Goal: Task Accomplishment & Management: Manage account settings

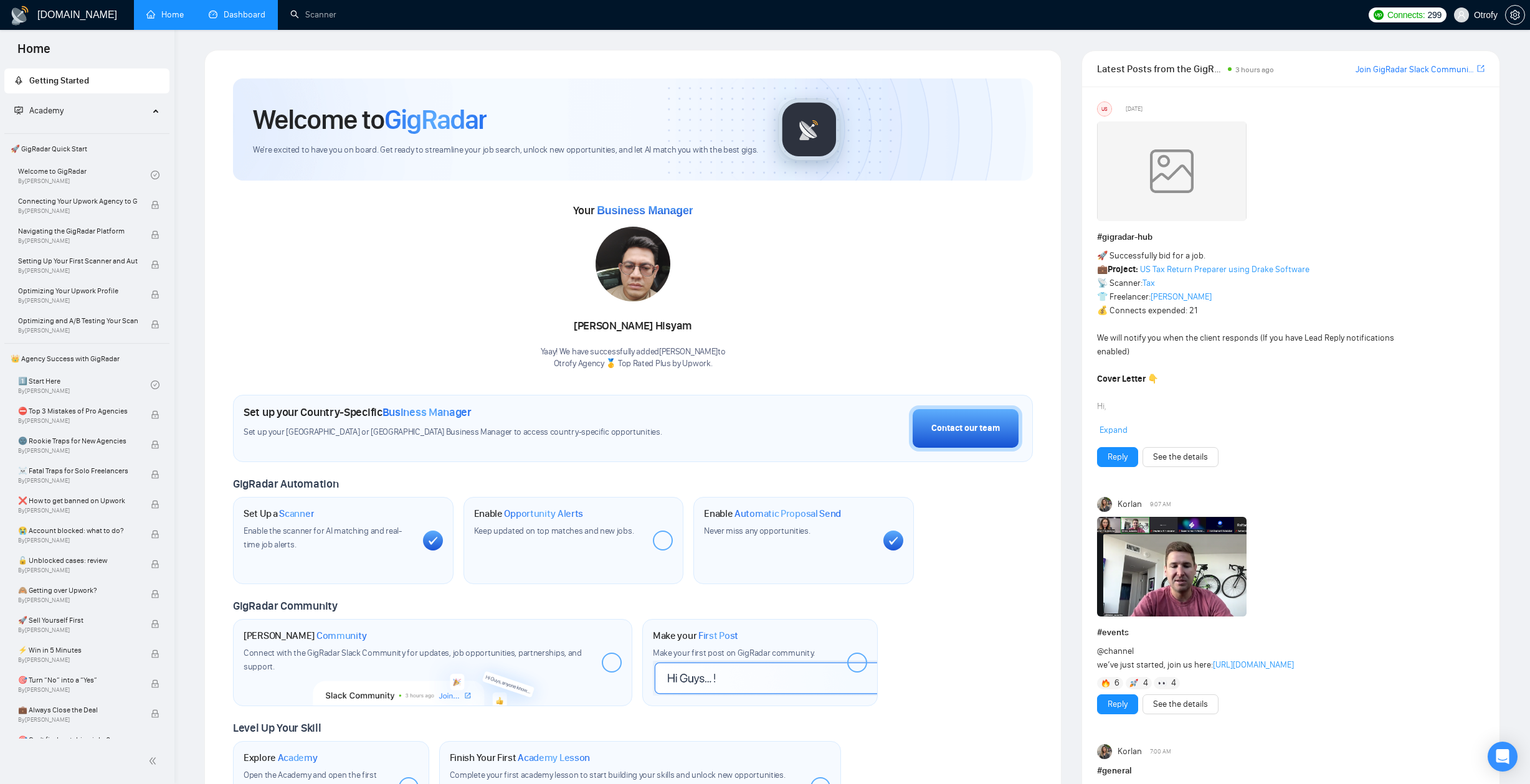
click at [238, 9] on link "Dashboard" at bounding box center [237, 15] width 57 height 11
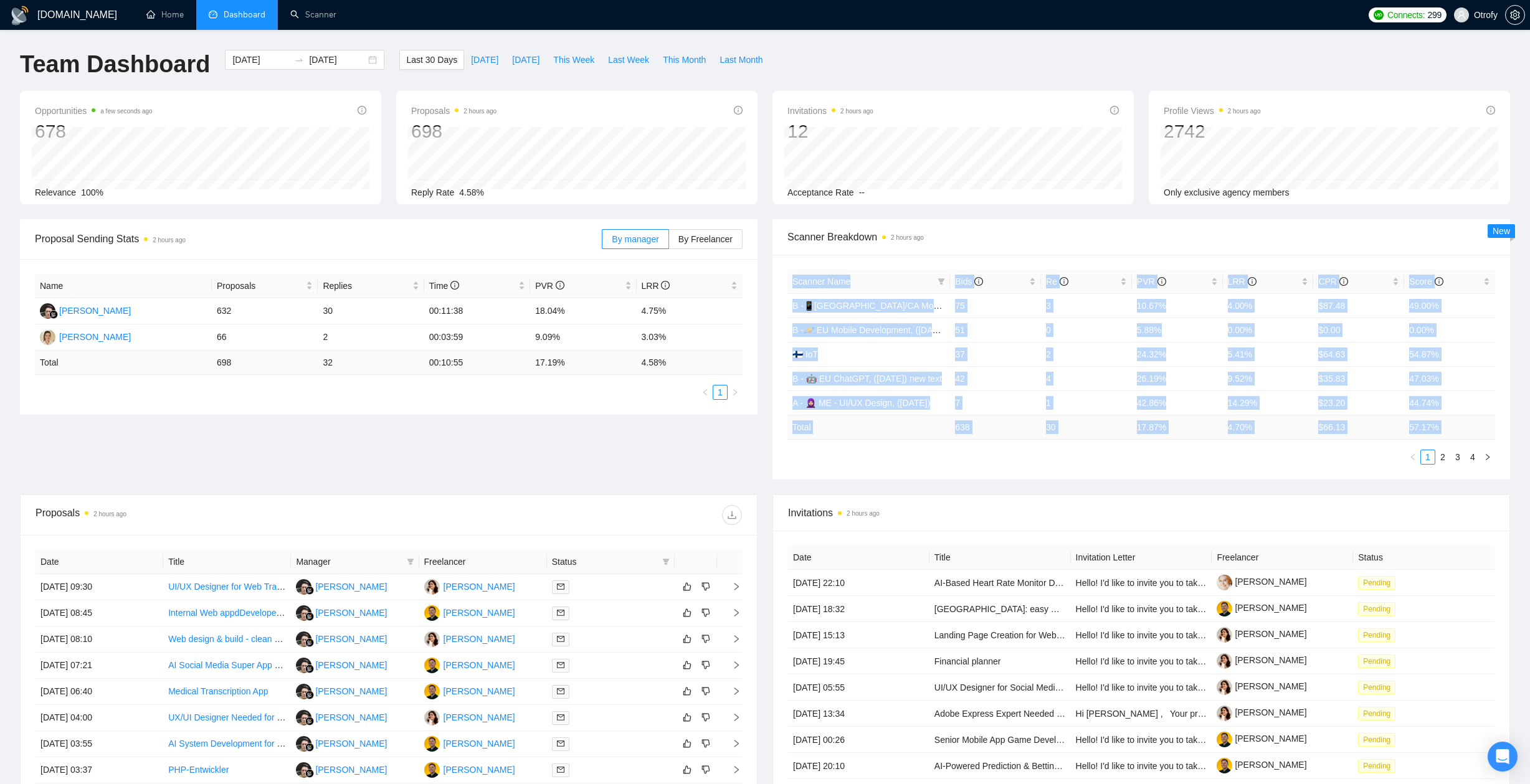
drag, startPoint x: 778, startPoint y: 304, endPoint x: 812, endPoint y: 444, distance: 144.1
click at [812, 444] on div "Scanner Name Bids Re PVR LRR CPR Score B -📱[GEOGRAPHIC_DATA]/CA Mobile Developm…" at bounding box center [1141, 367] width 738 height 225
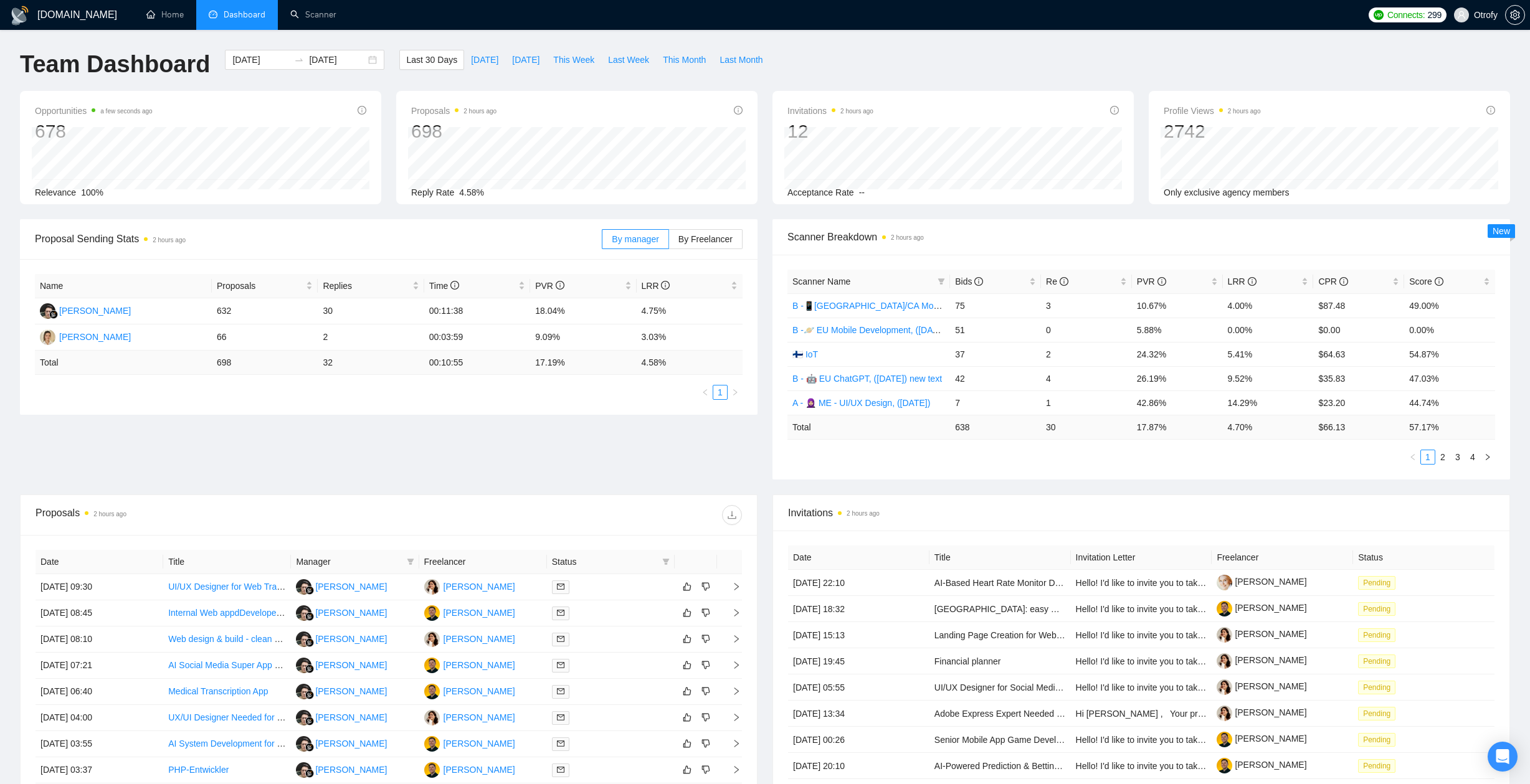
click at [812, 444] on div "Scanner Name Bids Re PVR LRR CPR Score B -📱[GEOGRAPHIC_DATA]/CA Mobile Developm…" at bounding box center [1141, 366] width 708 height 195
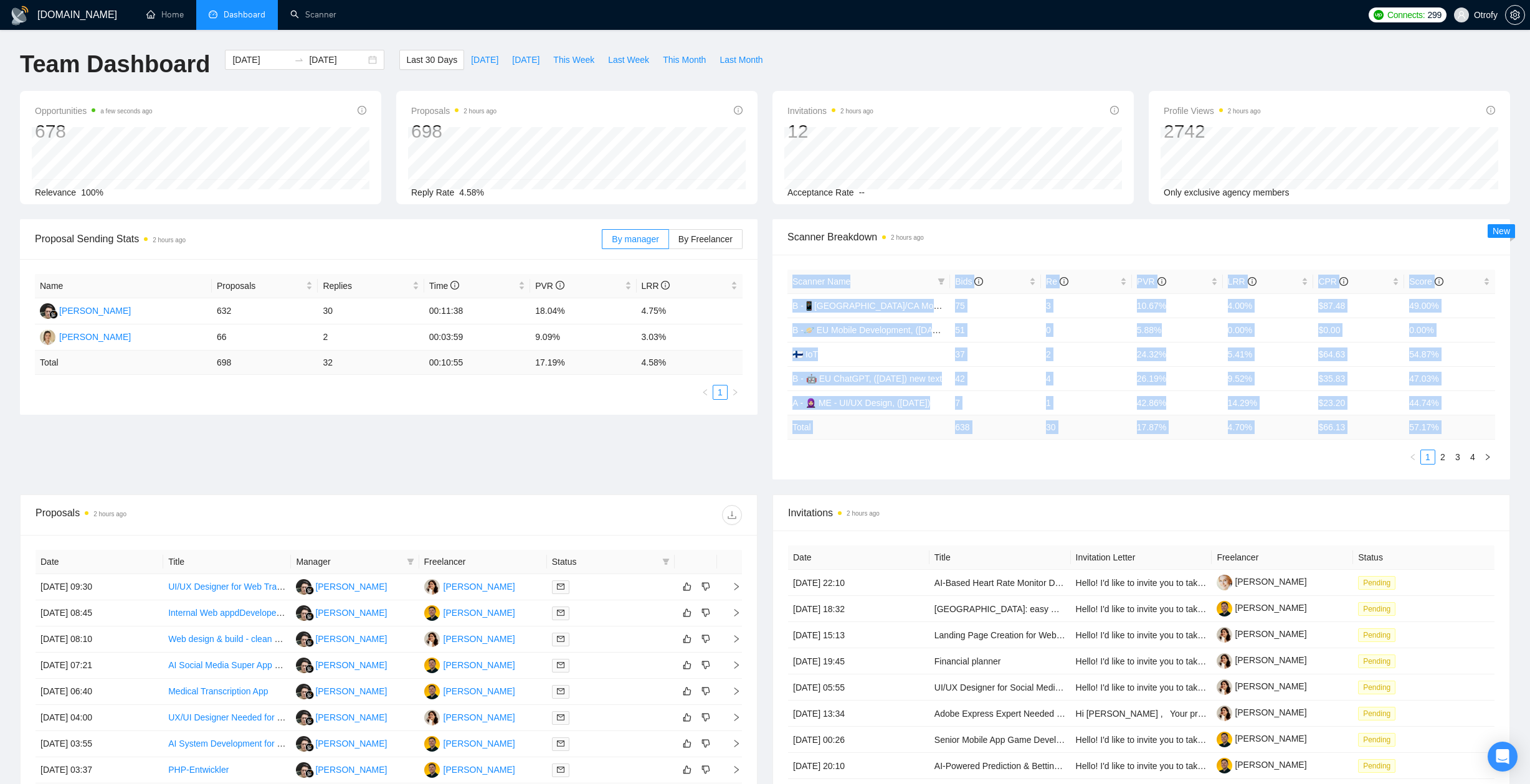
drag, startPoint x: 811, startPoint y: 438, endPoint x: 775, endPoint y: 277, distance: 165.0
click at [775, 277] on div "Scanner Name Bids Re PVR LRR CPR Score B -📱[GEOGRAPHIC_DATA]/CA Mobile Developm…" at bounding box center [1141, 367] width 738 height 225
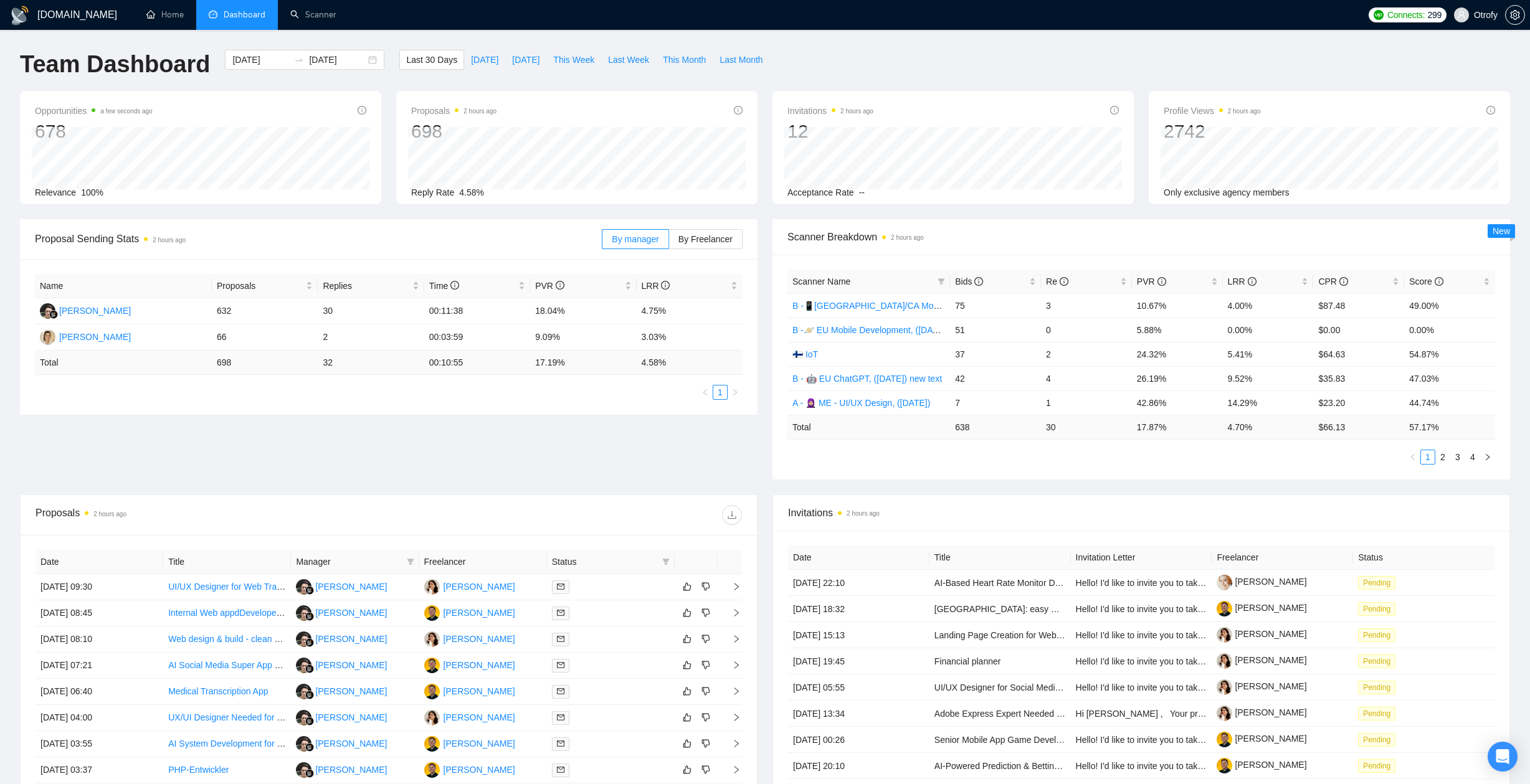
click at [691, 455] on div "Proposal Sending Stats 2 hours ago By manager By Freelancer Name Proposals Repl…" at bounding box center [765, 356] width 1505 height 275
click at [320, 18] on link "Scanner" at bounding box center [314, 15] width 46 height 11
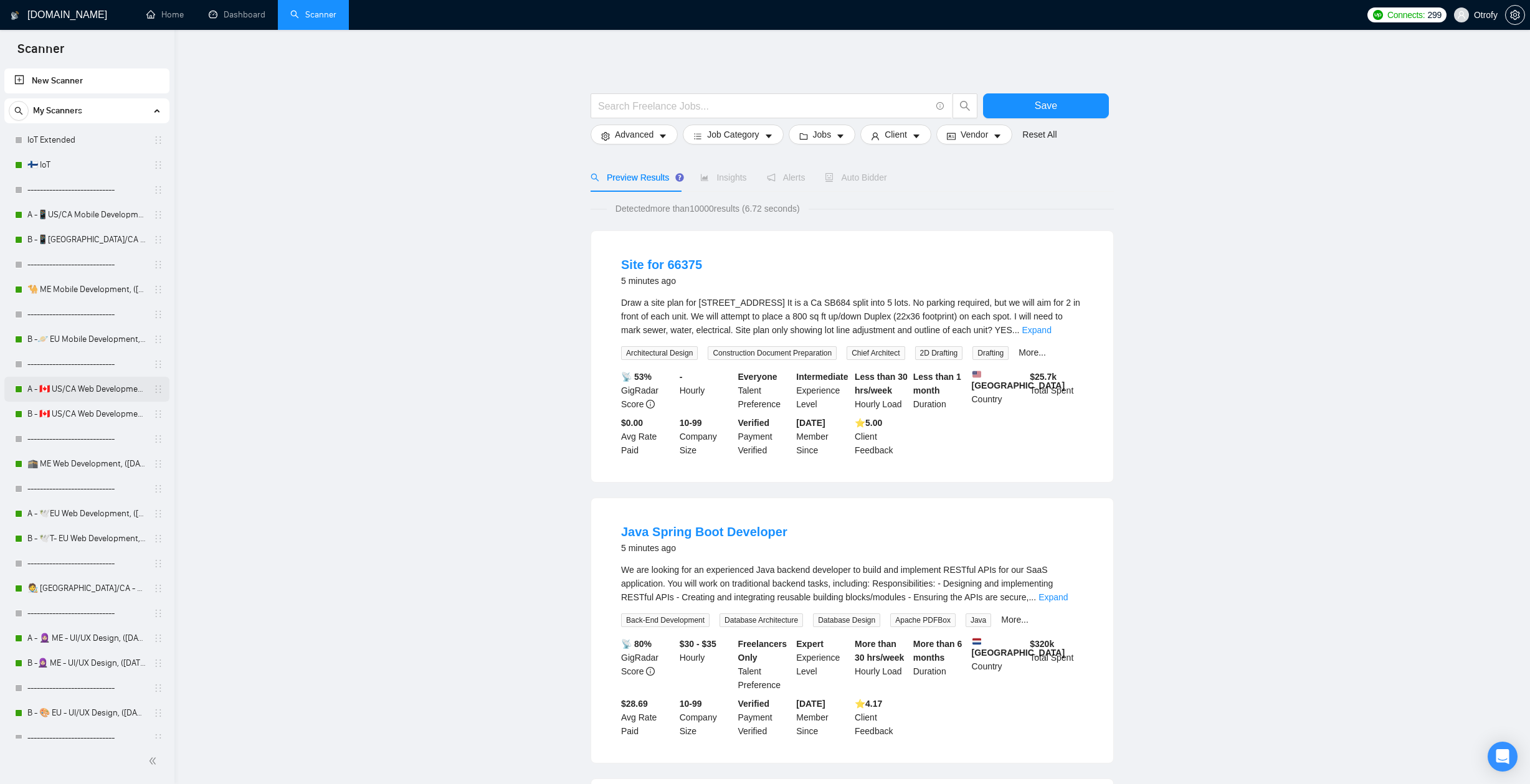
click at [71, 393] on link "A - 🇨🇦 US/CA Web Development, ([DATE]), portfolio & new cover letter" at bounding box center [87, 389] width 118 height 25
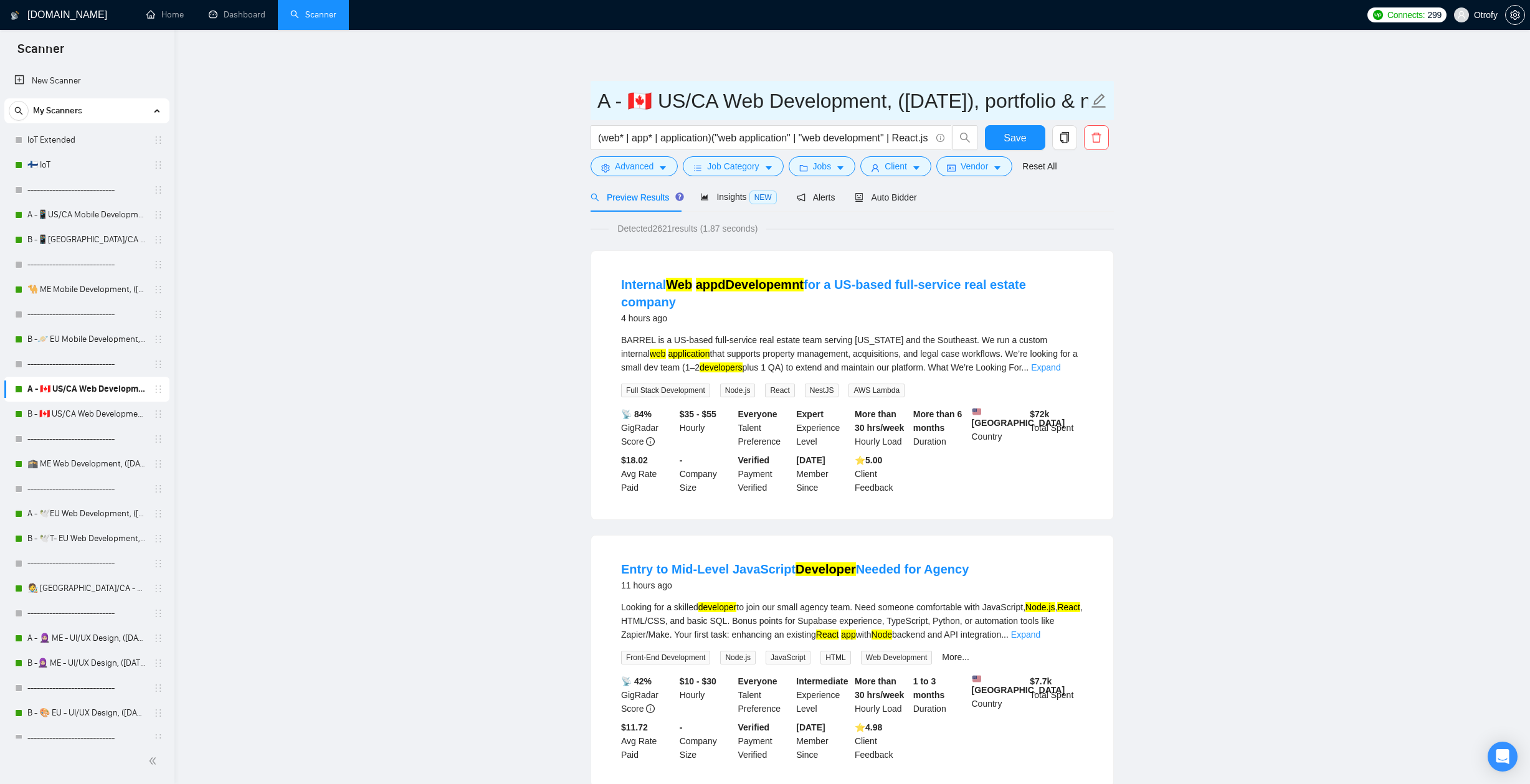
drag, startPoint x: 1022, startPoint y: 102, endPoint x: 1209, endPoint y: 102, distance: 187.0
click at [97, 418] on link "B - 🇨🇦 US/CA Web Development, ([DATE])" at bounding box center [87, 414] width 118 height 25
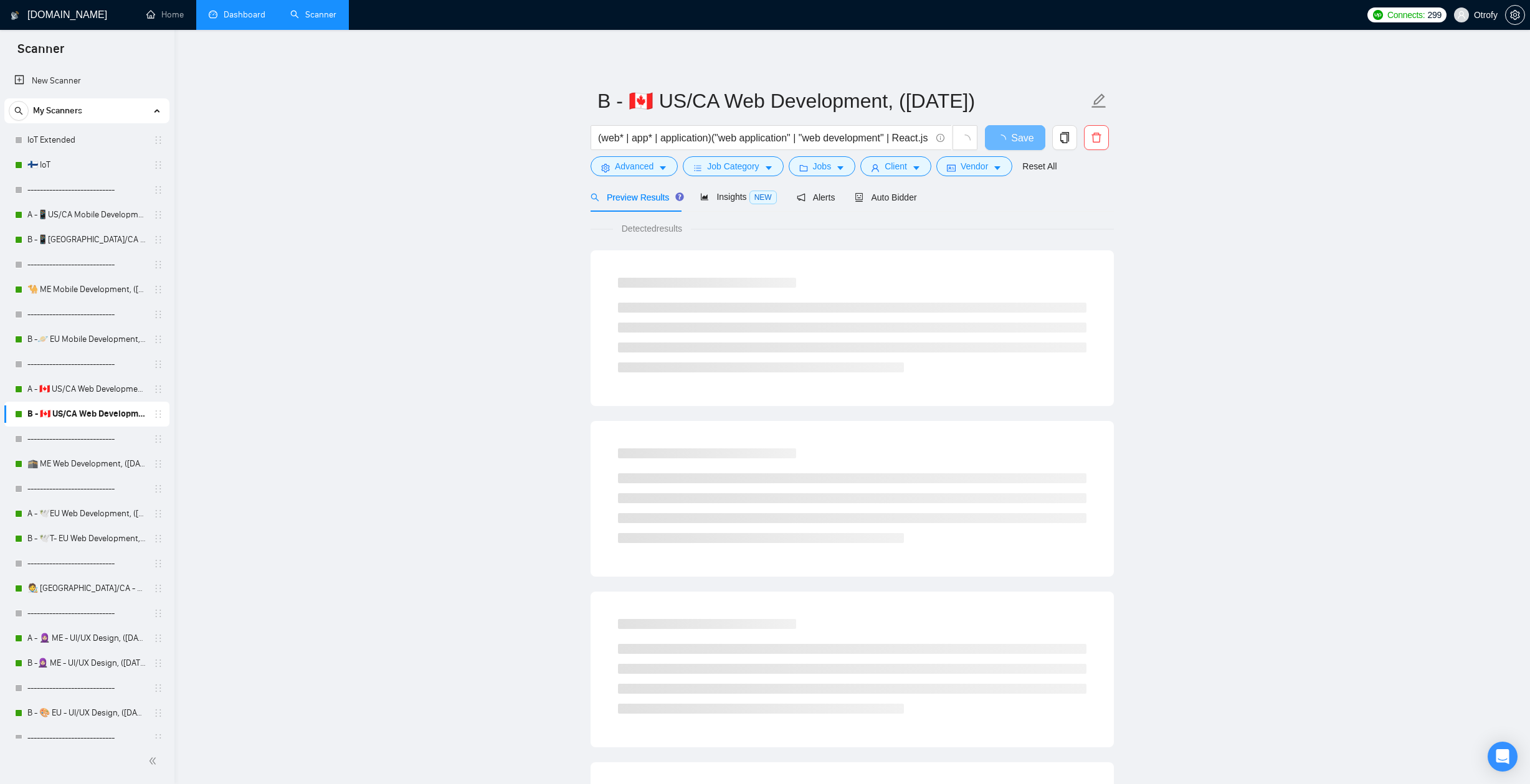
click at [251, 17] on link "Dashboard" at bounding box center [237, 15] width 57 height 11
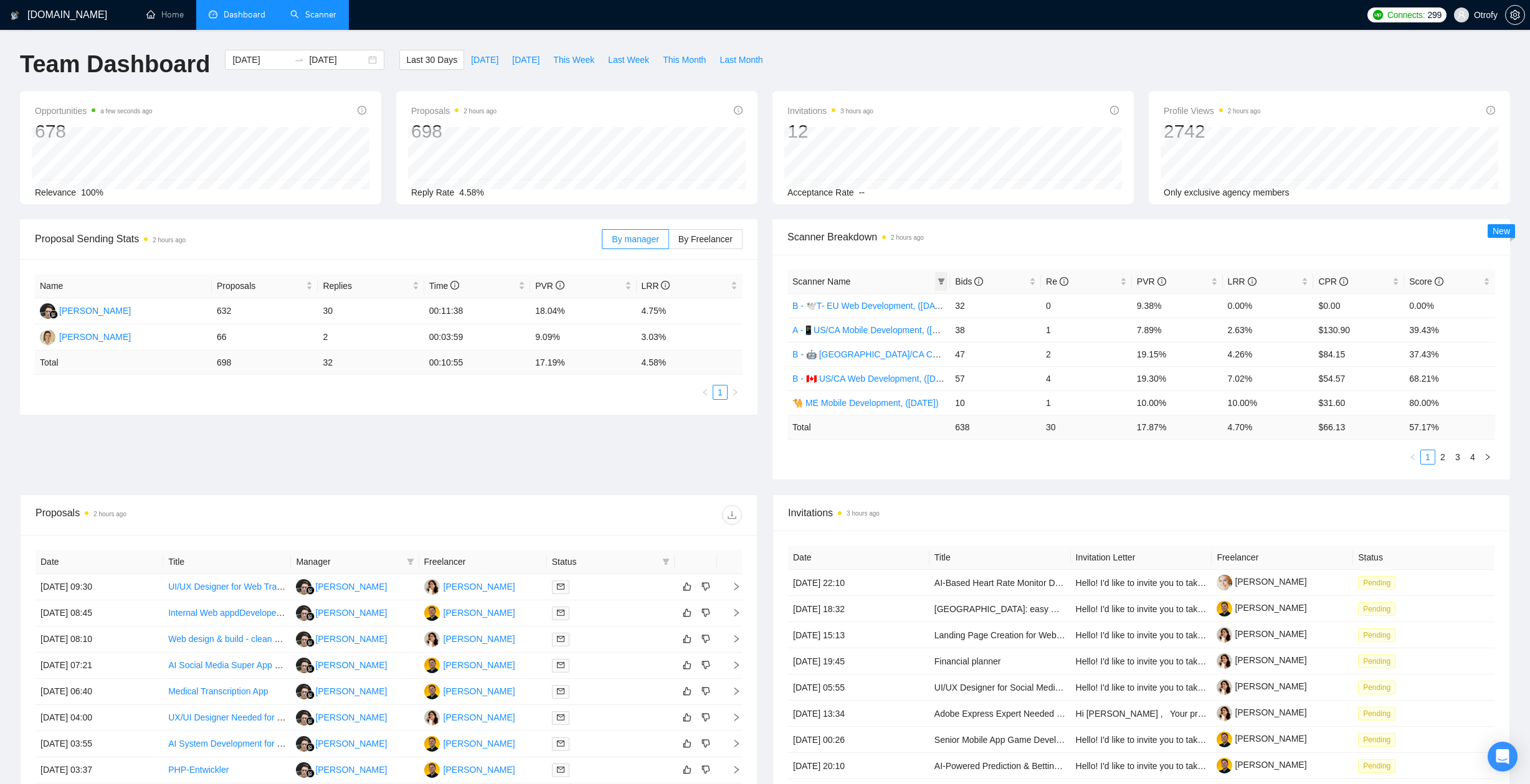
click at [940, 280] on icon "filter" at bounding box center [942, 281] width 7 height 6
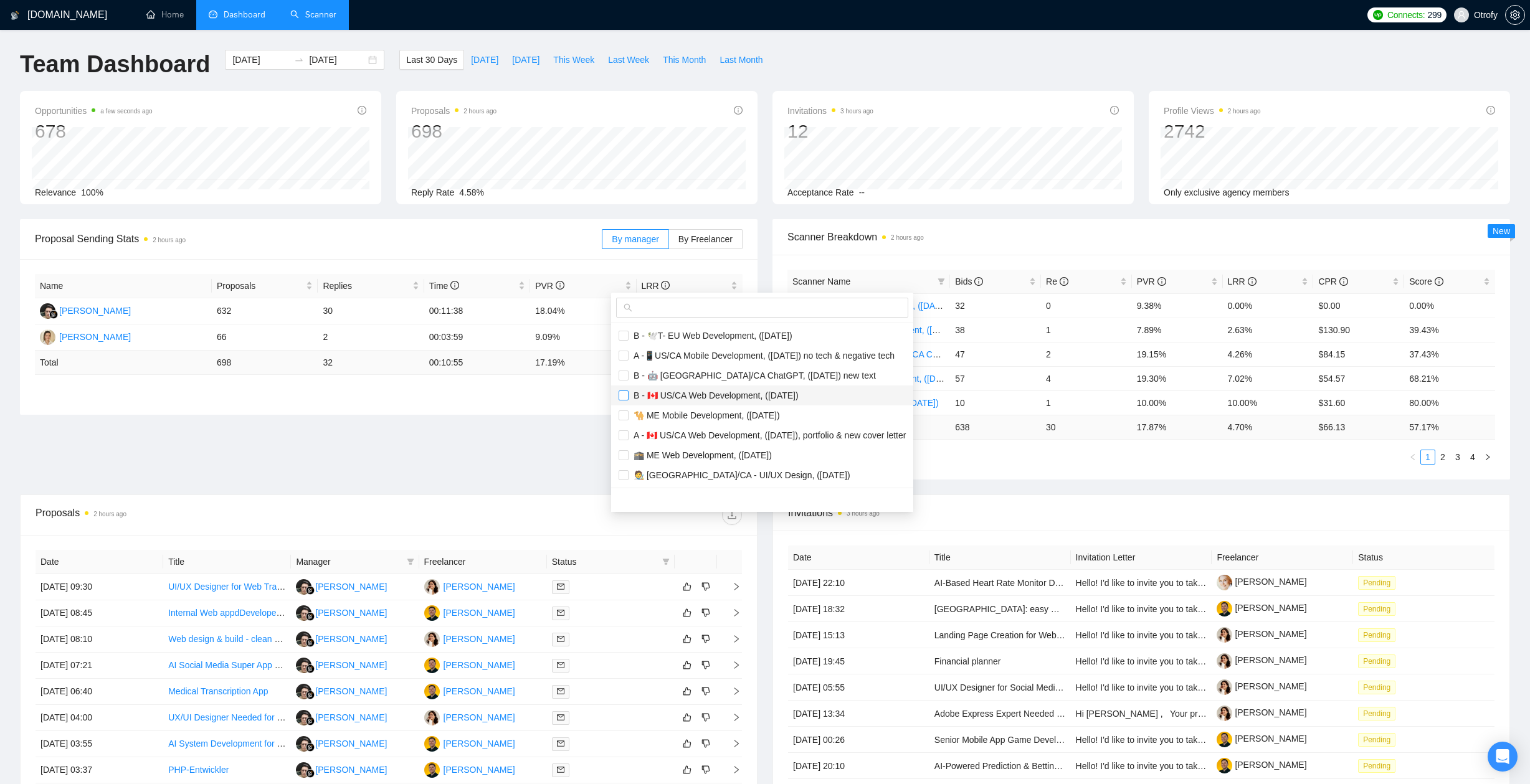
click at [625, 397] on input "checkbox" at bounding box center [623, 395] width 10 height 10
checkbox input "true"
click at [622, 436] on input "checkbox" at bounding box center [623, 435] width 10 height 10
checkbox input "true"
click at [499, 446] on main "Team Dashboard 2025-08-12 2025-09-11 Last 30 Days Today Yesterday This Week Las…" at bounding box center [765, 470] width 1490 height 841
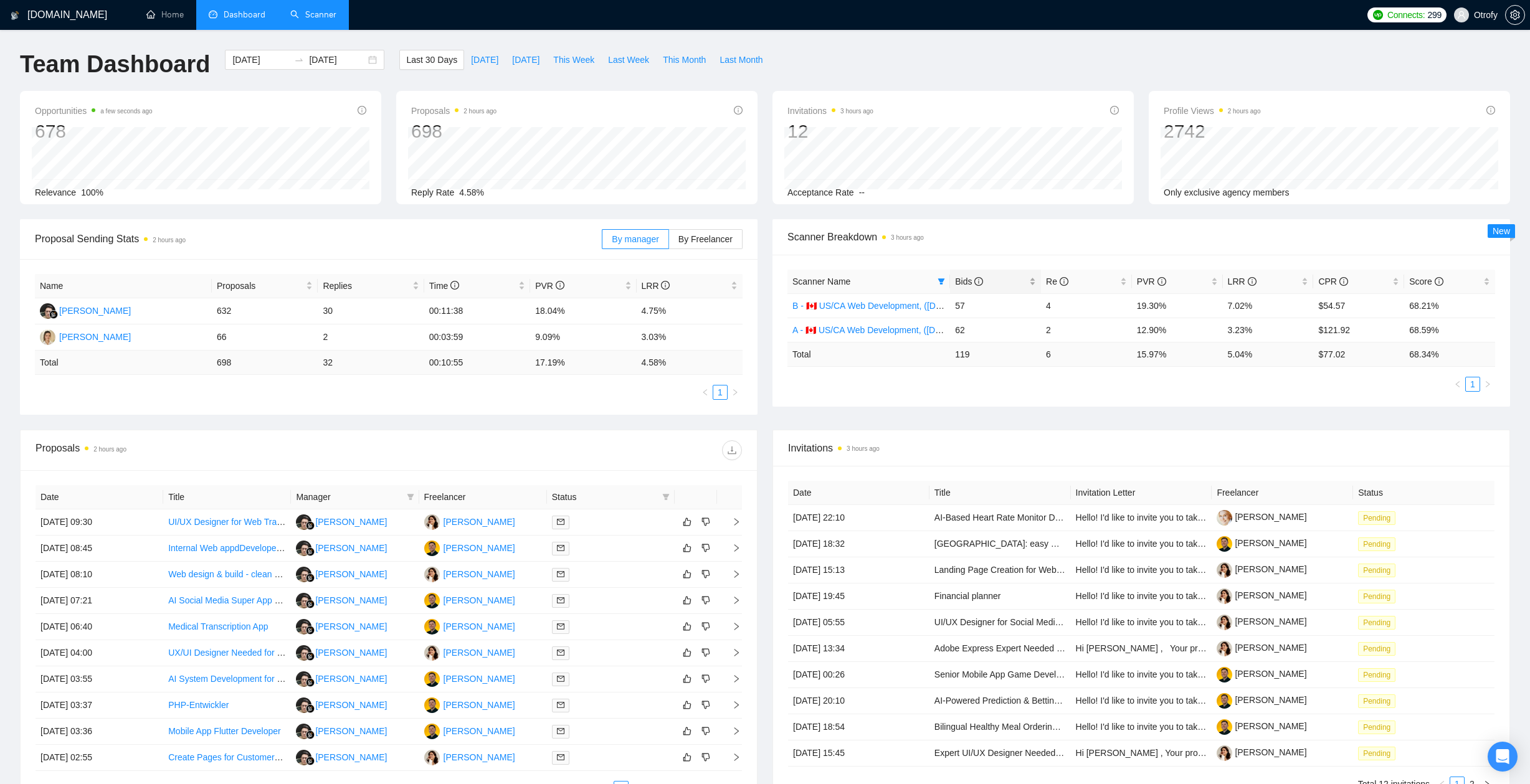
click at [1030, 280] on div "Bids" at bounding box center [995, 281] width 81 height 14
click at [364, 59] on div "[DATE] [DATE]" at bounding box center [304, 59] width 159 height 20
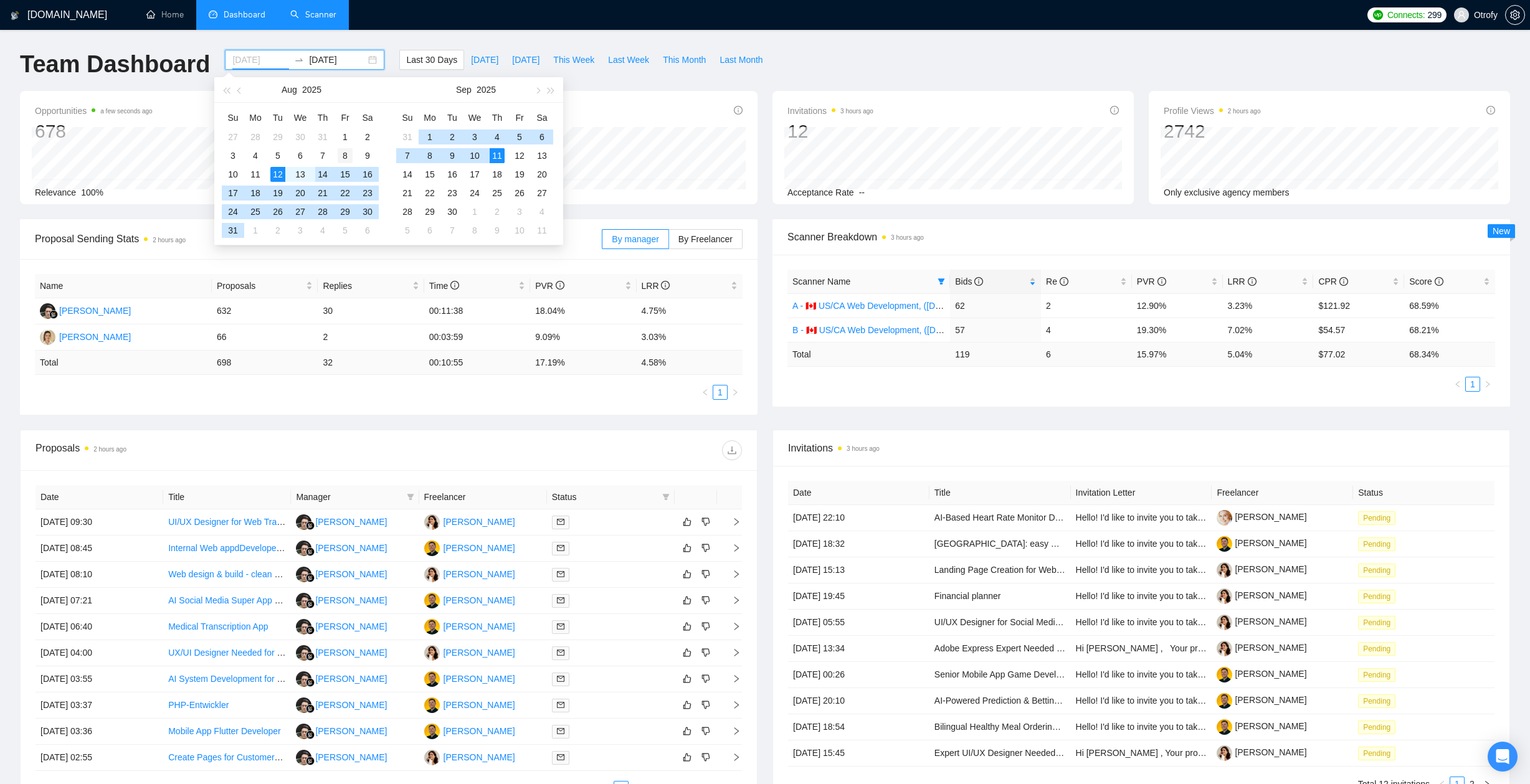
type input "[DATE]"
click at [344, 157] on div "8" at bounding box center [345, 155] width 15 height 15
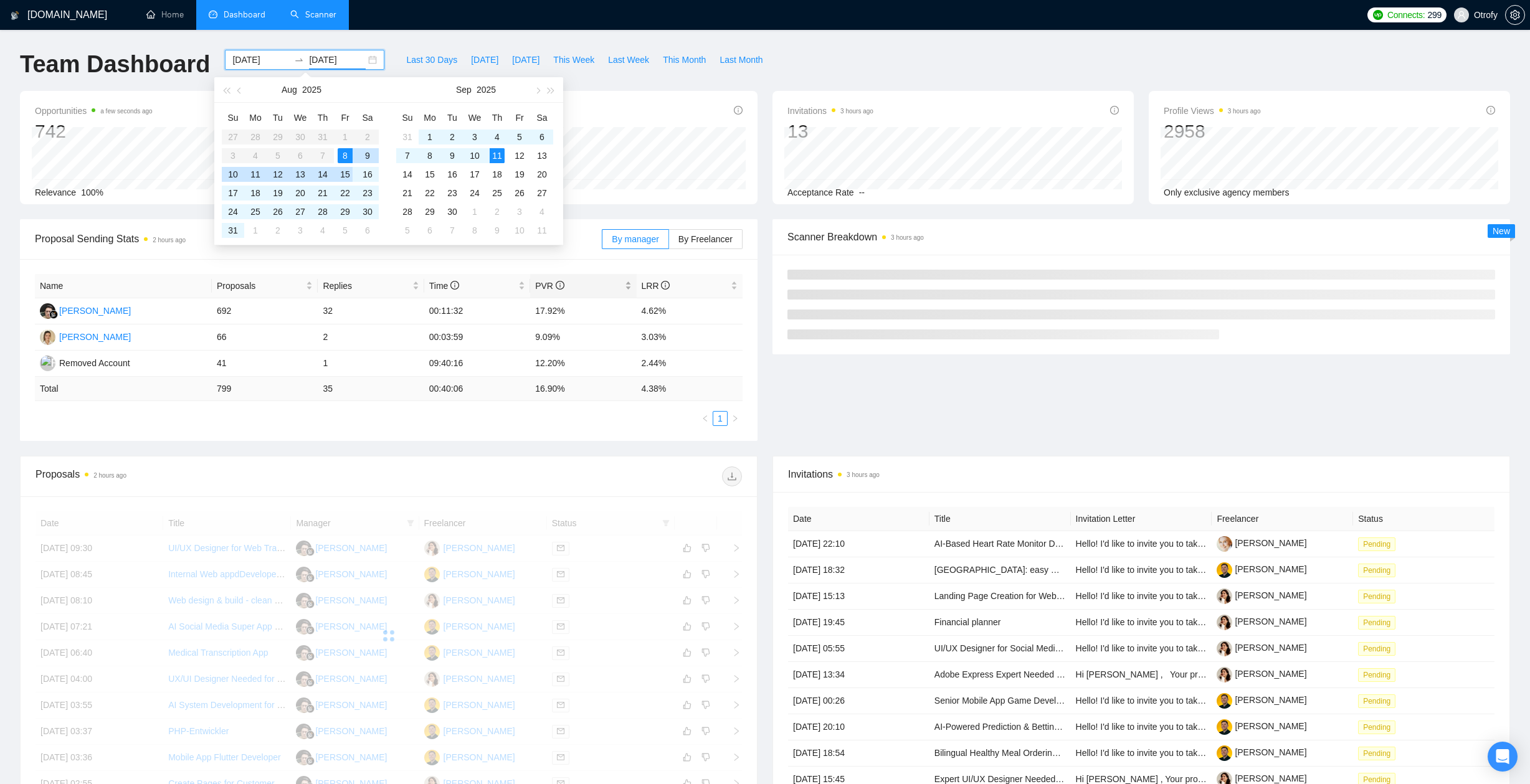
type input "[DATE]"
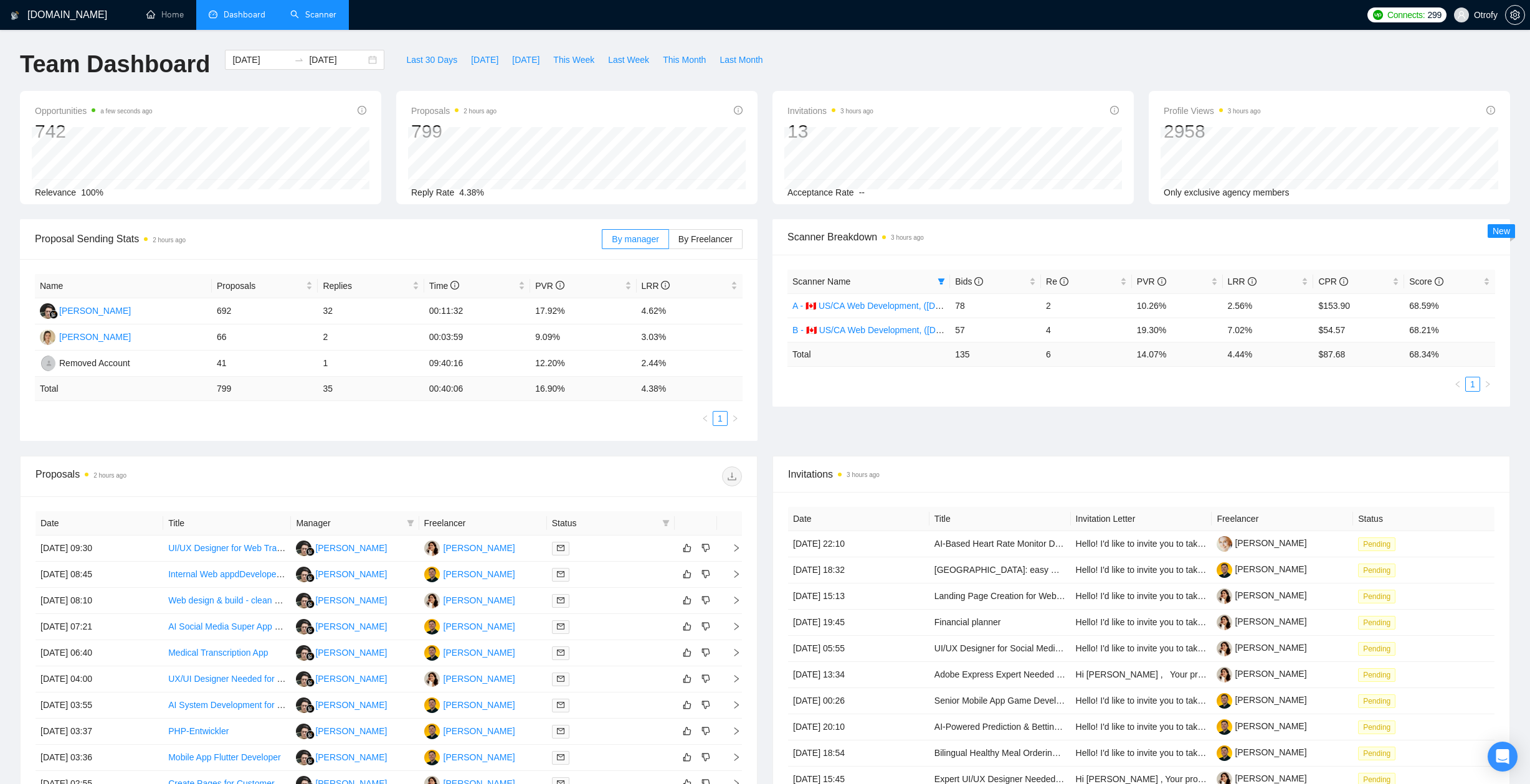
click at [763, 418] on div "Proposal Sending Stats 2 hours ago By manager By Freelancer Name Proposals Repl…" at bounding box center [388, 330] width 752 height 222
click at [1030, 283] on div "Bids" at bounding box center [995, 281] width 81 height 14
click at [324, 20] on link "Scanner" at bounding box center [314, 15] width 46 height 11
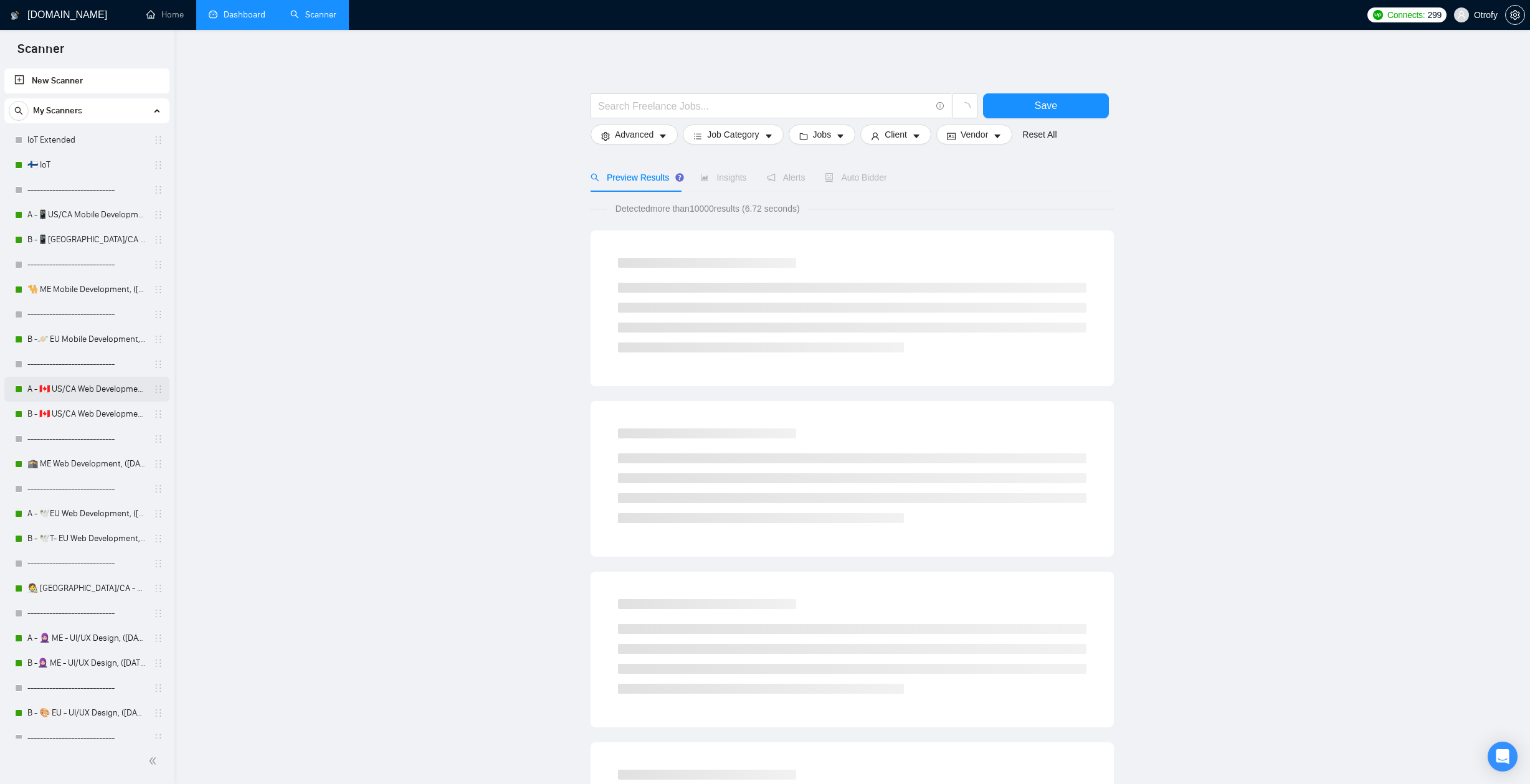
click at [83, 389] on link "A - 🇨🇦 US/CA Web Development, ([DATE]), portfolio & new cover letter" at bounding box center [87, 389] width 118 height 25
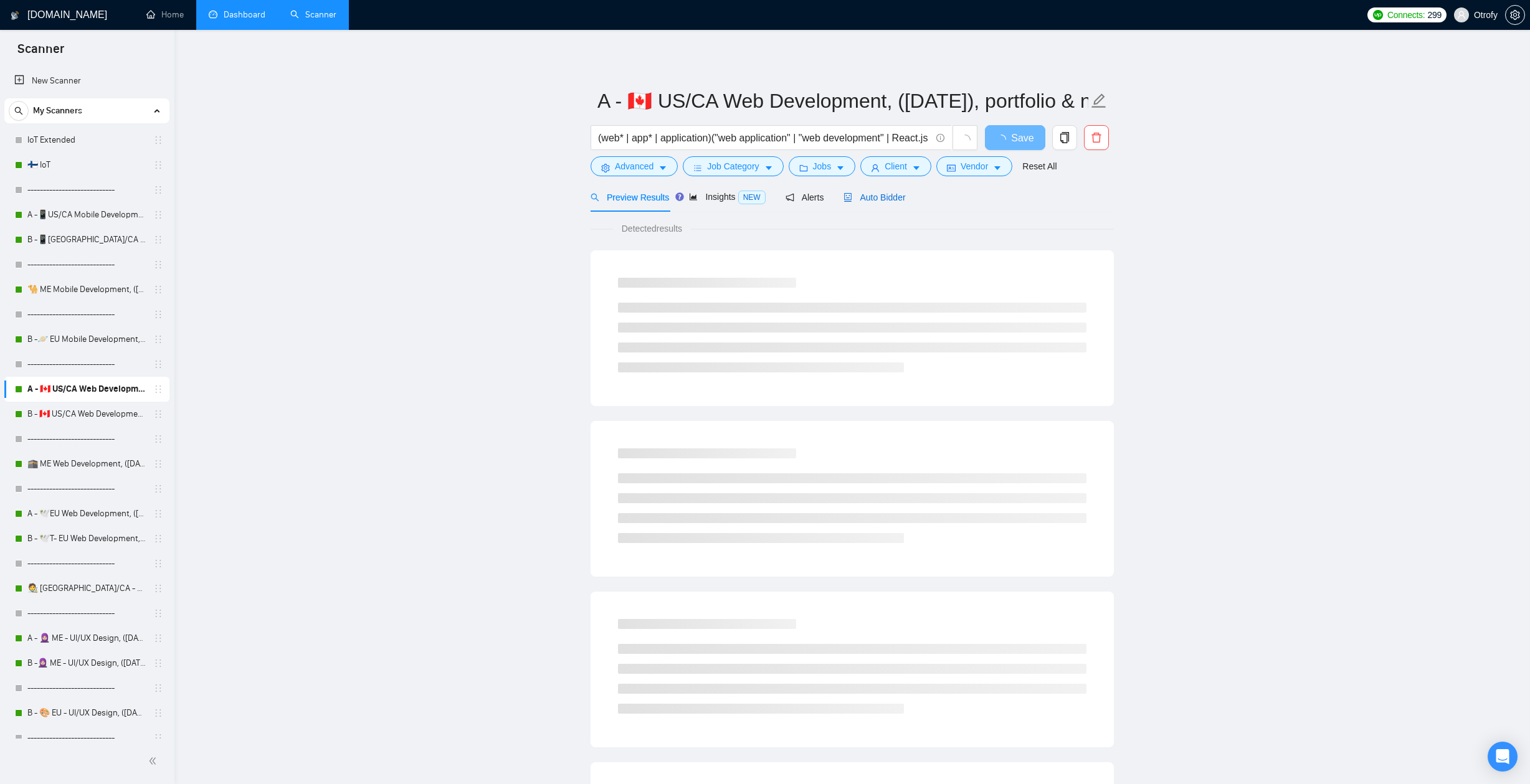
click at [884, 202] on span "Auto Bidder" at bounding box center [874, 197] width 61 height 10
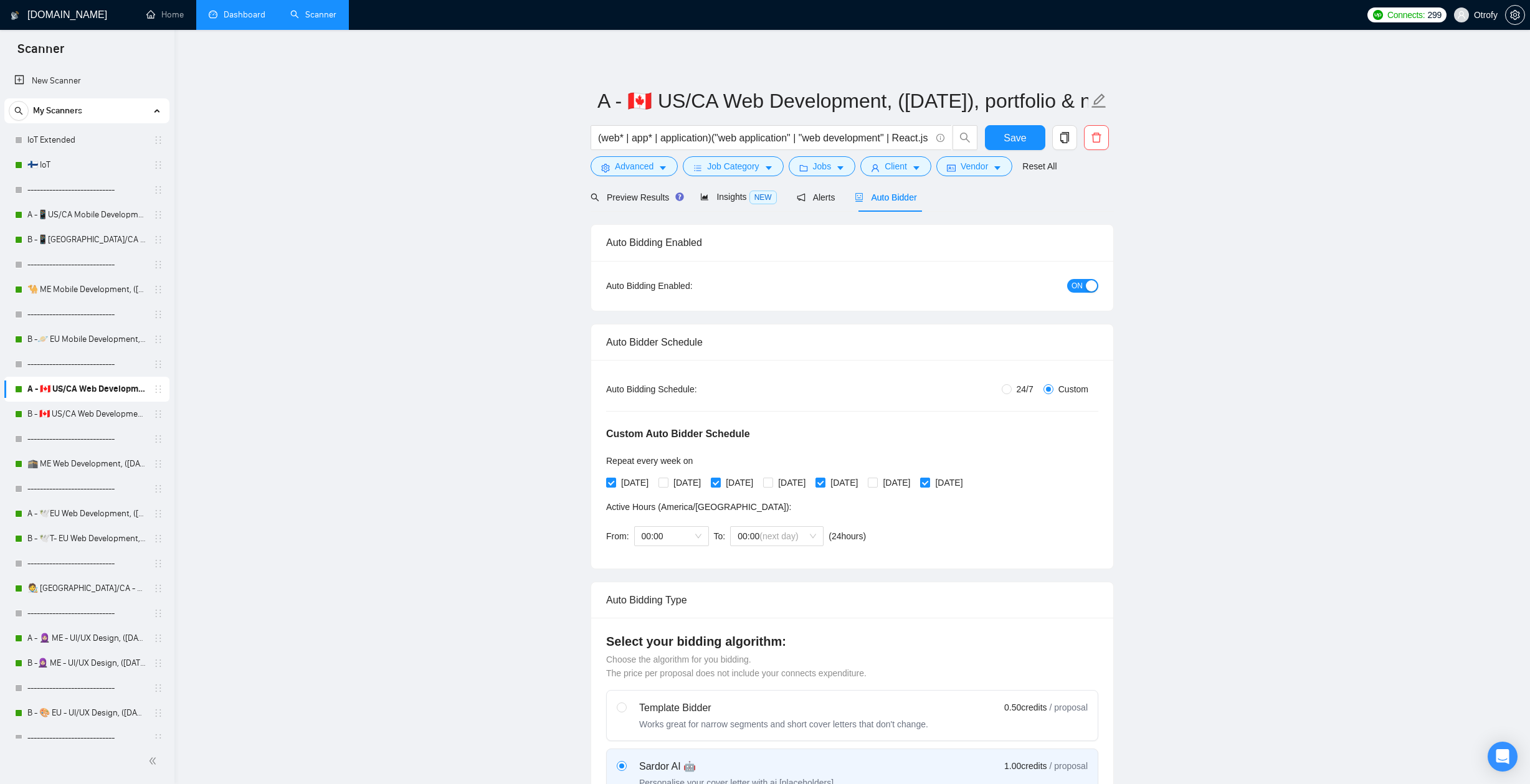
click at [209, 9] on link "Dashboard" at bounding box center [237, 15] width 57 height 11
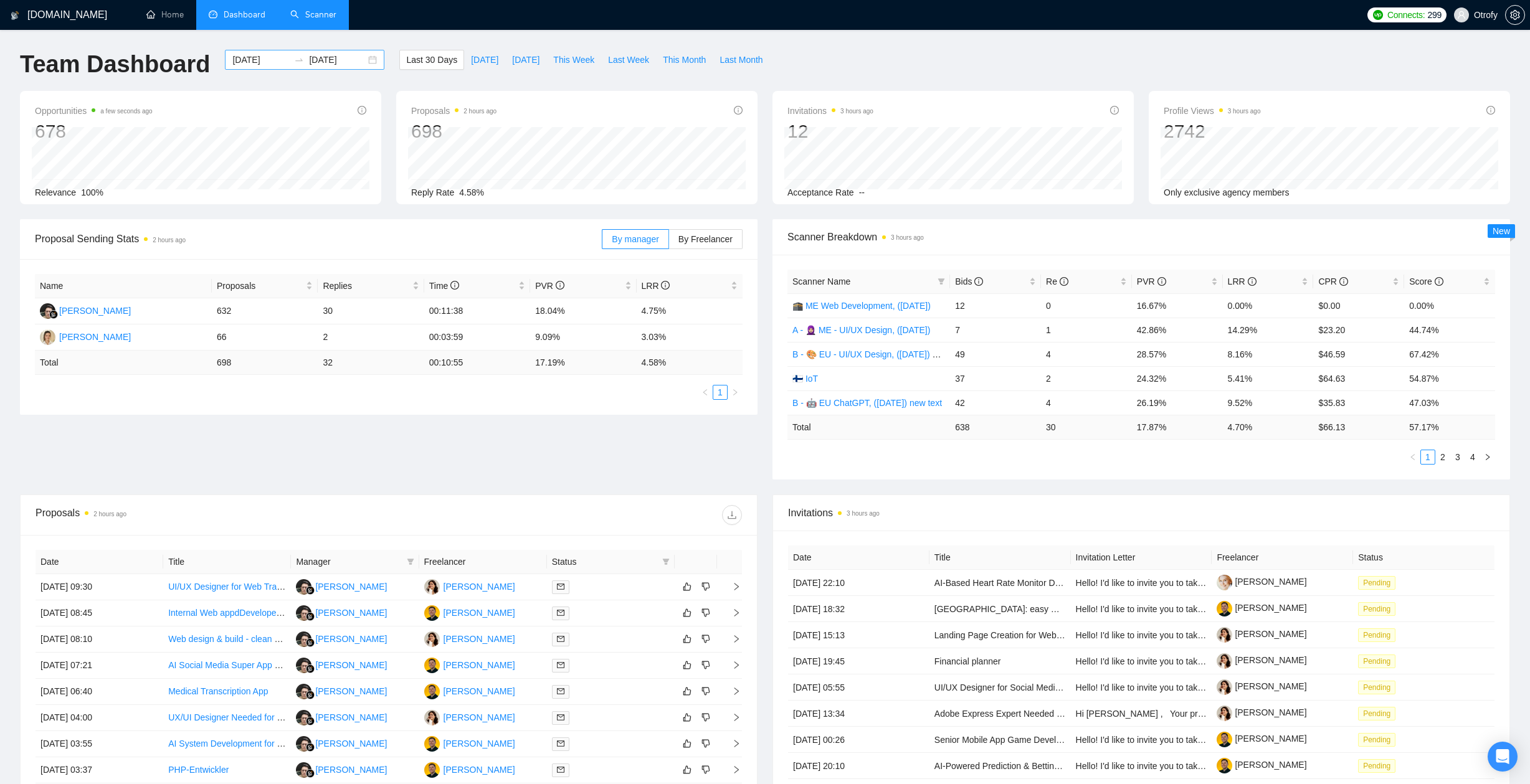
click at [367, 61] on div "[DATE] [DATE]" at bounding box center [304, 59] width 159 height 20
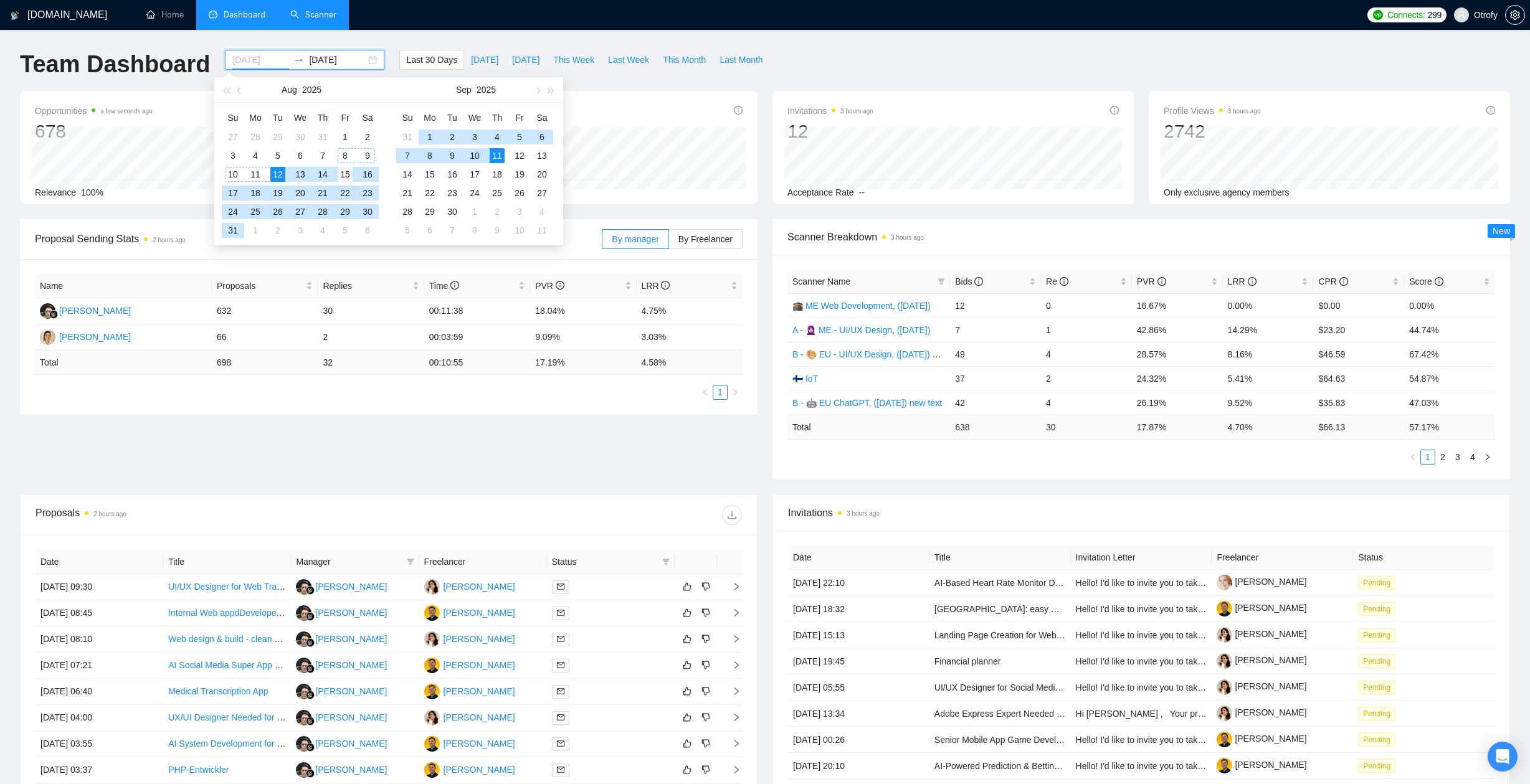
type input "[DATE]"
click at [345, 175] on div "15" at bounding box center [345, 174] width 15 height 15
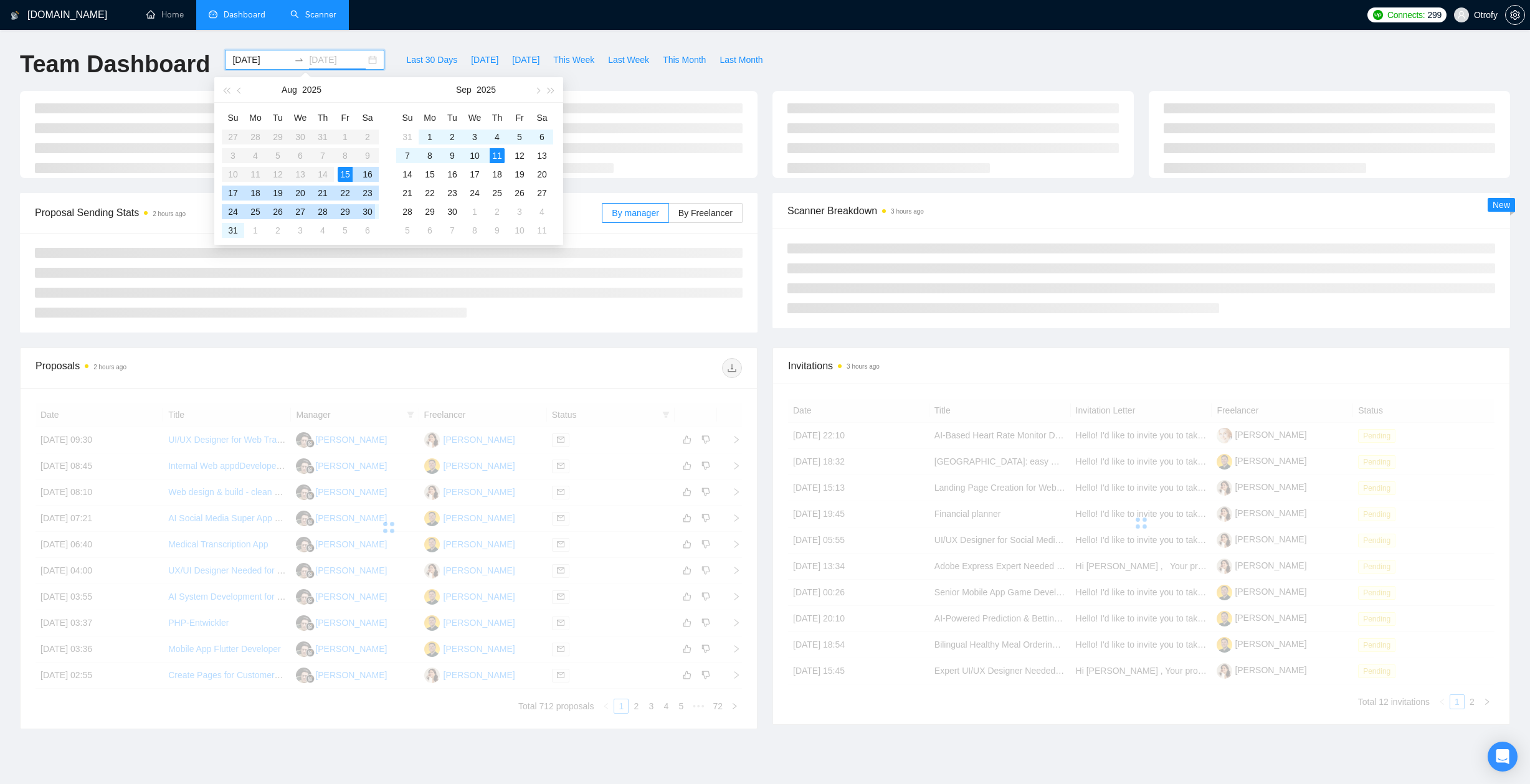
type input "[DATE]"
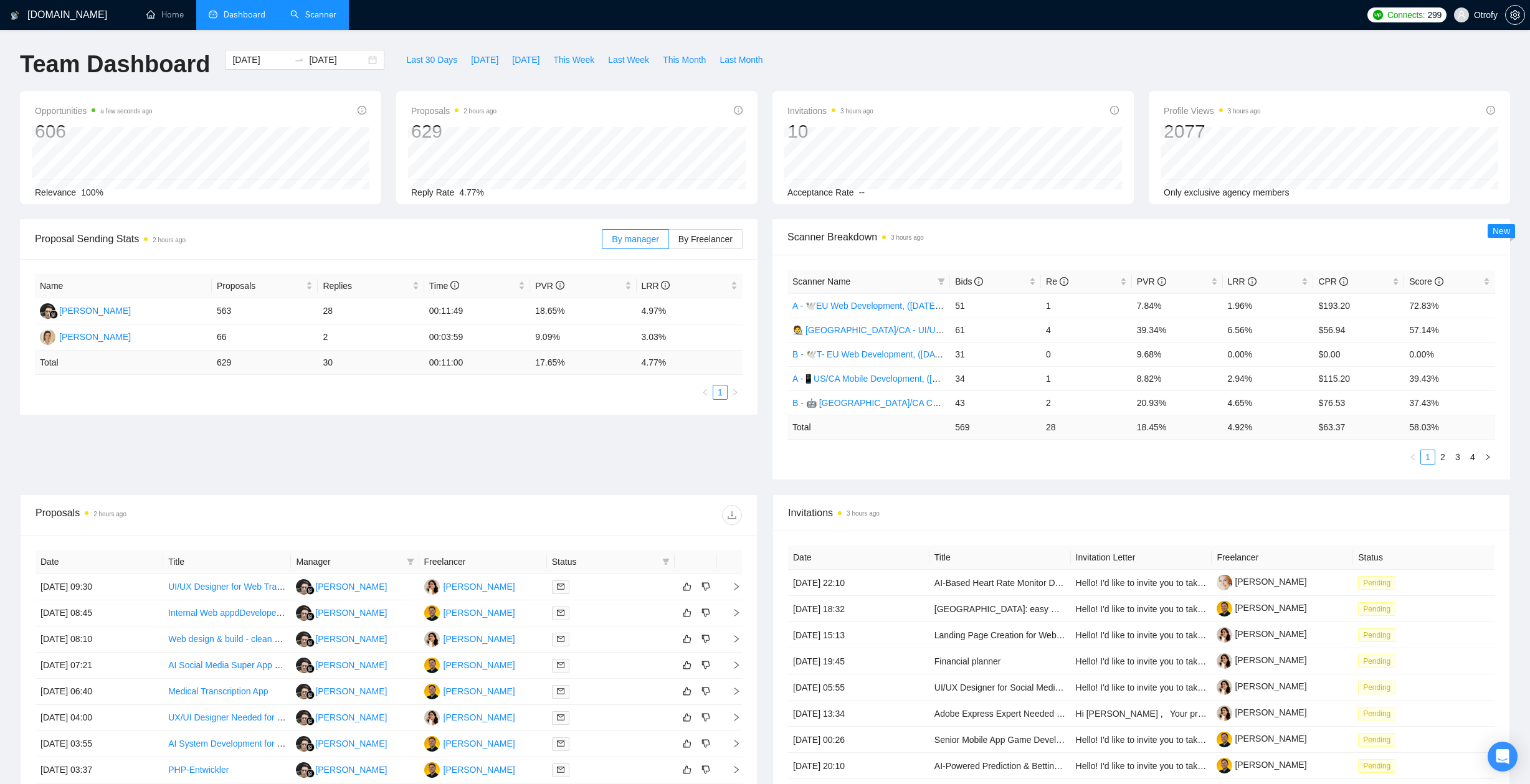
click at [708, 451] on div "Proposal Sending Stats 2 hours ago By manager By Freelancer Name Proposals Repl…" at bounding box center [765, 356] width 1505 height 275
click at [939, 280] on icon "filter" at bounding box center [942, 281] width 7 height 6
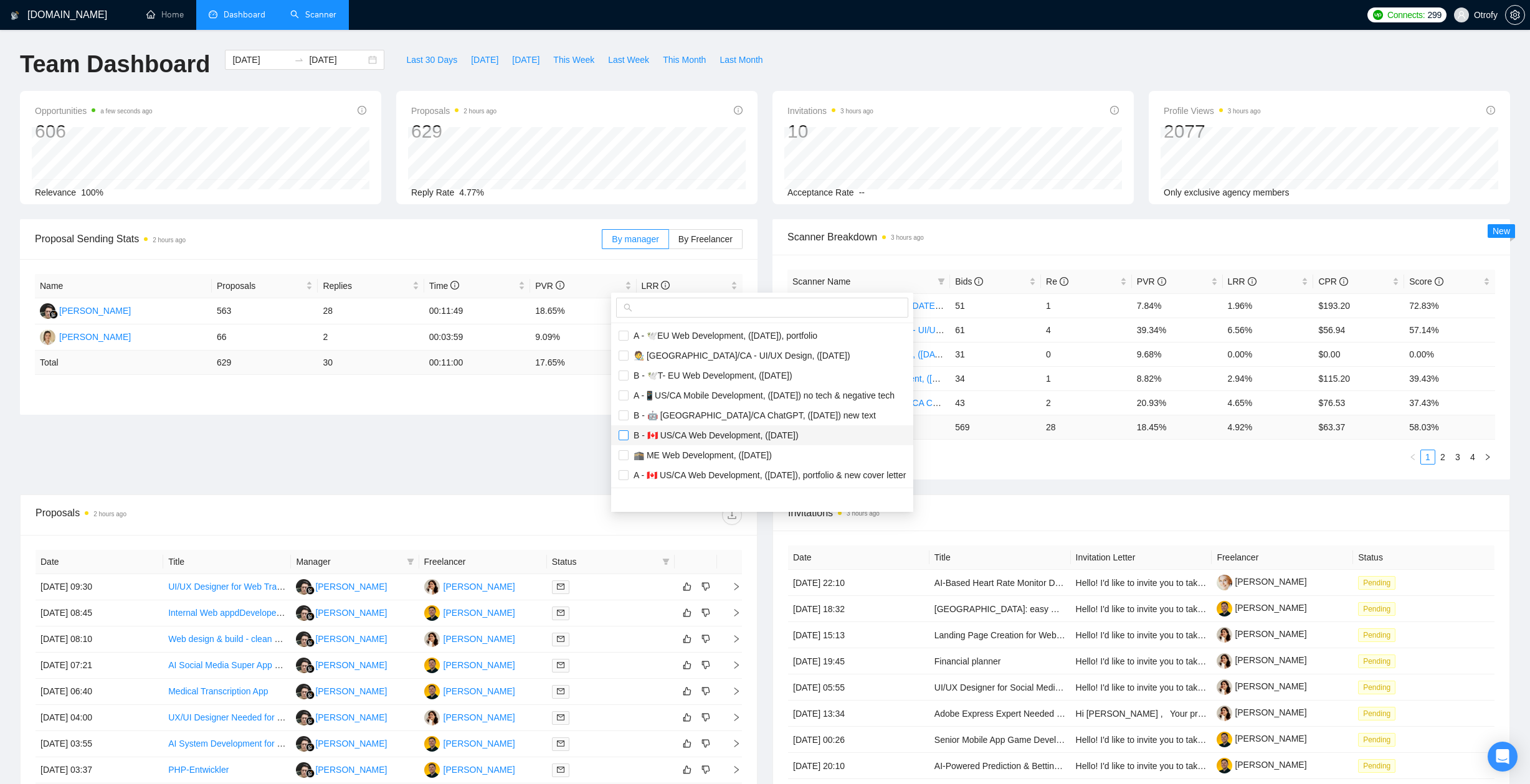
click at [626, 435] on input "checkbox" at bounding box center [623, 435] width 10 height 10
checkbox input "true"
click at [625, 474] on input "checkbox" at bounding box center [623, 474] width 10 height 10
checkbox input "true"
click at [539, 458] on main "Team Dashboard 2025-08-15 2025-09-11 Last 30 Days Today Yesterday This Week Las…" at bounding box center [765, 470] width 1490 height 841
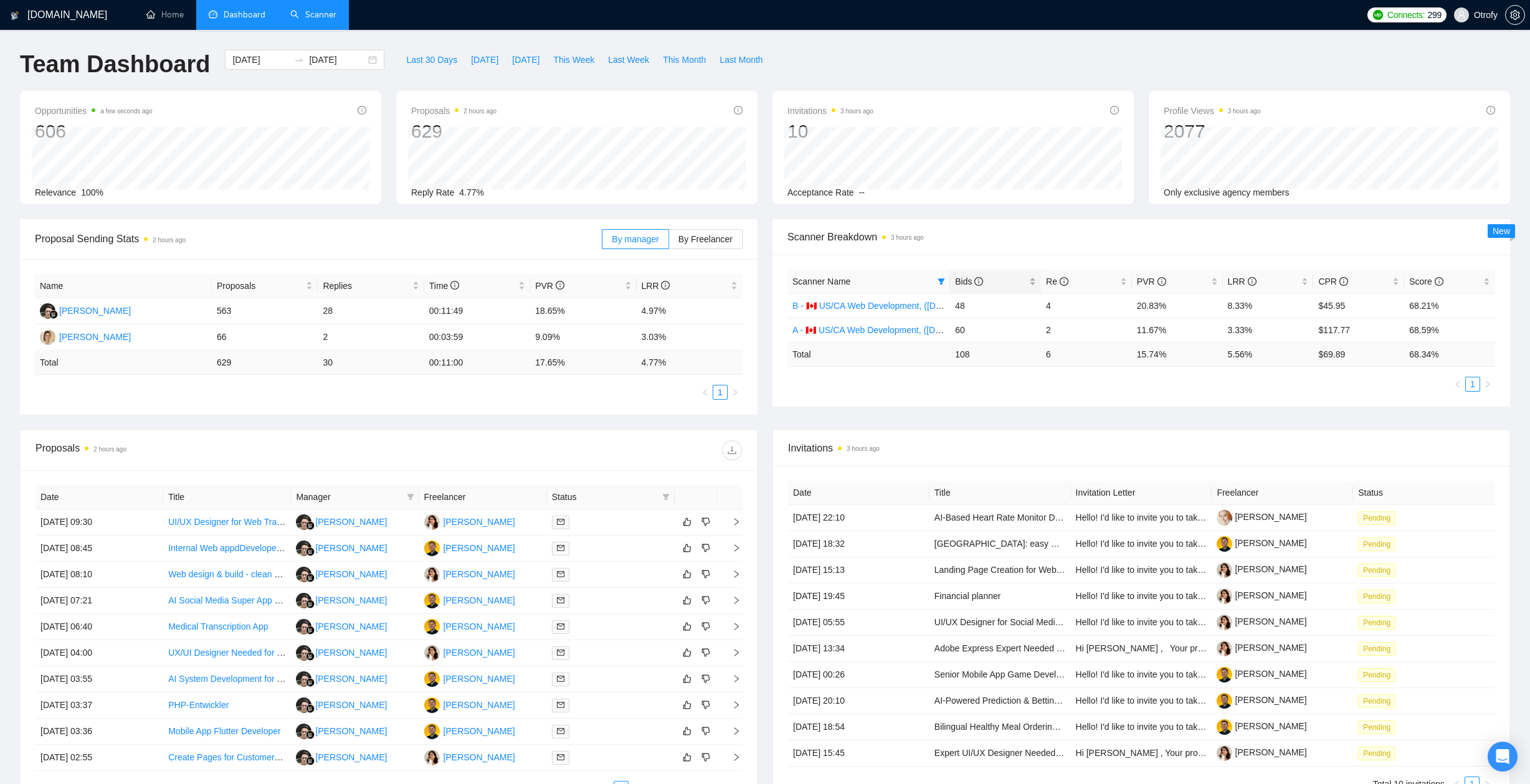
click at [1026, 277] on span "Bids" at bounding box center [991, 281] width 71 height 14
click at [1031, 280] on div "Bids" at bounding box center [995, 281] width 81 height 14
click at [336, 20] on link "Scanner" at bounding box center [314, 15] width 46 height 11
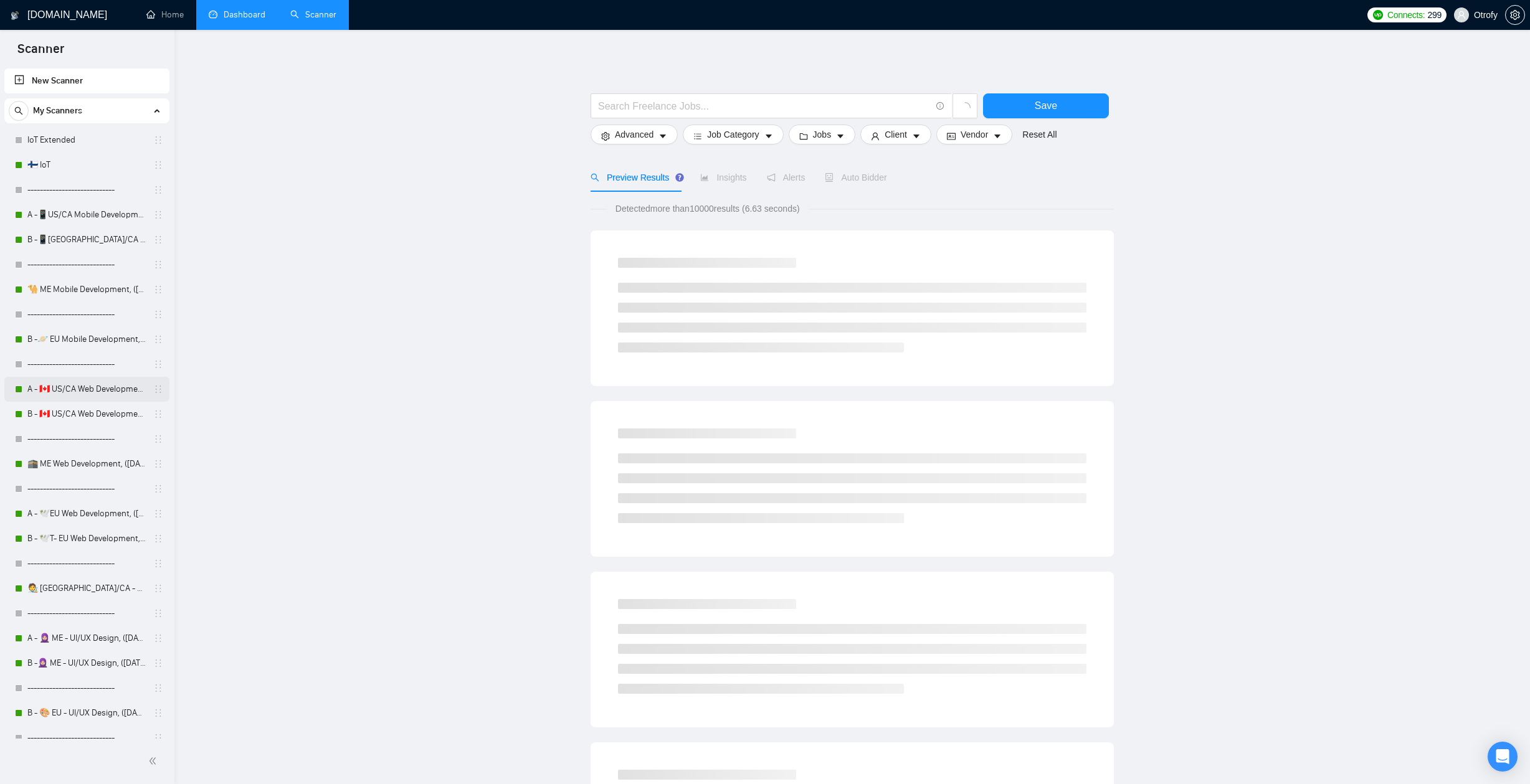
click at [105, 387] on link "A - 🇨🇦 US/CA Web Development, ([DATE]), portfolio & new cover letter" at bounding box center [87, 389] width 118 height 25
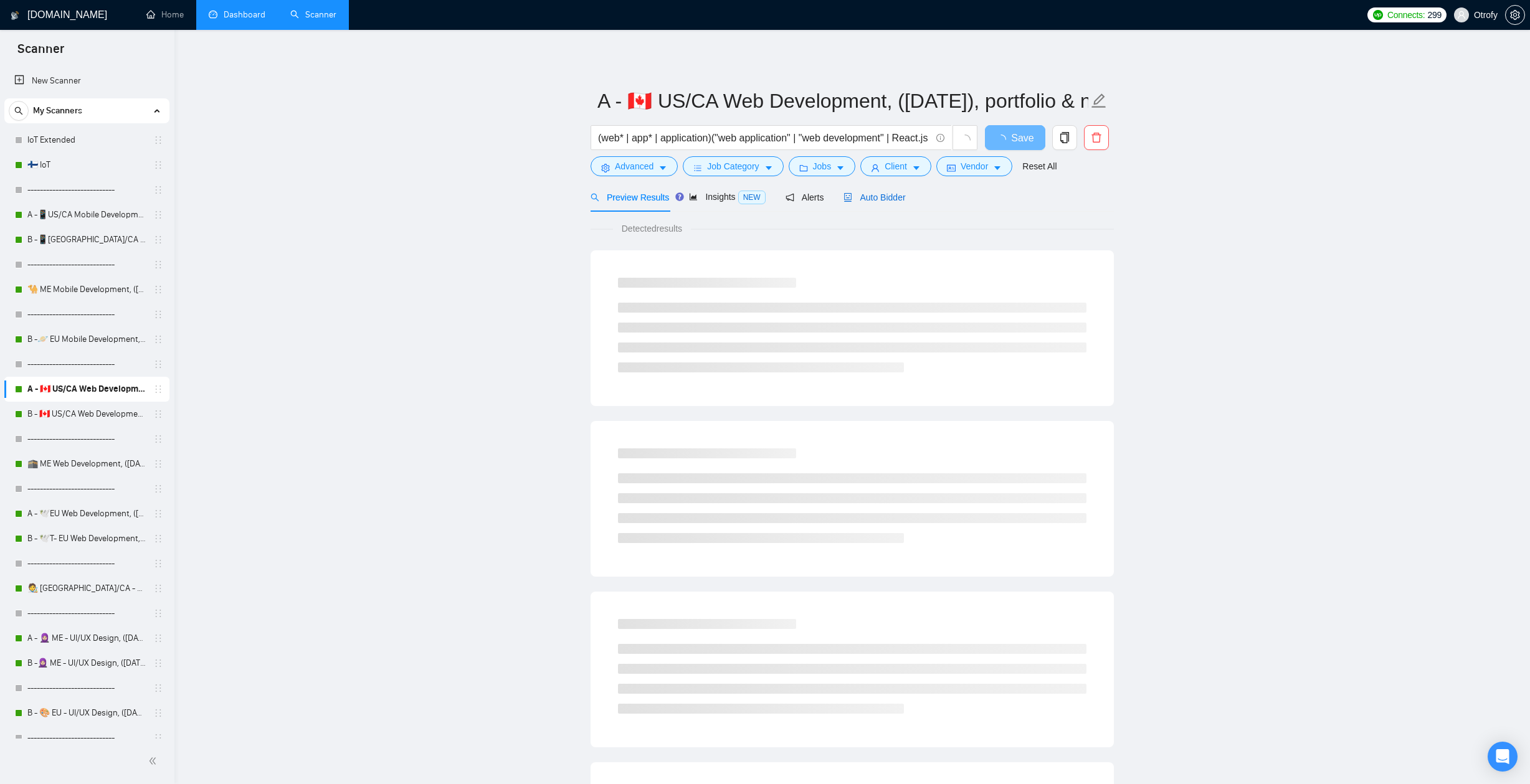
click at [888, 199] on span "Auto Bidder" at bounding box center [874, 197] width 61 height 10
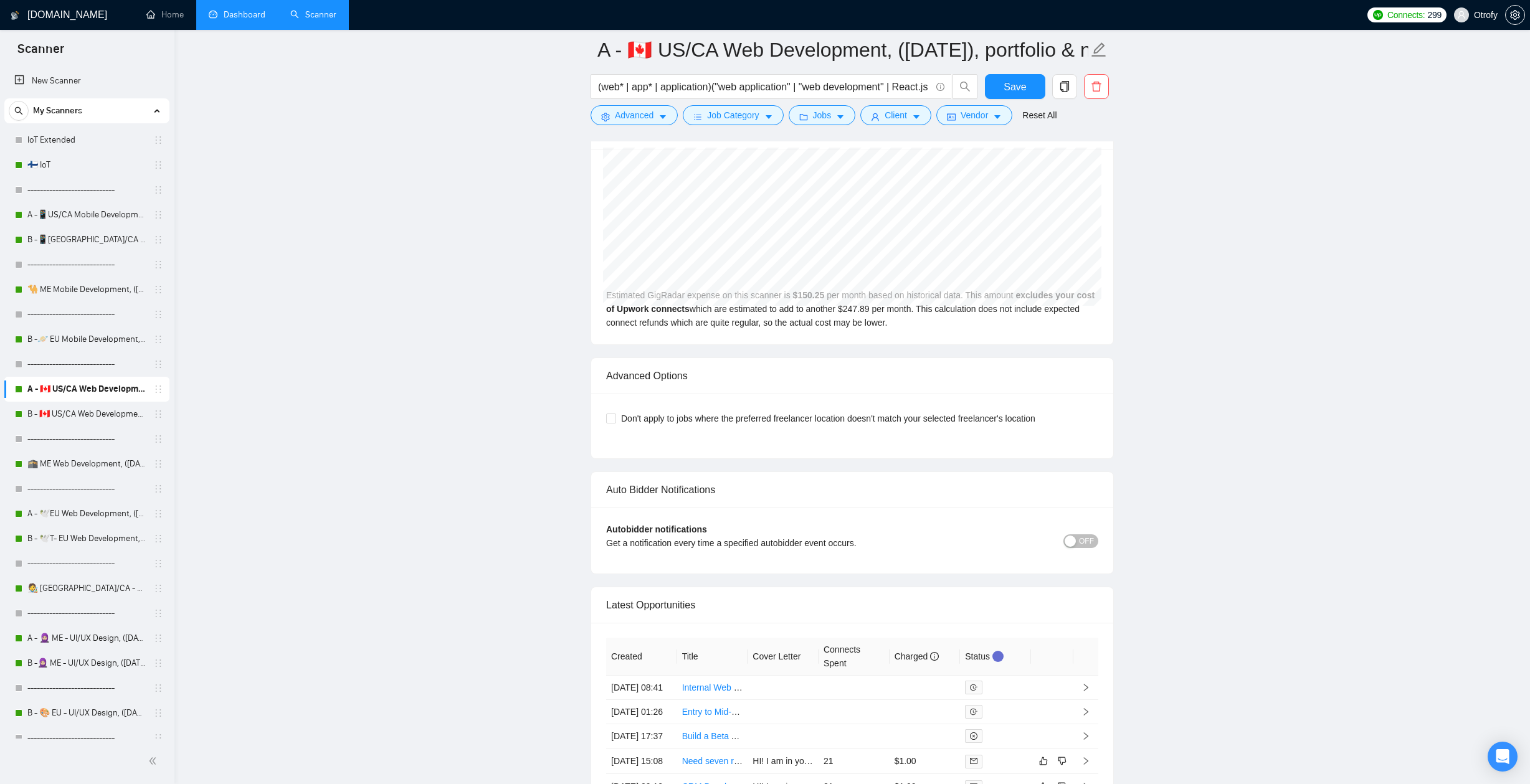
scroll to position [3082, 0]
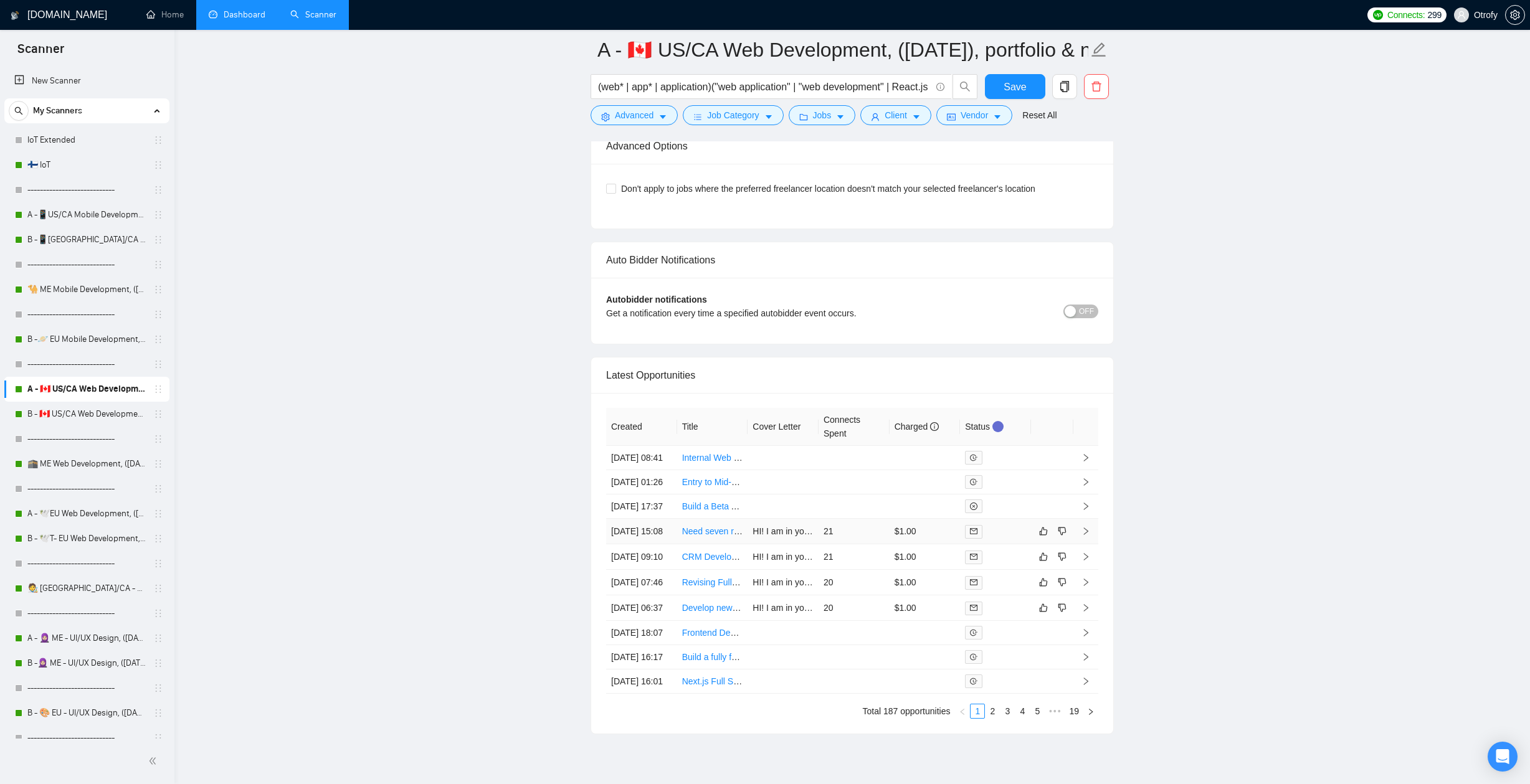
click at [723, 536] on link "Need seven relatively simple websites created between now and end of the year" at bounding box center [837, 531] width 310 height 10
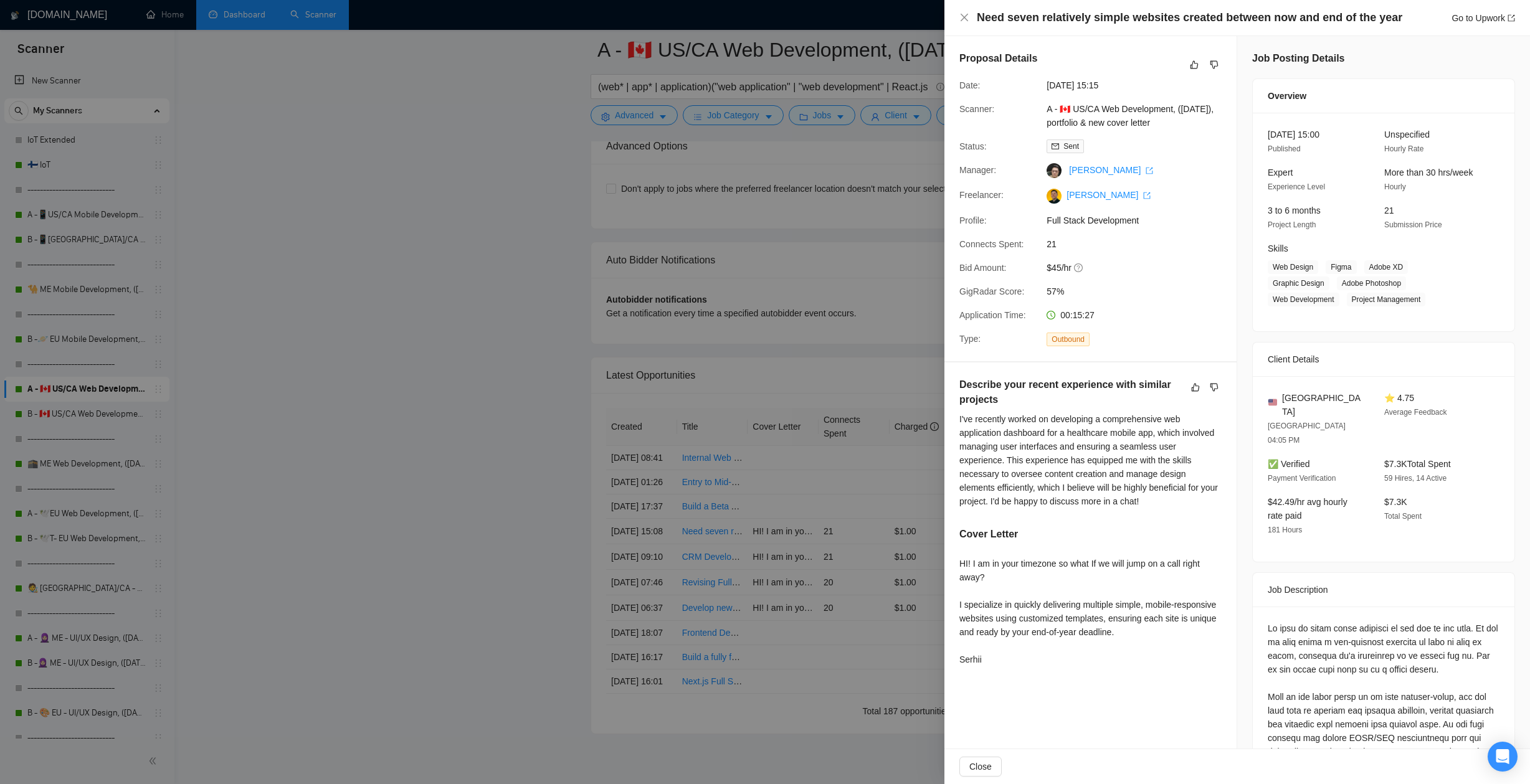
click at [487, 434] on div at bounding box center [765, 392] width 1530 height 784
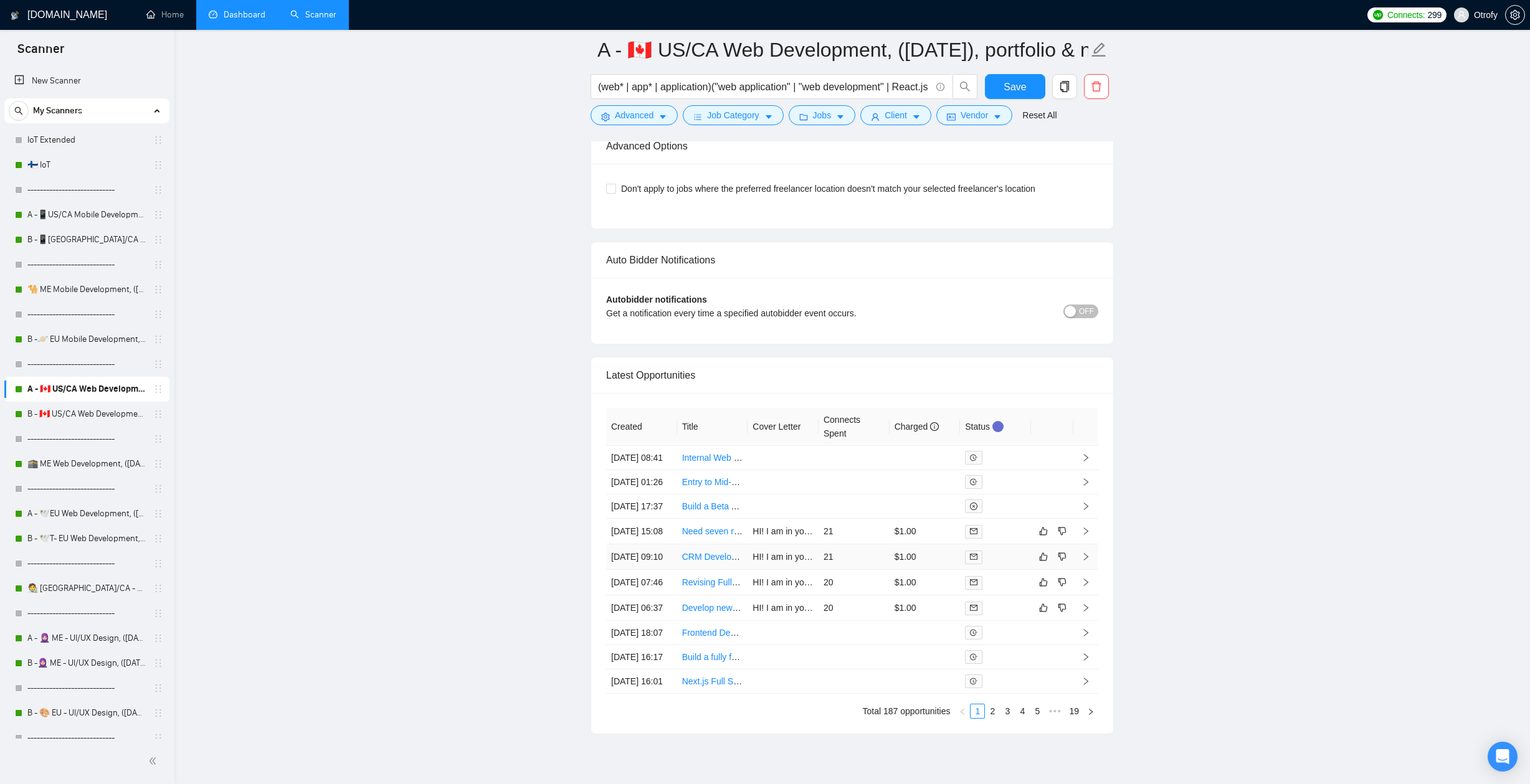
click at [670, 570] on td "[DATE] 09:10" at bounding box center [642, 556] width 71 height 26
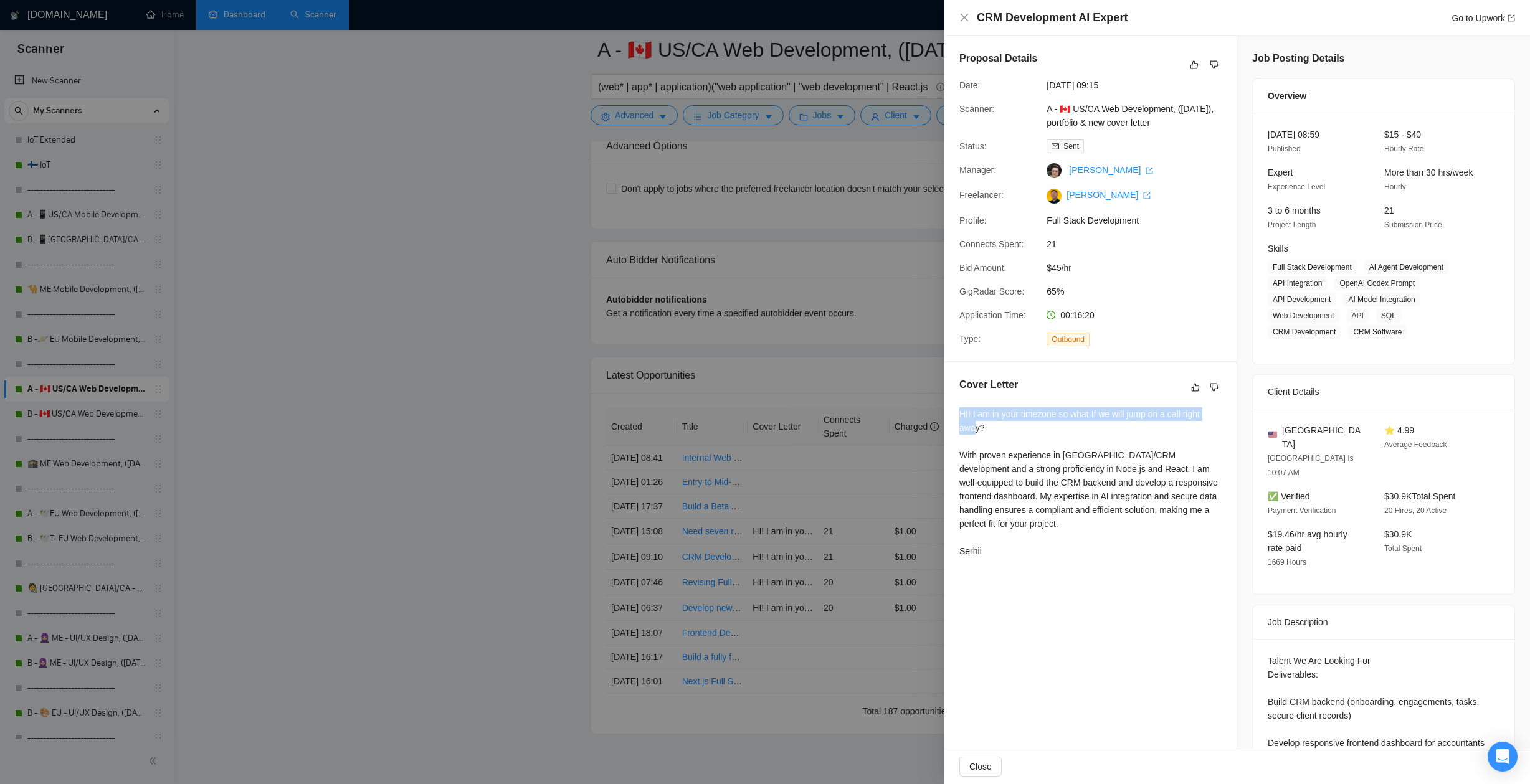
drag, startPoint x: 960, startPoint y: 413, endPoint x: 977, endPoint y: 426, distance: 21.4
click at [977, 426] on div "HI! I am in your timezone so what If we will jump on a call right away? With pr…" at bounding box center [1090, 482] width 262 height 150
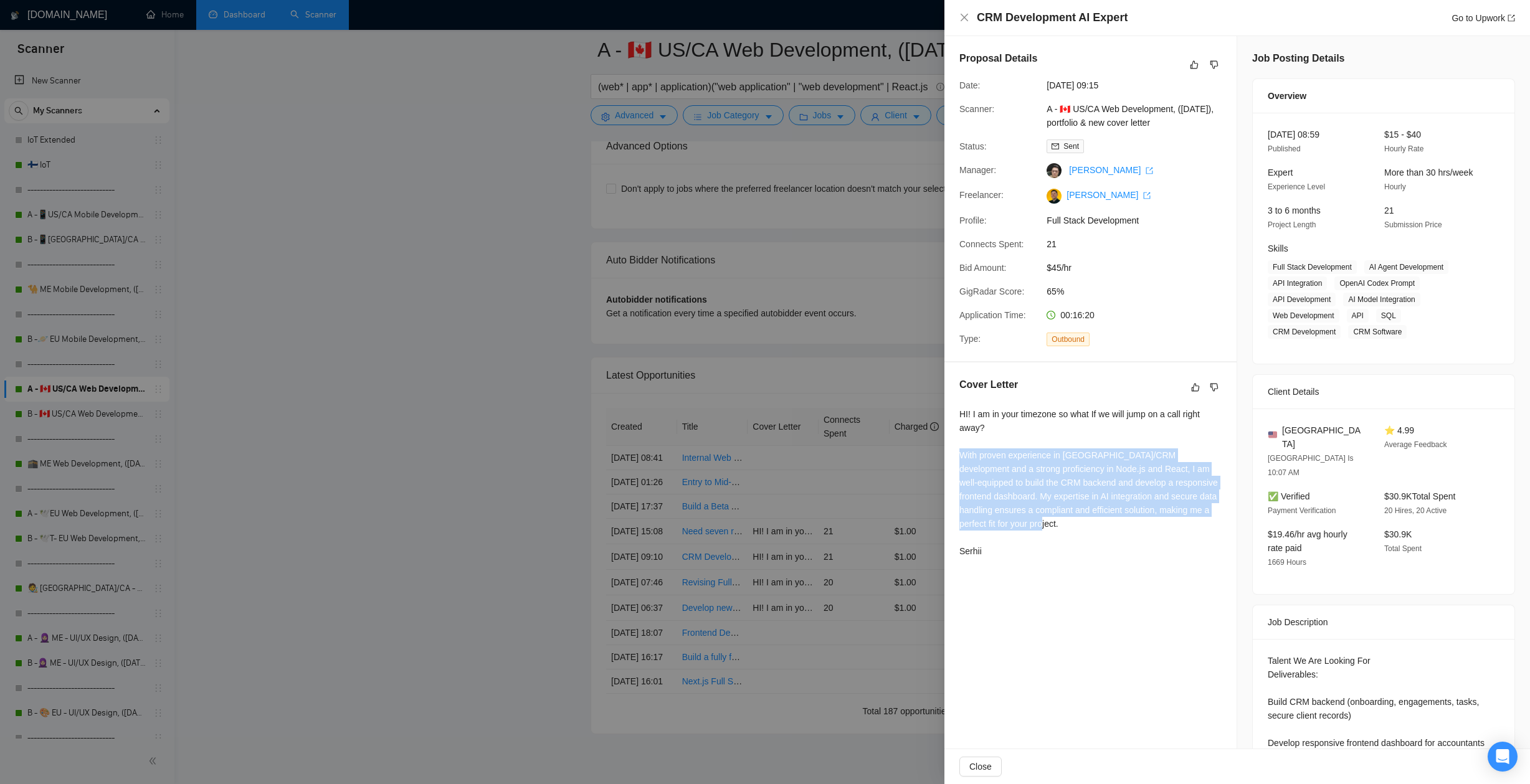
drag, startPoint x: 961, startPoint y: 457, endPoint x: 989, endPoint y: 553, distance: 100.0
click at [989, 553] on div "HI! I am in your timezone so what If we will jump on a call right away? With pr…" at bounding box center [1090, 482] width 262 height 150
click at [989, 554] on div "HI! I am in your timezone so what If we will jump on a call right away? With pr…" at bounding box center [1090, 482] width 262 height 150
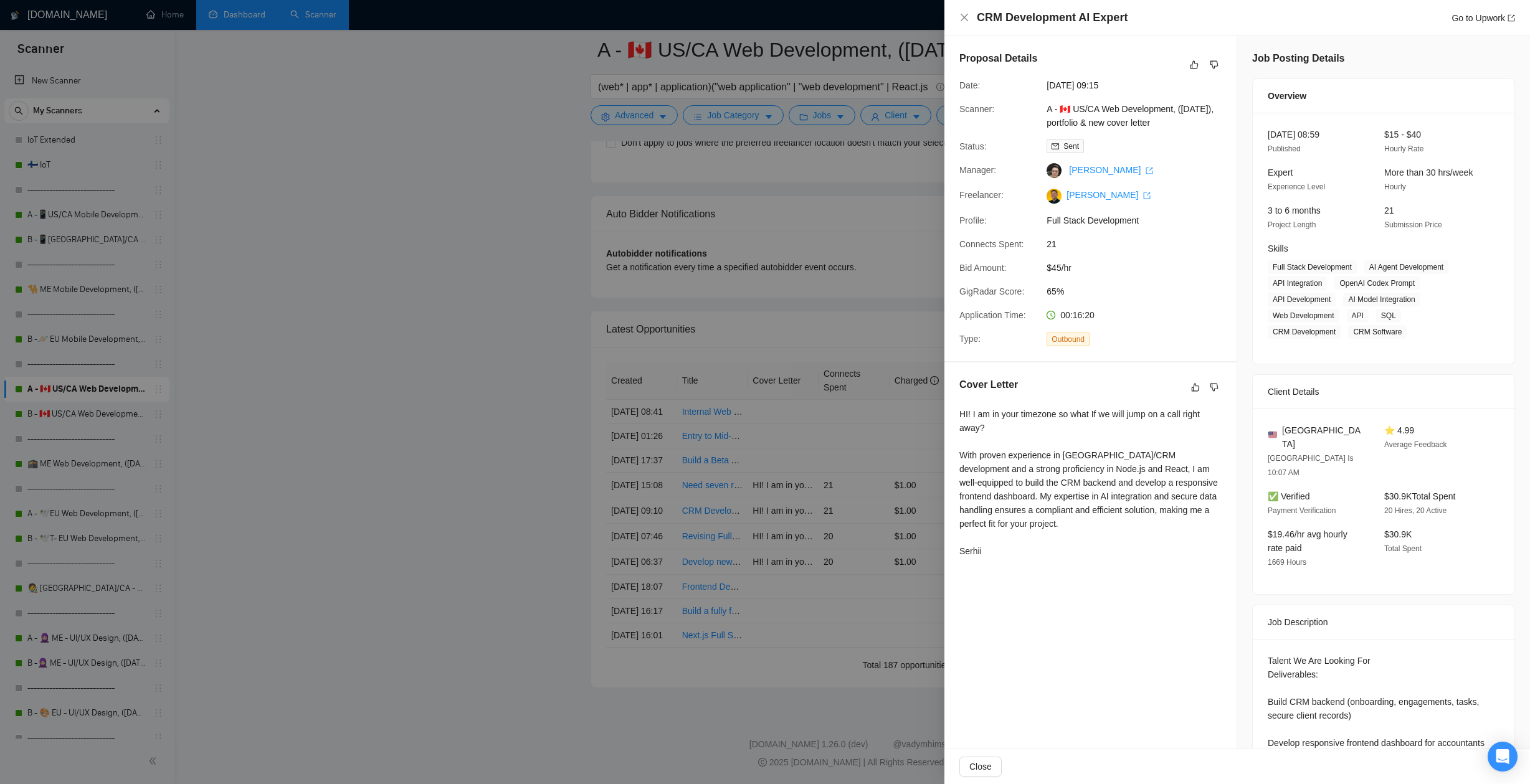
scroll to position [3218, 0]
click at [458, 492] on div at bounding box center [765, 392] width 1530 height 784
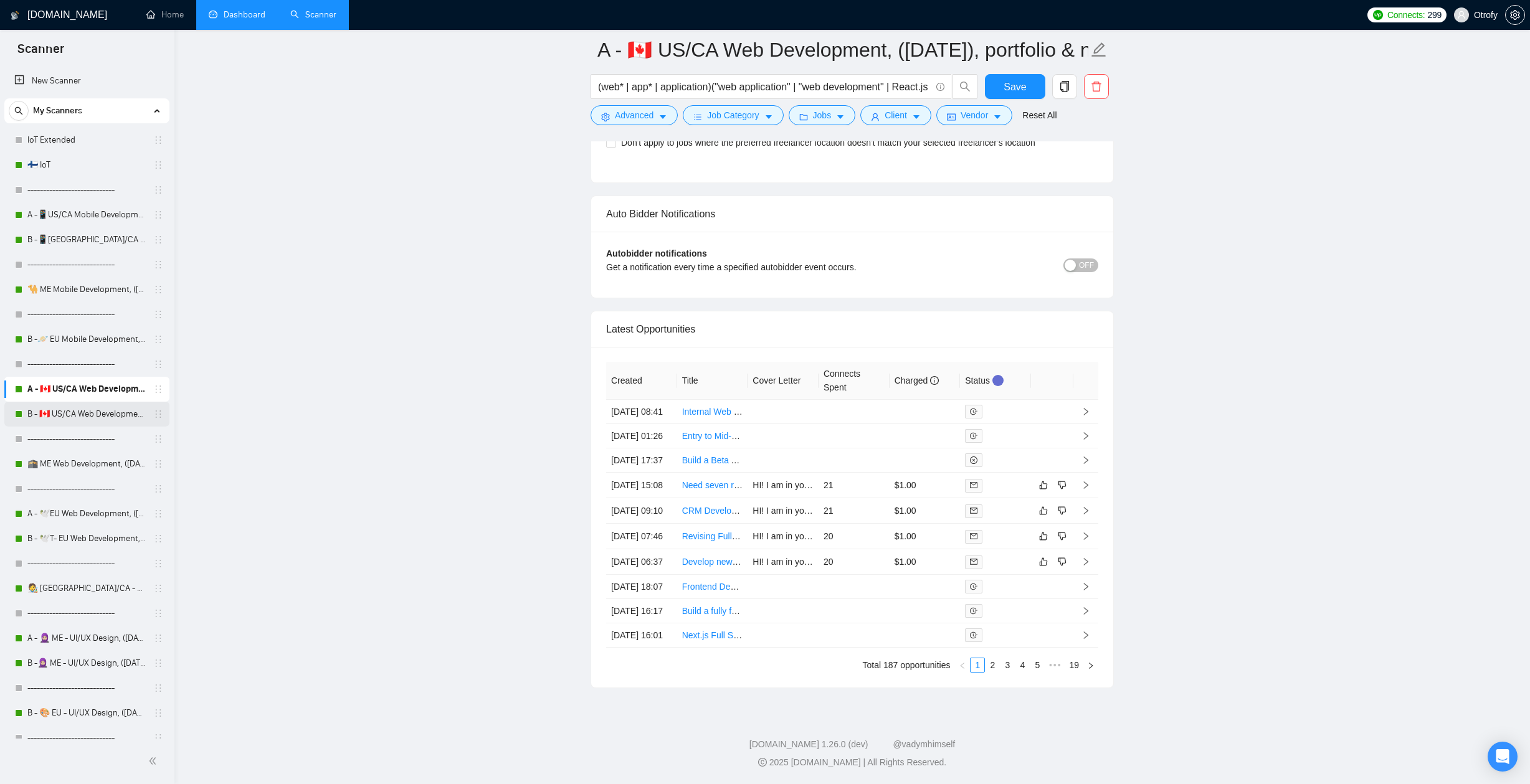
click at [111, 415] on link "B - 🇨🇦 US/CA Web Development, ([DATE])" at bounding box center [87, 414] width 118 height 25
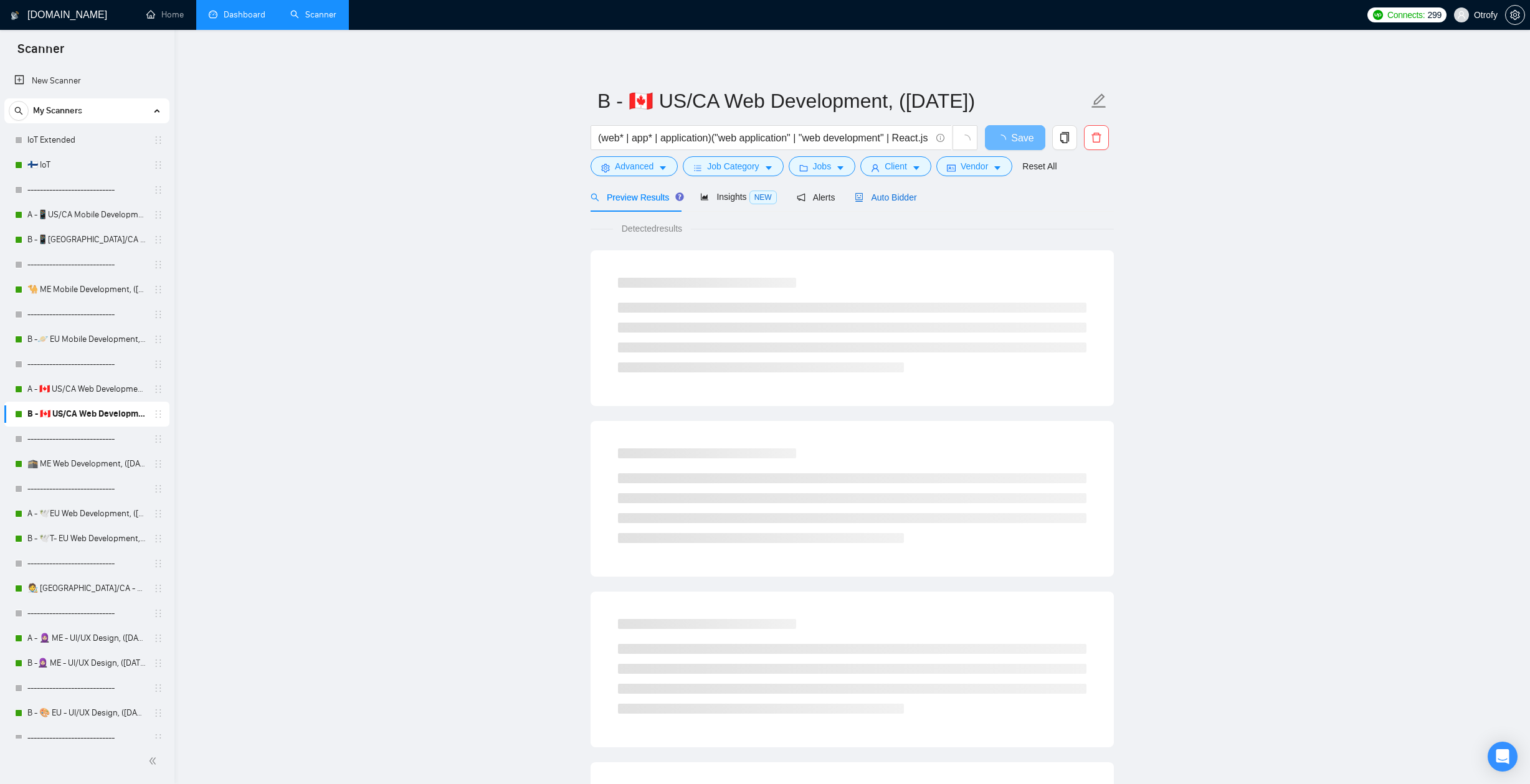
click at [895, 200] on span "Auto Bidder" at bounding box center [885, 197] width 61 height 10
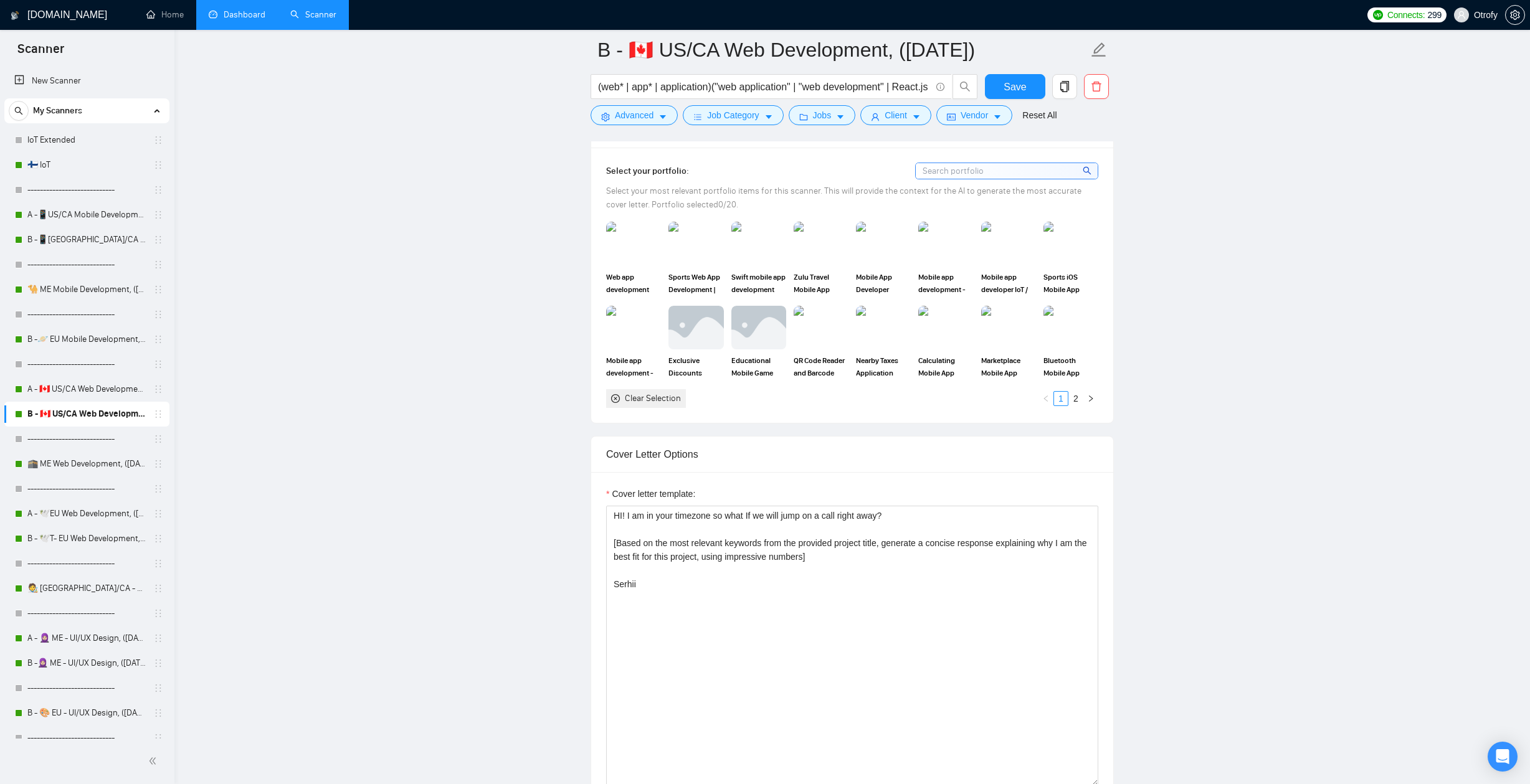
scroll to position [1344, 0]
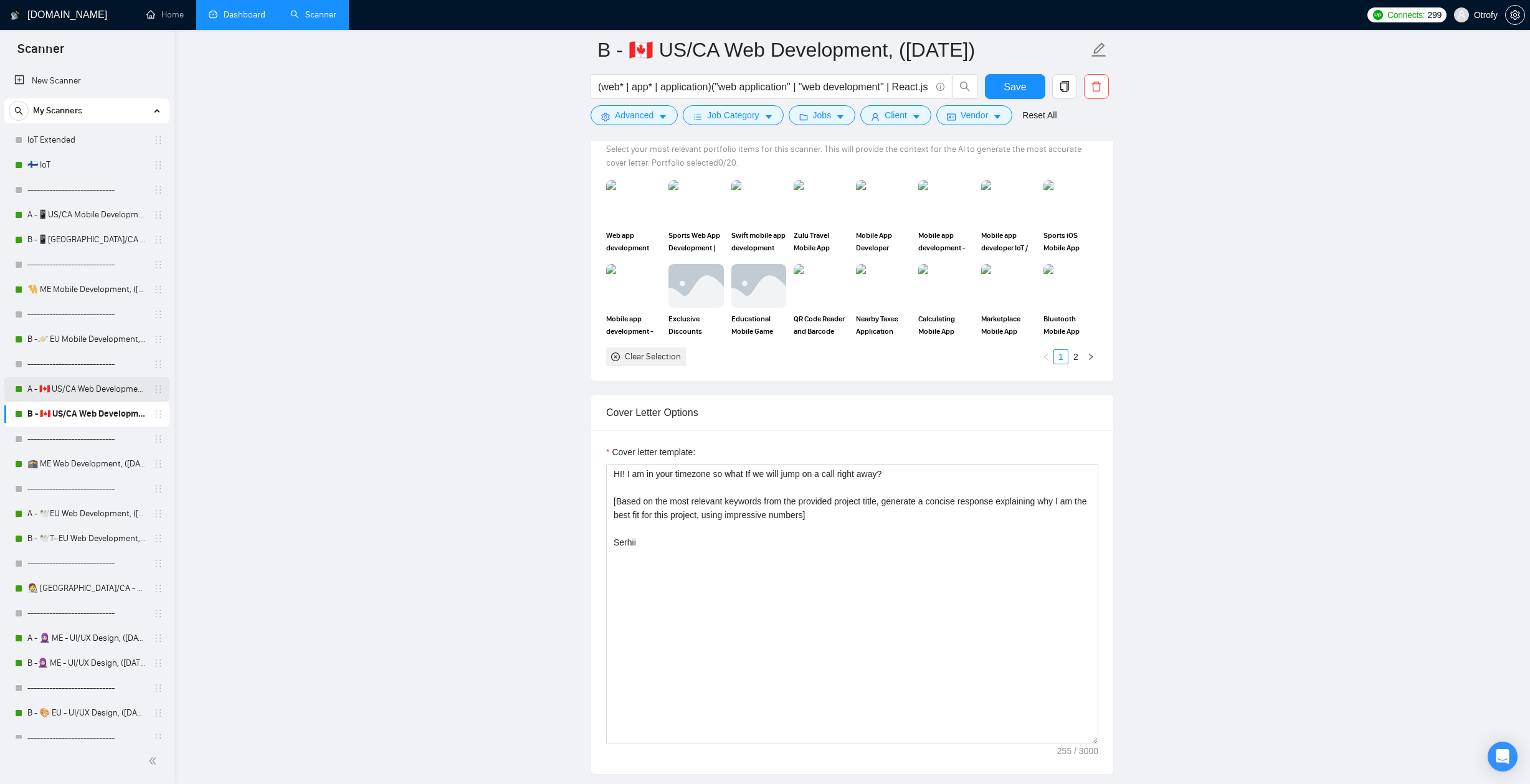
click at [78, 390] on link "A - 🇨🇦 US/CA Web Development, ([DATE]), portfolio & new cover letter" at bounding box center [87, 389] width 118 height 25
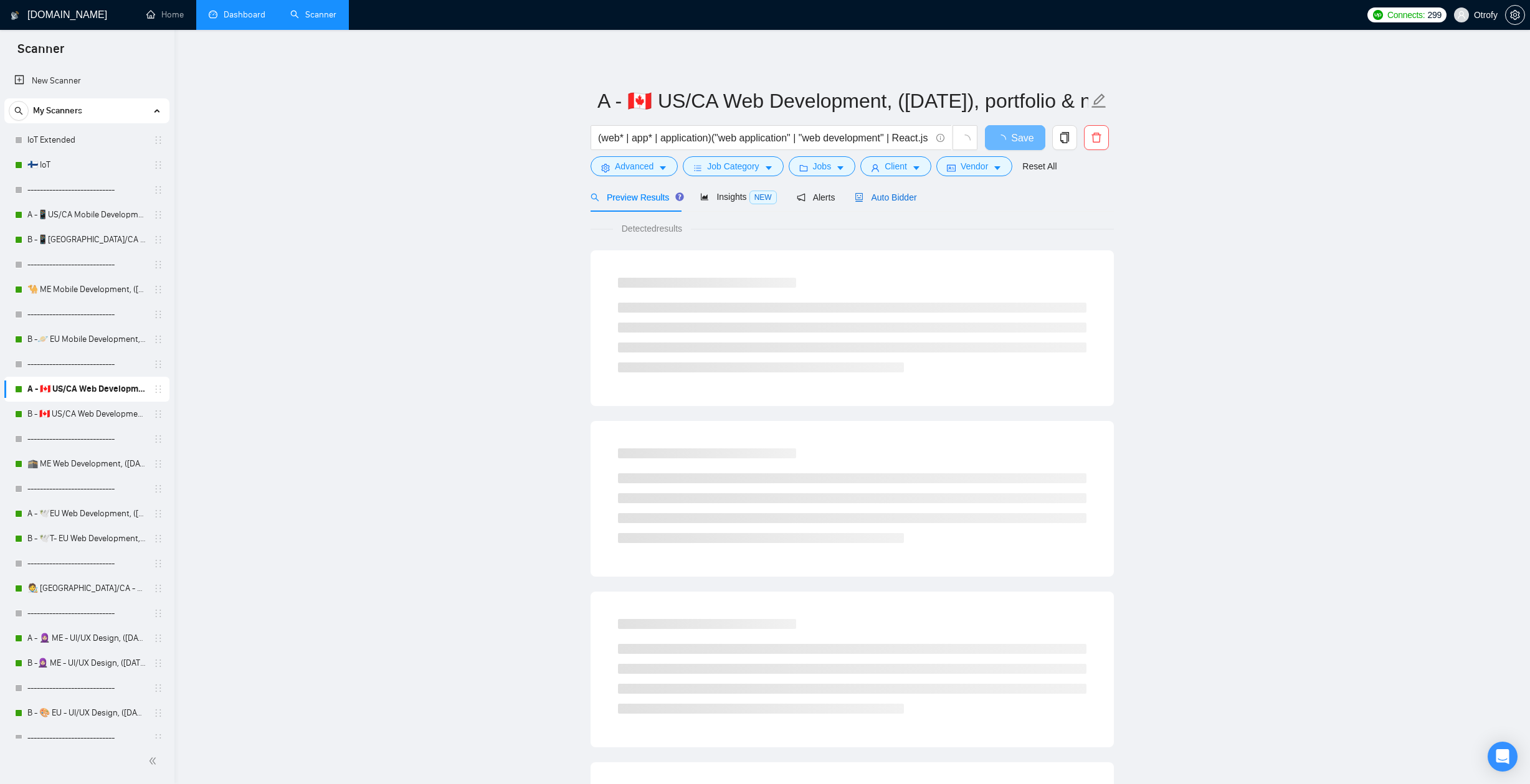
click at [900, 192] on span "Auto Bidder" at bounding box center [885, 197] width 61 height 10
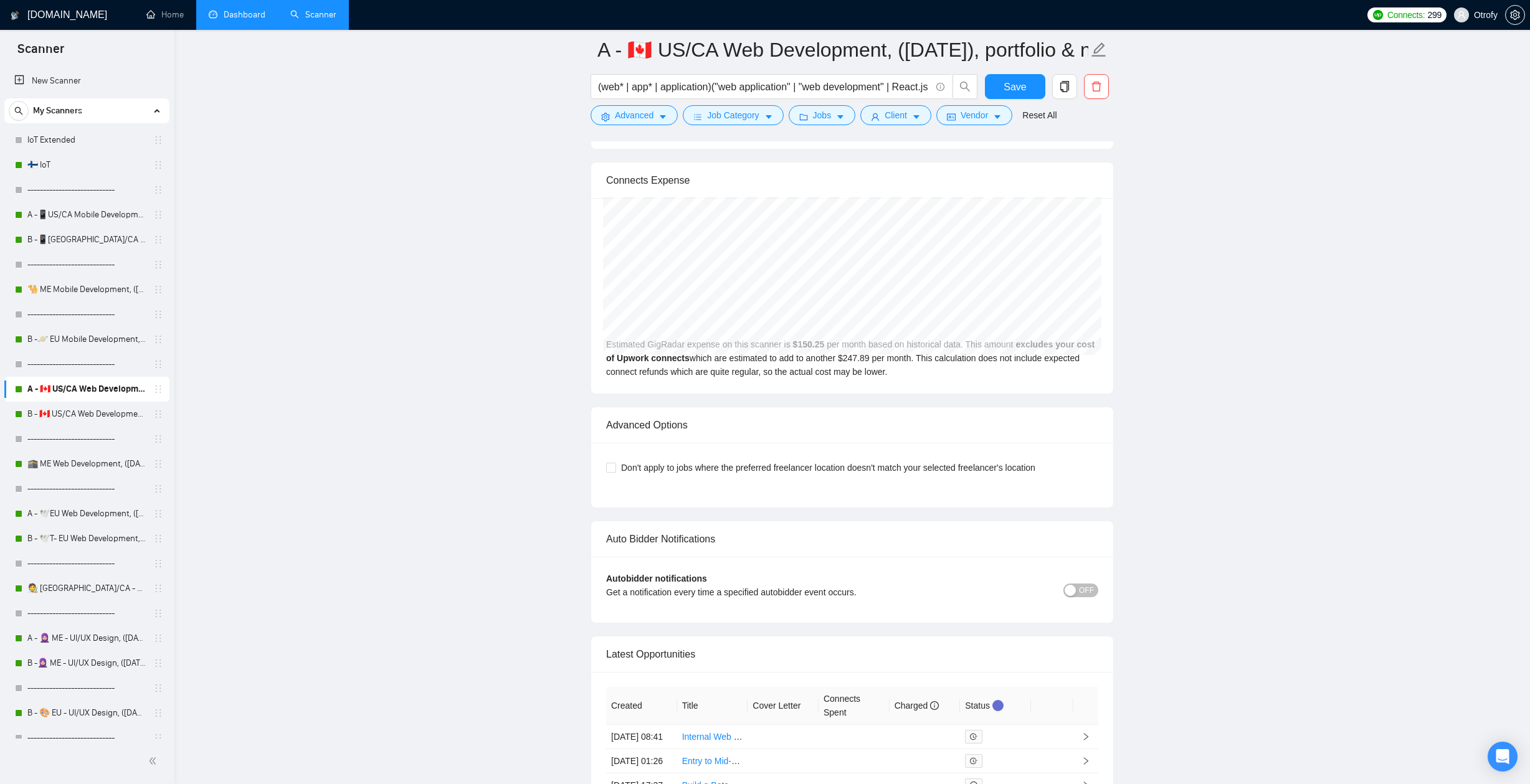
scroll to position [3047, 0]
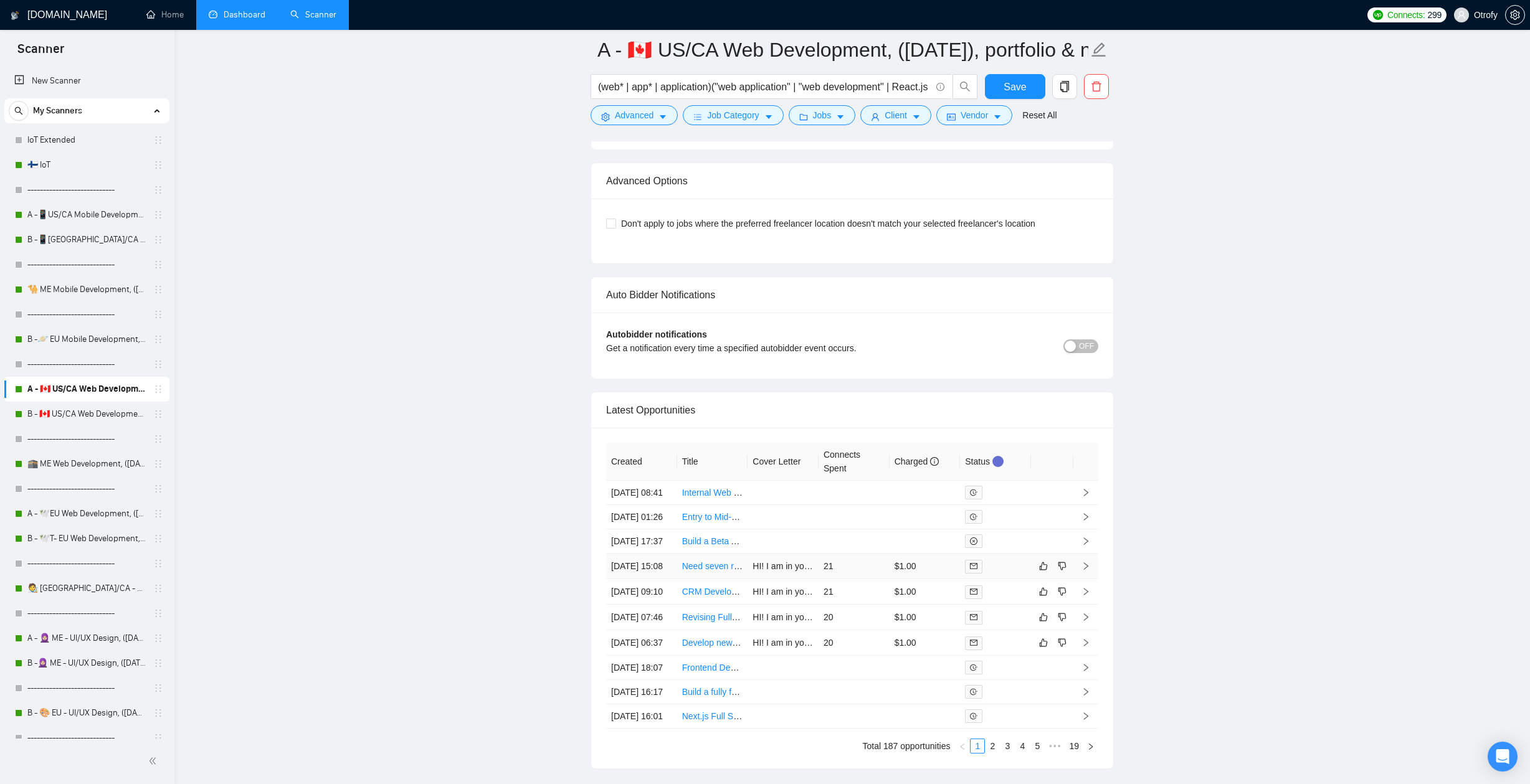
click at [853, 579] on td "21" at bounding box center [854, 566] width 71 height 26
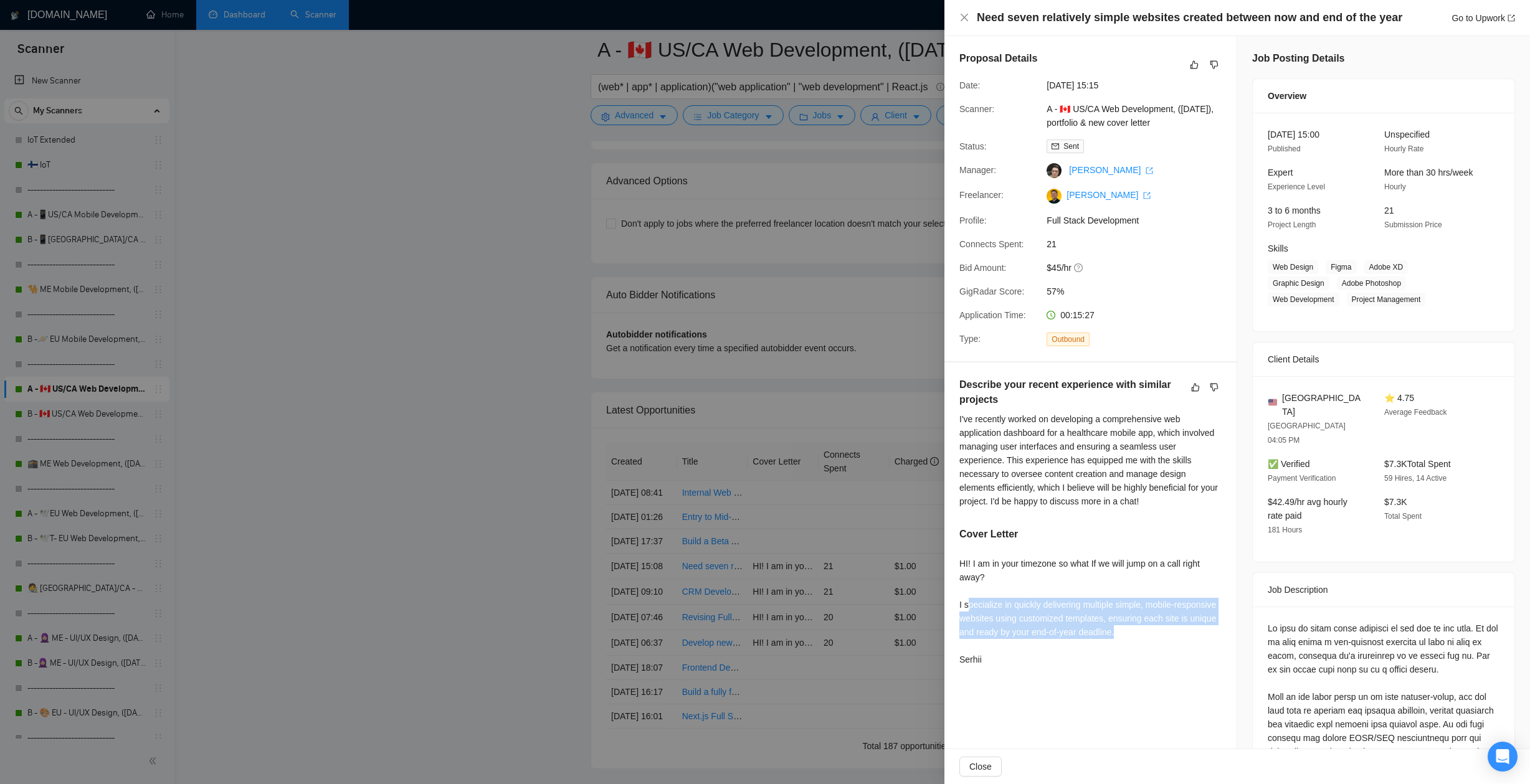
drag, startPoint x: 966, startPoint y: 602, endPoint x: 1175, endPoint y: 631, distance: 211.0
click at [1175, 631] on div "HI! I am in your timezone so what If we will jump on a call right away? I speci…" at bounding box center [1090, 611] width 262 height 110
click at [1136, 657] on div "HI! I am in your timezone so what If we will jump on a call right away? I speci…" at bounding box center [1090, 611] width 262 height 110
drag, startPoint x: 983, startPoint y: 630, endPoint x: 1158, endPoint y: 633, distance: 175.0
click at [1158, 633] on div "HI! I am in your timezone so what If we will jump on a call right away? I speci…" at bounding box center [1090, 611] width 262 height 110
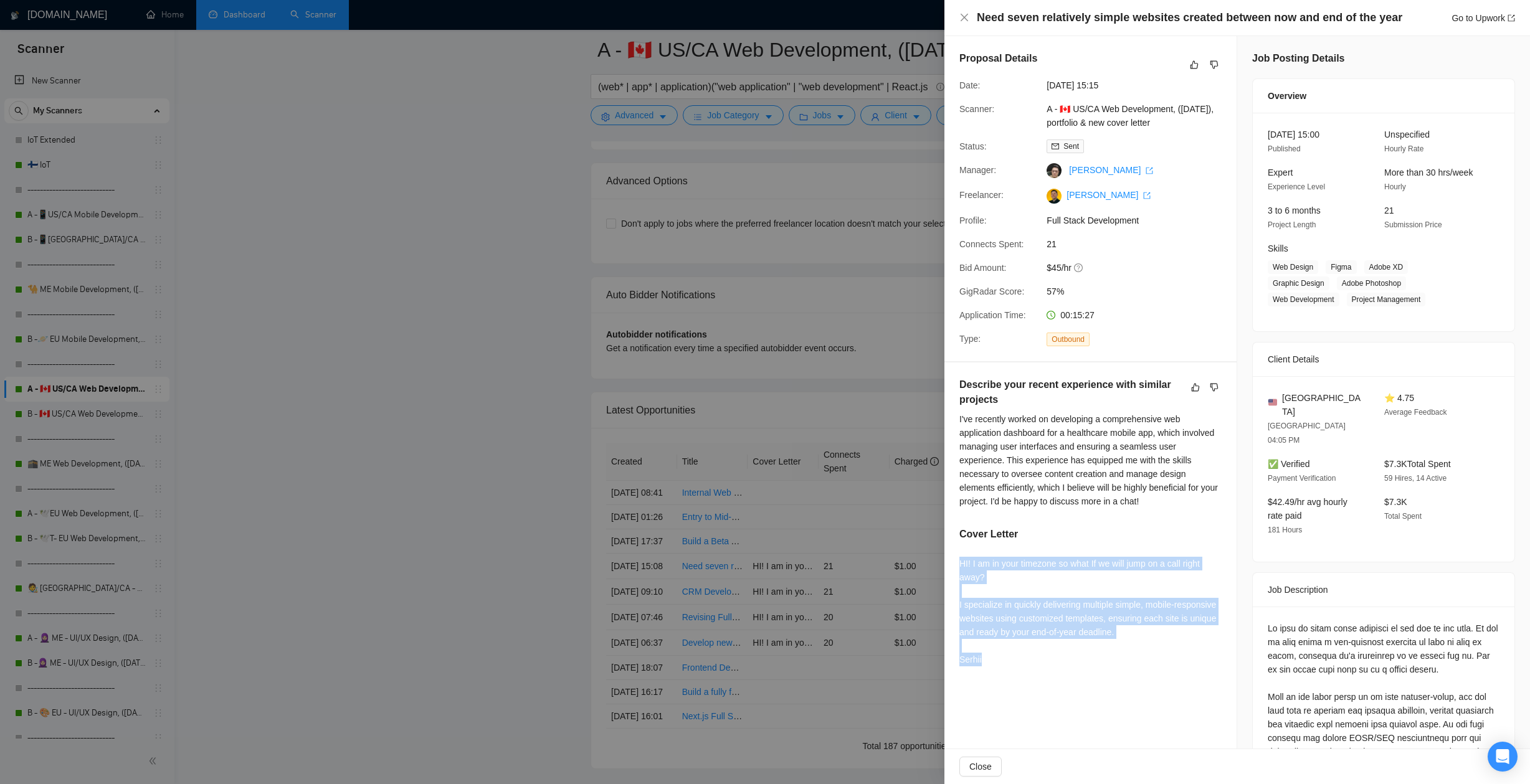
drag, startPoint x: 1010, startPoint y: 664, endPoint x: 959, endPoint y: 560, distance: 115.8
click at [959, 560] on div "Describe your recent experience with similar projects I've recently worked on d…" at bounding box center [1090, 524] width 292 height 323
click at [975, 581] on div "HI! I am in your timezone so what If we will jump on a call right away? I speci…" at bounding box center [1090, 611] width 262 height 110
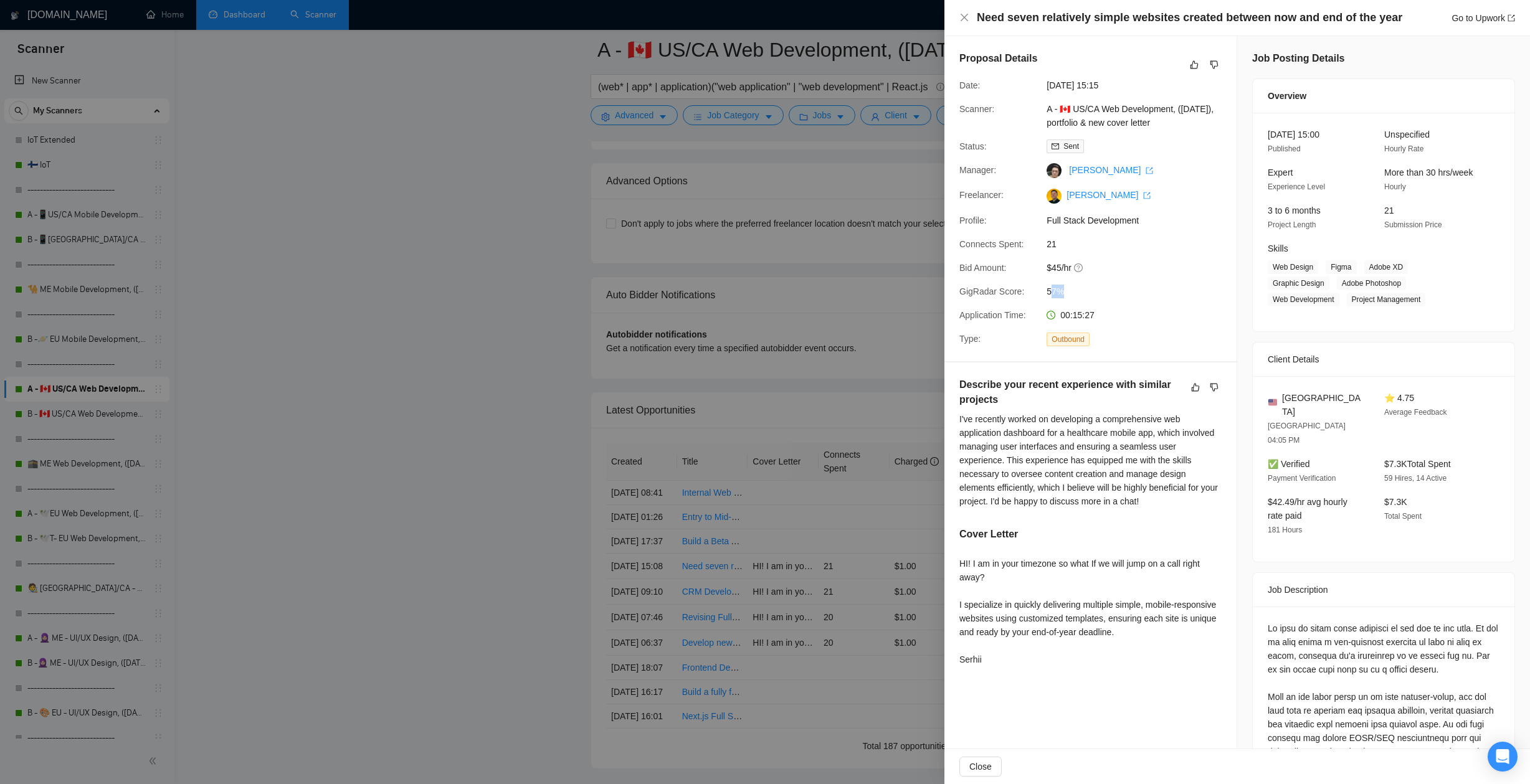
drag, startPoint x: 1050, startPoint y: 290, endPoint x: 1065, endPoint y: 291, distance: 15.0
click at [1065, 291] on span "57%" at bounding box center [1140, 291] width 187 height 14
click at [1066, 291] on span "57%" at bounding box center [1140, 291] width 187 height 14
click at [541, 506] on div at bounding box center [765, 392] width 1530 height 784
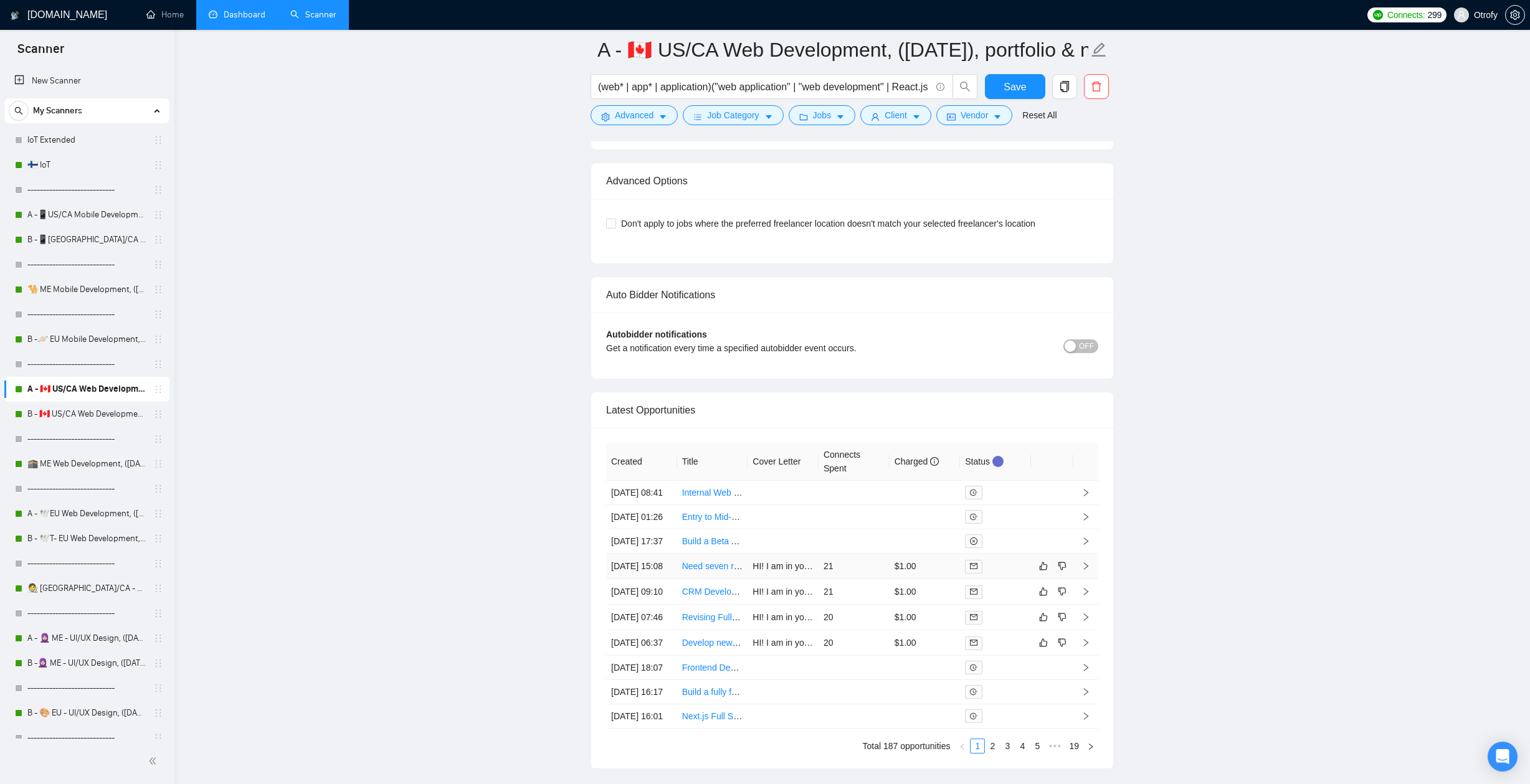
click at [677, 579] on td "Need seven relatively simple websites created between now and end of the year" at bounding box center [713, 566] width 71 height 26
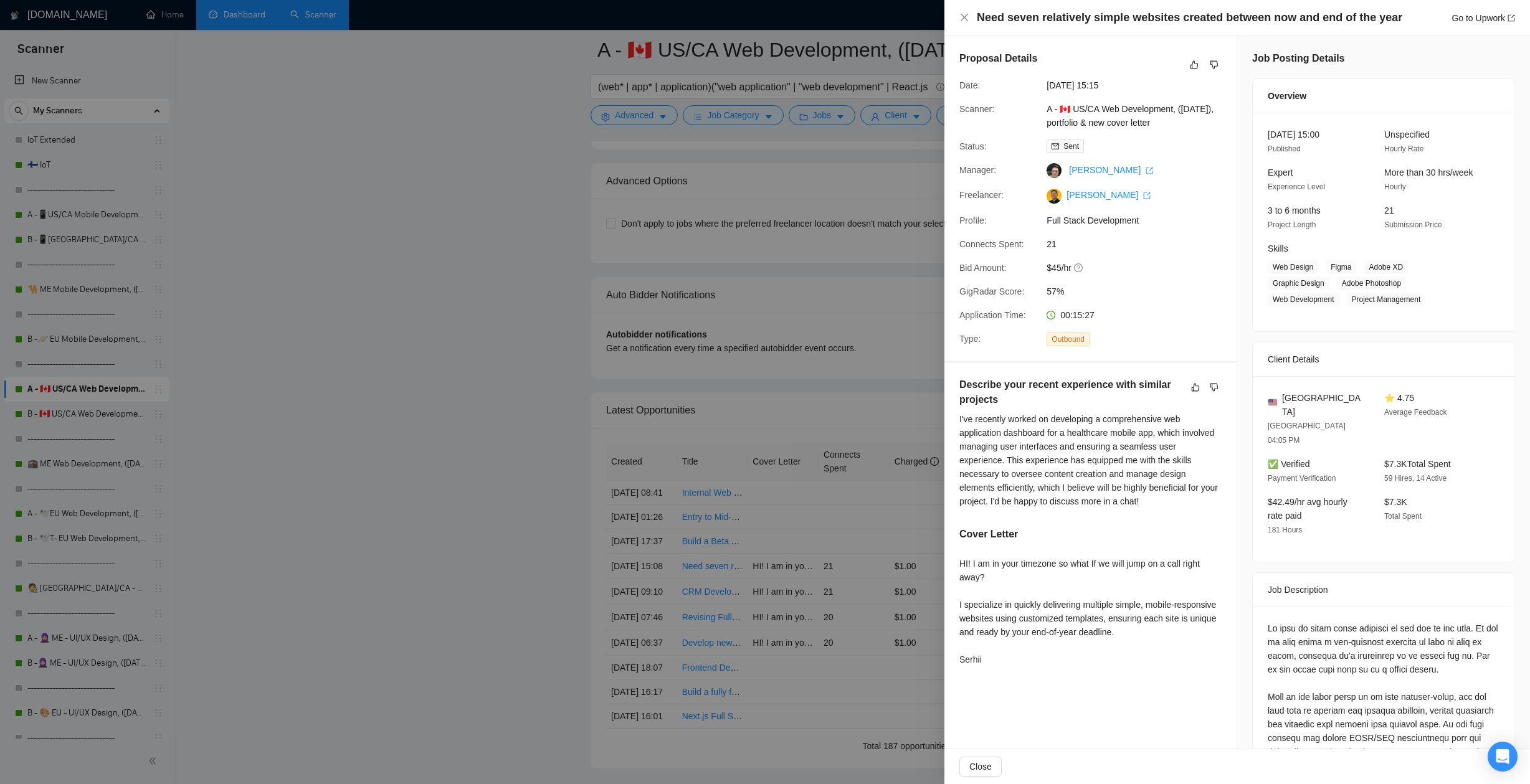
click at [523, 580] on div at bounding box center [765, 392] width 1530 height 784
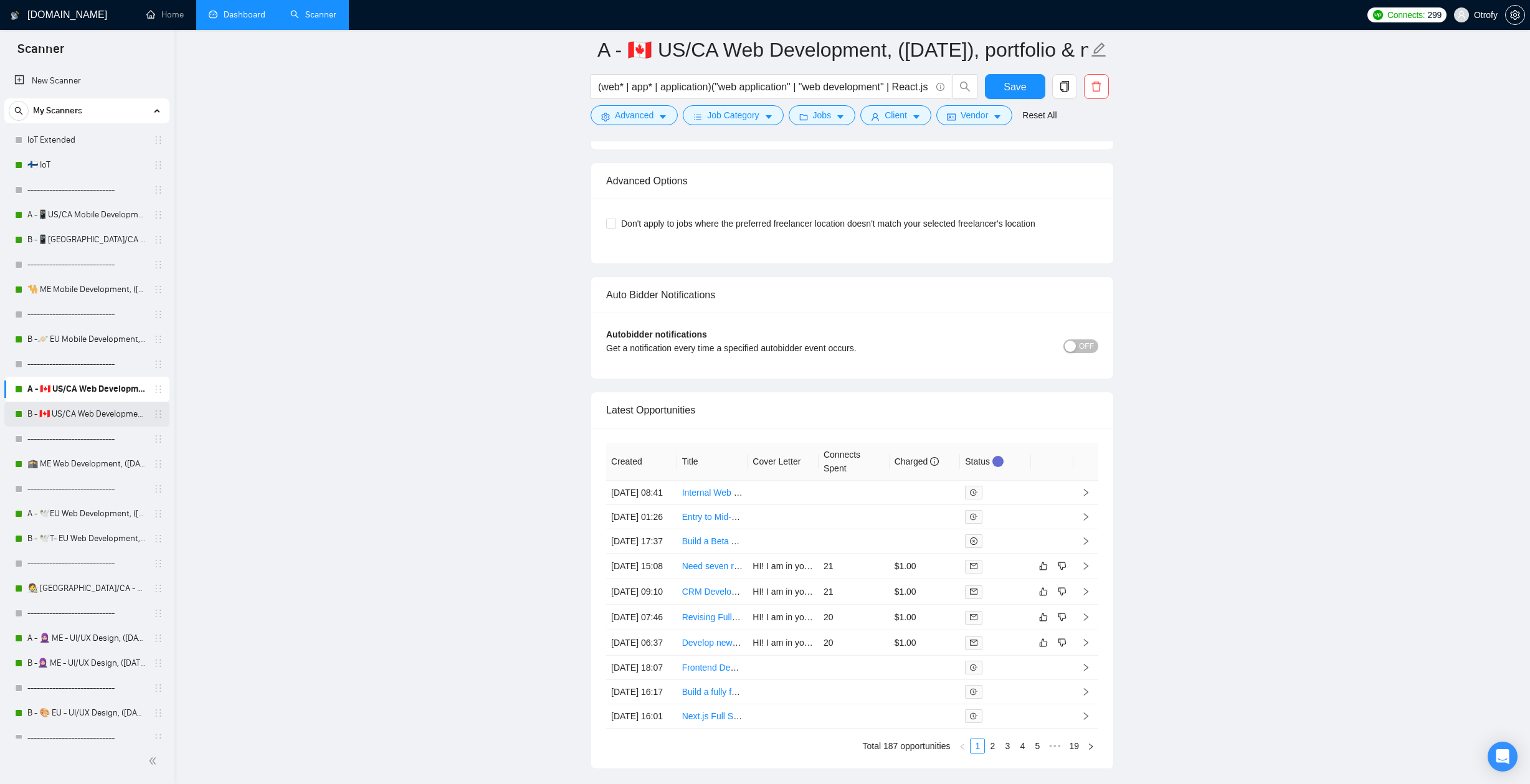
click at [71, 418] on link "B - 🇨🇦 US/CA Web Development, ([DATE])" at bounding box center [87, 414] width 118 height 25
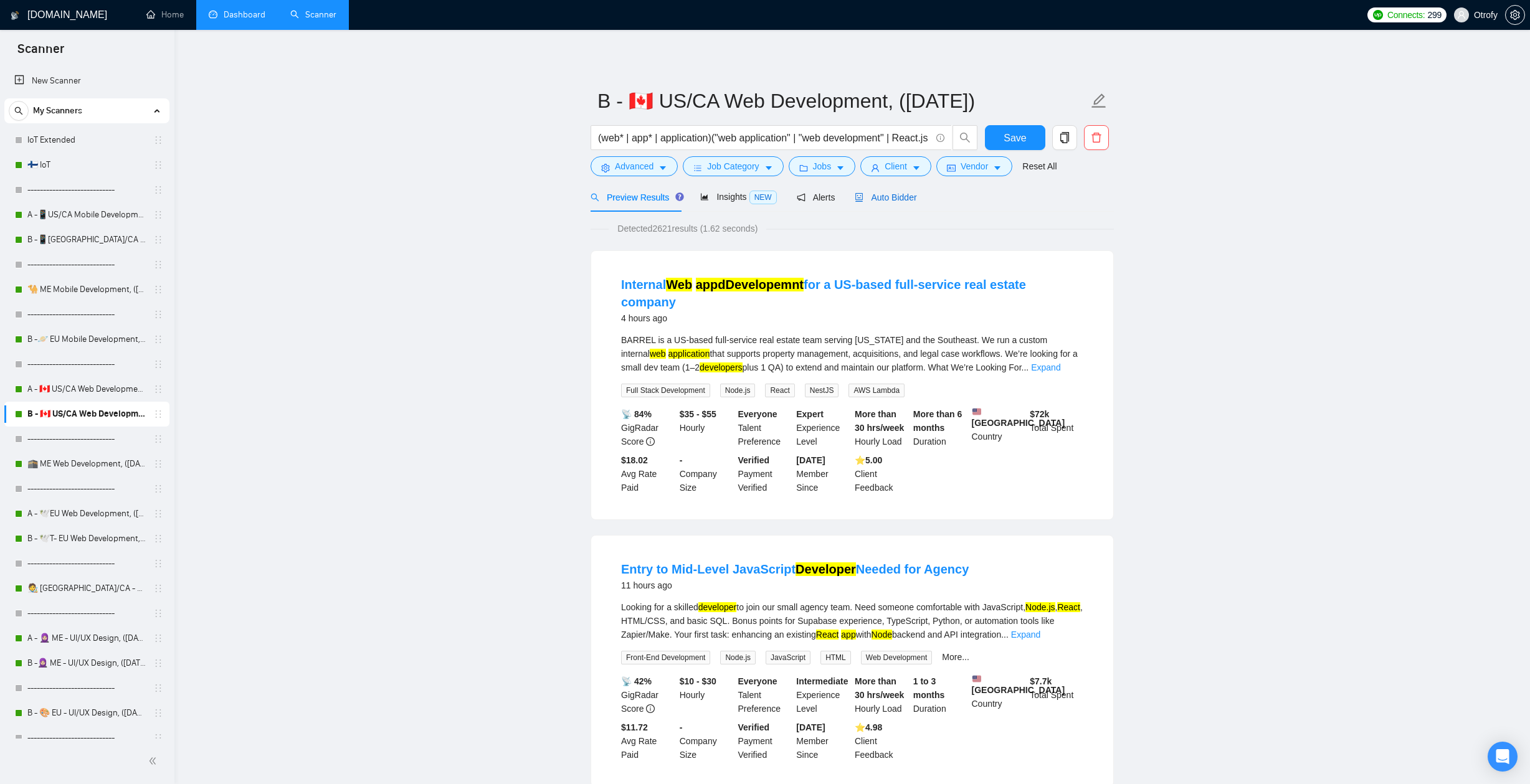
click at [899, 197] on span "Auto Bidder" at bounding box center [885, 197] width 61 height 10
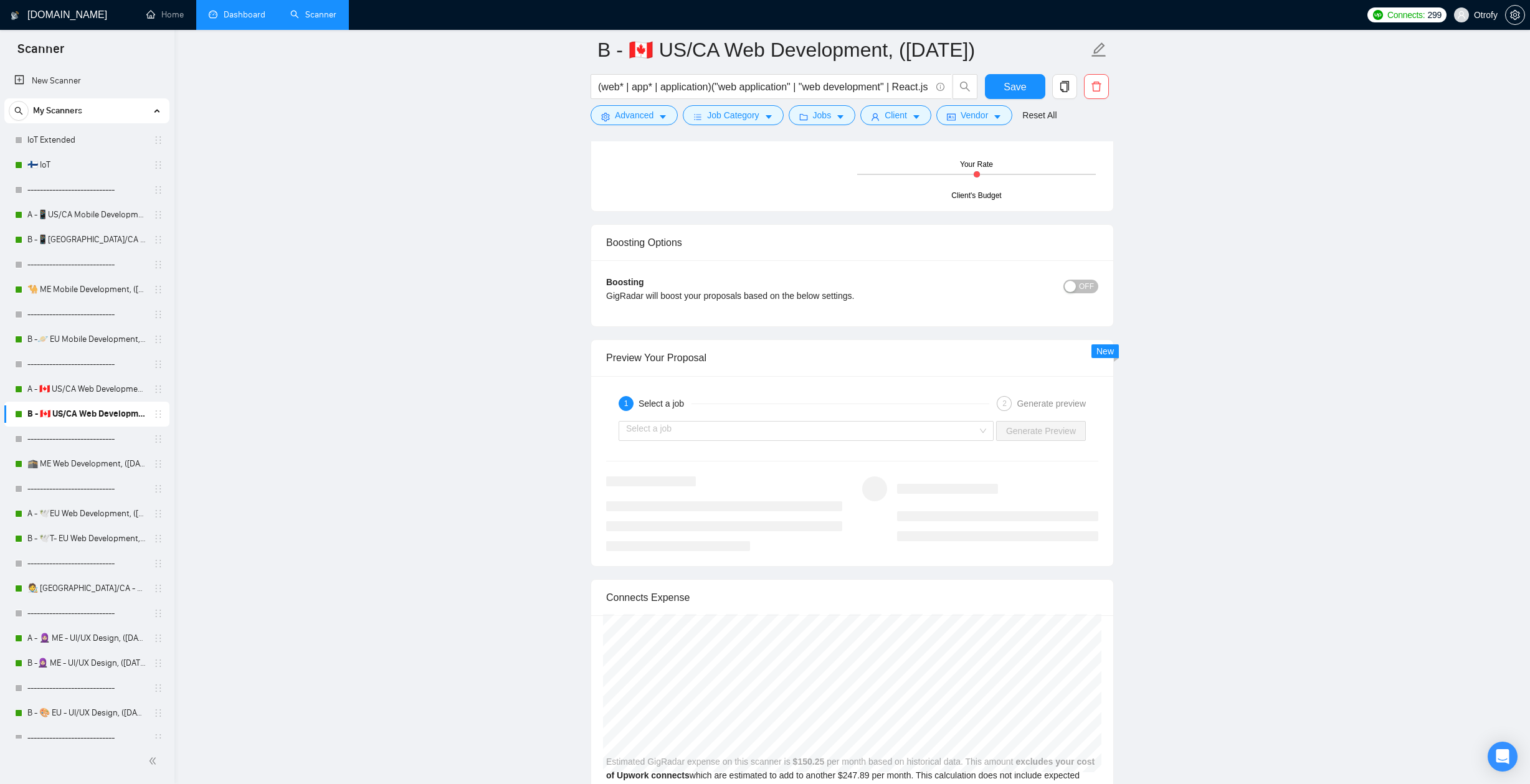
scroll to position [3028, 0]
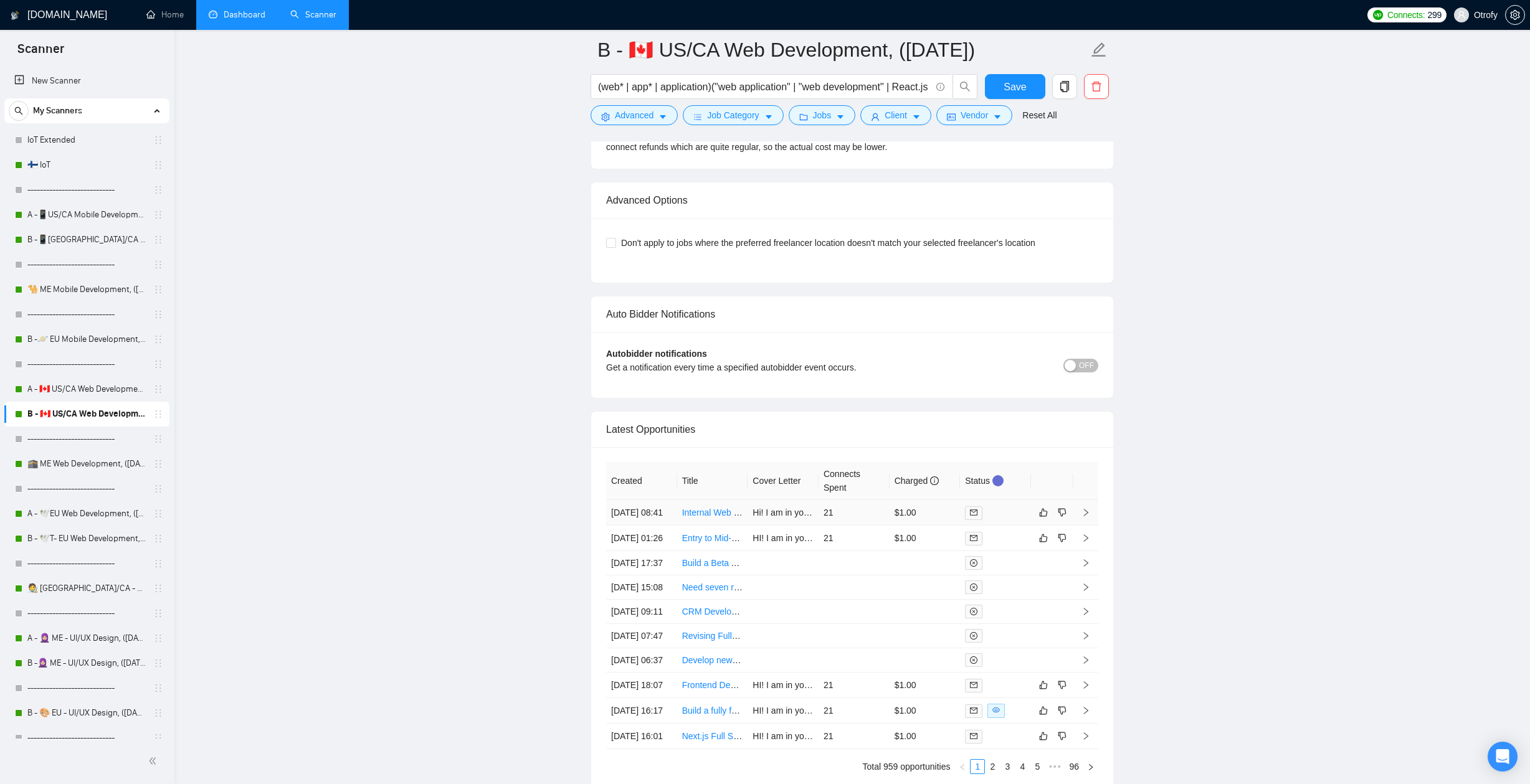
click at [1020, 516] on div at bounding box center [995, 513] width 61 height 15
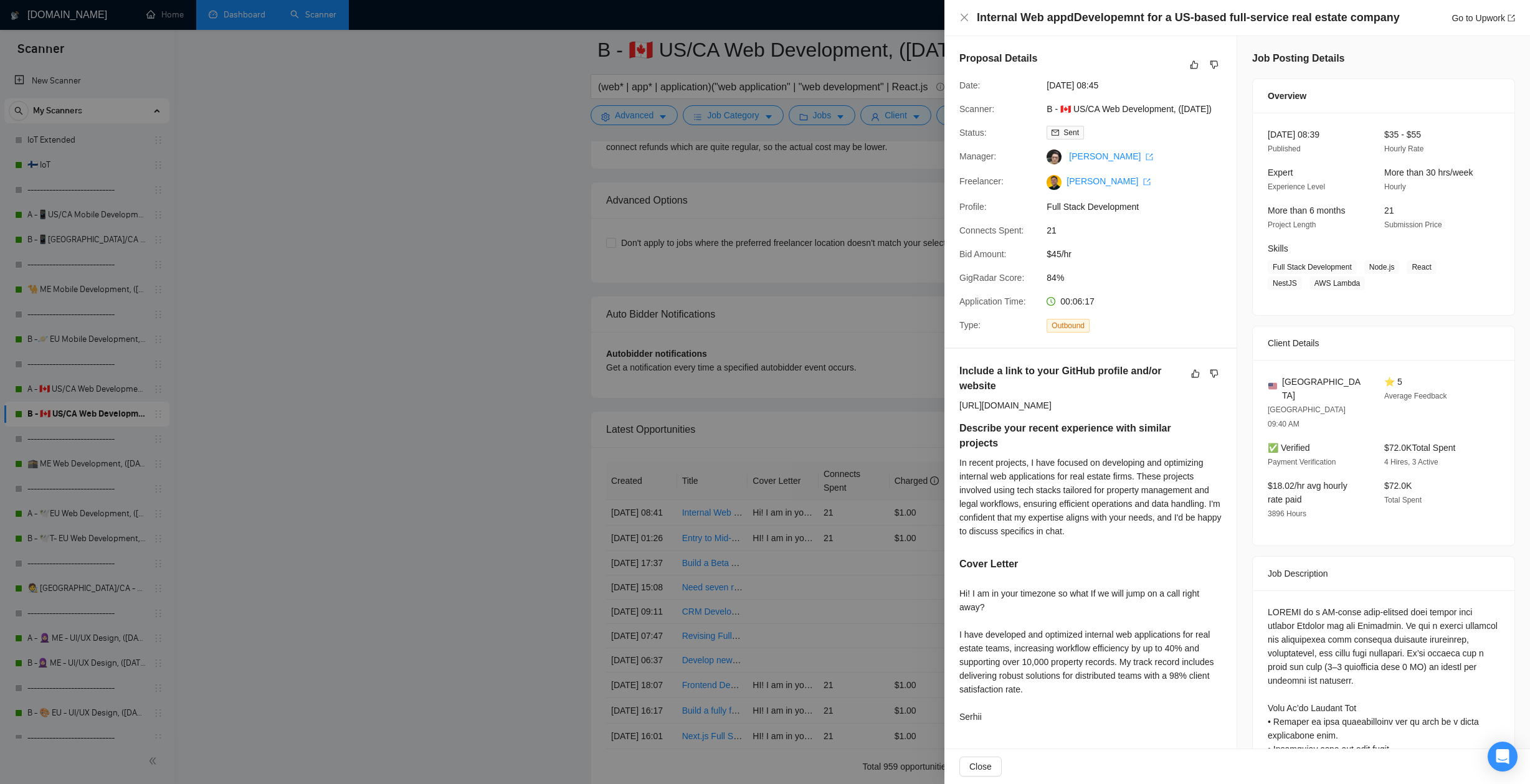
scroll to position [117, 0]
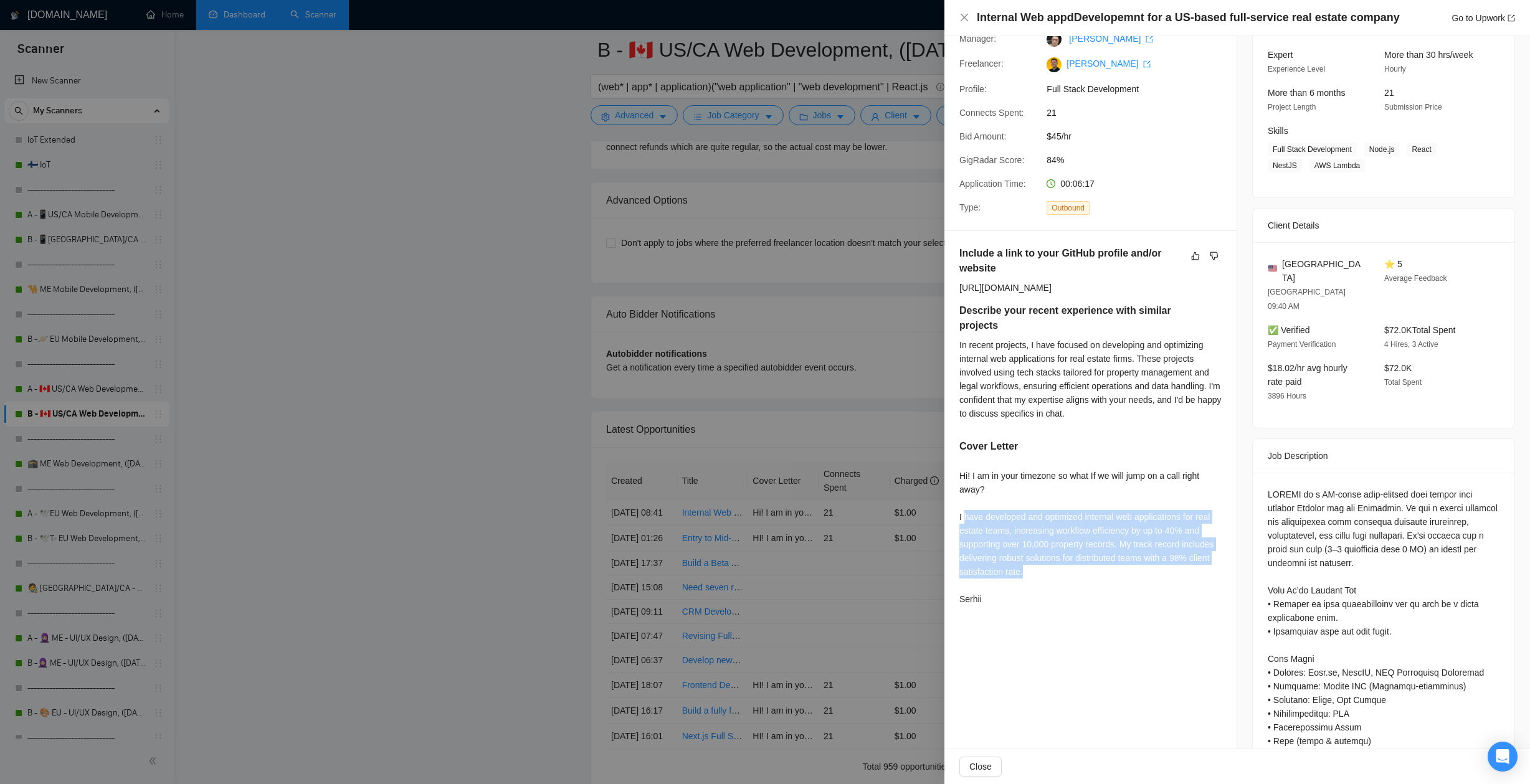
drag, startPoint x: 985, startPoint y: 530, endPoint x: 1079, endPoint y: 586, distance: 109.4
click at [1079, 586] on div "Hi! I am in your timezone so what If we will jump on a call right away? I have …" at bounding box center [1090, 537] width 262 height 137
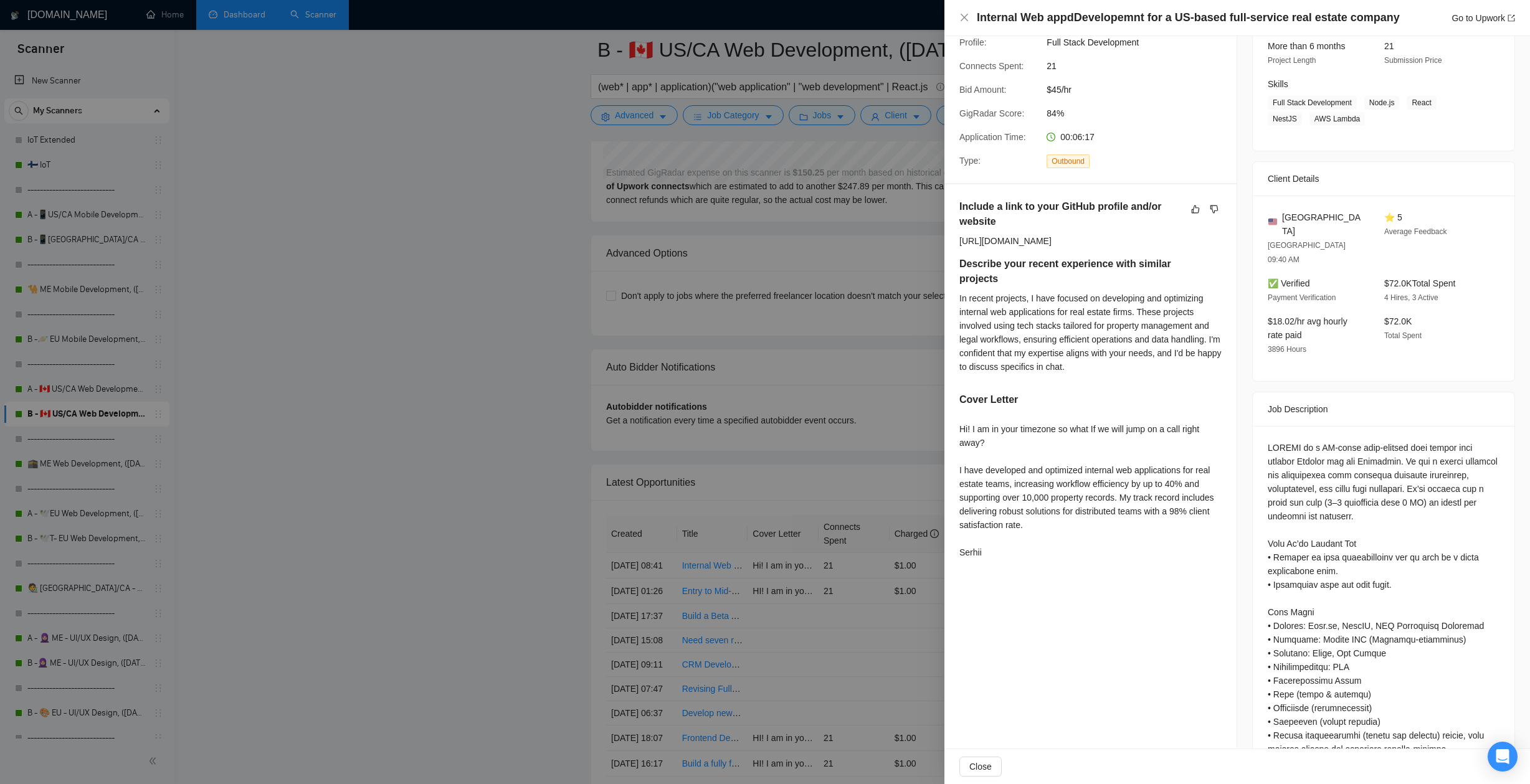
scroll to position [167, 0]
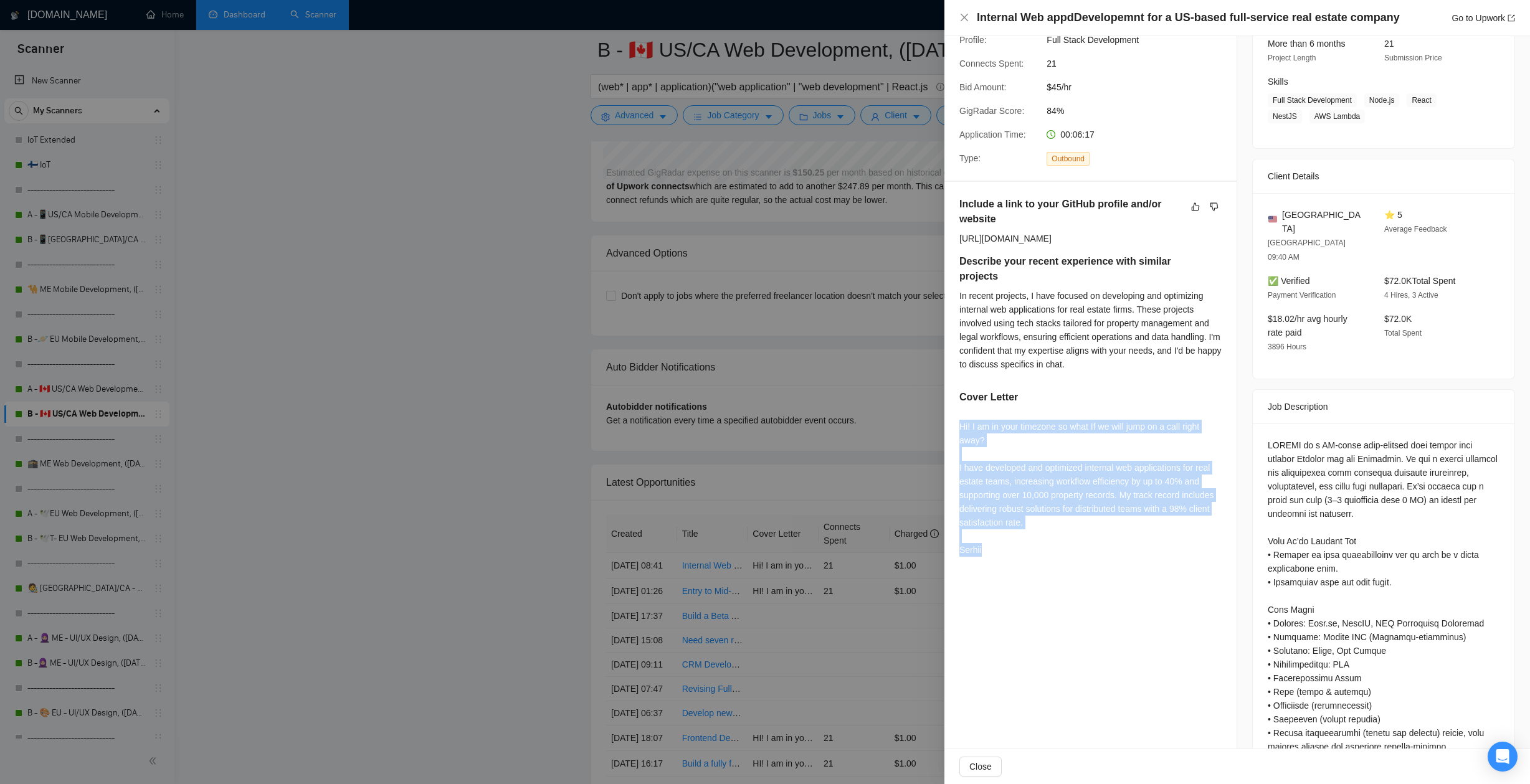
drag, startPoint x: 963, startPoint y: 441, endPoint x: 1005, endPoint y: 560, distance: 126.2
click at [1005, 556] on div "Hi! I am in your timezone so what If we will jump on a call right away? I have …" at bounding box center [1090, 488] width 262 height 137
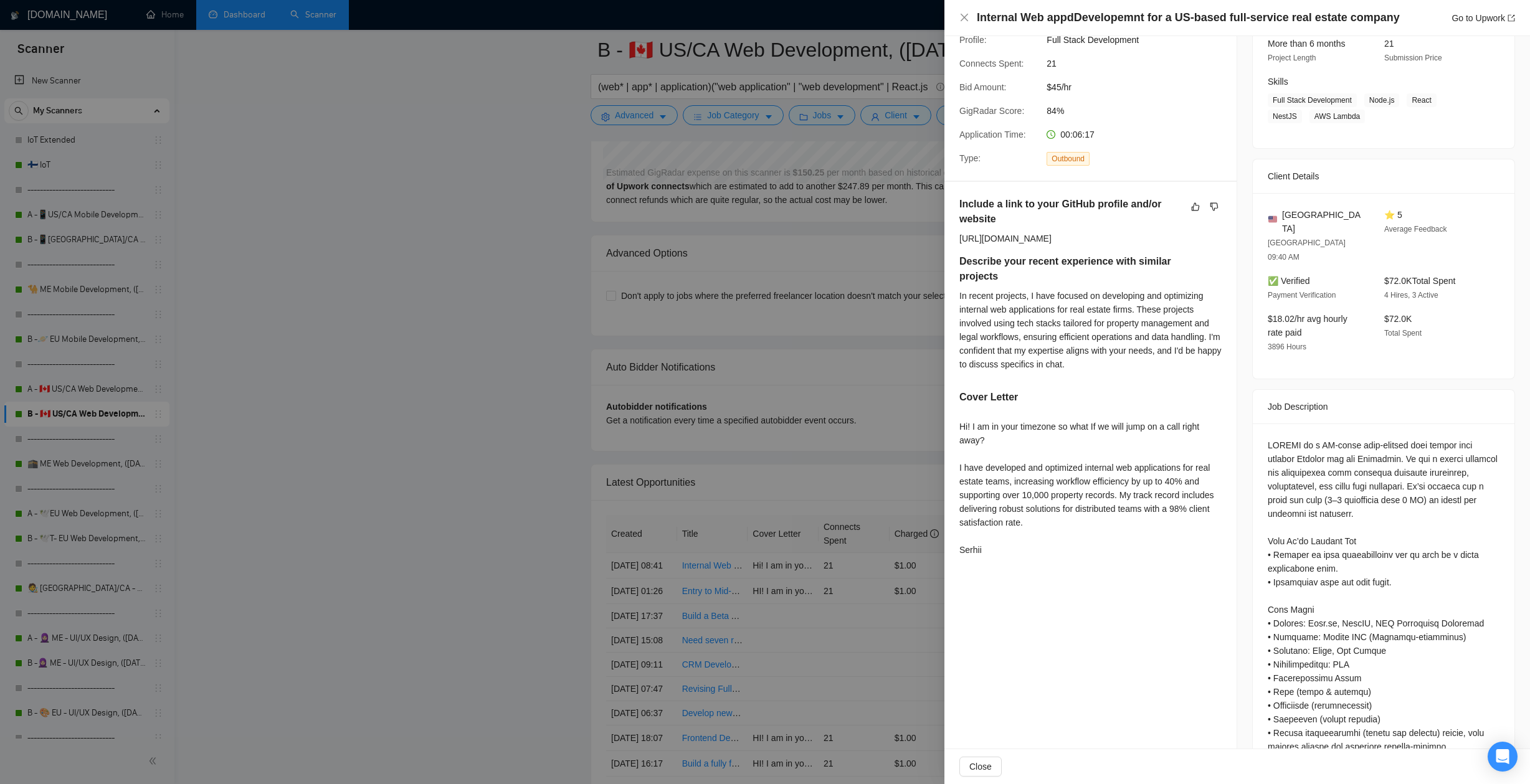
click at [506, 515] on div at bounding box center [765, 392] width 1530 height 784
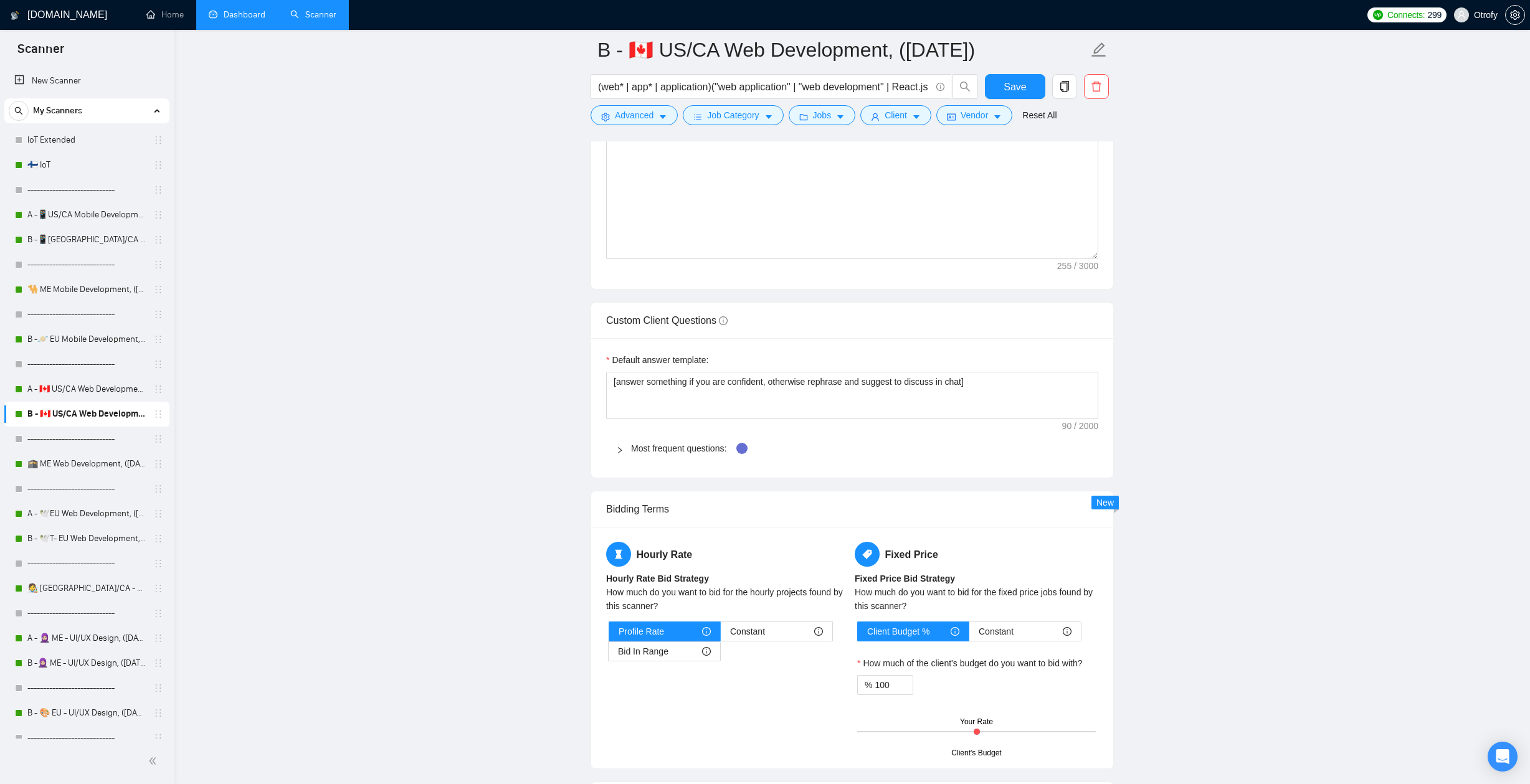
scroll to position [1827, 0]
click at [306, 451] on main "B - 🇨🇦 US/CA Web Development, (March 10, 2025) (web* | app* | application)("web…" at bounding box center [852, 107] width 1315 height 3768
click at [104, 386] on link "A - 🇨🇦 US/CA Web Development, ([DATE]), portfolio & new cover letter" at bounding box center [87, 389] width 118 height 25
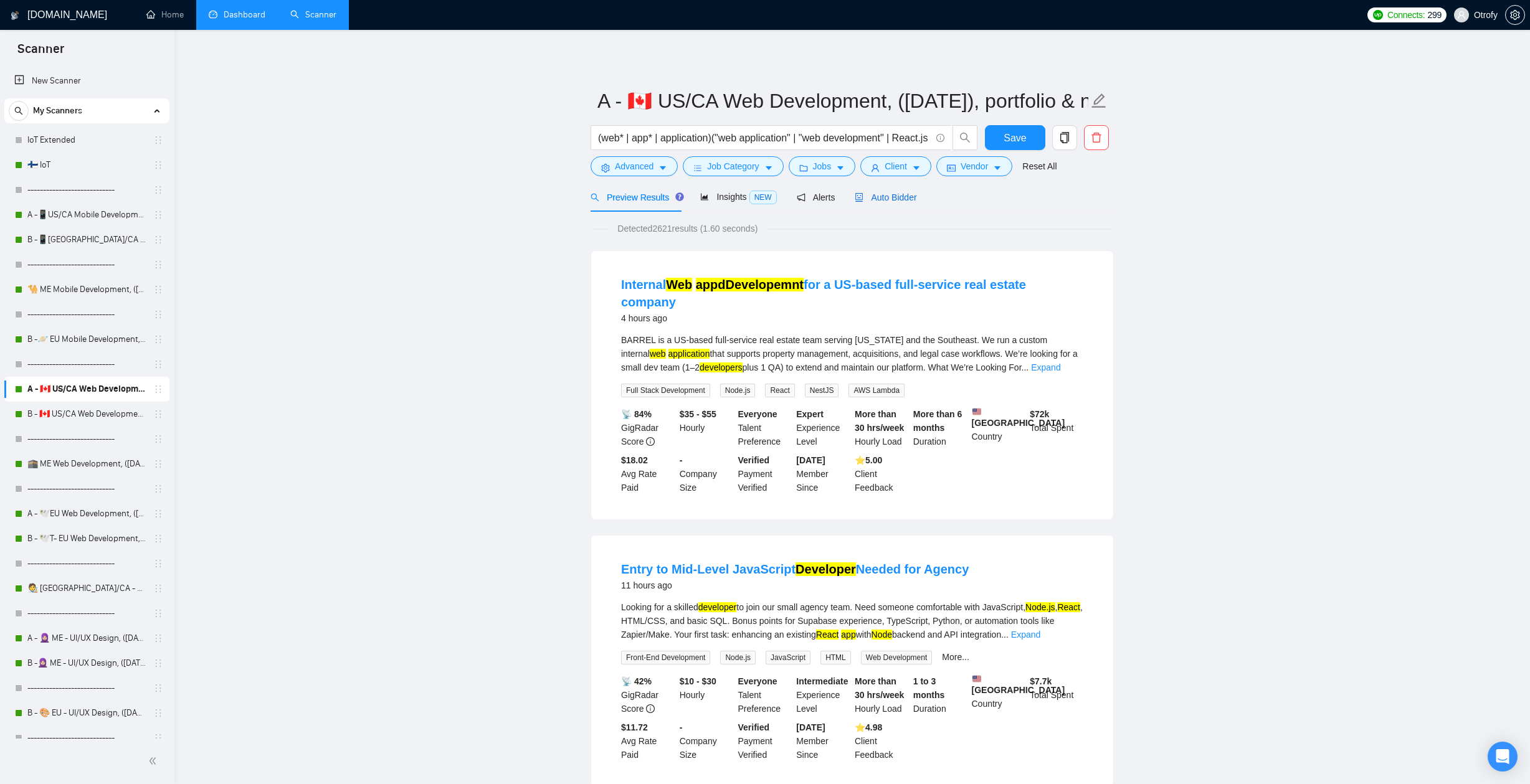
click at [898, 195] on span "Auto Bidder" at bounding box center [885, 197] width 61 height 10
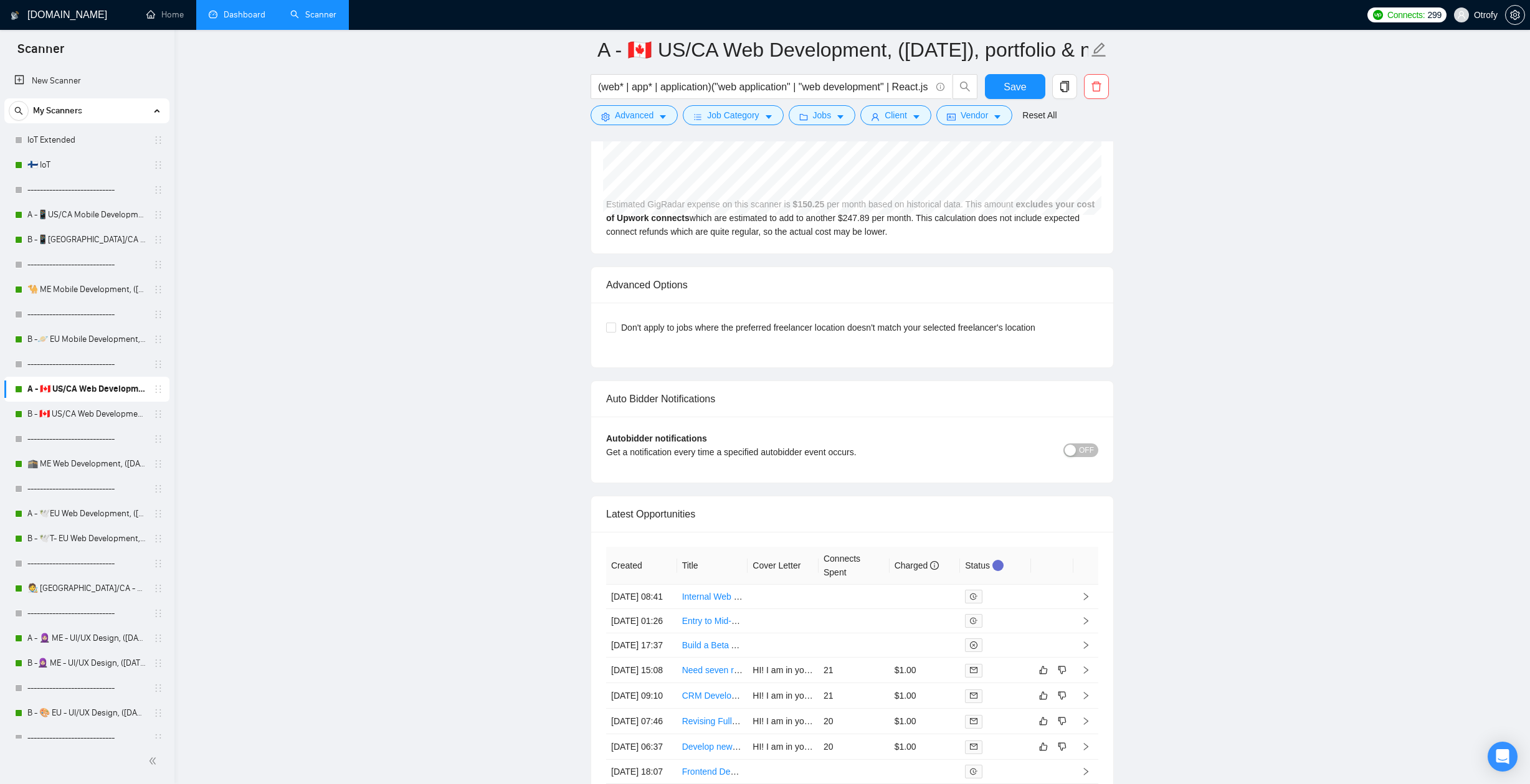
scroll to position [3259, 0]
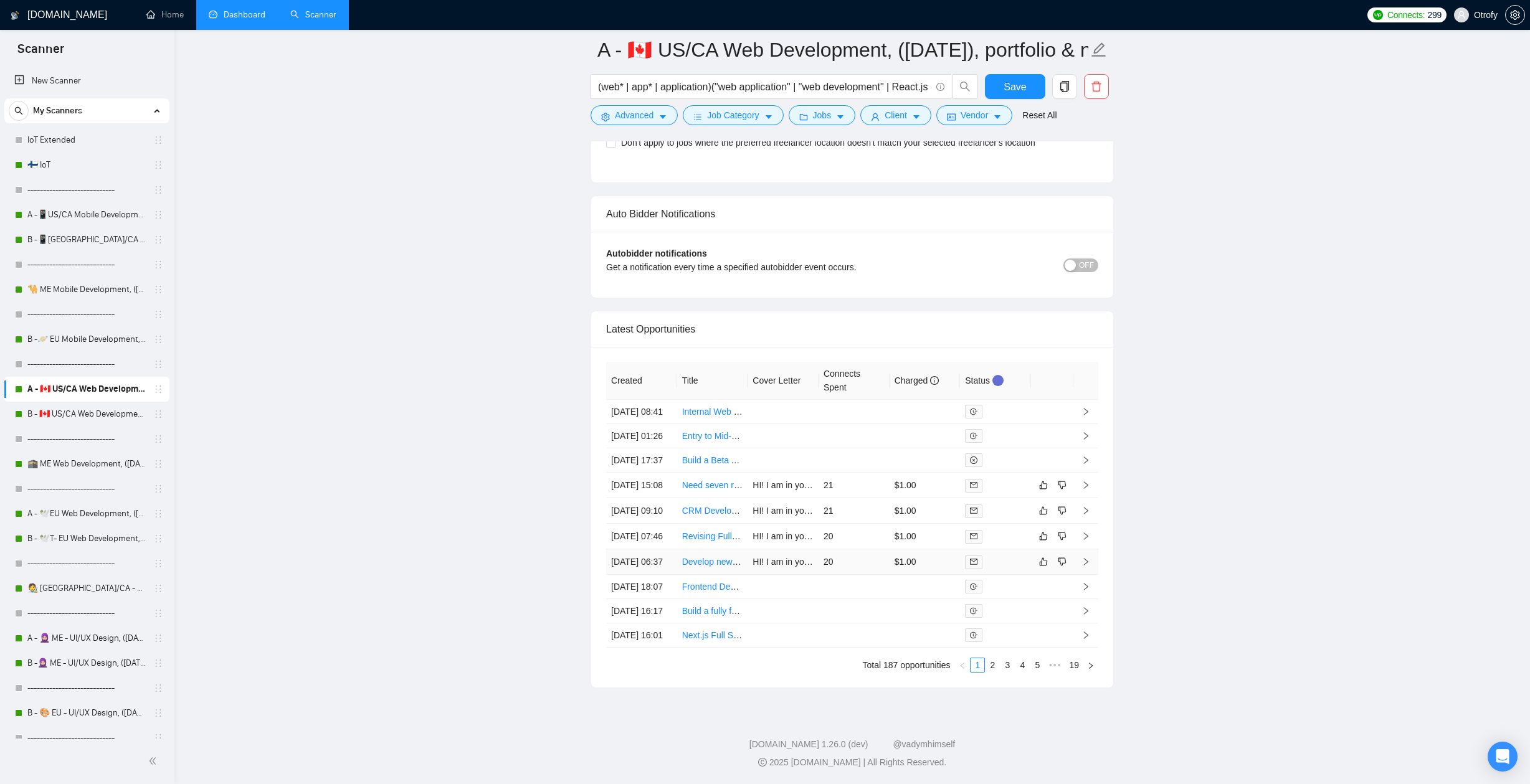
click at [862, 549] on td "20" at bounding box center [854, 562] width 71 height 26
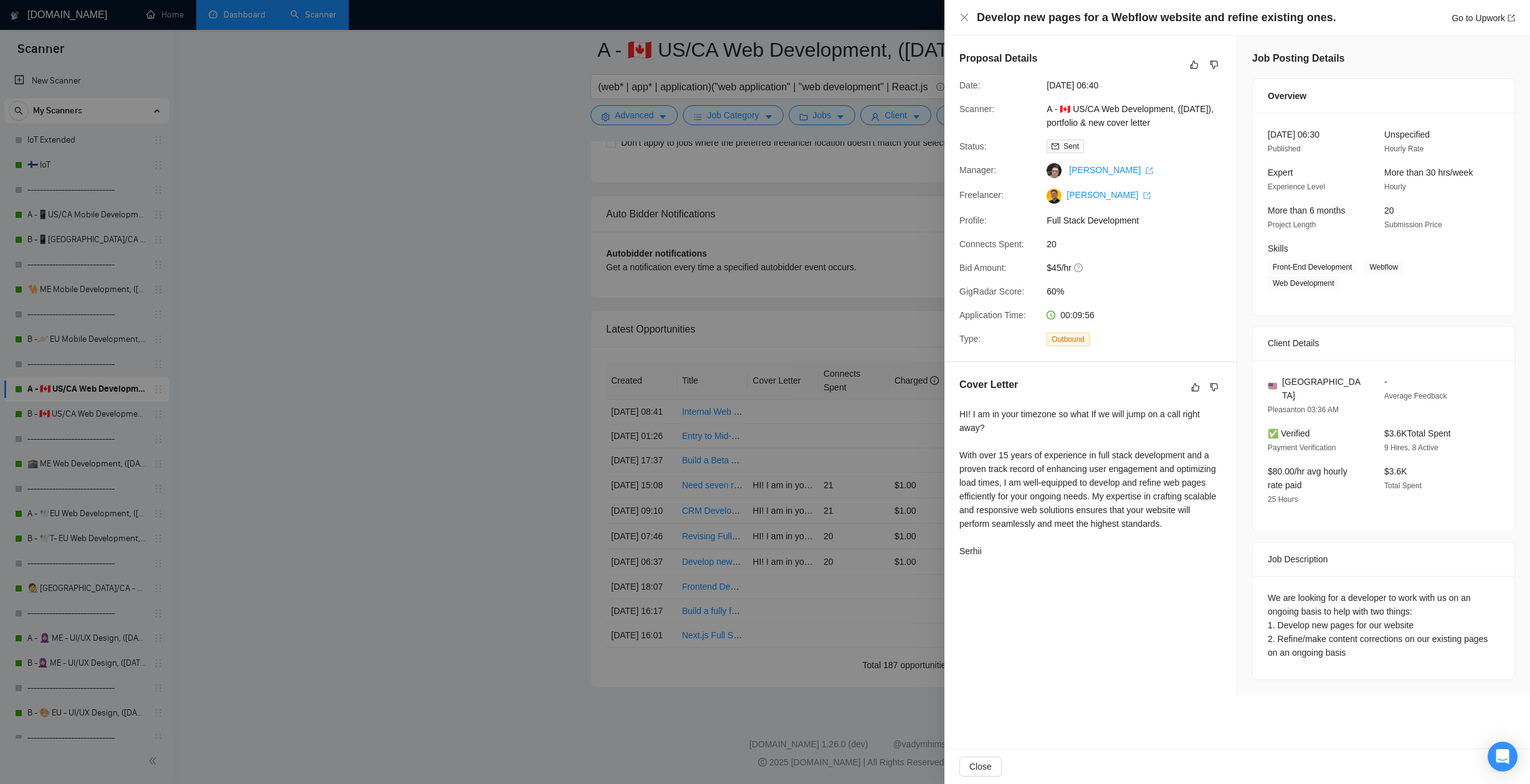
click at [854, 507] on div at bounding box center [765, 392] width 1530 height 784
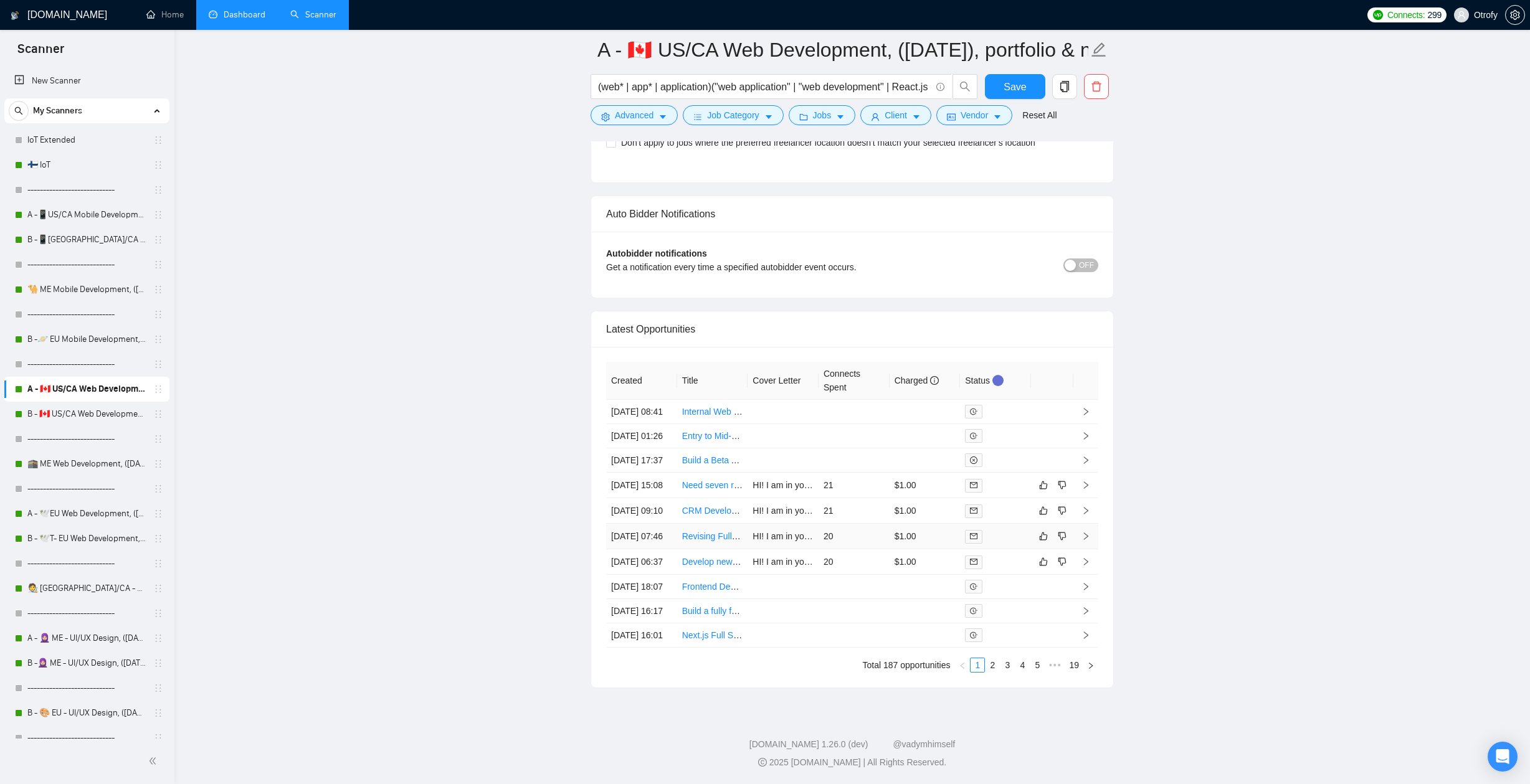
click at [854, 523] on td "20" at bounding box center [854, 536] width 71 height 26
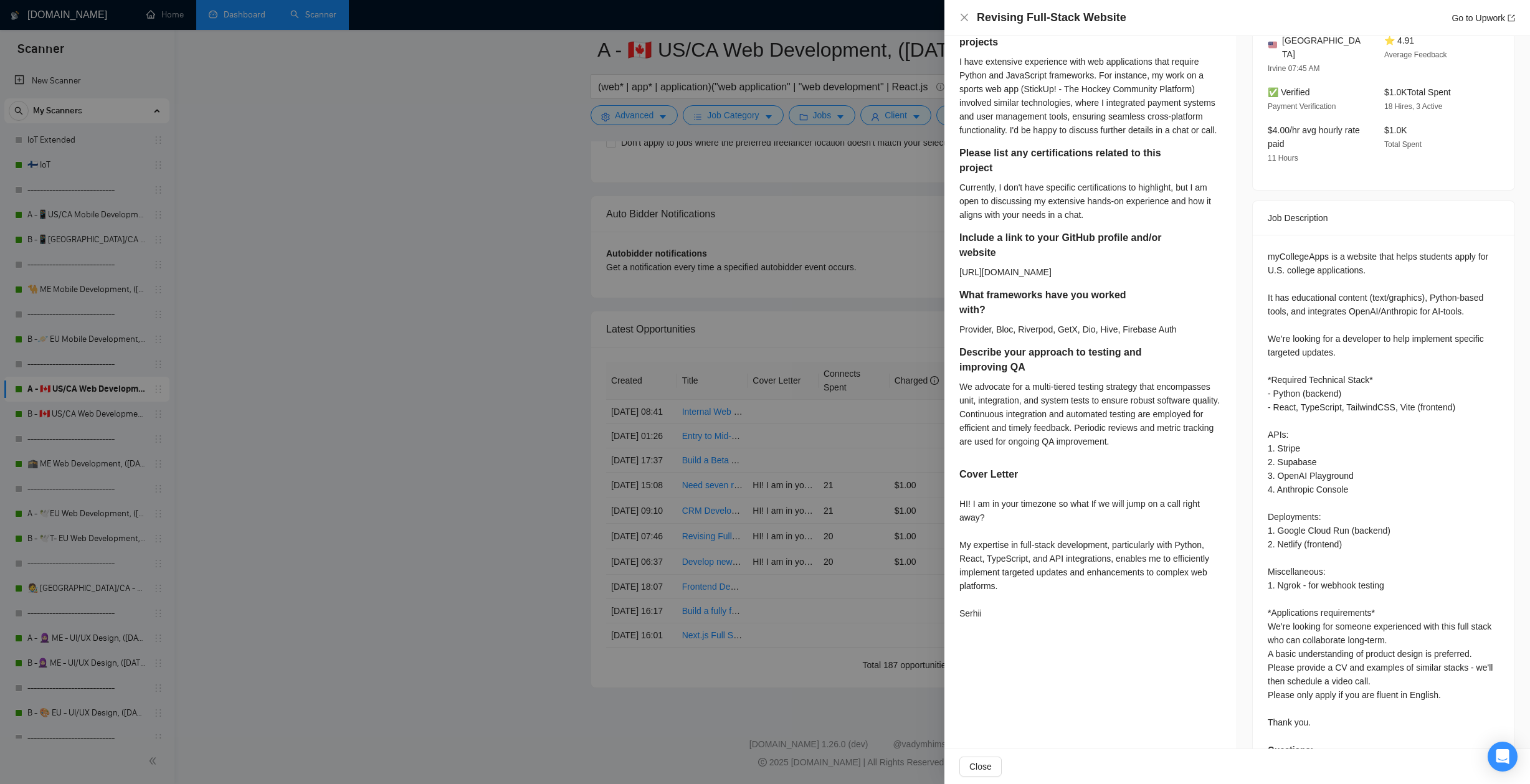
scroll to position [473, 0]
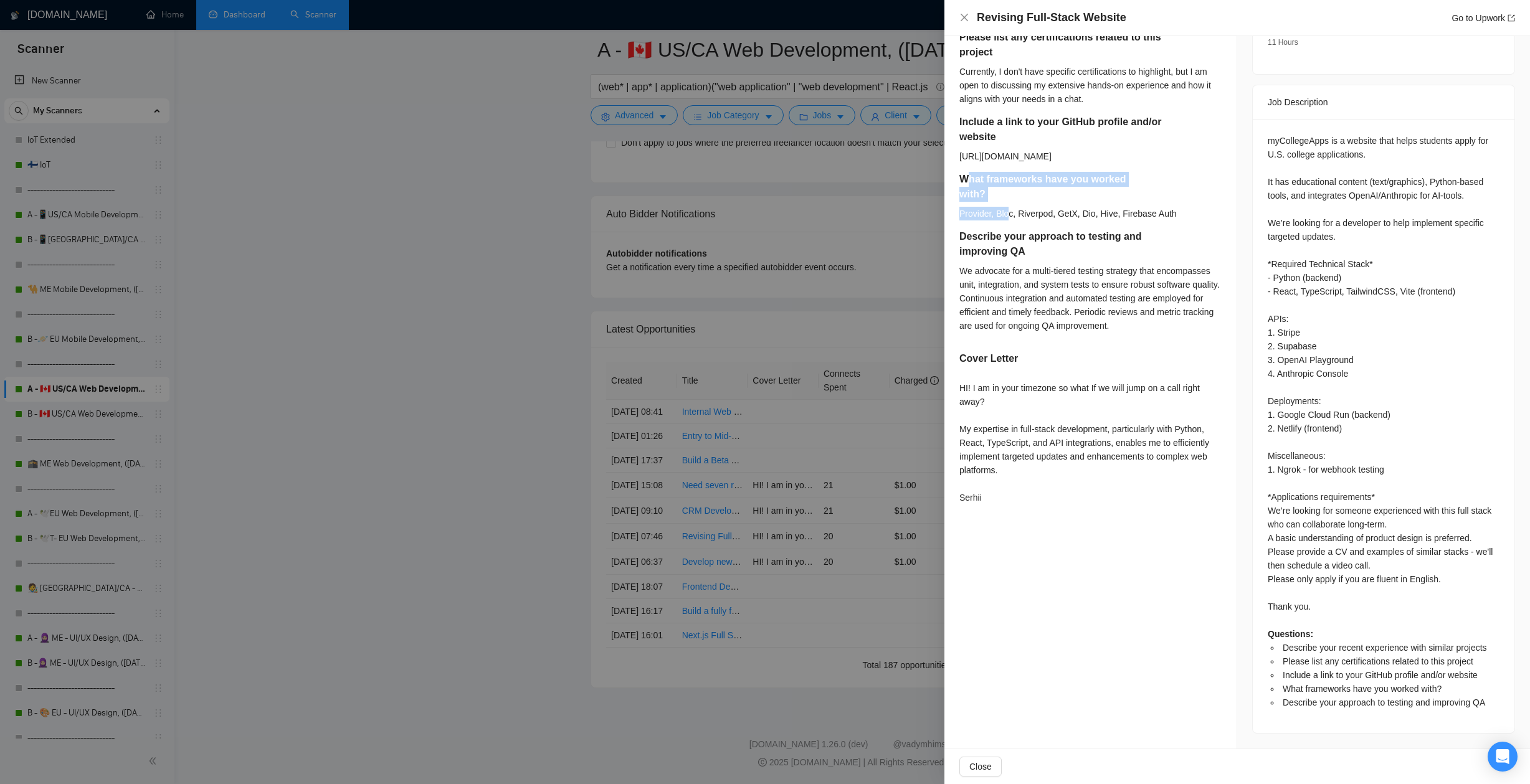
drag, startPoint x: 977, startPoint y: 196, endPoint x: 1010, endPoint y: 231, distance: 48.1
click at [1010, 229] on div "What frameworks have you worked with? Provider, Bloc, Riverpod, GetX, Dio, Hive…" at bounding box center [1068, 200] width 217 height 57
click at [1010, 220] on div "Provider, Bloc, Riverpod, GetX, Dio, Hive, Firebase Auth" at bounding box center [1068, 213] width 217 height 14
drag, startPoint x: 971, startPoint y: 455, endPoint x: 989, endPoint y: 494, distance: 43.0
click at [989, 494] on div "HI! I am in your timezone so what If we will jump on a call right away? My expe…" at bounding box center [1090, 442] width 262 height 123
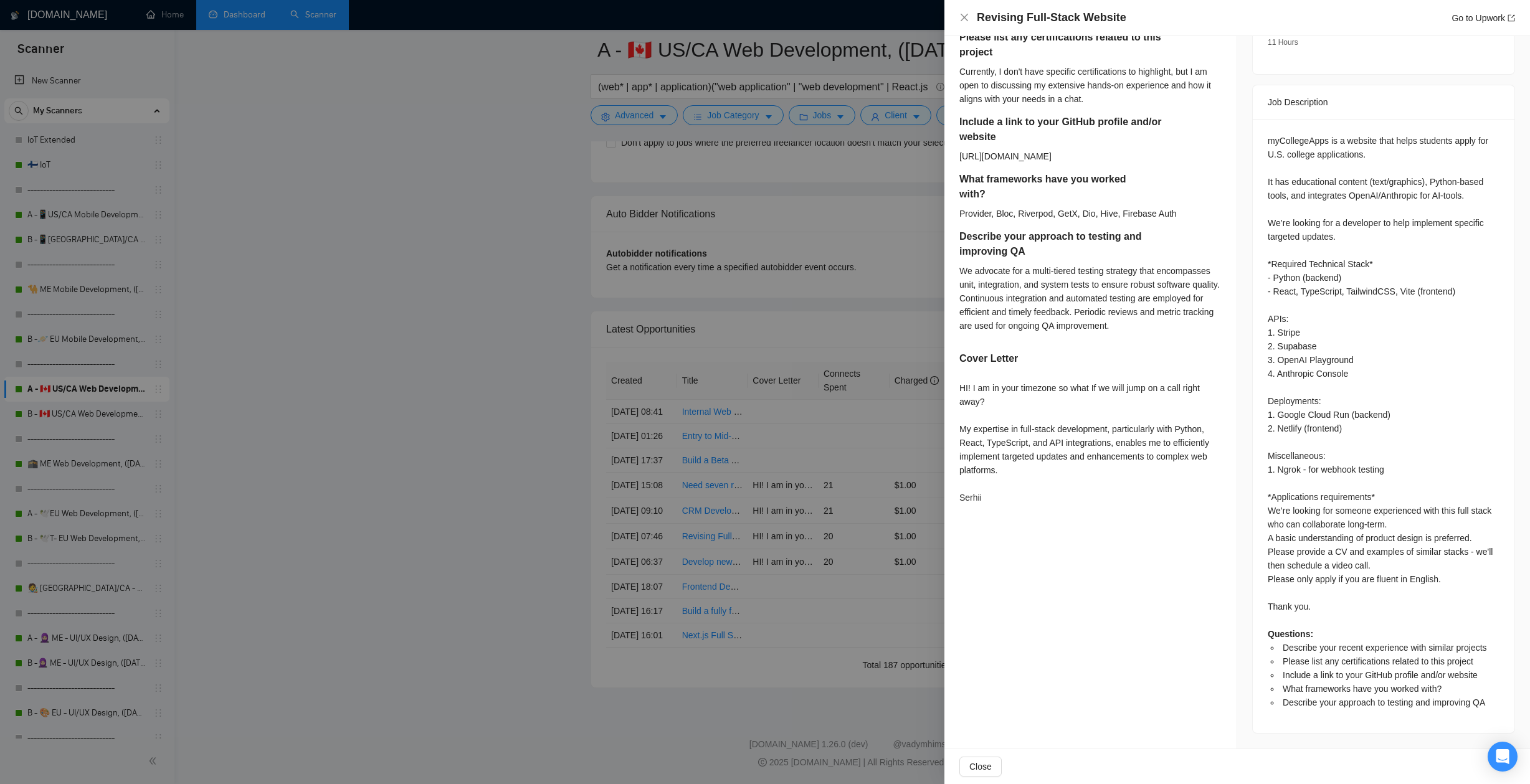
click at [991, 499] on div "HI! I am in your timezone so what If we will jump on a call right away? My expe…" at bounding box center [1090, 442] width 262 height 123
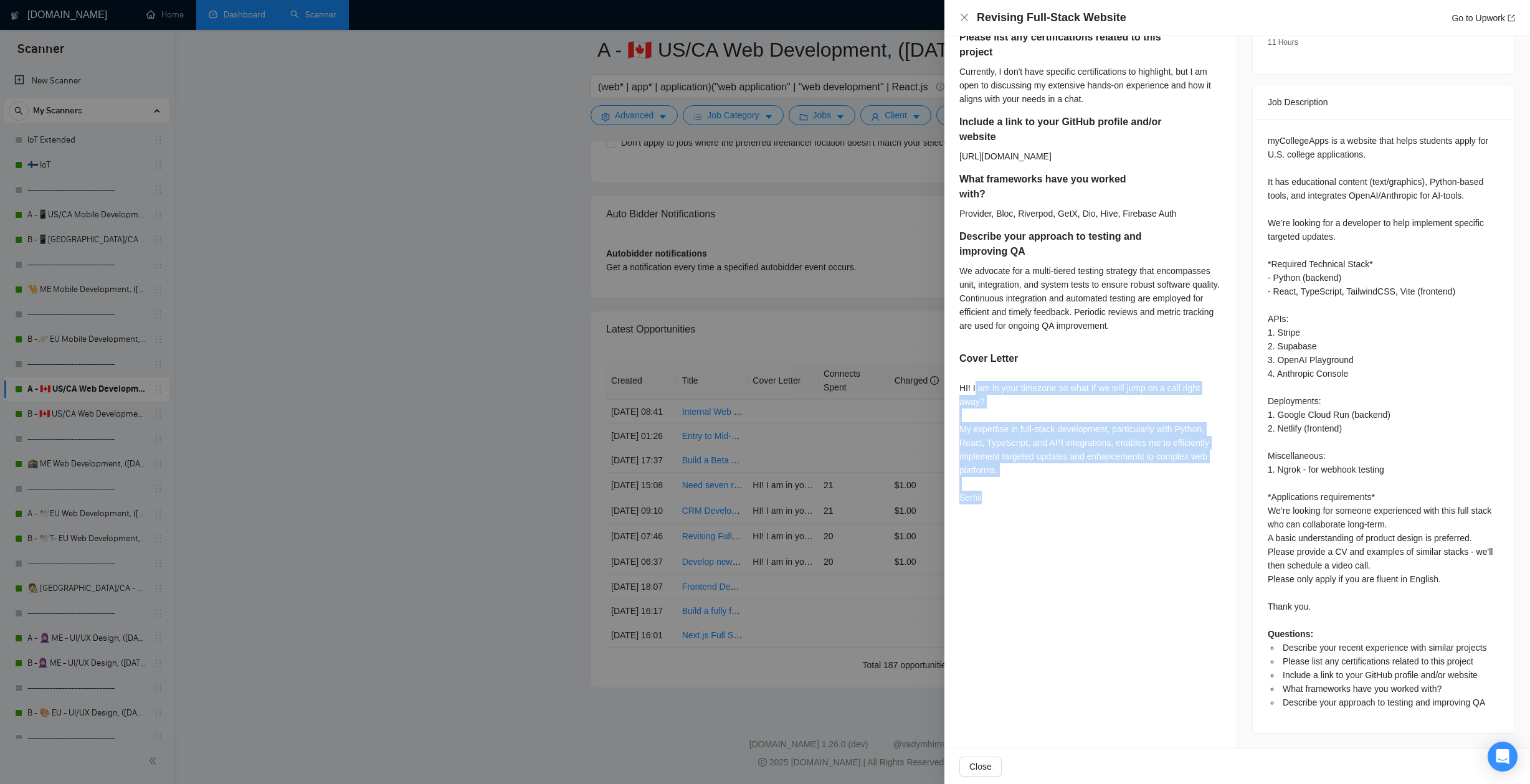
drag, startPoint x: 996, startPoint y: 526, endPoint x: 975, endPoint y: 415, distance: 113.0
click at [975, 415] on div "HI! I am in your timezone so what If we will jump on a call right away? My expe…" at bounding box center [1090, 442] width 262 height 123
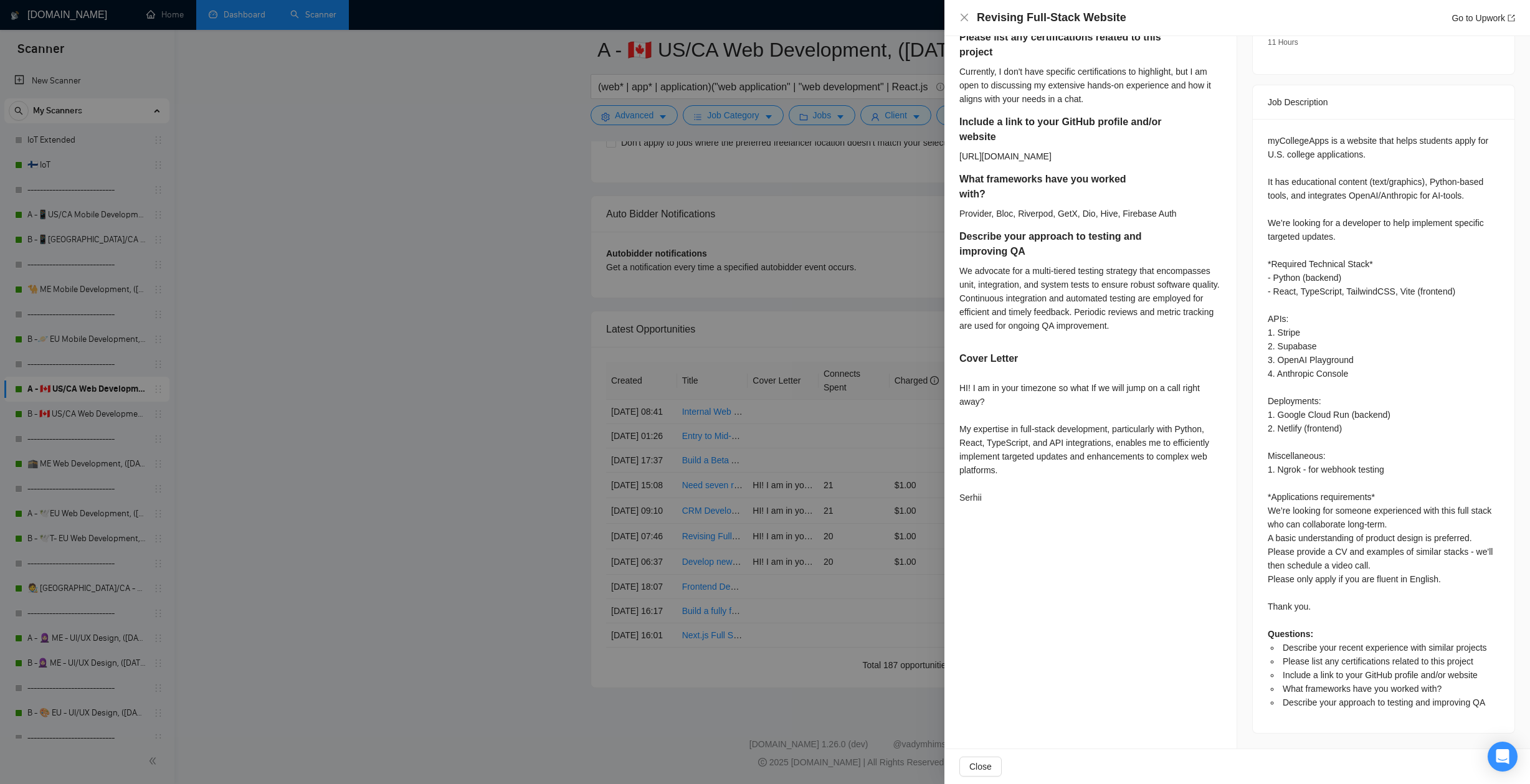
click at [978, 426] on div "HI! I am in your timezone so what If we will jump on a call right away? My expe…" at bounding box center [1090, 442] width 262 height 123
click at [840, 499] on div at bounding box center [765, 392] width 1530 height 784
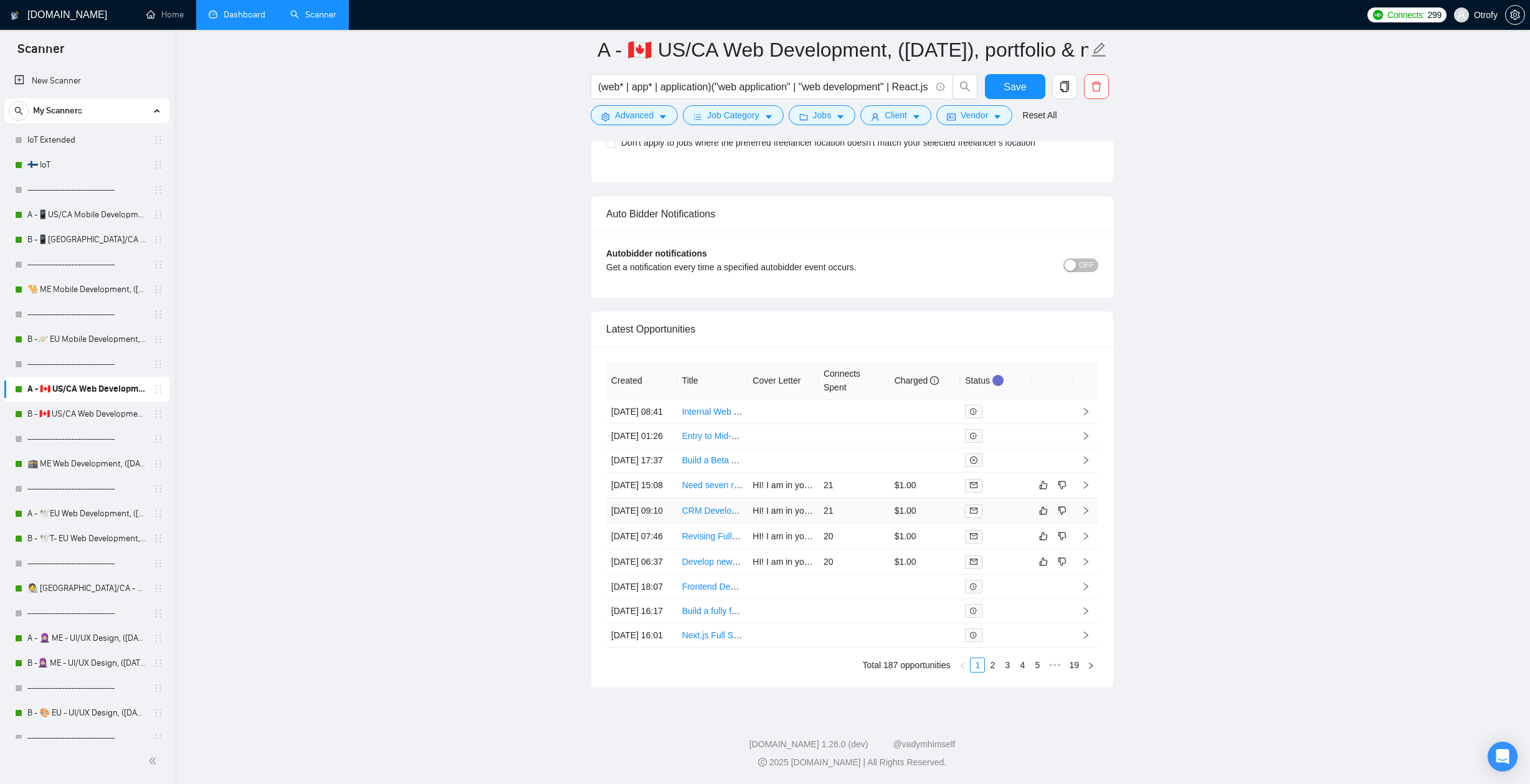
click at [850, 498] on td "21" at bounding box center [854, 511] width 71 height 26
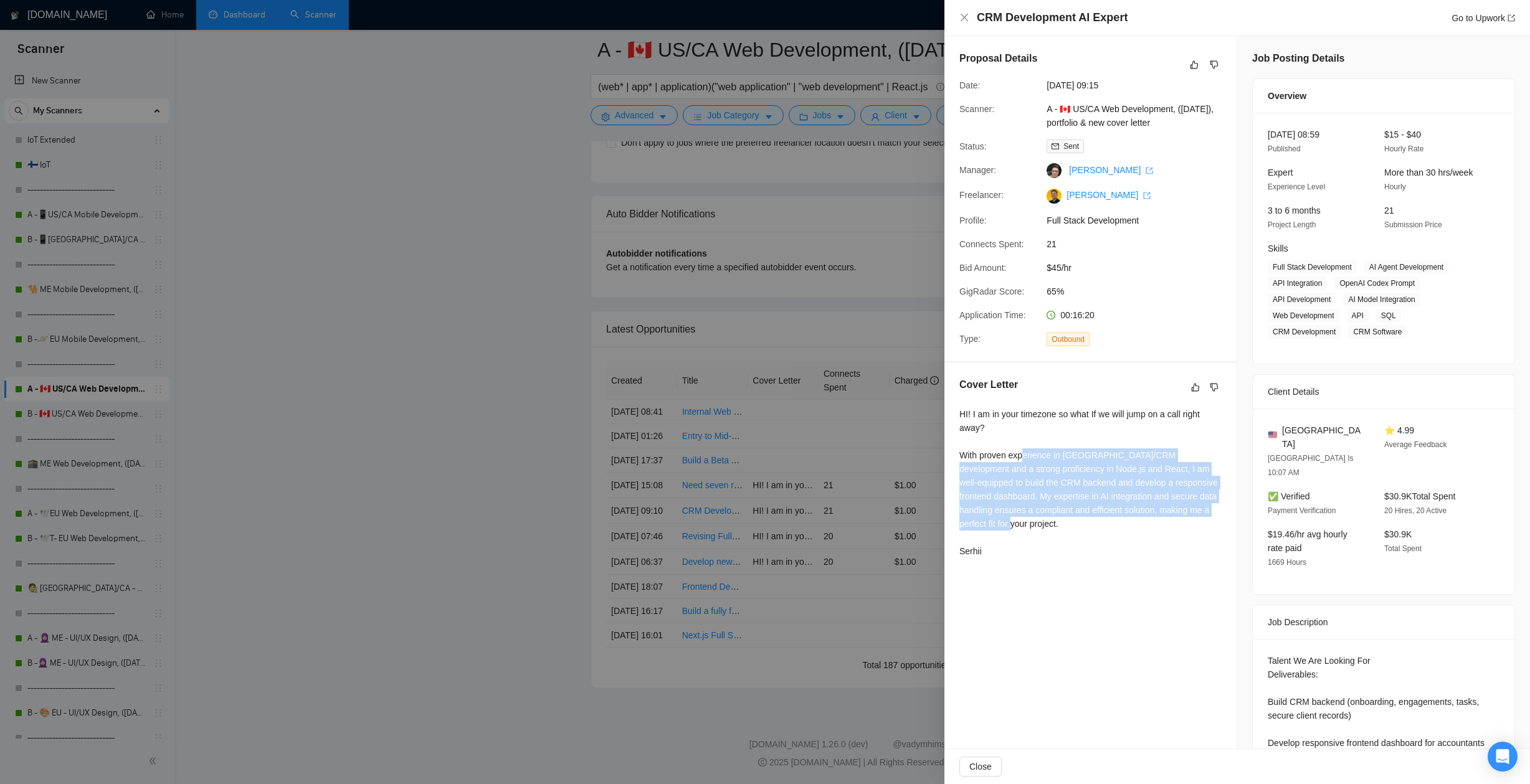
drag, startPoint x: 1024, startPoint y: 453, endPoint x: 1033, endPoint y: 523, distance: 70.6
click at [1033, 523] on div "HI! I am in your timezone so what If we will jump on a call right away? With pr…" at bounding box center [1090, 482] width 262 height 150
click at [1033, 524] on div "HI! I am in your timezone so what If we will jump on a call right away? With pr…" at bounding box center [1090, 482] width 262 height 150
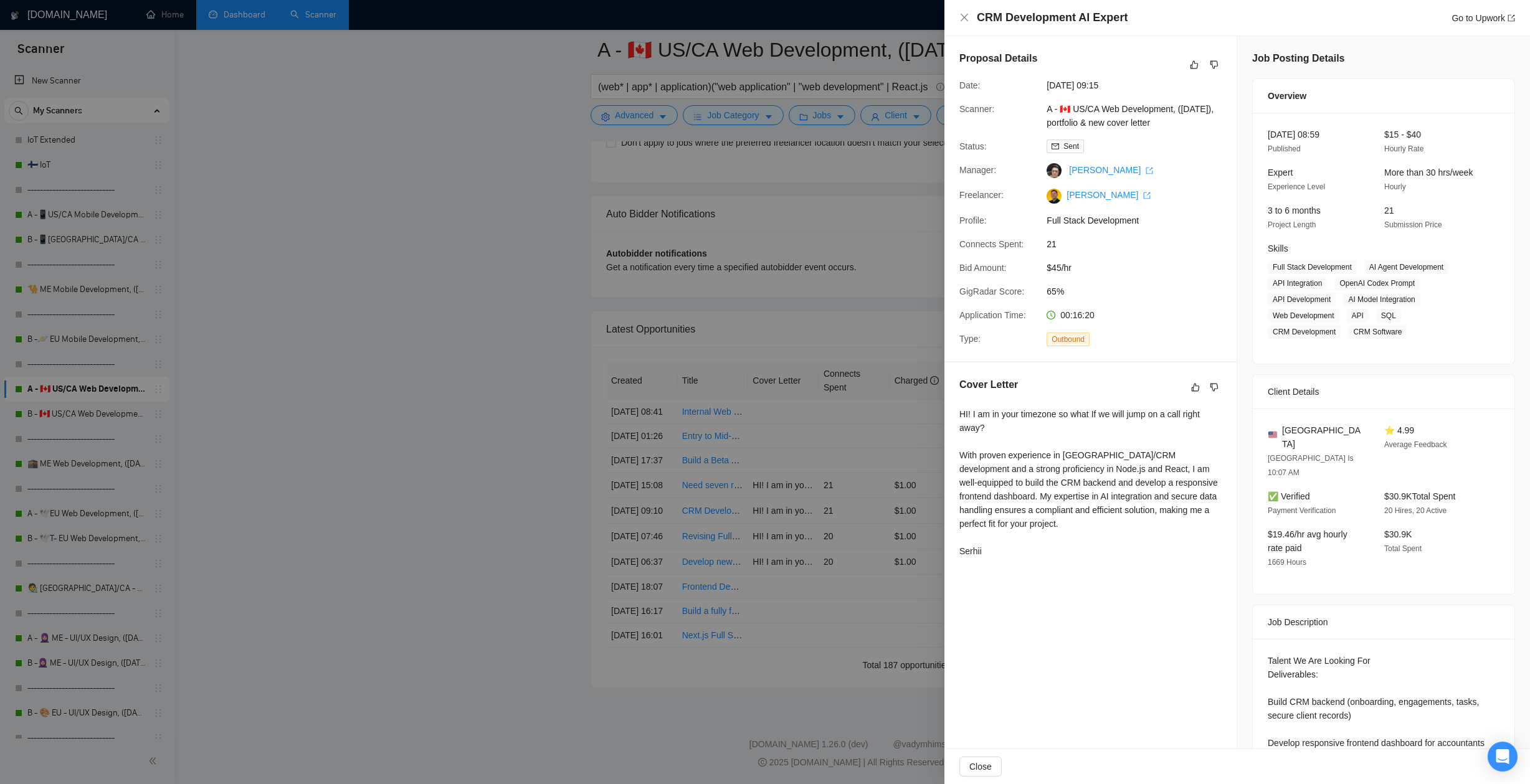
click at [824, 533] on div at bounding box center [765, 392] width 1530 height 784
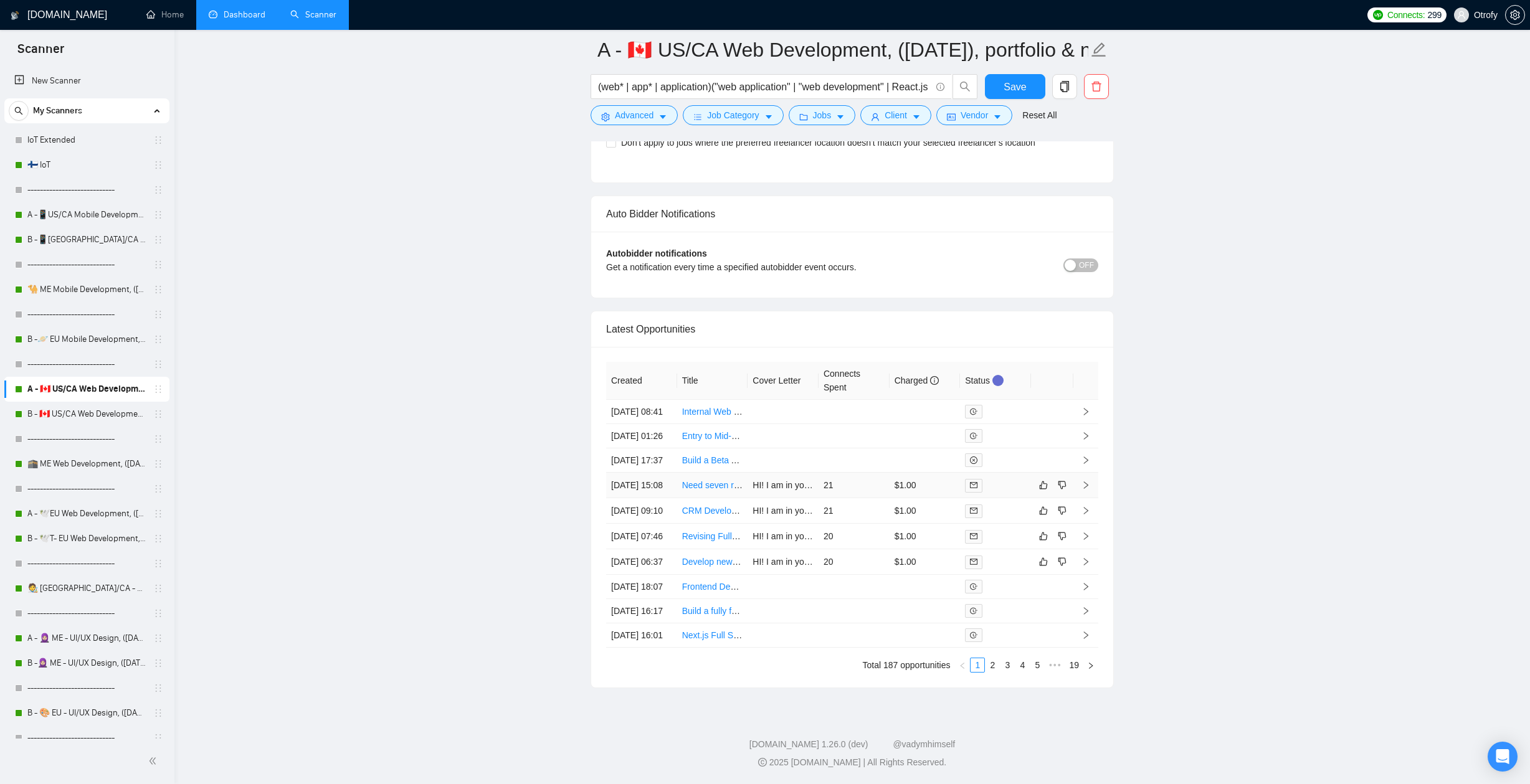
click at [859, 473] on td "21" at bounding box center [854, 485] width 71 height 26
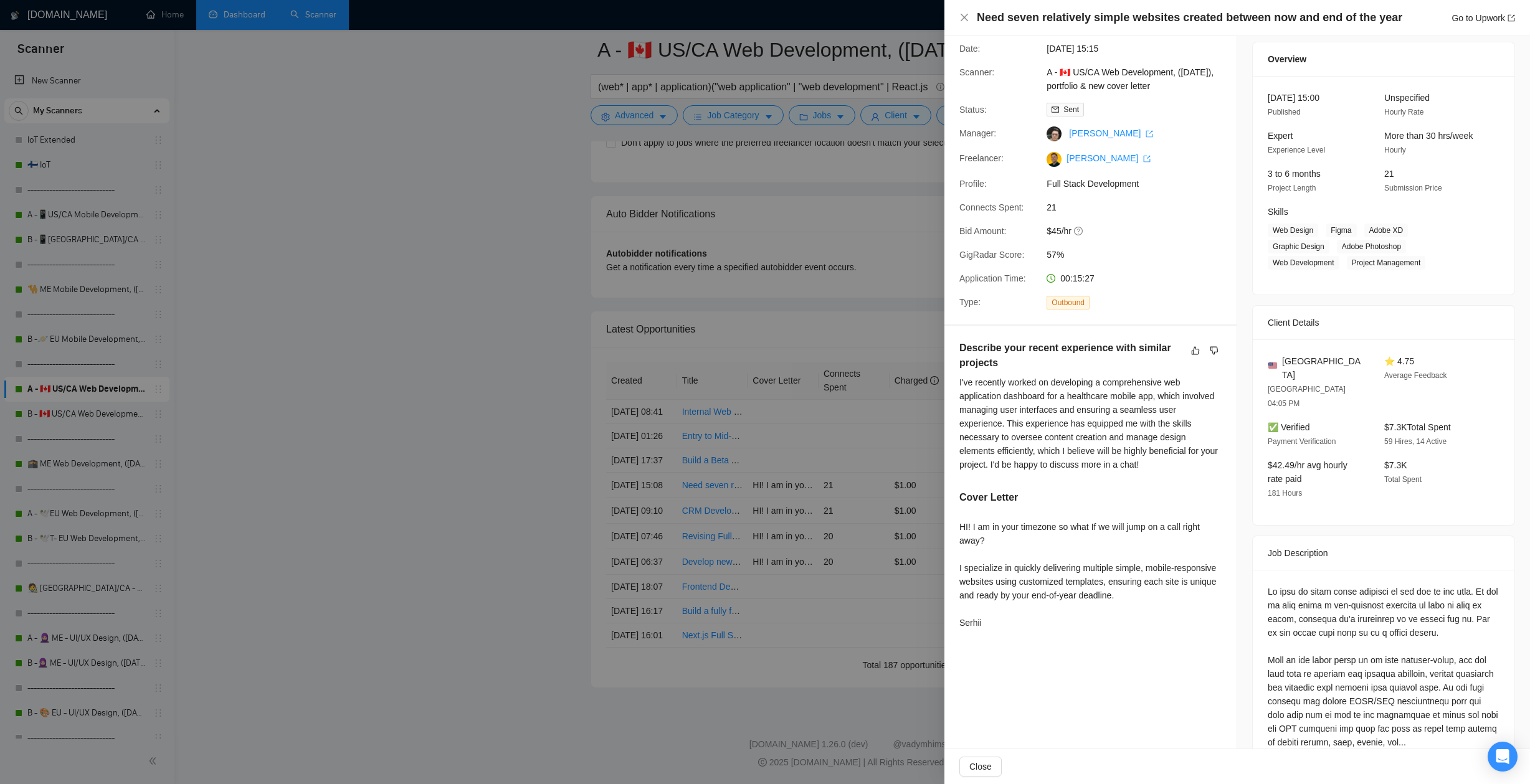
scroll to position [81, 0]
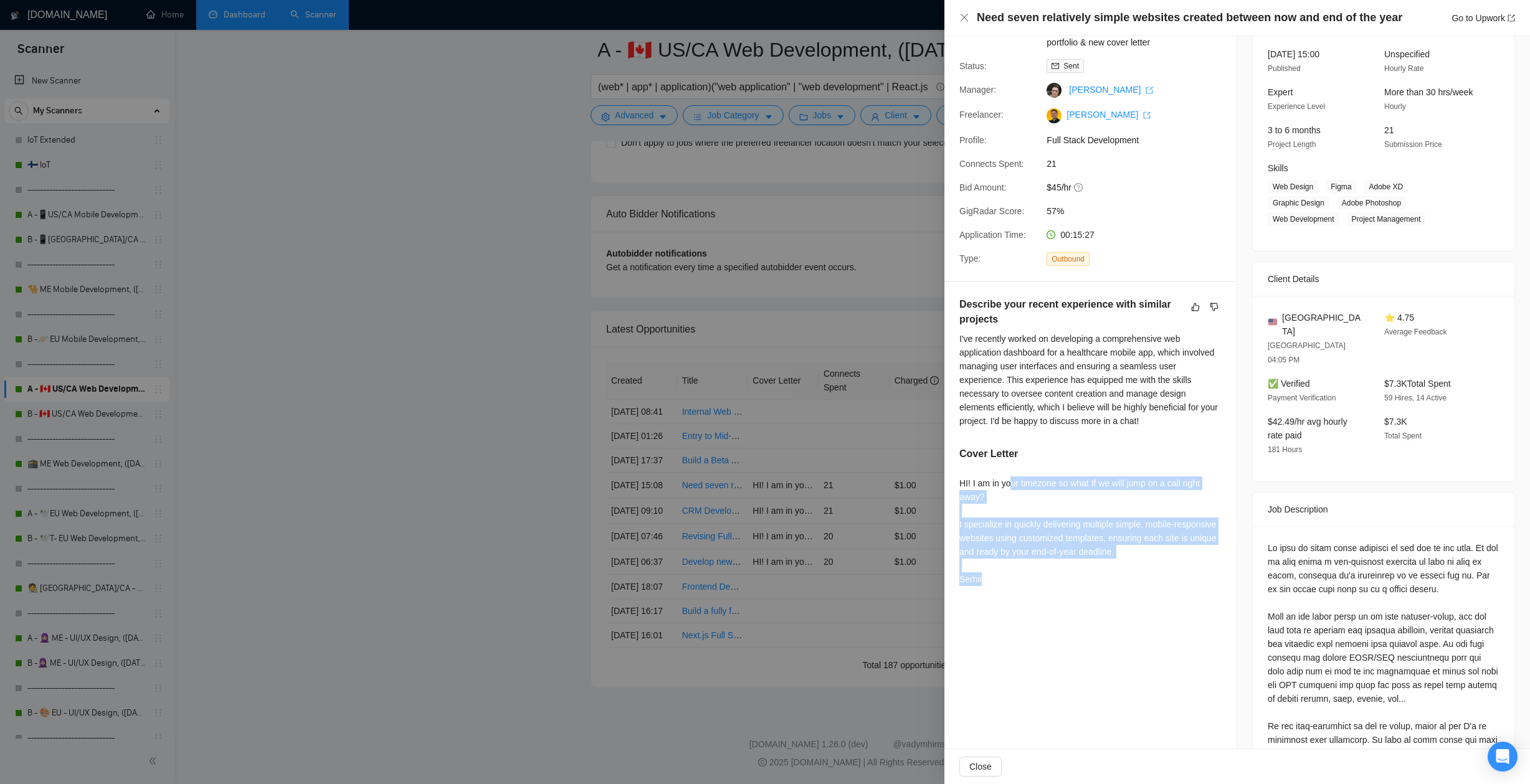
drag, startPoint x: 1023, startPoint y: 511, endPoint x: 1027, endPoint y: 571, distance: 60.1
click at [1027, 571] on div "HI! I am in your timezone so what If we will jump on a call right away? I speci…" at bounding box center [1090, 531] width 262 height 110
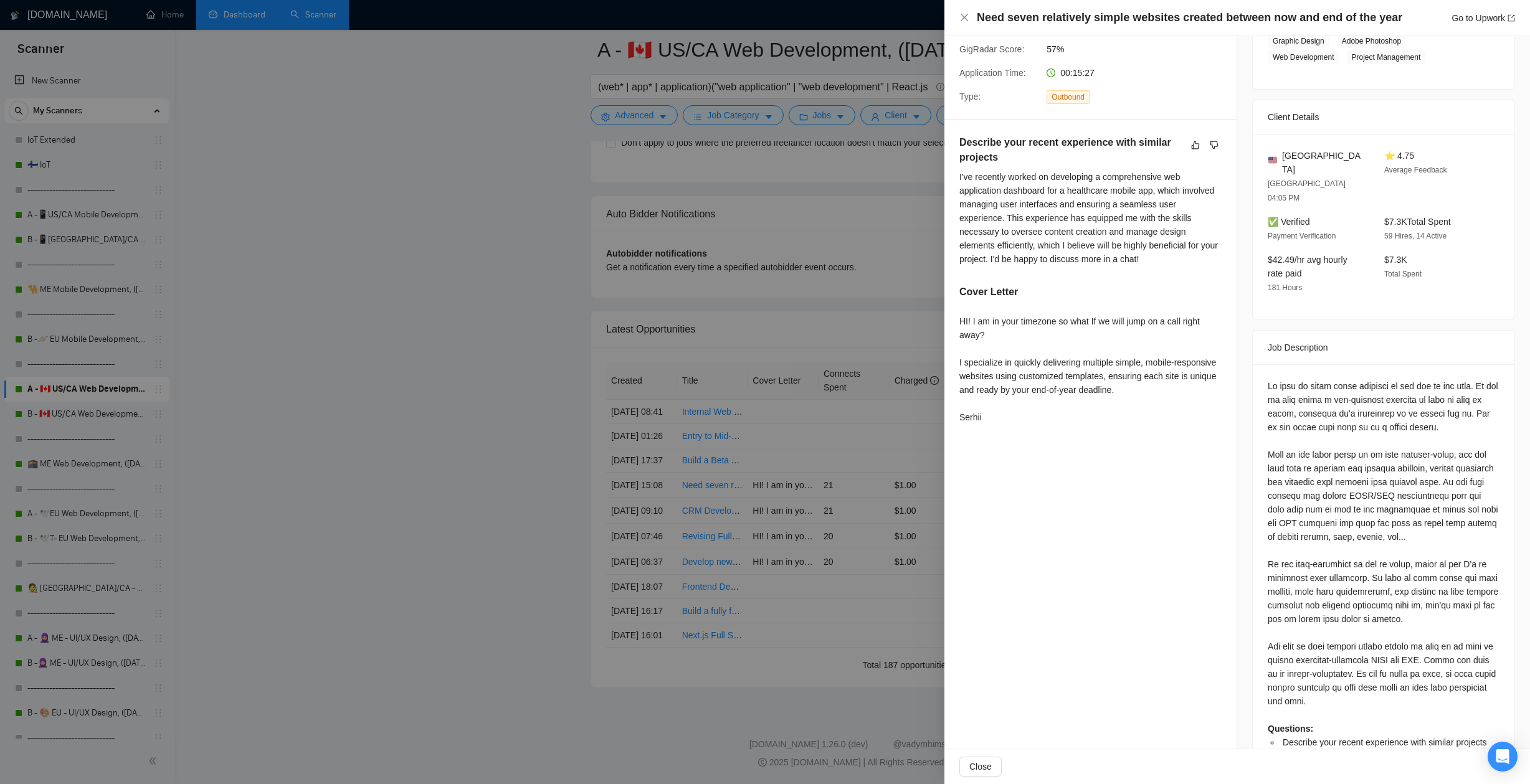
scroll to position [252, 0]
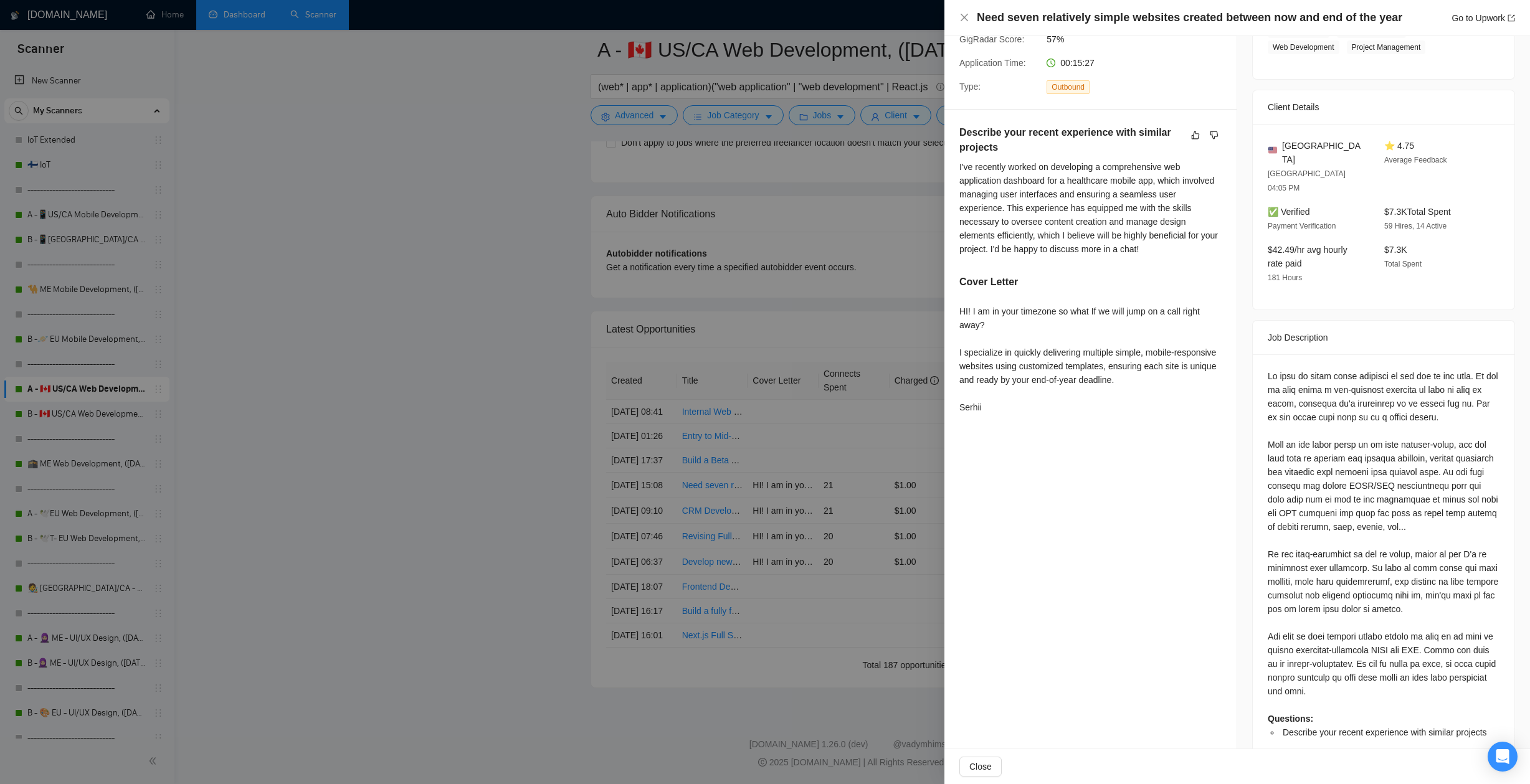
click at [545, 531] on div at bounding box center [765, 392] width 1530 height 784
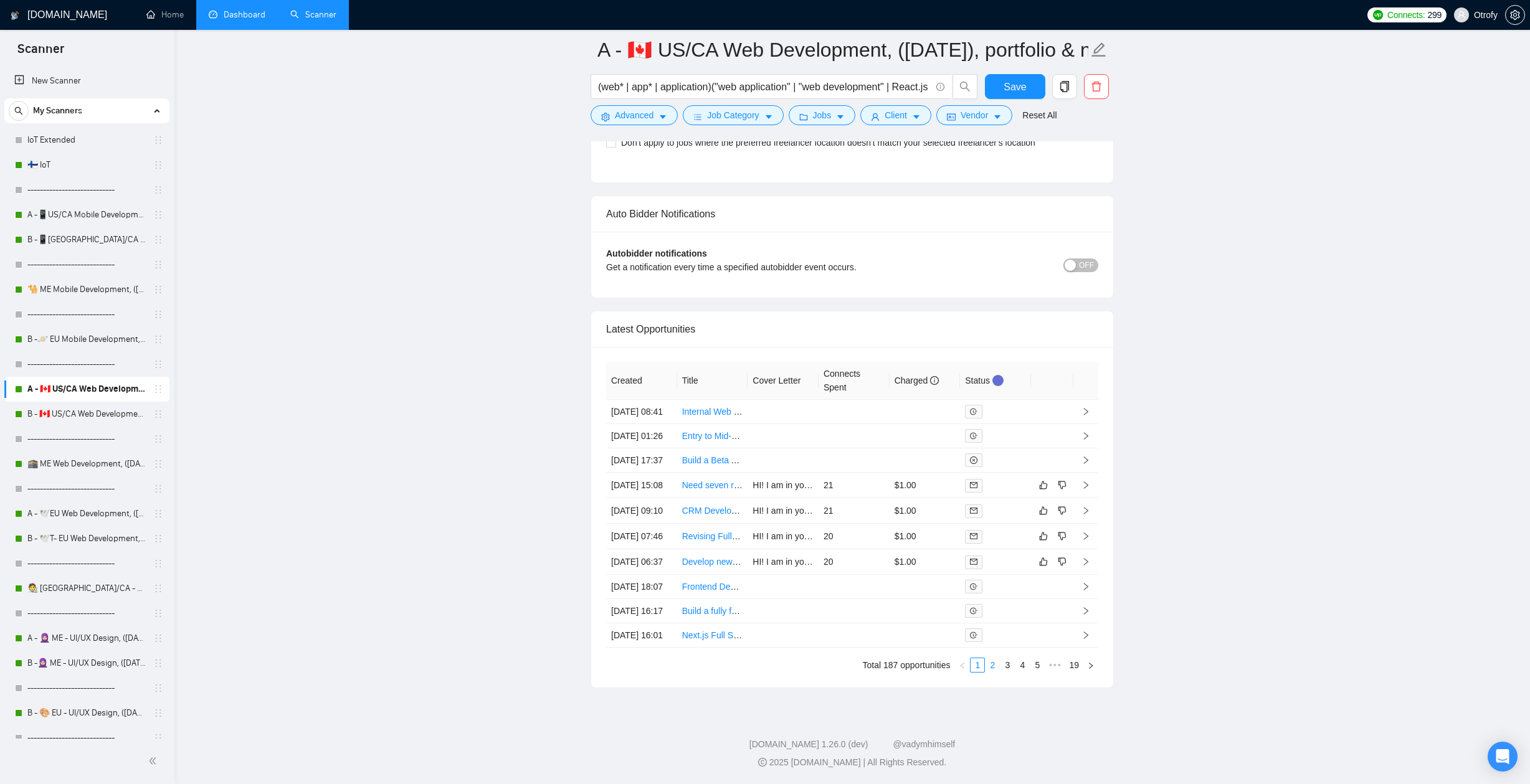
click at [992, 664] on link "2" at bounding box center [992, 665] width 14 height 14
click at [857, 546] on td "15" at bounding box center [854, 559] width 71 height 26
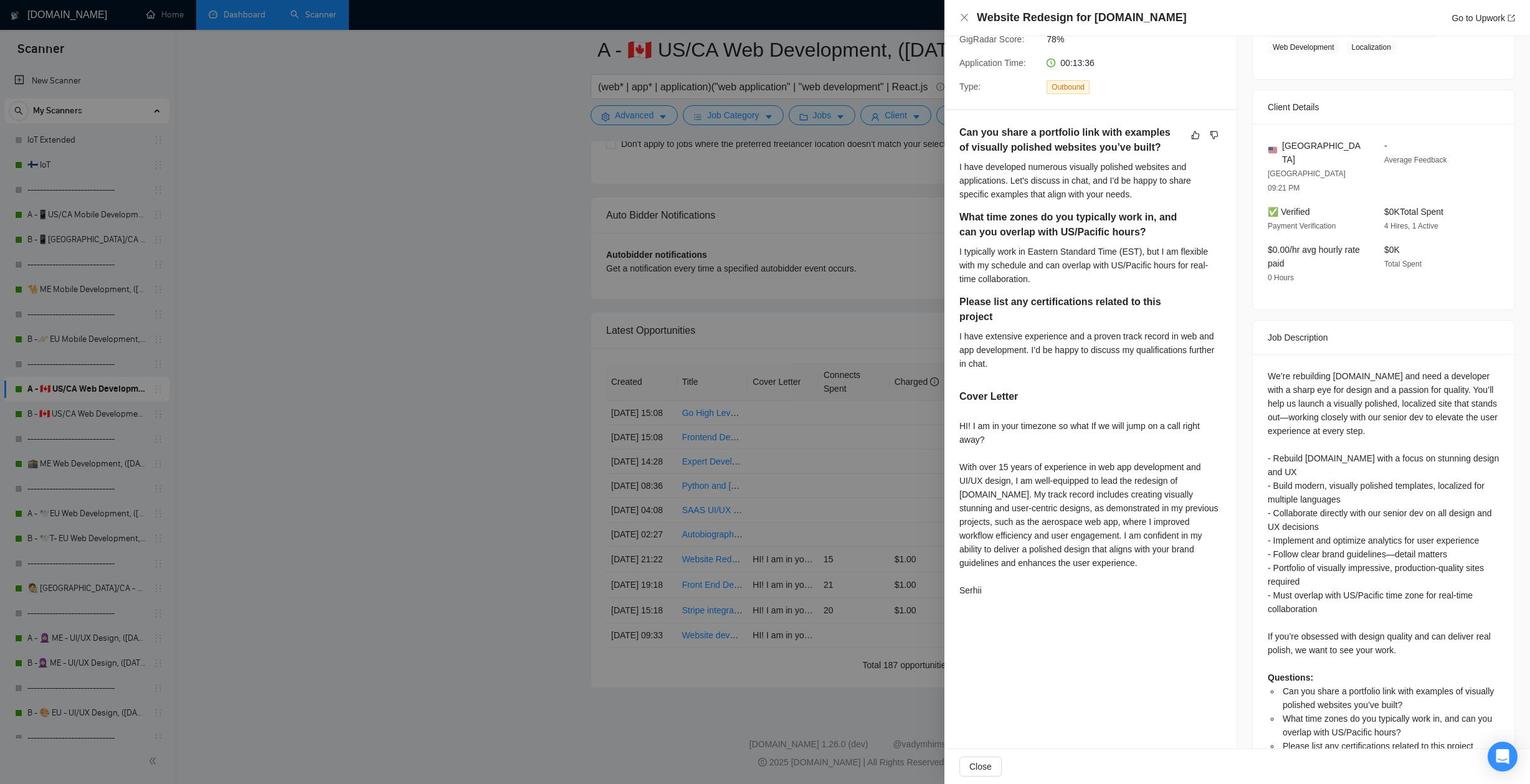
click at [843, 547] on div at bounding box center [765, 392] width 1530 height 784
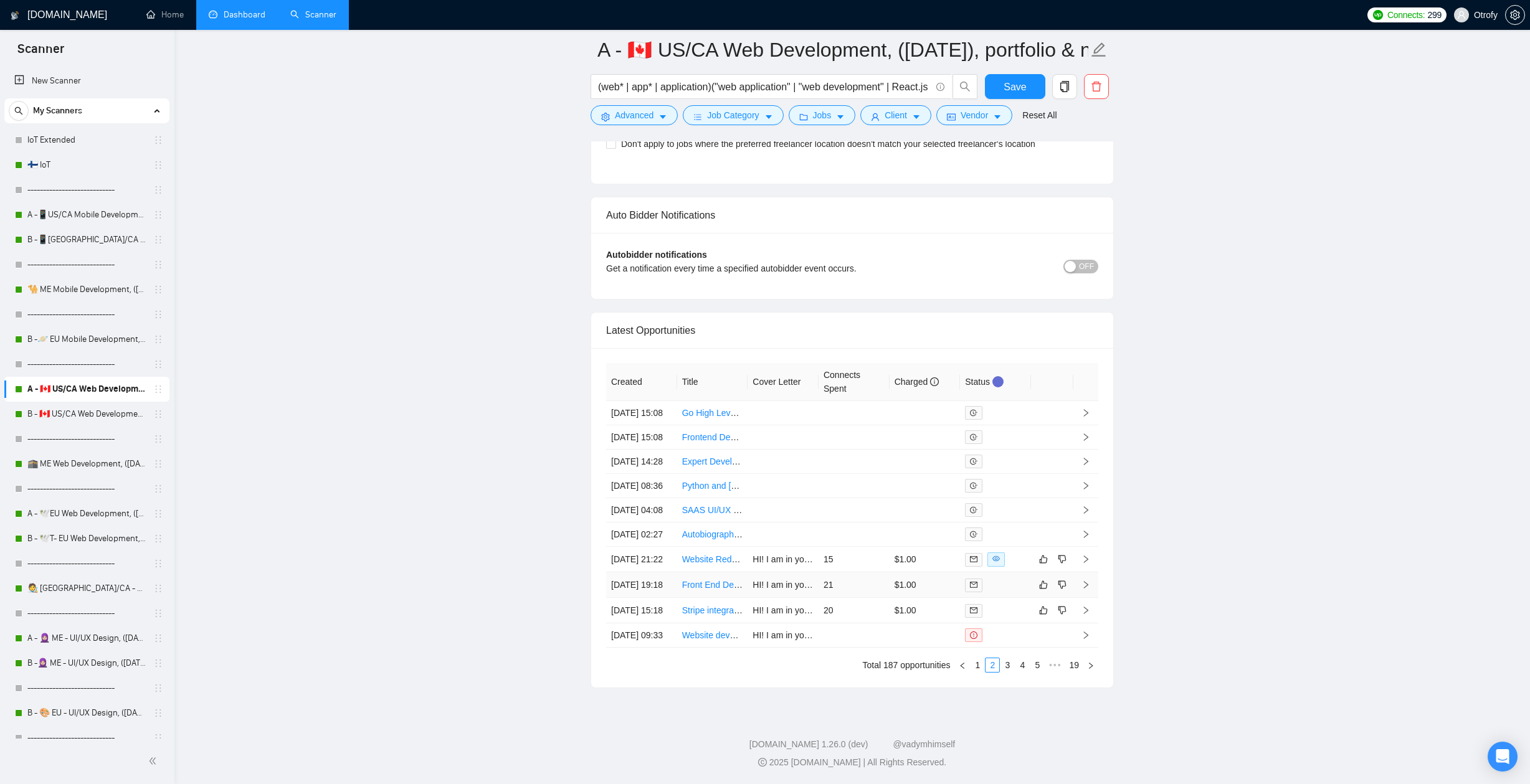
click at [851, 572] on td "21" at bounding box center [854, 585] width 71 height 26
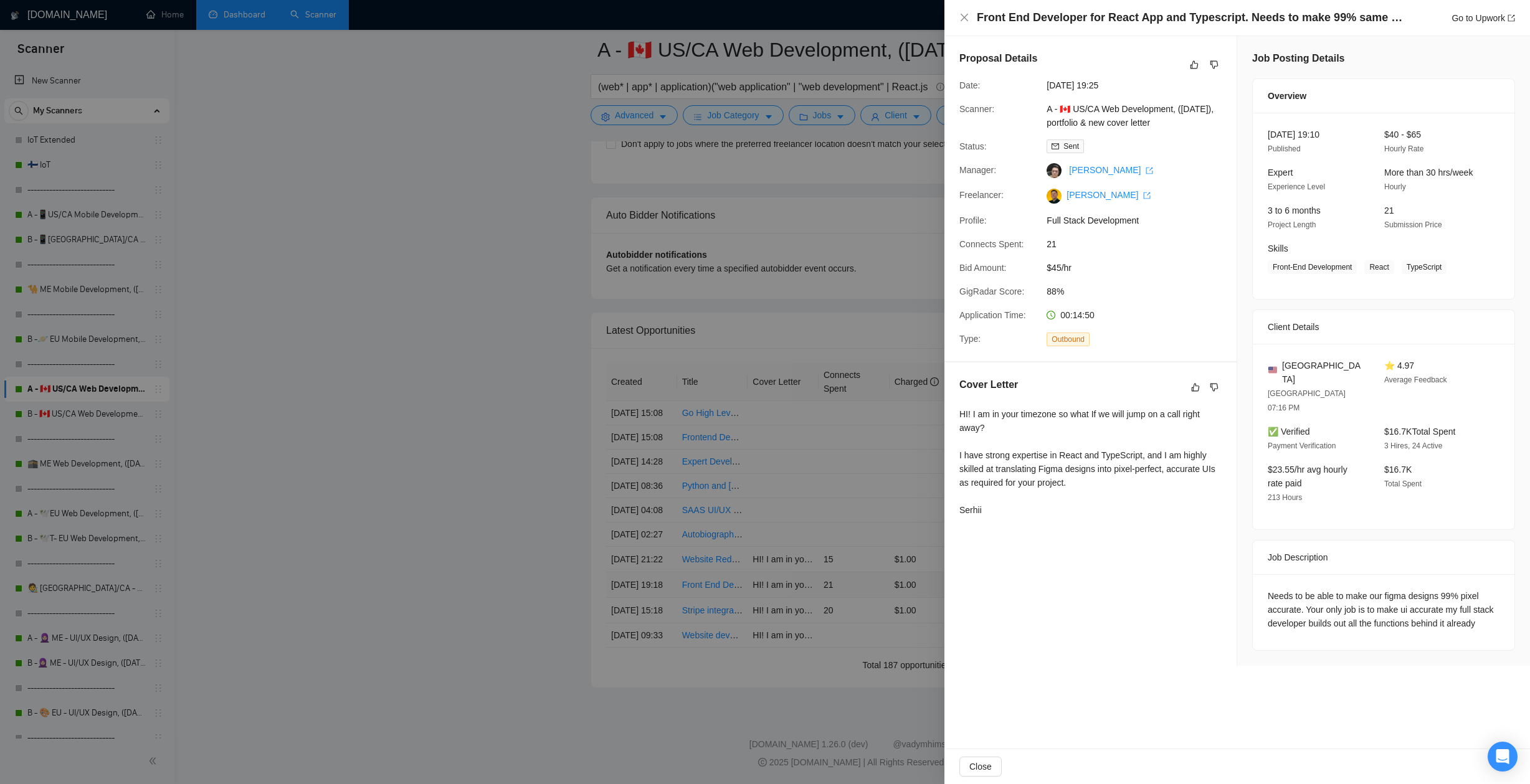
click at [851, 554] on div at bounding box center [765, 392] width 1530 height 784
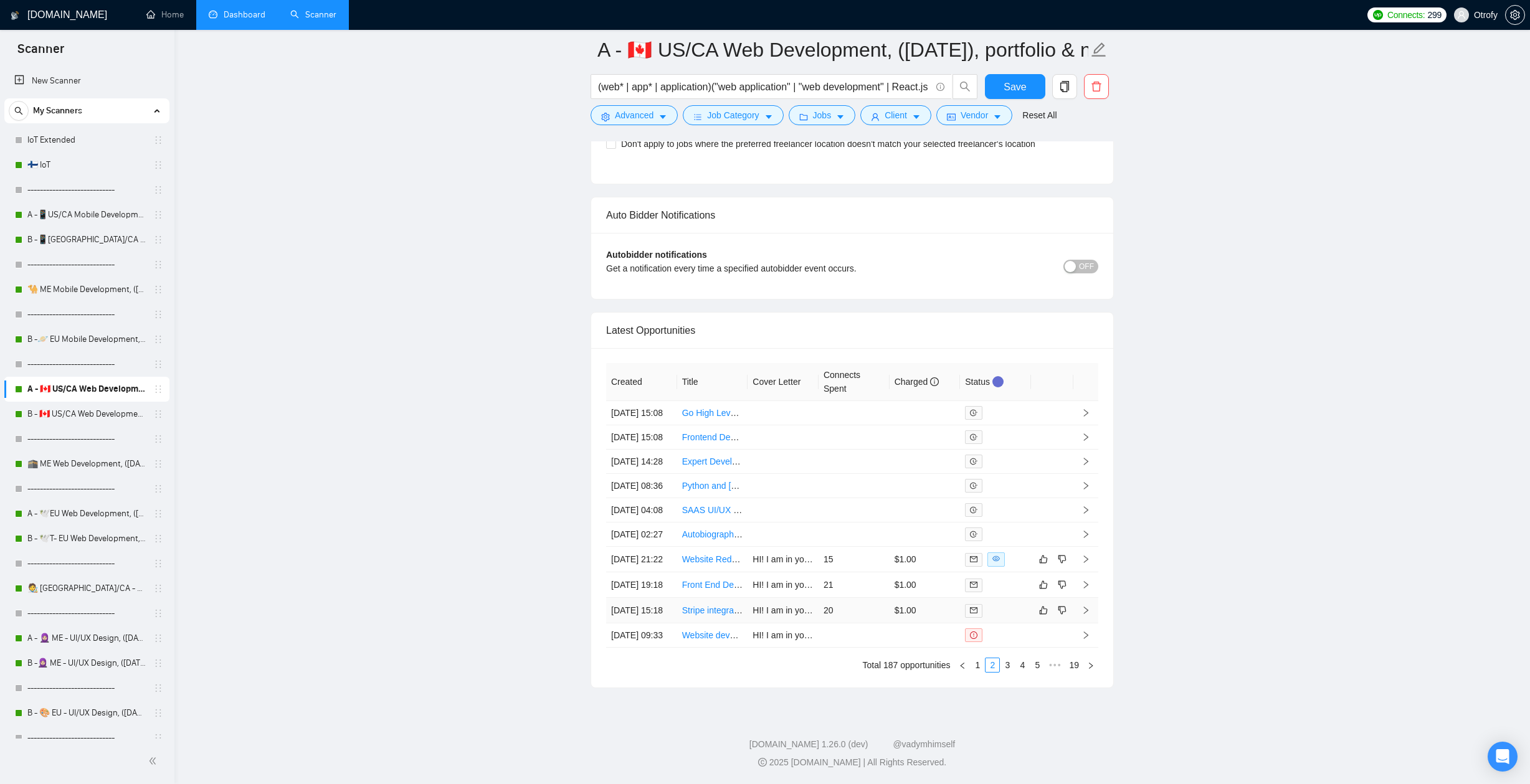
click at [852, 598] on td "20" at bounding box center [854, 610] width 71 height 26
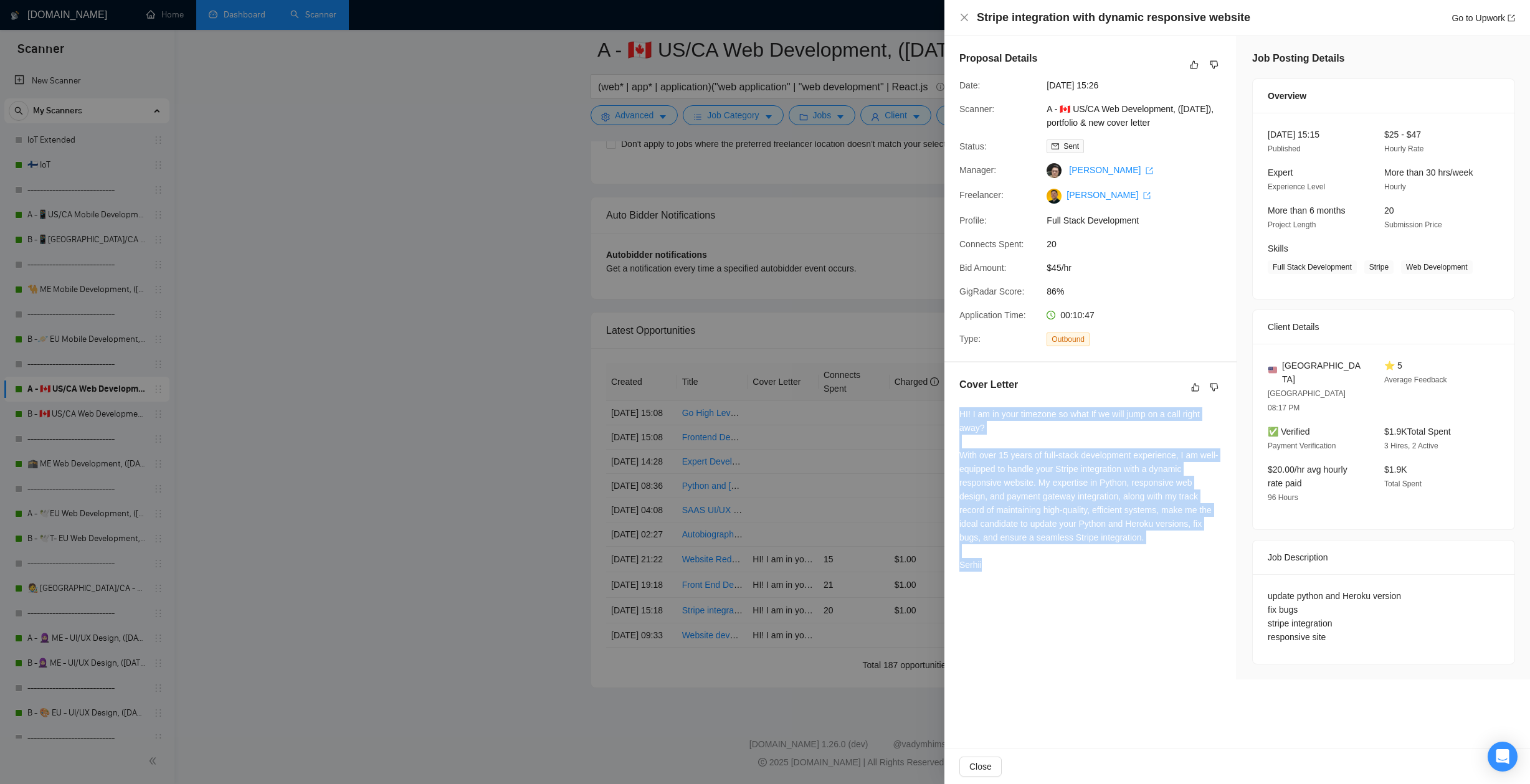
drag, startPoint x: 961, startPoint y: 413, endPoint x: 1004, endPoint y: 562, distance: 155.1
click at [1004, 561] on div "HI! I am in your timezone so what If we will jump on a call right away? With ov…" at bounding box center [1090, 489] width 262 height 164
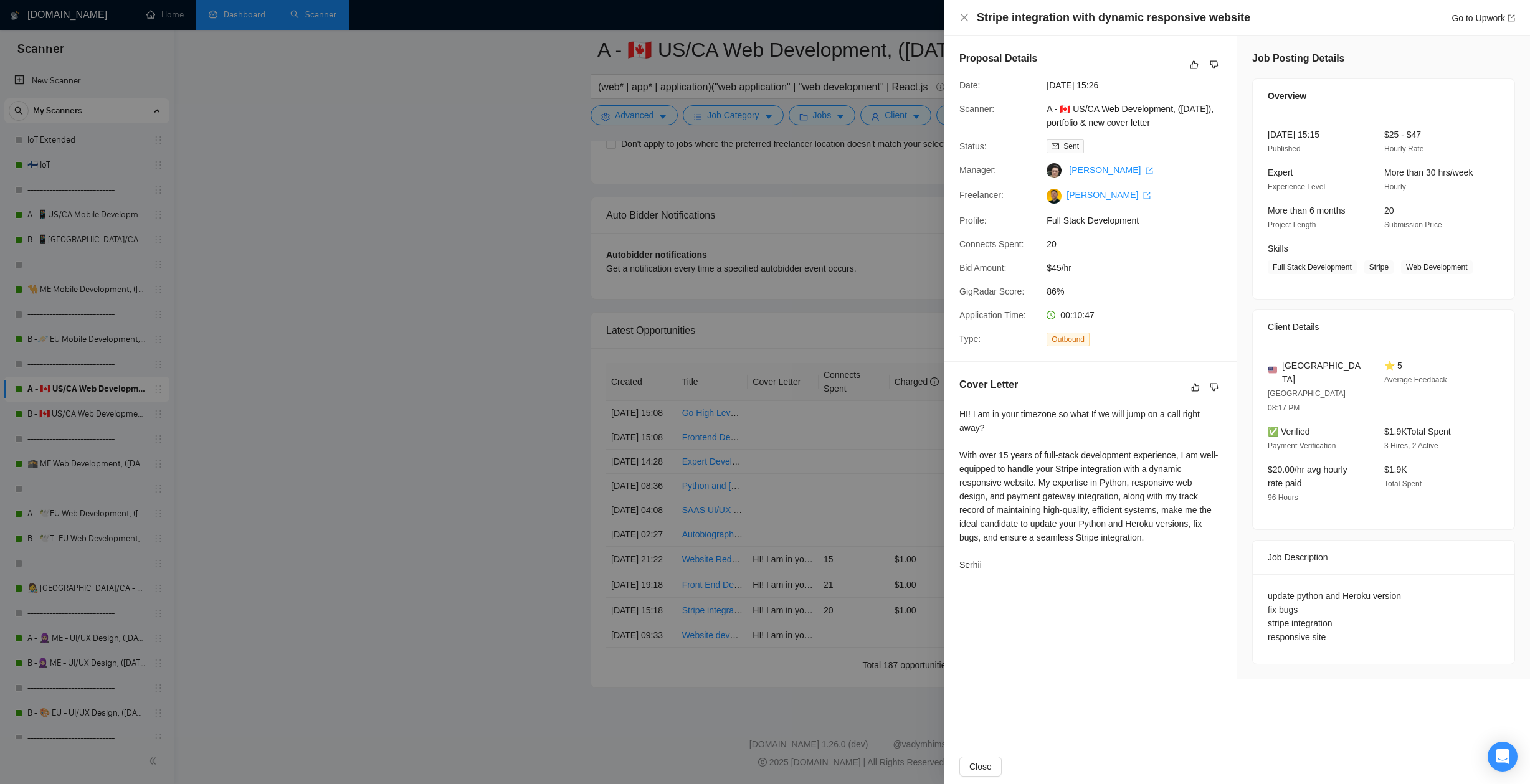
click at [1004, 564] on div "HI! I am in your timezone so what If we will jump on a call right away? With ov…" at bounding box center [1090, 489] width 262 height 164
click at [536, 509] on div at bounding box center [765, 392] width 1530 height 784
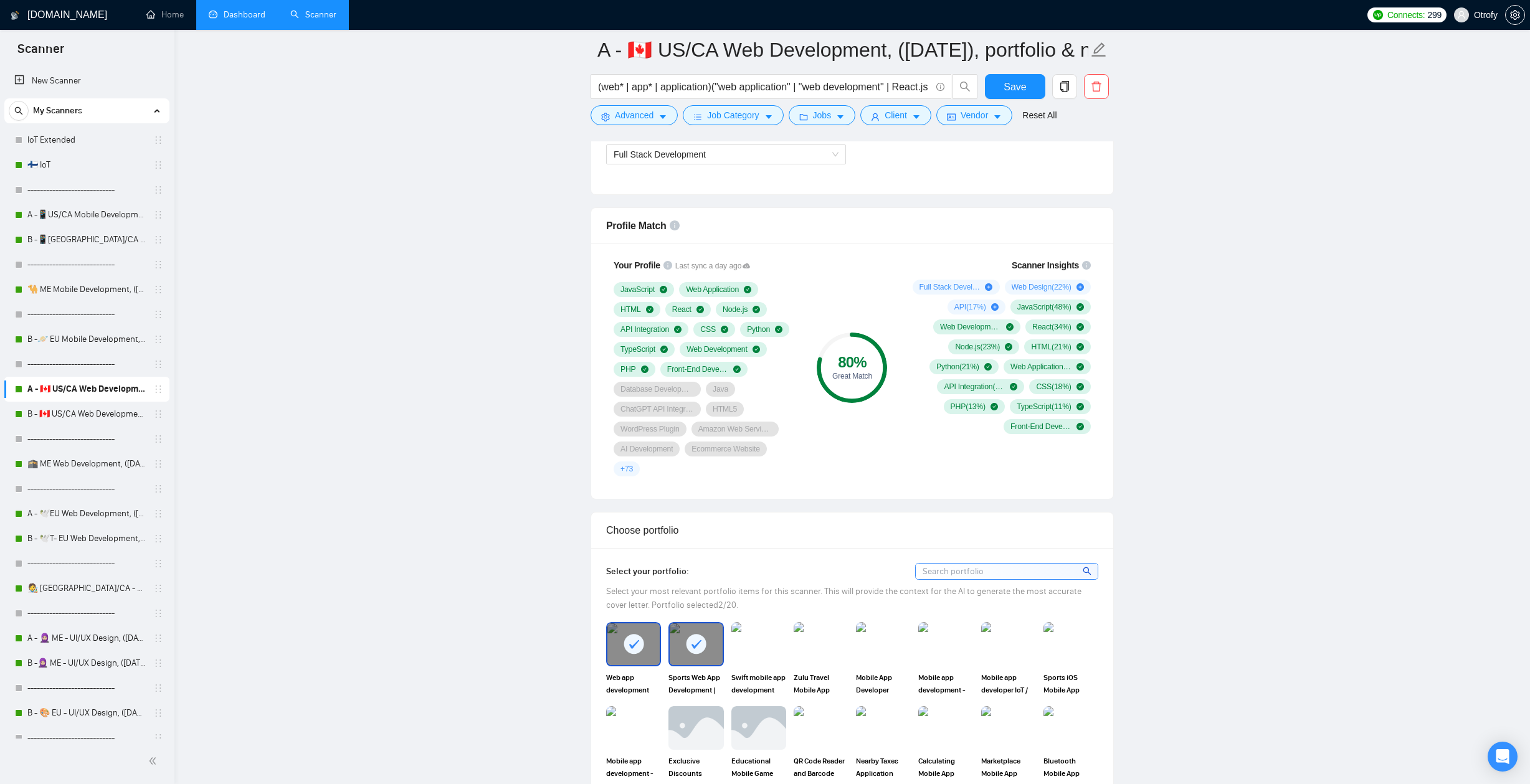
scroll to position [1141, 0]
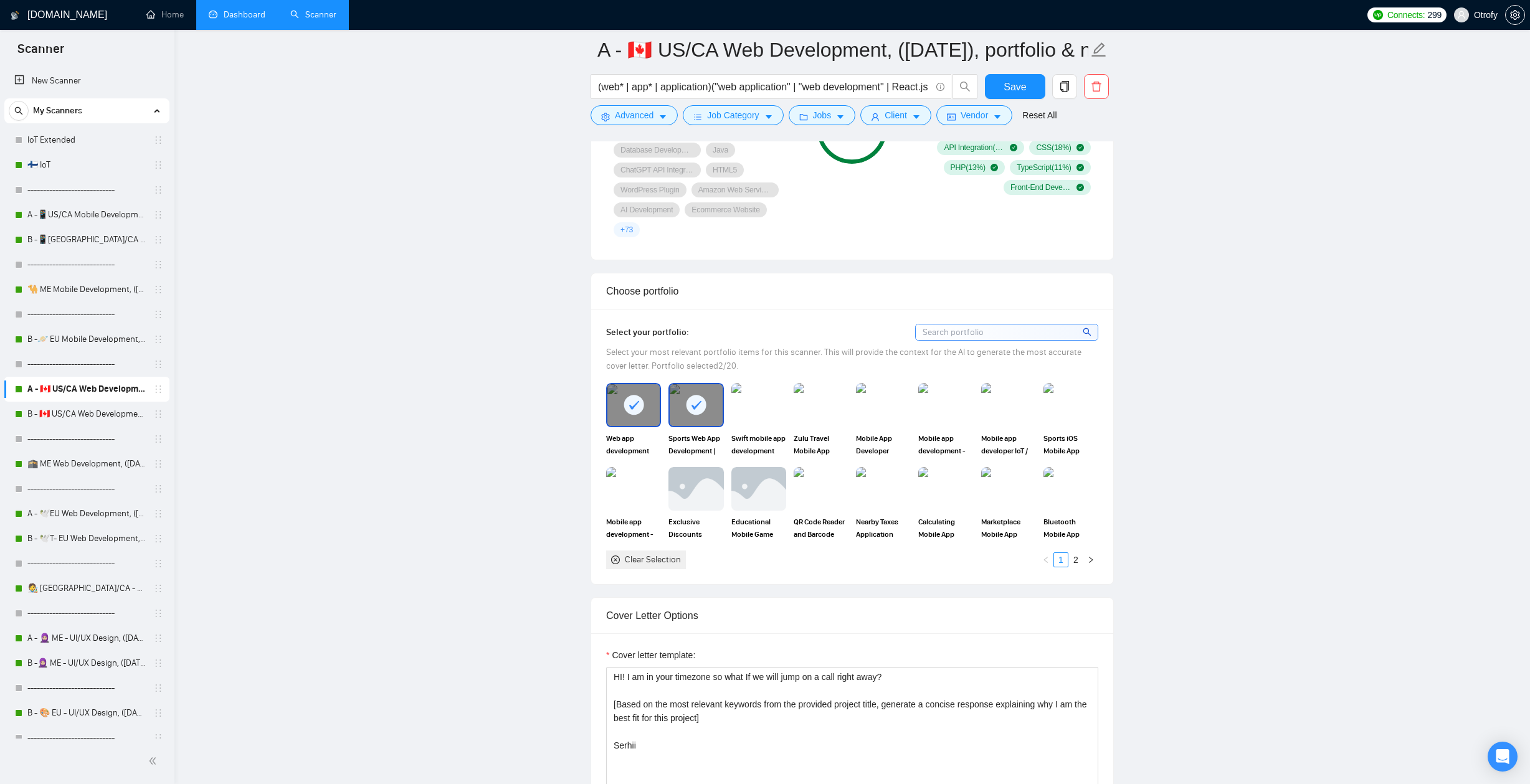
click at [345, 414] on main "A - 🇨🇦 US/CA Web Development, (Aug 8, 2025), portfolio & new cover letter (web*…" at bounding box center [852, 791] width 1315 height 3765
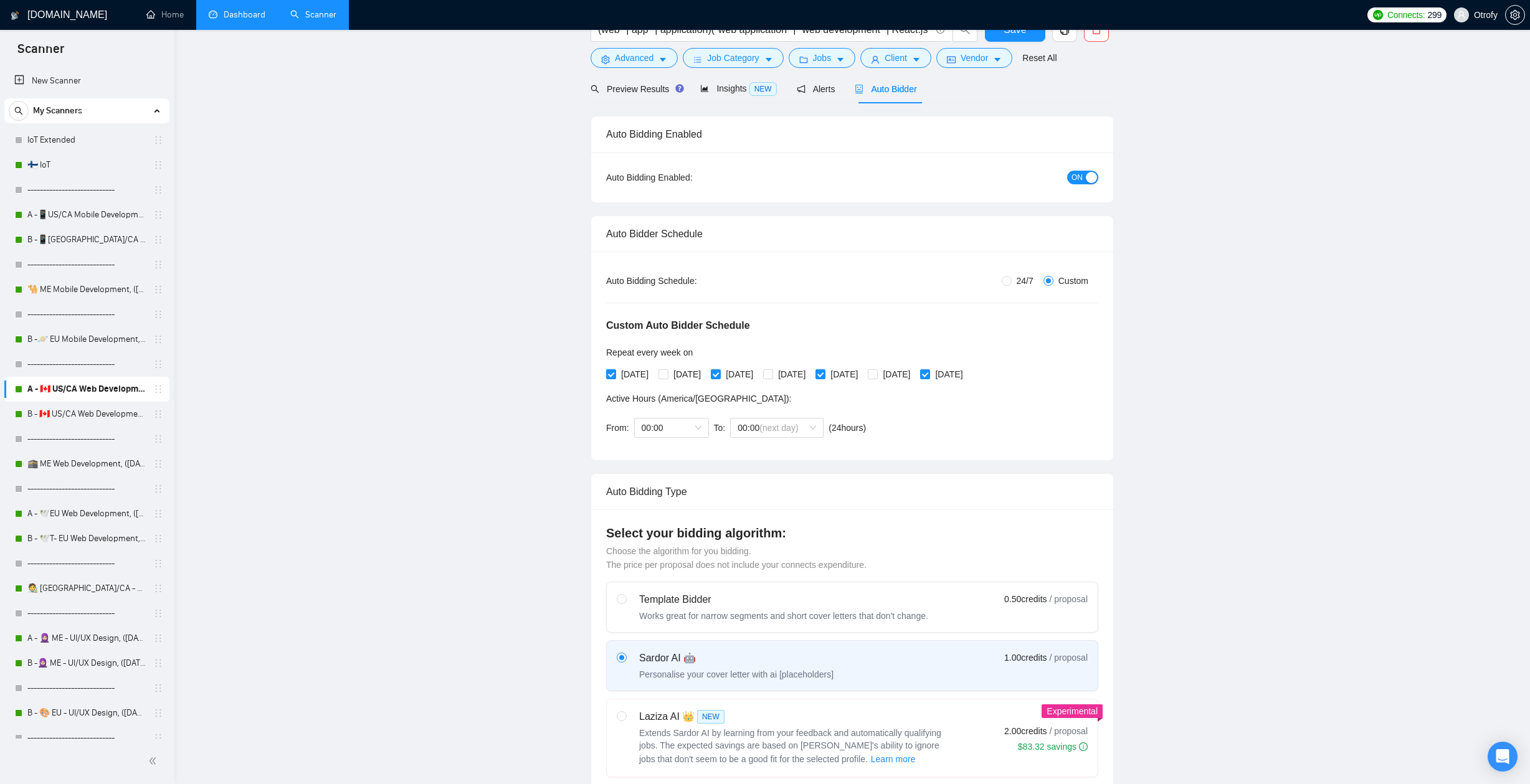
scroll to position [0, 0]
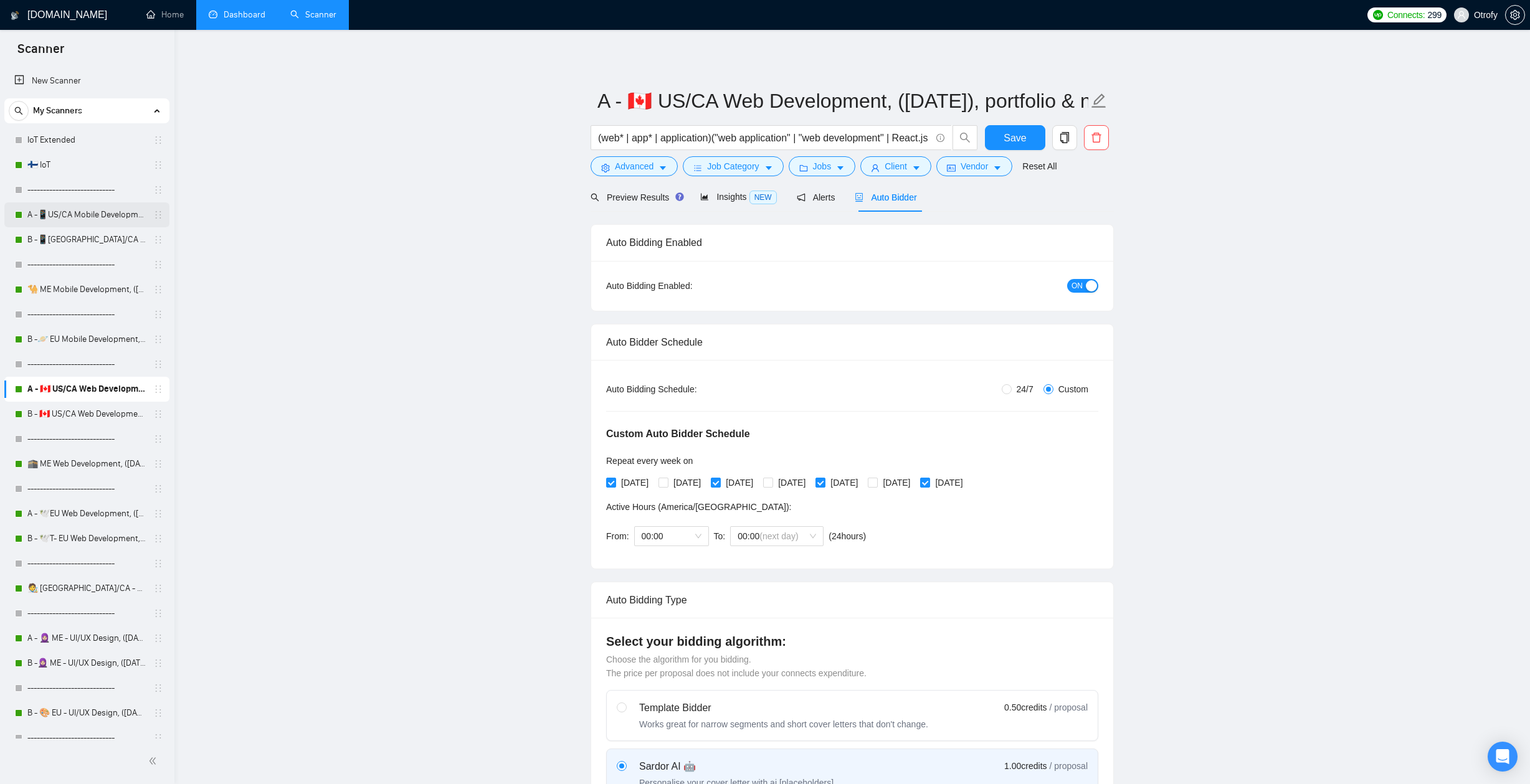
click at [102, 225] on link "A -📱US/CA Mobile Development, ([DATE]) no tech & negative tech" at bounding box center [87, 215] width 118 height 25
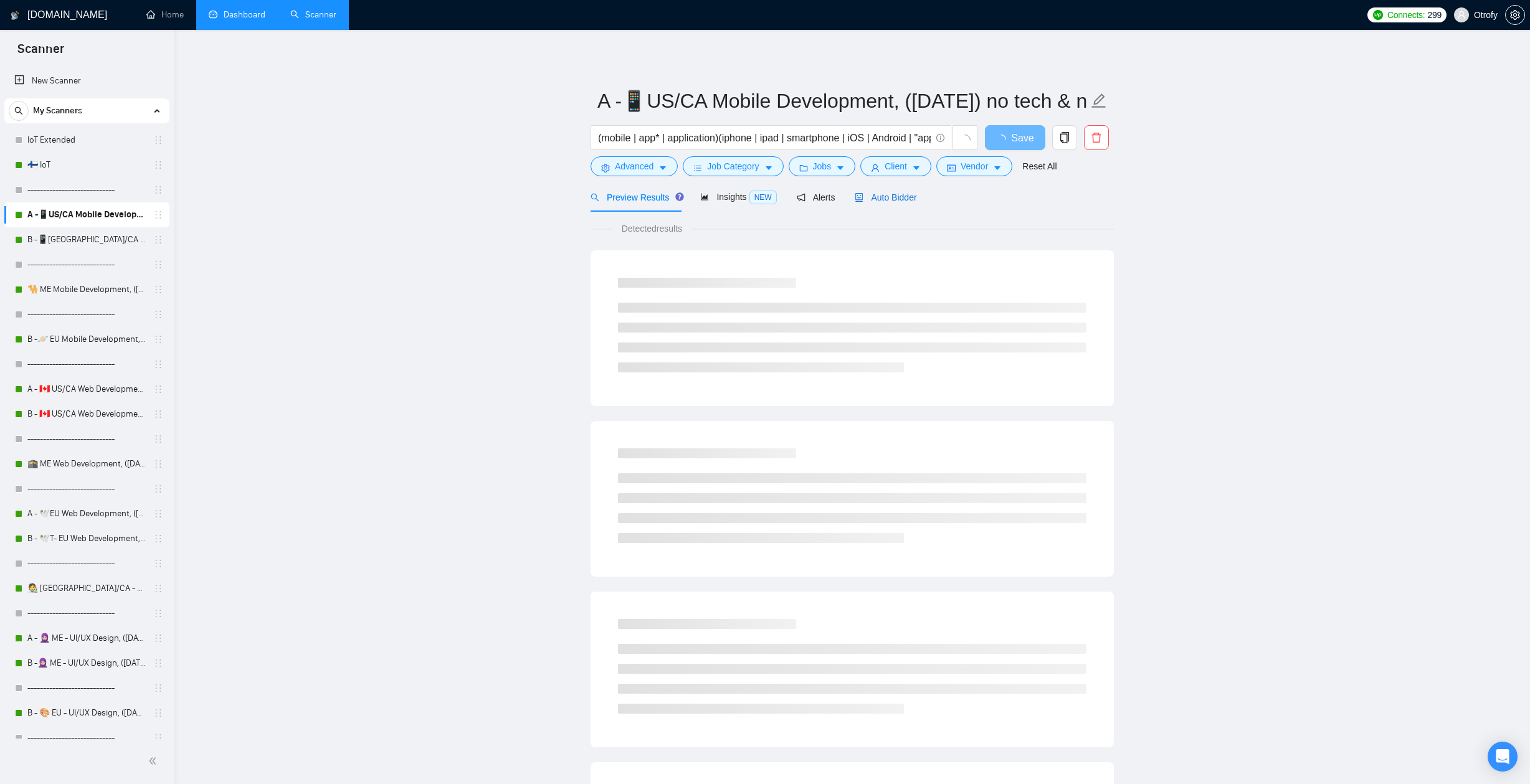
click at [885, 203] on div "Auto Bidder" at bounding box center [885, 197] width 61 height 14
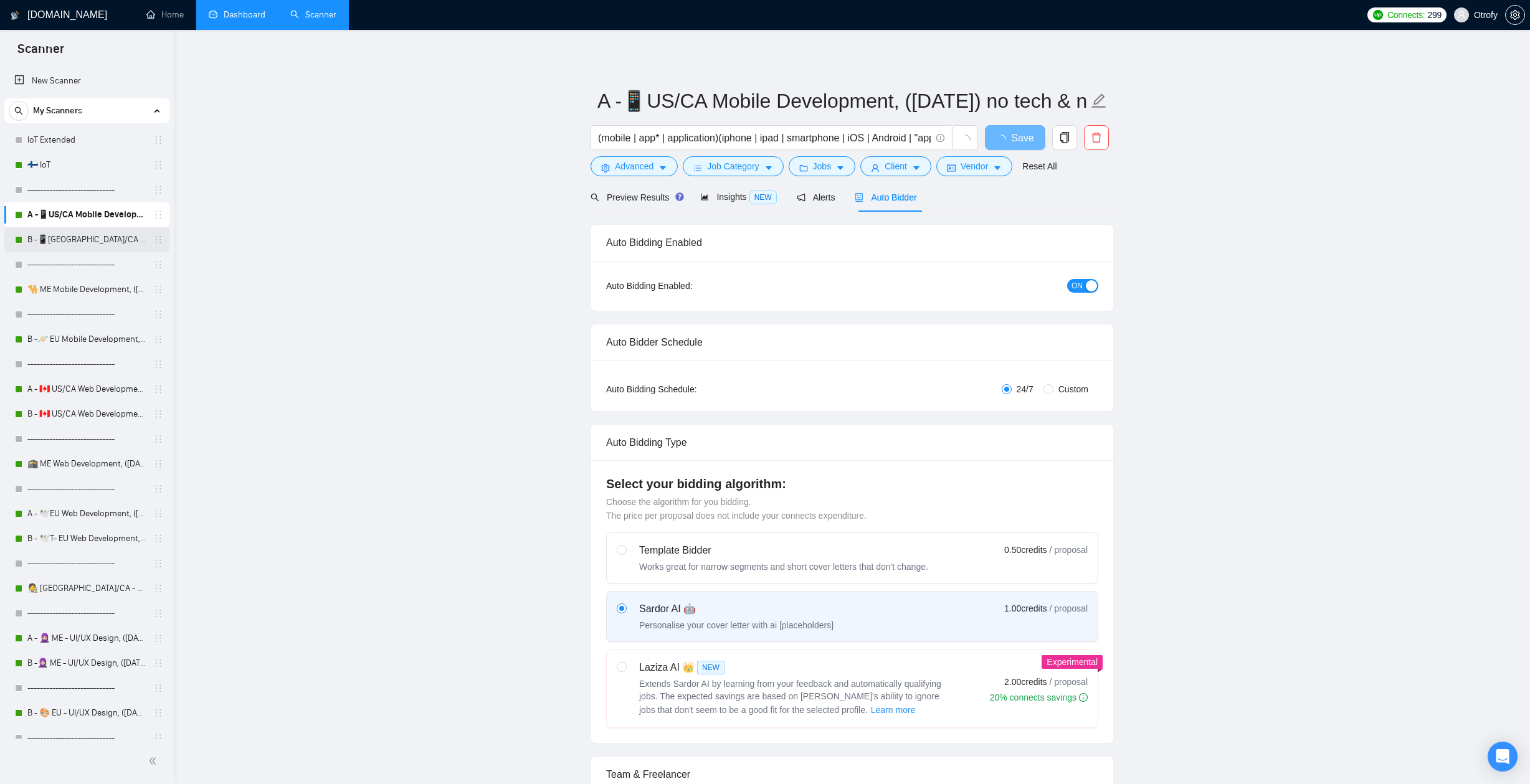
click at [90, 238] on link "B -📱[GEOGRAPHIC_DATA]/CA Mobile Development, ([DATE])" at bounding box center [87, 240] width 118 height 25
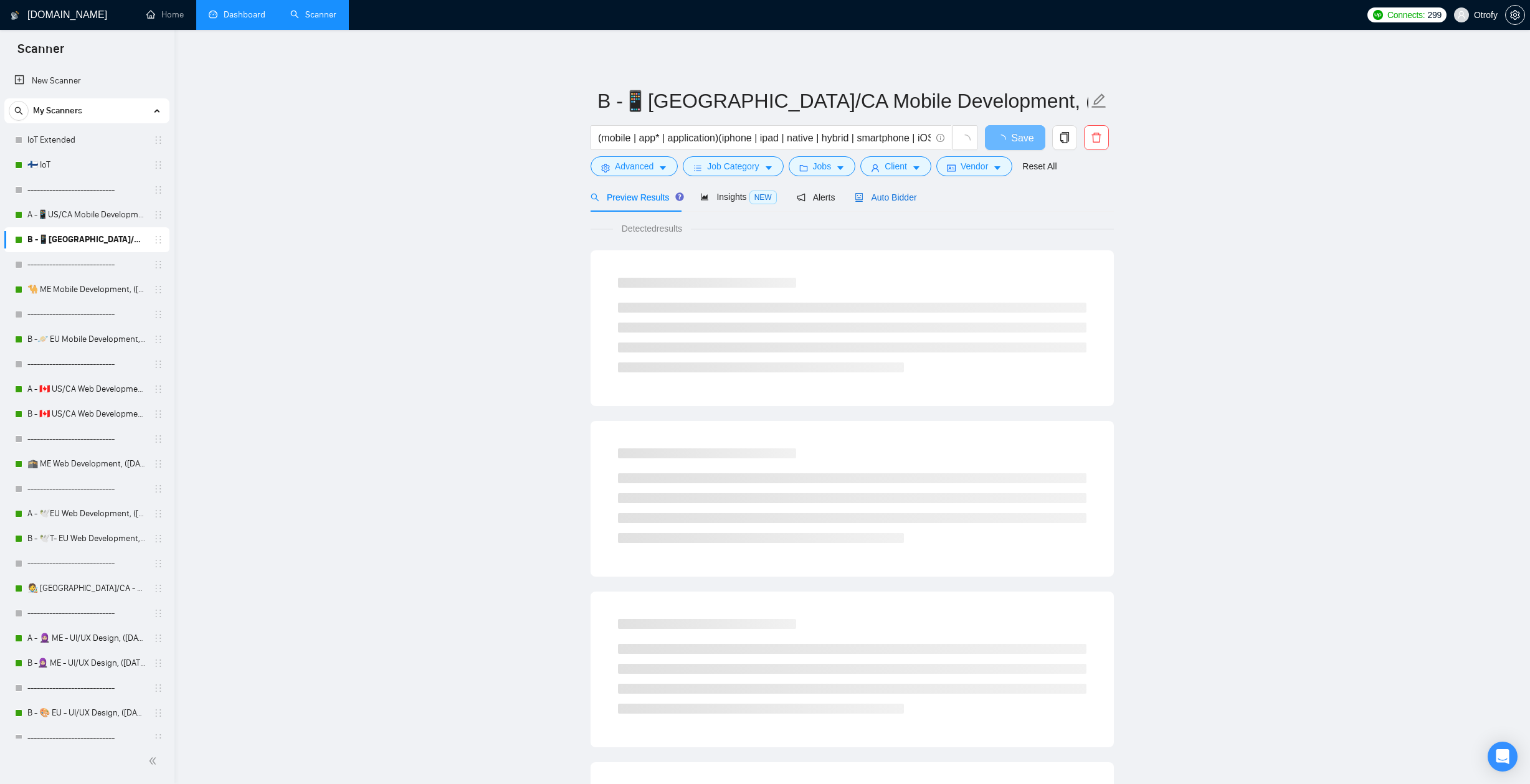
click at [881, 201] on span "Auto Bidder" at bounding box center [885, 197] width 61 height 10
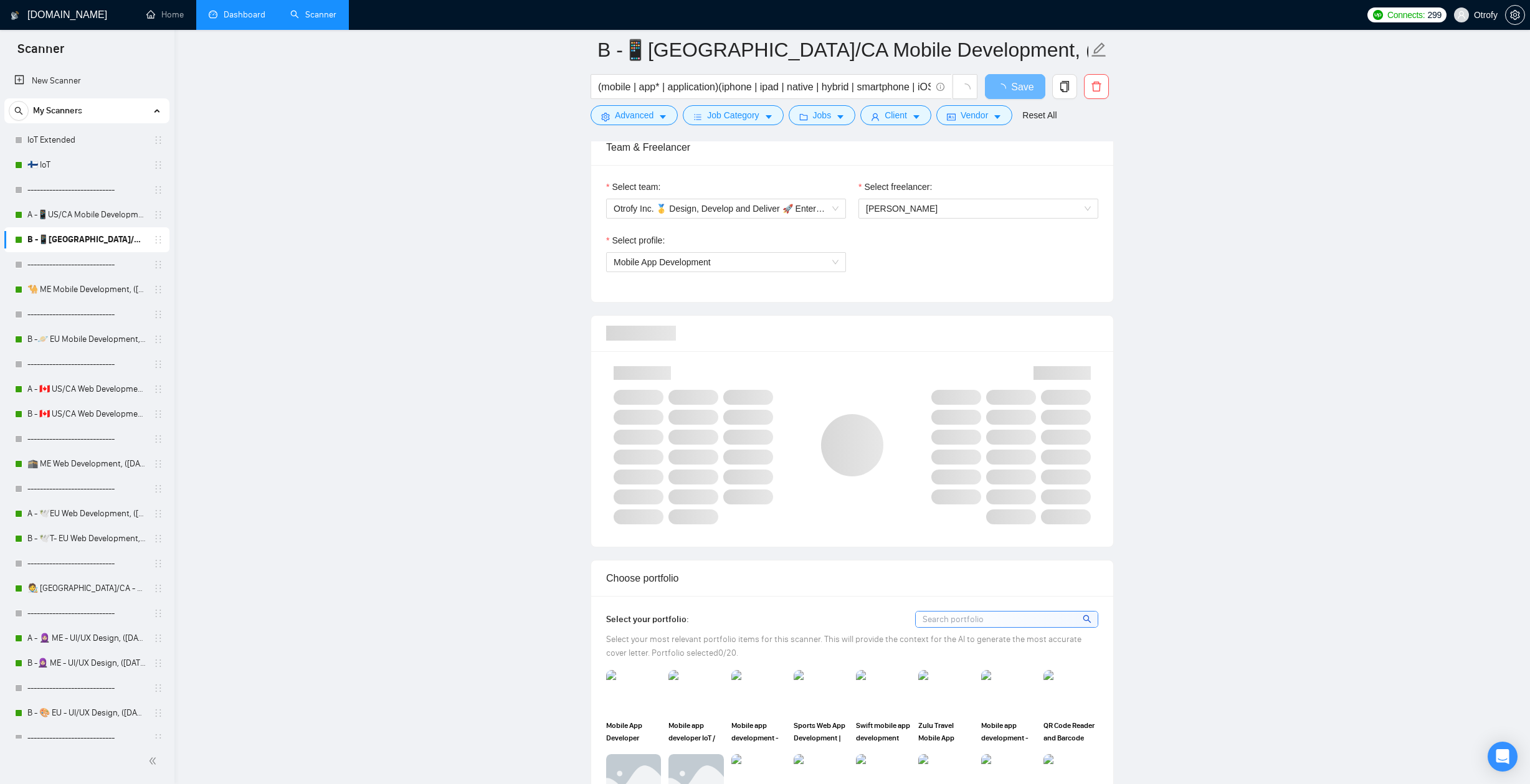
scroll to position [795, 0]
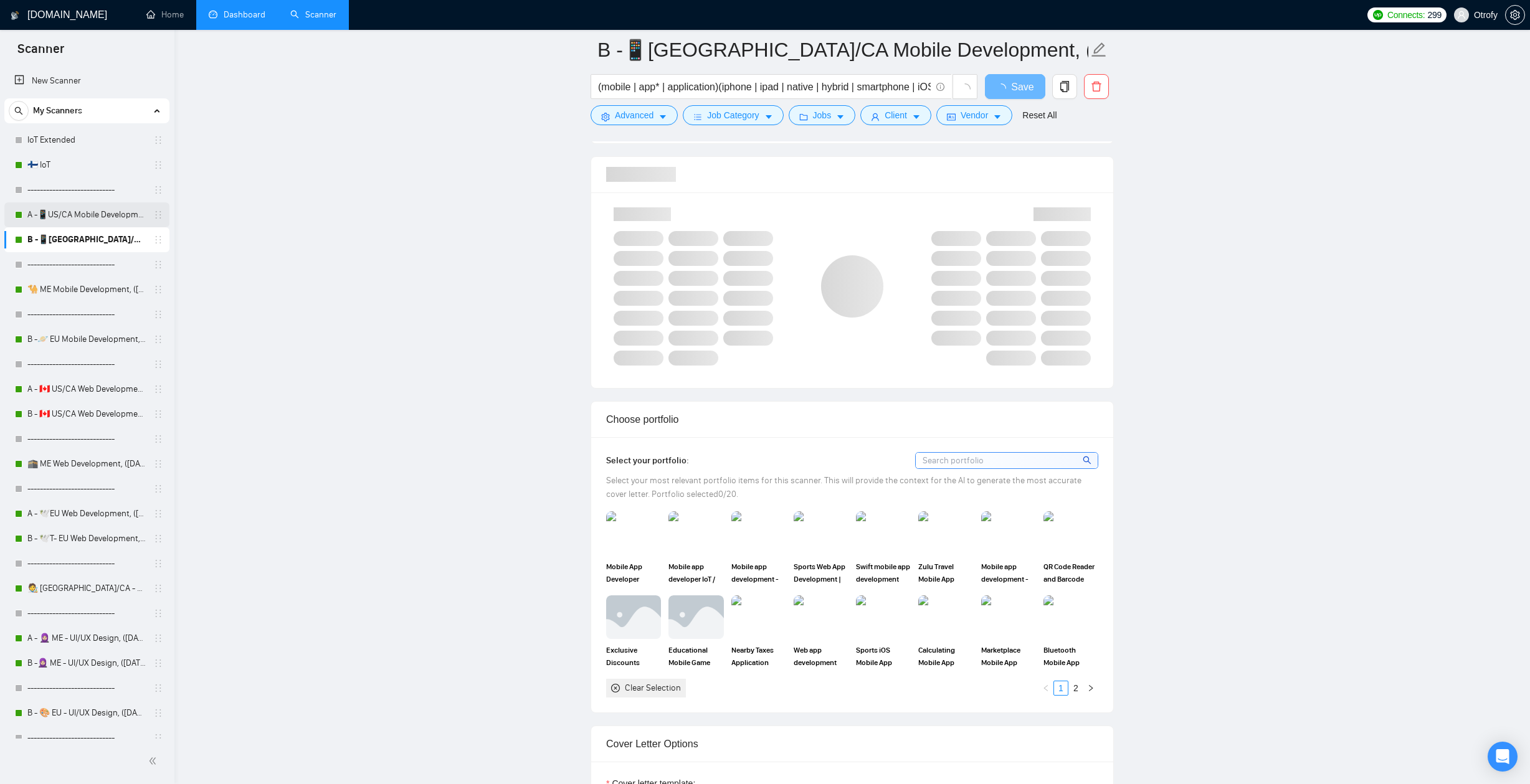
click at [71, 214] on link "A -📱US/CA Mobile Development, ([DATE]) no tech & negative tech" at bounding box center [87, 215] width 118 height 25
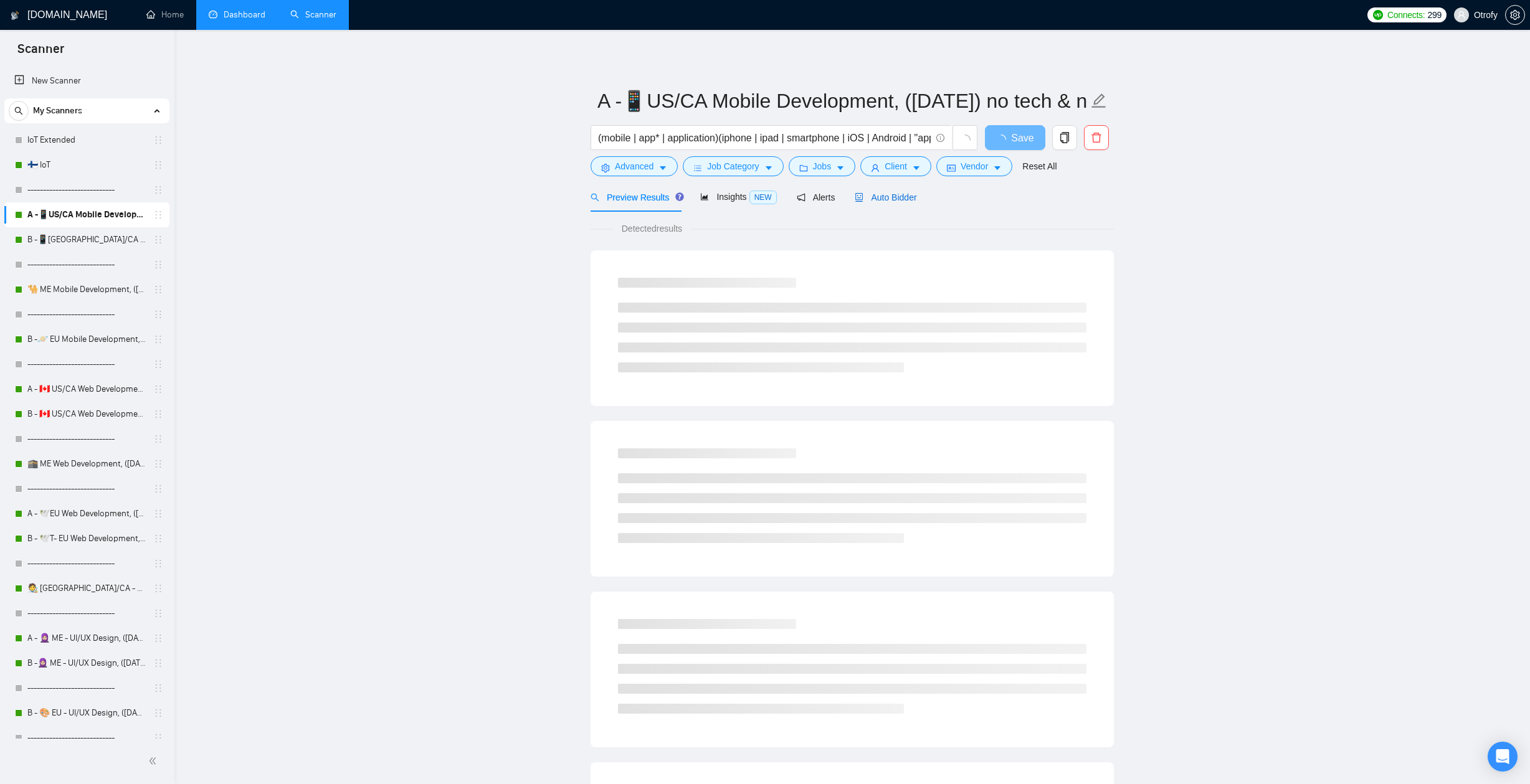
click at [911, 199] on span "Auto Bidder" at bounding box center [885, 197] width 61 height 10
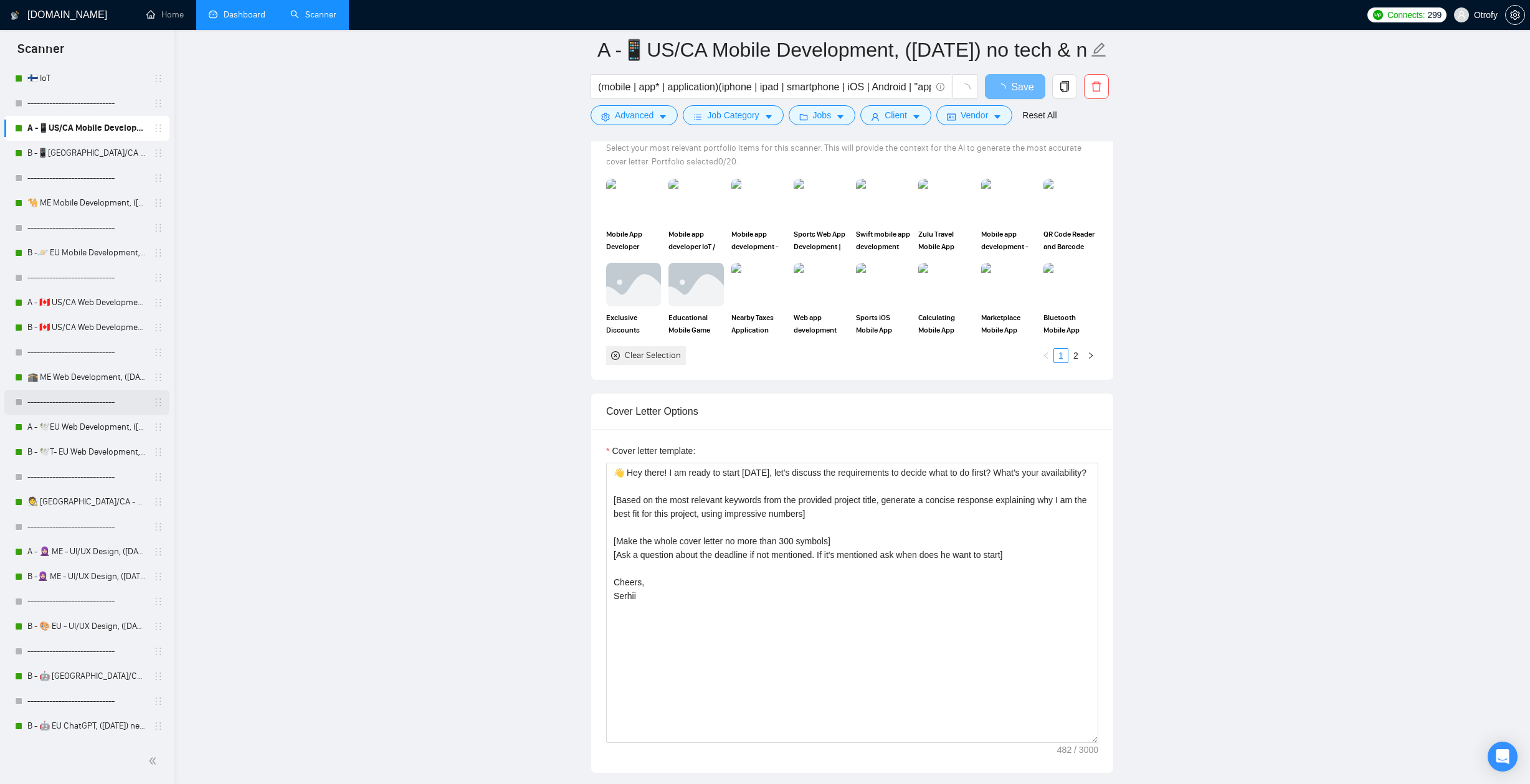
scroll to position [1243, 0]
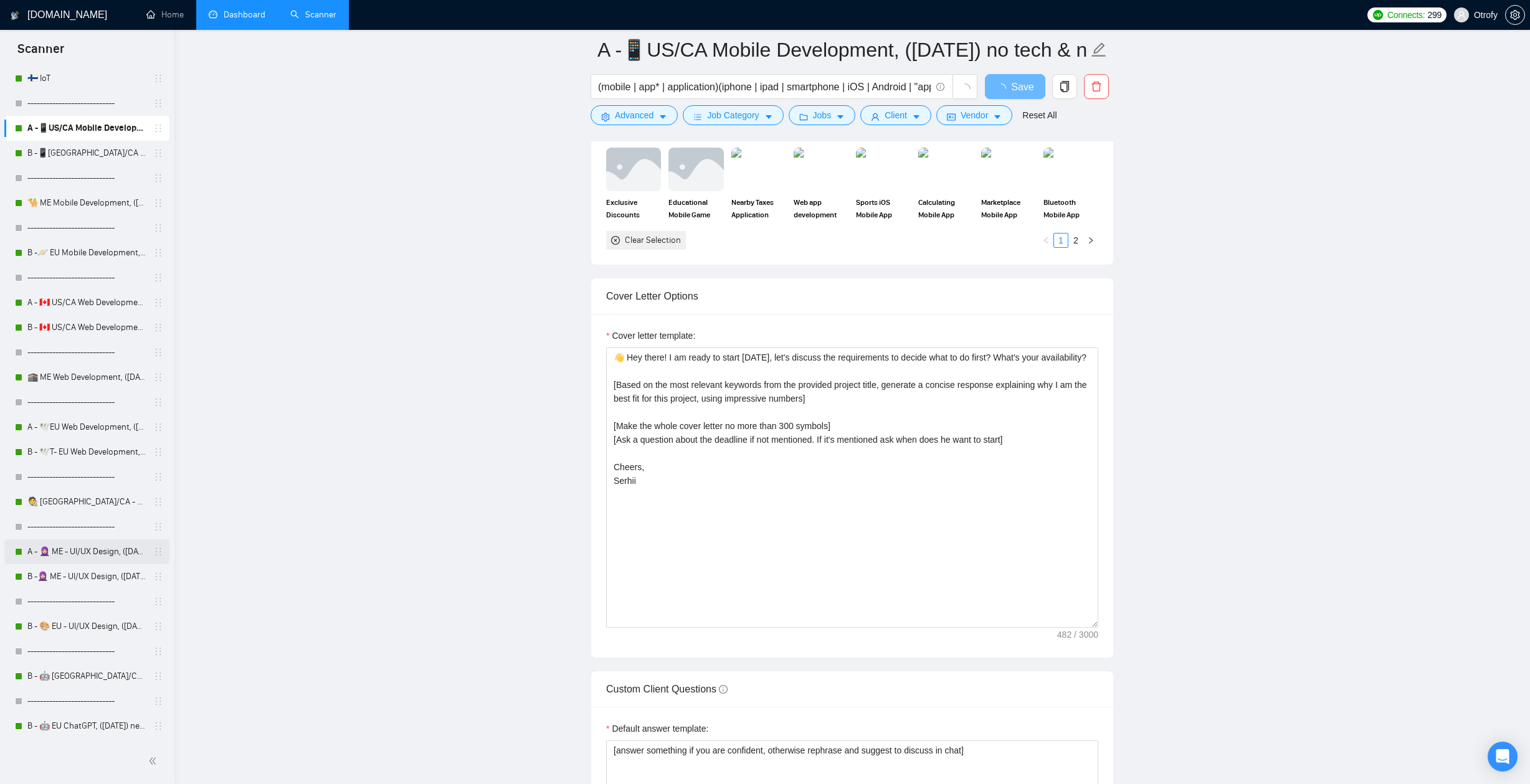
click at [83, 562] on link "A - 🧕🏼 ME - UI/UX Design, ([DATE])" at bounding box center [87, 552] width 118 height 25
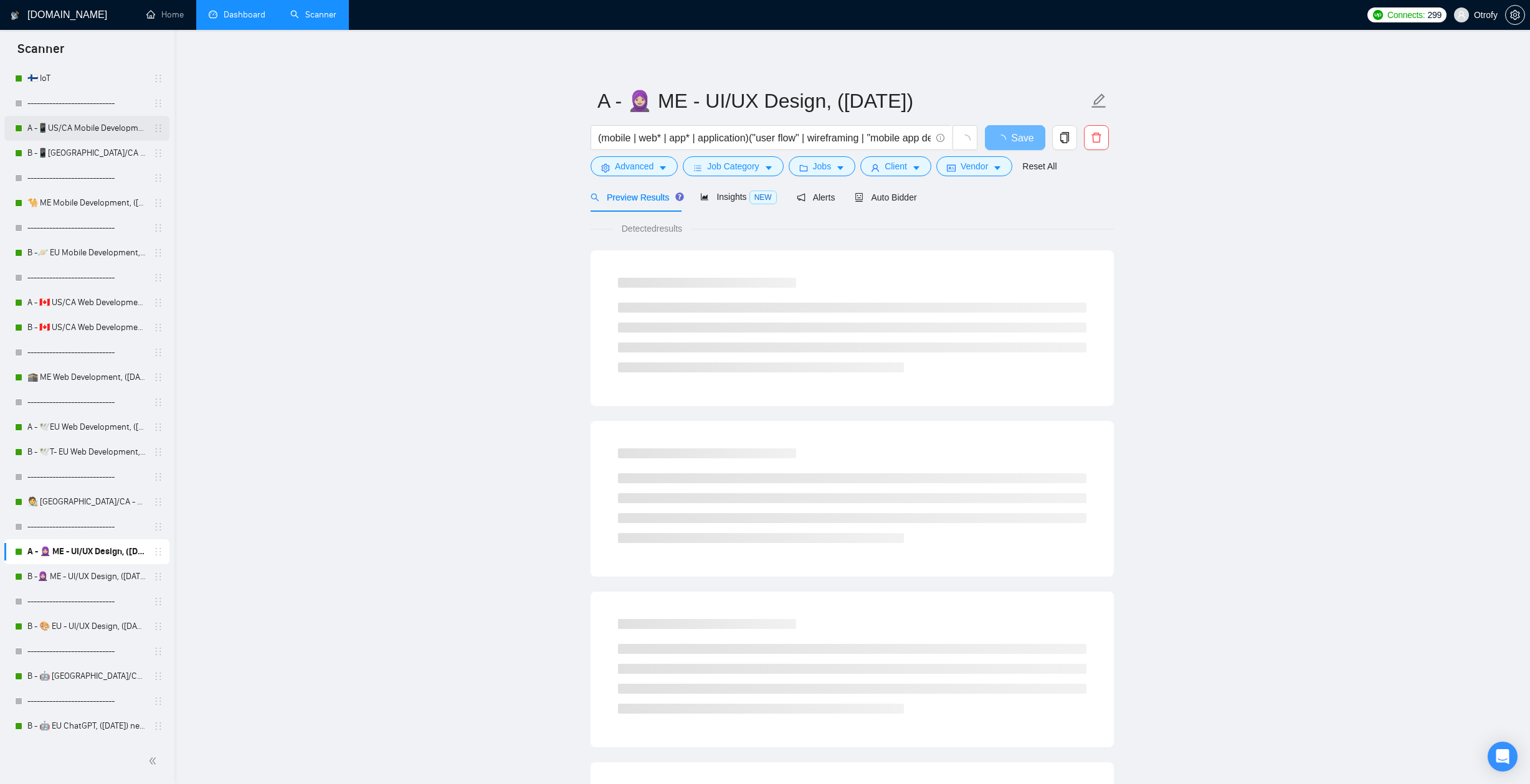
click at [93, 123] on link "A -📱US/CA Mobile Development, ([DATE]) no tech & negative tech" at bounding box center [87, 128] width 118 height 25
click at [254, 19] on link "Dashboard" at bounding box center [237, 15] width 57 height 11
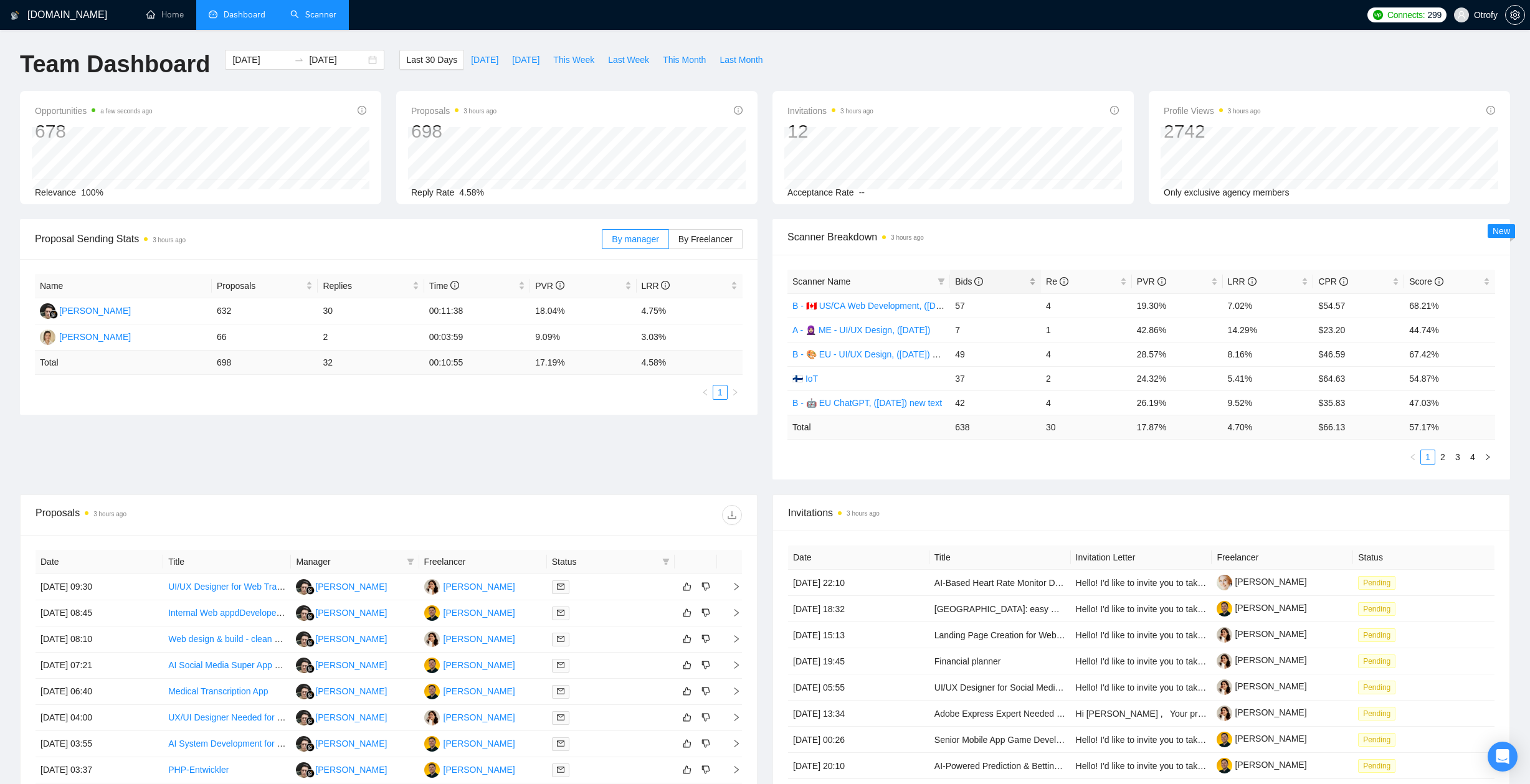
click at [1029, 280] on div "Bids" at bounding box center [995, 281] width 81 height 14
click at [1000, 242] on span "Scanner Breakdown 3 hours ago" at bounding box center [1141, 237] width 708 height 16
drag, startPoint x: 954, startPoint y: 302, endPoint x: 969, endPoint y: 304, distance: 15.1
click at [969, 304] on td "75" at bounding box center [995, 305] width 91 height 24
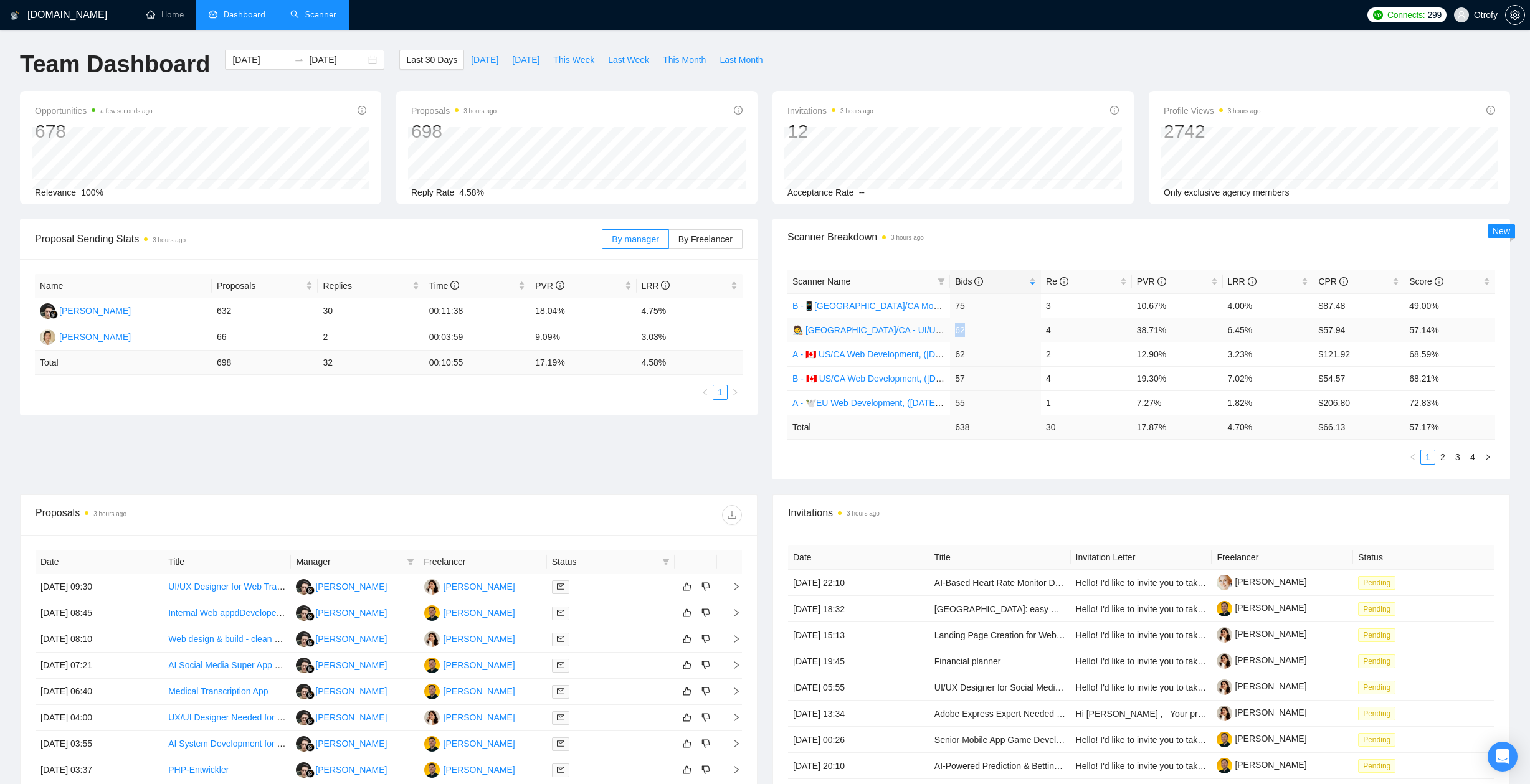
drag, startPoint x: 954, startPoint y: 327, endPoint x: 973, endPoint y: 329, distance: 19.1
click at [973, 329] on td "62" at bounding box center [995, 329] width 91 height 24
drag, startPoint x: 956, startPoint y: 353, endPoint x: 965, endPoint y: 356, distance: 9.5
click at [965, 356] on td "62" at bounding box center [995, 354] width 91 height 24
click at [1215, 280] on div "PVR" at bounding box center [1177, 281] width 81 height 14
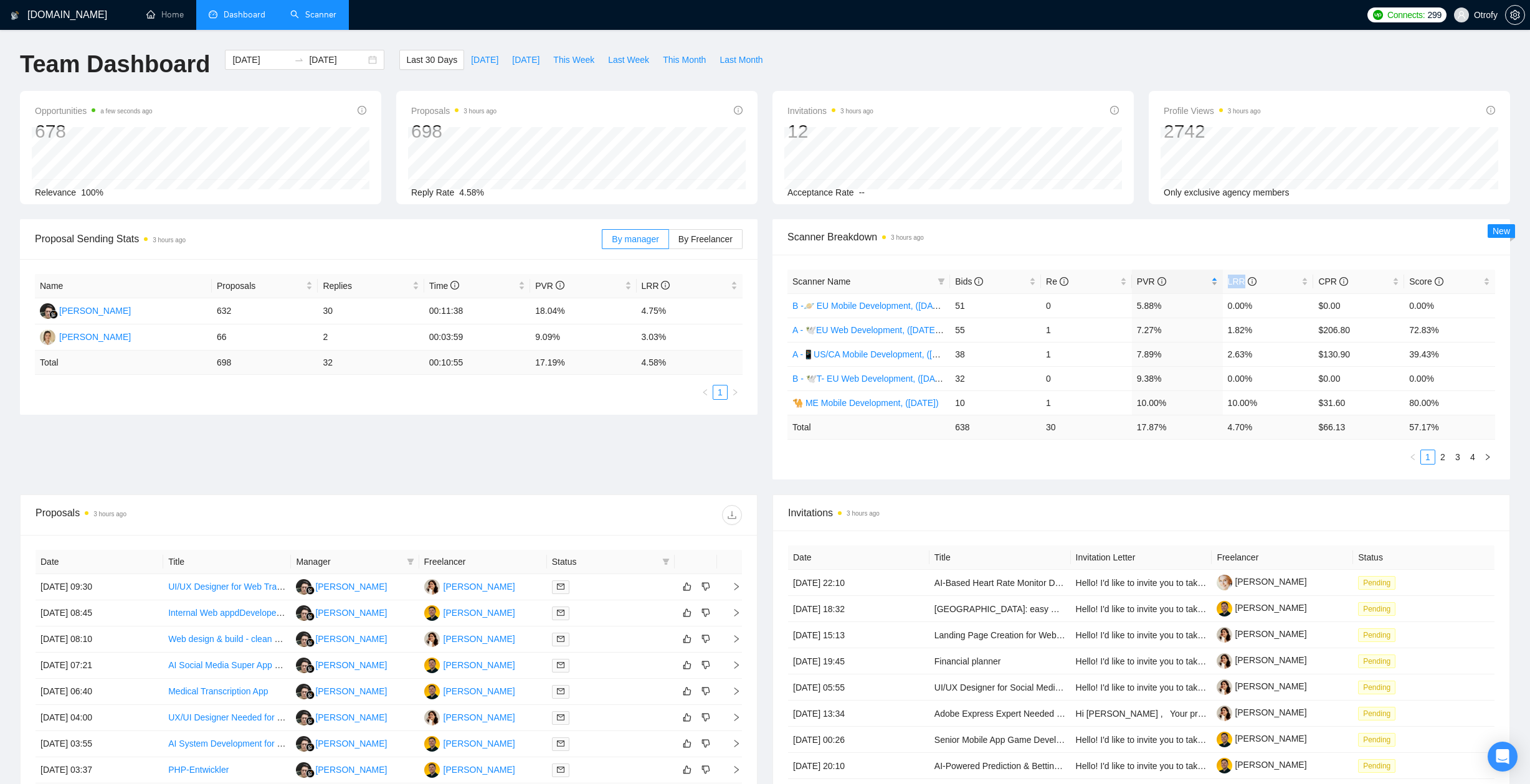
click at [1215, 280] on div "PVR" at bounding box center [1177, 281] width 81 height 14
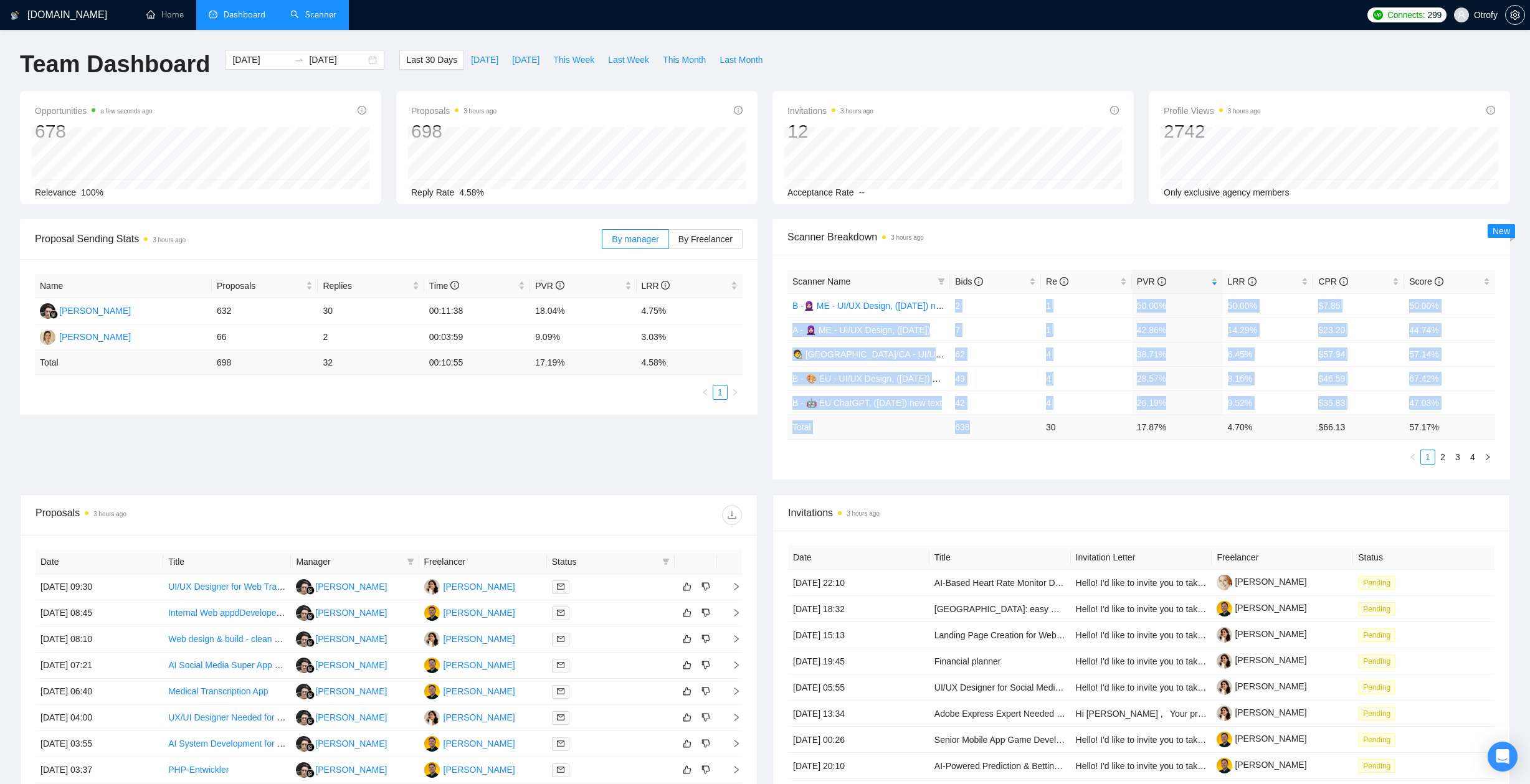
drag, startPoint x: 954, startPoint y: 303, endPoint x: 983, endPoint y: 427, distance: 127.3
click at [983, 426] on table "Scanner Name Bids Re PVR LRR CPR Score B -🧕🏼 ME - UI/UX Design, (May 27, 2025) …" at bounding box center [1141, 354] width 708 height 170
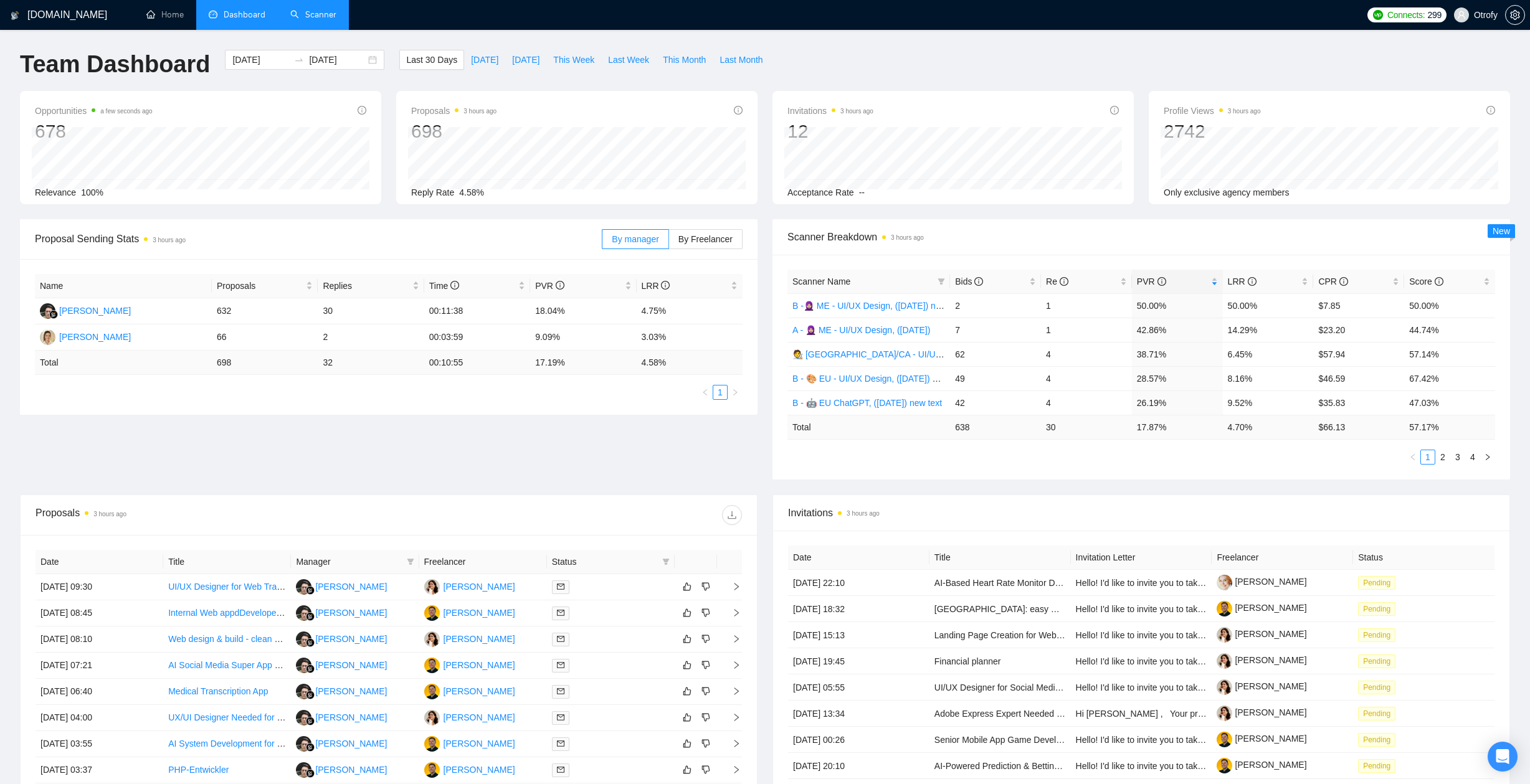
click at [977, 453] on ul "1 2 3 4" at bounding box center [1141, 457] width 708 height 15
click at [314, 17] on link "Scanner" at bounding box center [314, 15] width 46 height 11
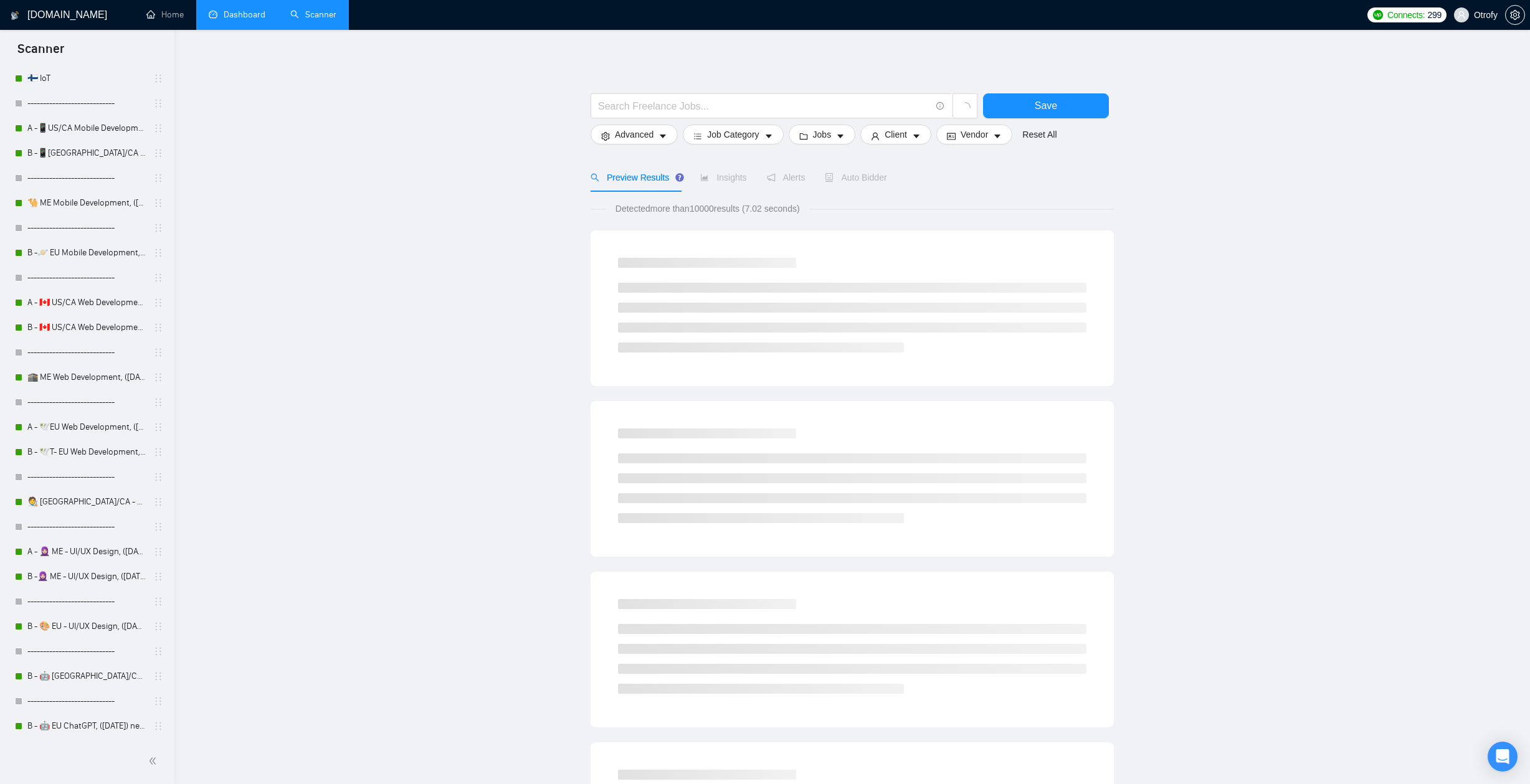
click at [248, 9] on link "Dashboard" at bounding box center [237, 15] width 57 height 11
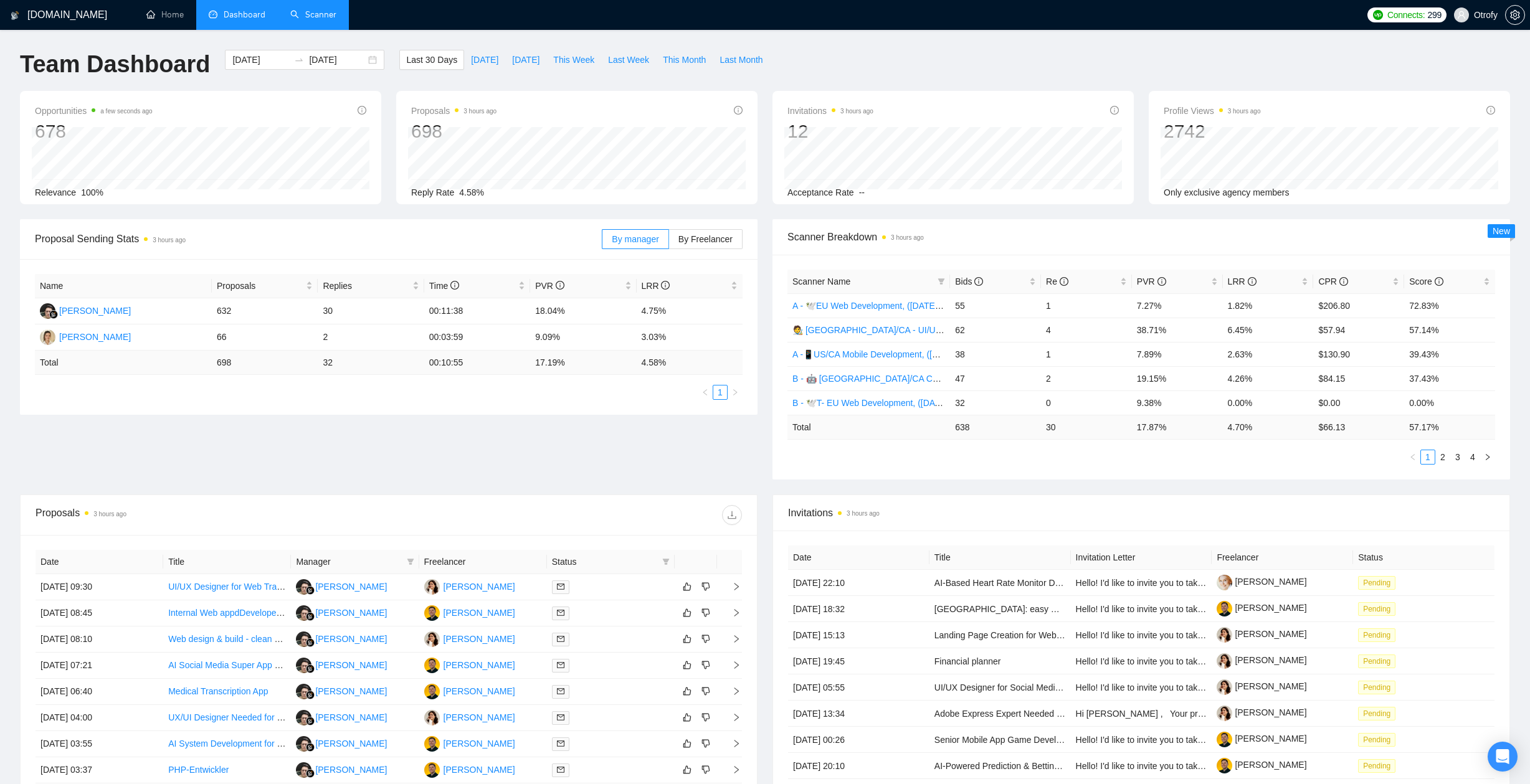
click at [335, 20] on link "Scanner" at bounding box center [314, 15] width 46 height 11
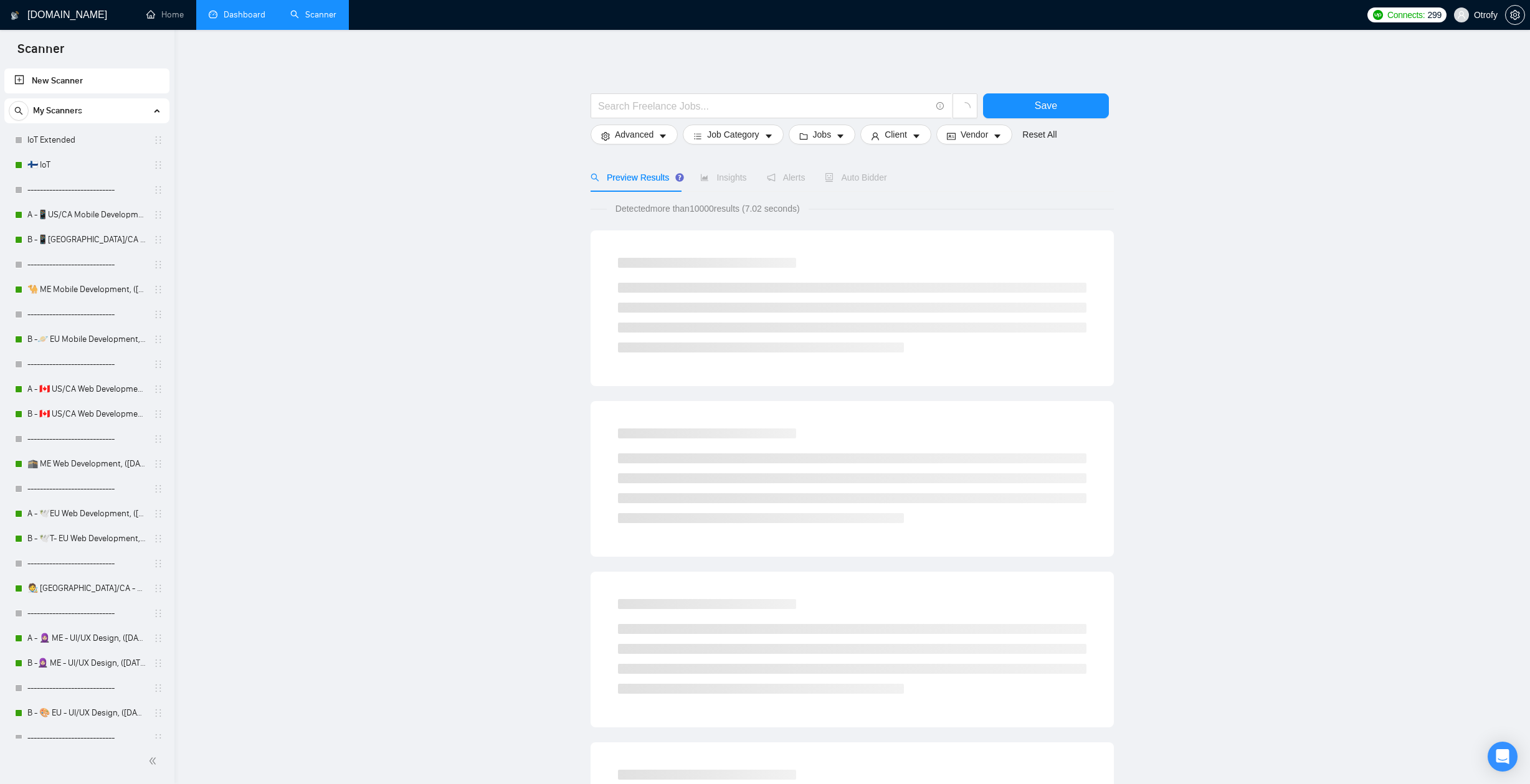
click at [236, 20] on link "Dashboard" at bounding box center [237, 15] width 57 height 11
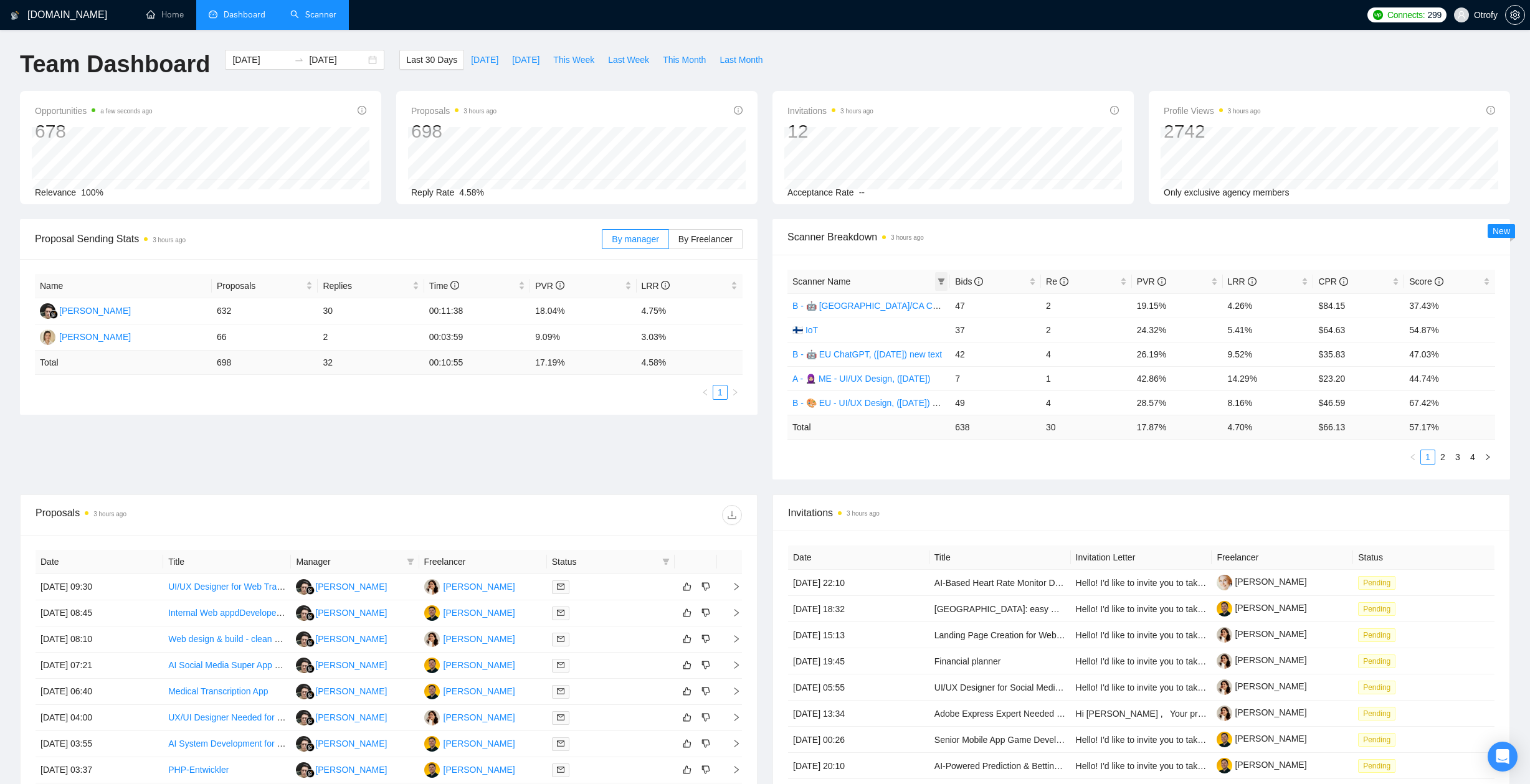
click at [944, 279] on icon "filter" at bounding box center [941, 281] width 7 height 7
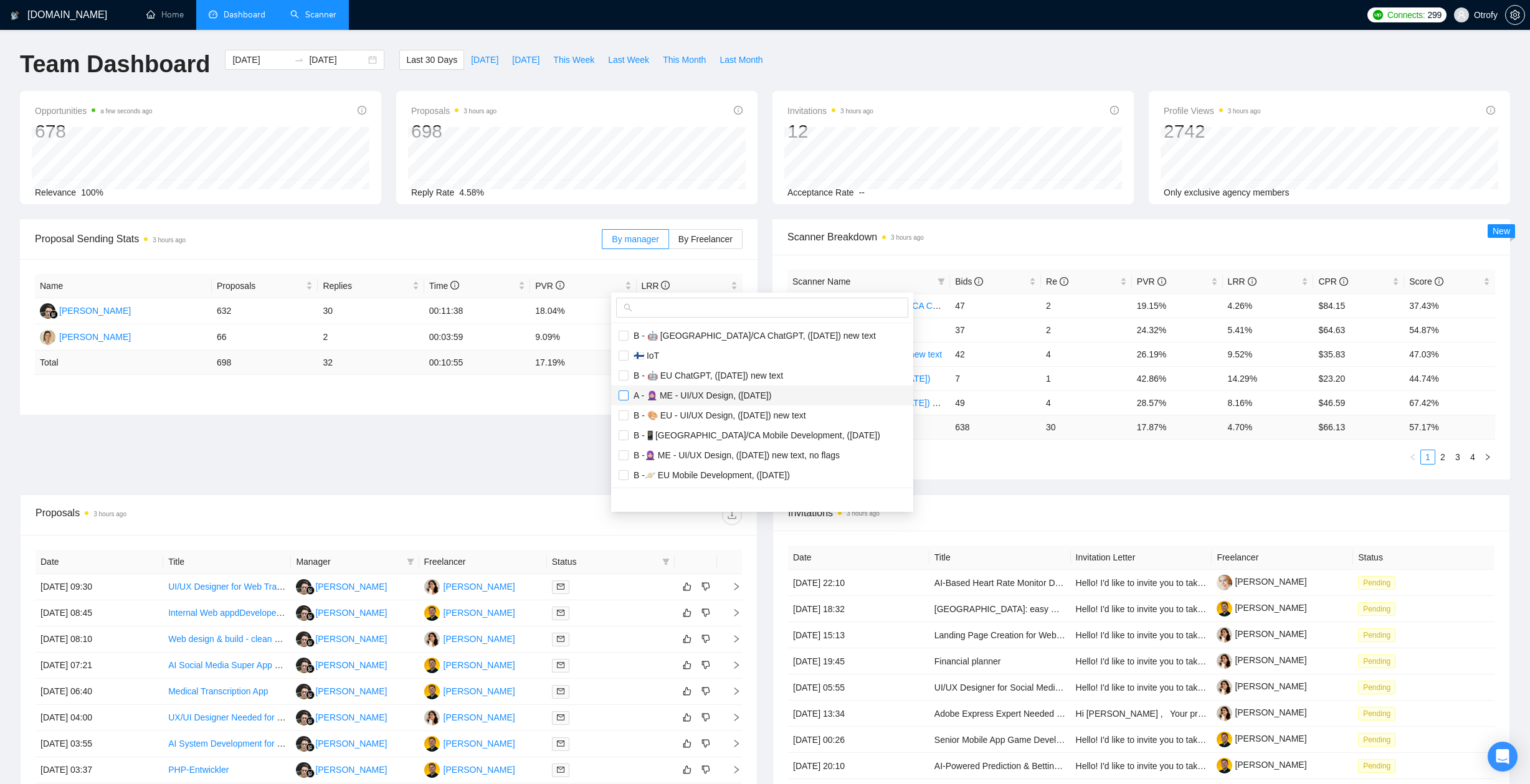
click at [627, 397] on input "checkbox" at bounding box center [623, 395] width 10 height 10
checkbox input "true"
click at [618, 456] on li "B -🧕🏼 ME - UI/UX Design, ([DATE]) new text, no flags" at bounding box center [761, 455] width 302 height 20
checkbox input "true"
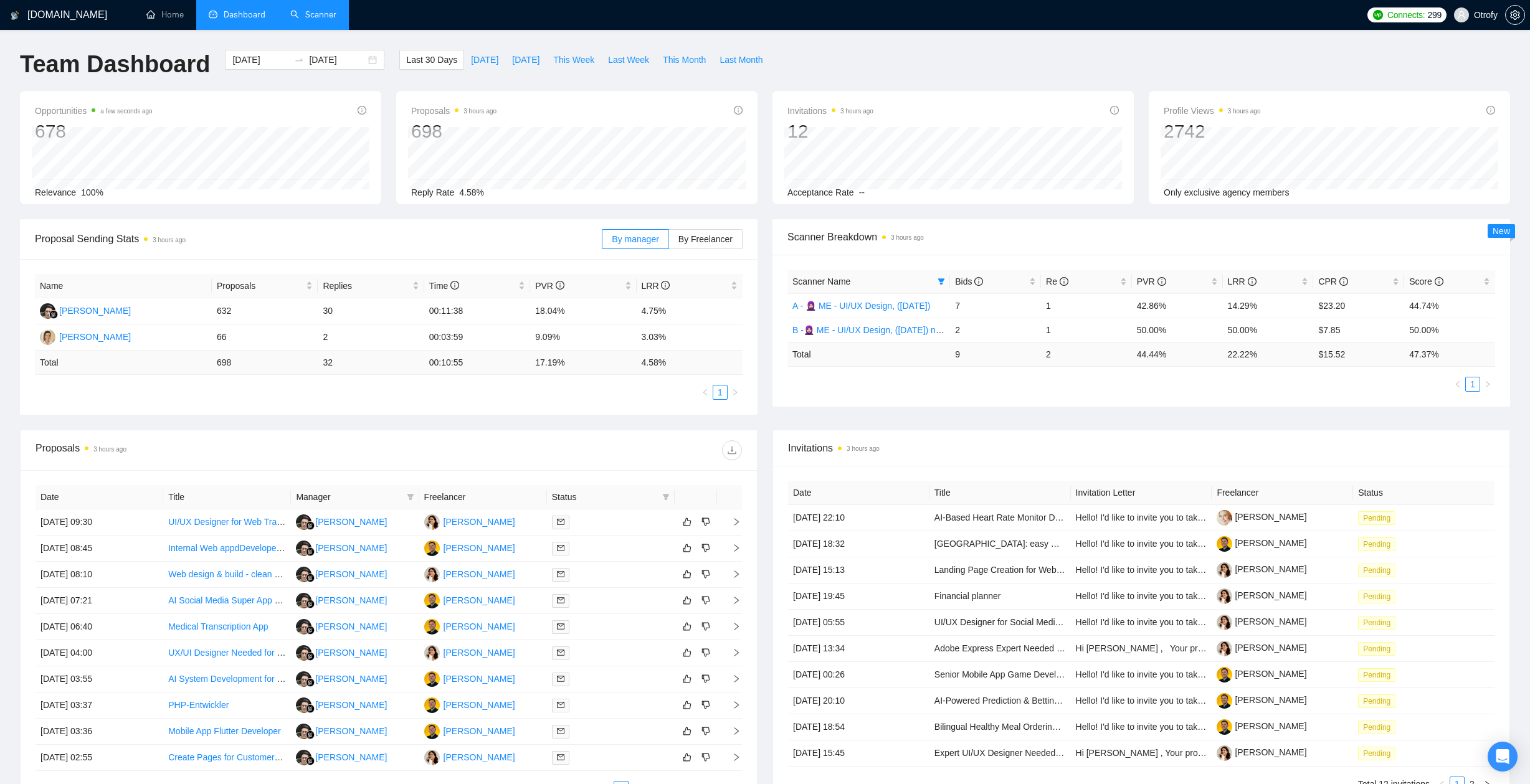
click at [536, 443] on main "Team Dashboard 2025-08-12 2025-09-11 Last 30 Days Today Yesterday This Week Las…" at bounding box center [765, 438] width 1490 height 776
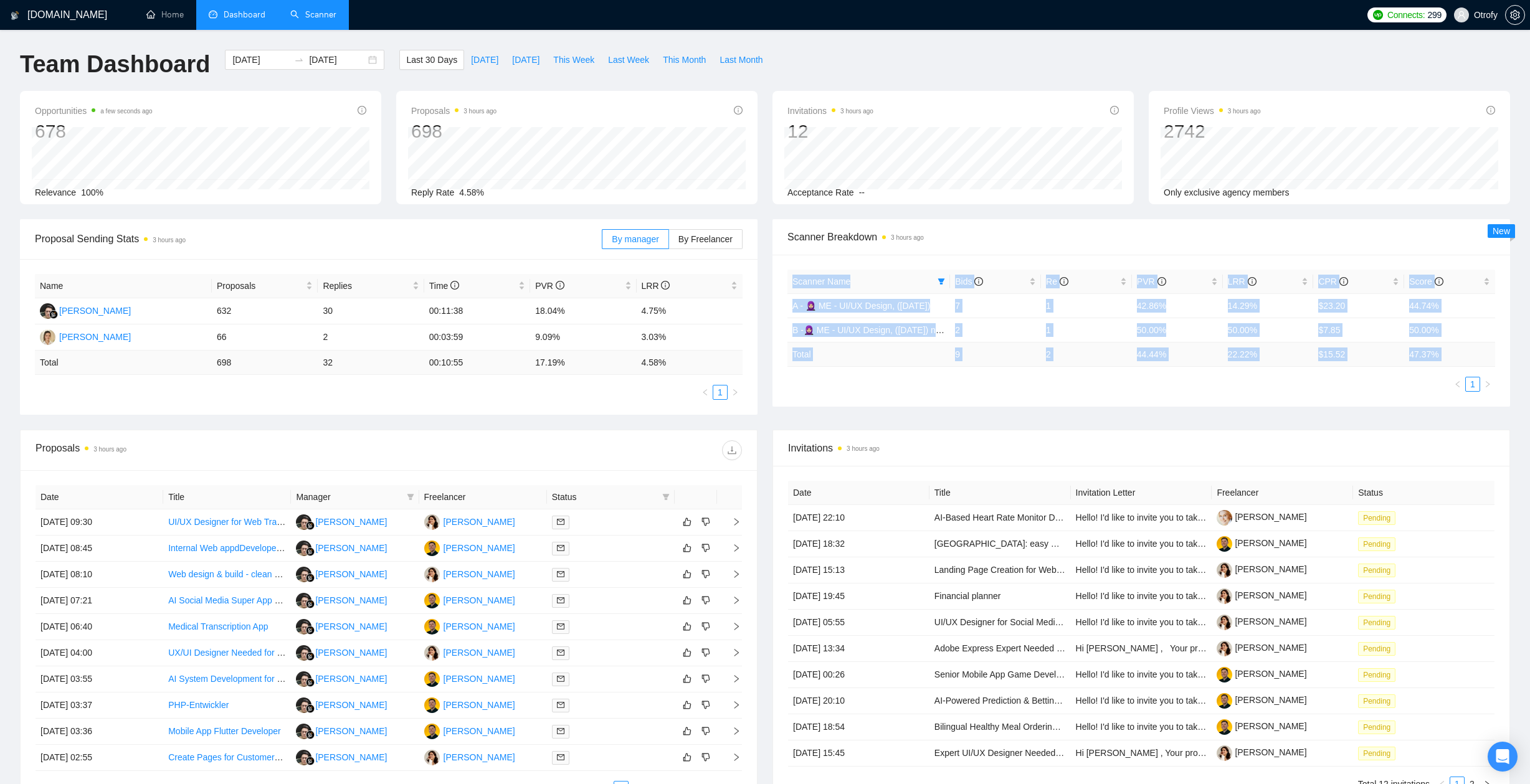
drag, startPoint x: 796, startPoint y: 260, endPoint x: 861, endPoint y: 374, distance: 131.2
click at [861, 374] on div "Scanner Name Bids Re PVR LRR CPR Score A - 🧕🏼 ME - UI/UX Design, (April 30, 202…" at bounding box center [1141, 331] width 738 height 152
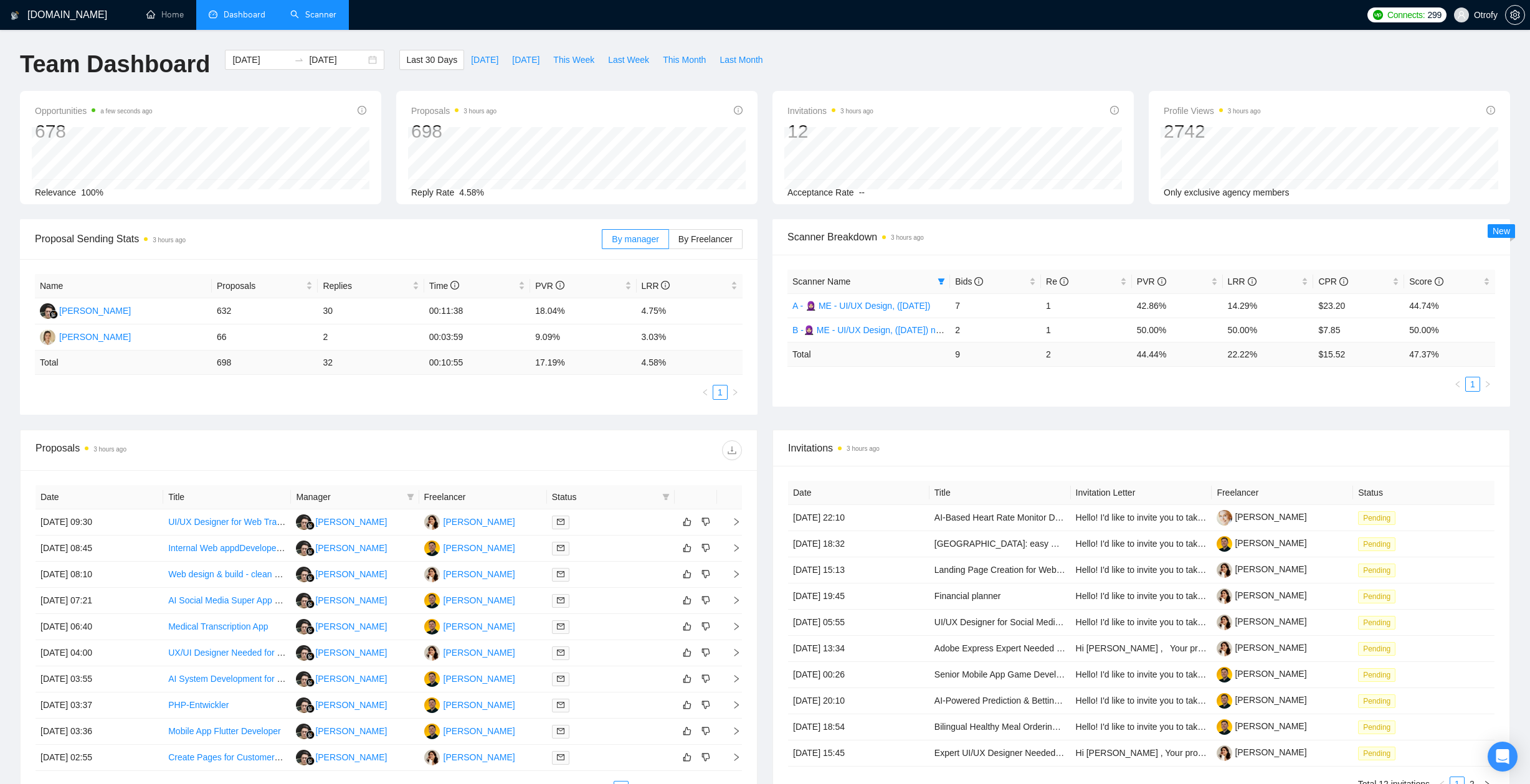
drag, startPoint x: 861, startPoint y: 374, endPoint x: 866, endPoint y: 379, distance: 7.1
click at [861, 374] on div "Scanner Name Bids Re PVR LRR CPR Score A - 🧕🏼 ME - UI/UX Design, (April 30, 202…" at bounding box center [1141, 330] width 708 height 122
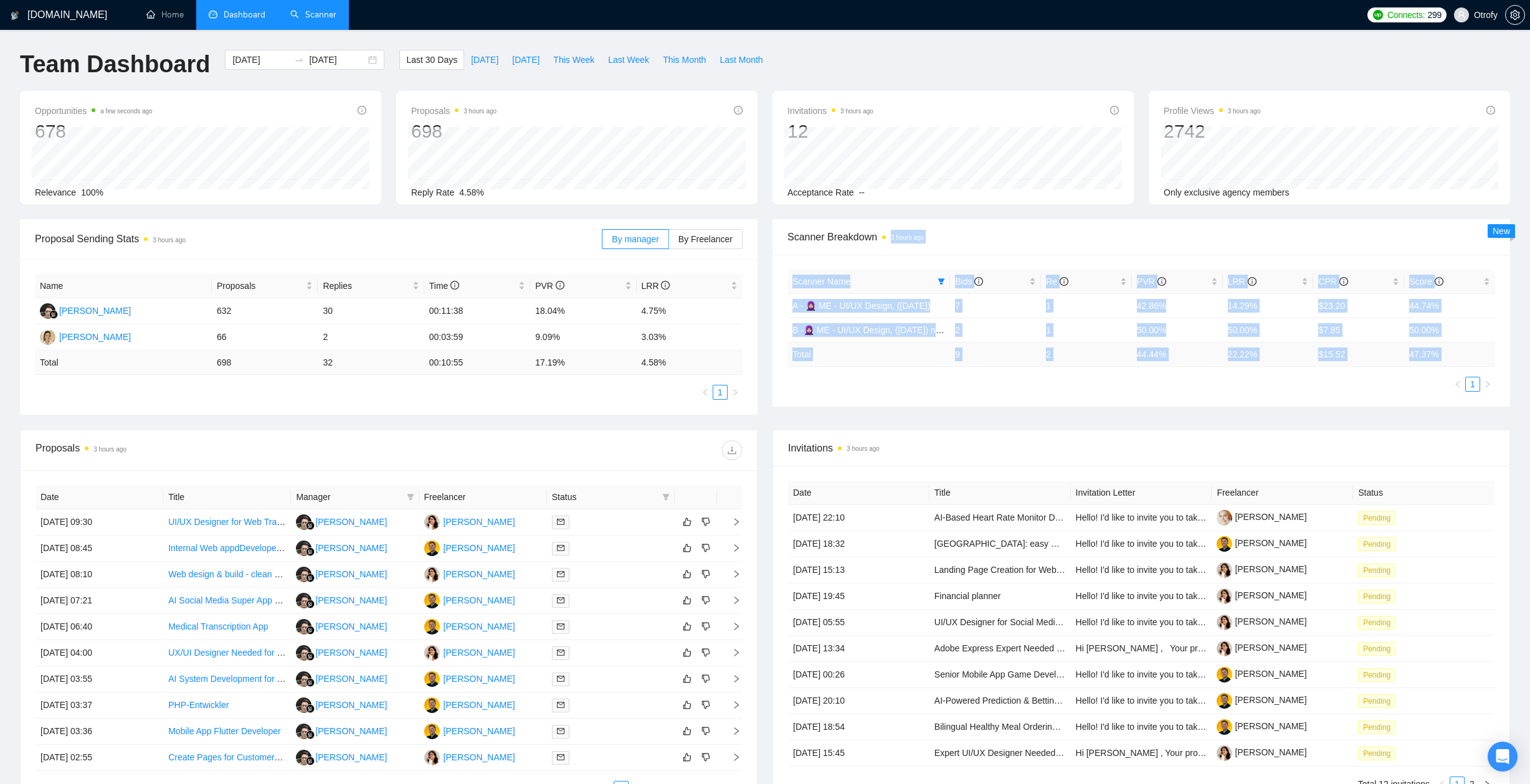
drag, startPoint x: 857, startPoint y: 366, endPoint x: 802, endPoint y: 250, distance: 128.4
click at [802, 250] on div "Scanner Breakdown 3 hours ago Scanner Name Bids Re PVR LRR CPR Score A - 🧕🏼 ME …" at bounding box center [1141, 313] width 738 height 187
click at [803, 255] on div "Scanner Name Bids Re PVR LRR CPR Score A - 🧕🏼 ME - UI/UX Design, (April 30, 202…" at bounding box center [1141, 331] width 738 height 152
drag, startPoint x: 830, startPoint y: 284, endPoint x: 887, endPoint y: 380, distance: 111.6
click at [887, 380] on div "Scanner Name Bids Re PVR LRR CPR Score A - 🧕🏼 ME - UI/UX Design, (April 30, 202…" at bounding box center [1141, 331] width 738 height 152
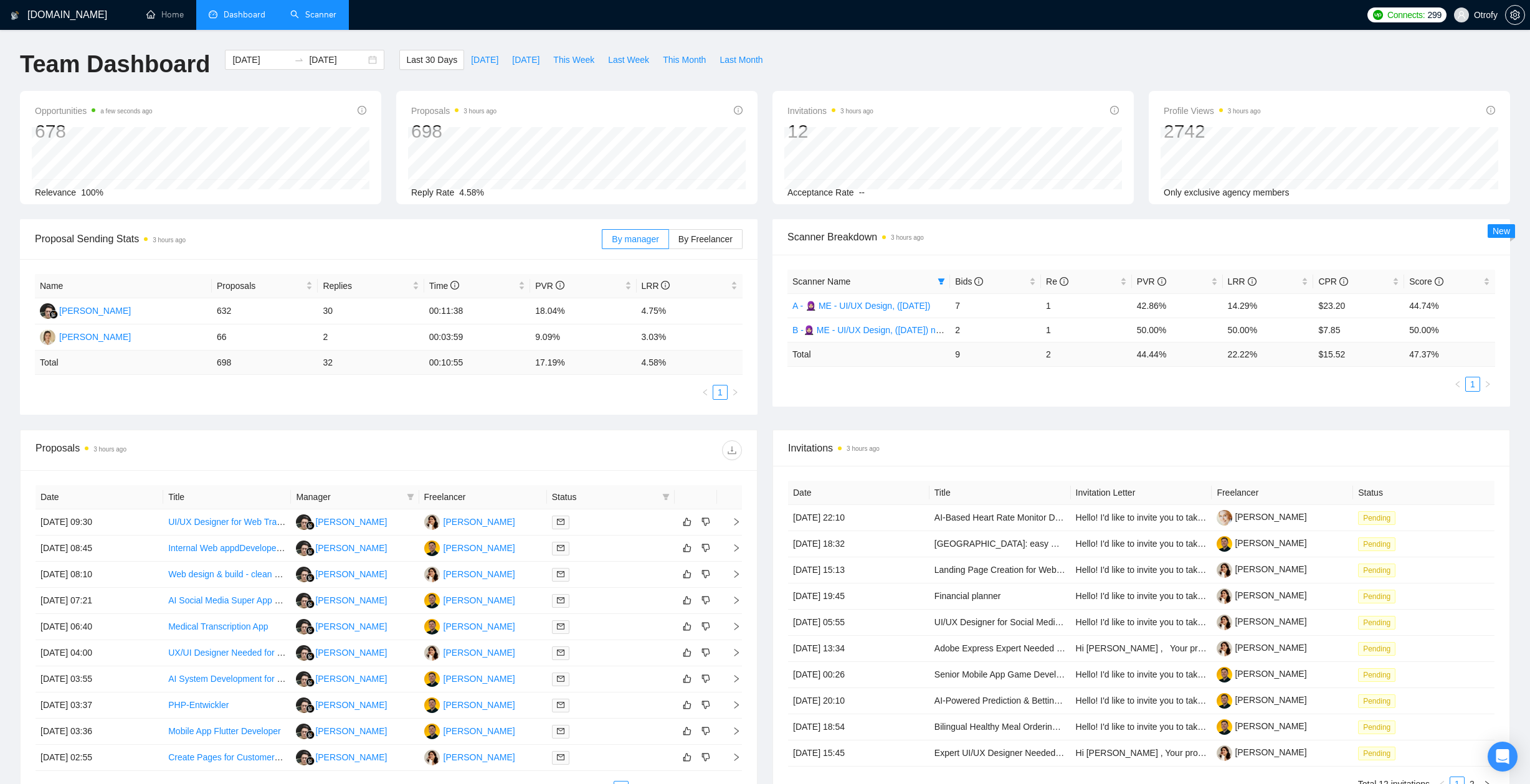
click at [887, 380] on ul "1" at bounding box center [1141, 384] width 708 height 15
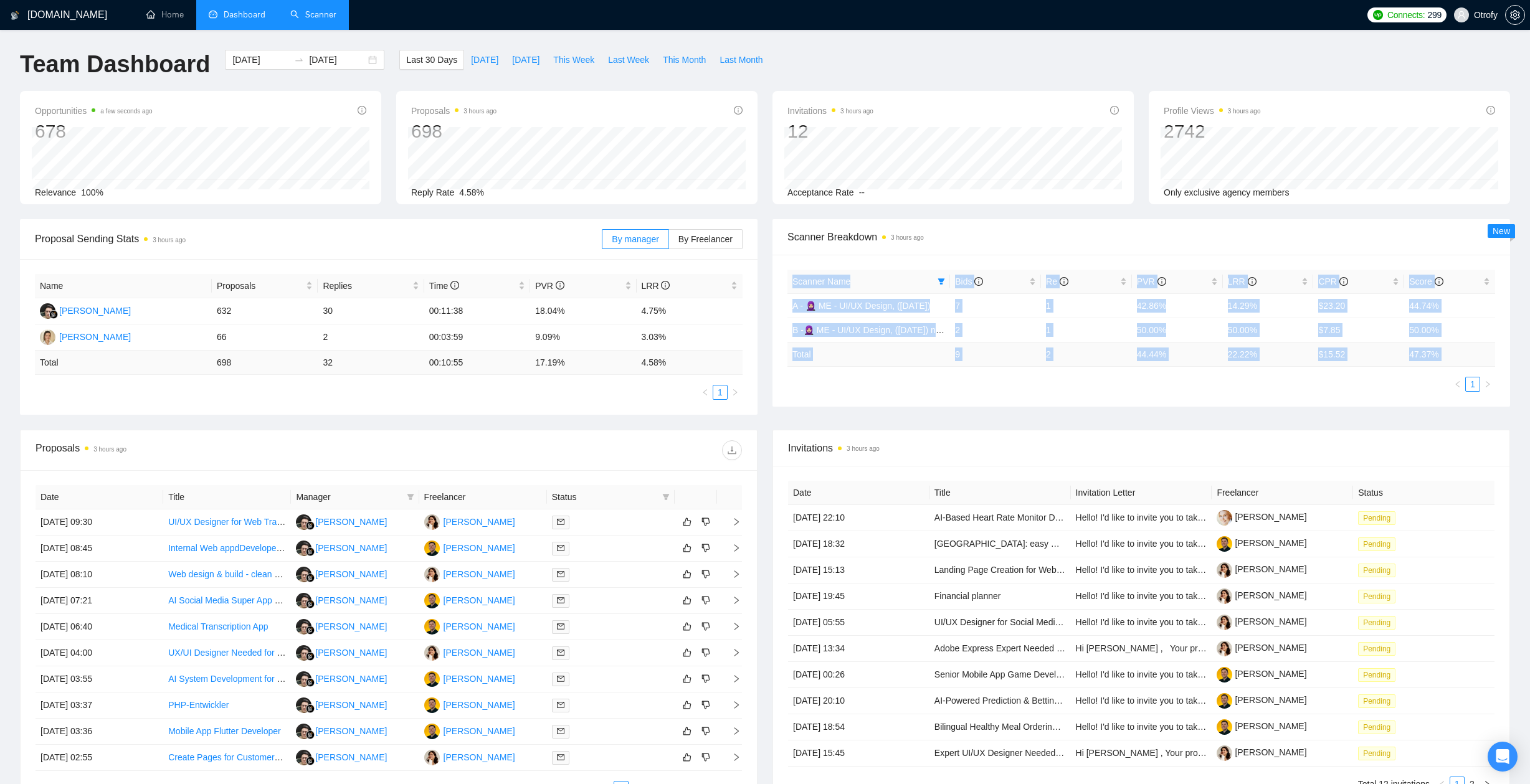
drag, startPoint x: 885, startPoint y: 379, endPoint x: 821, endPoint y: 259, distance: 136.0
click at [821, 259] on div "Scanner Name Bids Re PVR LRR CPR Score A - 🧕🏼 ME - UI/UX Design, (April 30, 202…" at bounding box center [1141, 331] width 738 height 152
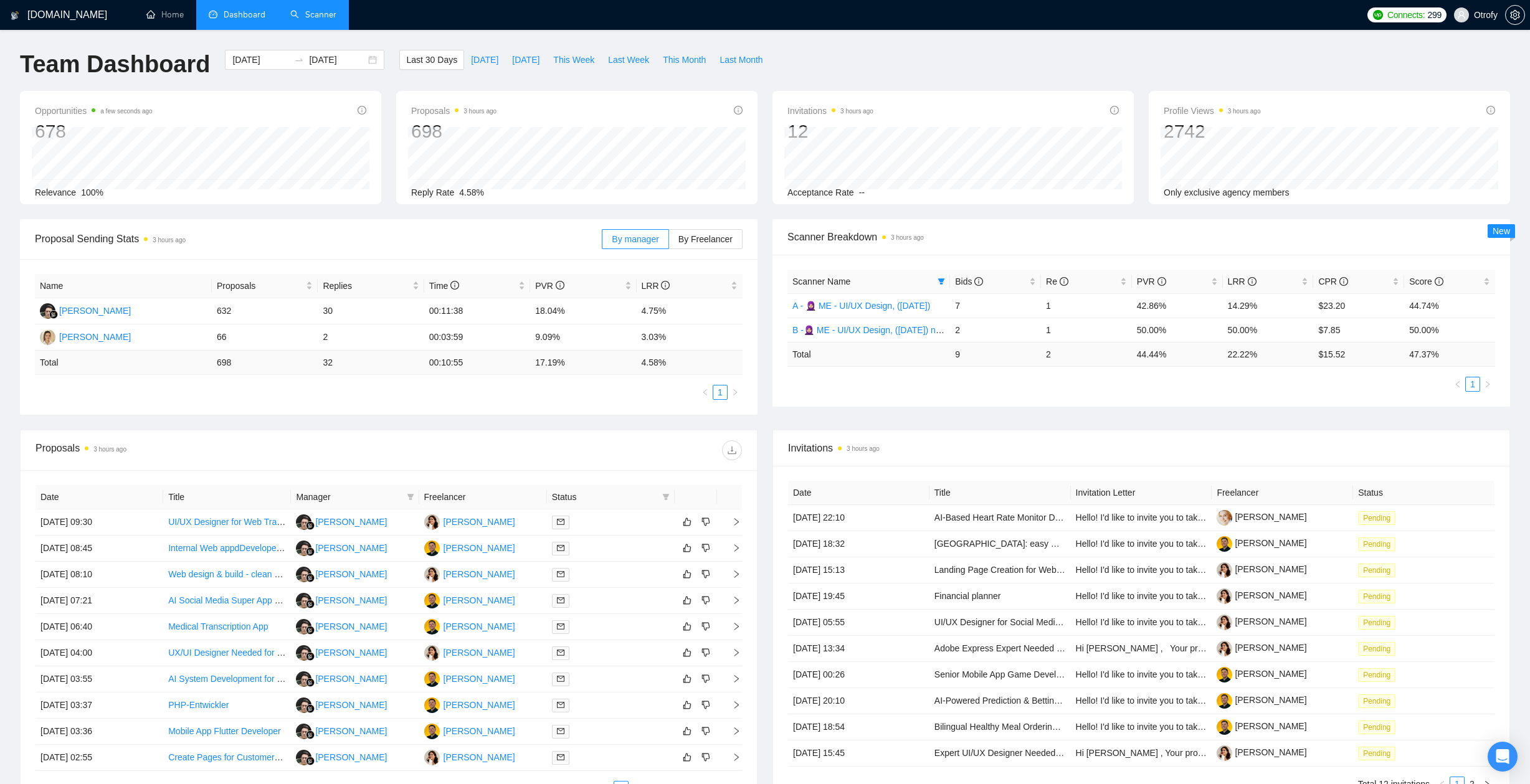
click at [1291, 399] on div "Scanner Name Bids Re PVR LRR CPR Score A - 🧕🏼 ME - UI/UX Design, (April 30, 202…" at bounding box center [1141, 331] width 738 height 152
click at [365, 61] on div "[DATE] [DATE]" at bounding box center [304, 59] width 159 height 20
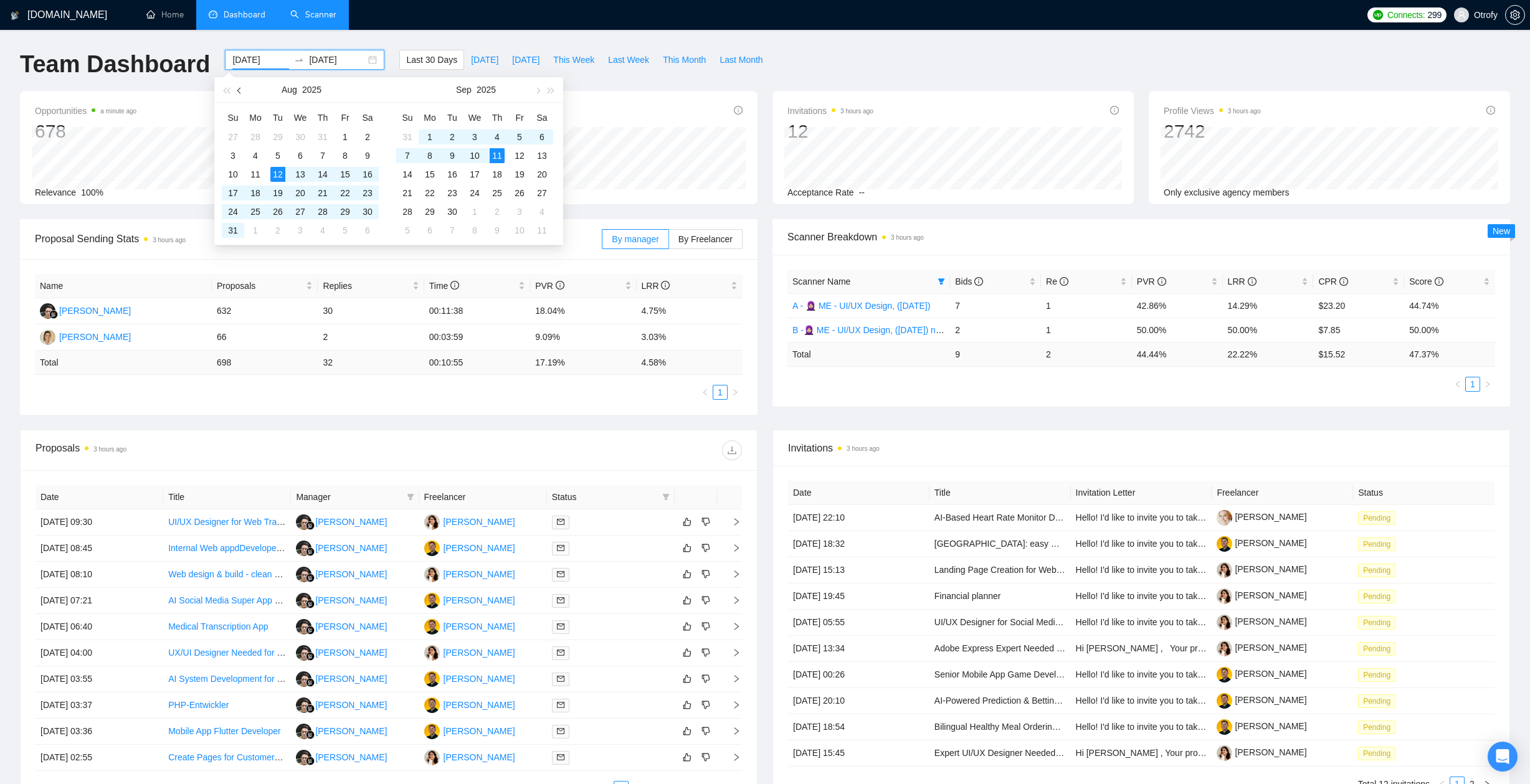
click at [243, 92] on button "button" at bounding box center [240, 90] width 14 height 25
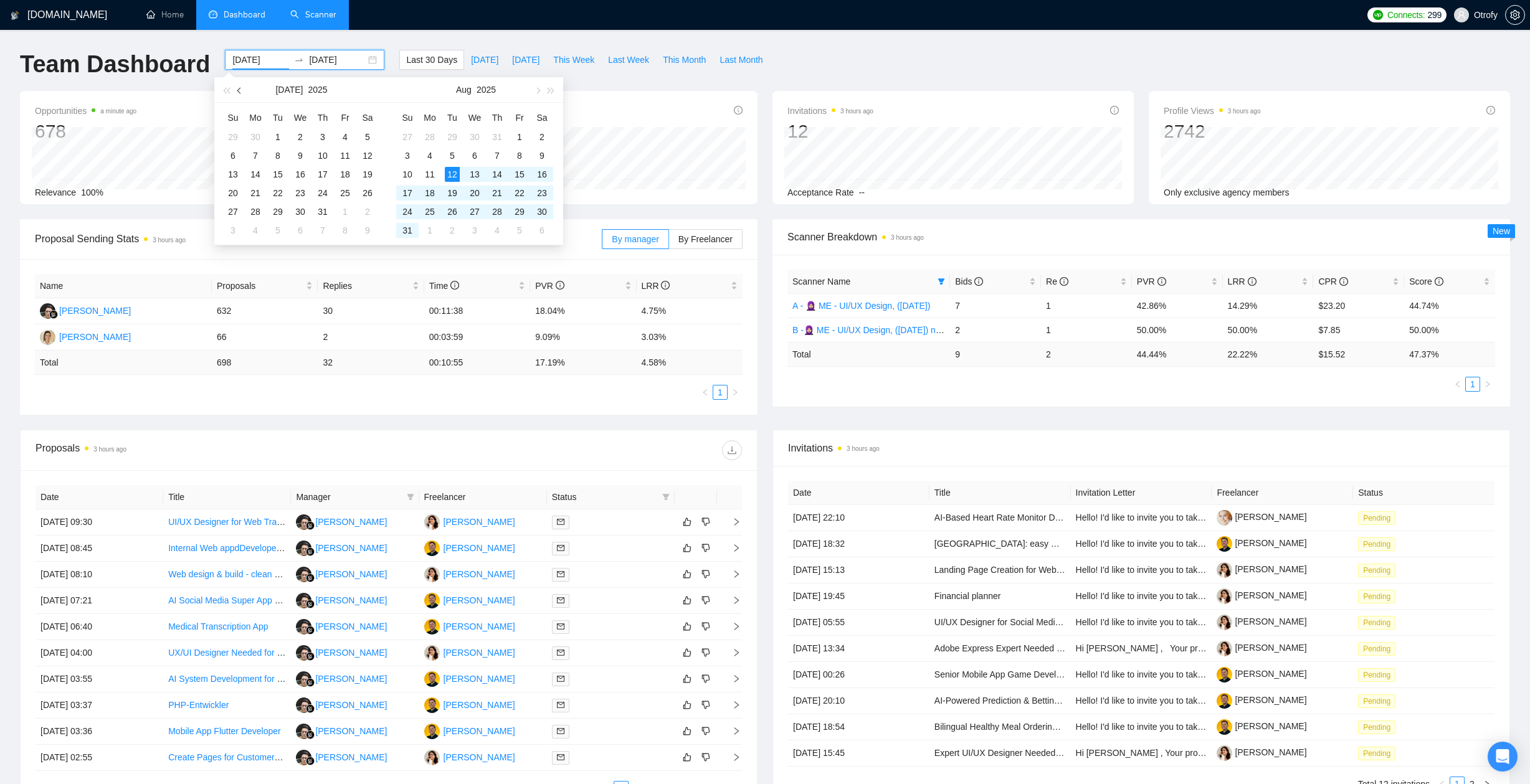
click at [243, 92] on button "button" at bounding box center [240, 90] width 14 height 25
type input "2025-06-03"
click at [454, 136] on div "3" at bounding box center [452, 137] width 15 height 15
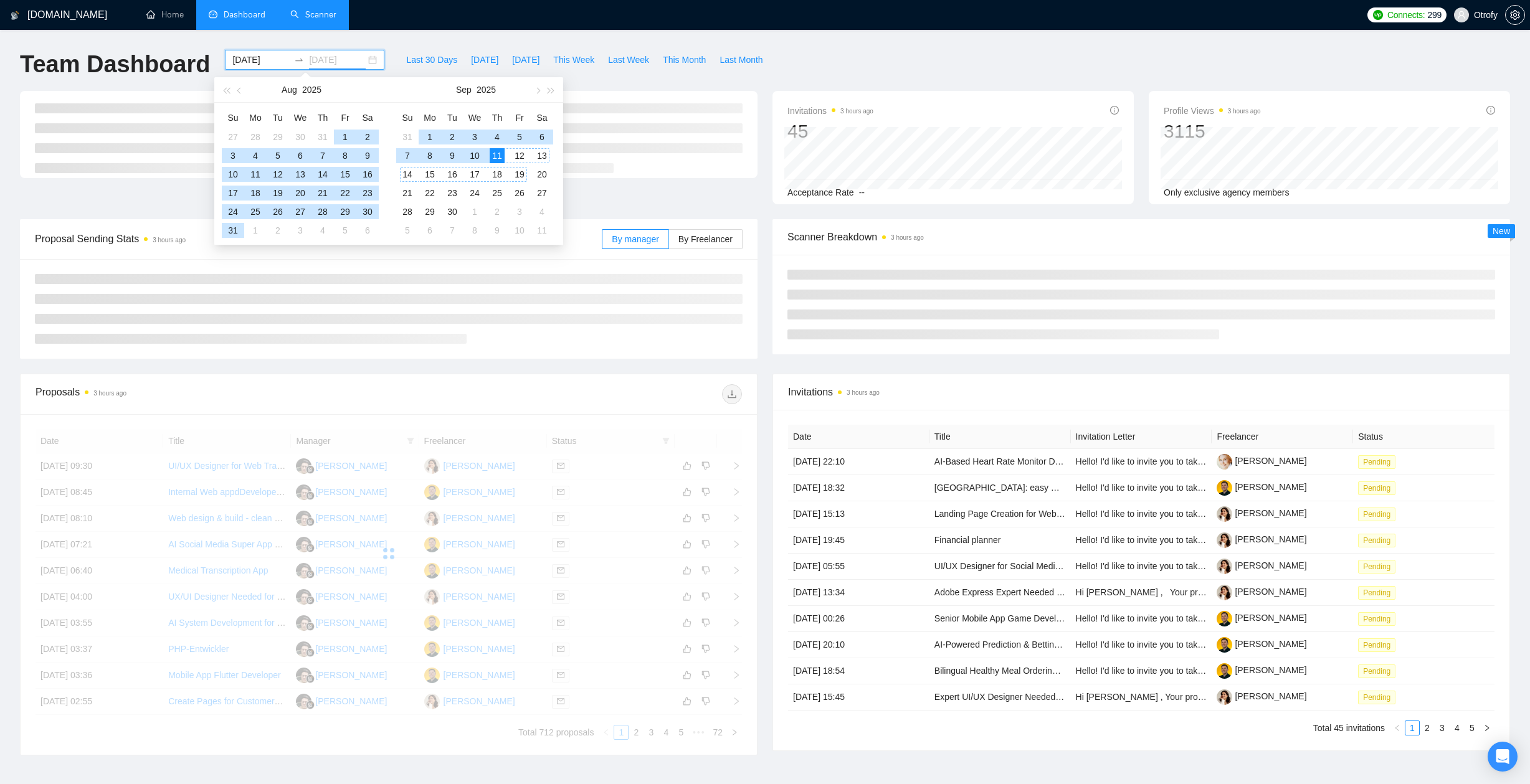
type input "[DATE]"
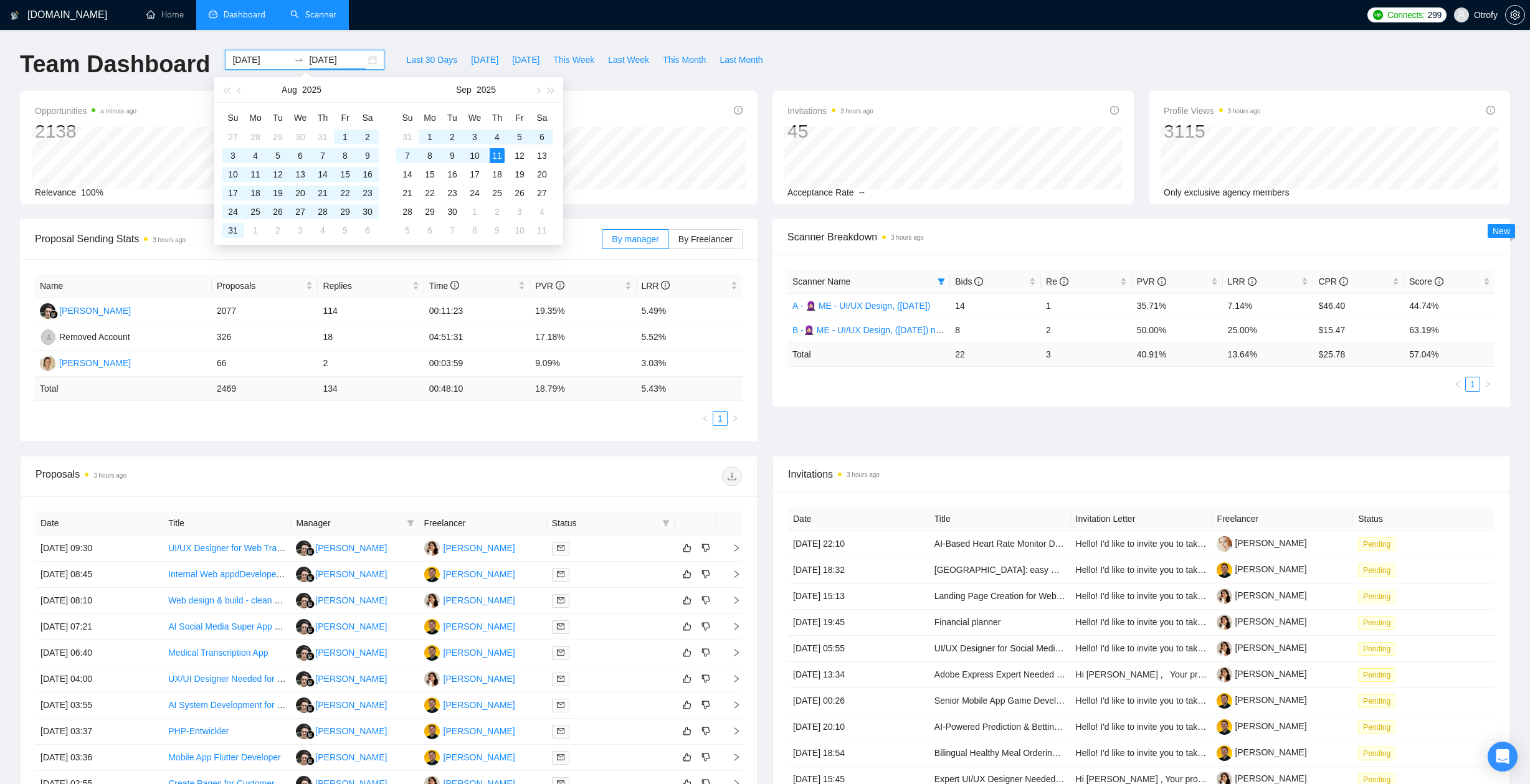
click at [762, 373] on div "Proposal Sending Stats 3 hours ago By manager By Freelancer Name Proposals Repl…" at bounding box center [388, 330] width 752 height 222
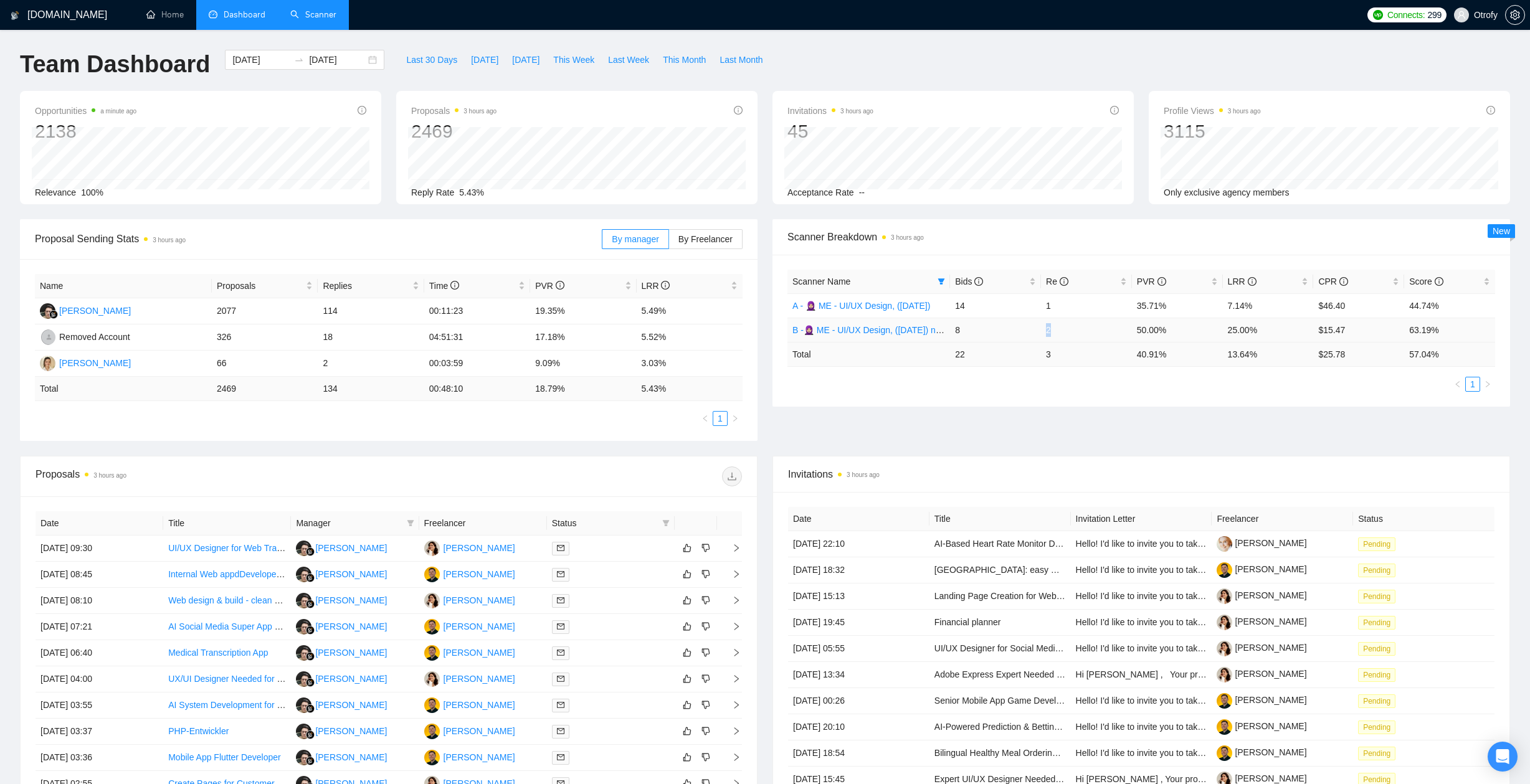
drag, startPoint x: 1051, startPoint y: 332, endPoint x: 1041, endPoint y: 332, distance: 10.0
click at [1041, 332] on td "2" at bounding box center [1086, 329] width 91 height 24
click at [1014, 393] on div "Scanner Name Bids Re PVR LRR CPR Score A - 🧕🏼 ME - UI/UX Design, (April 30, 202…" at bounding box center [1141, 331] width 738 height 152
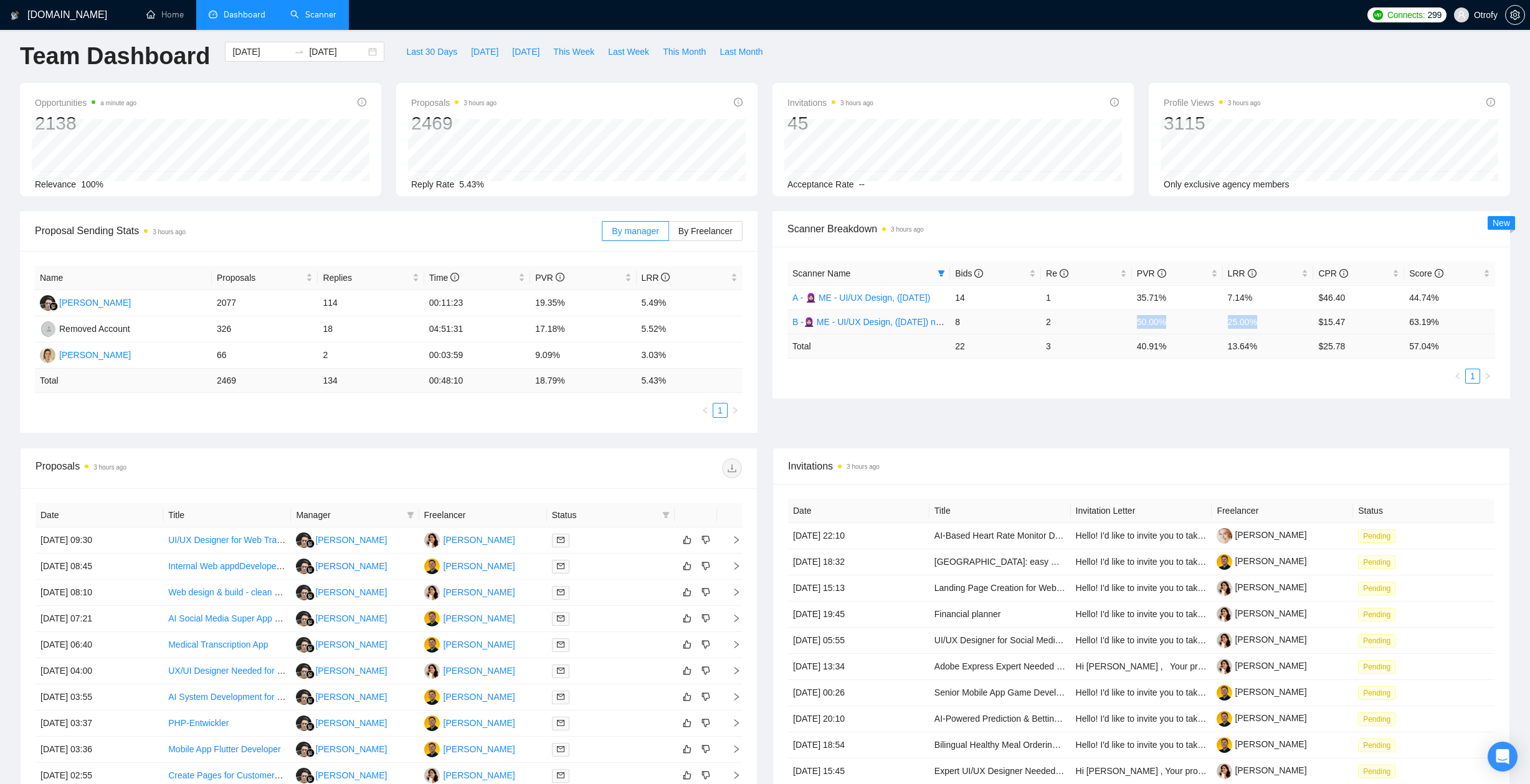
drag, startPoint x: 1138, startPoint y: 321, endPoint x: 1257, endPoint y: 325, distance: 119.1
click at [1257, 325] on tr "B -🧕🏼 ME - UI/UX Design, (May 27, 2025) new text, no flags 8 2 50.00% 25.00% $1…" at bounding box center [1141, 321] width 708 height 24
click at [1235, 389] on div "Scanner Name Bids Re PVR LRR CPR Score A - 🧕🏼 ME - UI/UX Design, (April 30, 202…" at bounding box center [1141, 323] width 738 height 152
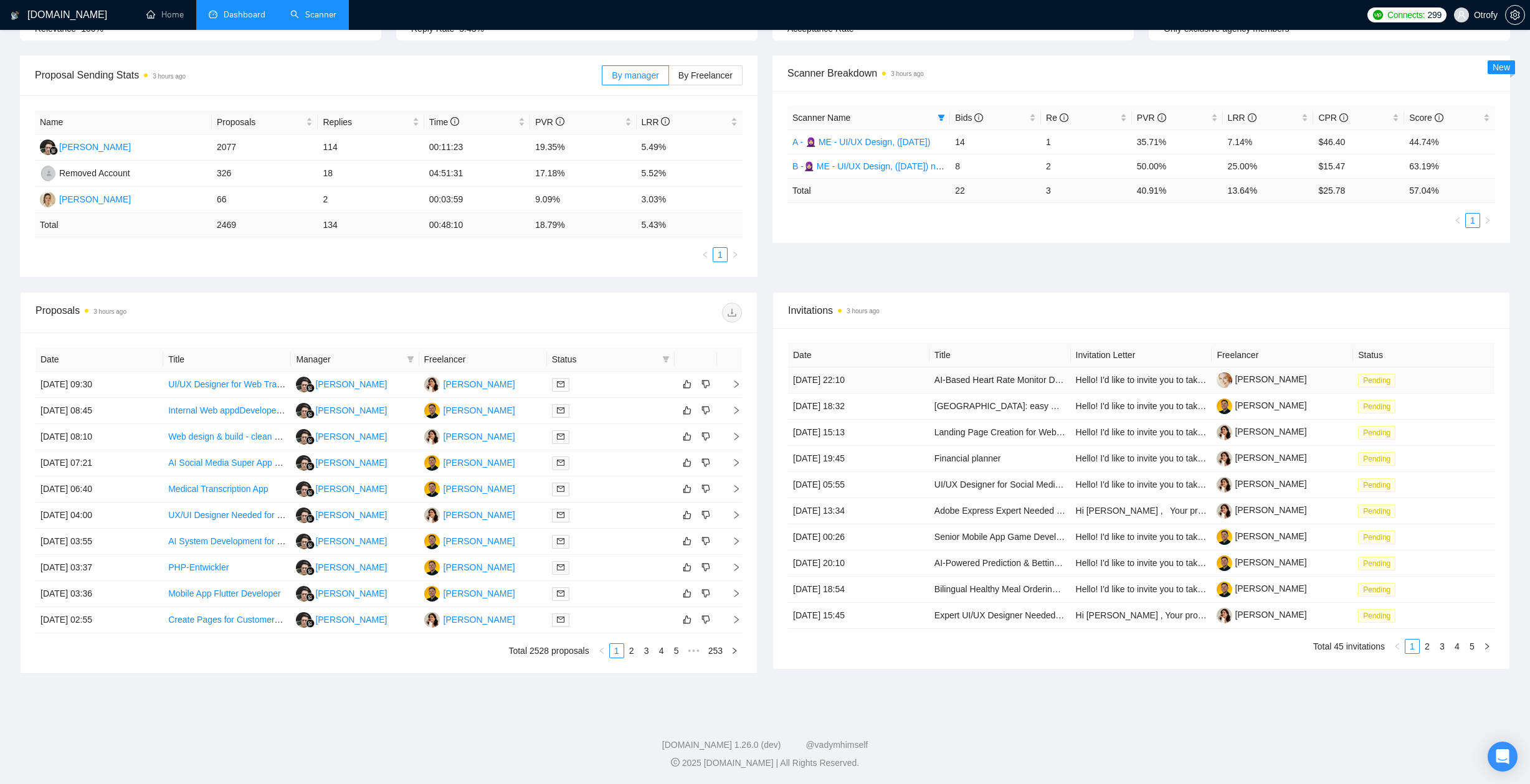
scroll to position [0, 0]
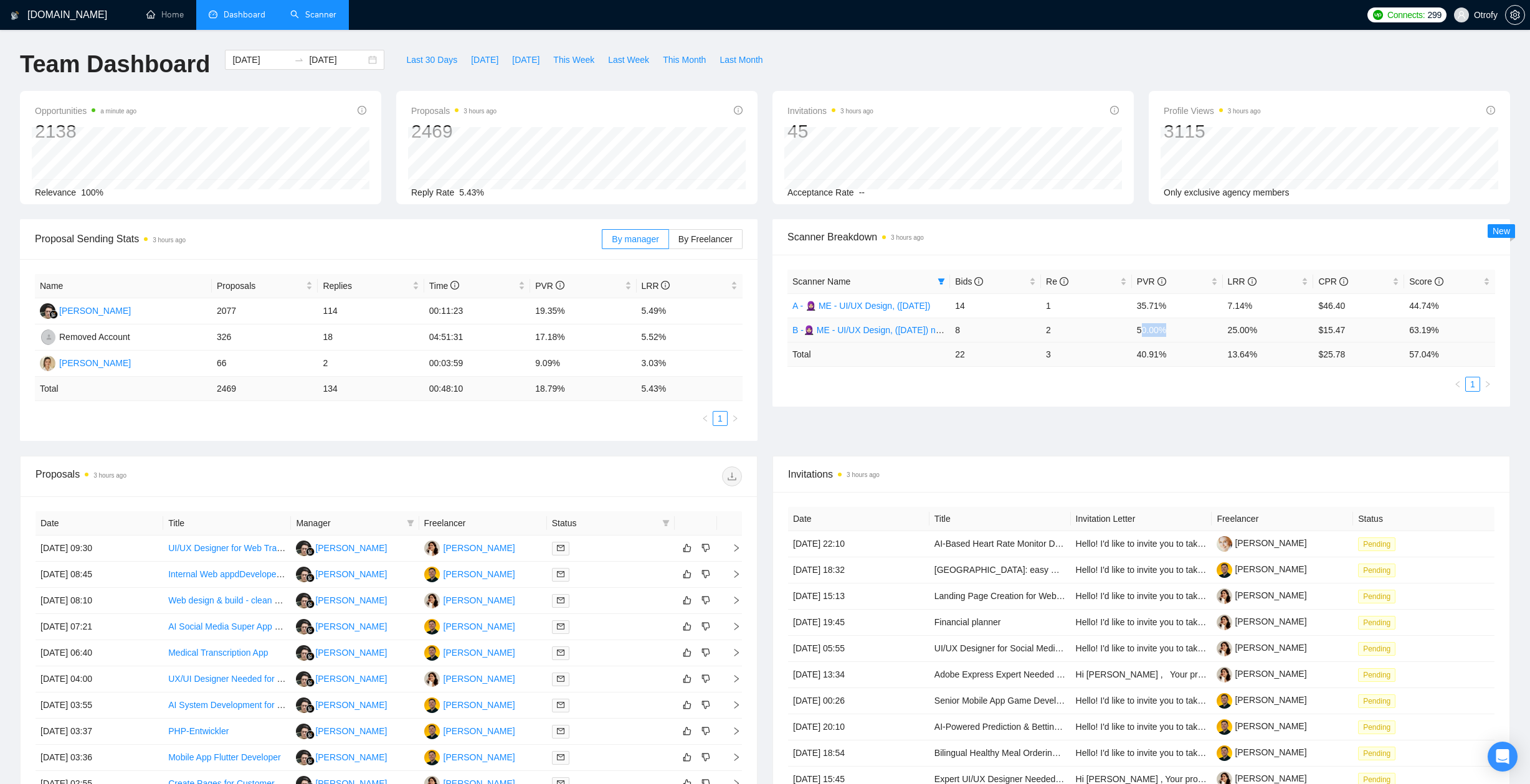
drag, startPoint x: 1141, startPoint y: 328, endPoint x: 1189, endPoint y: 328, distance: 48.0
click at [1189, 328] on td "50.00%" at bounding box center [1177, 329] width 91 height 24
drag, startPoint x: 1224, startPoint y: 331, endPoint x: 1280, endPoint y: 331, distance: 56.0
click at [1280, 331] on td "25.00%" at bounding box center [1269, 329] width 91 height 24
click at [1234, 397] on div "Scanner Name Bids Re PVR LRR CPR Score A - 🧕🏼 ME - UI/UX Design, (April 30, 202…" at bounding box center [1141, 331] width 738 height 152
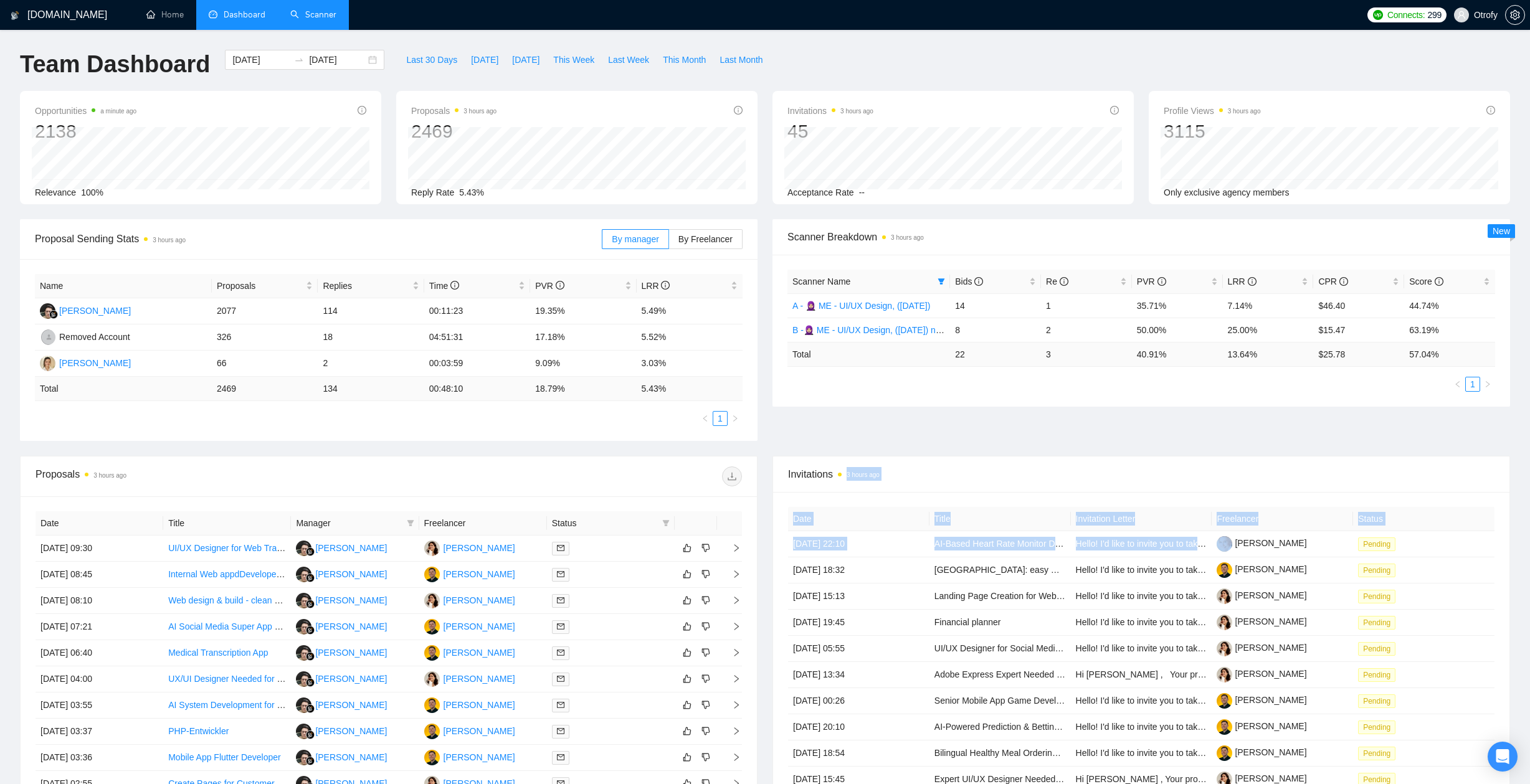
drag, startPoint x: 1235, startPoint y: 542, endPoint x: 1360, endPoint y: 466, distance: 146.3
click at [1311, 466] on div "Invitations 3 hours ago Date Title Invitation Letter Freelancer Status 01 Sep, …" at bounding box center [1141, 644] width 738 height 377
click at [1311, 466] on span "Invitations 3 hours ago" at bounding box center [1141, 474] width 707 height 16
click at [839, 401] on div "Scanner Name Bids Re PVR LRR CPR Score A - 🧕🏼 ME - UI/UX Design, (April 30, 202…" at bounding box center [1141, 331] width 738 height 152
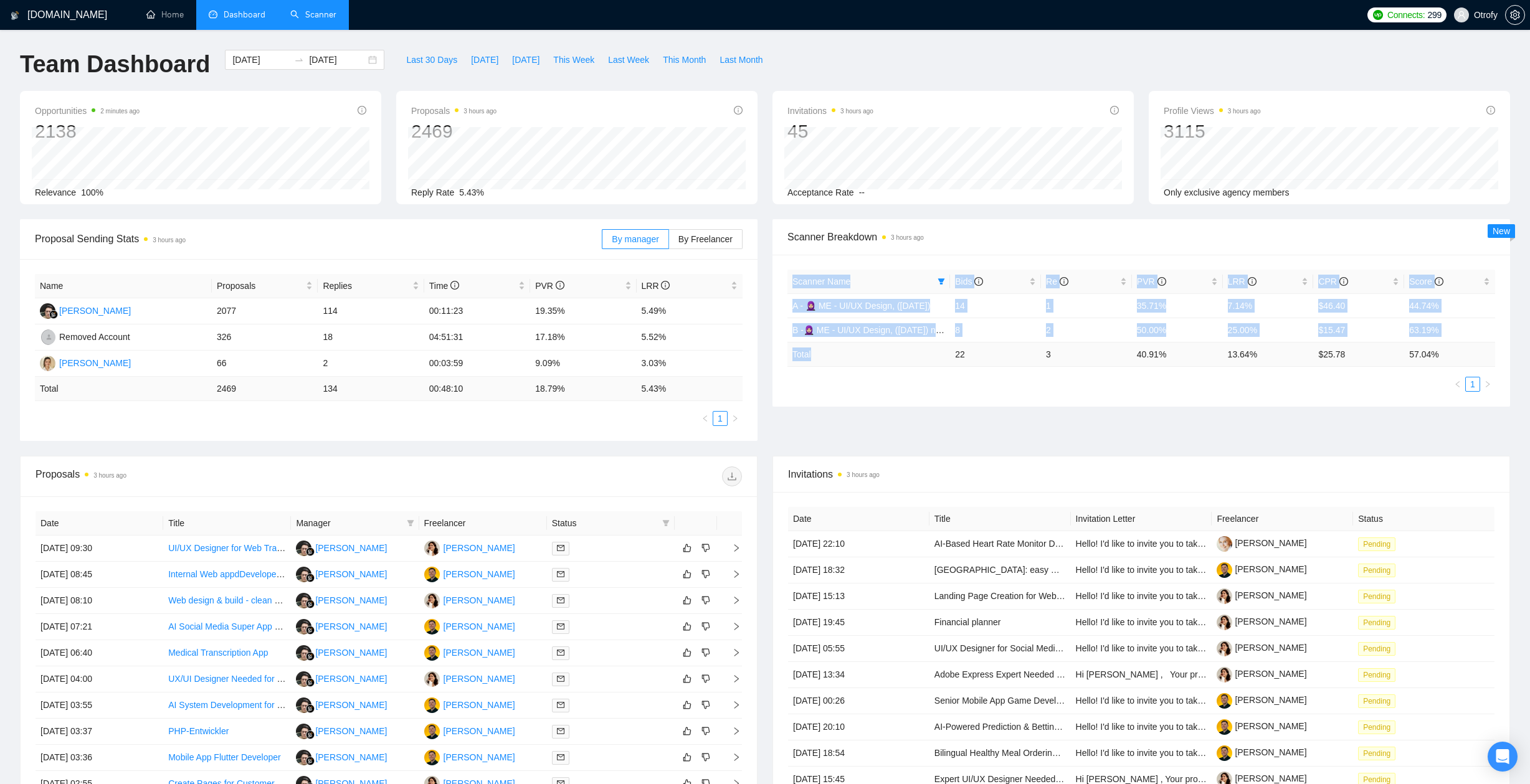
drag, startPoint x: 849, startPoint y: 264, endPoint x: 866, endPoint y: 362, distance: 99.5
click at [866, 362] on div "Scanner Name Bids Re PVR LRR CPR Score A - 🧕🏼 ME - UI/UX Design, (April 30, 202…" at bounding box center [1141, 331] width 738 height 152
click at [867, 368] on div "Scanner Name Bids Re PVR LRR CPR Score A - 🧕🏼 ME - UI/UX Design, (April 30, 202…" at bounding box center [1141, 330] width 708 height 122
drag, startPoint x: 884, startPoint y: 290, endPoint x: 892, endPoint y: 374, distance: 84.4
click at [892, 374] on div "Scanner Name Bids Re PVR LRR CPR Score A - 🧕🏼 ME - UI/UX Design, (April 30, 202…" at bounding box center [1141, 331] width 738 height 152
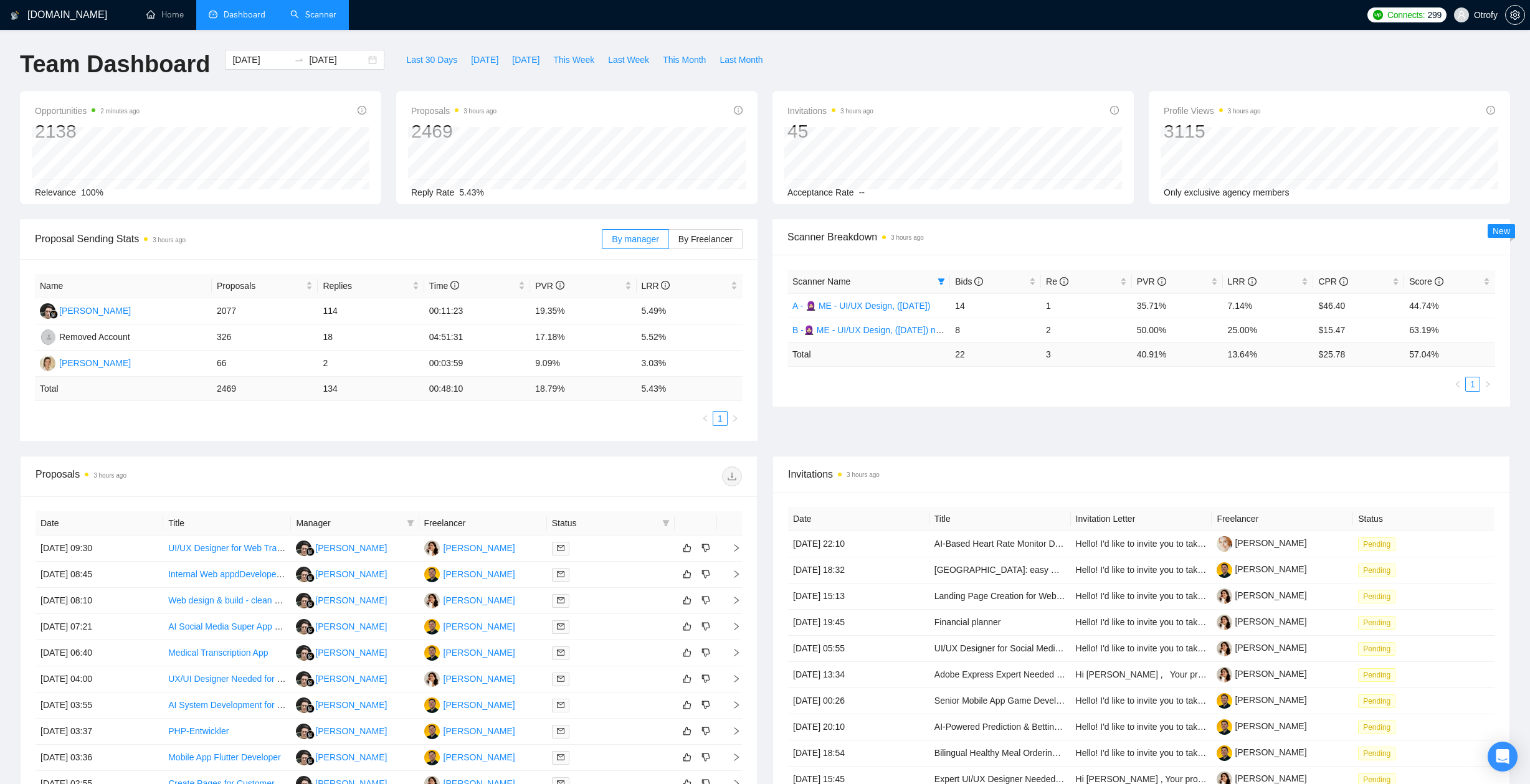
click at [893, 374] on div "Scanner Name Bids Re PVR LRR CPR Score A - 🧕🏼 ME - UI/UX Design, (April 30, 202…" at bounding box center [1141, 330] width 708 height 122
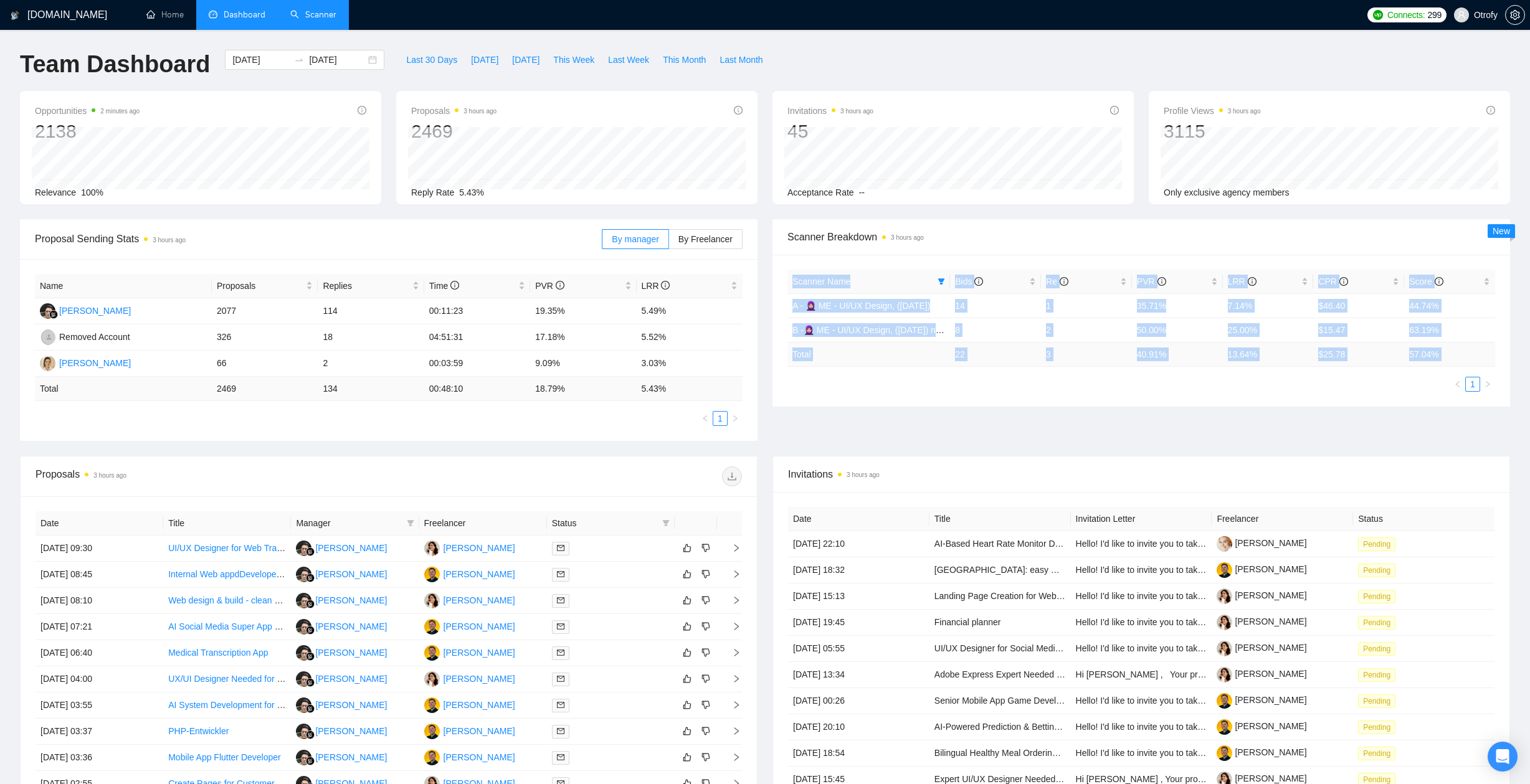
drag, startPoint x: 897, startPoint y: 389, endPoint x: 854, endPoint y: 263, distance: 133.1
click at [854, 263] on div "Scanner Name Bids Re PVR LRR CPR Score A - 🧕🏼 ME - UI/UX Design, (April 30, 202…" at bounding box center [1141, 331] width 738 height 152
click at [854, 262] on div "Scanner Name Bids Re PVR LRR CPR Score A - 🧕🏼 ME - UI/UX Design, (April 30, 202…" at bounding box center [1141, 331] width 738 height 152
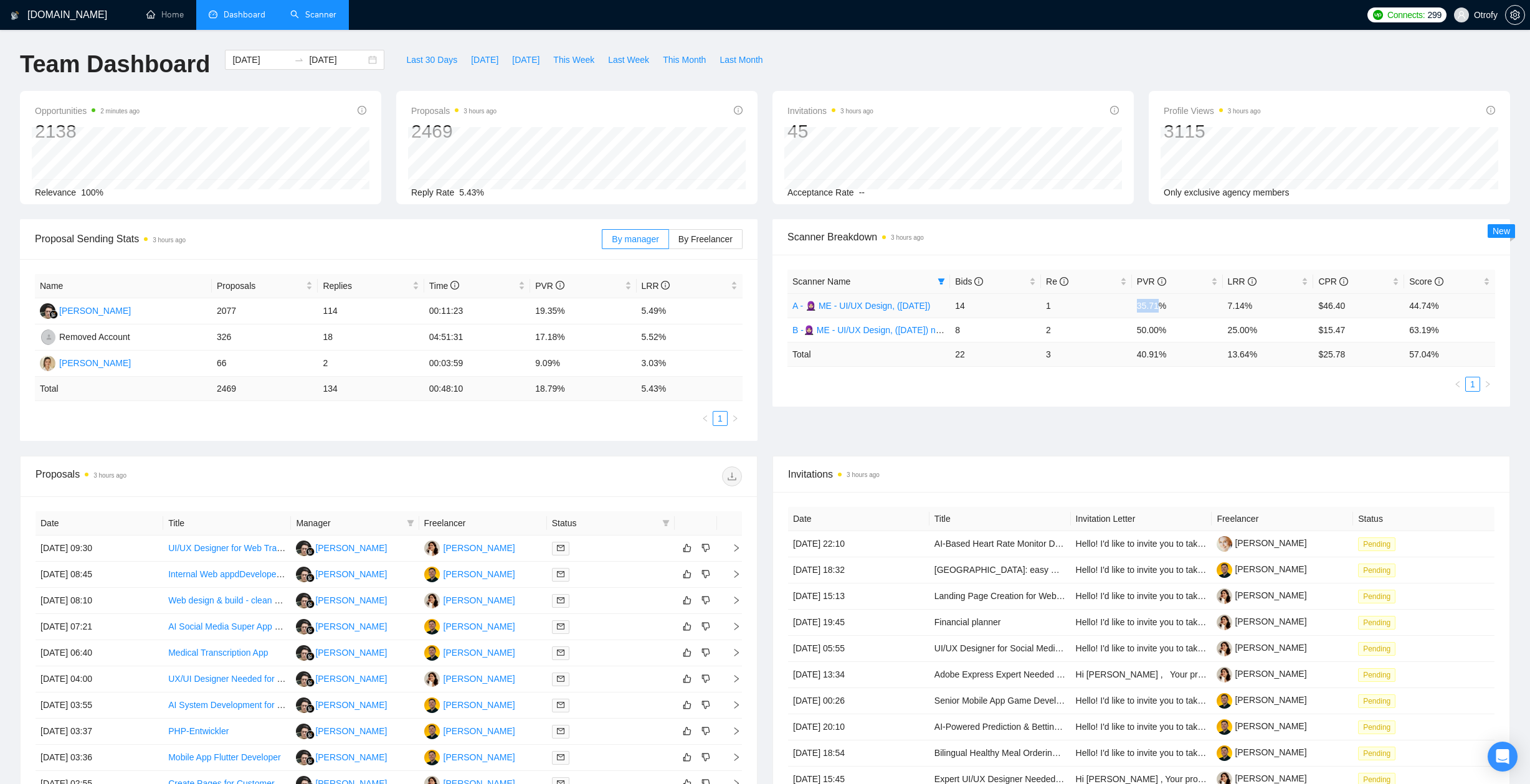
drag, startPoint x: 1138, startPoint y: 306, endPoint x: 1161, endPoint y: 308, distance: 23.1
click at [1161, 308] on td "35.71%" at bounding box center [1177, 305] width 91 height 24
drag, startPoint x: 1169, startPoint y: 308, endPoint x: 1147, endPoint y: 338, distance: 37.2
click at [1146, 337] on tbody "A - 🧕🏼 ME - UI/UX Design, (April 30, 2025) 14 1 35.71% 7.14% $46.40 44.74% B -🧕…" at bounding box center [1141, 317] width 708 height 49
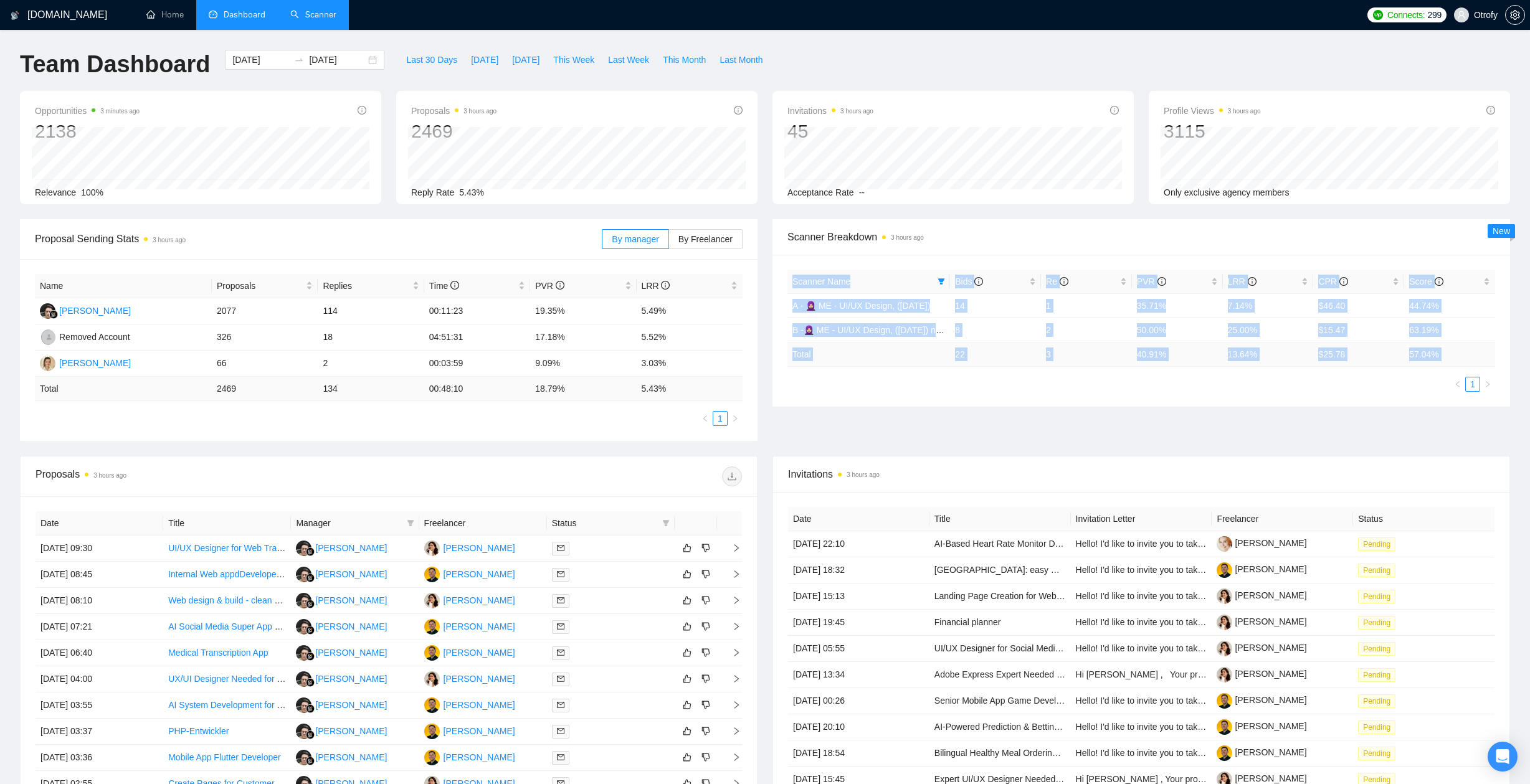
drag, startPoint x: 1125, startPoint y: 397, endPoint x: 919, endPoint y: 262, distance: 246.3
click at [919, 262] on div "Scanner Name Bids Re PVR LRR CPR Score A - 🧕🏼 ME - UI/UX Design, (April 30, 202…" at bounding box center [1141, 331] width 738 height 152
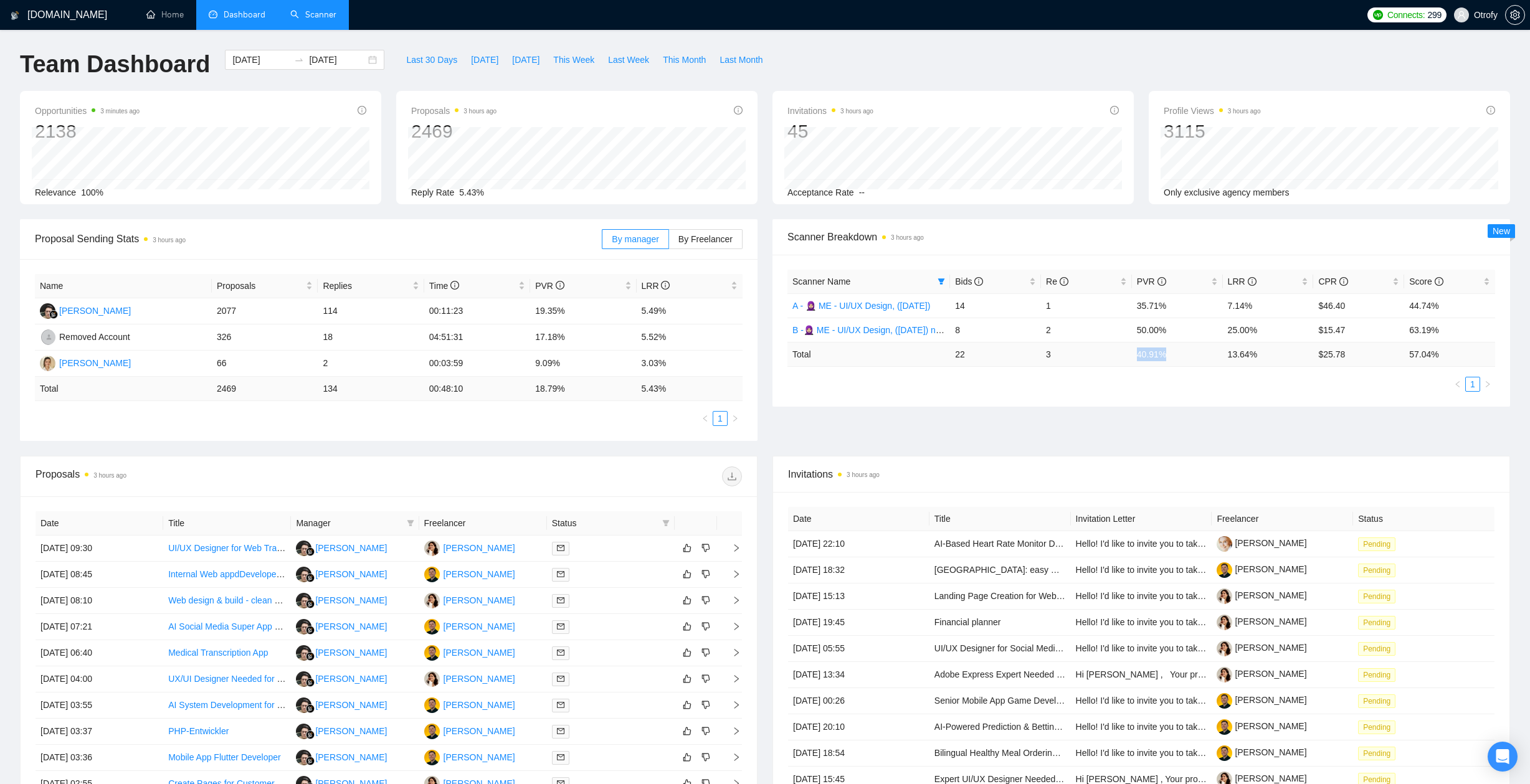
drag, startPoint x: 1136, startPoint y: 355, endPoint x: 1165, endPoint y: 358, distance: 29.2
click at [1165, 358] on td "40.91 %" at bounding box center [1177, 354] width 91 height 24
click at [1162, 368] on div "Scanner Name Bids Re PVR LRR CPR Score A - 🧕🏼 ME - UI/UX Design, (April 30, 202…" at bounding box center [1141, 330] width 708 height 122
click at [962, 331] on td "8" at bounding box center [995, 329] width 91 height 24
click at [964, 389] on ul "1" at bounding box center [1141, 384] width 708 height 15
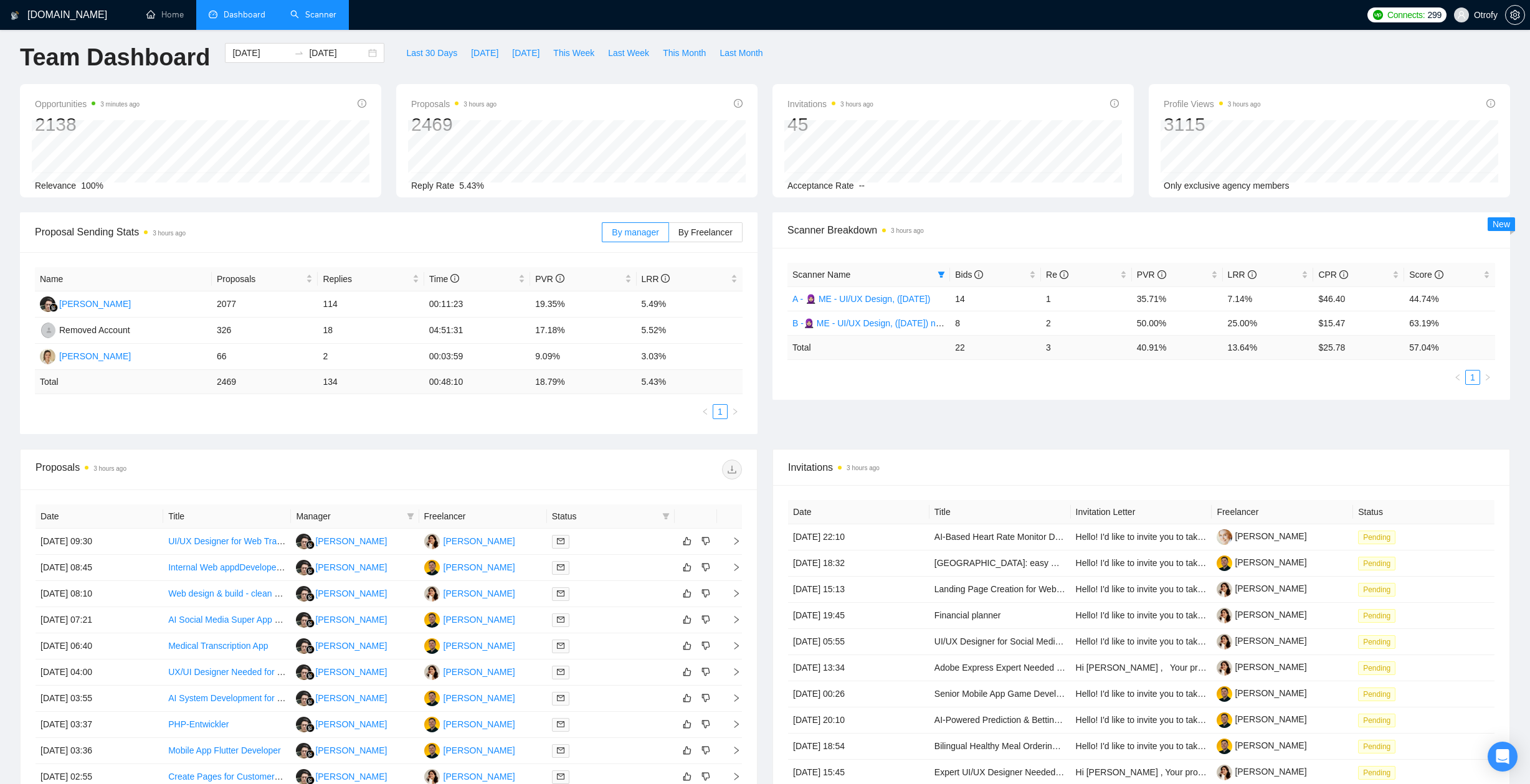
scroll to position [5, 0]
click at [664, 515] on icon "filter" at bounding box center [666, 518] width 7 height 6
click at [608, 485] on div "Proposals 3 hours ago" at bounding box center [389, 472] width 707 height 40
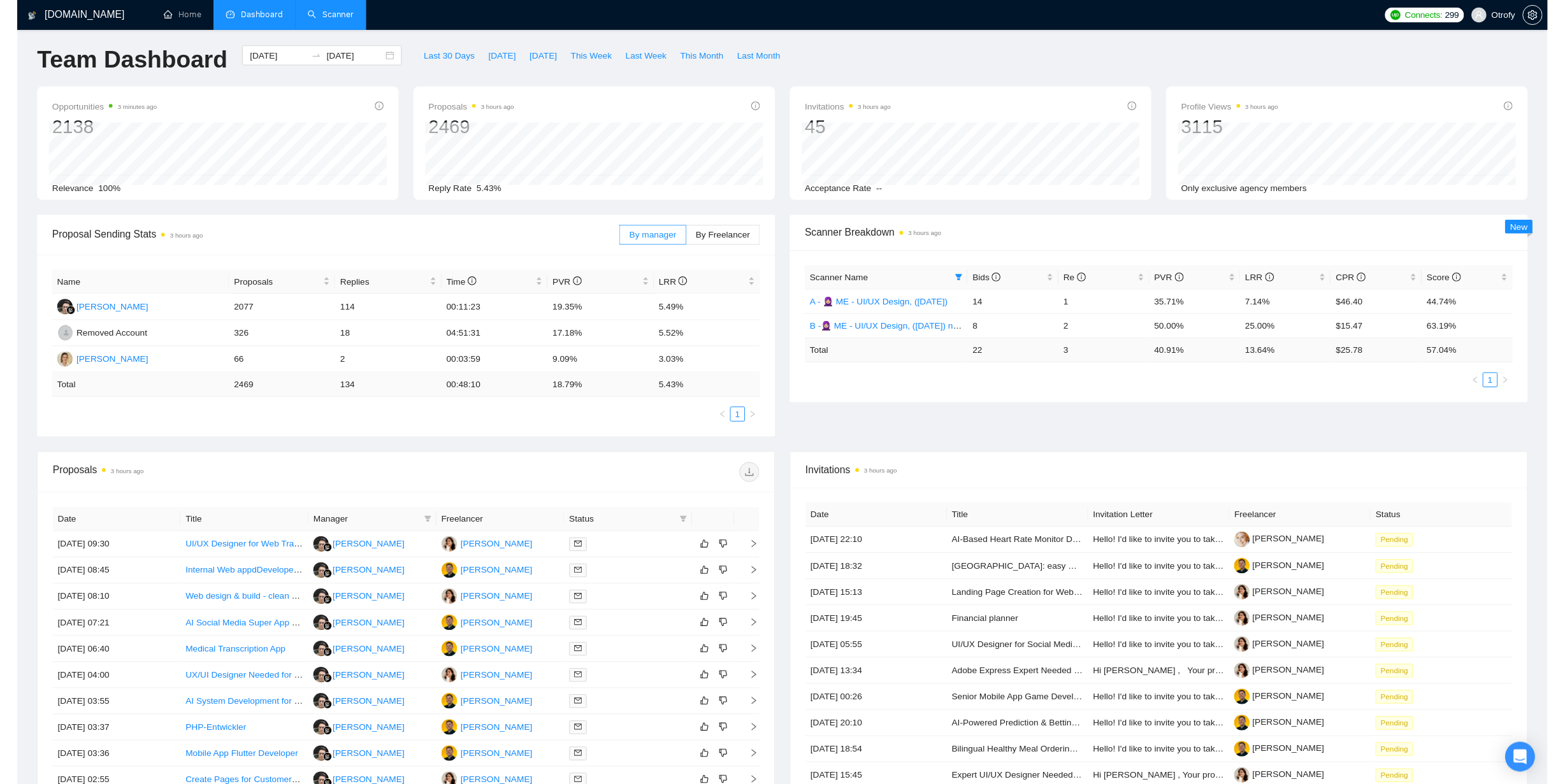
scroll to position [0, 0]
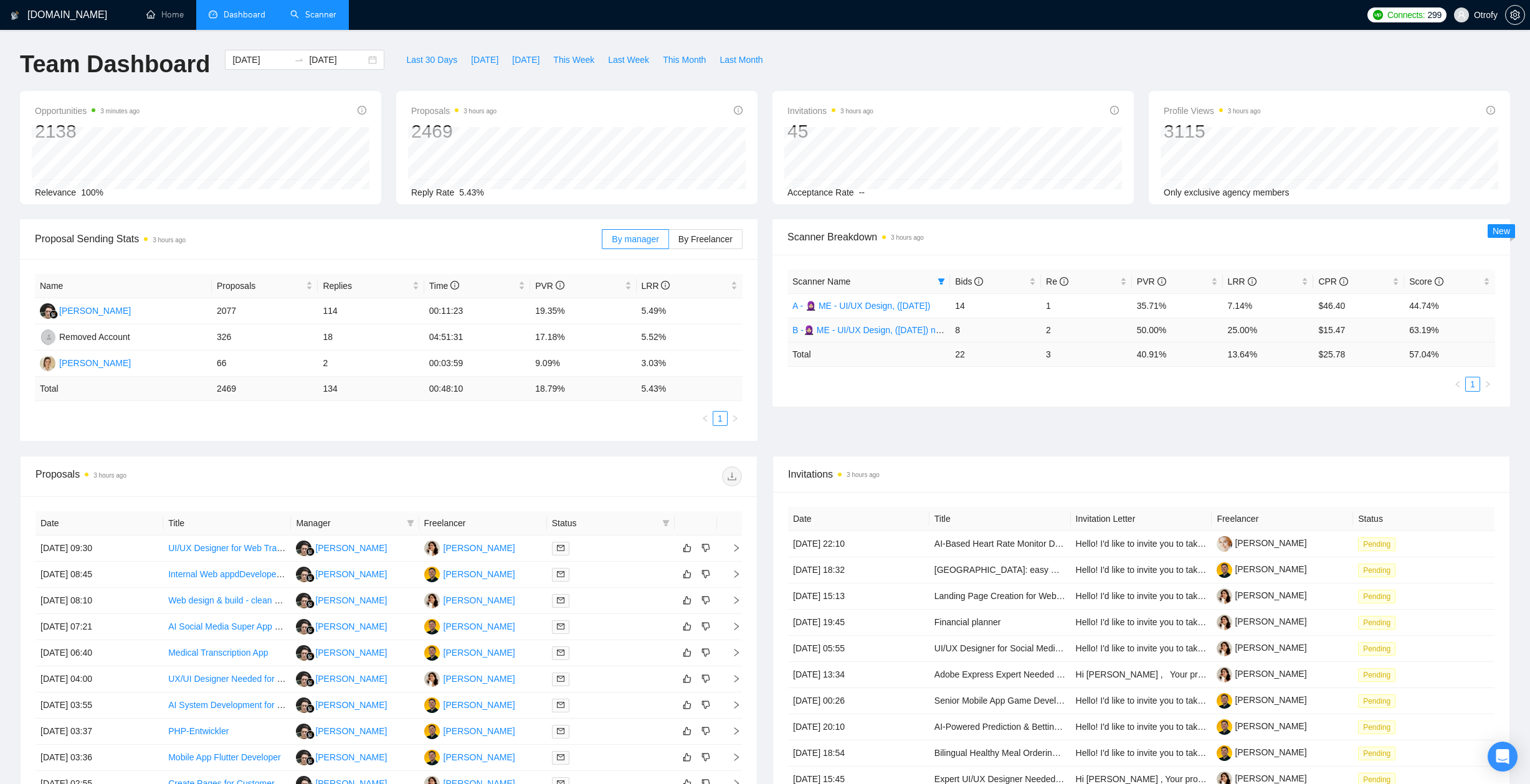
click at [1226, 324] on td "25.00%" at bounding box center [1269, 329] width 91 height 24
drag, startPoint x: 789, startPoint y: 330, endPoint x: 893, endPoint y: 330, distance: 104.0
click at [893, 330] on td "B -🧕🏼 ME - UI/UX Design, ([DATE]) new text, no flags" at bounding box center [868, 329] width 162 height 24
click at [832, 366] on div "Scanner Name Bids Re PVR LRR CPR Score A - 🧕🏼 ME - UI/UX Design, (April 30, 202…" at bounding box center [1141, 330] width 708 height 122
drag, startPoint x: 787, startPoint y: 328, endPoint x: 932, endPoint y: 331, distance: 145.0
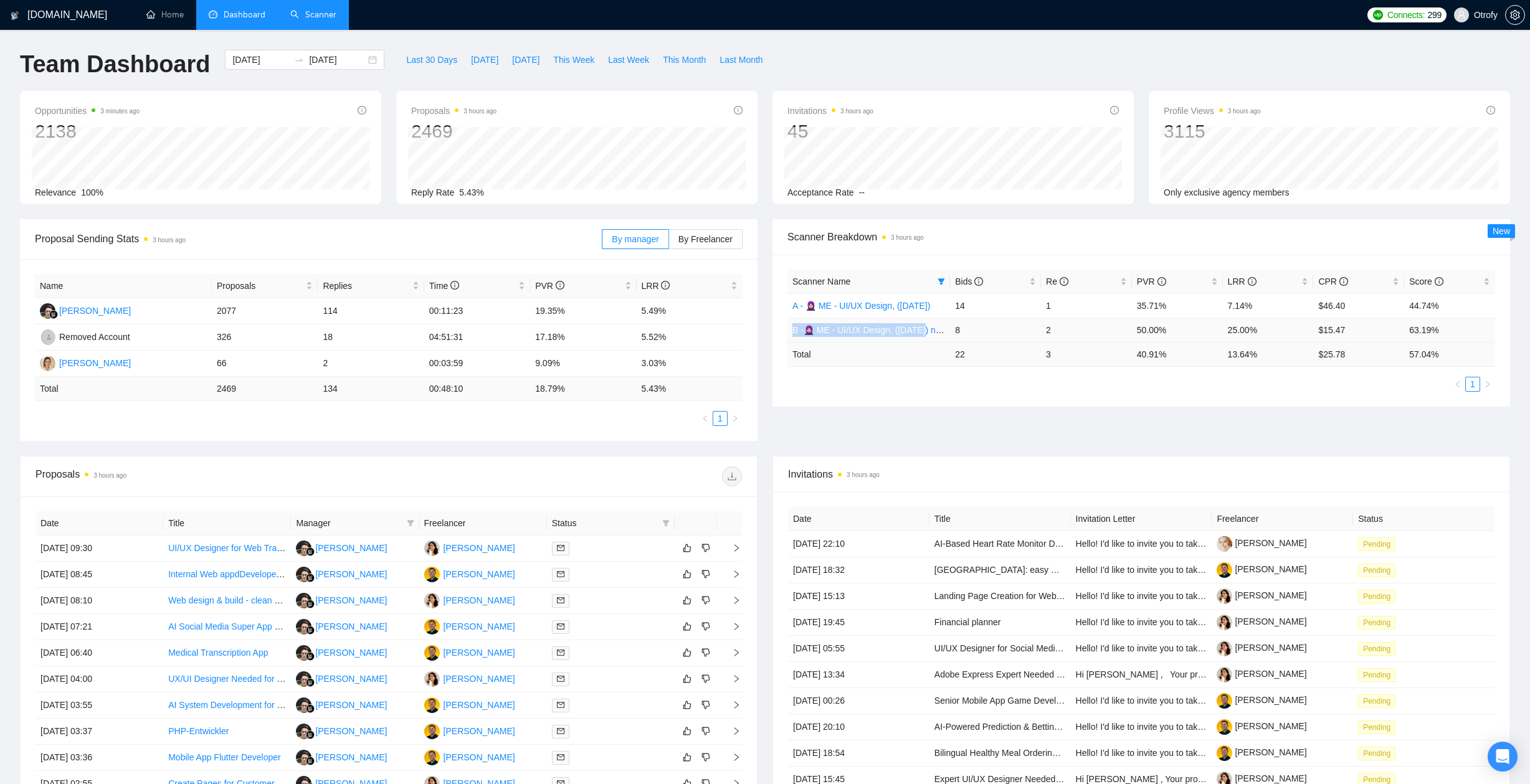
click at [932, 331] on td "B -🧕🏼 ME - UI/UX Design, ([DATE]) new text, no flags" at bounding box center [868, 329] width 162 height 24
copy link "B -🧕🏼 ME - UI/UX Design, (May 27,"
click at [831, 426] on div "Proposal Sending Stats 3 hours ago By manager By Freelancer Name Proposals Repl…" at bounding box center [765, 337] width 1505 height 236
drag, startPoint x: 1138, startPoint y: 328, endPoint x: 1350, endPoint y: 327, distance: 212.0
click at [1311, 327] on tr "B -🧕🏼 ME - UI/UX Design, (May 27, 2025) new text, no flags 8 2 50.00% 25.00% $1…" at bounding box center [1141, 329] width 708 height 24
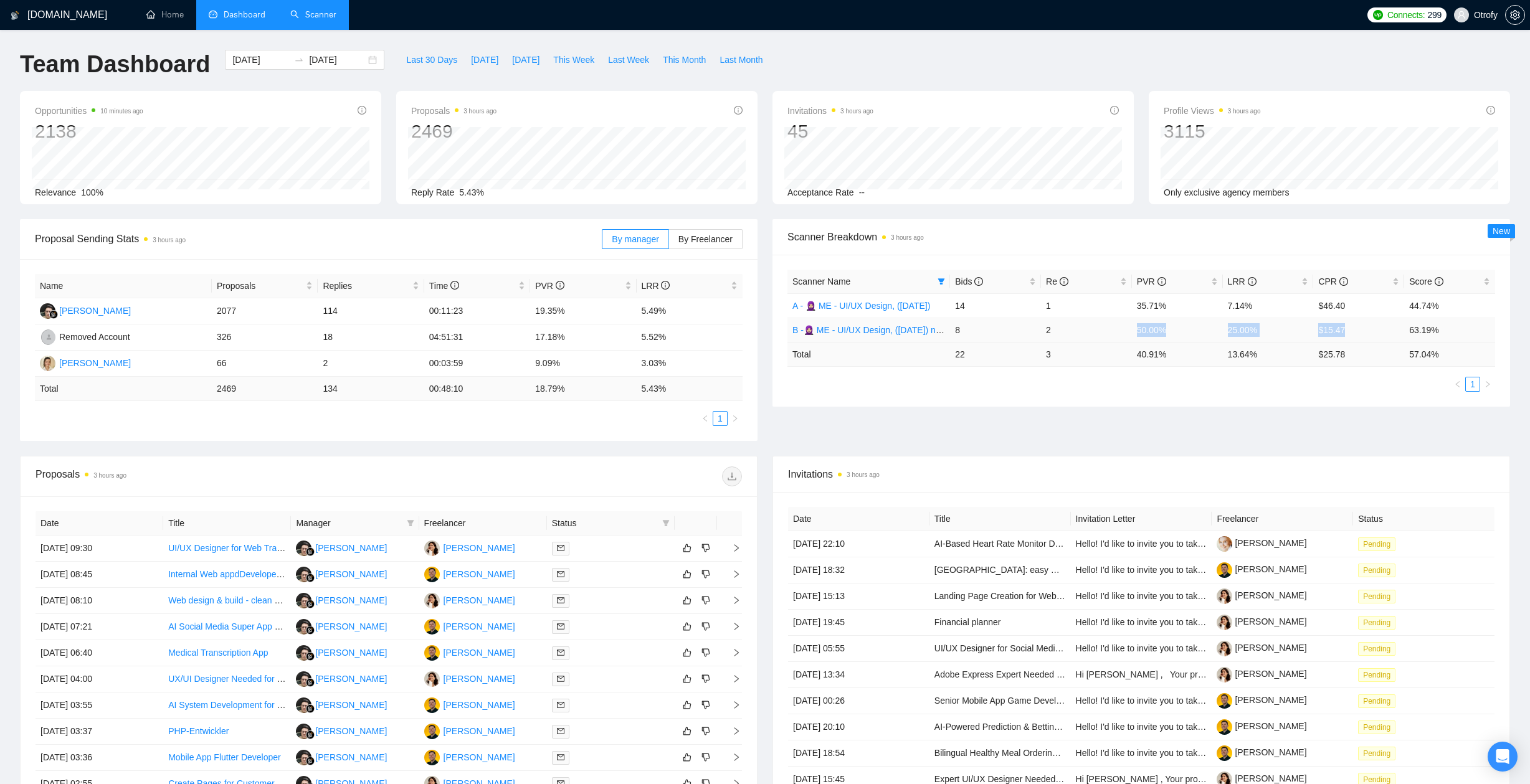
click at [1311, 327] on td "$15.47" at bounding box center [1358, 329] width 91 height 24
drag, startPoint x: 1348, startPoint y: 328, endPoint x: 1320, endPoint y: 330, distance: 28.1
click at [1311, 330] on td "$15.47" at bounding box center [1358, 329] width 91 height 24
drag, startPoint x: 1319, startPoint y: 306, endPoint x: 1352, endPoint y: 306, distance: 33.0
click at [1311, 306] on td "$46.40" at bounding box center [1358, 305] width 91 height 24
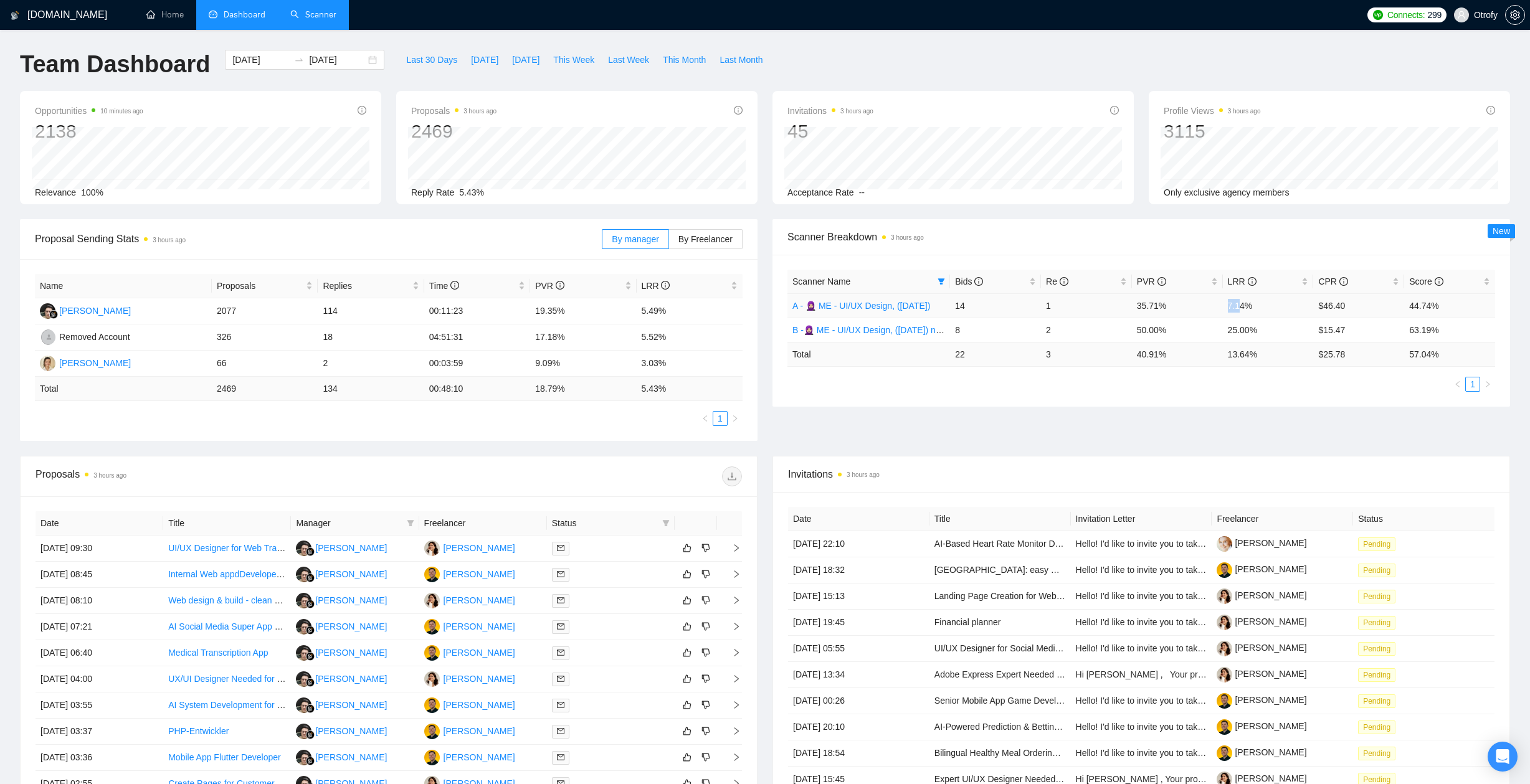
drag, startPoint x: 1226, startPoint y: 304, endPoint x: 1239, endPoint y: 307, distance: 13.3
click at [1239, 307] on td "7.14%" at bounding box center [1269, 305] width 91 height 24
drag, startPoint x: 790, startPoint y: 306, endPoint x: 925, endPoint y: 304, distance: 135.0
click at [925, 304] on td "A - 🧕🏼 ME - UI/UX Design, ([DATE])" at bounding box center [868, 305] width 162 height 24
copy link "A - 🧕🏼 ME - UI/UX Design, (April 30"
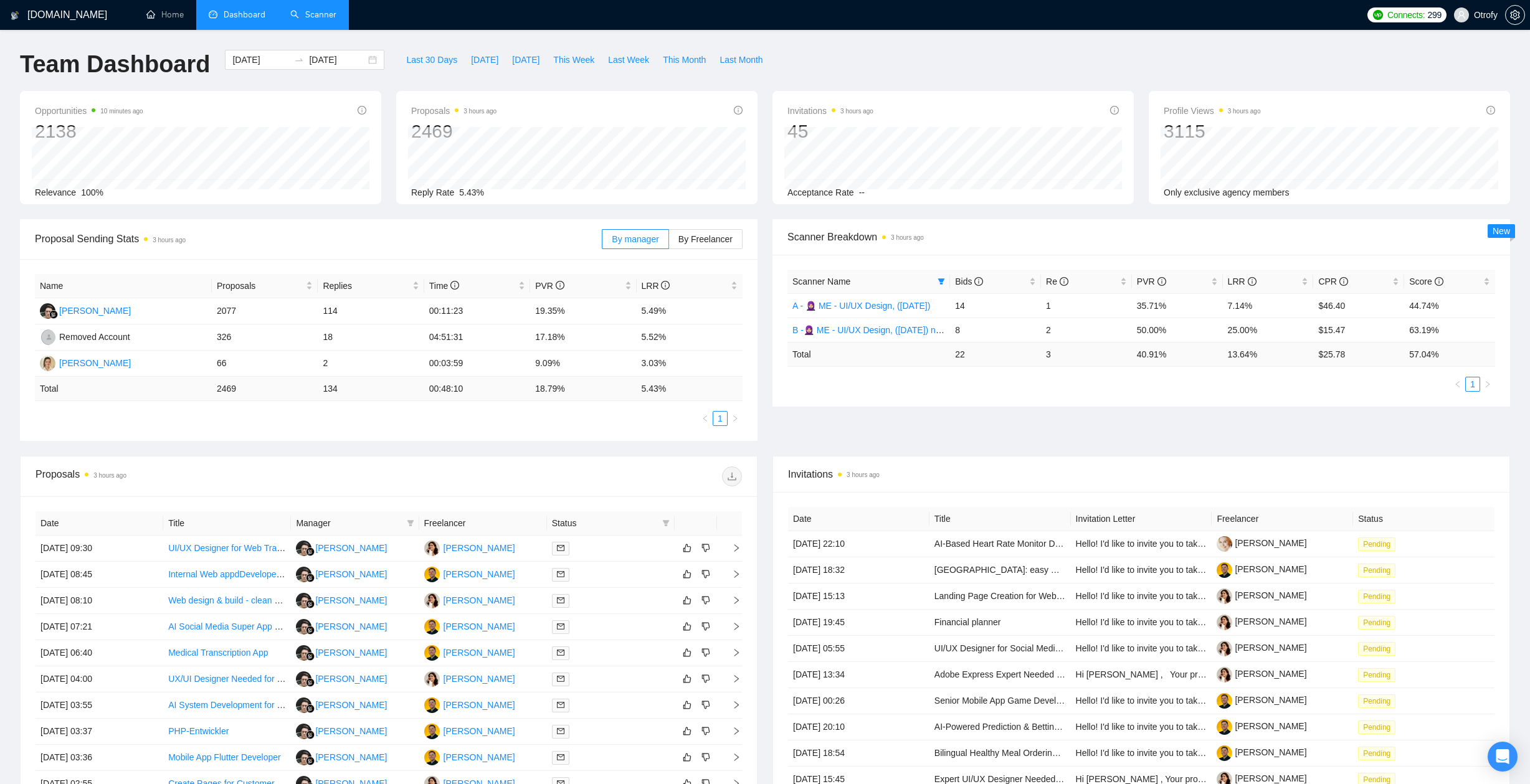
click at [719, 450] on div "Proposal Sending Stats 3 hours ago By manager By Freelancer Name Proposals Repl…" at bounding box center [765, 337] width 1505 height 236
drag, startPoint x: 786, startPoint y: 305, endPoint x: 895, endPoint y: 306, distance: 109.0
click at [895, 306] on div "Scanner Name Bids Re PVR LRR CPR Score A - 🧕🏼 ME - UI/UX Design, (April 30, 202…" at bounding box center [1141, 331] width 738 height 152
click at [784, 317] on div "Scanner Name Bids Re PVR LRR CPR Score A - 🧕🏼 ME - UI/UX Design, (April 30, 202…" at bounding box center [1141, 331] width 738 height 152
drag, startPoint x: 791, startPoint y: 308, endPoint x: 933, endPoint y: 302, distance: 142.1
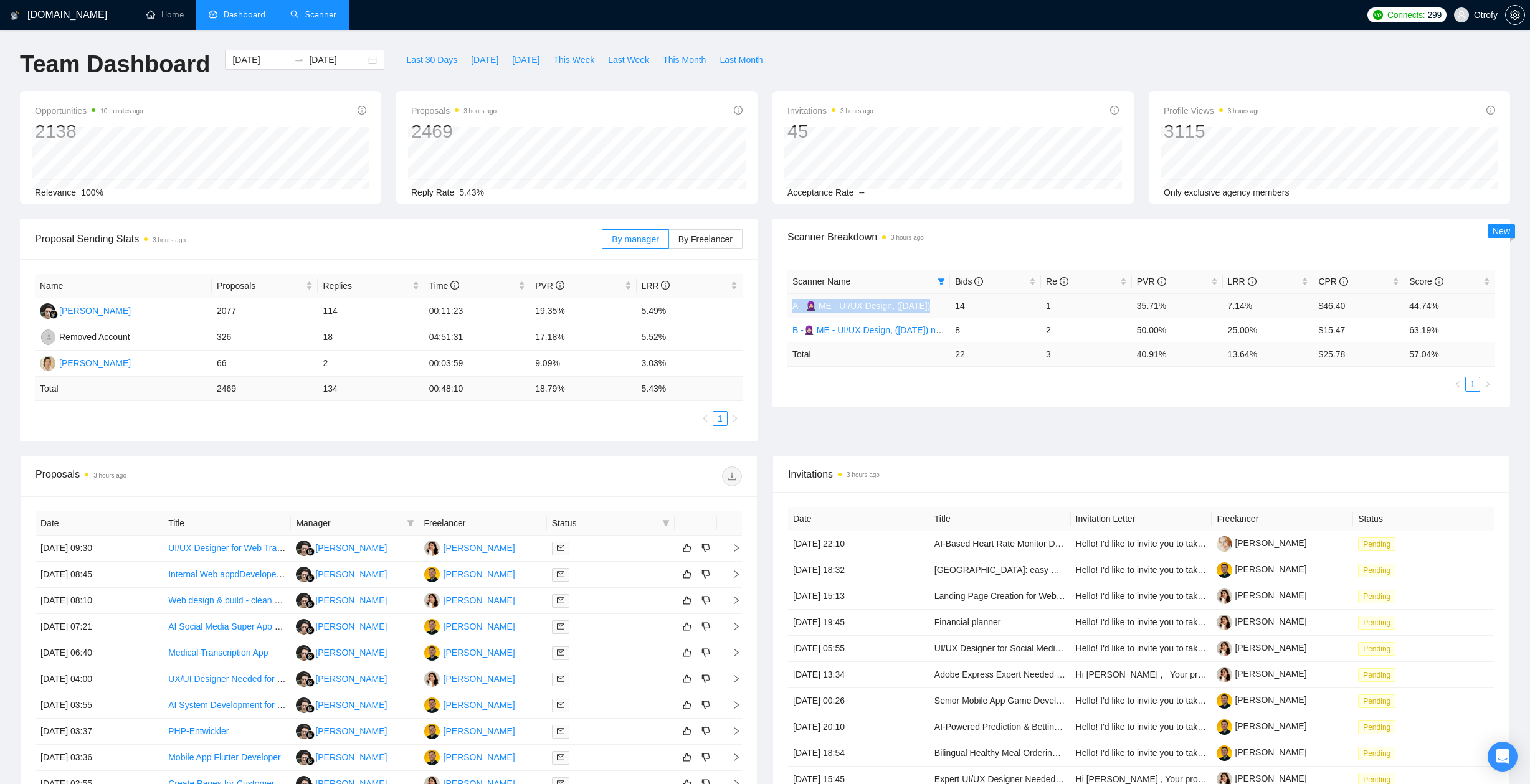
click at [933, 302] on td "A - 🧕🏼 ME - UI/UX Design, ([DATE])" at bounding box center [868, 305] width 162 height 24
copy link "A - 🧕🏼 ME - UI/UX Design, (April 30,"
click at [767, 335] on div "Scanner Breakdown 3 hours ago Scanner Name Bids Re PVR LRR CPR Score A - 🧕🏼 ME …" at bounding box center [1140, 313] width 752 height 187
drag, startPoint x: 779, startPoint y: 308, endPoint x: 938, endPoint y: 307, distance: 159.0
click at [938, 307] on div "Scanner Name Bids Re PVR LRR CPR Score A - 🧕🏼 ME - UI/UX Design, (April 30, 202…" at bounding box center [1141, 331] width 738 height 152
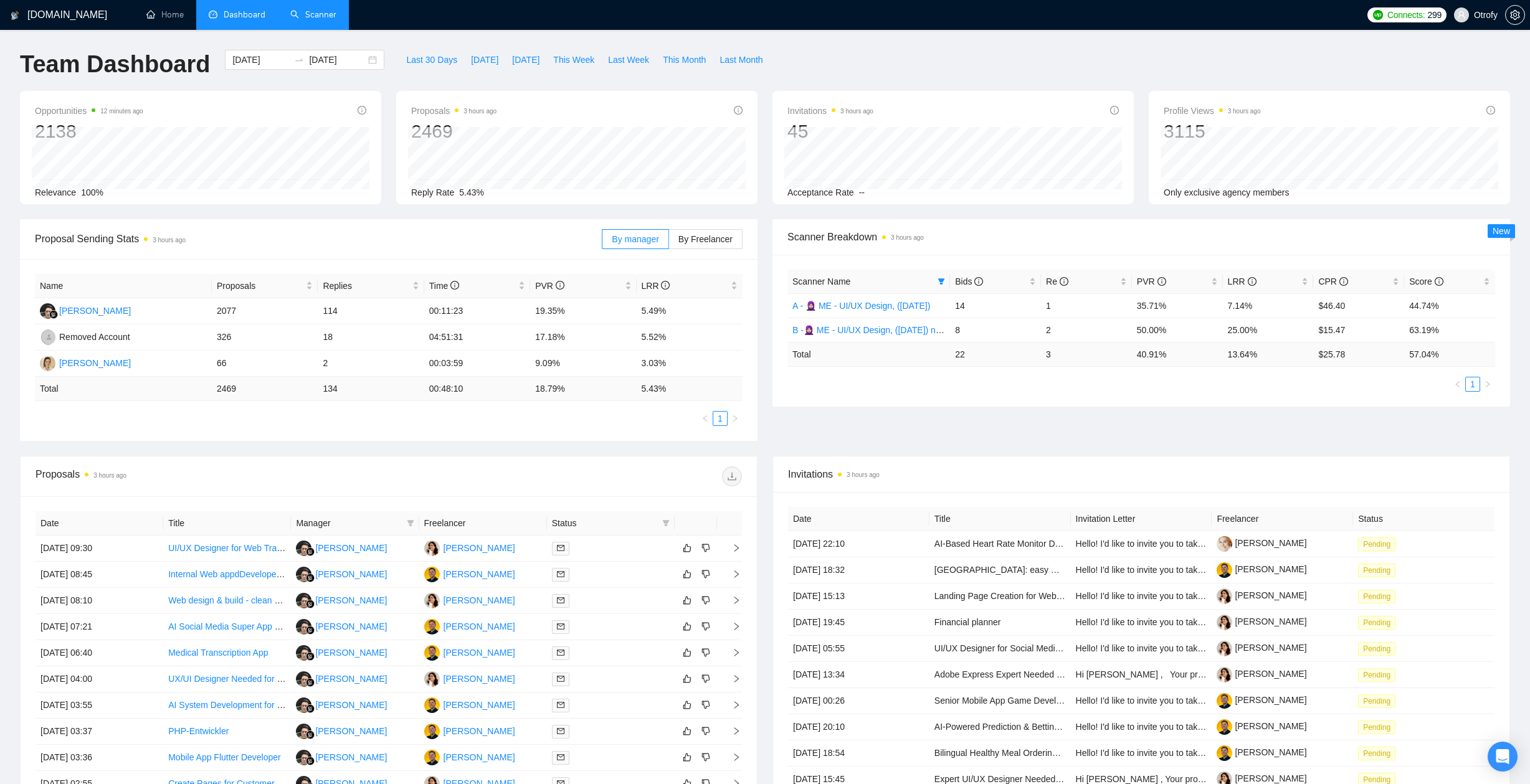
click at [917, 391] on div "Scanner Name Bids Re PVR LRR CPR Score A - 🧕🏼 ME - UI/UX Design, (April 30, 202…" at bounding box center [1141, 331] width 738 height 152
click at [773, 303] on div "Scanner Name Bids Re PVR LRR CPR Score A - 🧕🏼 ME - UI/UX Design, (April 30, 202…" at bounding box center [1141, 331] width 738 height 152
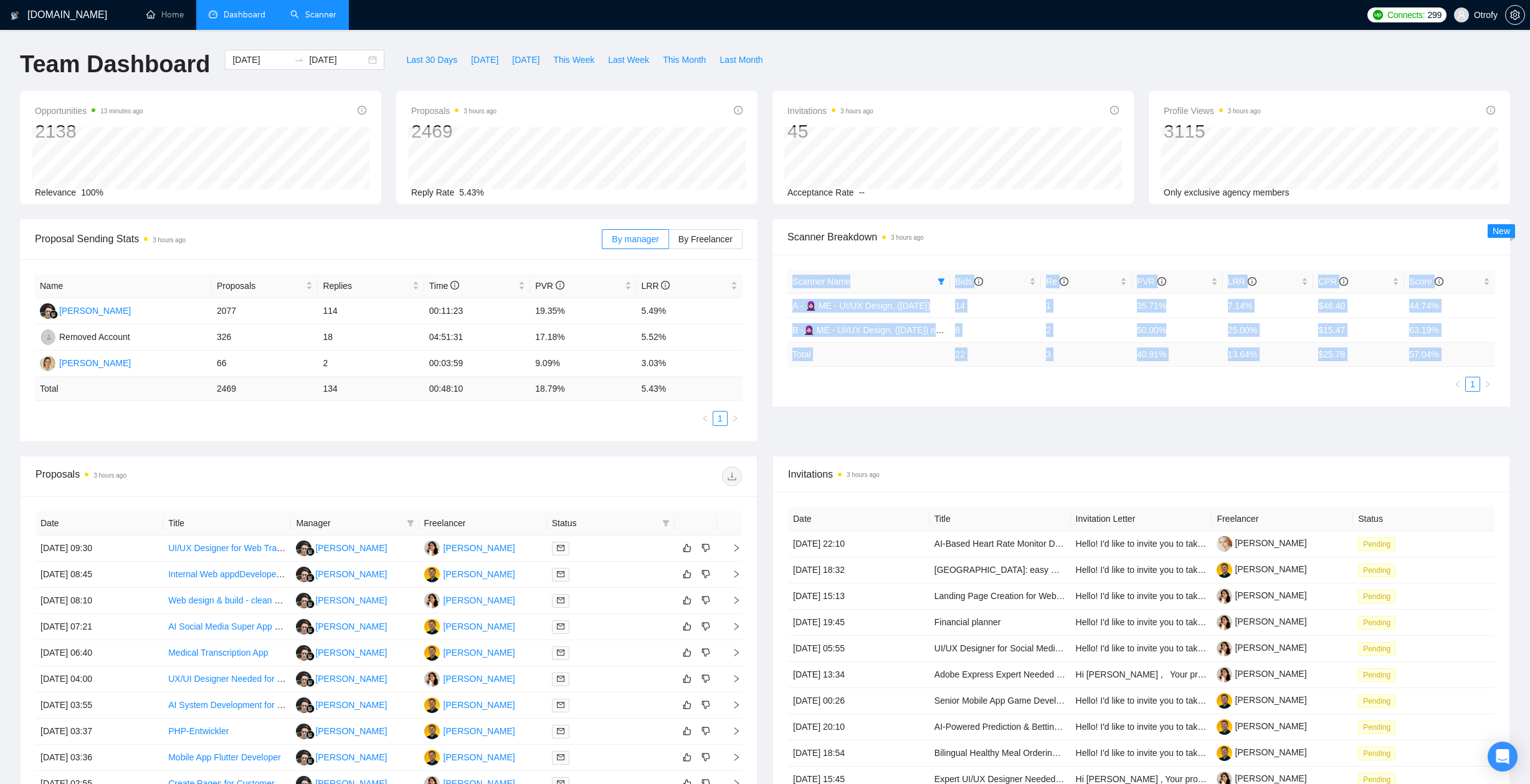
drag, startPoint x: 784, startPoint y: 270, endPoint x: 790, endPoint y: 383, distance: 113.2
click at [790, 383] on div "Scanner Name Bids Re PVR LRR CPR Score A - 🧕🏼 ME - UI/UX Design, (April 30, 202…" at bounding box center [1141, 331] width 738 height 152
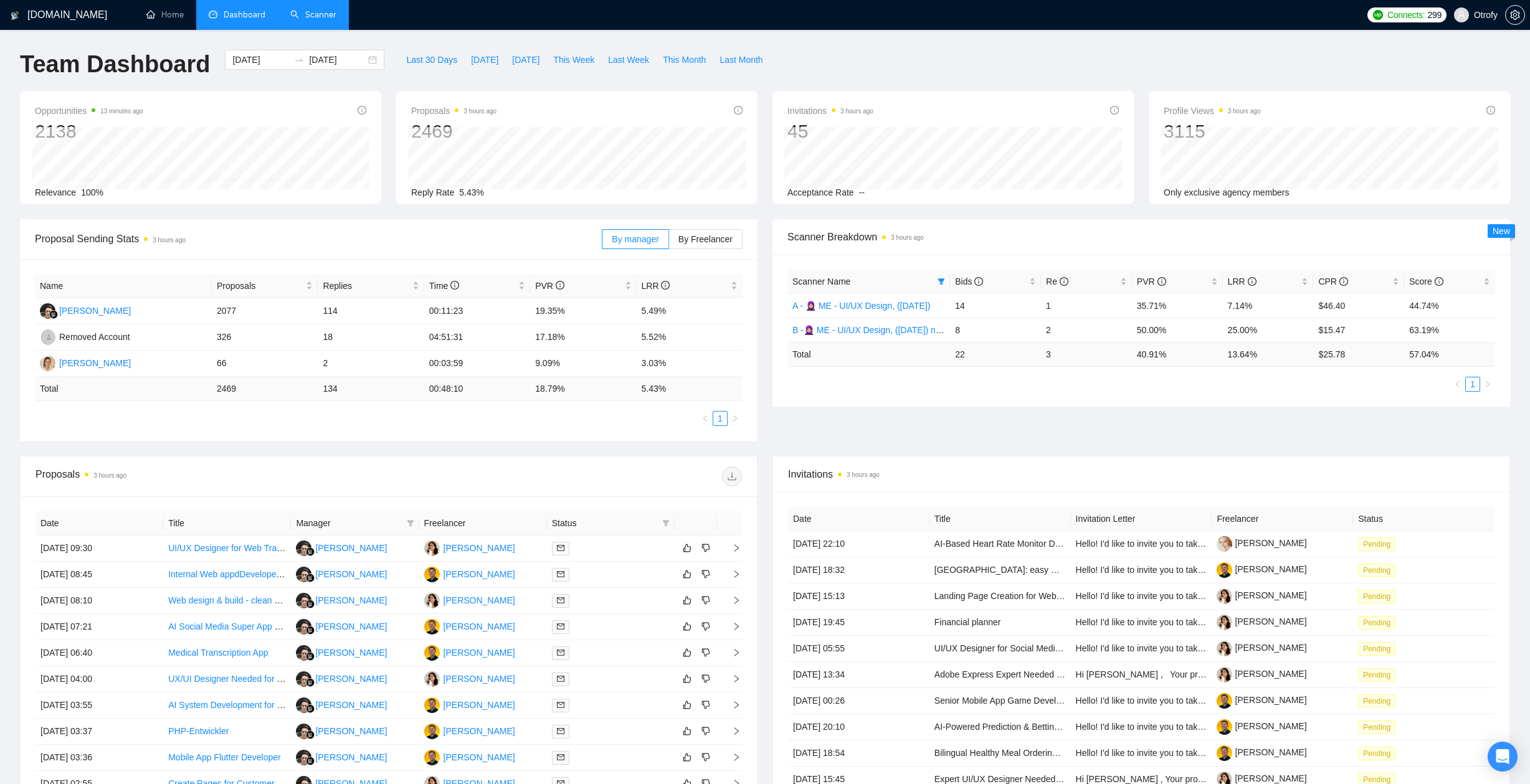
click at [792, 385] on ul "1" at bounding box center [1141, 384] width 708 height 15
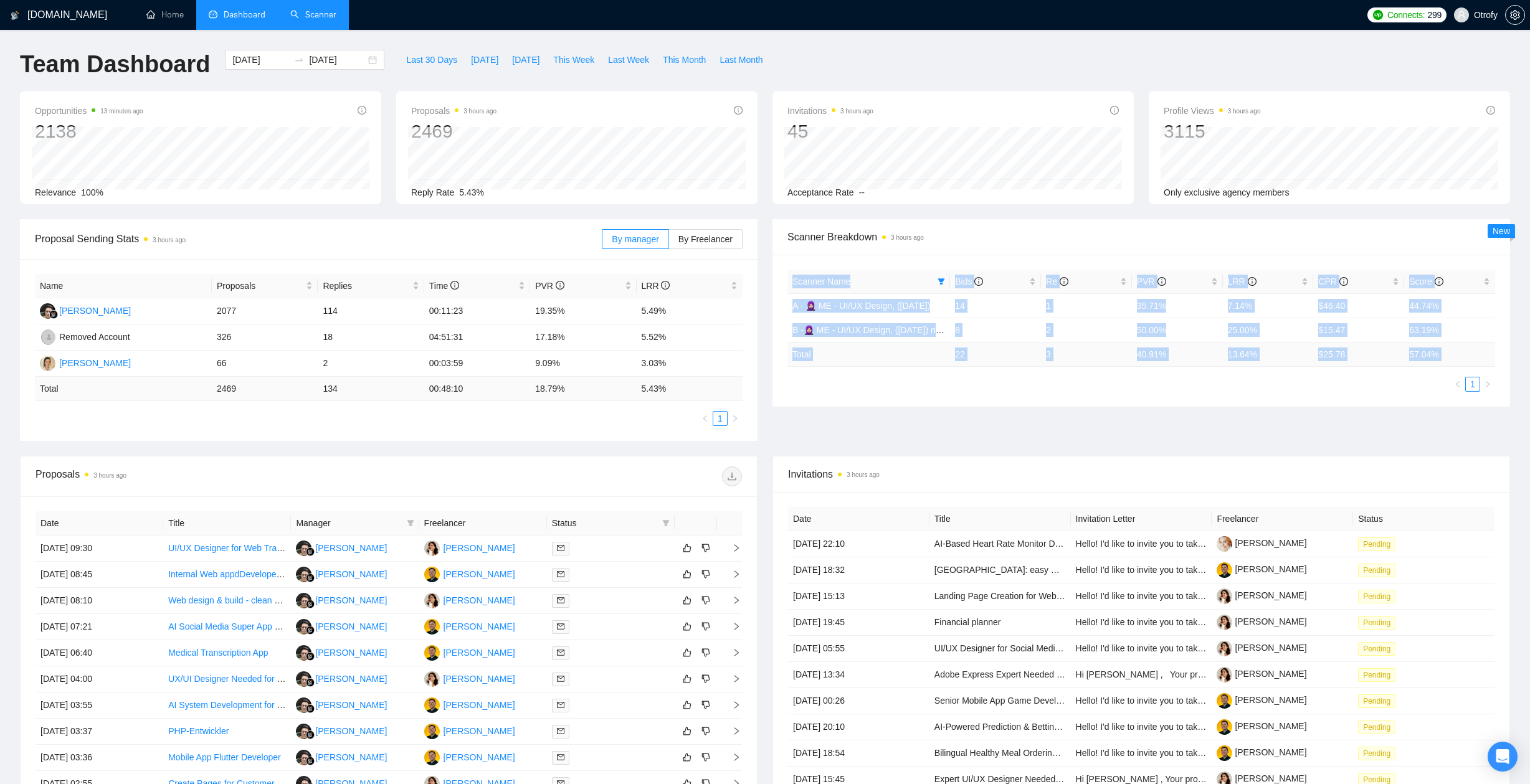
drag, startPoint x: 808, startPoint y: 385, endPoint x: 787, endPoint y: 287, distance: 100.2
click at [785, 290] on div "Scanner Name Bids Re PVR LRR CPR Score A - 🧕🏼 ME - UI/UX Design, (April 30, 202…" at bounding box center [1141, 331] width 738 height 152
click at [787, 287] on th "Scanner Name" at bounding box center [868, 281] width 162 height 24
drag, startPoint x: 788, startPoint y: 277, endPoint x: 797, endPoint y: 383, distance: 106.4
click at [797, 383] on div "Scanner Name Bids Re PVR LRR CPR Score A - 🧕🏼 ME - UI/UX Design, (April 30, 202…" at bounding box center [1141, 330] width 708 height 122
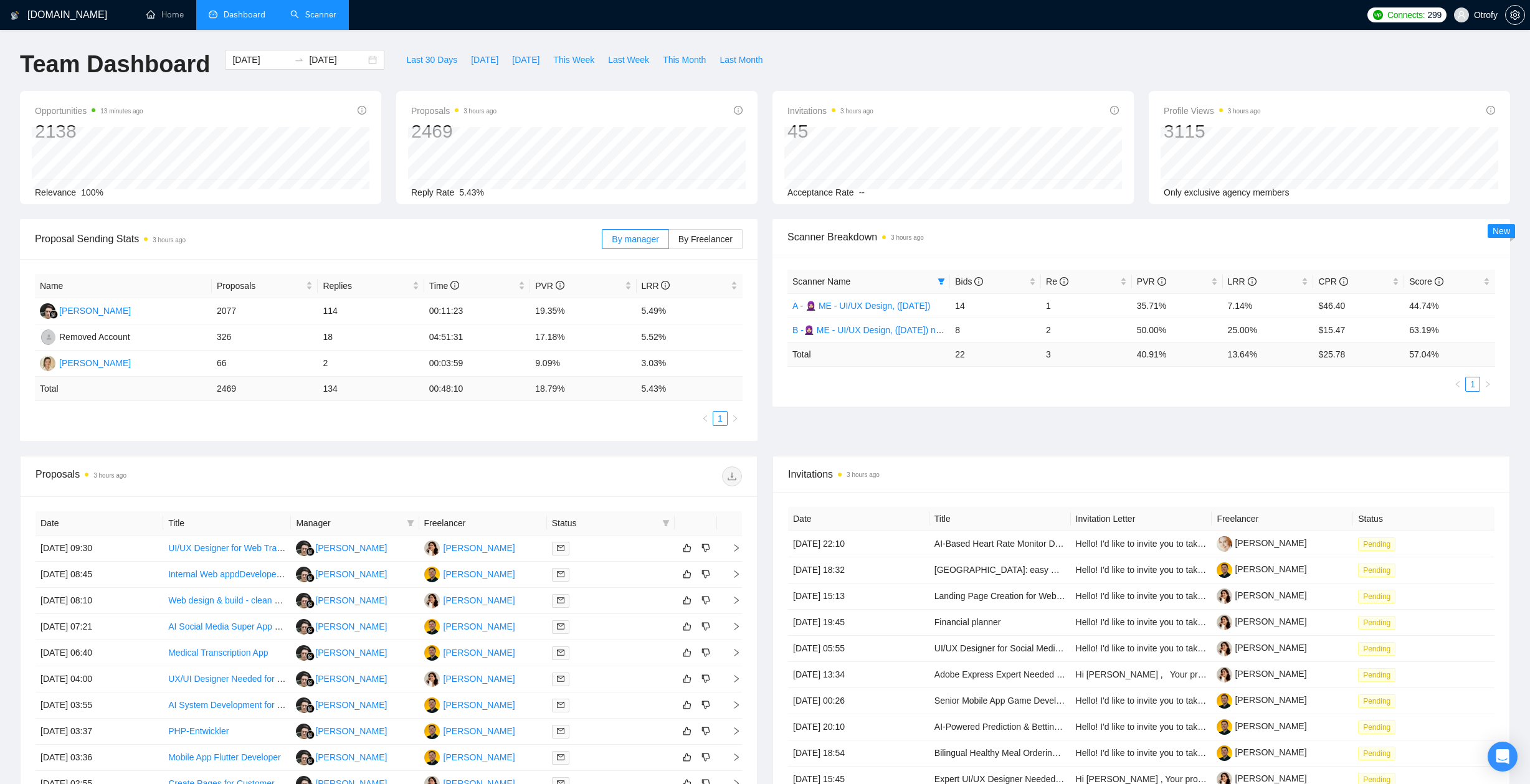
click at [797, 383] on ul "1" at bounding box center [1141, 384] width 708 height 15
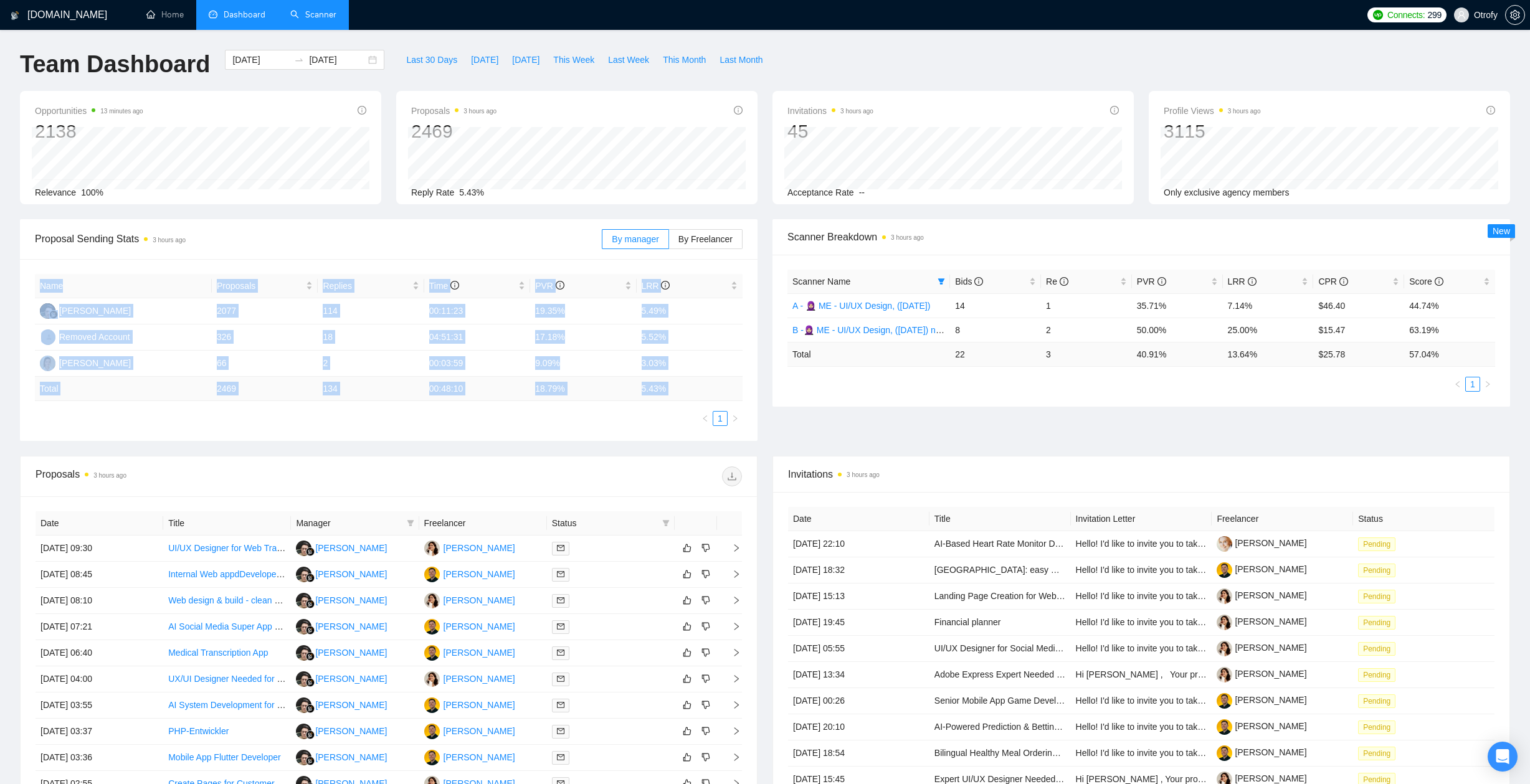
drag, startPoint x: 273, startPoint y: 260, endPoint x: 417, endPoint y: 418, distance: 213.8
click at [412, 418] on div "Name Proposals Replies Time PVR LRR Delly Faizal Hisyam 2077 114 00:11:23 19.35…" at bounding box center [388, 349] width 738 height 181
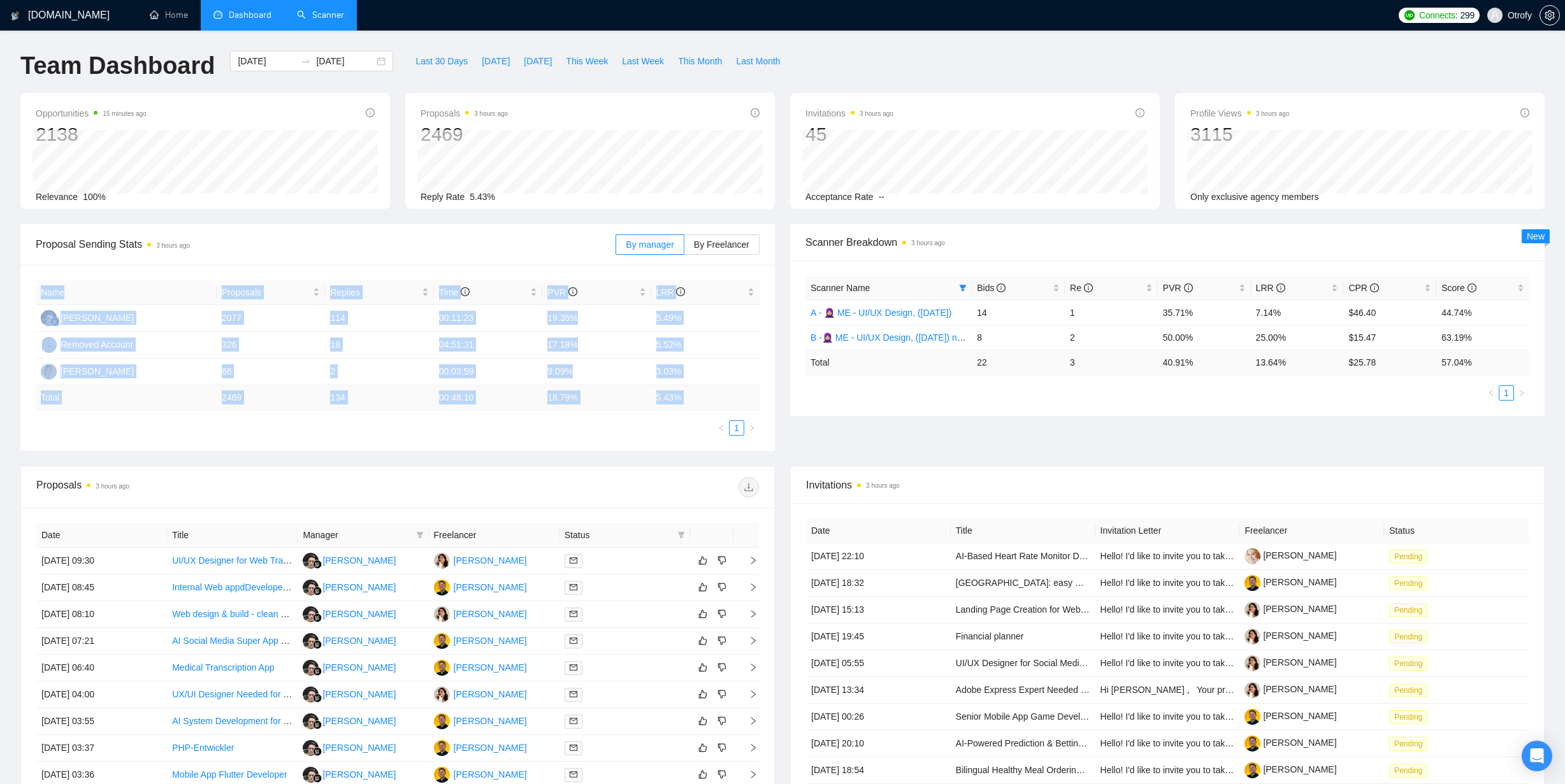
click at [777, 300] on div "Proposal Sending Stats 3 hours ago By manager By Freelancer Name Proposals Repl…" at bounding box center [397, 338] width 769 height 227
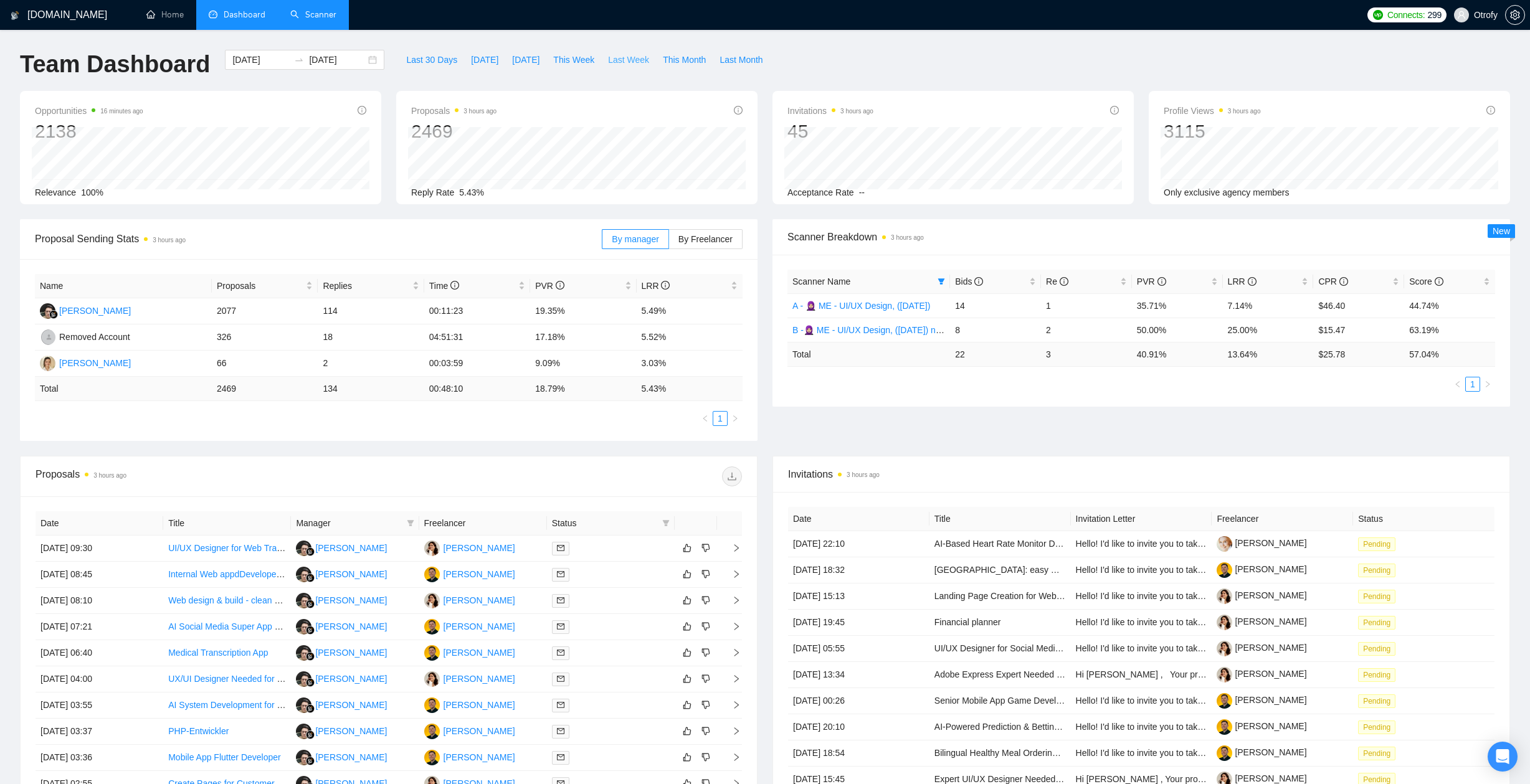
click at [614, 60] on span "Last Week" at bounding box center [629, 59] width 41 height 14
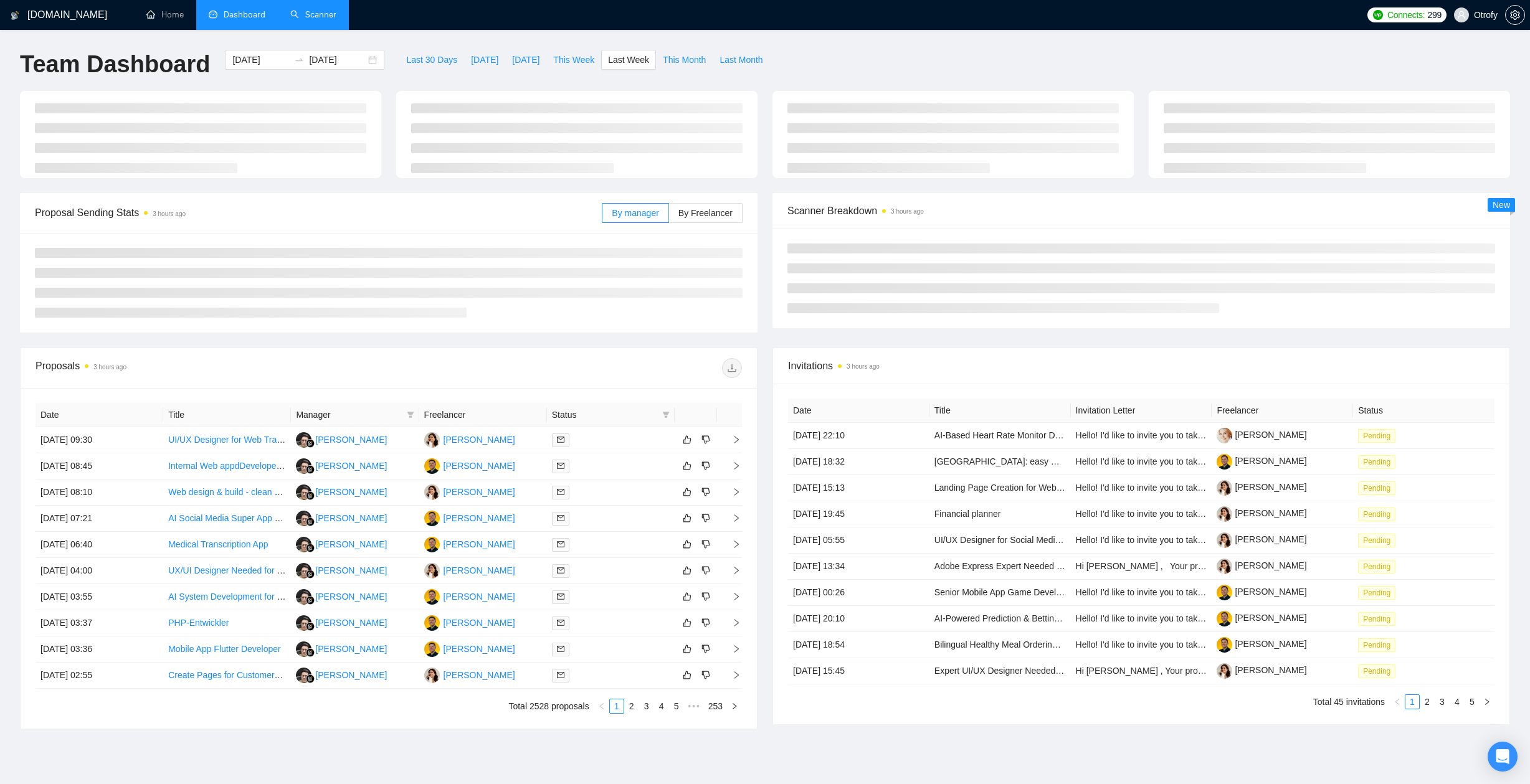
type input "2025-09-01"
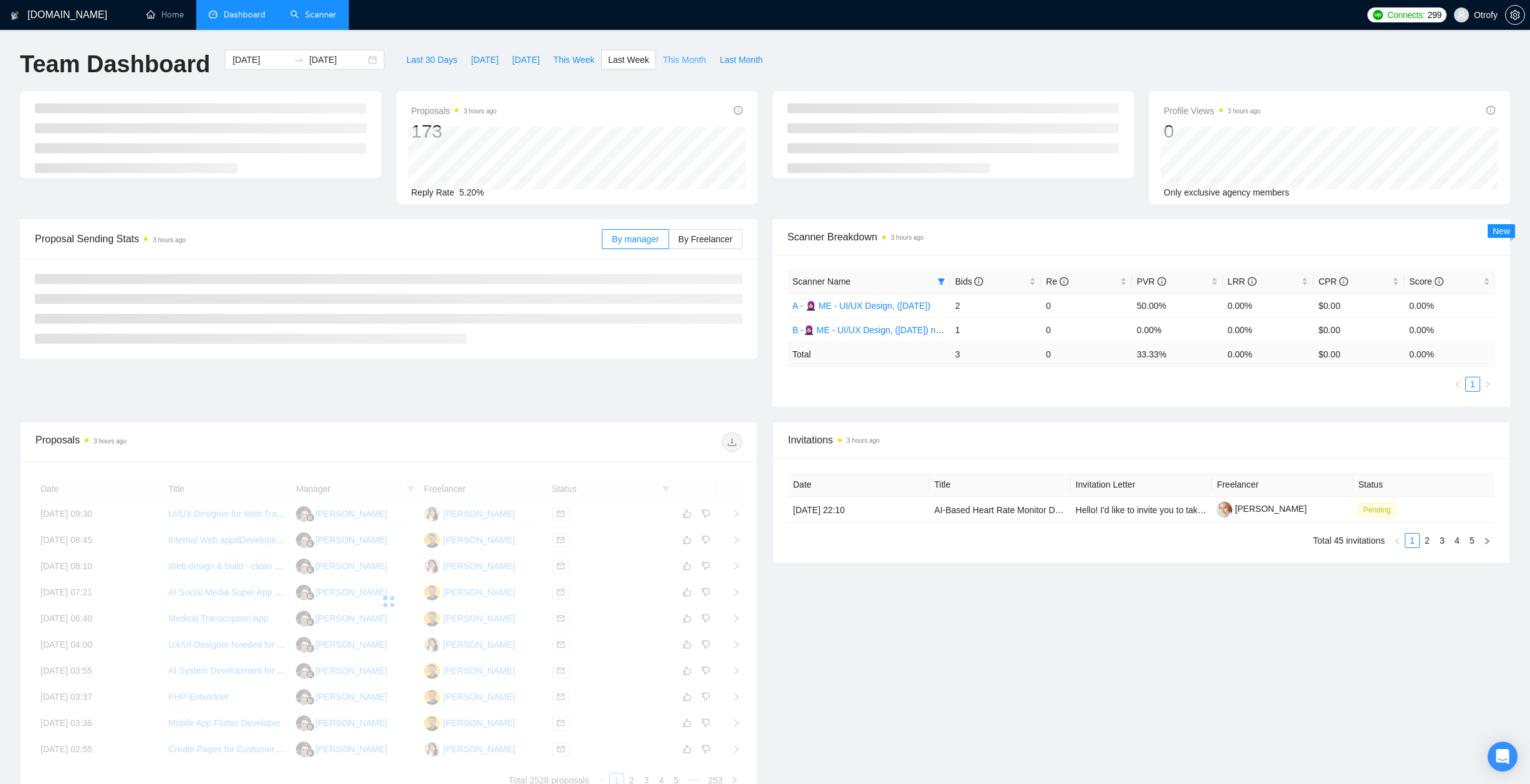
click at [672, 61] on span "This Month" at bounding box center [684, 59] width 43 height 14
type input "2025-09-30"
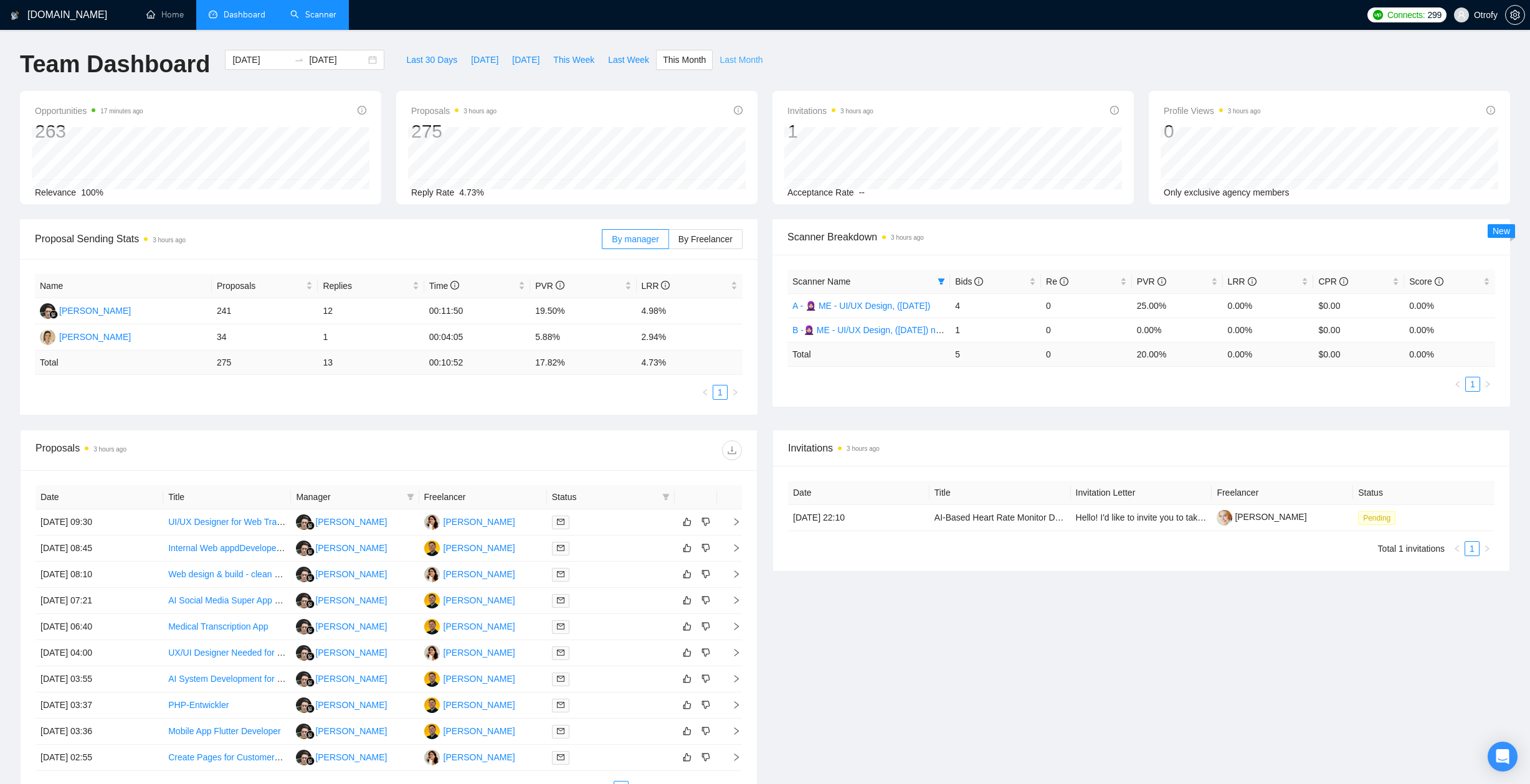
click at [732, 62] on span "Last Month" at bounding box center [740, 59] width 43 height 14
type input "2025-08-01"
type input "2025-08-31"
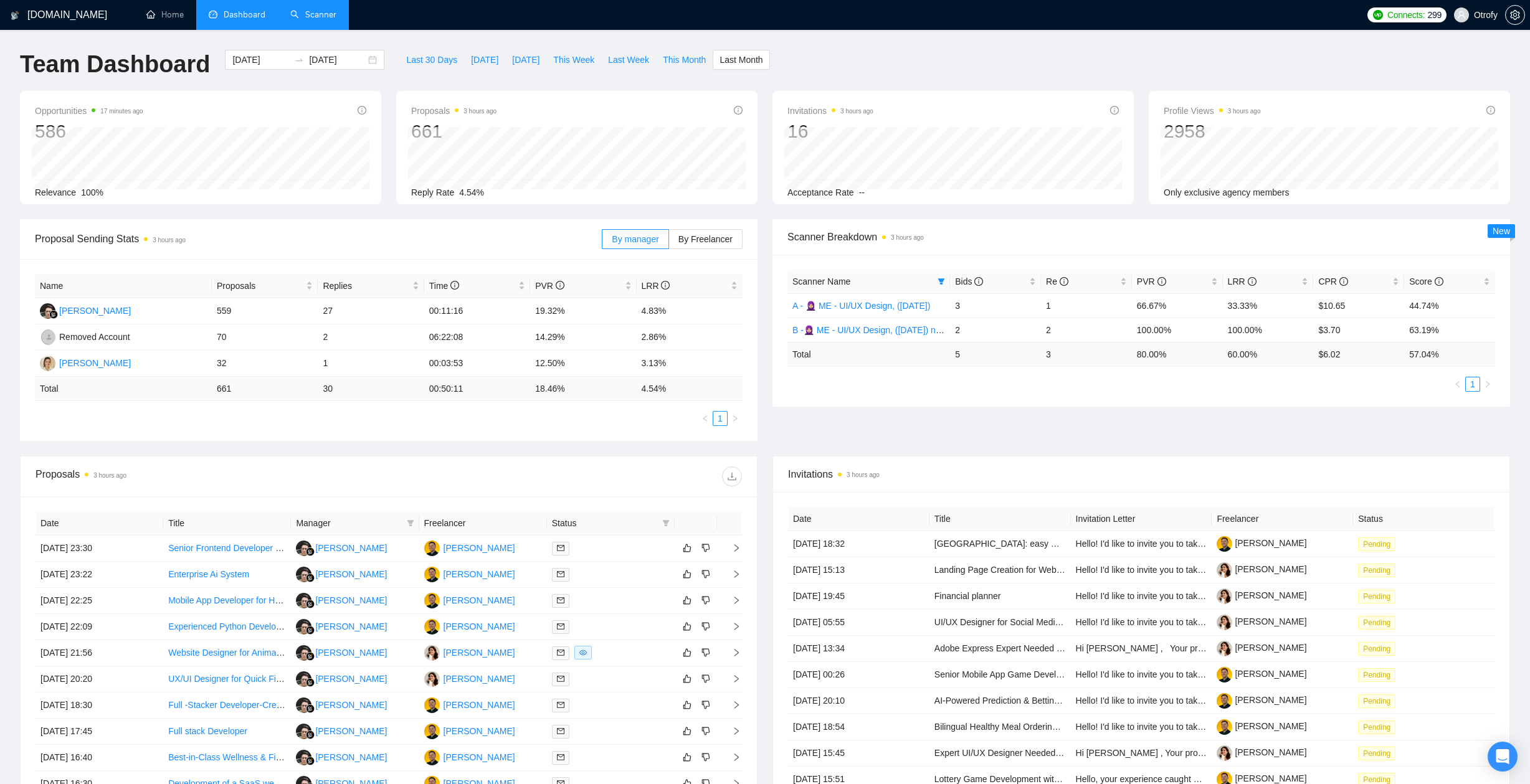
click at [762, 403] on div "Proposal Sending Stats 3 hours ago By manager By Freelancer Name Proposals Repl…" at bounding box center [388, 330] width 752 height 222
click at [898, 404] on div "Scanner Name Bids Re PVR LRR CPR Score A - 🧕🏼 ME - UI/UX Design, (April 30, 202…" at bounding box center [1141, 331] width 738 height 152
click at [938, 424] on div "Proposal Sending Stats 3 hours ago By manager By Freelancer Name Proposals Repl…" at bounding box center [765, 337] width 1505 height 236
click at [883, 389] on ul "1" at bounding box center [1141, 384] width 708 height 15
click at [365, 60] on div "2025-08-01 2025-08-31" at bounding box center [304, 59] width 159 height 20
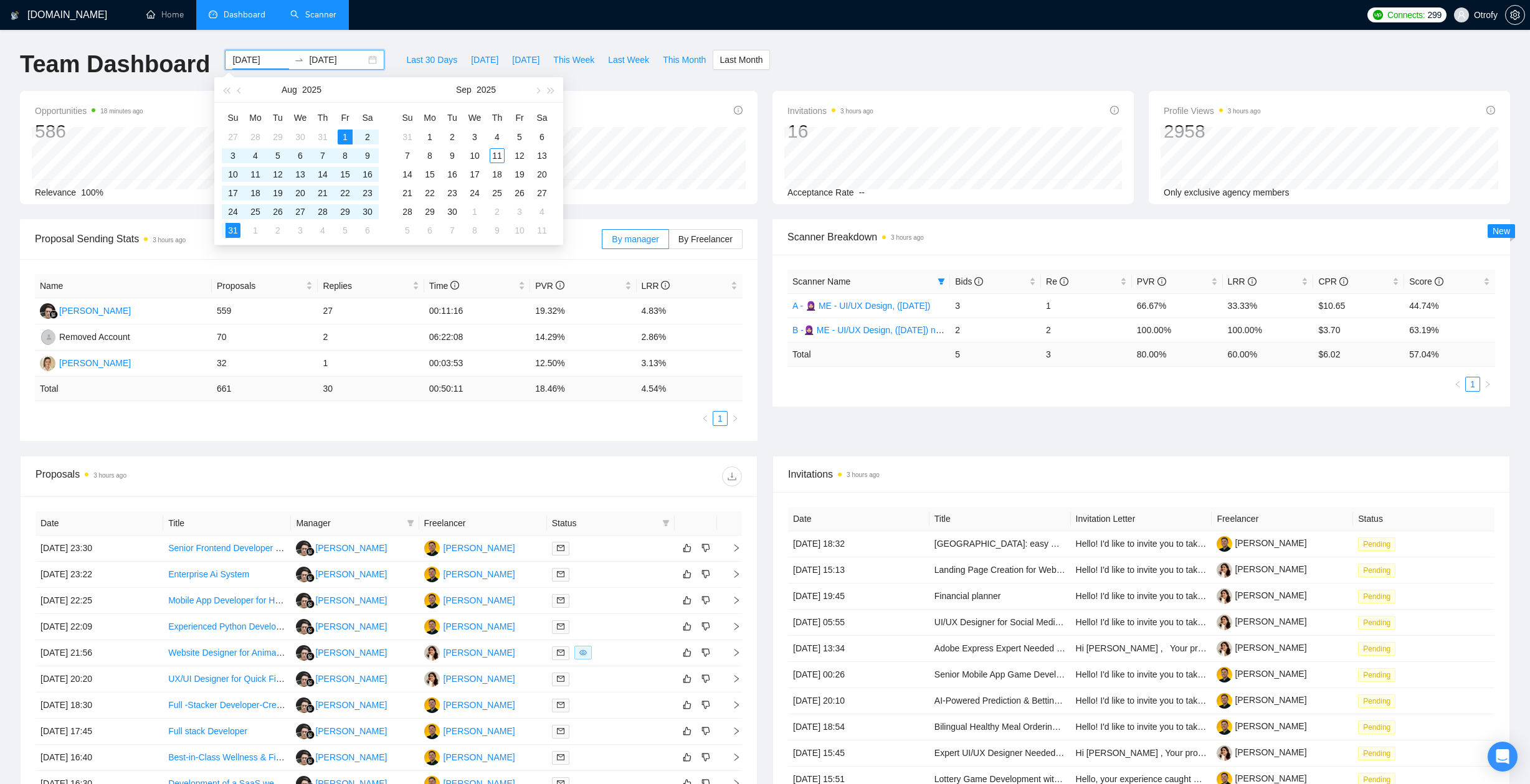
click at [989, 387] on ul "1" at bounding box center [1141, 384] width 708 height 15
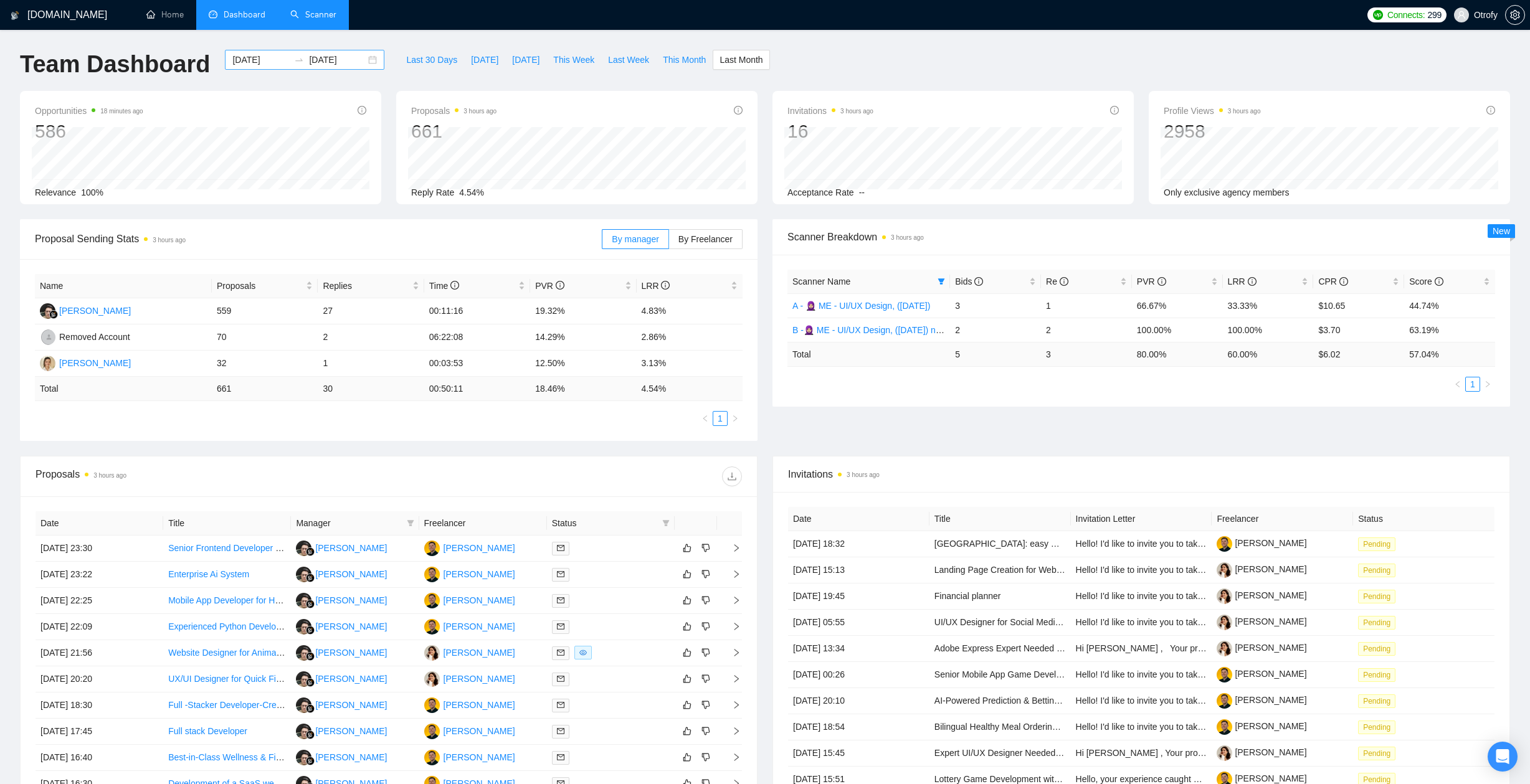
click at [363, 58] on div "2025-08-01 2025-08-31" at bounding box center [304, 59] width 159 height 20
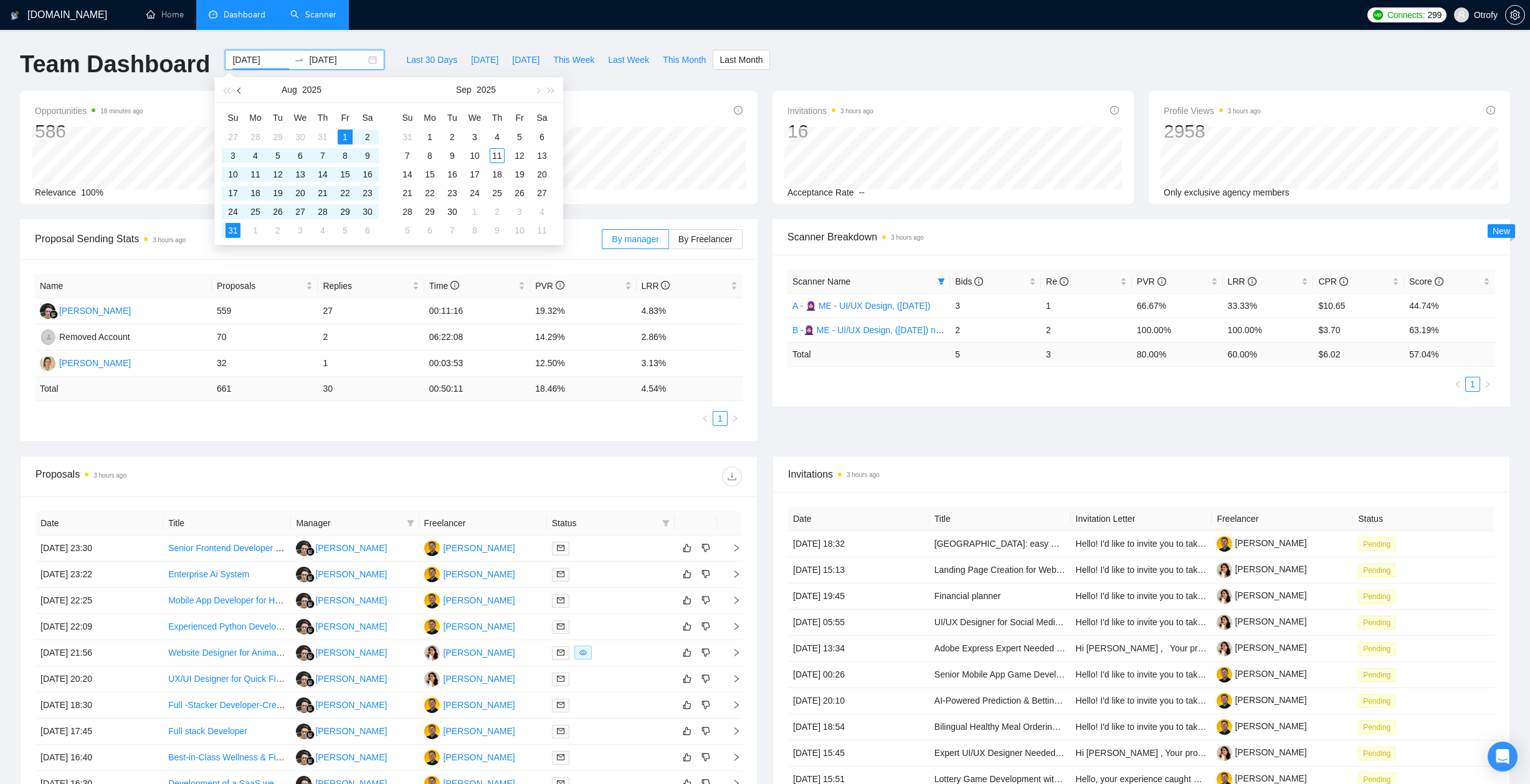
click at [242, 90] on span "button" at bounding box center [240, 90] width 6 height 6
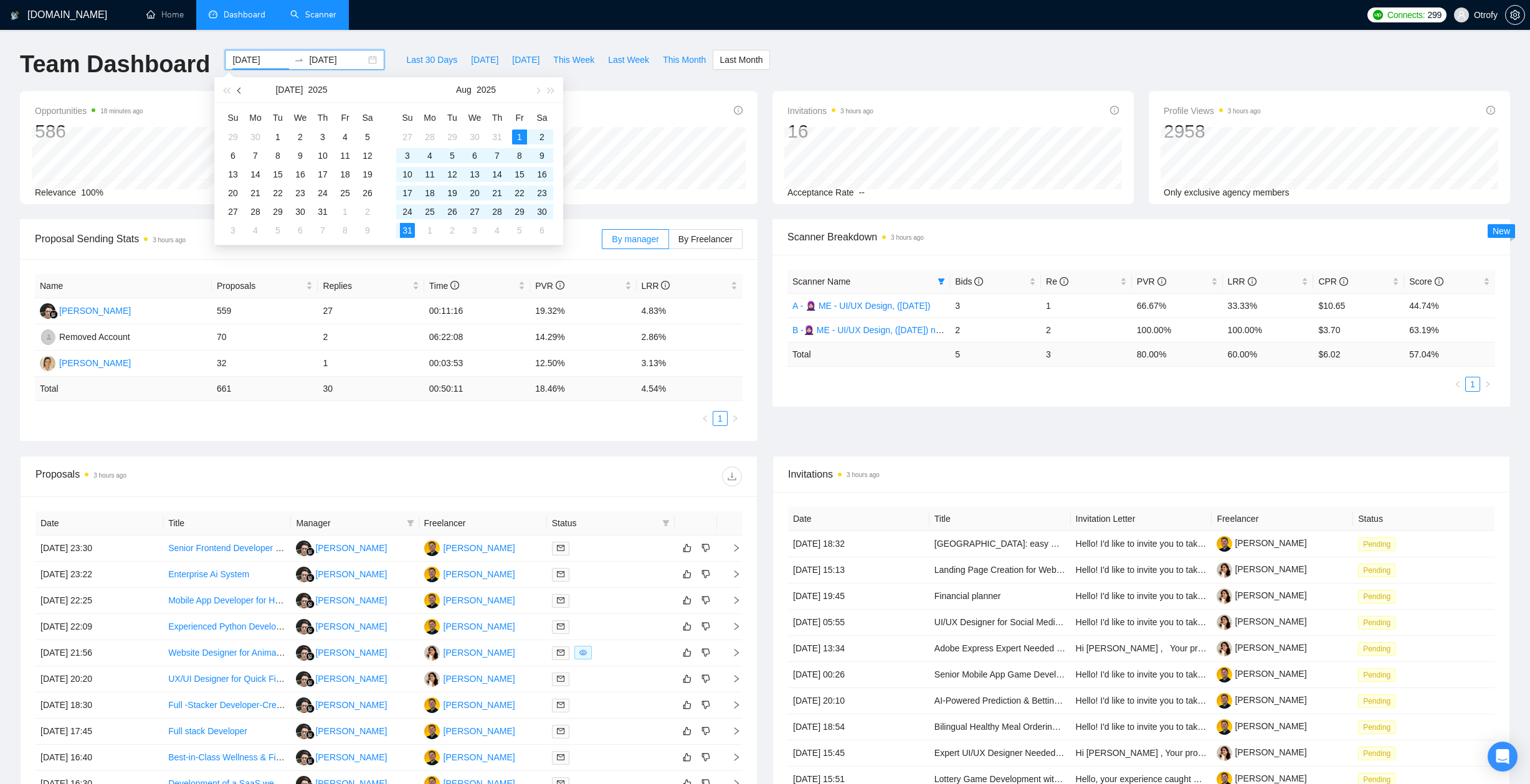
click at [242, 90] on span "button" at bounding box center [240, 90] width 6 height 6
click at [243, 90] on span "button" at bounding box center [240, 90] width 6 height 6
type input "2025-05-27"
click at [281, 212] on div "27" at bounding box center [277, 211] width 15 height 15
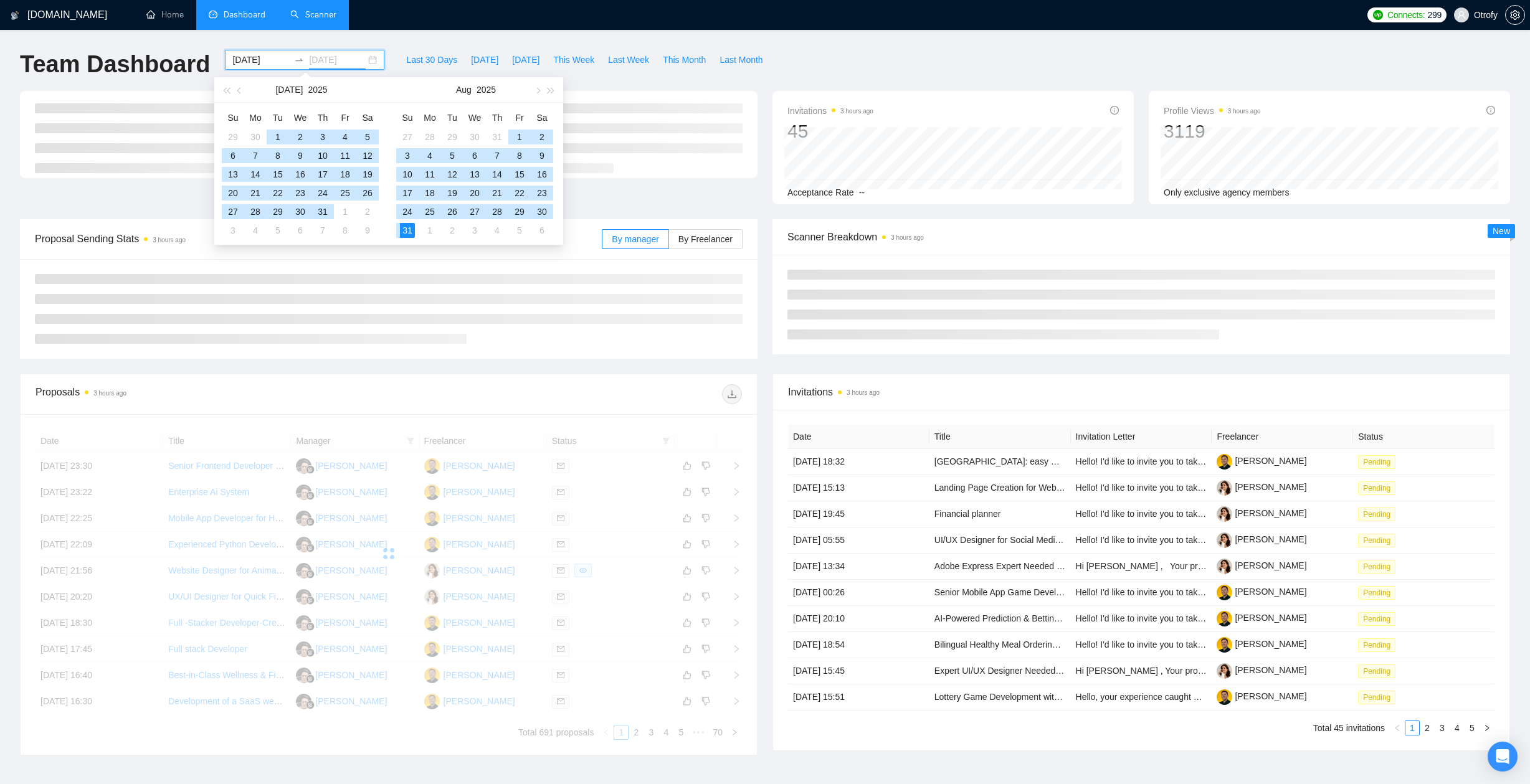
type input "2025-08-31"
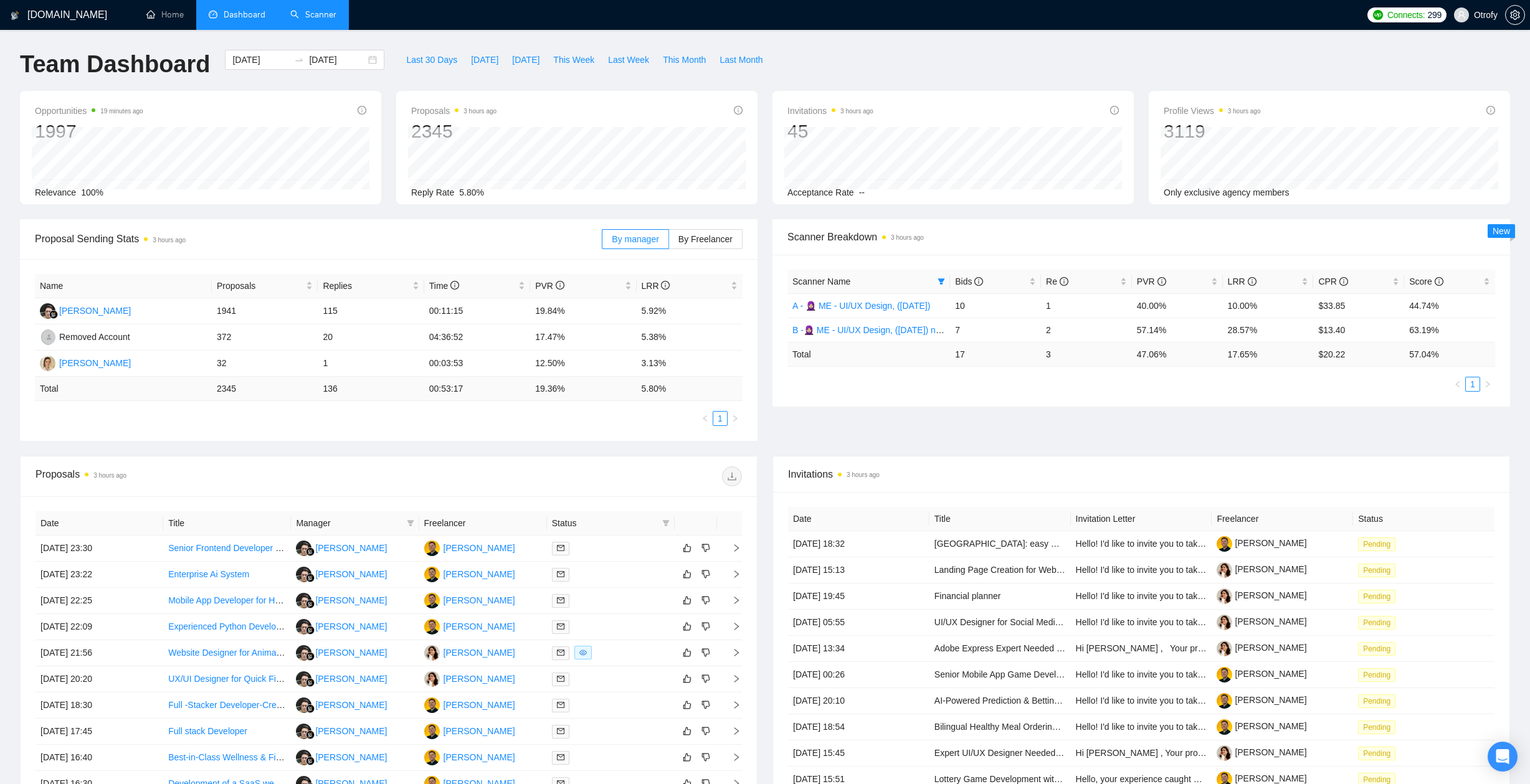
click at [762, 332] on div "Proposal Sending Stats 3 hours ago By manager By Freelancer Name Proposals Repl…" at bounding box center [388, 330] width 752 height 222
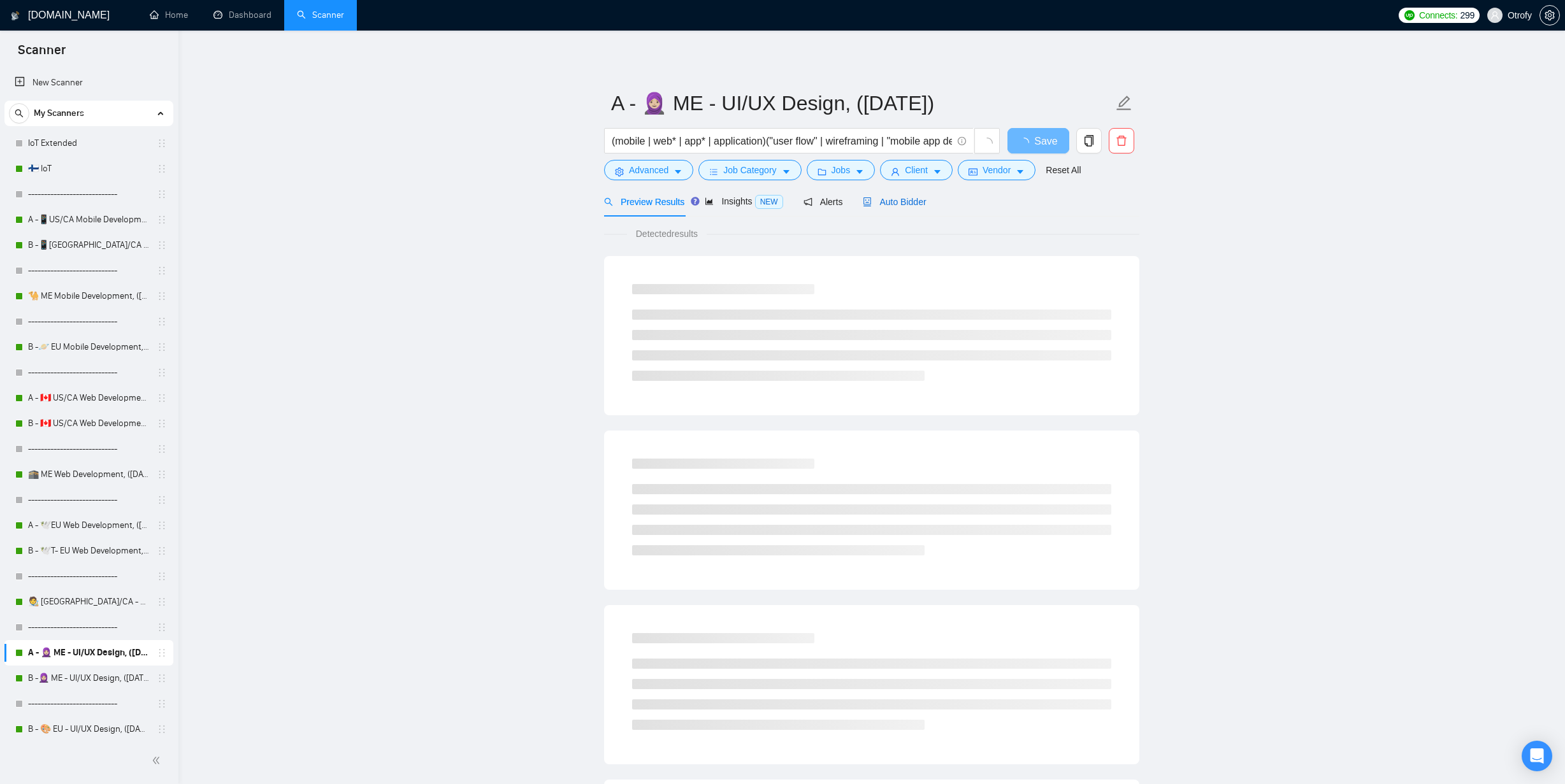
click at [917, 203] on span "Auto Bidder" at bounding box center [894, 201] width 63 height 10
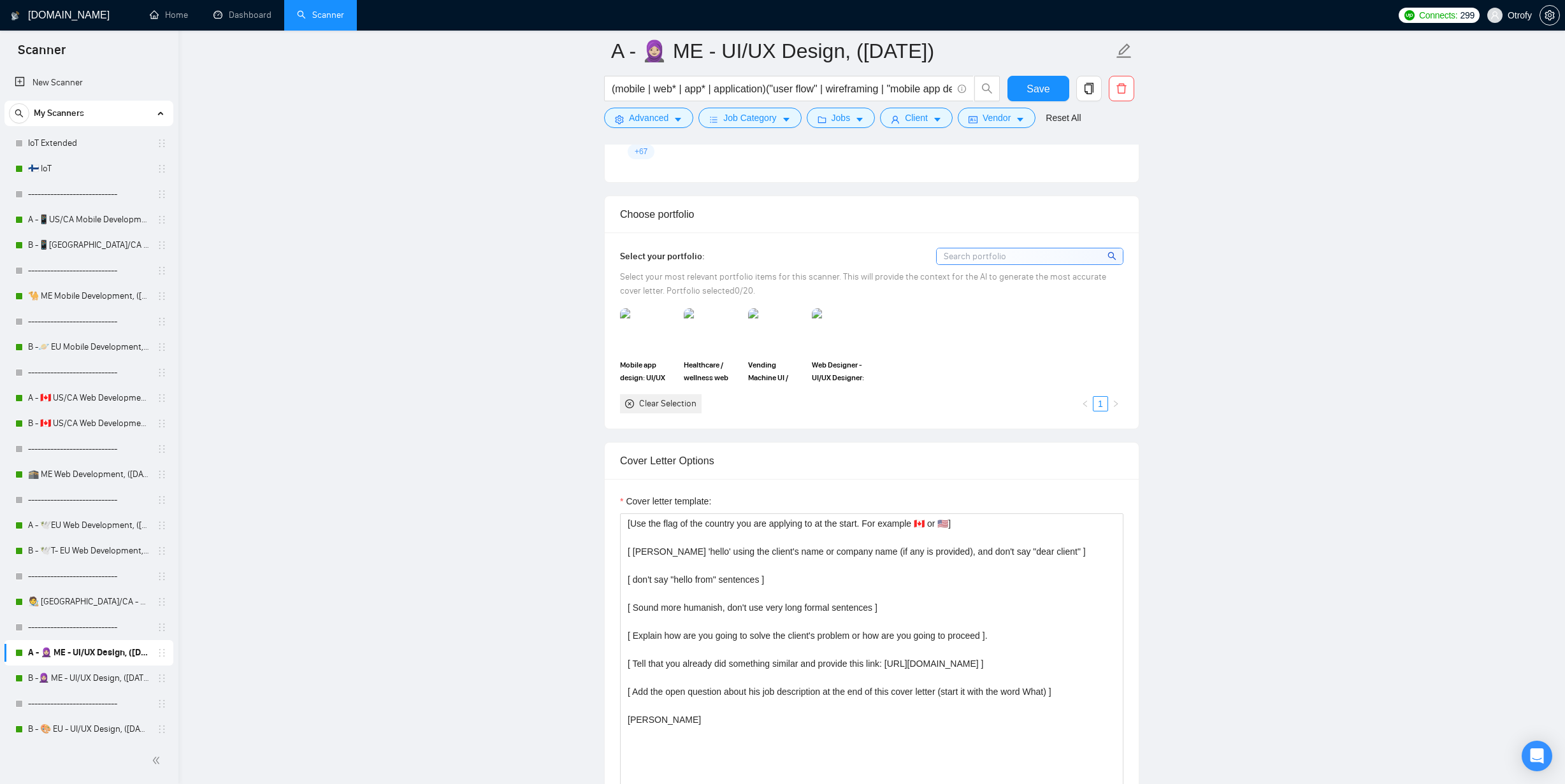
scroll to position [1400, 0]
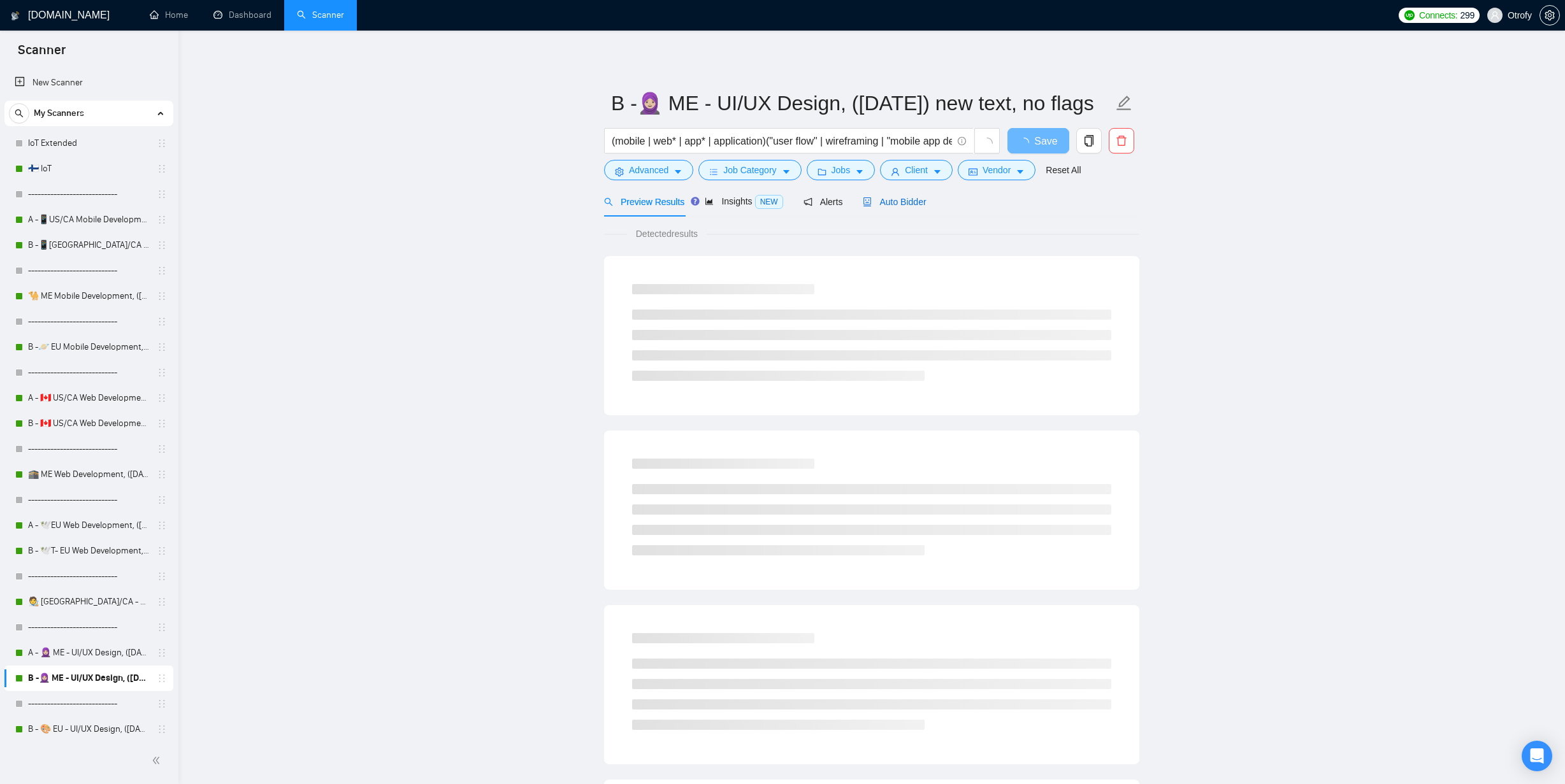
click at [904, 208] on div "Auto Bidder" at bounding box center [894, 202] width 63 height 14
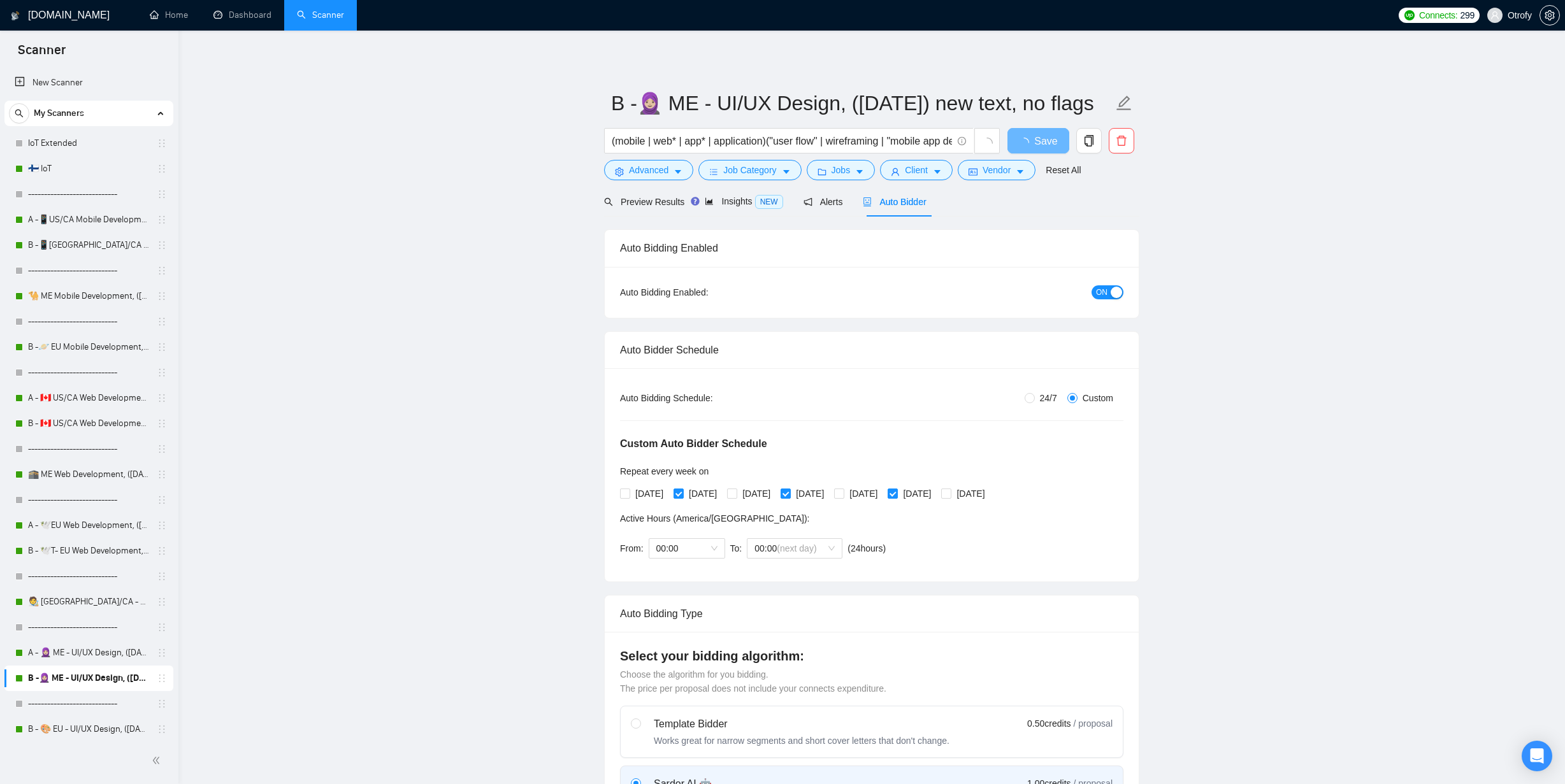
click at [935, 1] on ul "Home Dashboard Scanner" at bounding box center [762, 15] width 1259 height 30
click at [641, 496] on span "[DATE]" at bounding box center [649, 494] width 39 height 14
click at [629, 496] on input "[DATE]" at bounding box center [624, 492] width 9 height 9
checkbox input "true"
click at [775, 494] on span "[DATE]" at bounding box center [756, 494] width 39 height 14
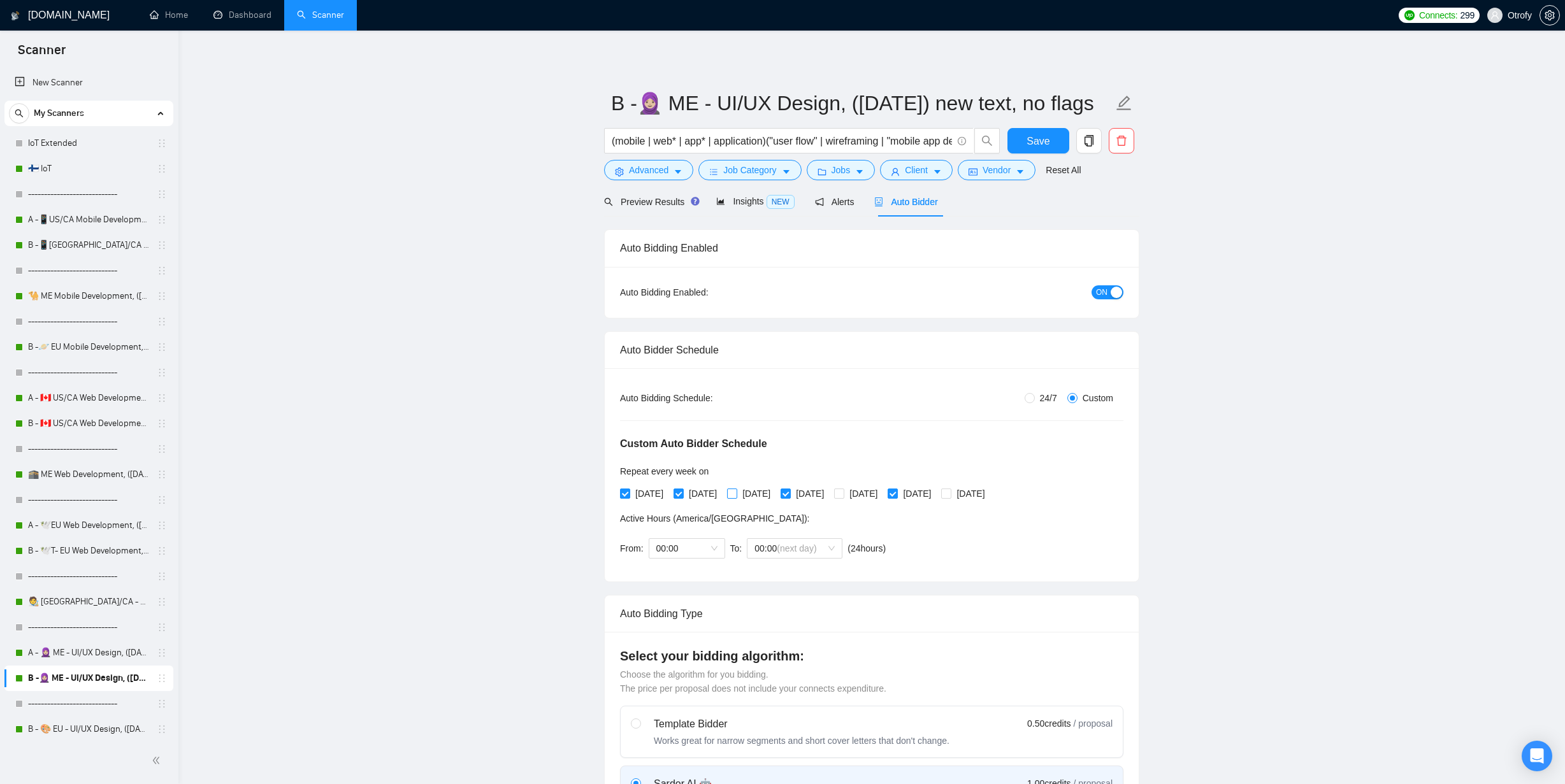
click at [736, 494] on input "[DATE]" at bounding box center [731, 492] width 9 height 9
checkbox input "true"
click at [882, 497] on span "[DATE]" at bounding box center [863, 494] width 39 height 14
click at [843, 497] on input "[DATE]" at bounding box center [838, 492] width 9 height 9
checkbox input "true"
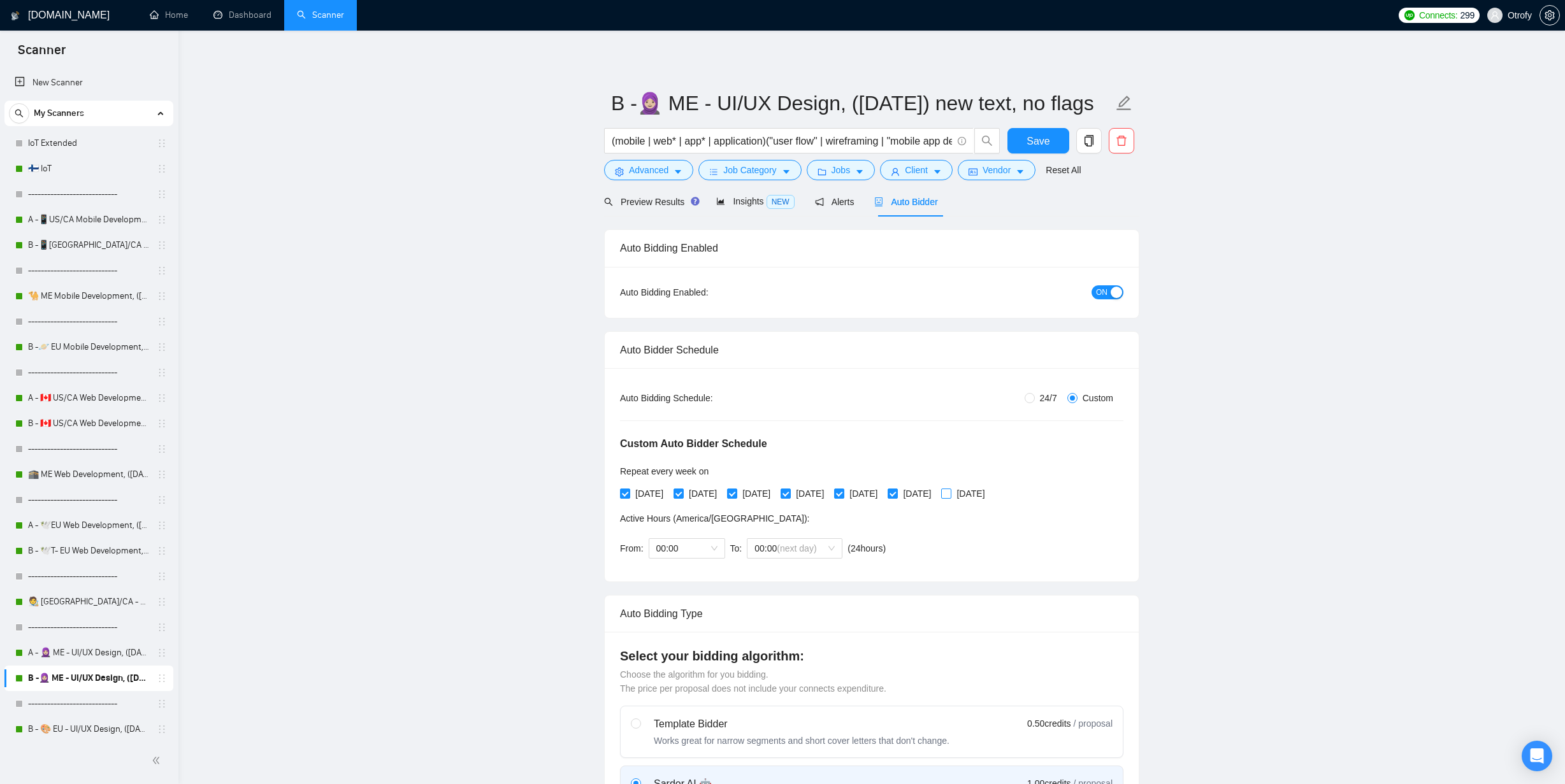
click at [990, 496] on span "[DATE]" at bounding box center [970, 494] width 39 height 14
click at [950, 496] on input "[DATE]" at bounding box center [945, 492] width 9 height 9
checkbox input "true"
click at [1043, 141] on span "Save" at bounding box center [1038, 141] width 23 height 16
click at [103, 654] on link "A - 🧕🏼 ME - UI/UX Design, (April 30, 2025)" at bounding box center [88, 653] width 121 height 26
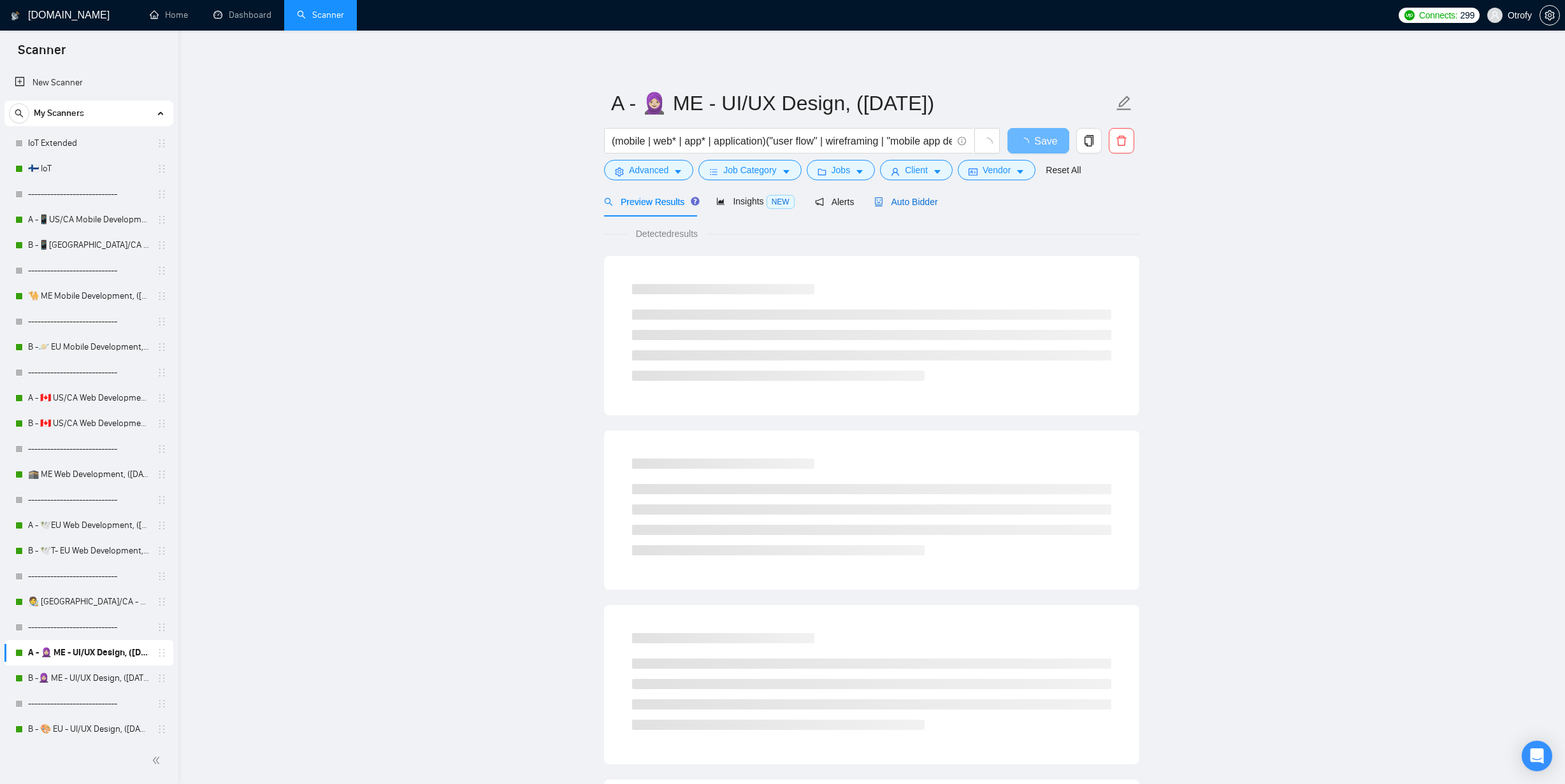
click at [918, 205] on span "Auto Bidder" at bounding box center [905, 201] width 63 height 10
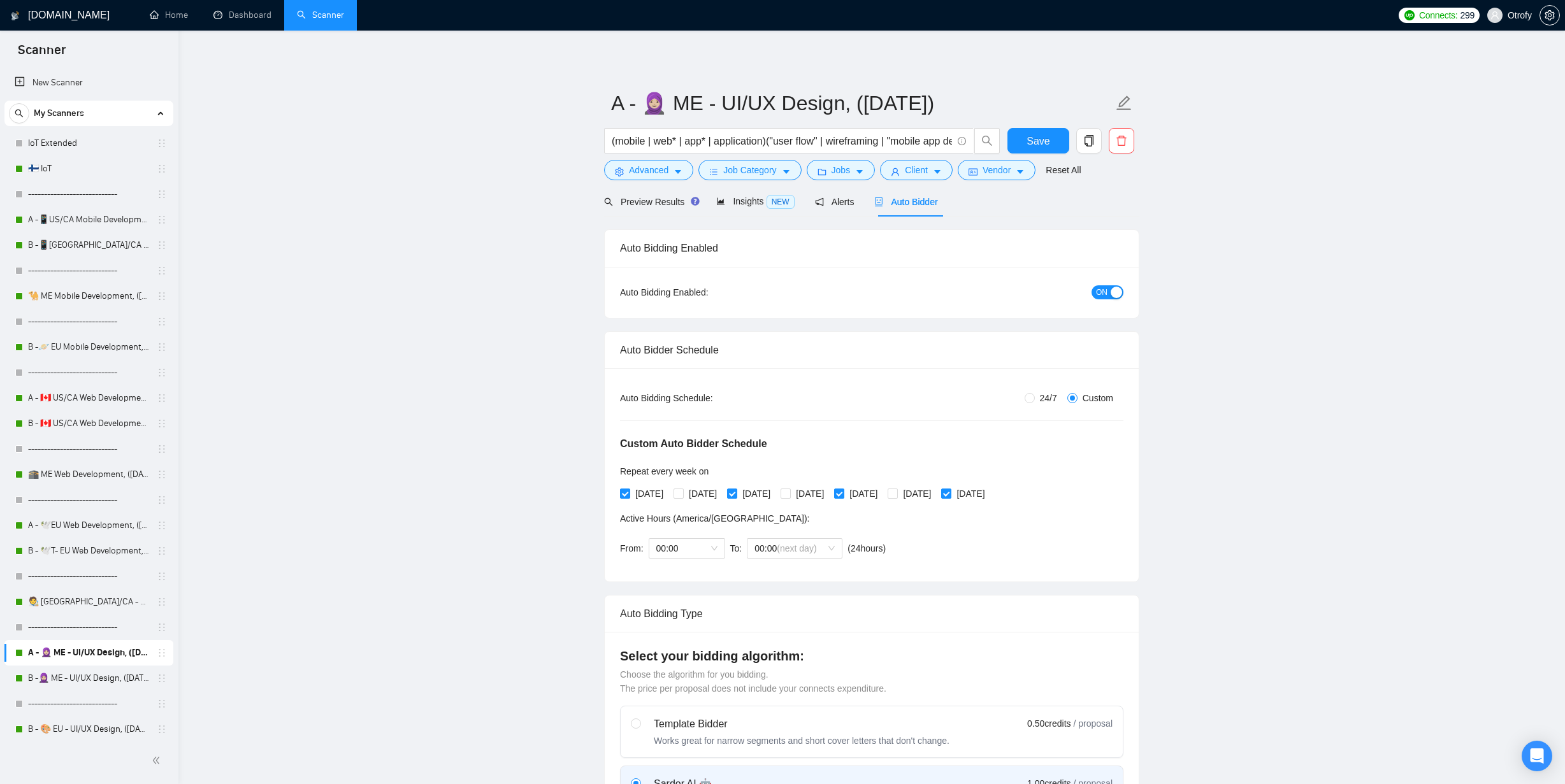
click at [1112, 294] on div "button" at bounding box center [1116, 292] width 11 height 11
click at [1042, 142] on span "Save" at bounding box center [1038, 141] width 23 height 16
click at [1126, 144] on icon "delete" at bounding box center [1121, 140] width 11 height 11
click at [1113, 204] on span "Yes" at bounding box center [1106, 205] width 15 height 14
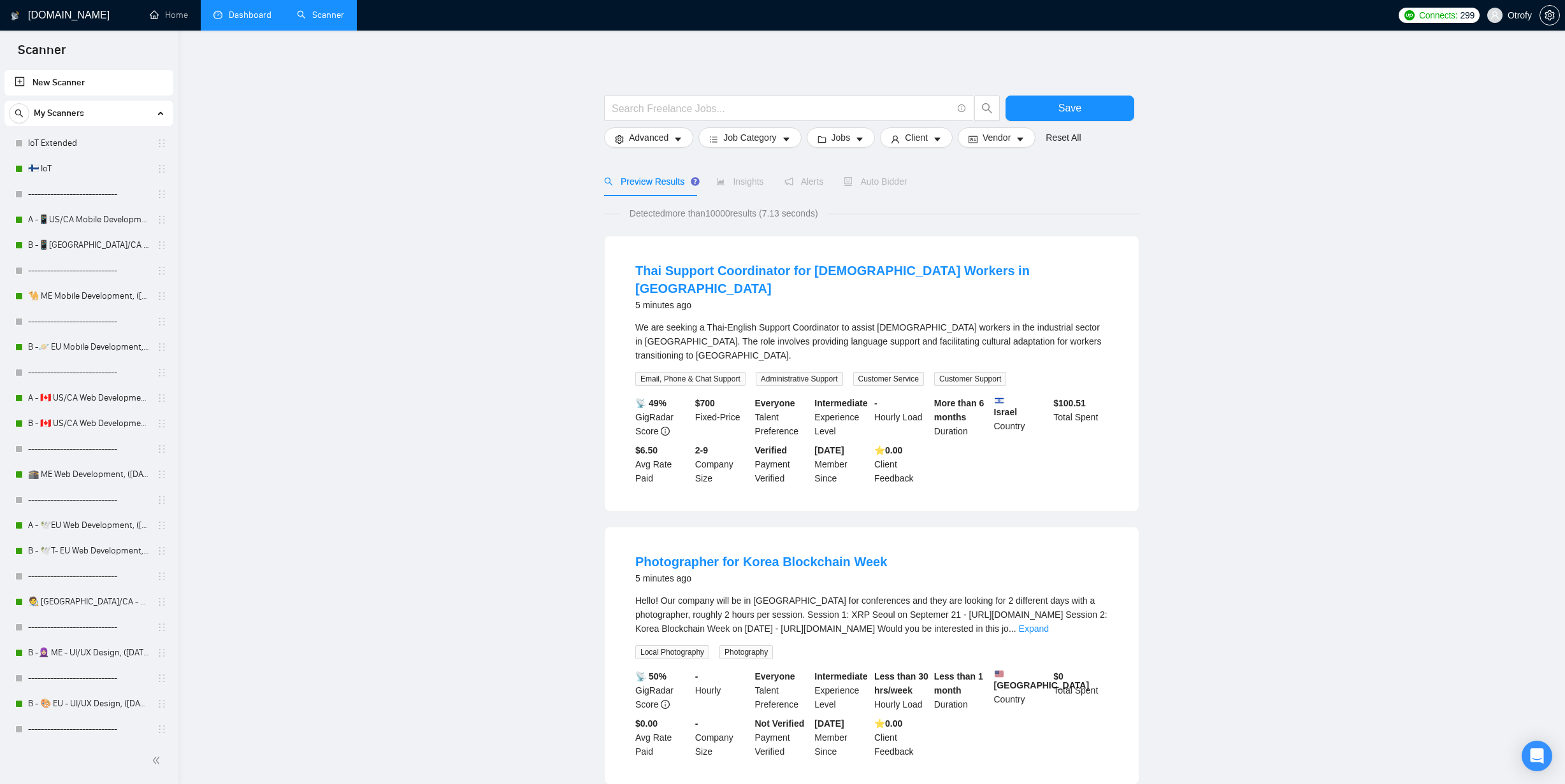
click at [253, 20] on link "Dashboard" at bounding box center [242, 15] width 58 height 11
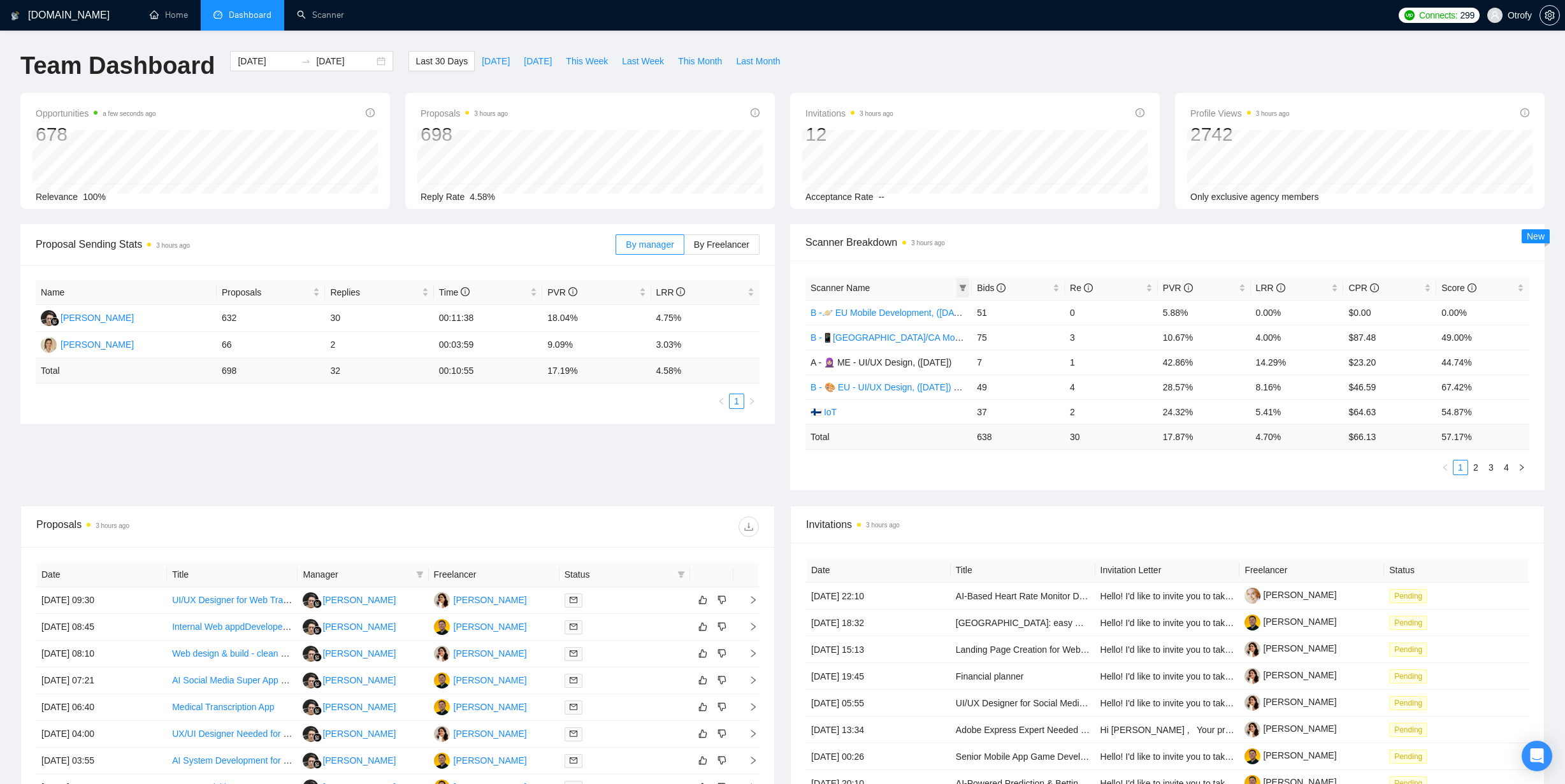
click at [960, 286] on icon "filter" at bounding box center [963, 288] width 7 height 6
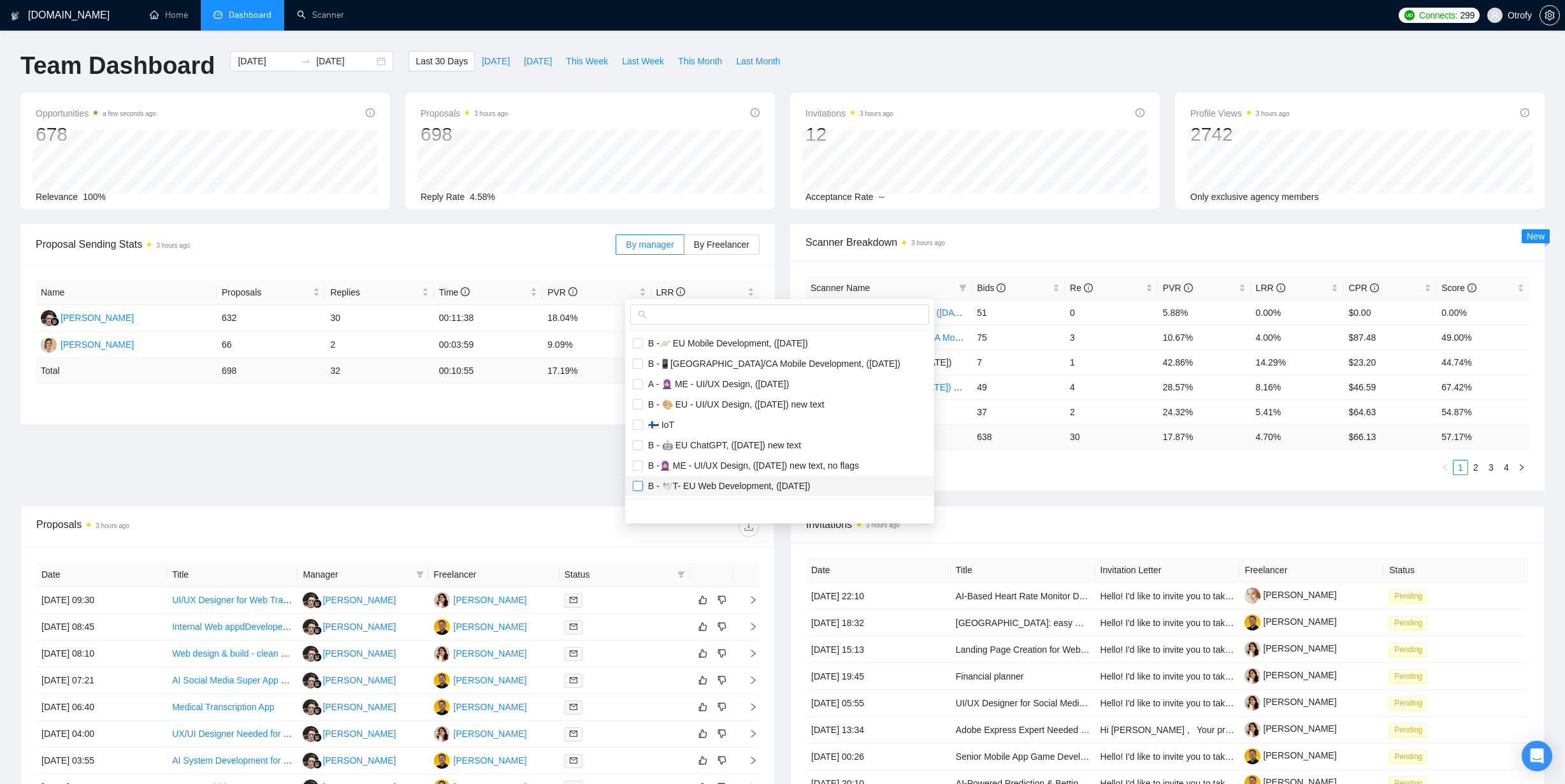
click at [636, 484] on input "checkbox" at bounding box center [638, 486] width 10 height 10
checkbox input "true"
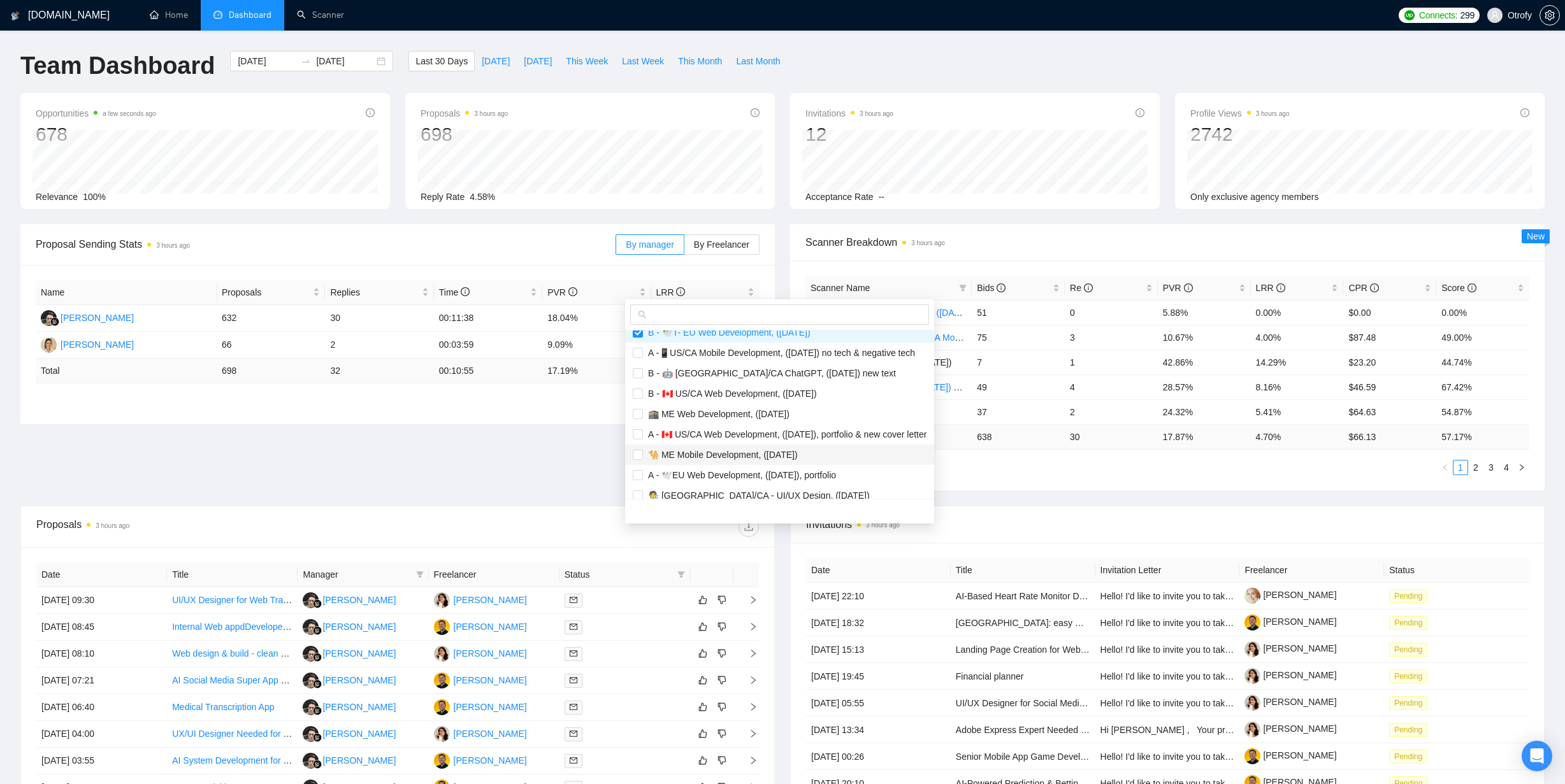
scroll to position [156, 0]
click at [636, 473] on input "checkbox" at bounding box center [638, 472] width 10 height 10
checkbox input "true"
click at [562, 467] on main "Team Dashboard 2025-08-12 2025-09-11 Last 30 Days Today Yesterday This Week Las…" at bounding box center [782, 481] width 1524 height 860
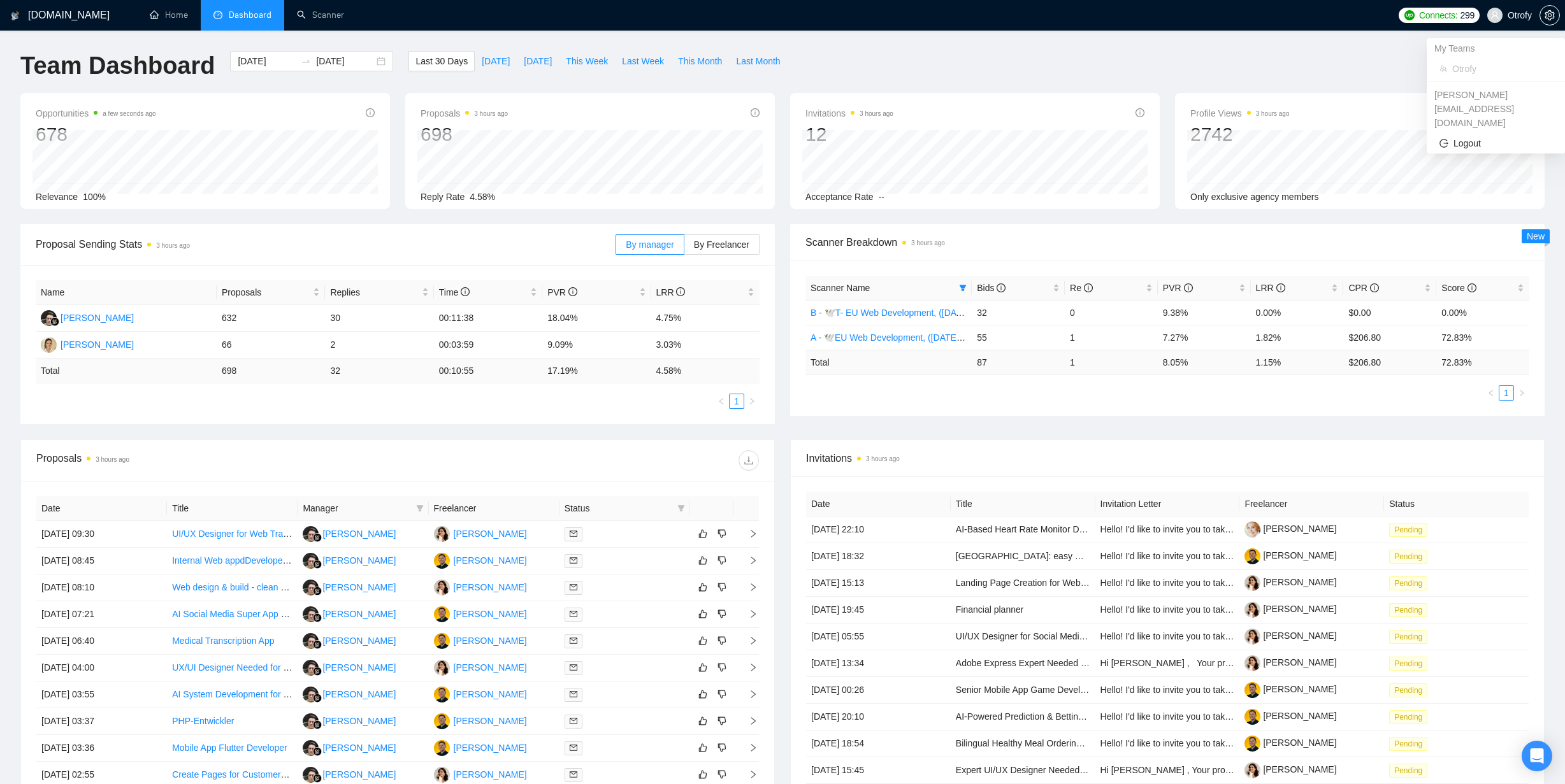
click at [1517, 20] on span "Otrofy" at bounding box center [1509, 15] width 60 height 41
click at [1554, 16] on icon "setting" at bounding box center [1549, 15] width 9 height 10
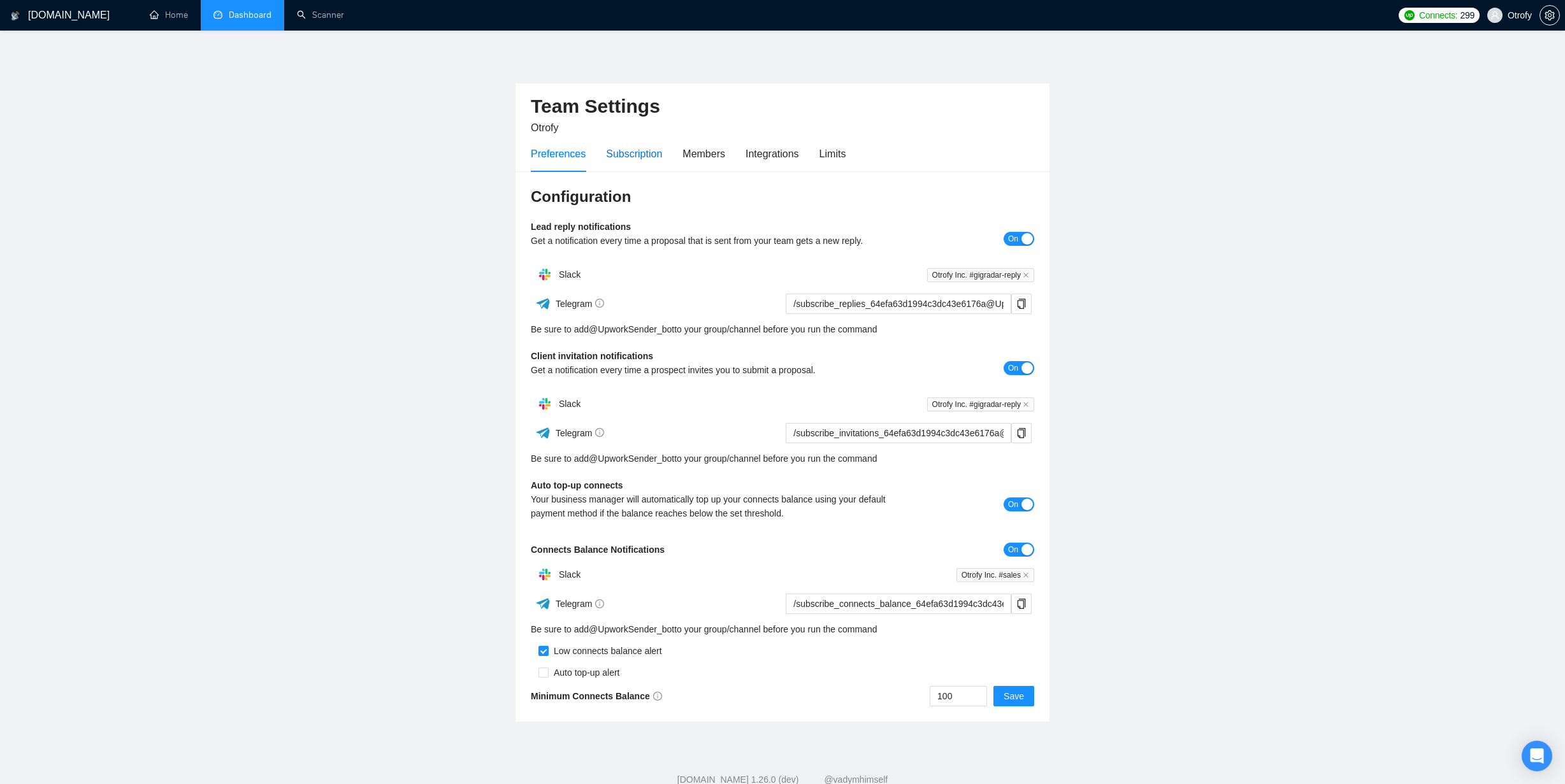
click at [642, 156] on div "Subscription" at bounding box center [634, 154] width 56 height 16
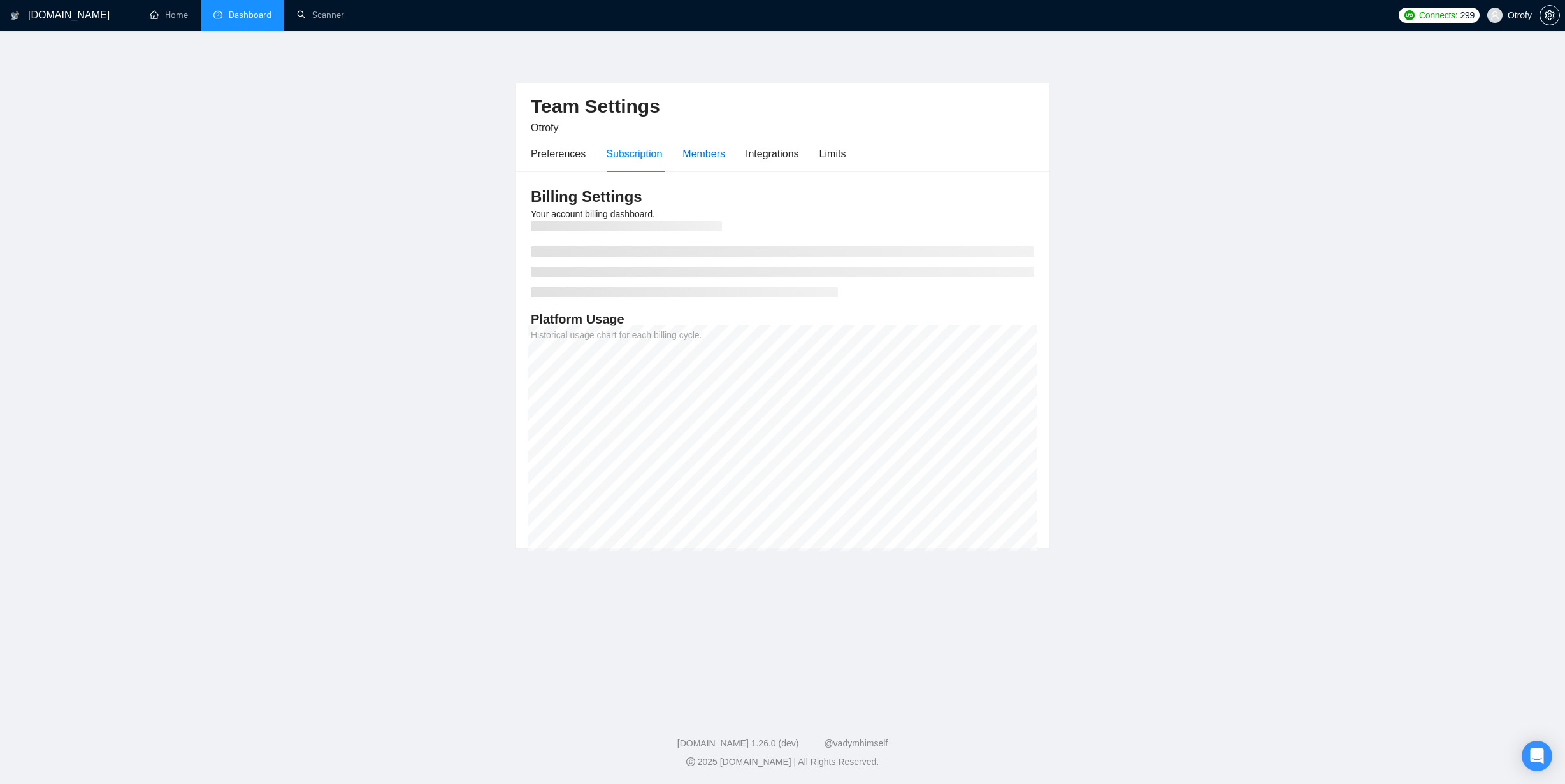
click at [697, 153] on div "Members" at bounding box center [703, 154] width 43 height 16
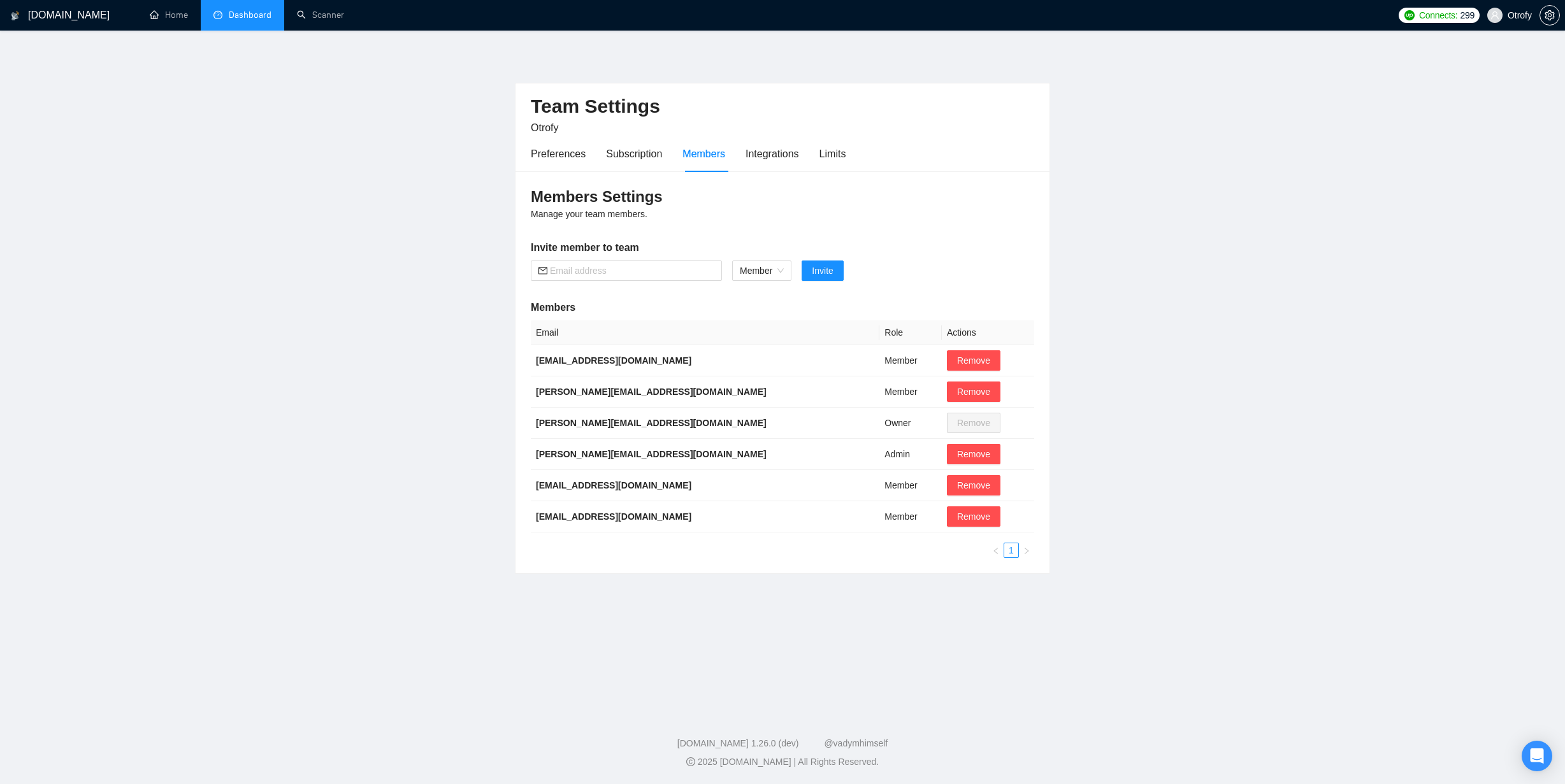
click at [245, 20] on link "Dashboard" at bounding box center [242, 15] width 58 height 11
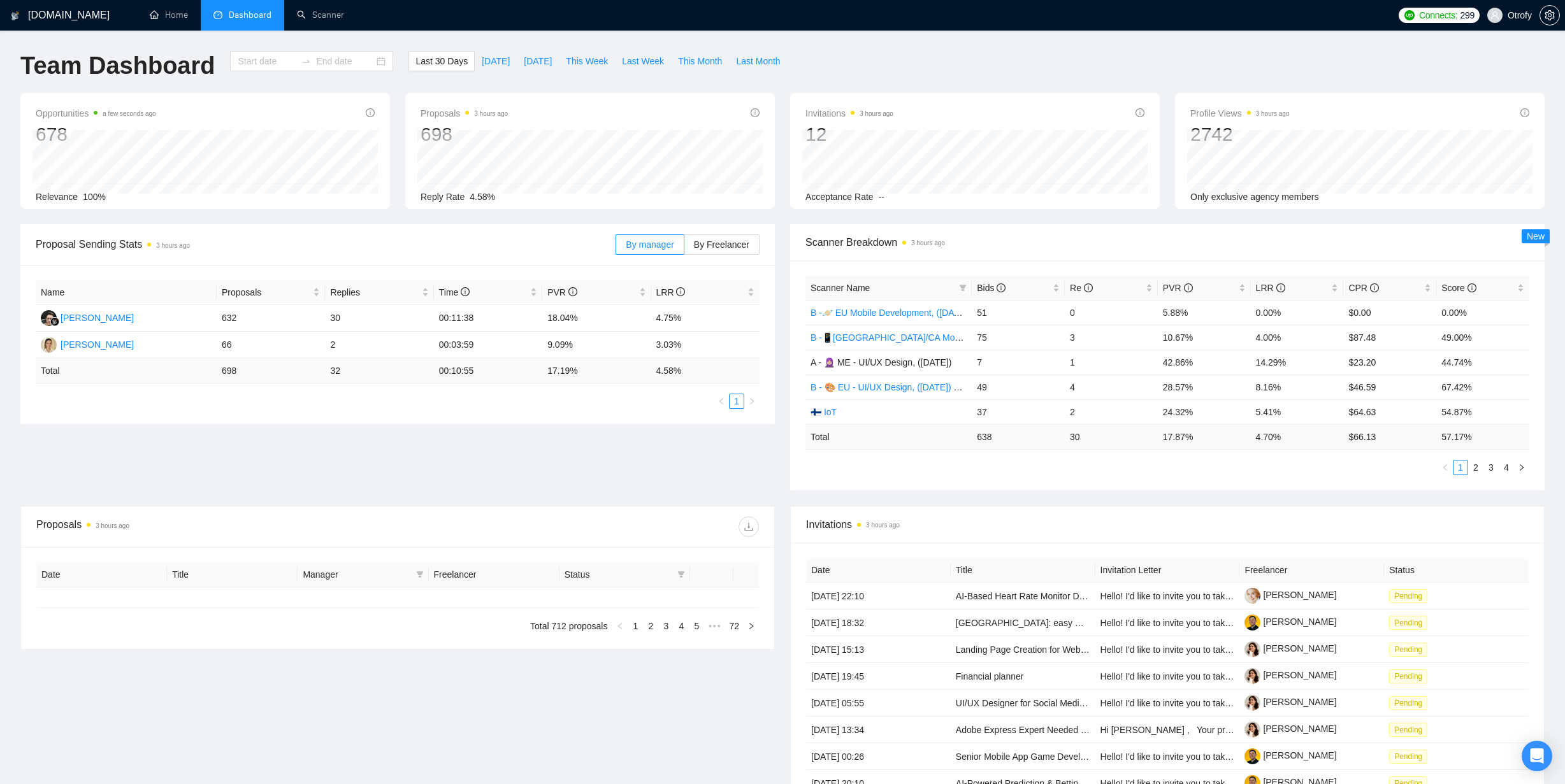
type input "[DATE]"
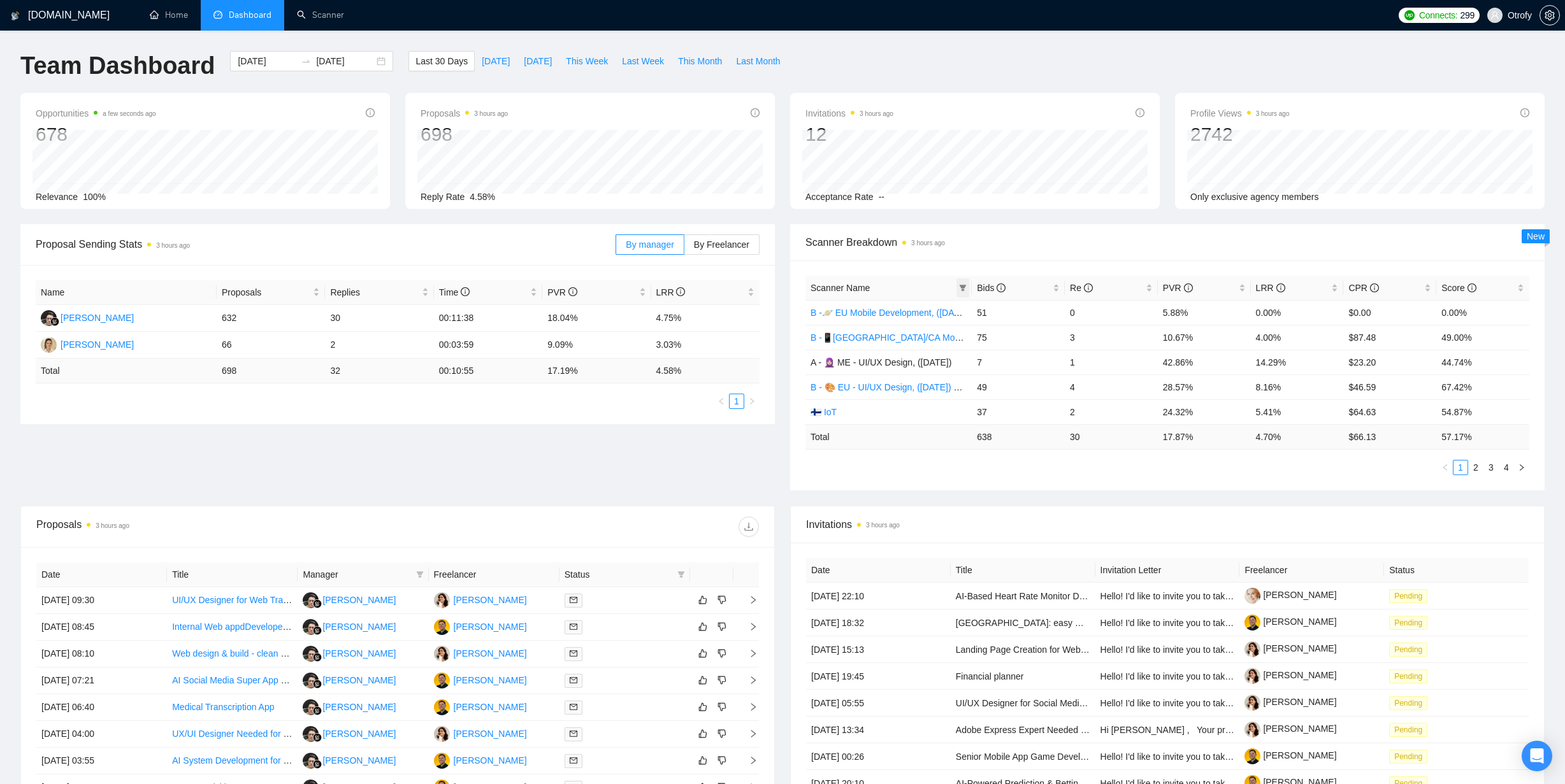
click at [965, 283] on span at bounding box center [963, 288] width 13 height 19
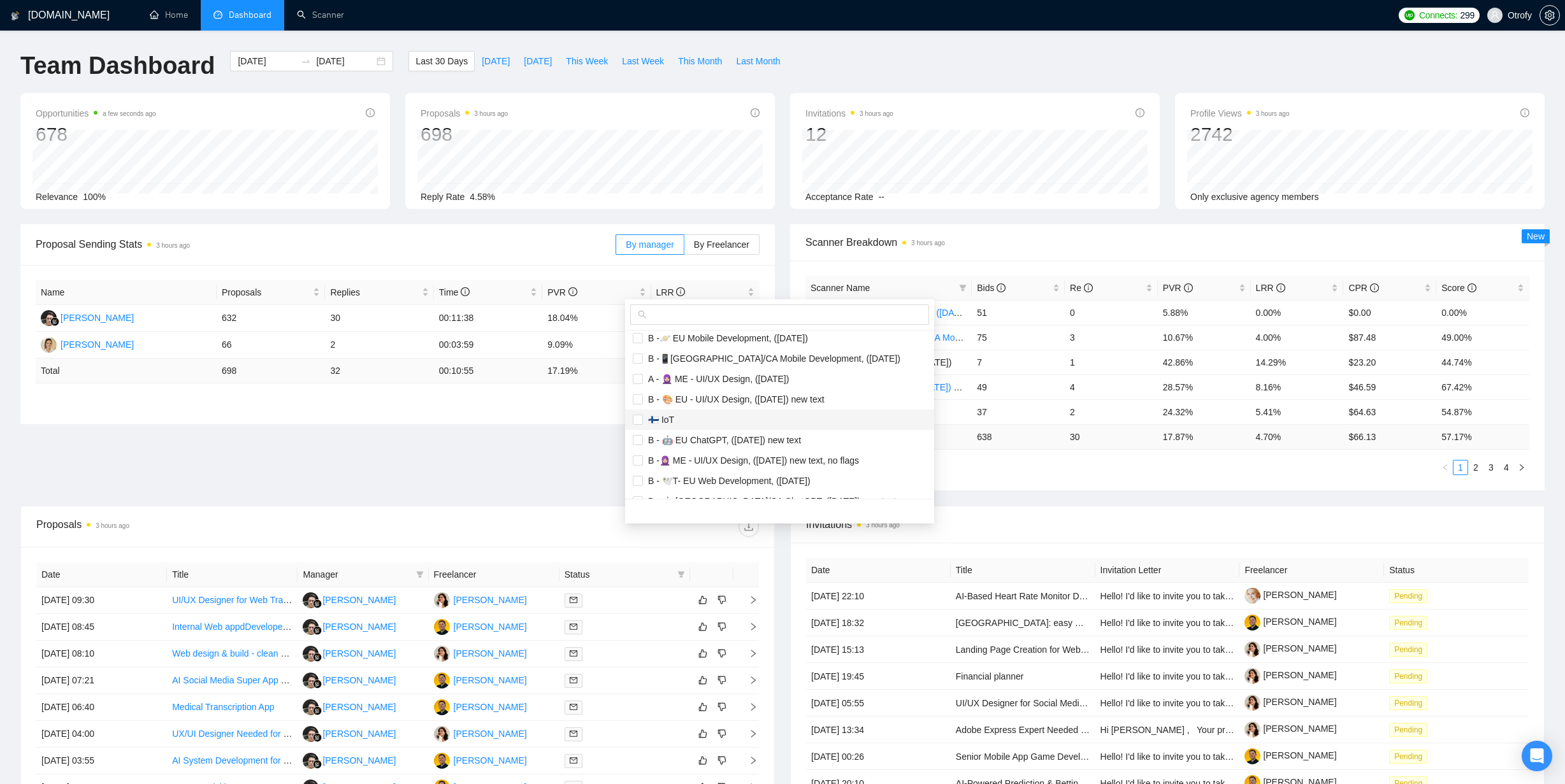
scroll to position [8, 0]
click at [586, 440] on div "Proposal Sending Stats 3 hours ago By manager By Freelancer Name Proposals Repl…" at bounding box center [782, 365] width 1539 height 282
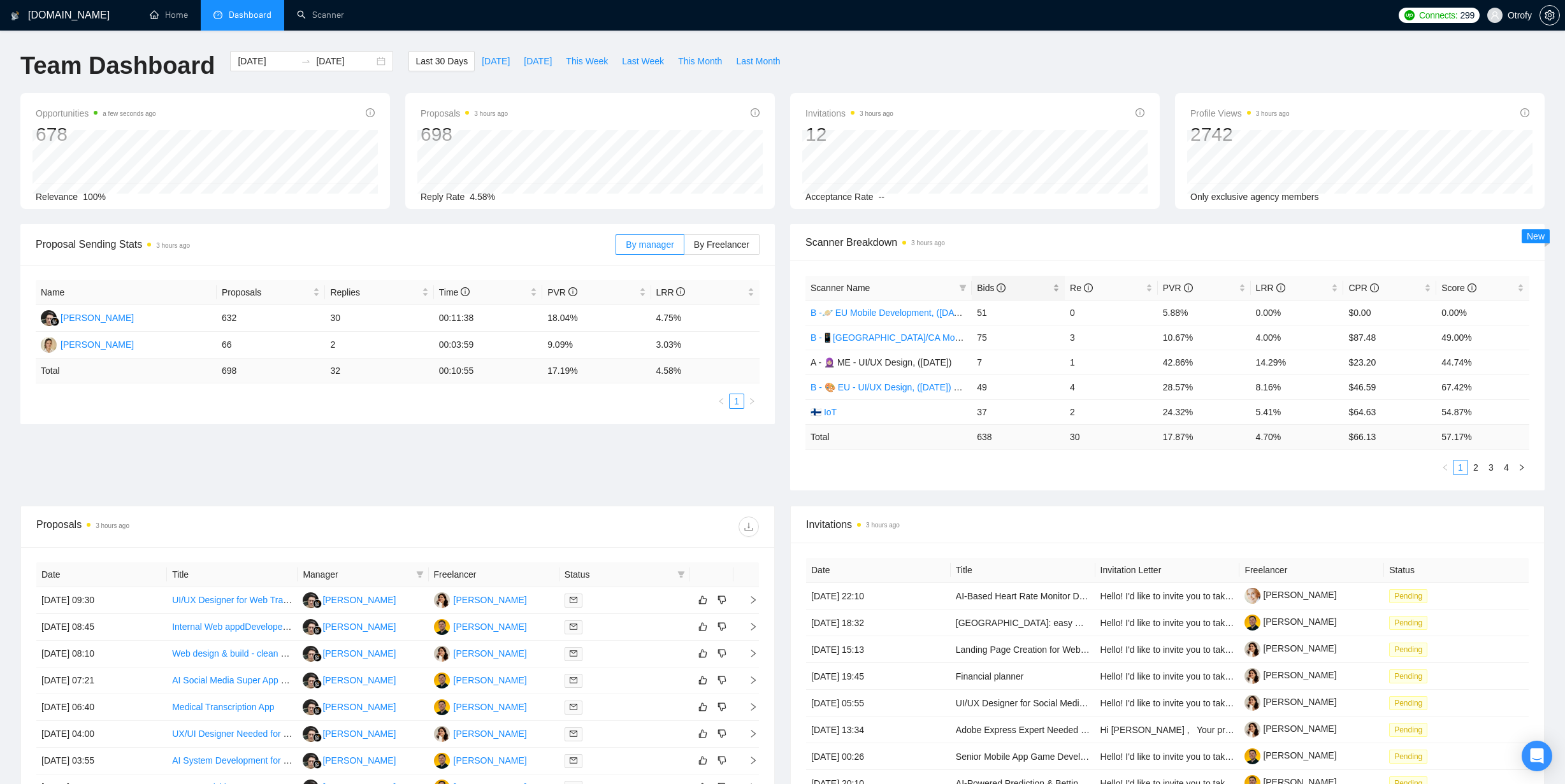
click at [1058, 286] on div "Bids" at bounding box center [1018, 288] width 83 height 14
click at [963, 284] on icon "filter" at bounding box center [963, 288] width 7 height 7
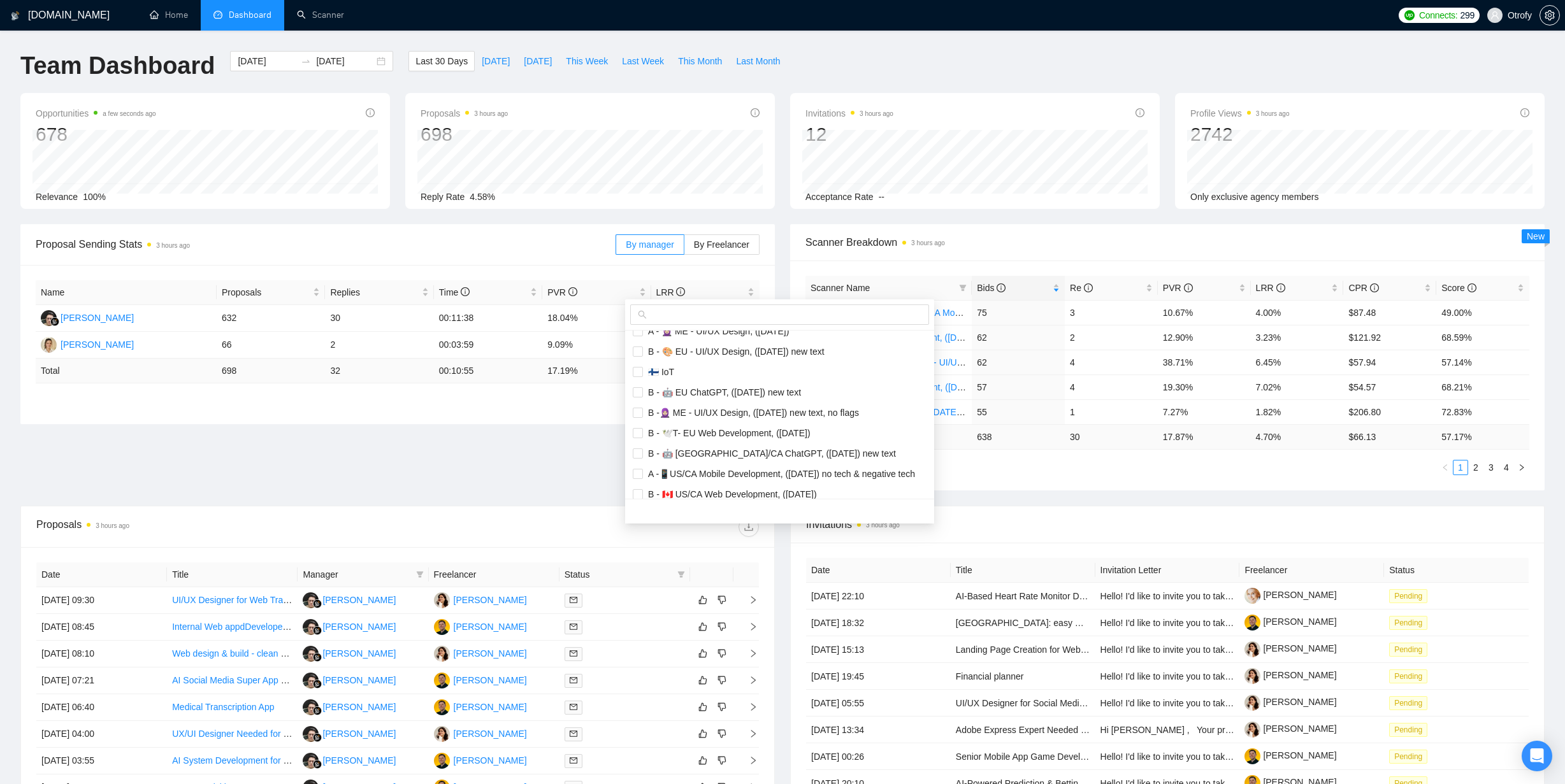
scroll to position [0, 0]
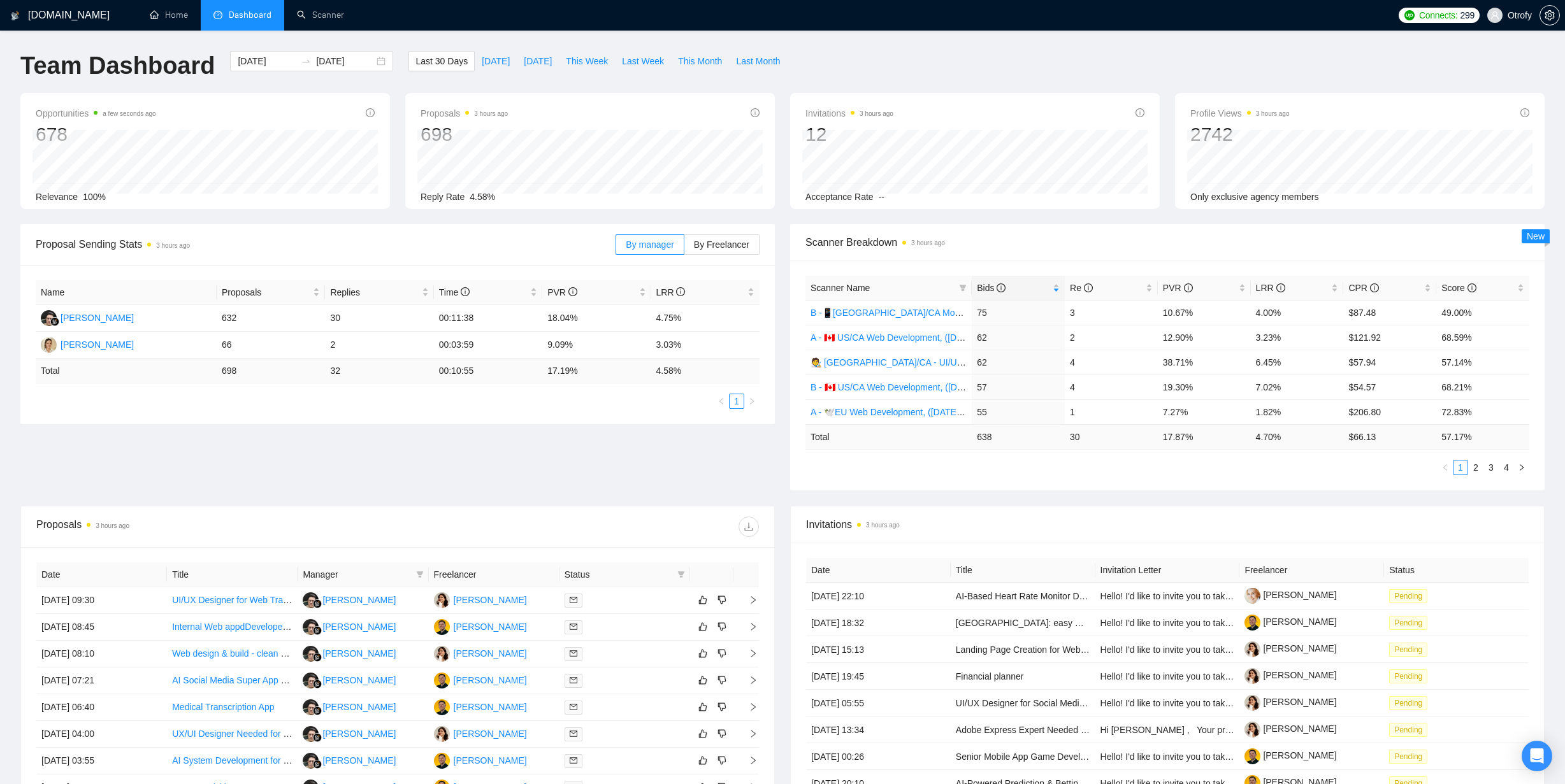
click at [572, 472] on div "Proposal Sending Stats 3 hours ago By manager By Freelancer Name Proposals Repl…" at bounding box center [782, 365] width 1539 height 282
click at [959, 287] on icon "filter" at bounding box center [963, 288] width 7 height 7
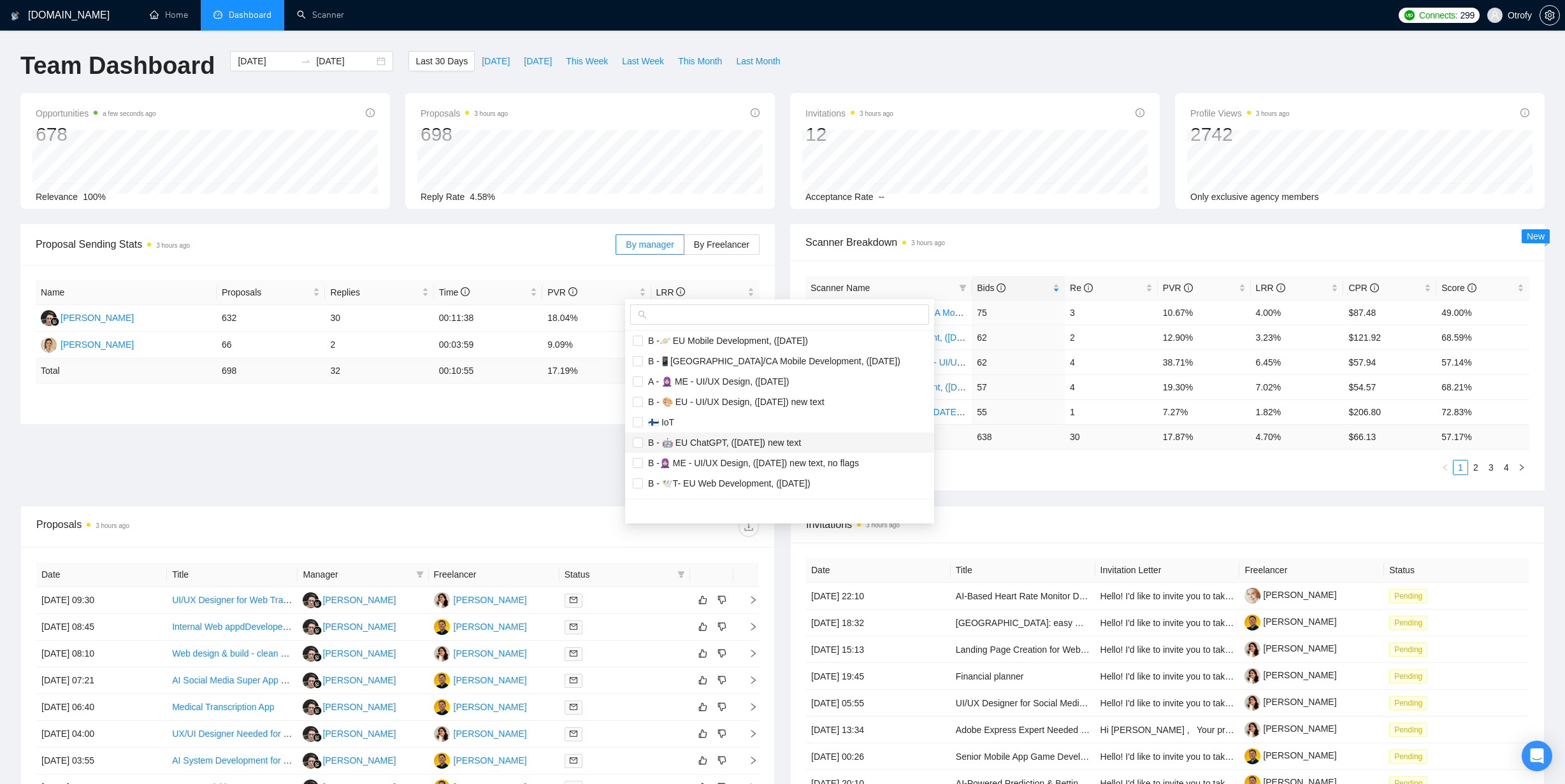
scroll to position [5, 0]
click at [641, 481] on input "checkbox" at bounding box center [638, 481] width 10 height 10
checkbox input "true"
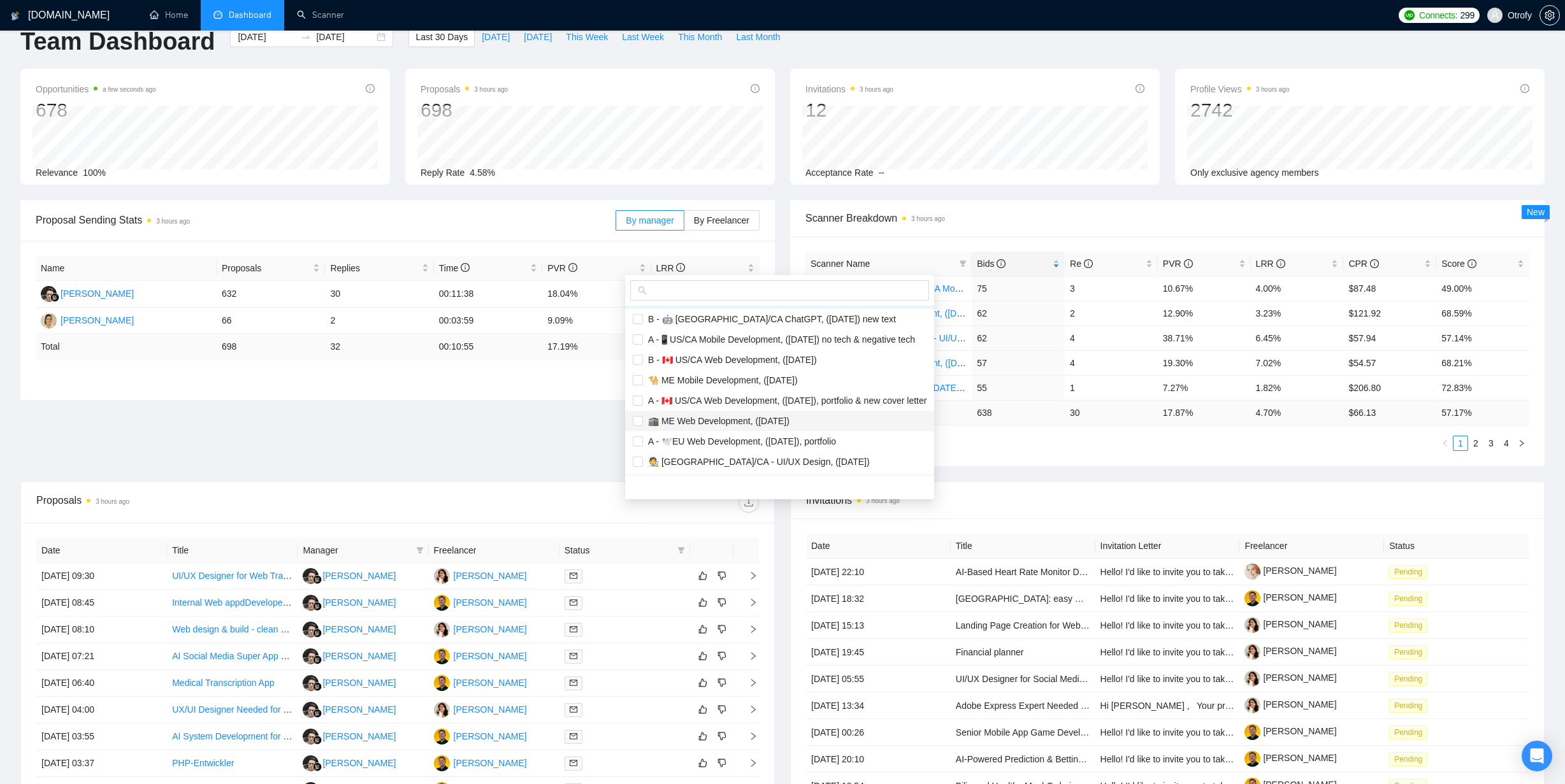
scroll to position [27, 0]
click at [640, 442] on input "checkbox" at bounding box center [638, 438] width 10 height 10
checkbox input "true"
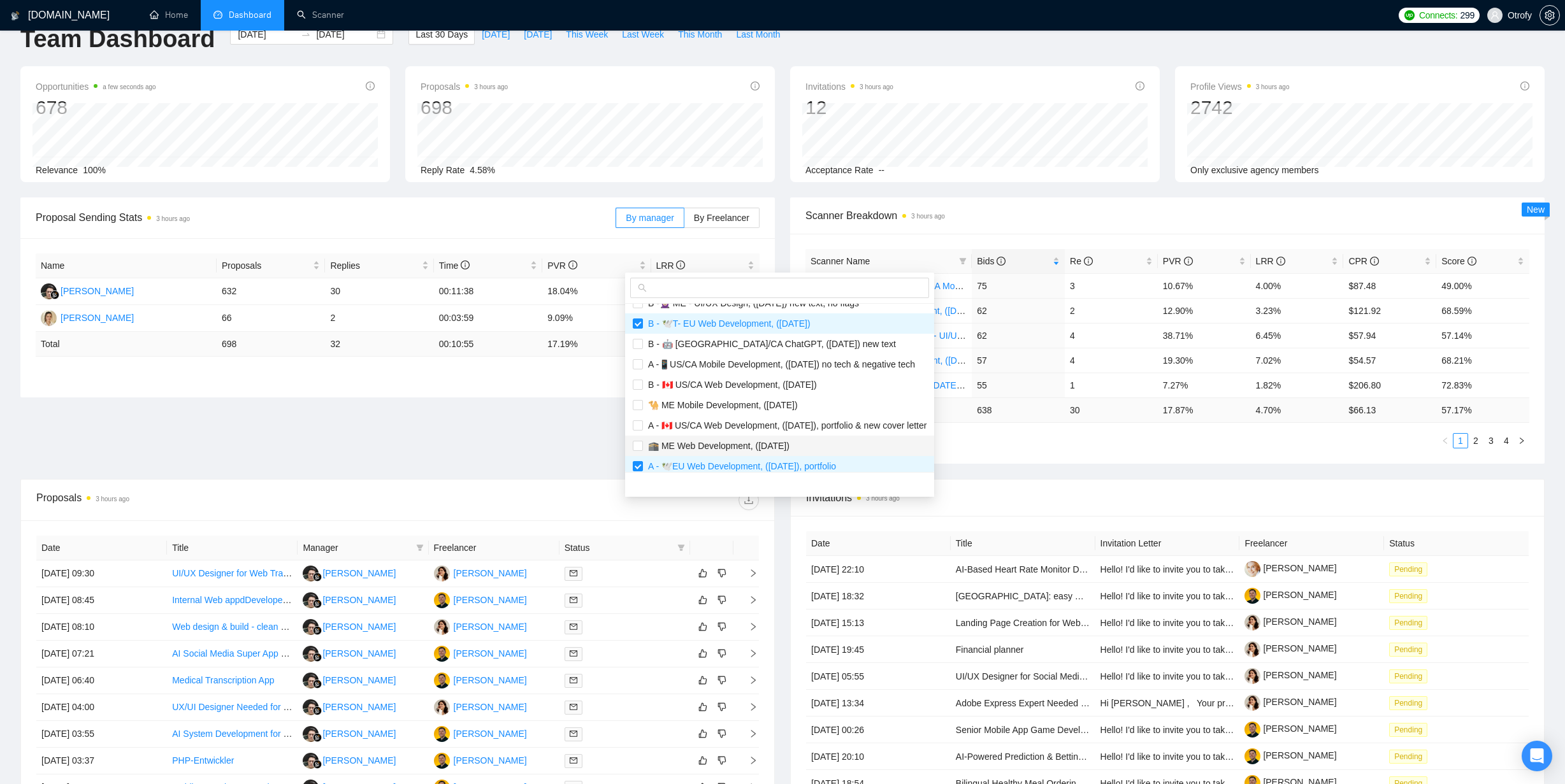
scroll to position [107, 0]
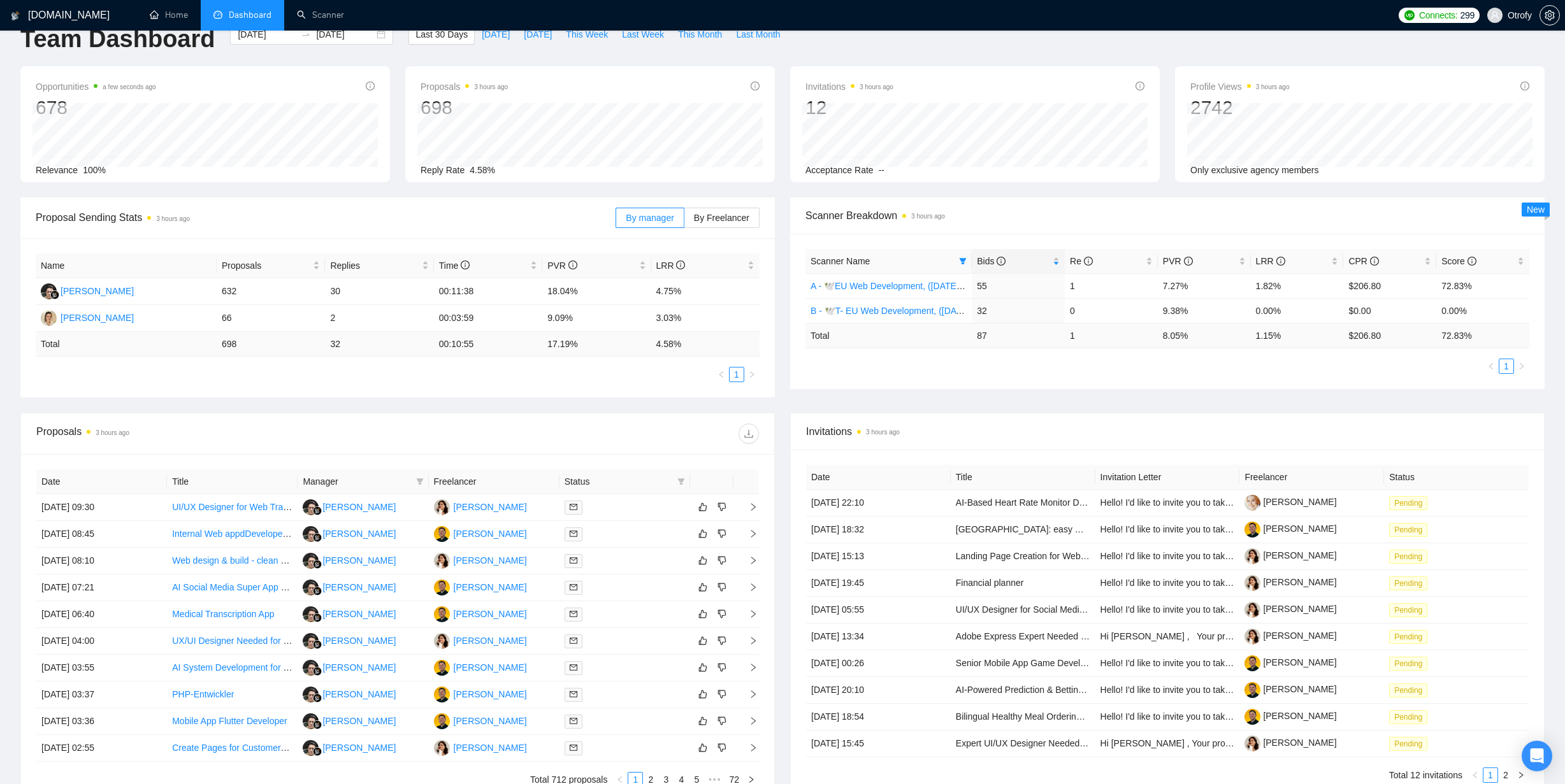
click at [575, 437] on main "Team Dashboard 2025-08-12 2025-09-11 Last 30 Days Today Yesterday This Week Las…" at bounding box center [782, 421] width 1524 height 794
drag, startPoint x: 1368, startPoint y: 286, endPoint x: 1383, endPoint y: 286, distance: 15.0
click at [1381, 286] on td "$206.80" at bounding box center [1389, 286] width 93 height 25
click at [1320, 367] on ul "1" at bounding box center [1167, 366] width 724 height 16
drag, startPoint x: 1164, startPoint y: 284, endPoint x: 1189, endPoint y: 284, distance: 25.0
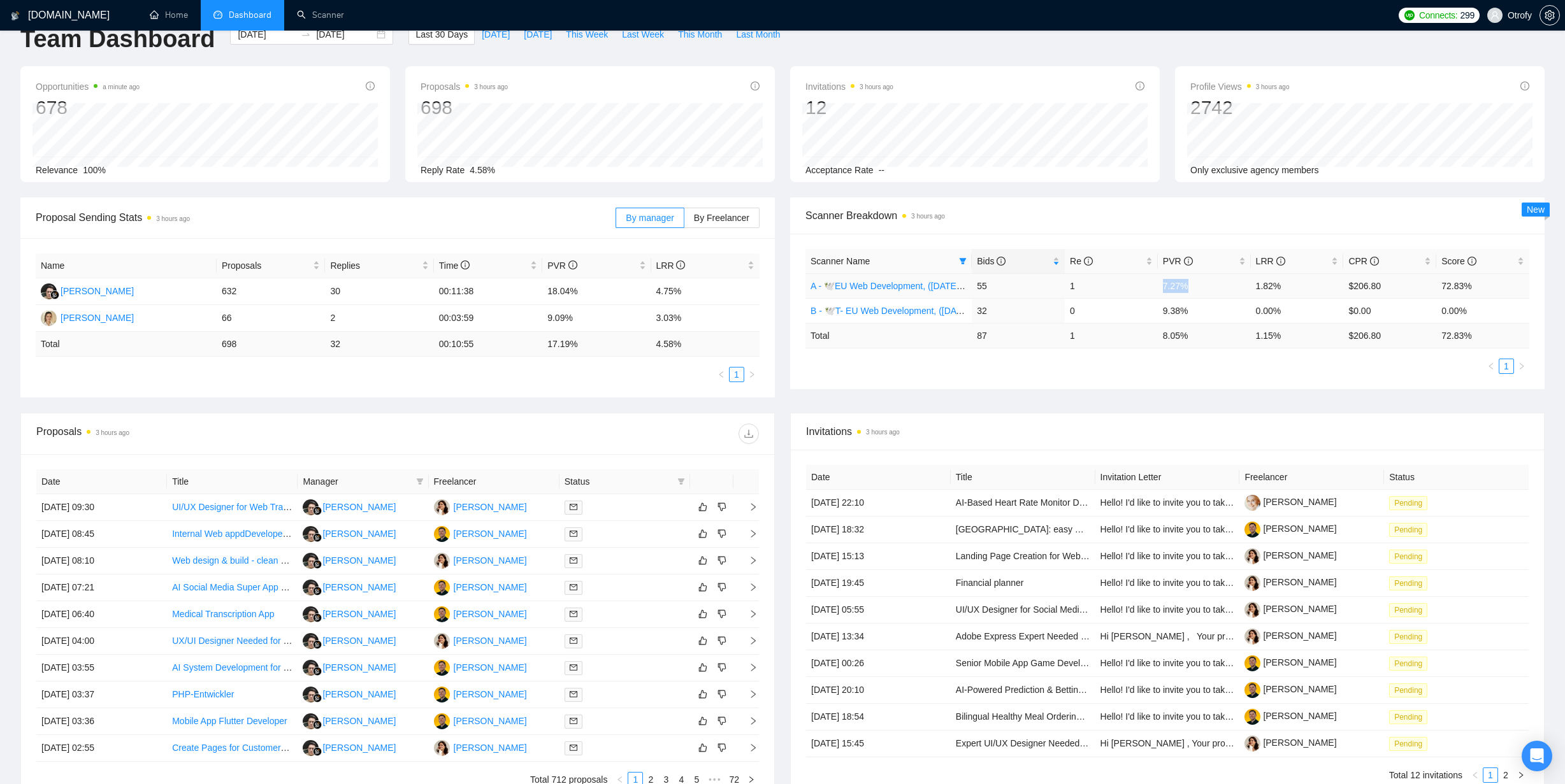
click at [1189, 284] on td "7.27%" at bounding box center [1204, 286] width 93 height 25
click at [1186, 367] on ul "1" at bounding box center [1167, 366] width 724 height 16
drag, startPoint x: 806, startPoint y: 283, endPoint x: 947, endPoint y: 288, distance: 141.1
click at [947, 288] on td "A - 🕊️EU Web Development, ([DATE]), portfolio" at bounding box center [888, 286] width 166 height 25
copy link "A - 🕊️EU Web Development, (Aug"
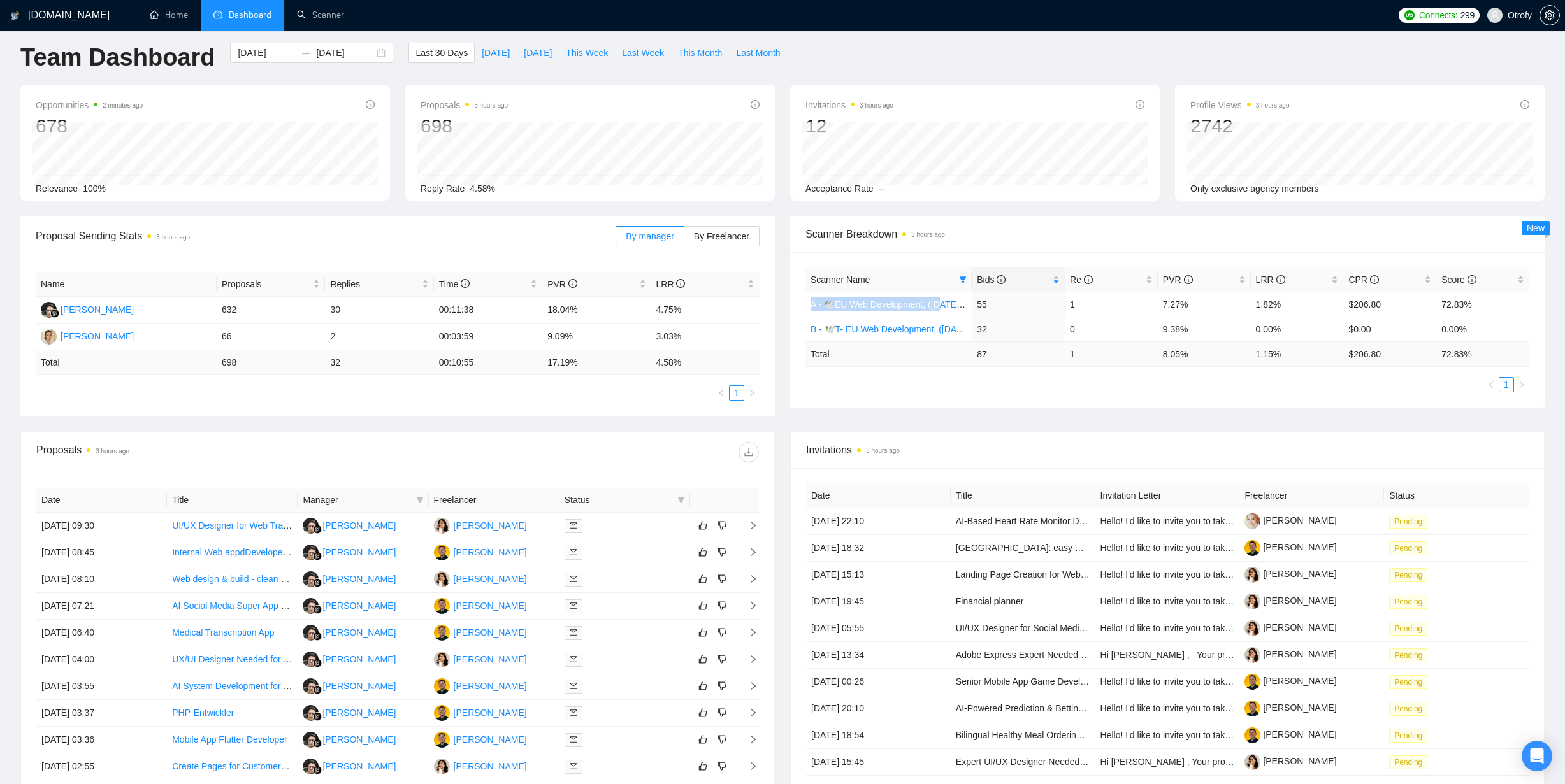
scroll to position [0, 0]
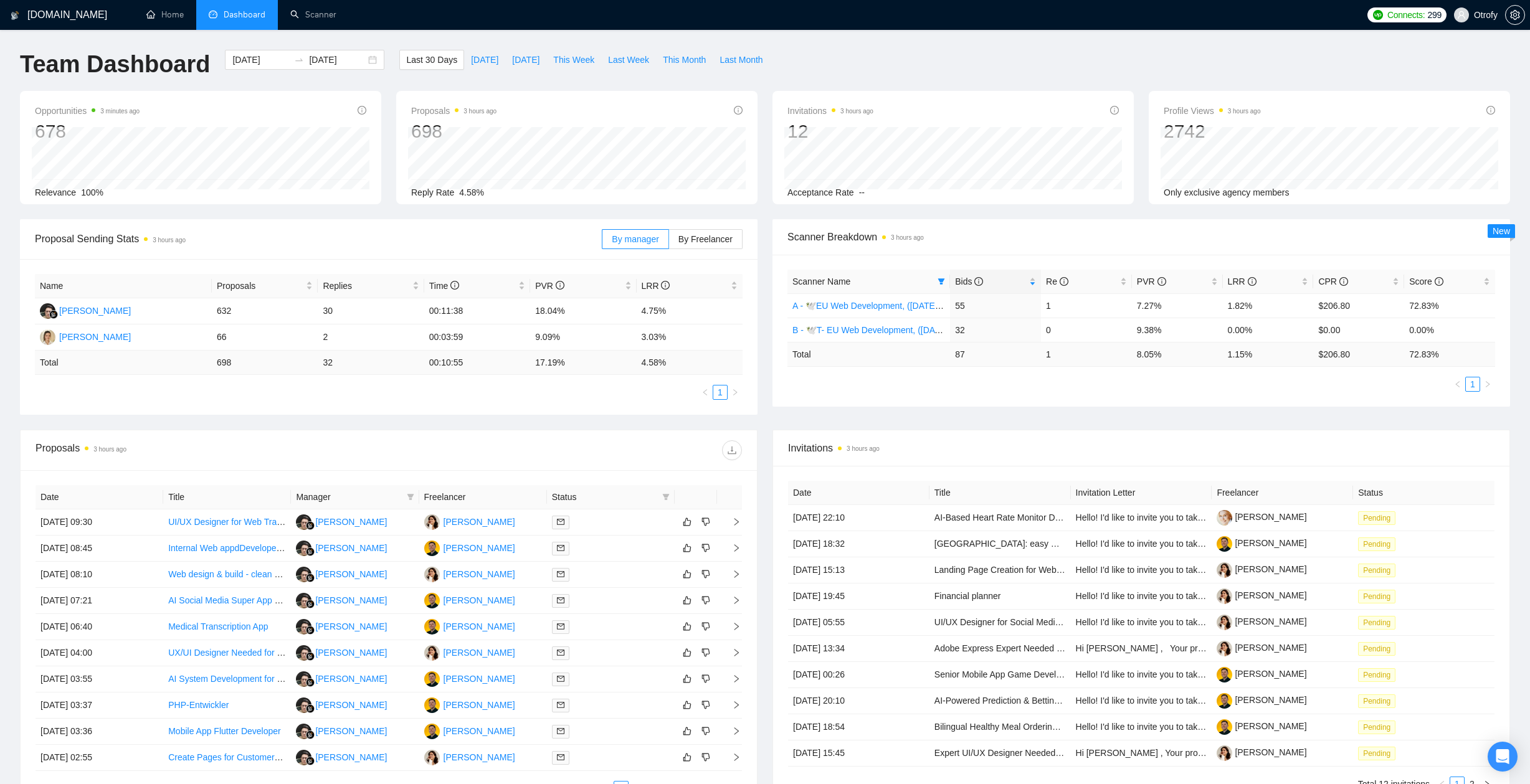
click at [763, 306] on div "Proposal Sending Stats 3 hours ago By manager By Freelancer Name Proposals Repl…" at bounding box center [388, 317] width 752 height 195
click at [339, 86] on div "[DATE] [DATE]" at bounding box center [304, 70] width 174 height 41
click at [831, 403] on div "Scanner Name Bids Re PVR LRR CPR Score A - 🕊️EU Web Development, (Aug 4, 2025),…" at bounding box center [1141, 331] width 738 height 152
click at [847, 407] on div "Proposal Sending Stats 3 hours ago By manager By Freelancer Name Proposals Repl…" at bounding box center [765, 324] width 1505 height 211
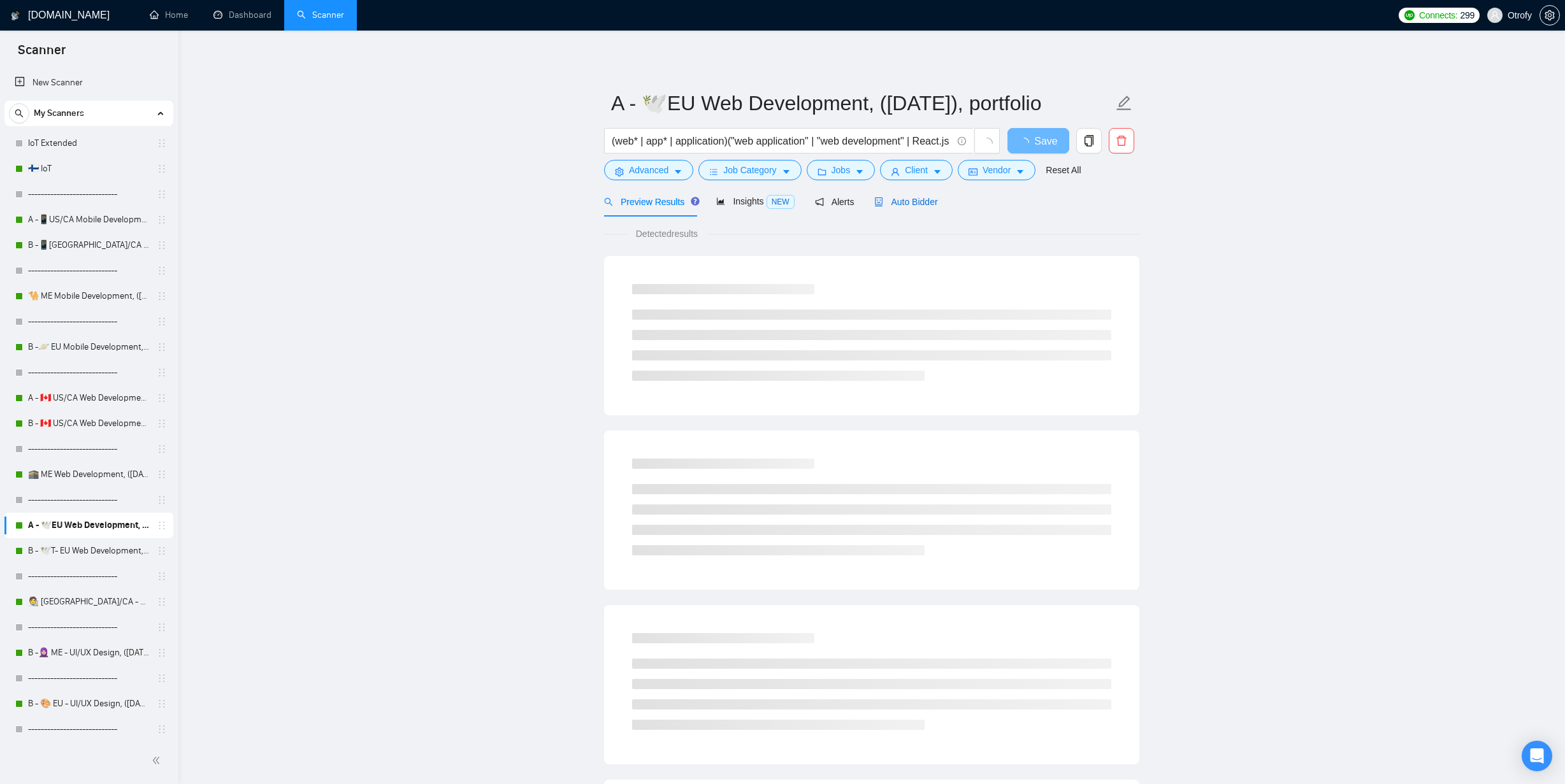
click at [904, 203] on span "Auto Bidder" at bounding box center [905, 201] width 63 height 10
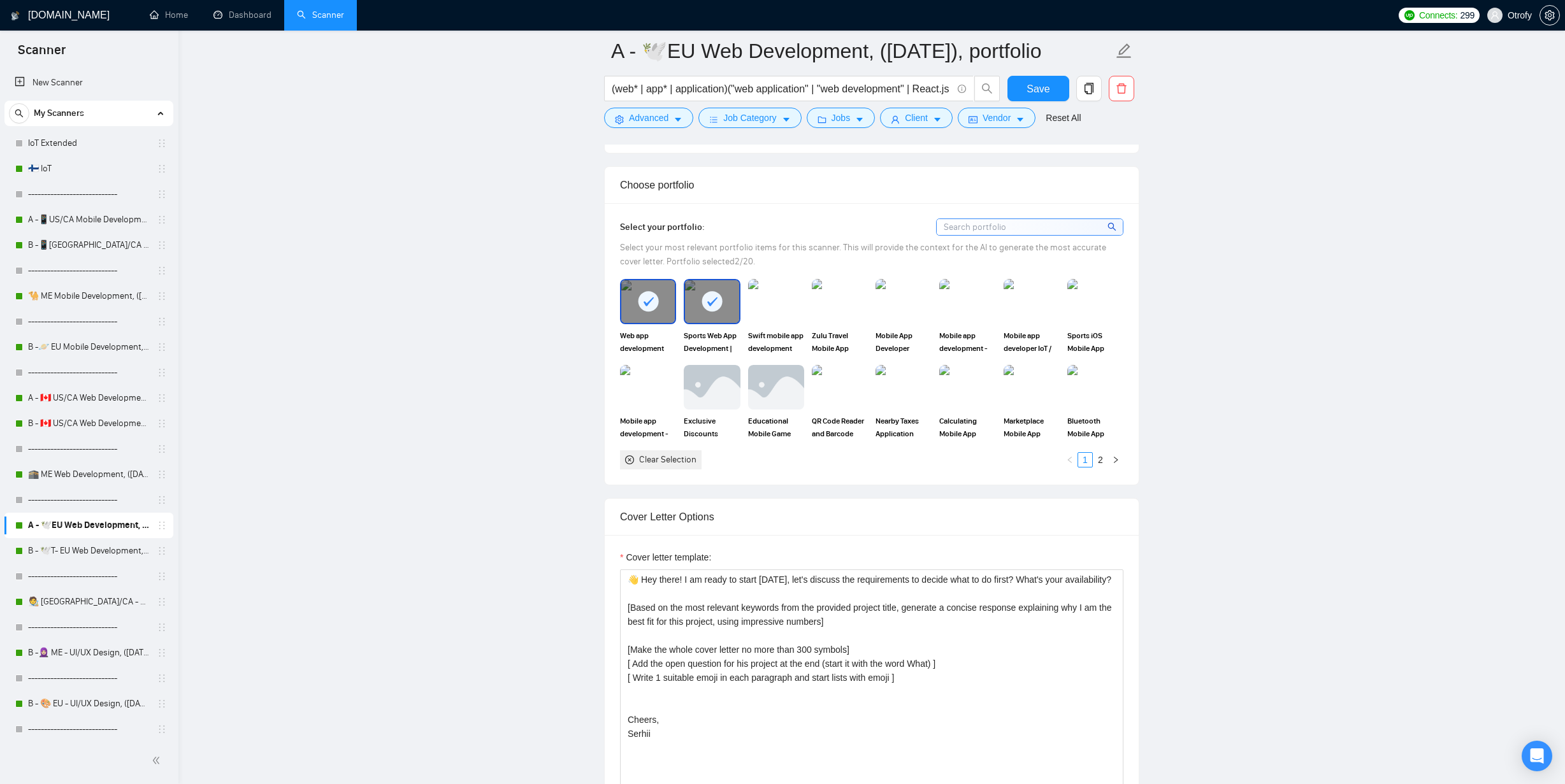
scroll to position [1346, 0]
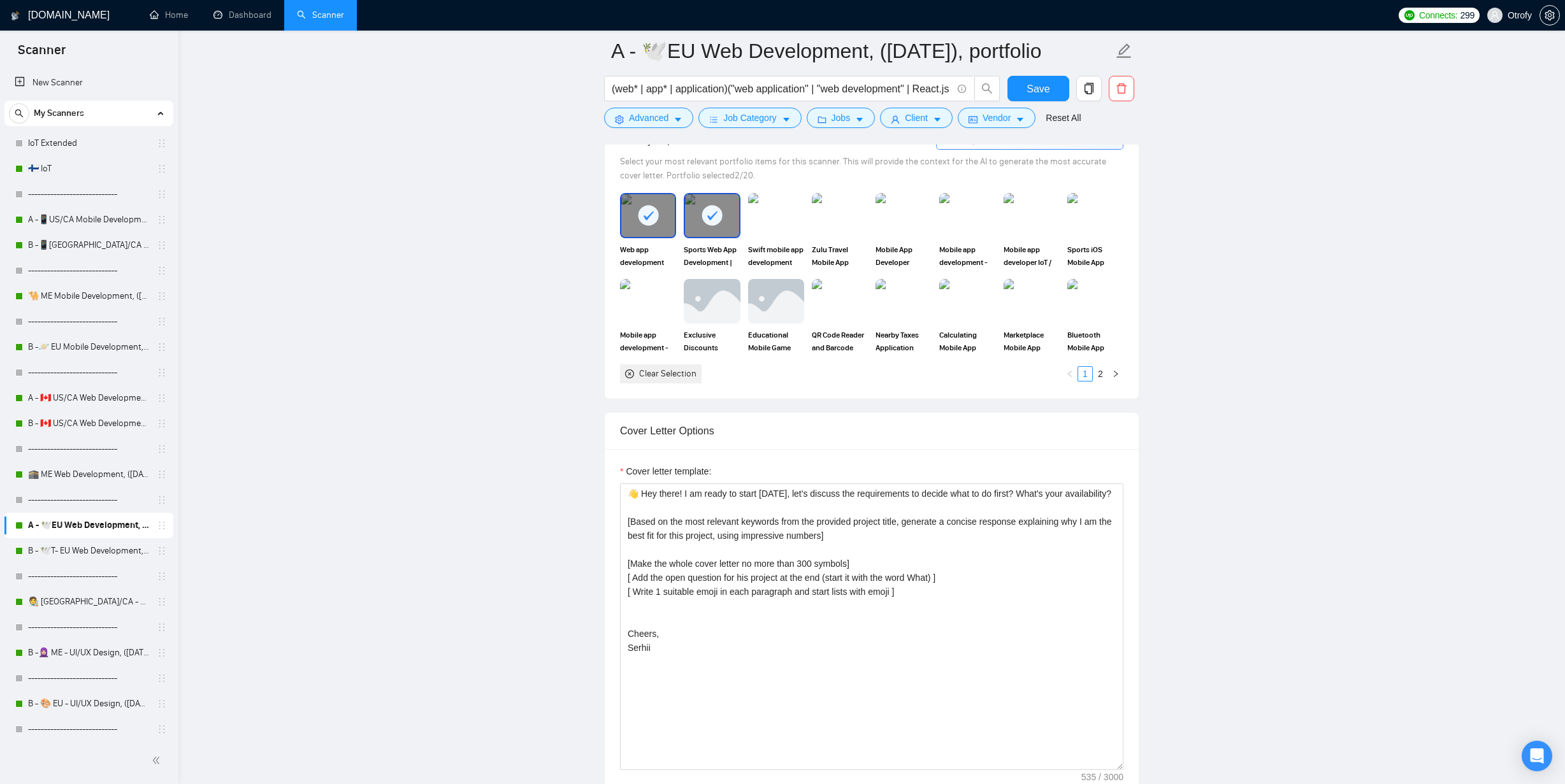
click at [367, 406] on main "A - 🕊️EU Web Development, (Aug 4, 2025), portfolio (web* | app* | application)(…" at bounding box center [871, 620] width 1345 height 3831
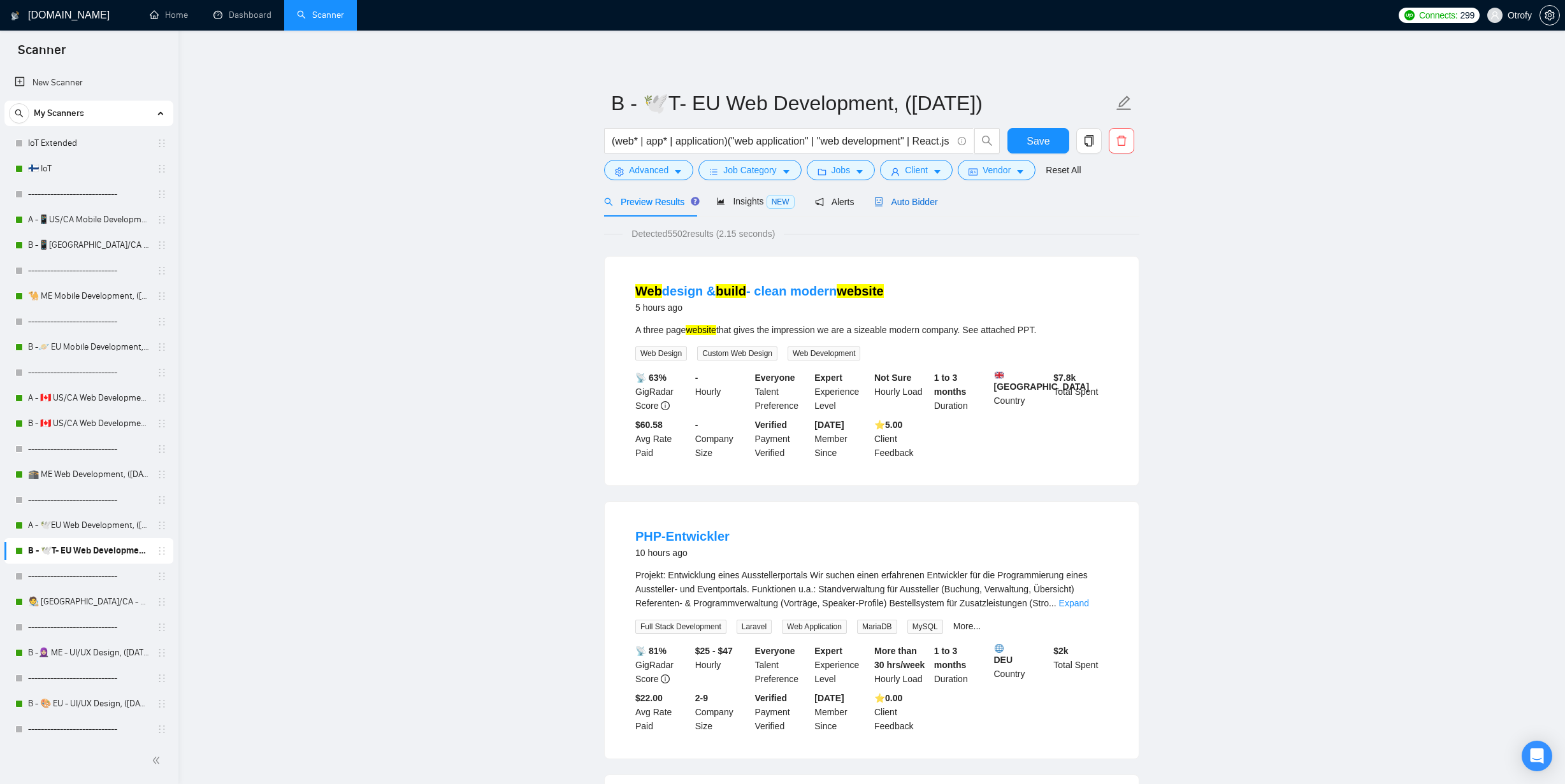
click at [918, 205] on span "Auto Bidder" at bounding box center [905, 201] width 63 height 10
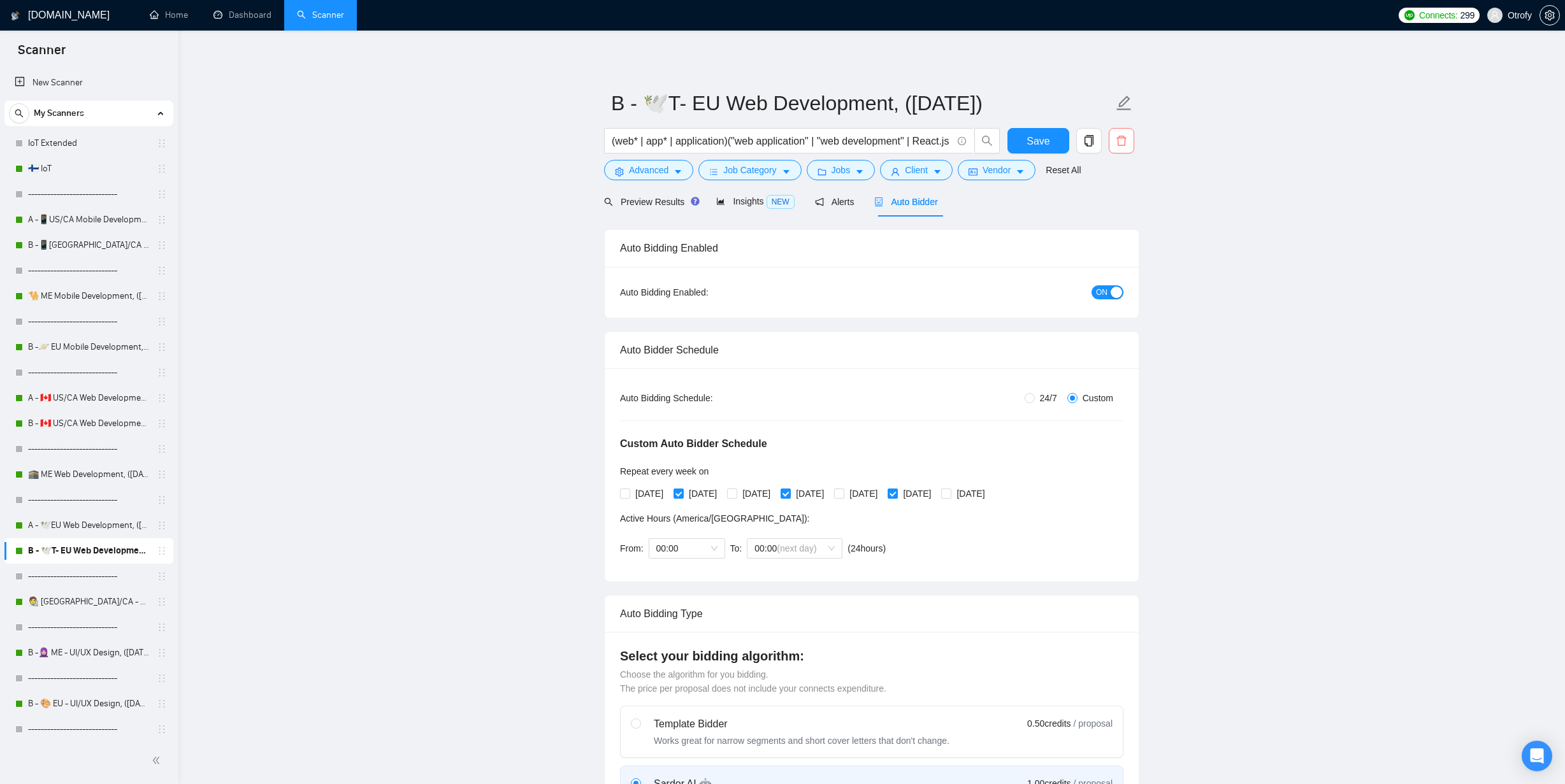
click at [1117, 140] on icon "delete" at bounding box center [1121, 140] width 11 height 11
click at [1113, 207] on span "Yes" at bounding box center [1106, 205] width 15 height 14
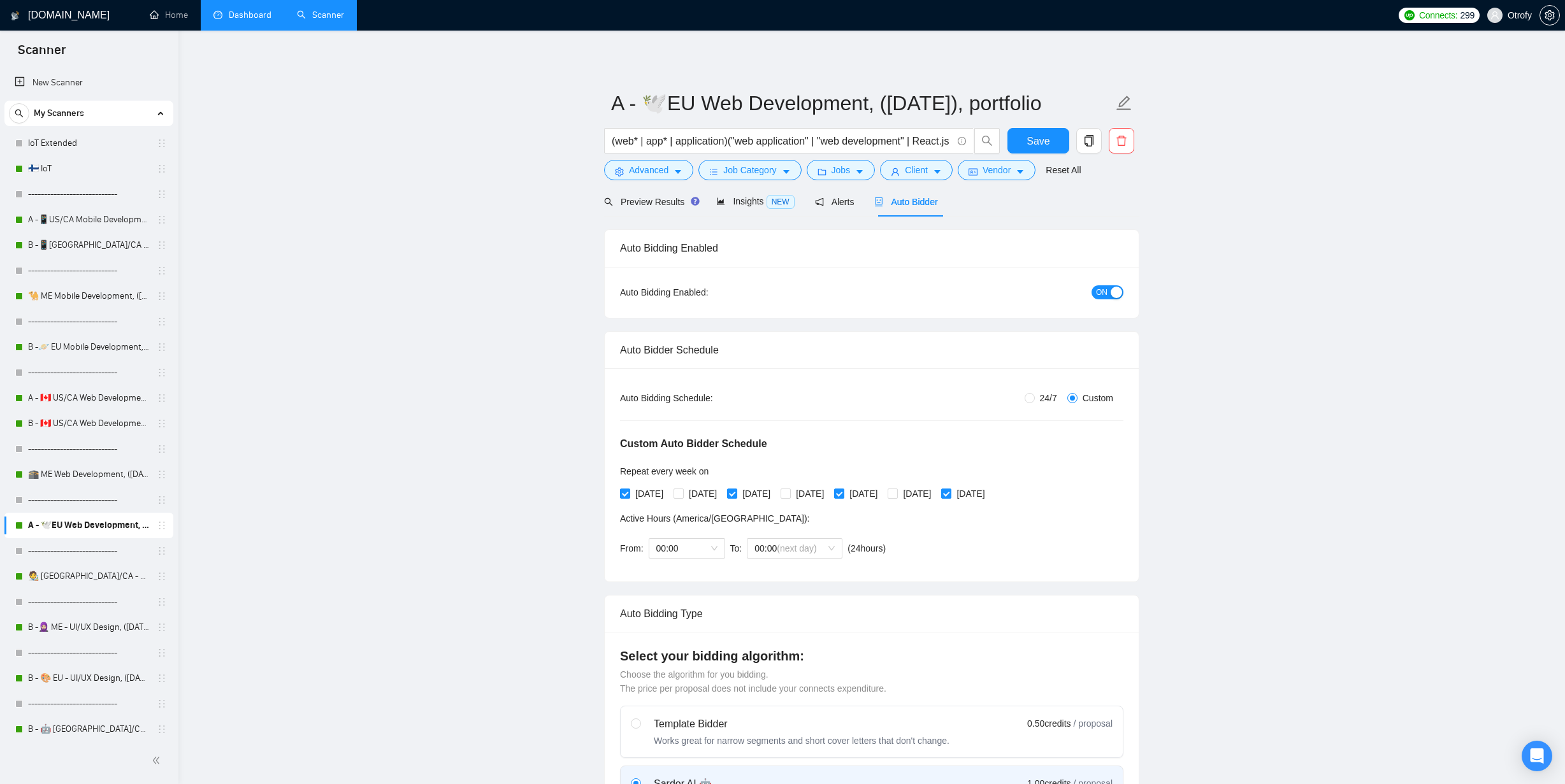
click at [238, 18] on link "Dashboard" at bounding box center [242, 15] width 58 height 11
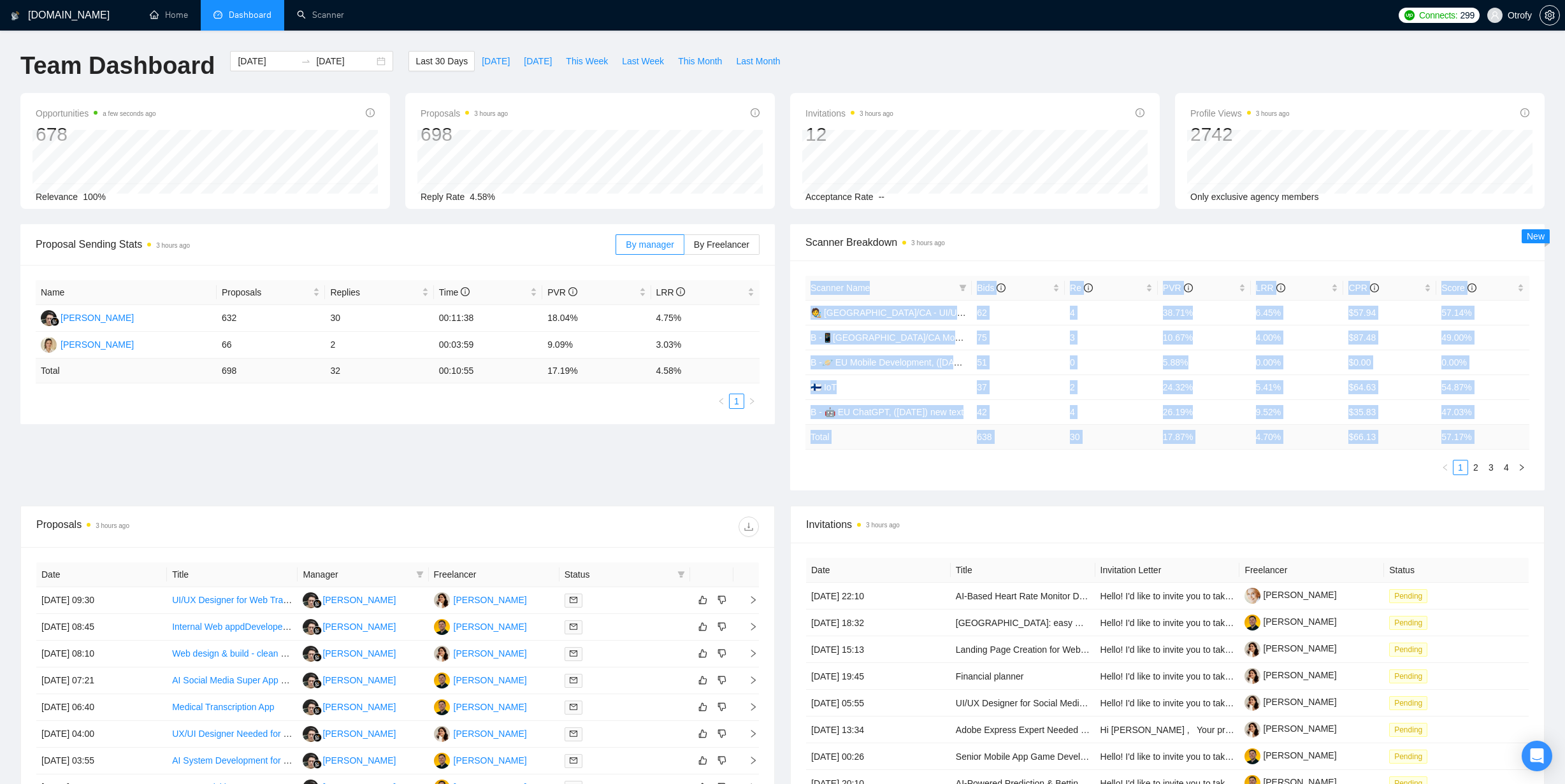
drag, startPoint x: 804, startPoint y: 316, endPoint x: 834, endPoint y: 453, distance: 140.2
click at [834, 452] on div "Scanner Name Bids Re PVR LRR CPR Score 🧑‍🎨 [GEOGRAPHIC_DATA]/CA - UI/UX Design,…" at bounding box center [1167, 375] width 754 height 230
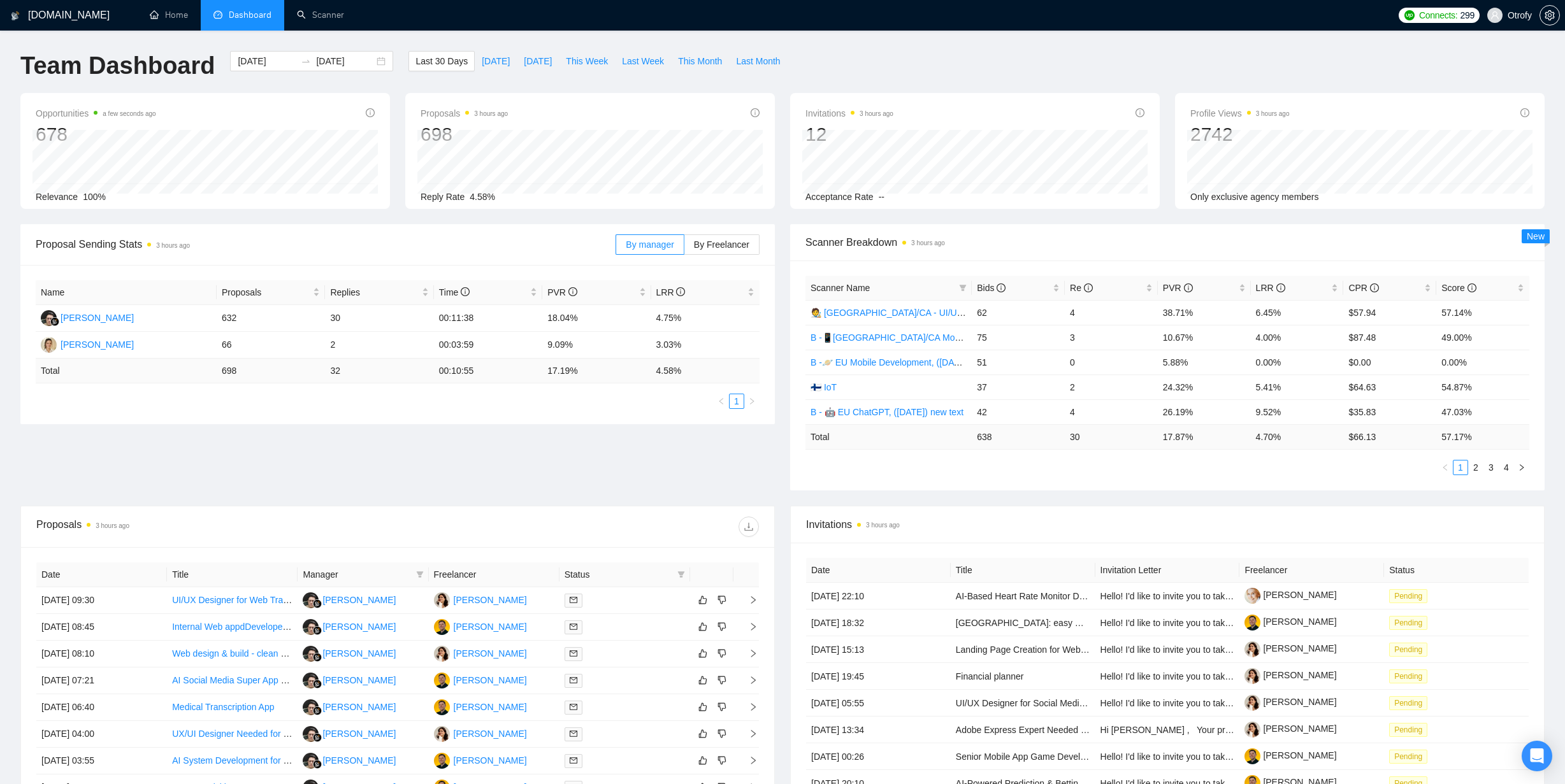
click at [840, 466] on ul "1 2 3 4" at bounding box center [1167, 467] width 724 height 16
click at [960, 288] on icon "filter" at bounding box center [963, 288] width 7 height 7
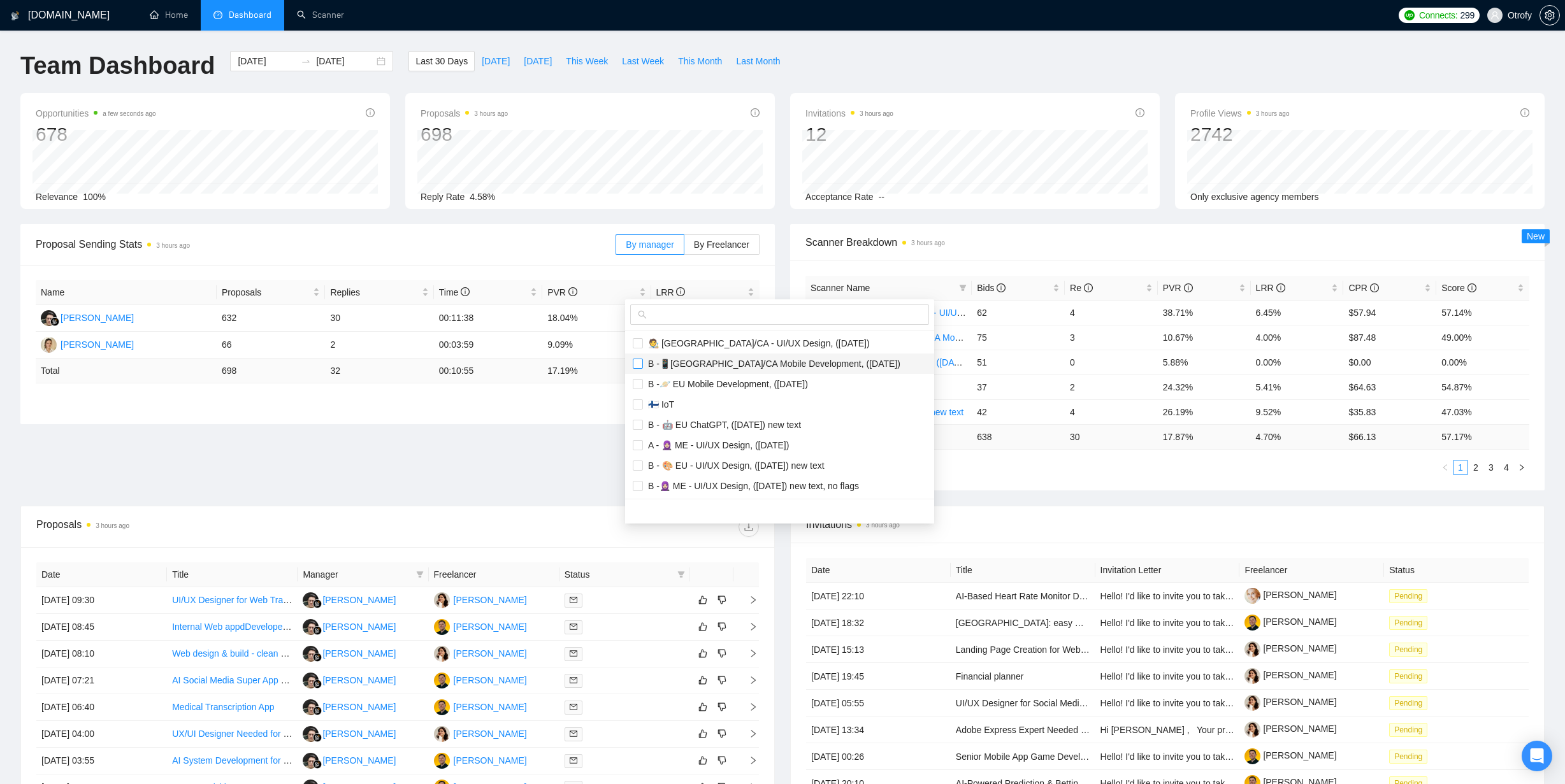
click at [636, 363] on input "checkbox" at bounding box center [638, 363] width 10 height 10
click at [636, 365] on input "checkbox" at bounding box center [638, 363] width 10 height 10
checkbox input "false"
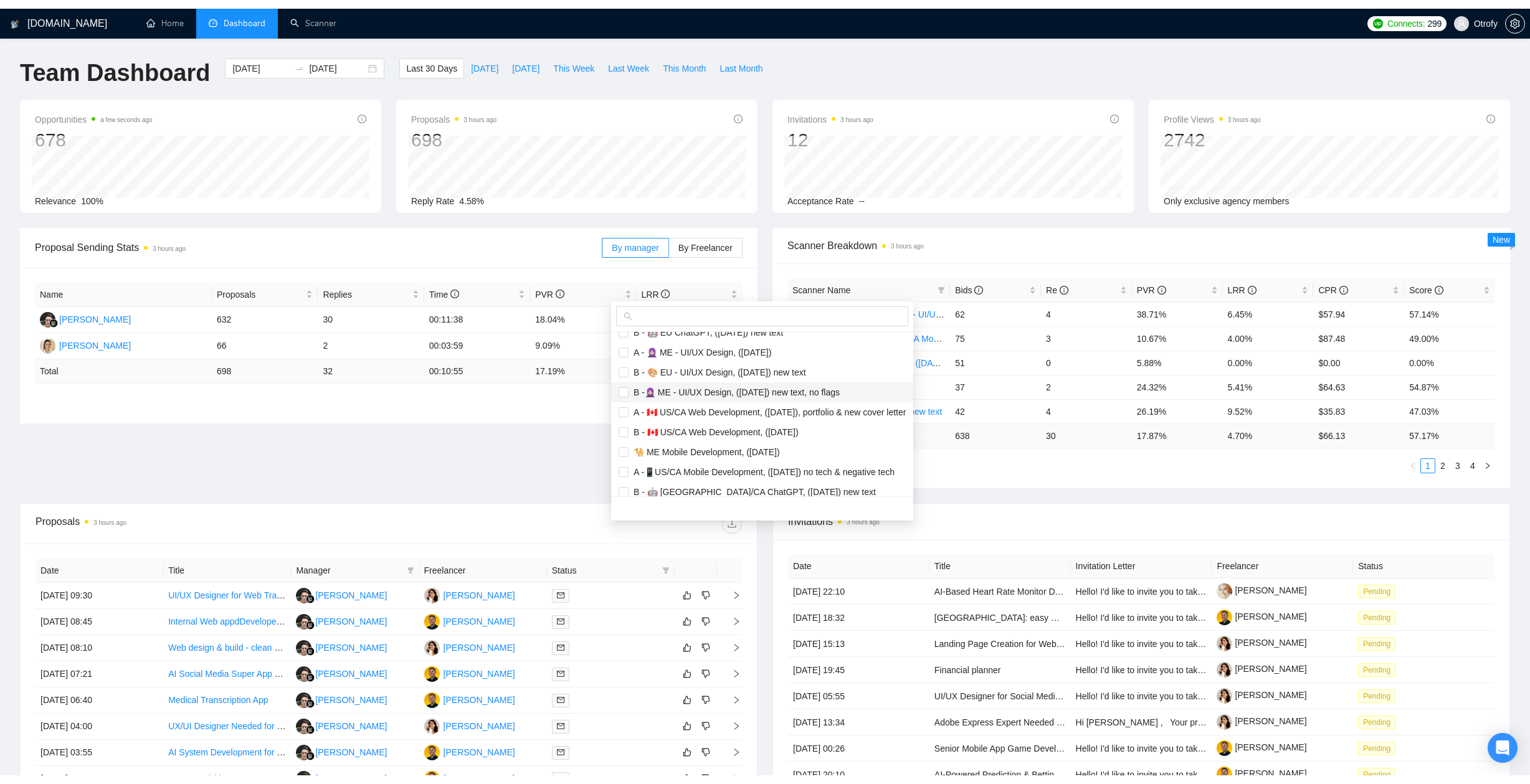
scroll to position [94, 0]
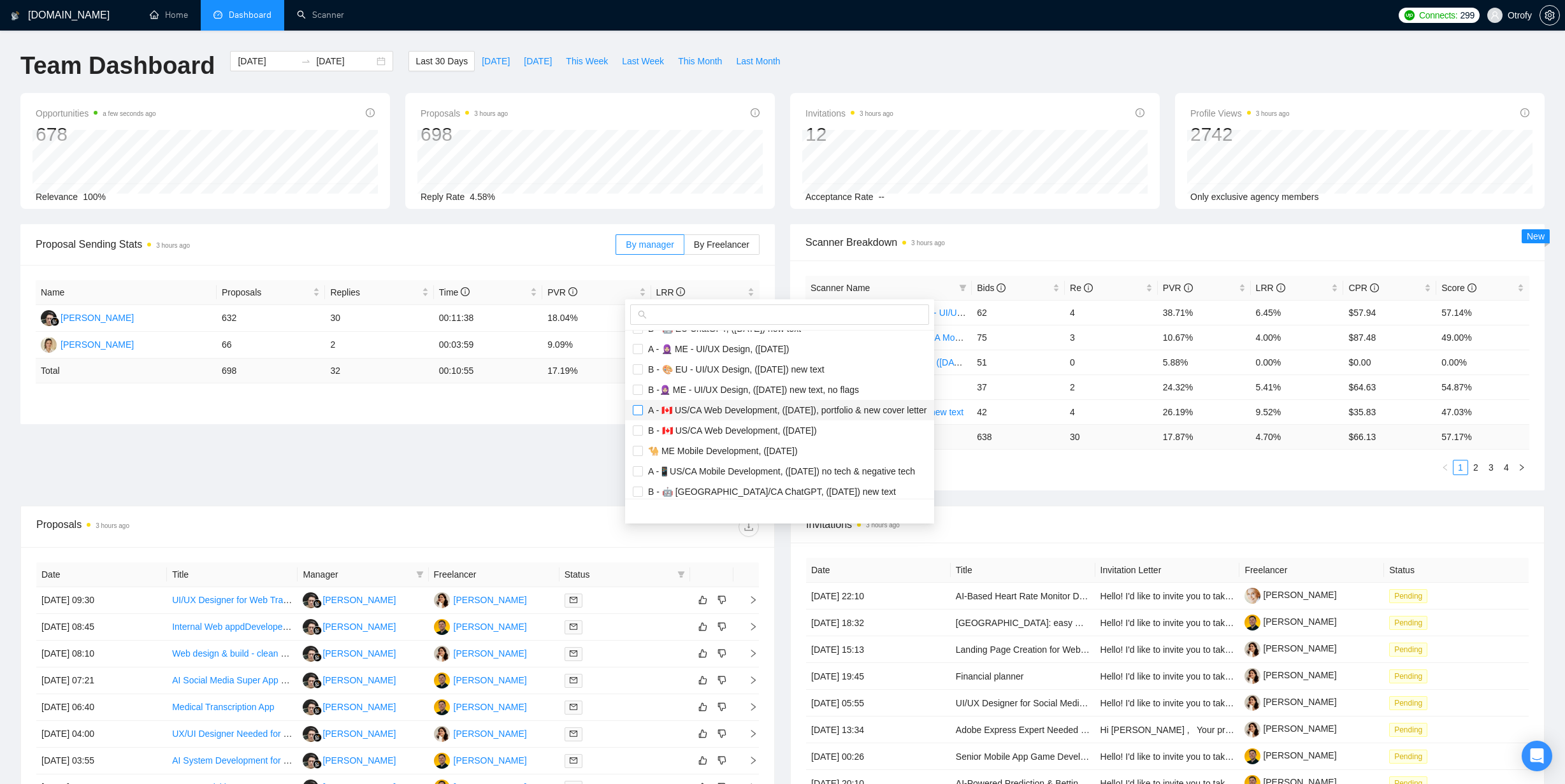
click at [638, 411] on input "checkbox" at bounding box center [638, 410] width 10 height 10
checkbox input "true"
click at [637, 426] on input "checkbox" at bounding box center [638, 430] width 10 height 10
checkbox input "true"
click at [529, 463] on main "Team Dashboard [DATE] [DATE] Last 30 Days [DATE] [DATE] This Week Last Week Thi…" at bounding box center [782, 481] width 1524 height 860
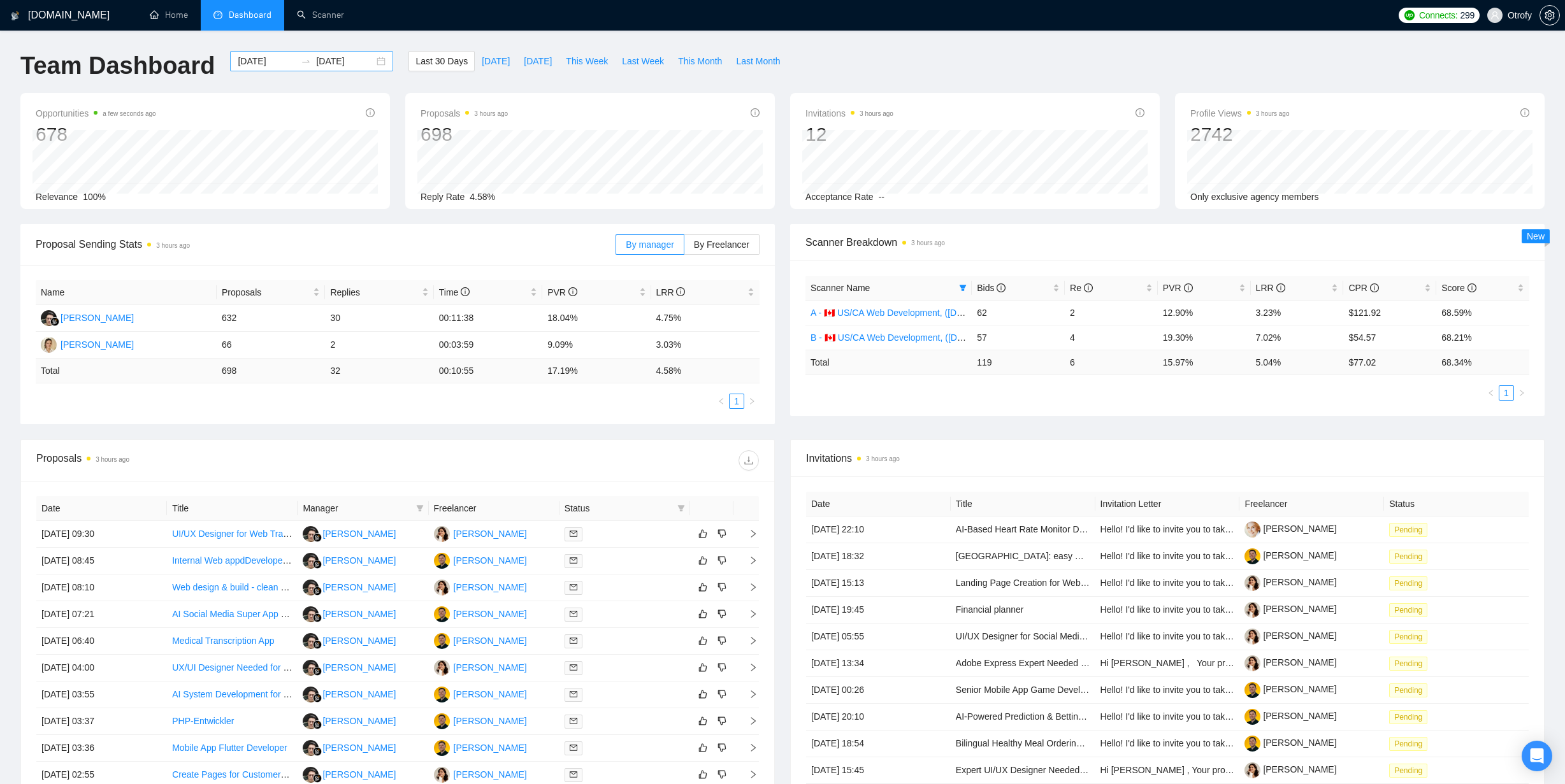
click at [371, 59] on div "[DATE] [DATE]" at bounding box center [311, 61] width 163 height 20
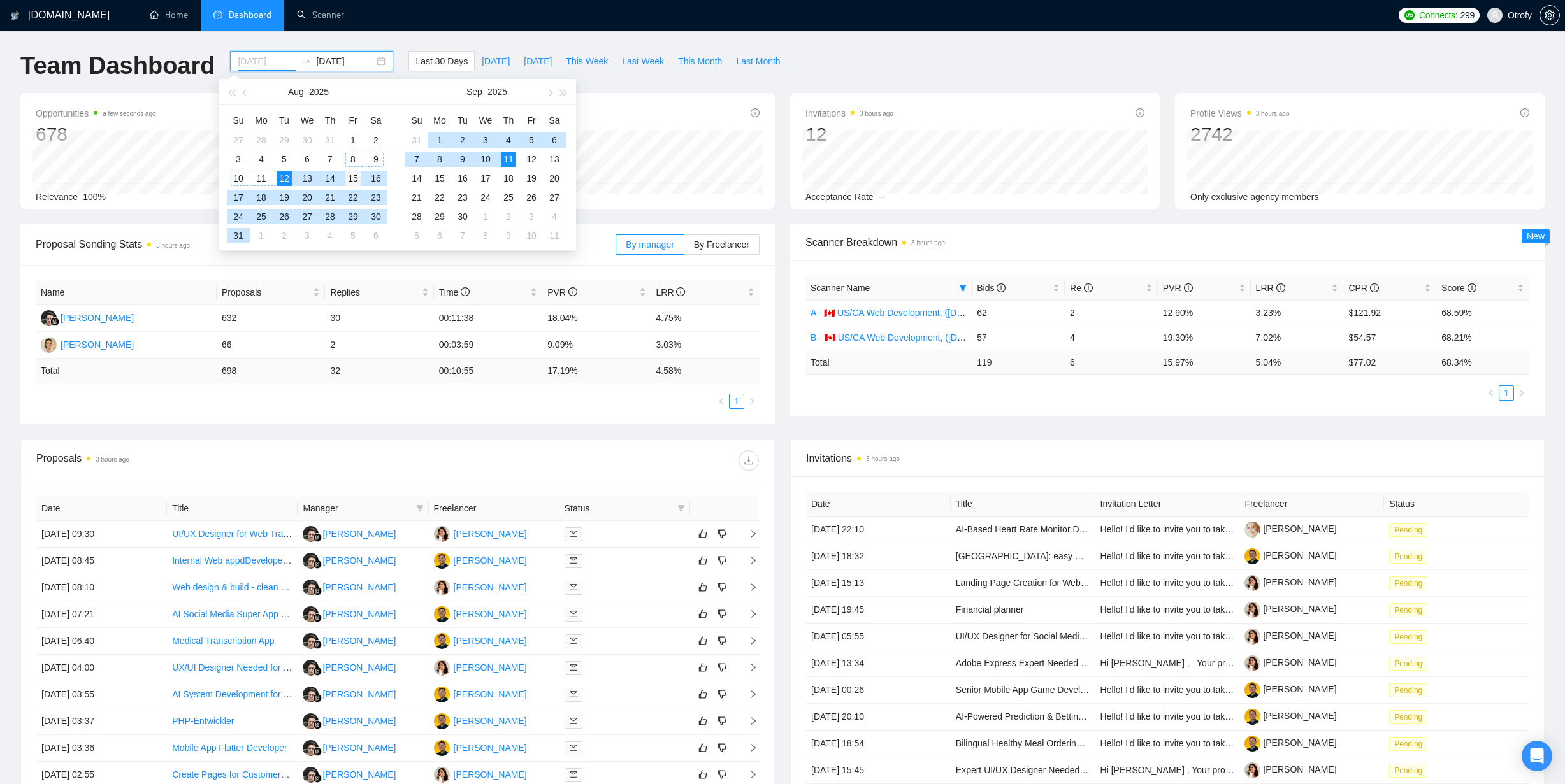
type input "[DATE]"
click at [356, 177] on div "15" at bounding box center [353, 178] width 16 height 16
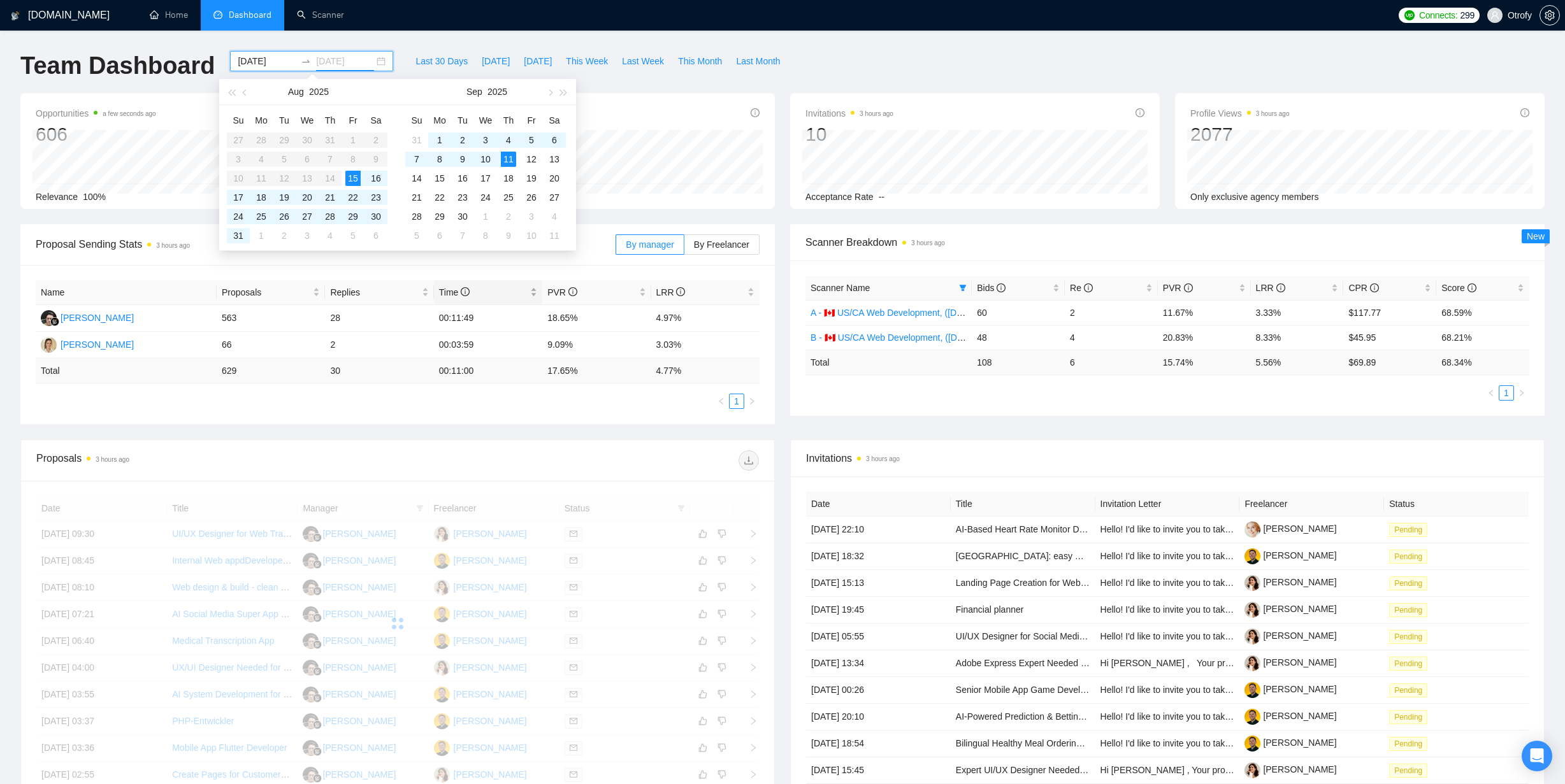
type input "[DATE]"
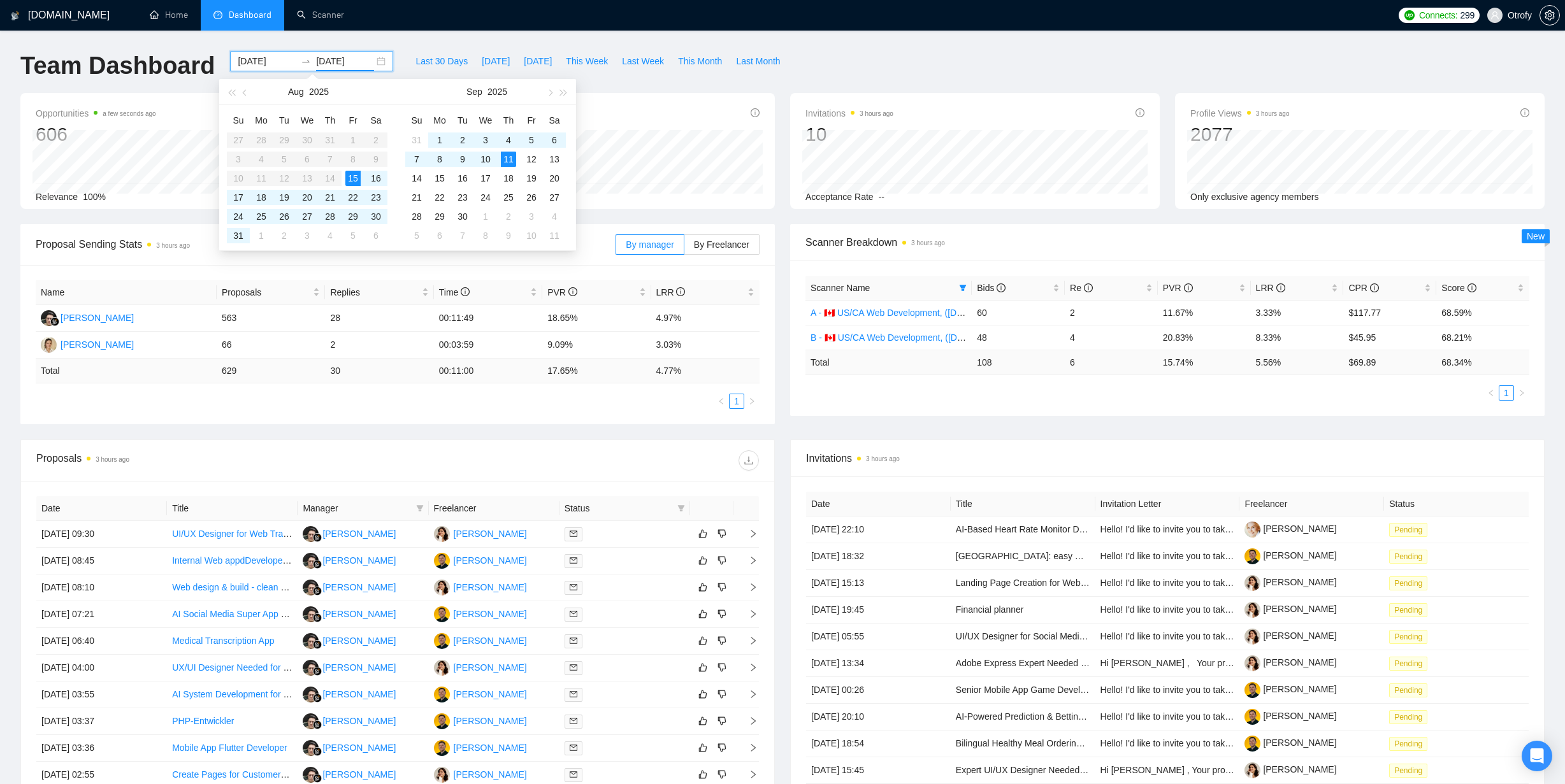
click at [603, 415] on div "Name Proposals Replies Time PVR LRR [PERSON_NAME] Hisyam 563 28 00:11:49 18.65%…" at bounding box center [397, 344] width 754 height 159
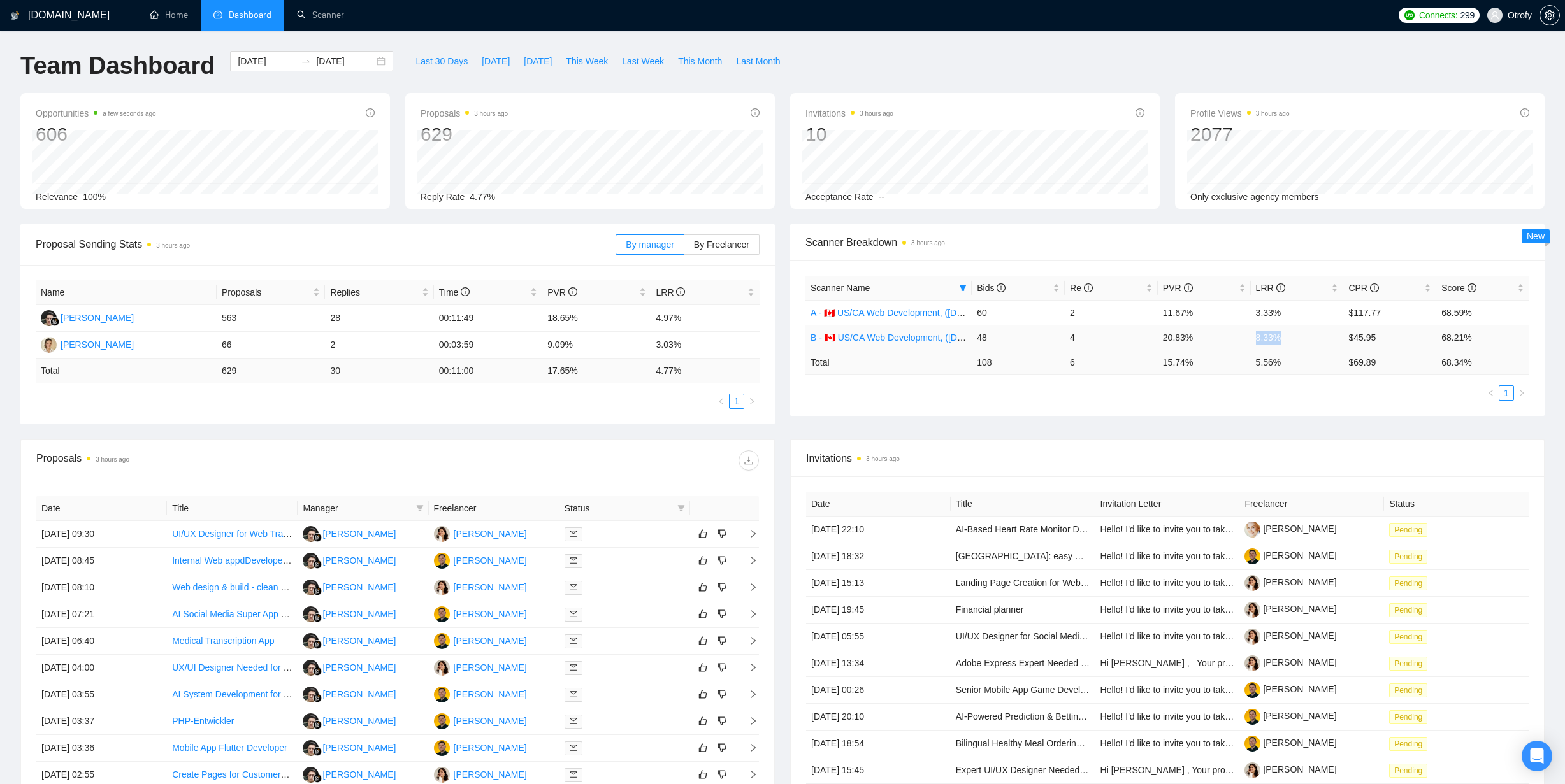
drag, startPoint x: 1256, startPoint y: 337, endPoint x: 1285, endPoint y: 337, distance: 29.0
click at [1285, 337] on td "8.33%" at bounding box center [1298, 337] width 93 height 25
click at [888, 407] on div "Scanner Name Bids Re PVR LRR CPR Score A - 🇨🇦 US/CA Web Development, ([DATE]), …" at bounding box center [1167, 338] width 754 height 155
drag, startPoint x: 809, startPoint y: 311, endPoint x: 888, endPoint y: 406, distance: 123.6
click at [888, 406] on div "Scanner Name Bids Re PVR LRR CPR Score A - 🇨🇦 US/CA Web Development, ([DATE]), …" at bounding box center [1167, 338] width 754 height 155
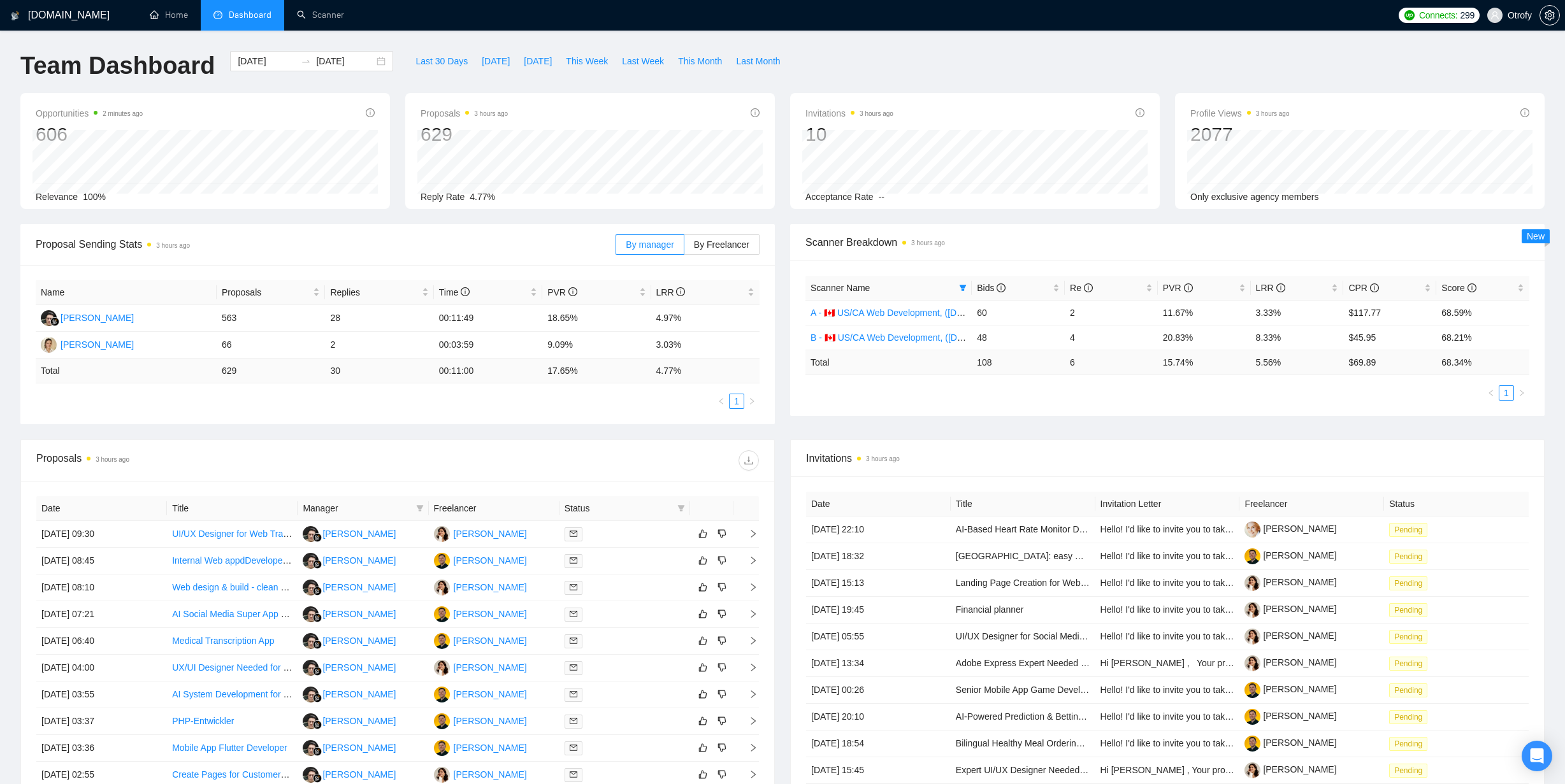
click at [889, 405] on div "Scanner Name Bids Re PVR LRR CPR Score A - 🇨🇦 US/CA Web Development, ([DATE]), …" at bounding box center [1167, 338] width 754 height 155
click at [892, 314] on link "A - 🇨🇦 US/CA Web Development, ([DATE]), portfolio & new cover letter" at bounding box center [950, 313] width 278 height 10
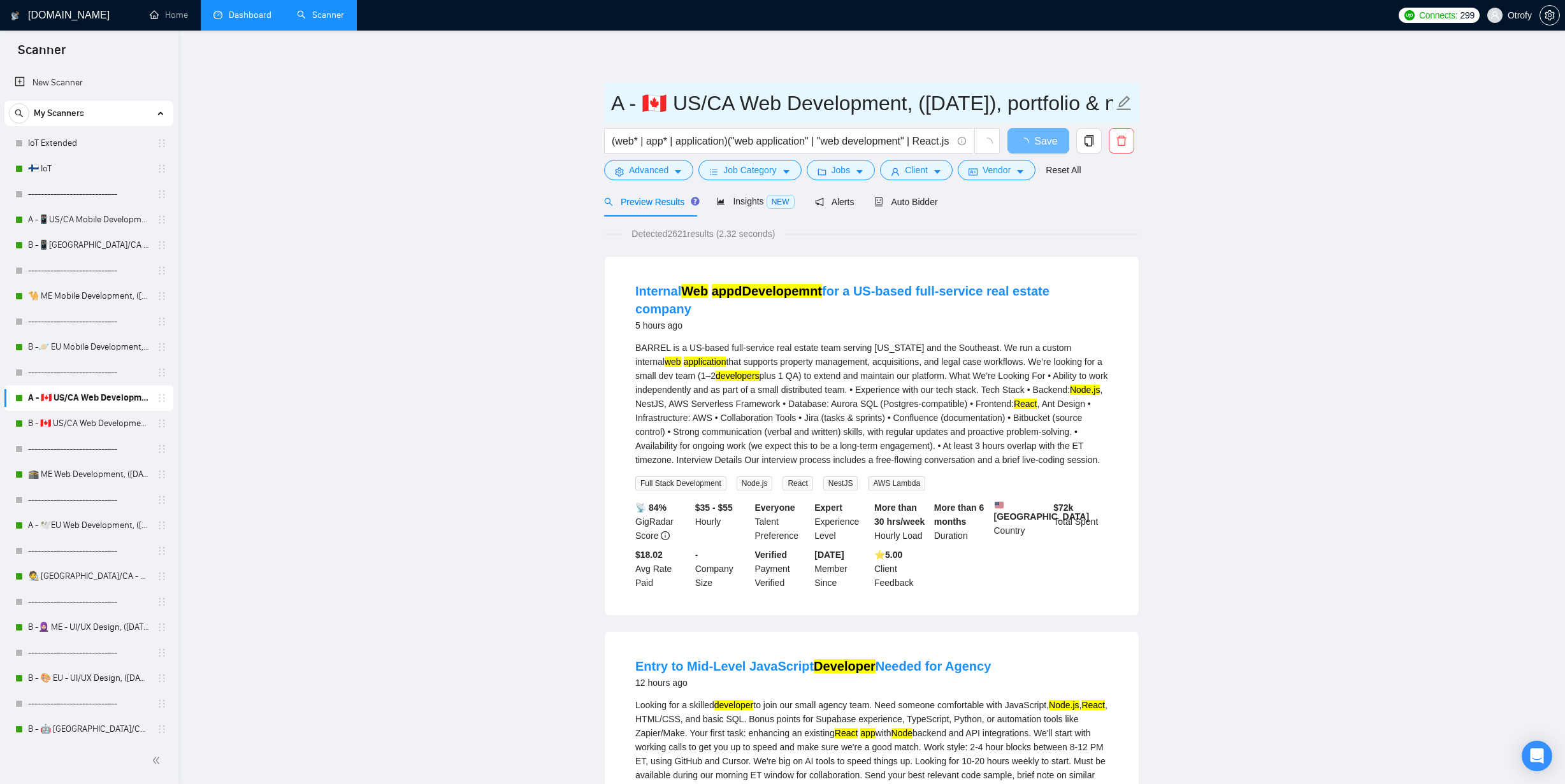
drag, startPoint x: 612, startPoint y: 106, endPoint x: 1039, endPoint y: 107, distance: 427.0
click at [1039, 107] on input "A - 🇨🇦 US/CA Web Development, ([DATE]), portfolio & new cover letter" at bounding box center [862, 103] width 502 height 32
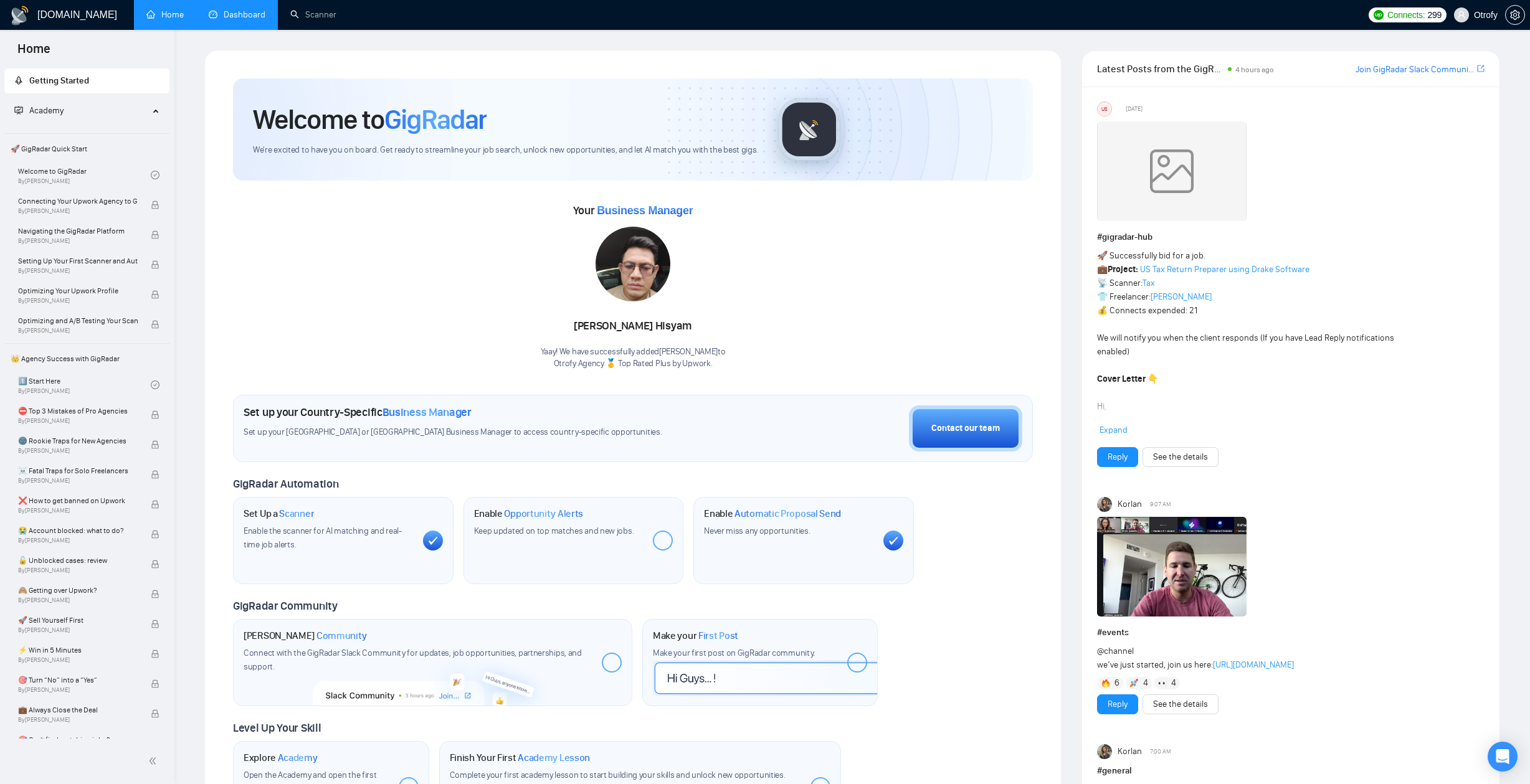
click at [247, 16] on link "Dashboard" at bounding box center [237, 15] width 57 height 11
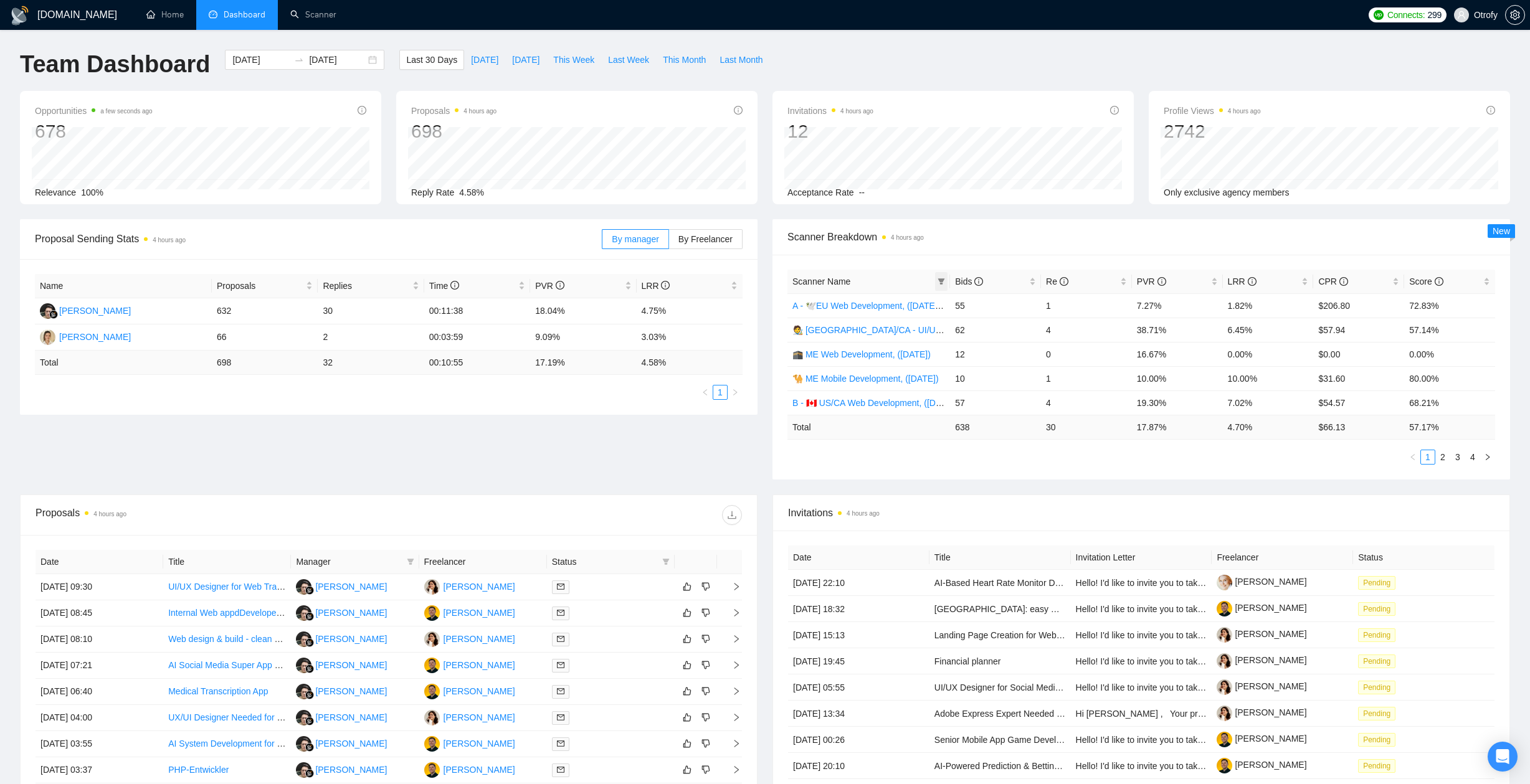
click at [944, 280] on icon "filter" at bounding box center [941, 281] width 7 height 7
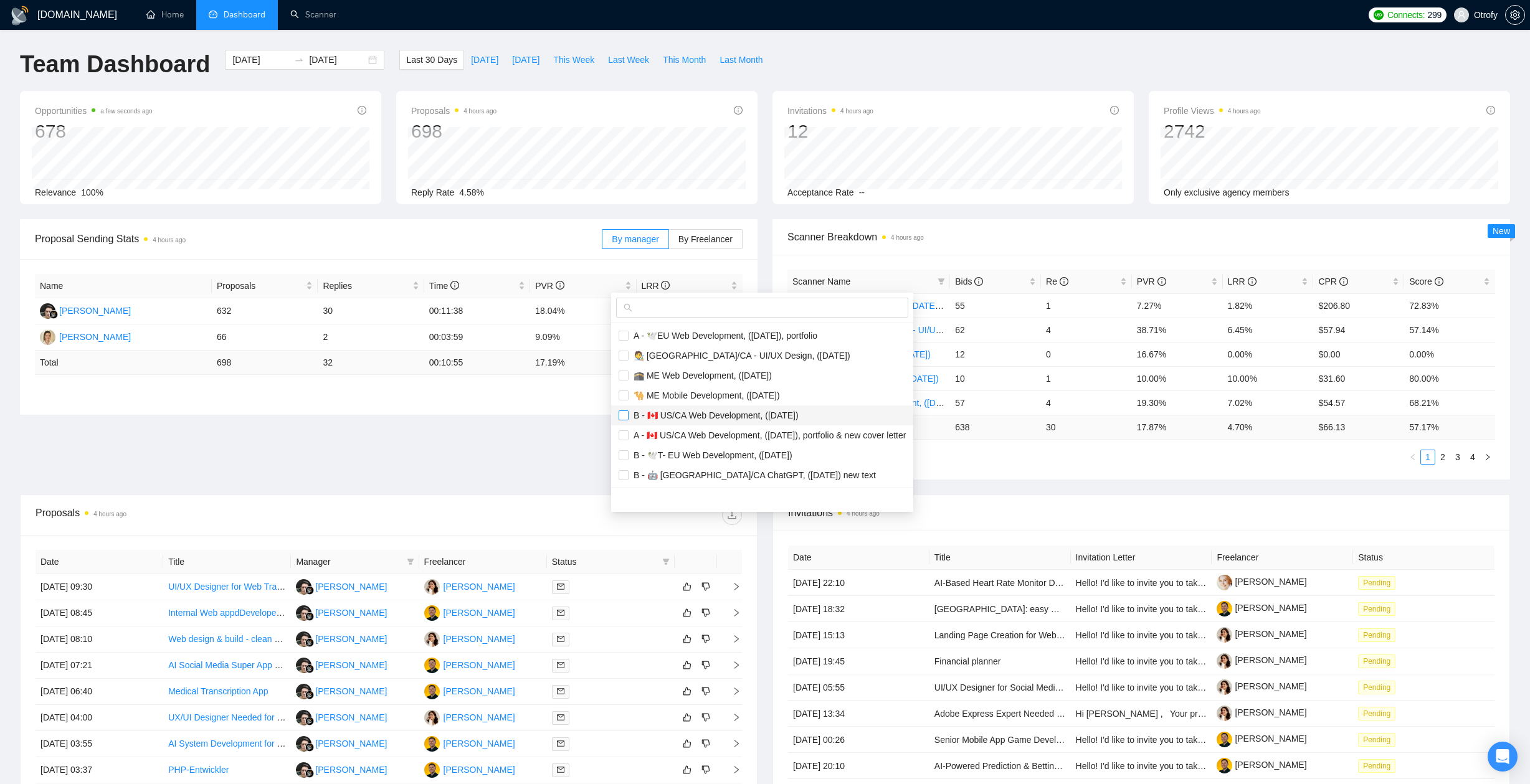
click at [627, 413] on input "checkbox" at bounding box center [623, 415] width 10 height 10
checkbox input "true"
click at [627, 436] on input "checkbox" at bounding box center [623, 435] width 10 height 10
checkbox input "true"
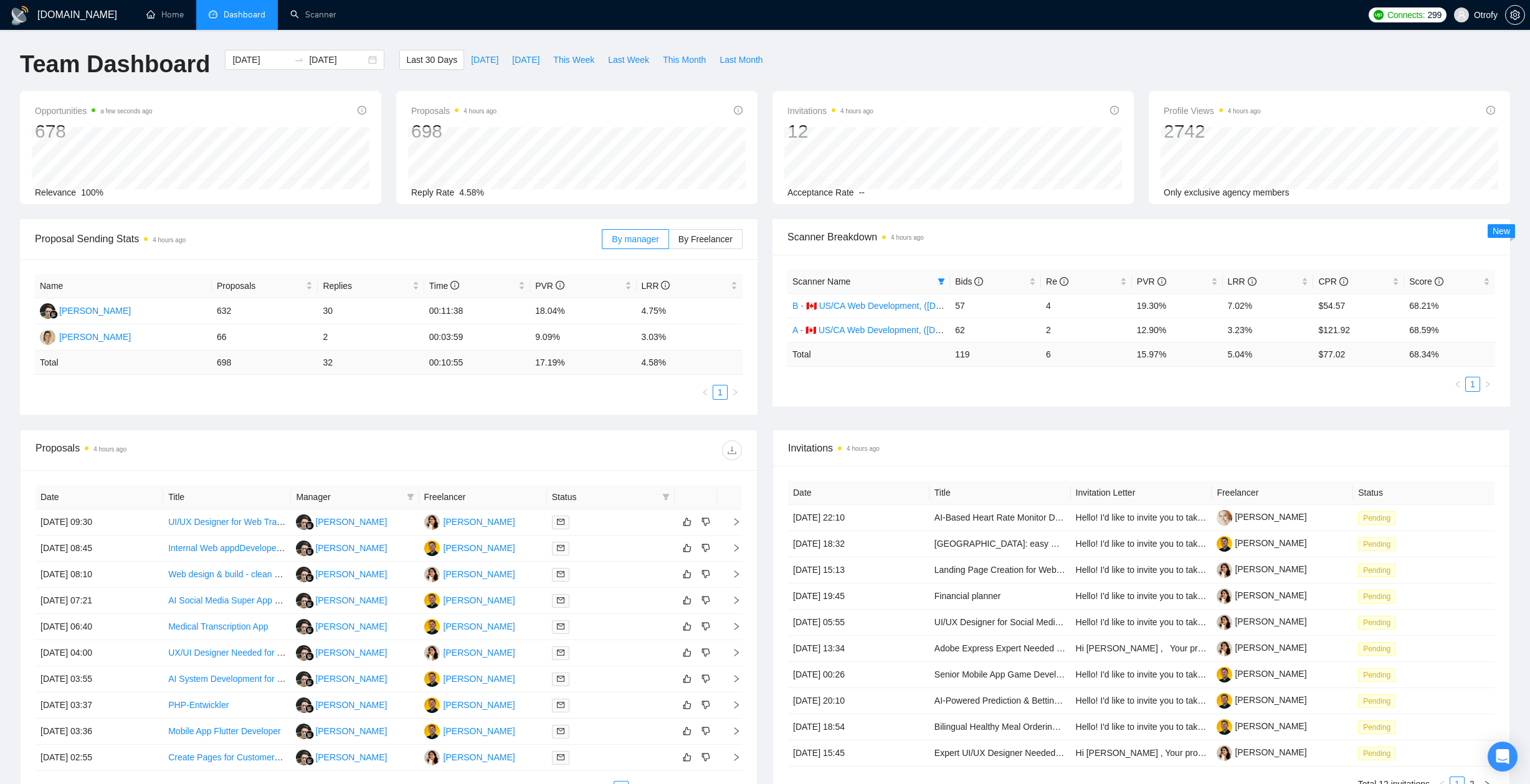
click at [533, 438] on main "Team Dashboard [DATE] [DATE] Last 30 Days [DATE] [DATE] This Week Last Week Thi…" at bounding box center [765, 438] width 1490 height 776
click at [1035, 281] on div "Bids" at bounding box center [995, 281] width 81 height 14
drag, startPoint x: 788, startPoint y: 331, endPoint x: 867, endPoint y: 384, distance: 95.1
click at [867, 384] on div "Scanner Name Bids Re PVR LRR CPR Score A - 🇨🇦 US/CA Web Development, (Aug 8, 20…" at bounding box center [1141, 330] width 708 height 122
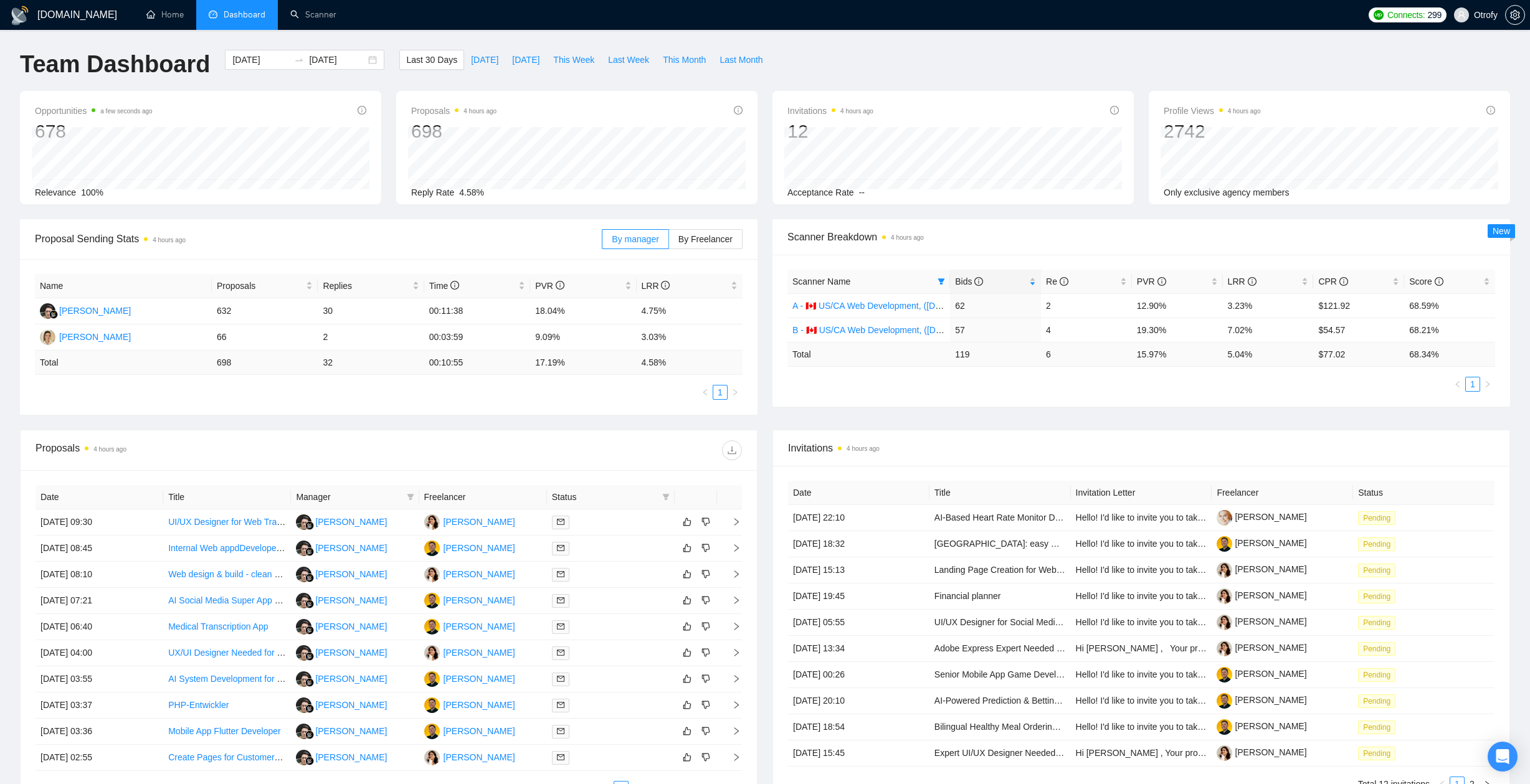
click at [867, 384] on ul "1" at bounding box center [1141, 384] width 708 height 15
click at [870, 327] on link "B - 🇨🇦 US/CA Web Development, ([DATE])" at bounding box center [875, 329] width 165 height 10
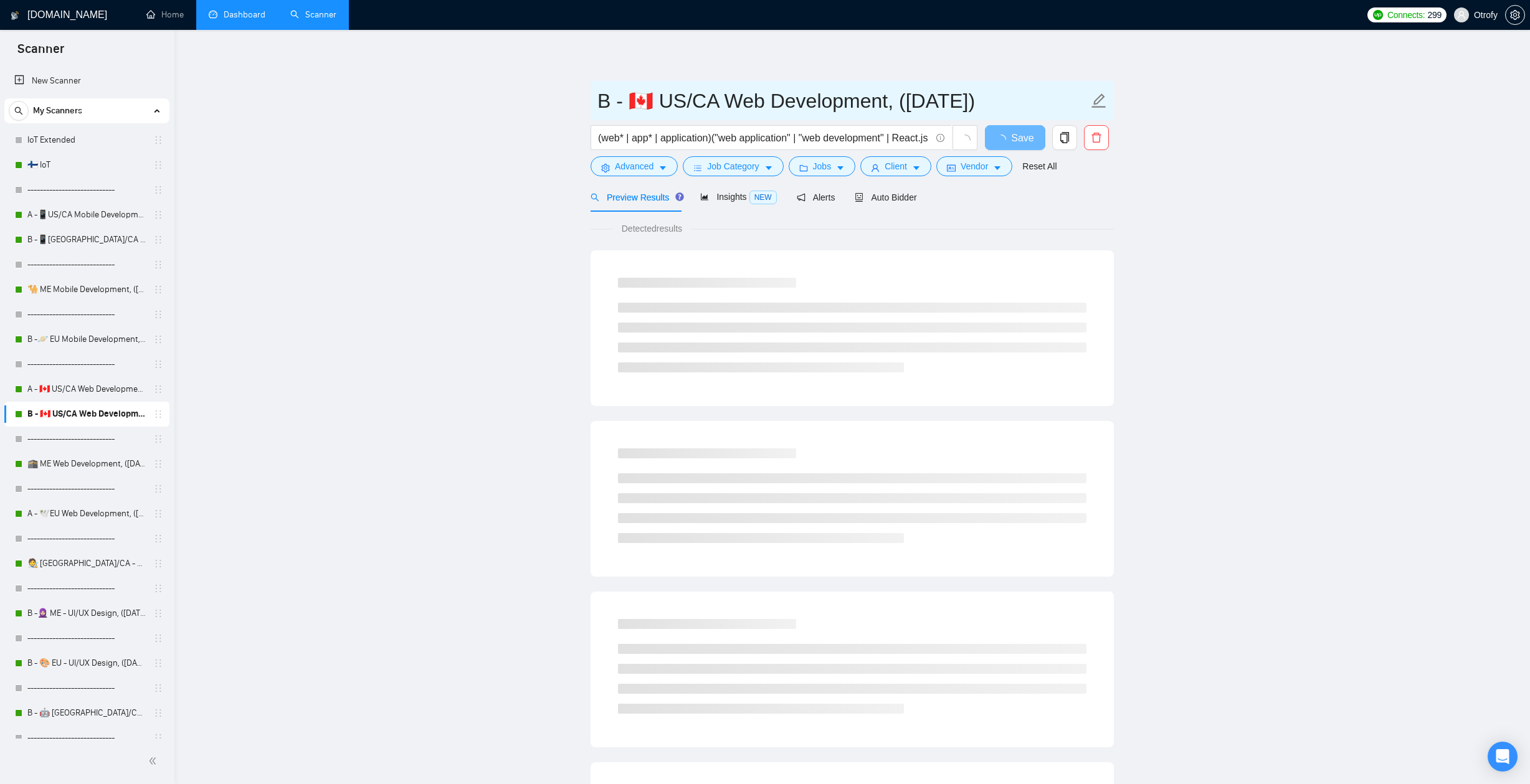
drag, startPoint x: 598, startPoint y: 101, endPoint x: 1051, endPoint y: 100, distance: 453.0
click at [1051, 100] on input "B - 🇨🇦 US/CA Web Development, ([DATE])" at bounding box center [843, 100] width 491 height 31
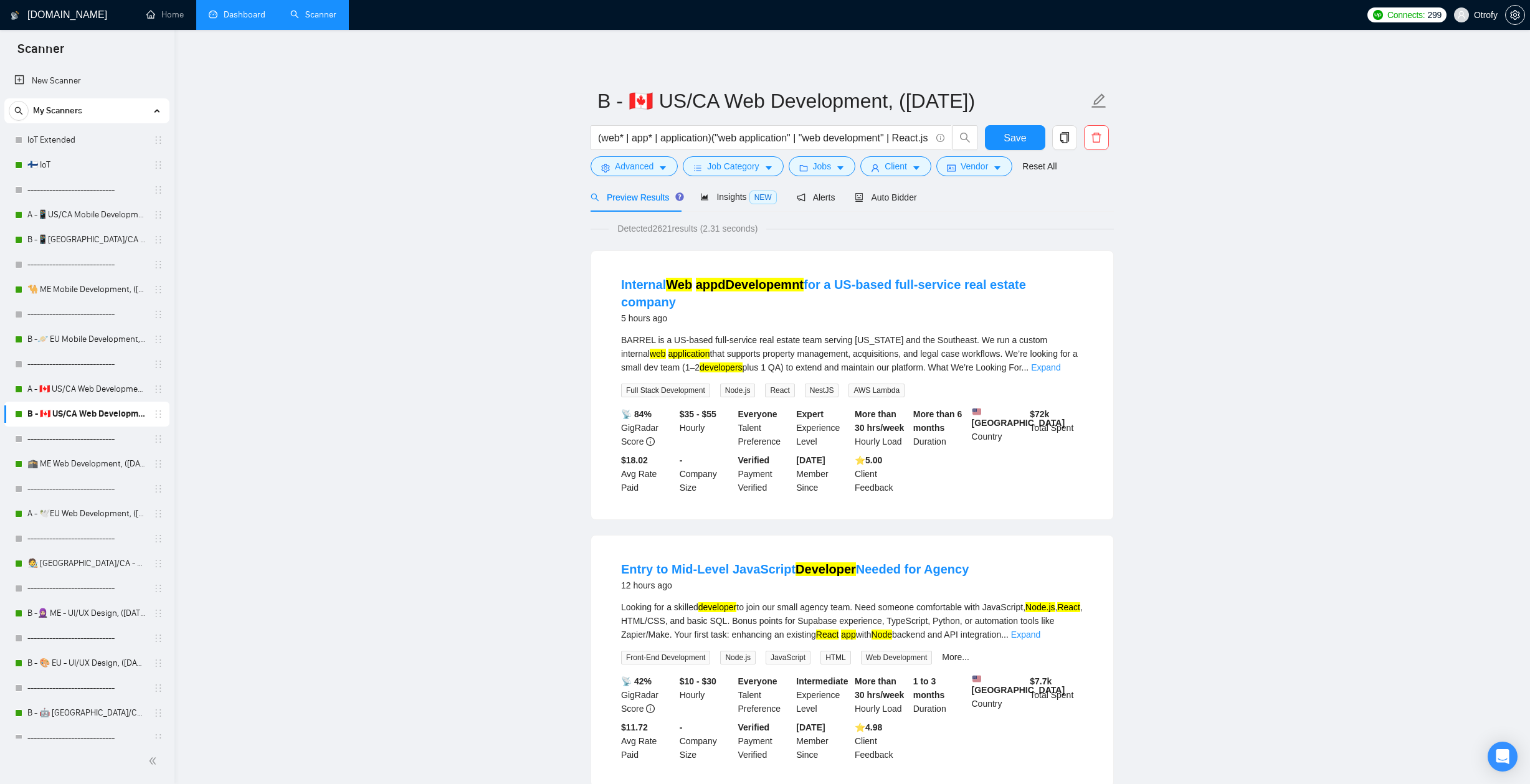
click at [256, 20] on link "Dashboard" at bounding box center [237, 15] width 57 height 11
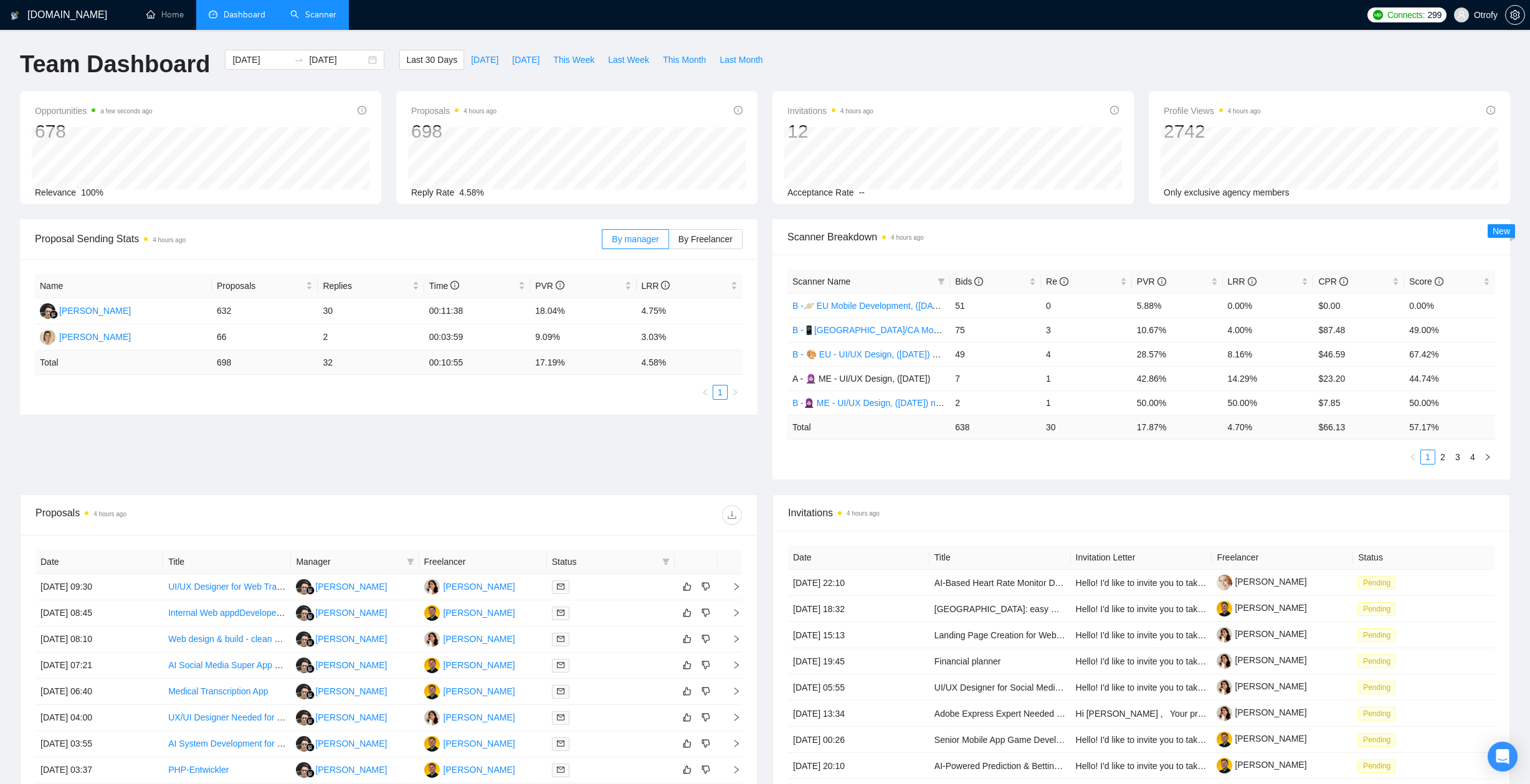
click at [312, 13] on link "Scanner" at bounding box center [314, 15] width 46 height 11
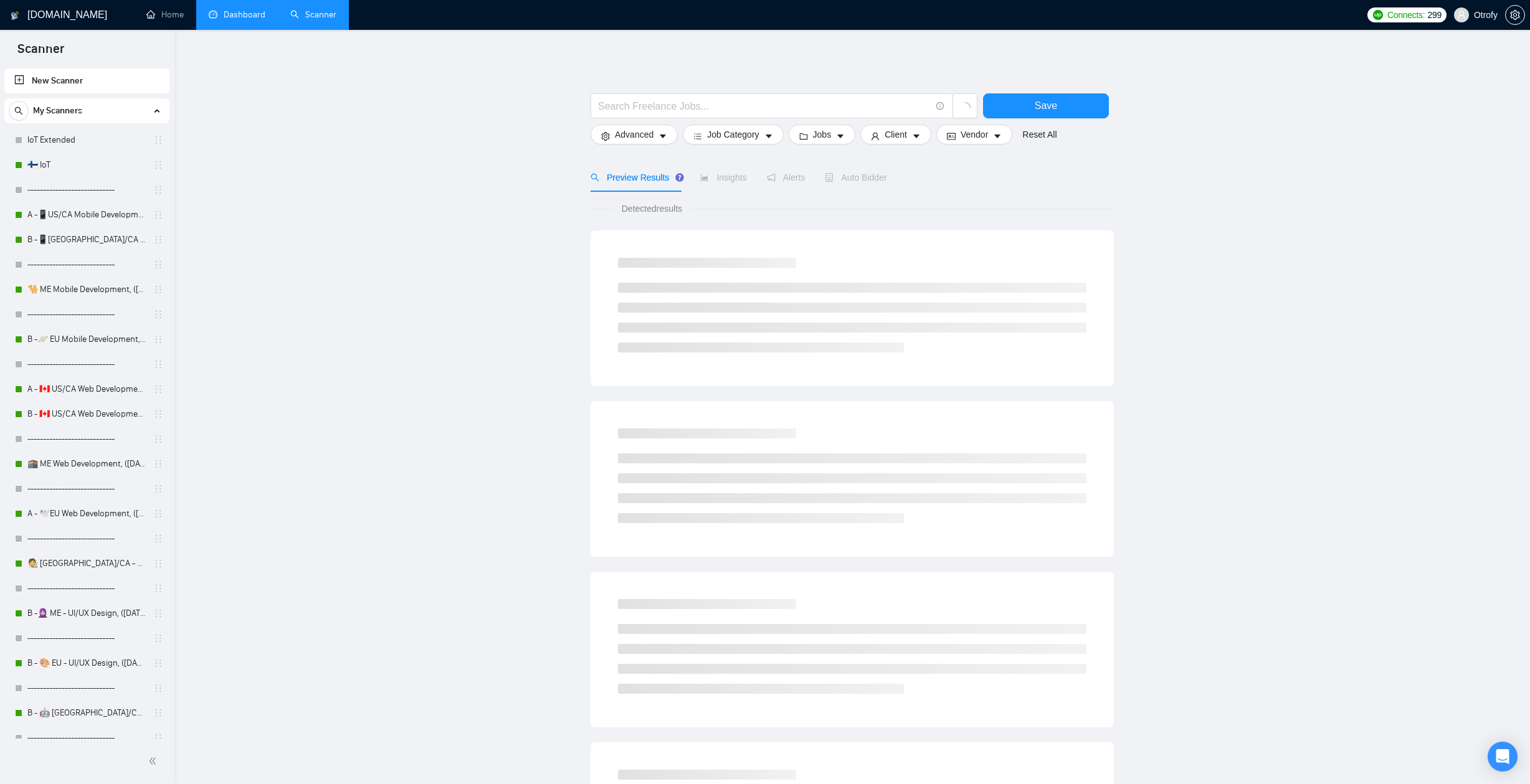
click at [381, 504] on main "Save Advanced Job Category Jobs Client Vendor Reset All Preview Results Insight…" at bounding box center [852, 558] width 1315 height 1018
click at [256, 18] on link "Dashboard" at bounding box center [237, 15] width 57 height 11
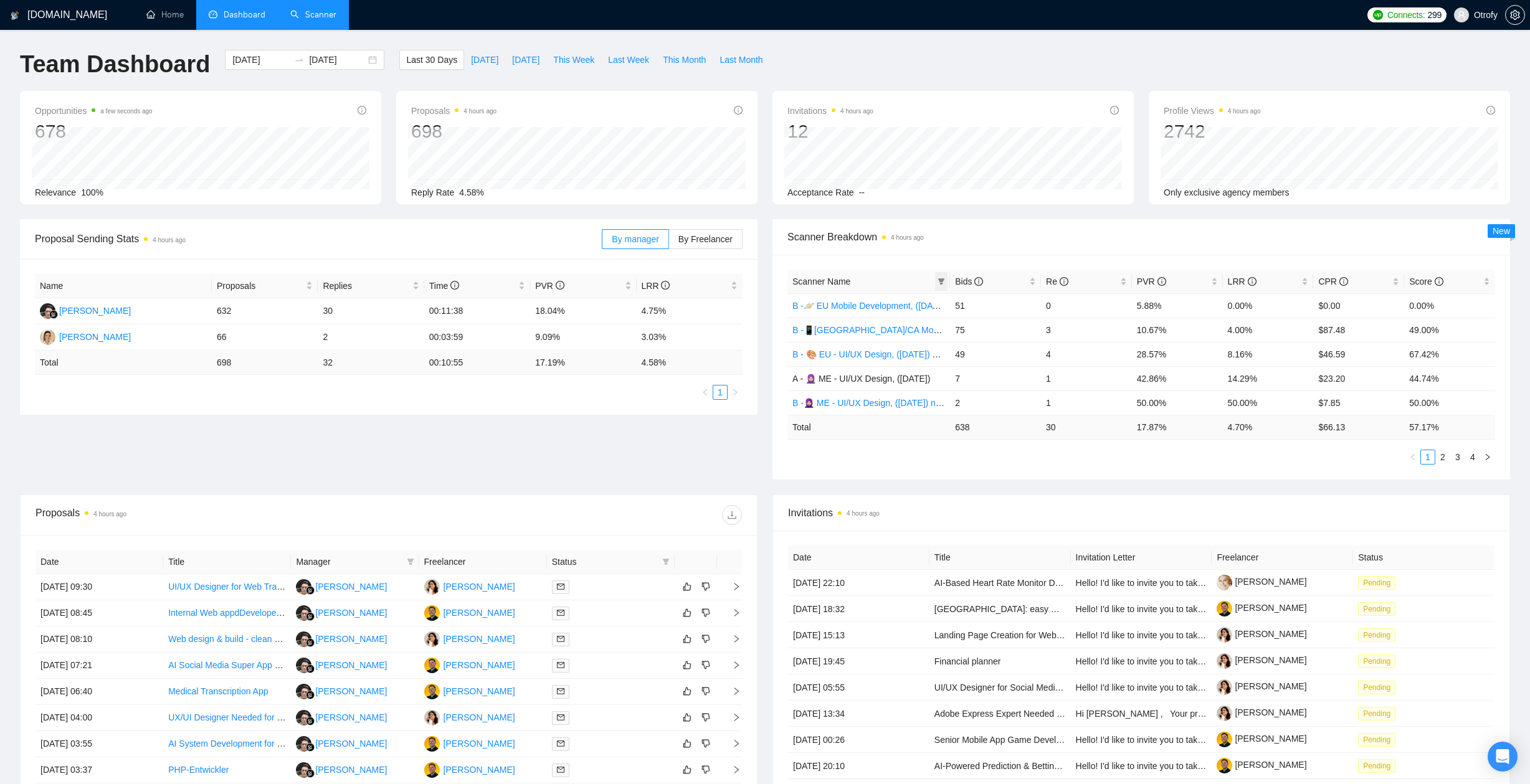
click at [944, 278] on icon "filter" at bounding box center [942, 281] width 7 height 6
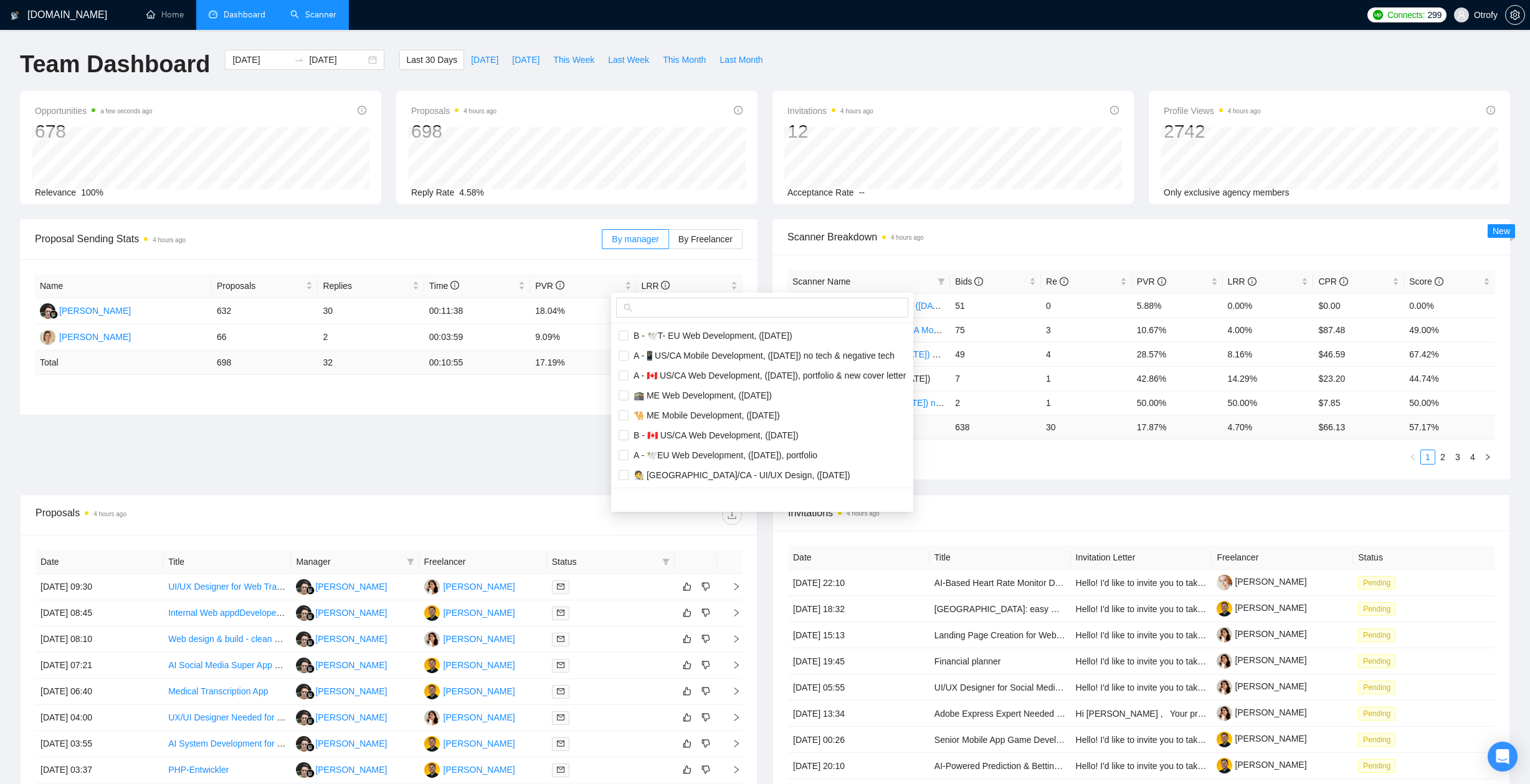
scroll to position [203, 0]
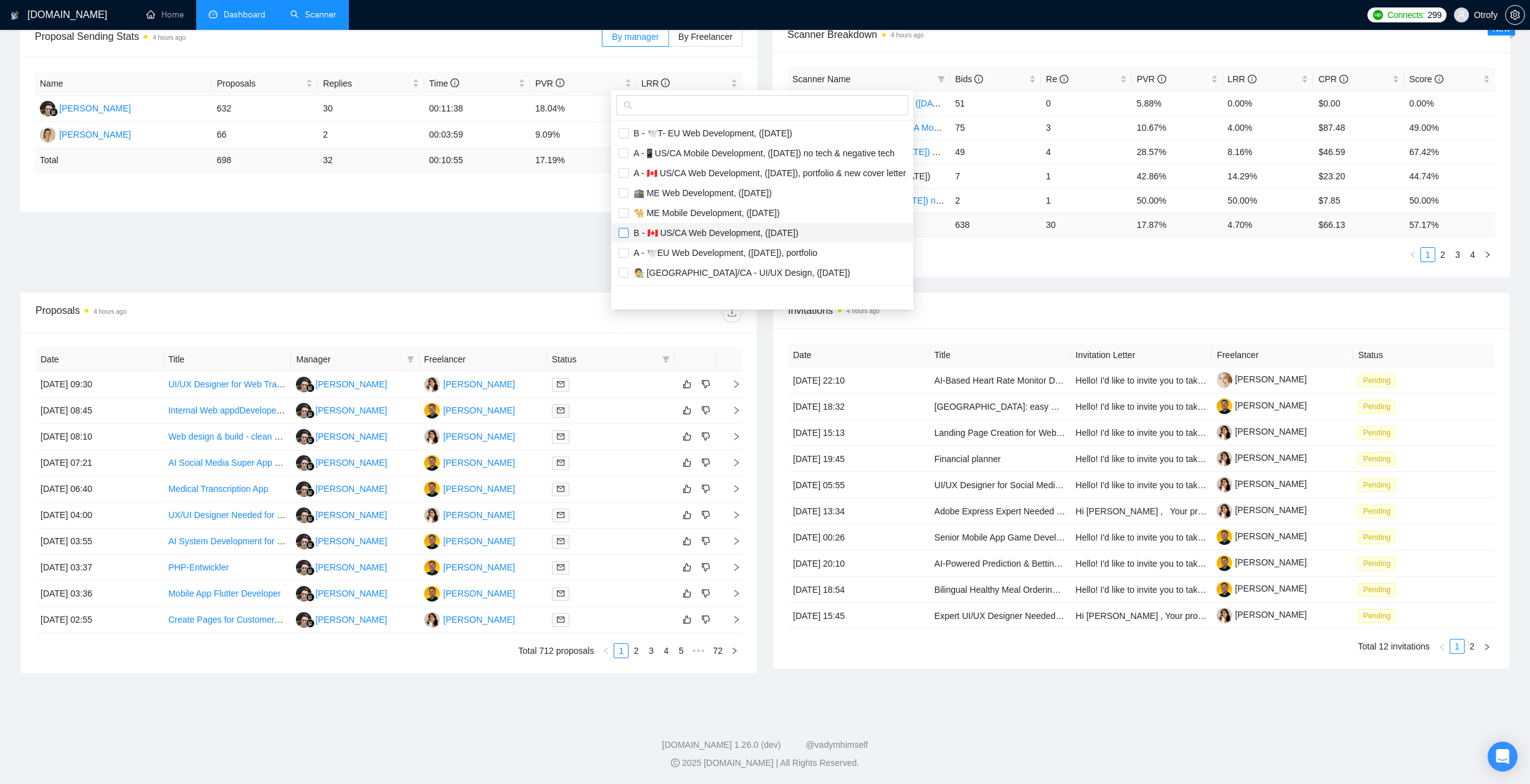
click at [623, 234] on input "checkbox" at bounding box center [623, 232] width 10 height 10
checkbox input "true"
click at [624, 172] on input "checkbox" at bounding box center [623, 173] width 10 height 10
checkbox input "true"
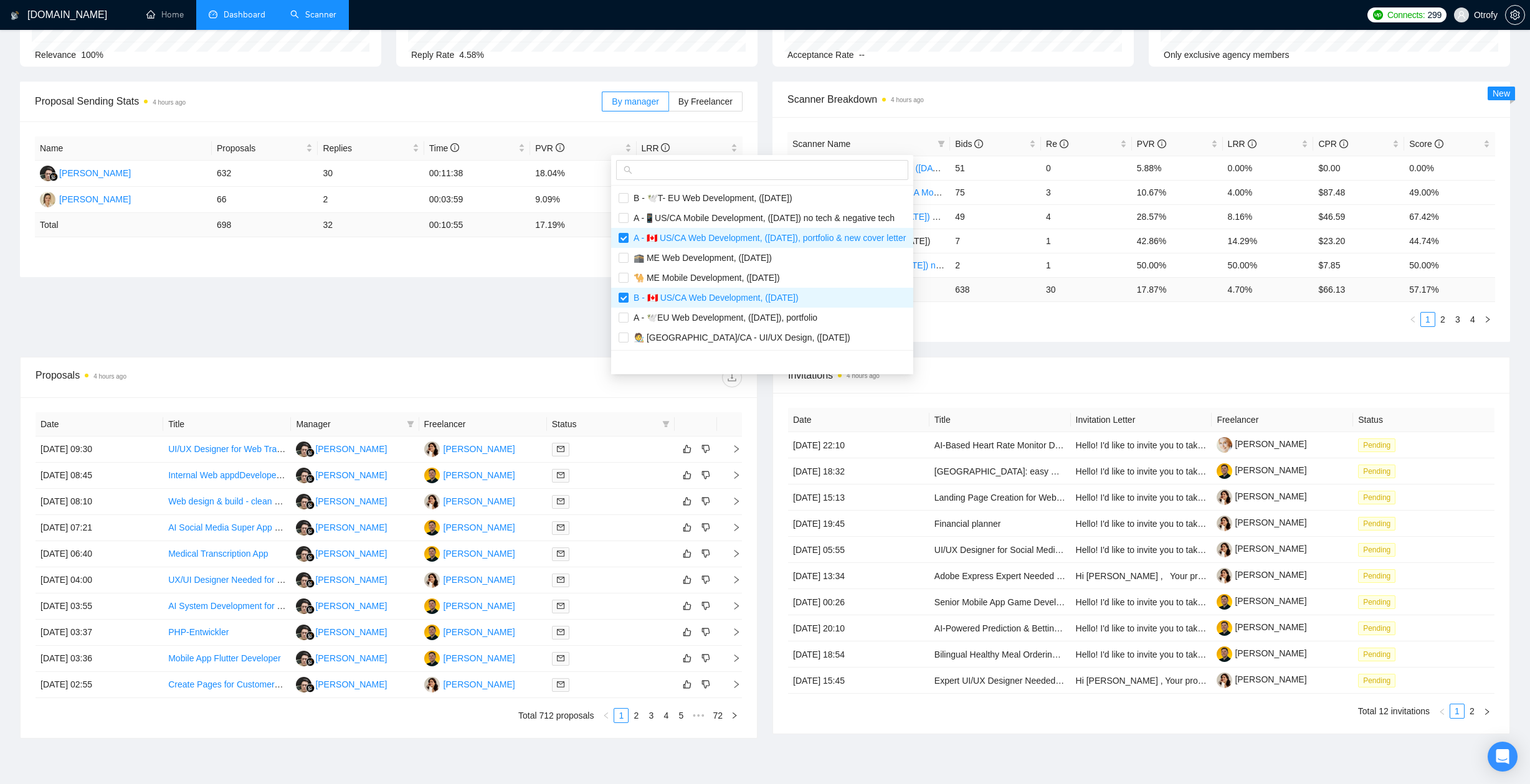
click at [563, 230] on div "Proposal Sending Stats 4 hours ago By manager By Freelancer Name Proposals Repl…" at bounding box center [765, 219] width 1505 height 275
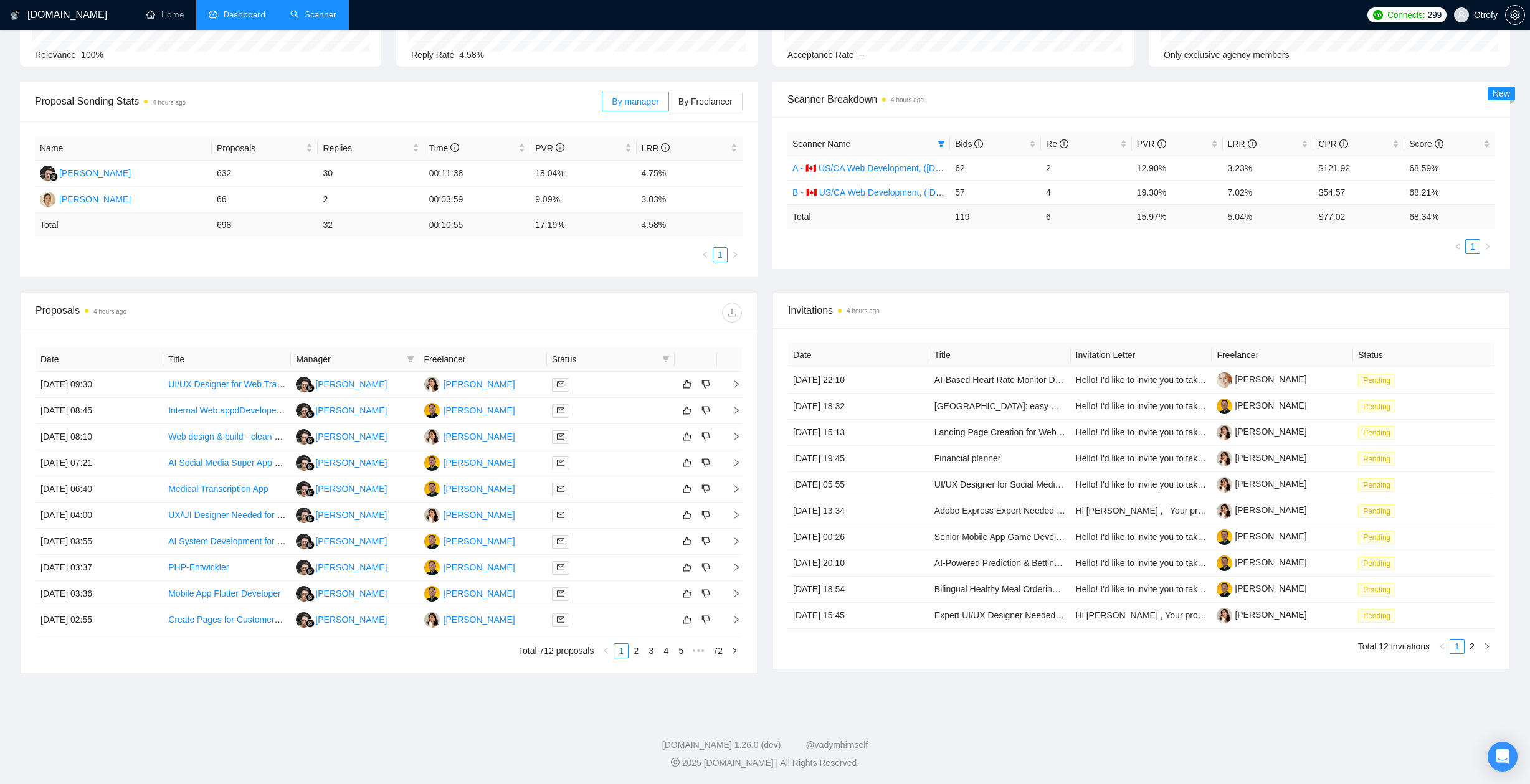
scroll to position [0, 0]
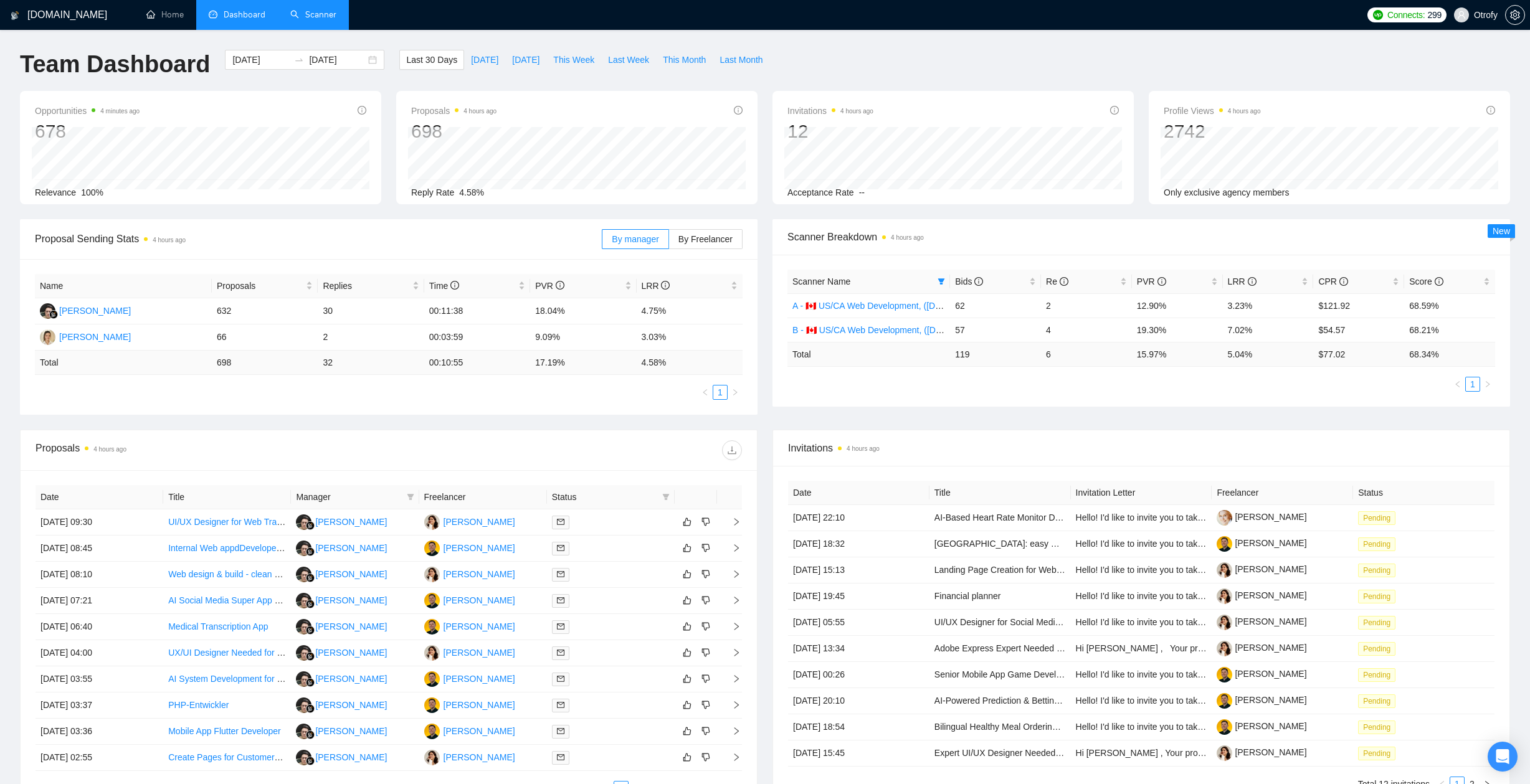
click at [763, 337] on div "Proposal Sending Stats 4 hours ago By manager By Freelancer Name Proposals Repl…" at bounding box center [388, 317] width 752 height 195
click at [326, 15] on link "Scanner" at bounding box center [314, 15] width 46 height 11
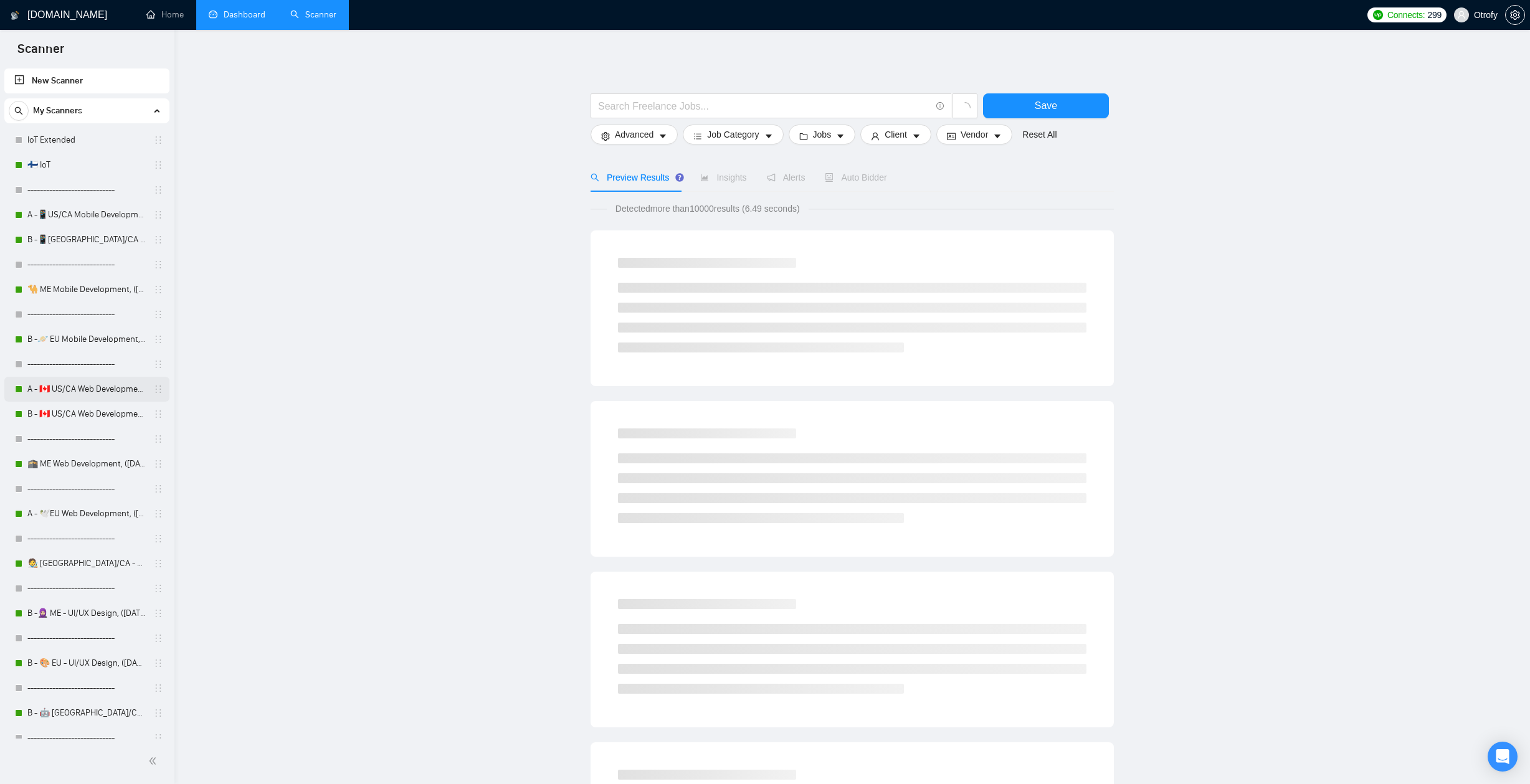
click at [104, 394] on link "A - 🇨🇦 US/CA Web Development, (Aug 8, 2025), portfolio & new cover letter" at bounding box center [87, 389] width 118 height 25
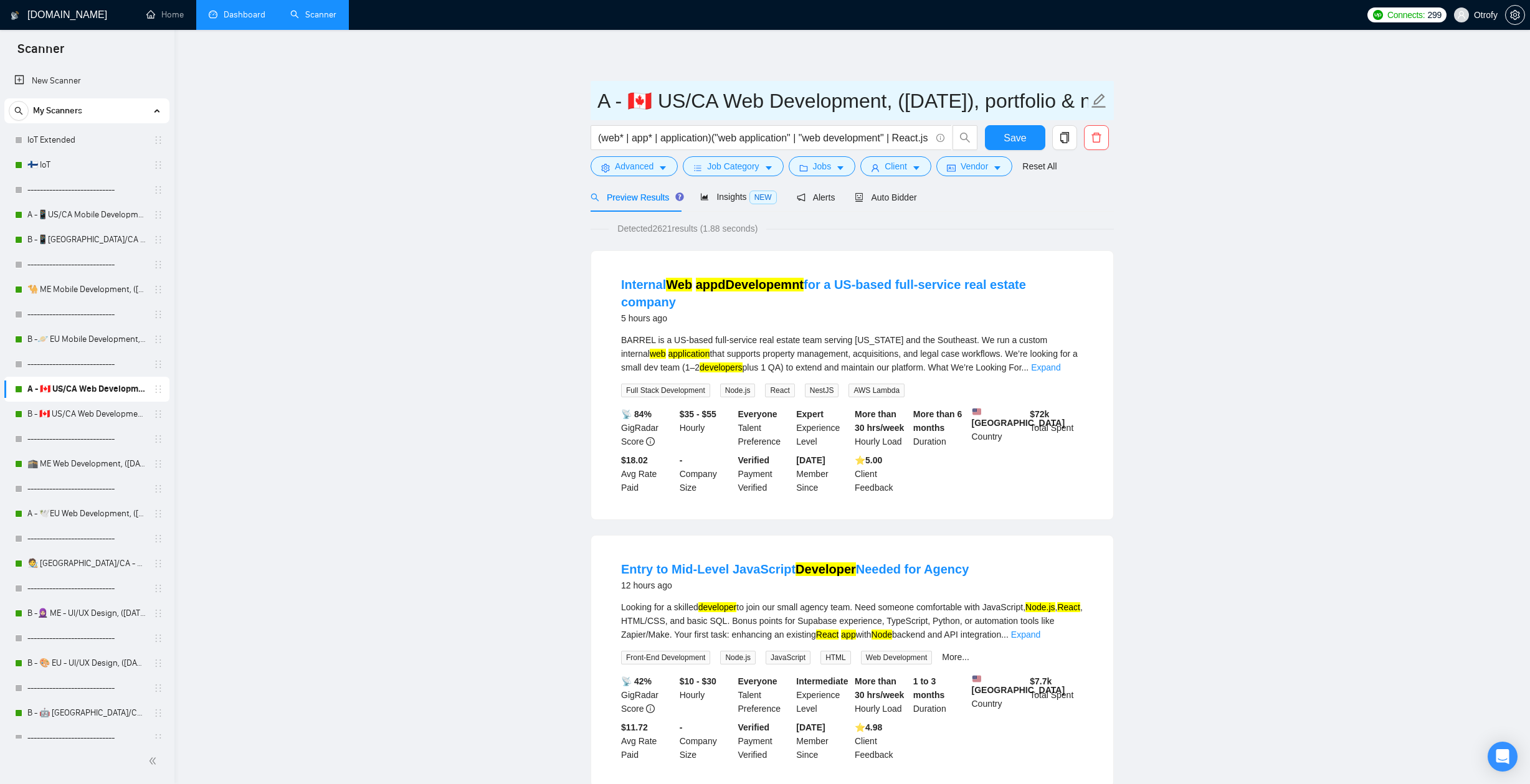
drag, startPoint x: 1026, startPoint y: 101, endPoint x: 1216, endPoint y: 103, distance: 190.0
click at [232, 20] on link "Dashboard" at bounding box center [237, 15] width 57 height 11
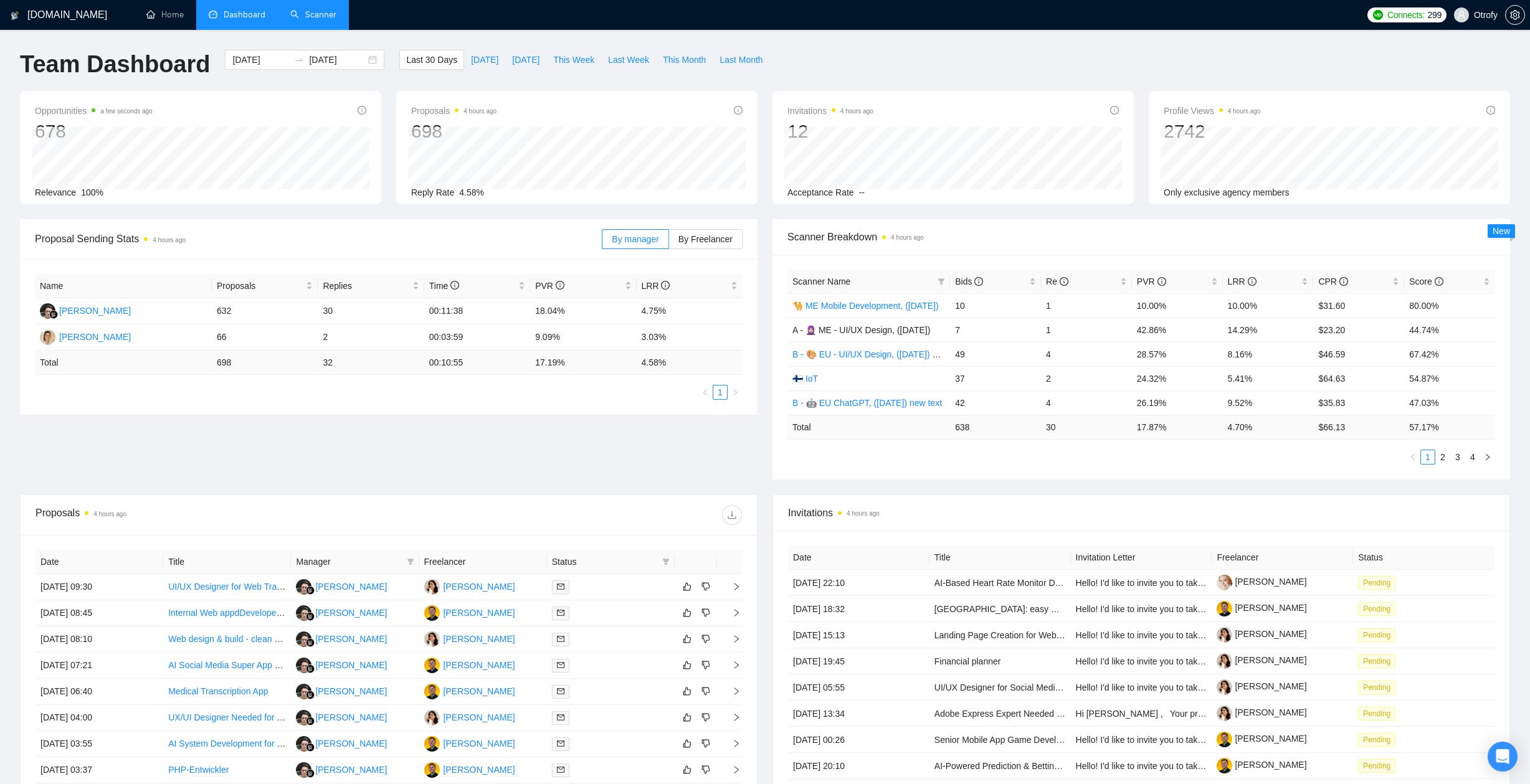
click at [320, 18] on link "Scanner" at bounding box center [314, 15] width 46 height 11
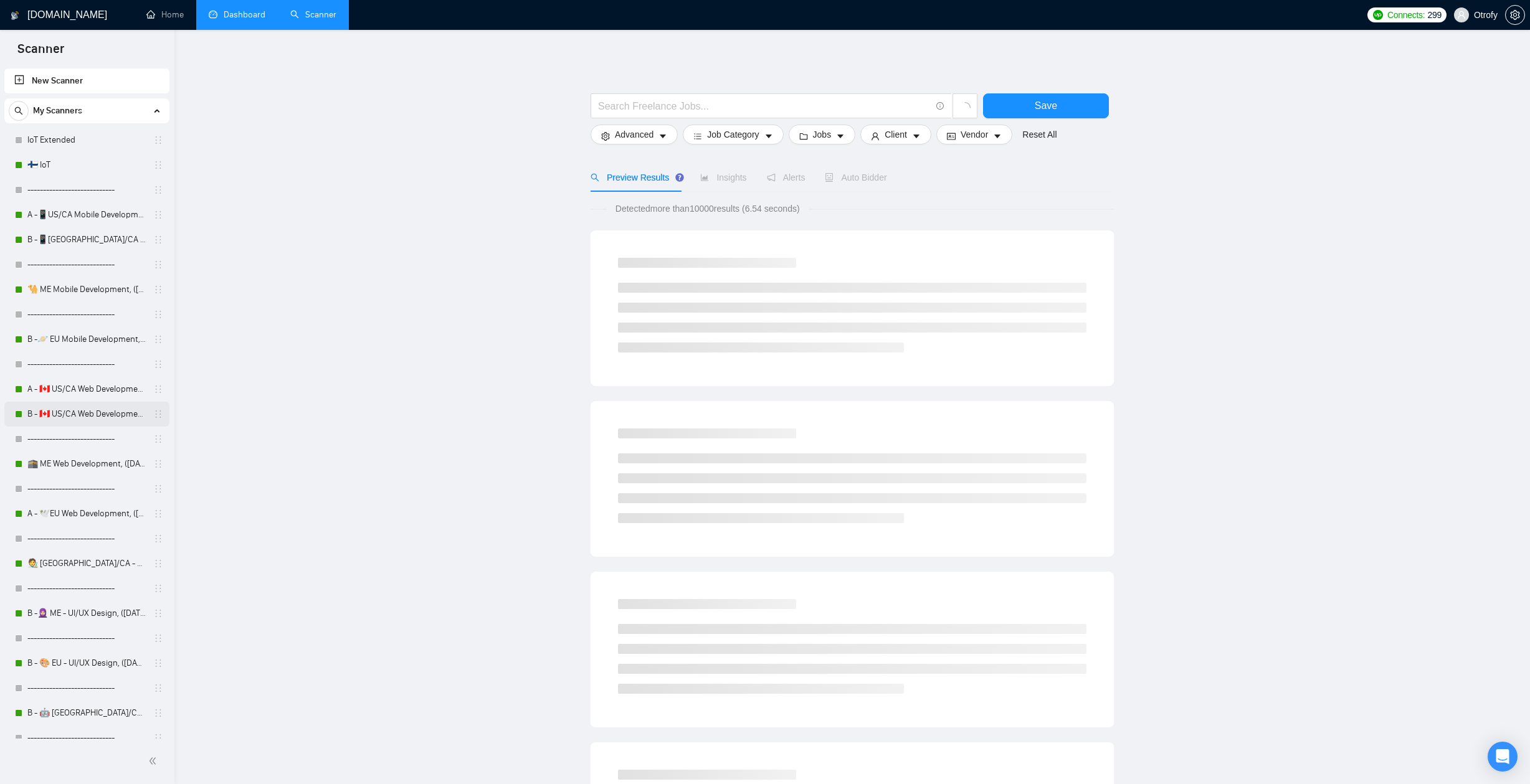
click at [67, 409] on link "B - 🇨🇦 US/CA Web Development, ([DATE])" at bounding box center [87, 414] width 118 height 25
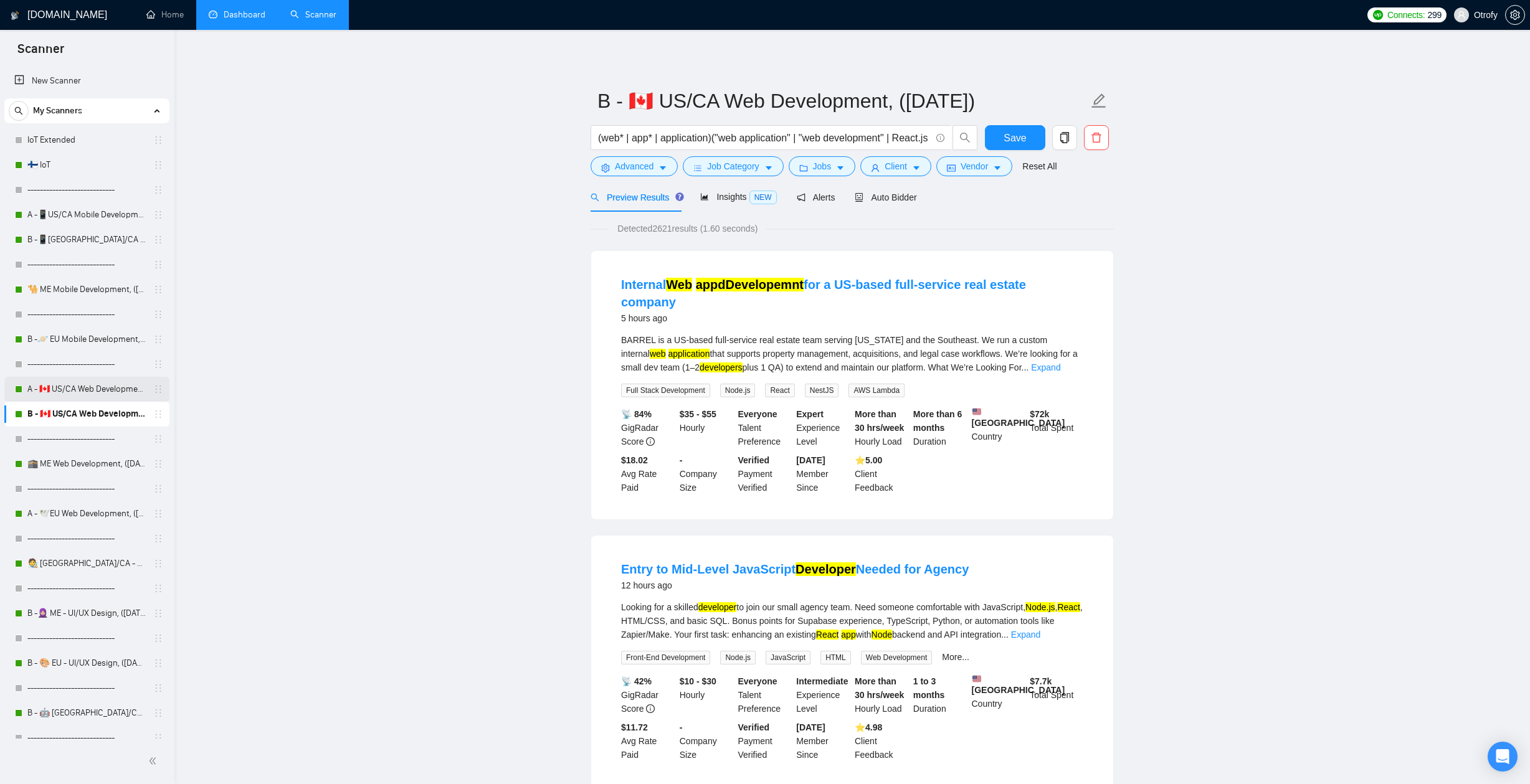
click at [77, 390] on link "A - 🇨🇦 US/CA Web Development, ([DATE]), portfolio & new cover letter" at bounding box center [87, 389] width 118 height 25
drag, startPoint x: 1031, startPoint y: 104, endPoint x: 1178, endPoint y: 104, distance: 147.0
click at [250, 15] on link "Dashboard" at bounding box center [237, 15] width 57 height 11
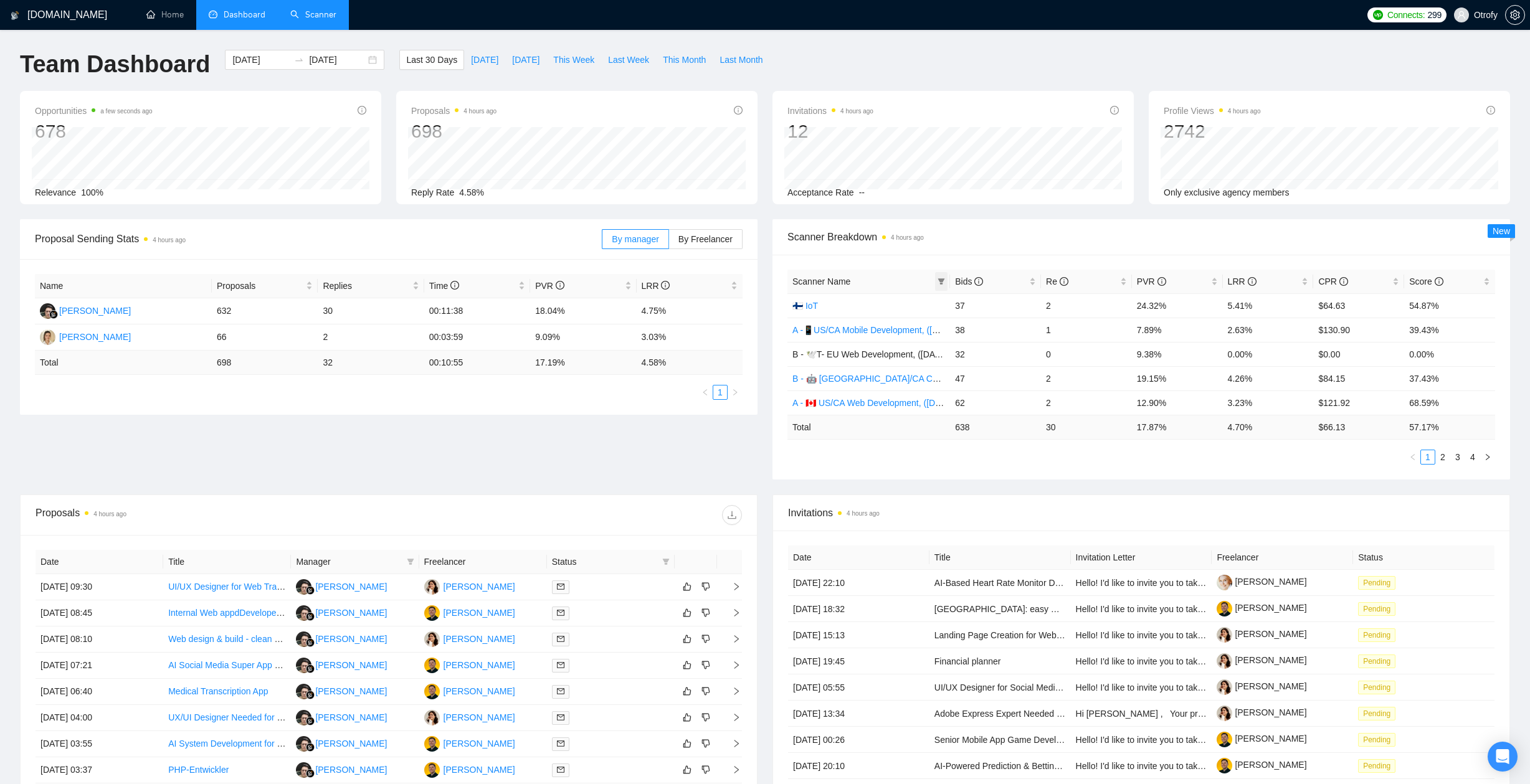
click at [940, 284] on icon "filter" at bounding box center [941, 281] width 7 height 7
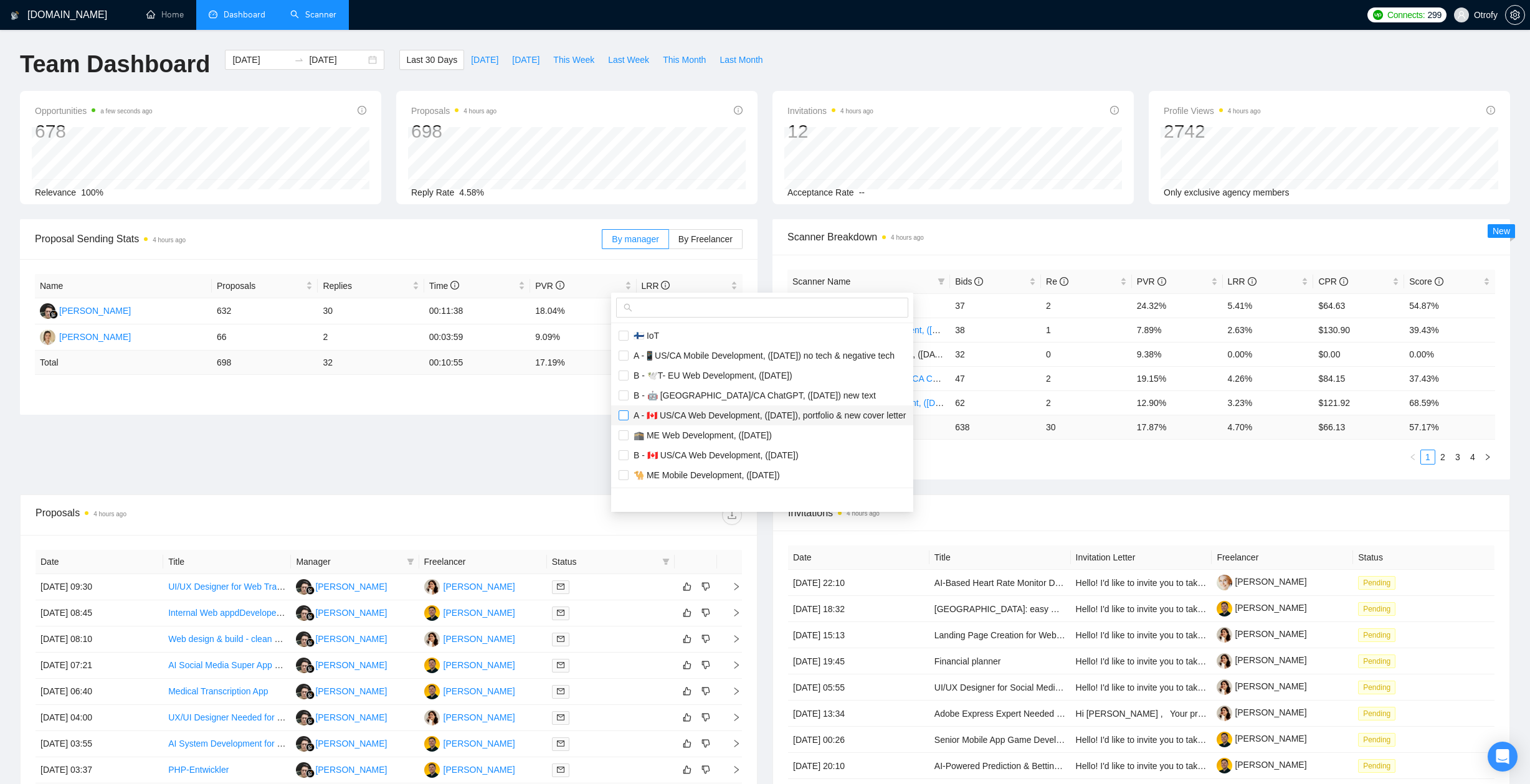
click at [627, 415] on input "checkbox" at bounding box center [623, 415] width 10 height 10
checkbox input "true"
click at [624, 456] on input "checkbox" at bounding box center [623, 455] width 10 height 10
checkbox input "true"
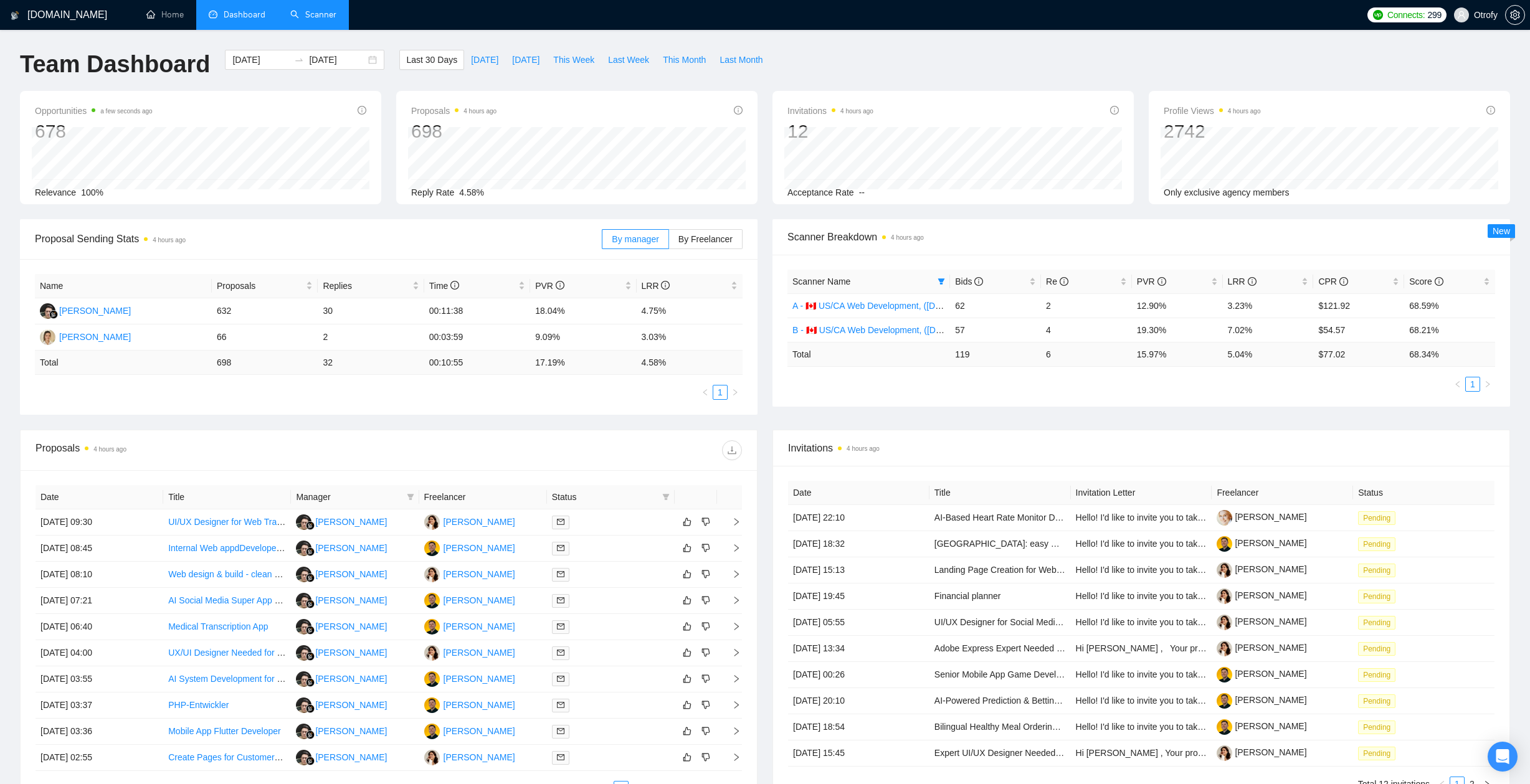
click at [536, 463] on main "Team Dashboard 2025-08-12 2025-09-11 Last 30 Days Today Yesterday This Week Las…" at bounding box center [765, 438] width 1490 height 776
click at [361, 62] on div "[DATE] [DATE]" at bounding box center [304, 59] width 159 height 20
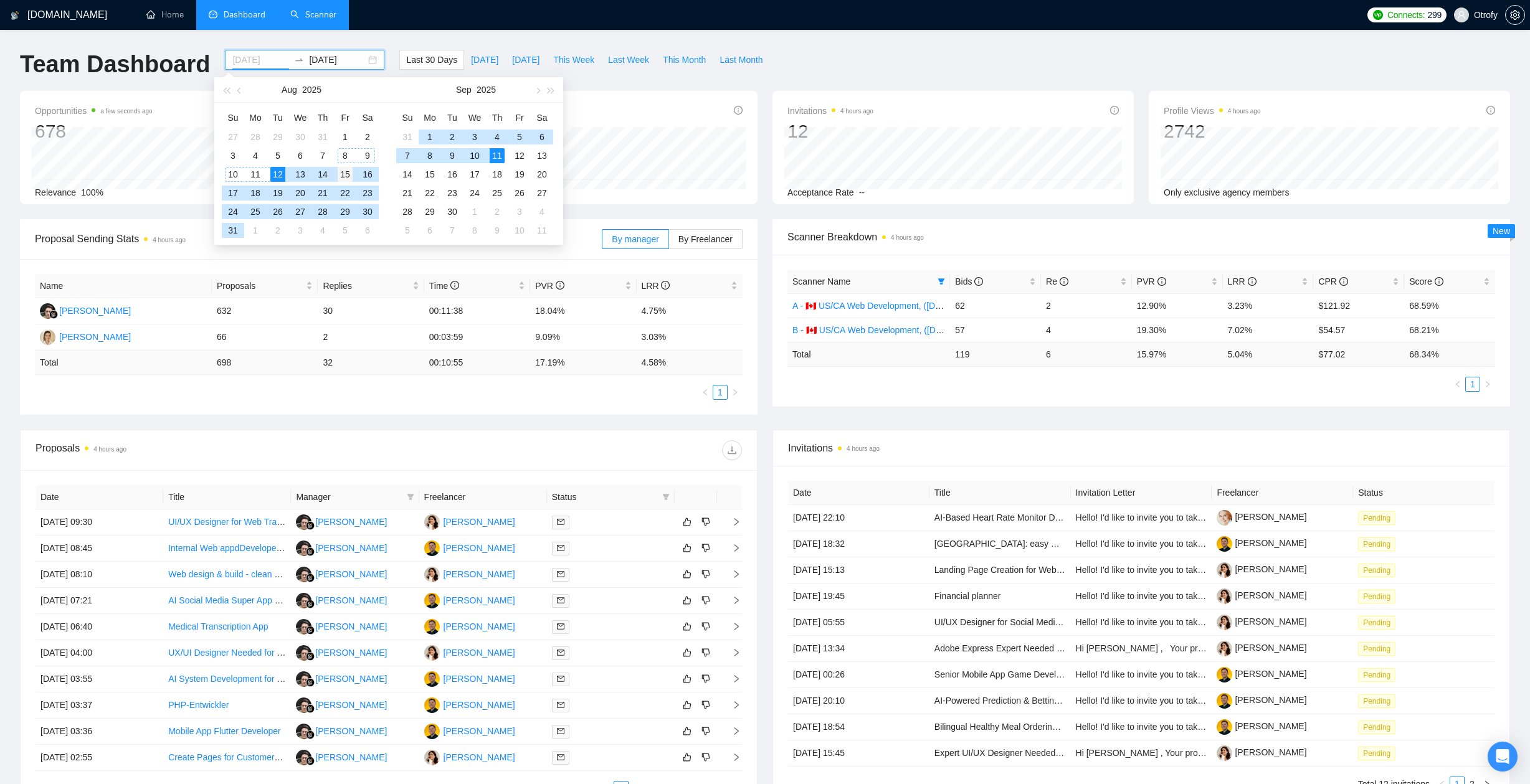
type input "[DATE]"
click at [345, 170] on div "15" at bounding box center [345, 174] width 15 height 15
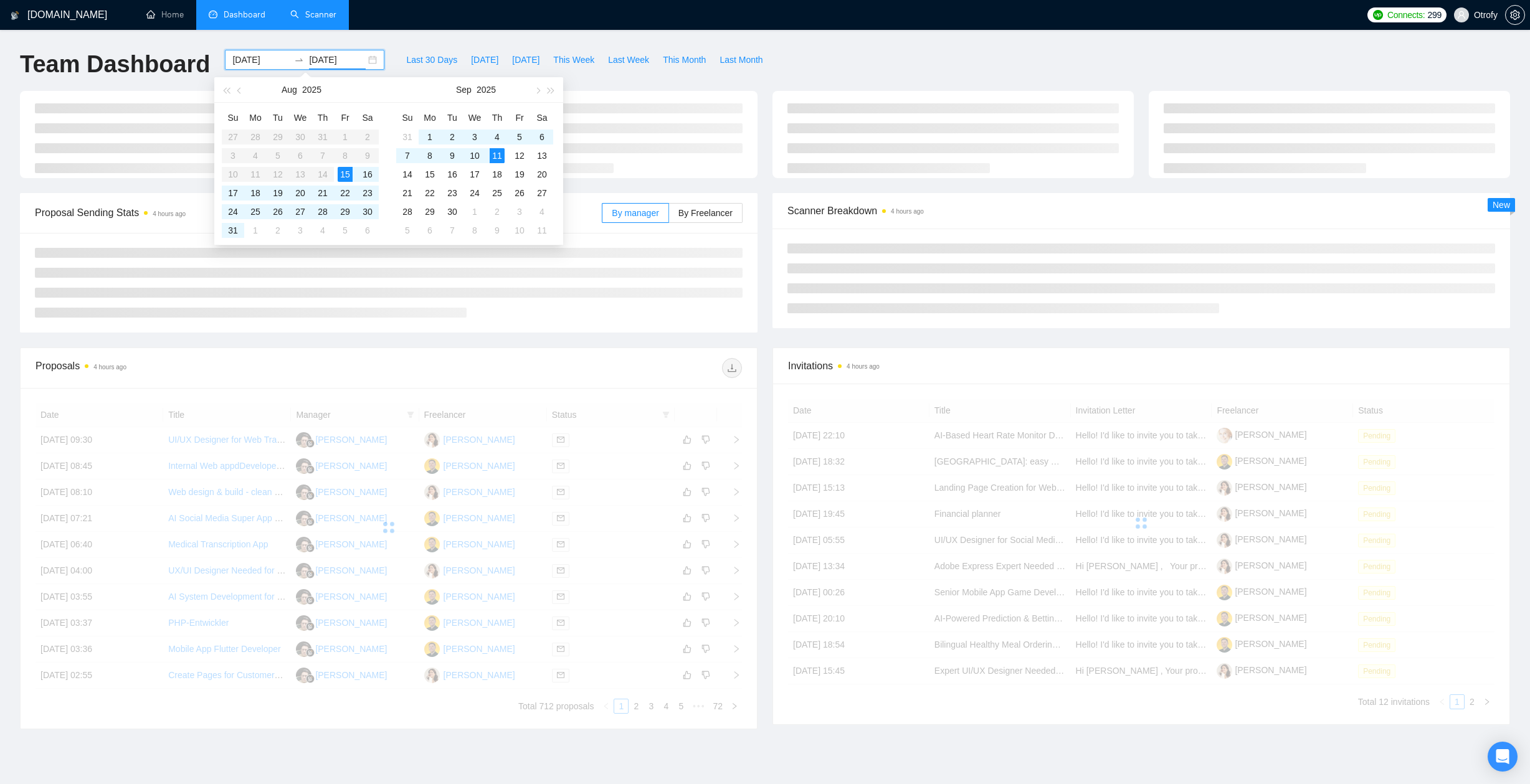
type input "[DATE]"
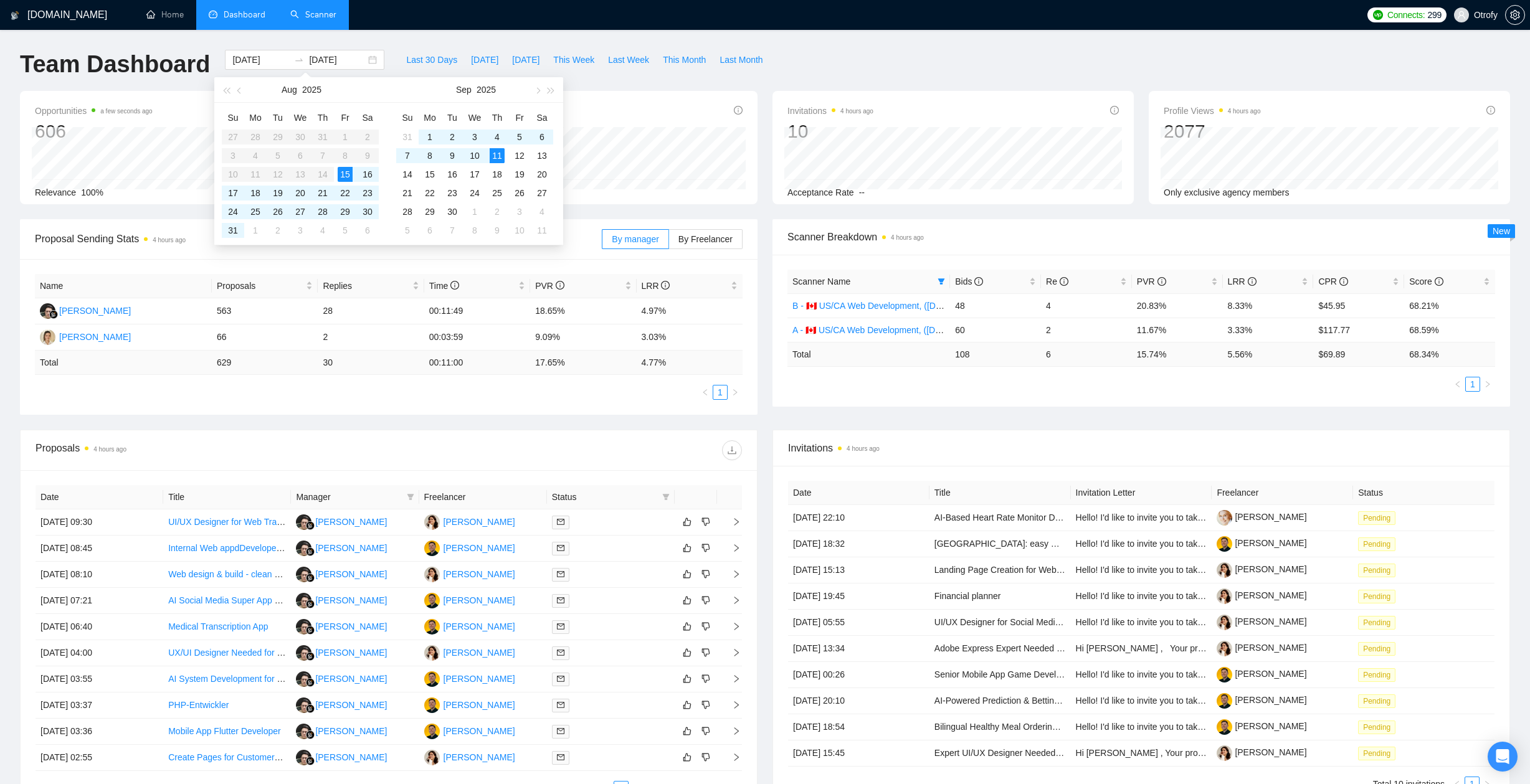
click at [683, 418] on div "Proposal Sending Stats 4 hours ago By manager By Freelancer Name Proposals Repl…" at bounding box center [765, 324] width 1505 height 211
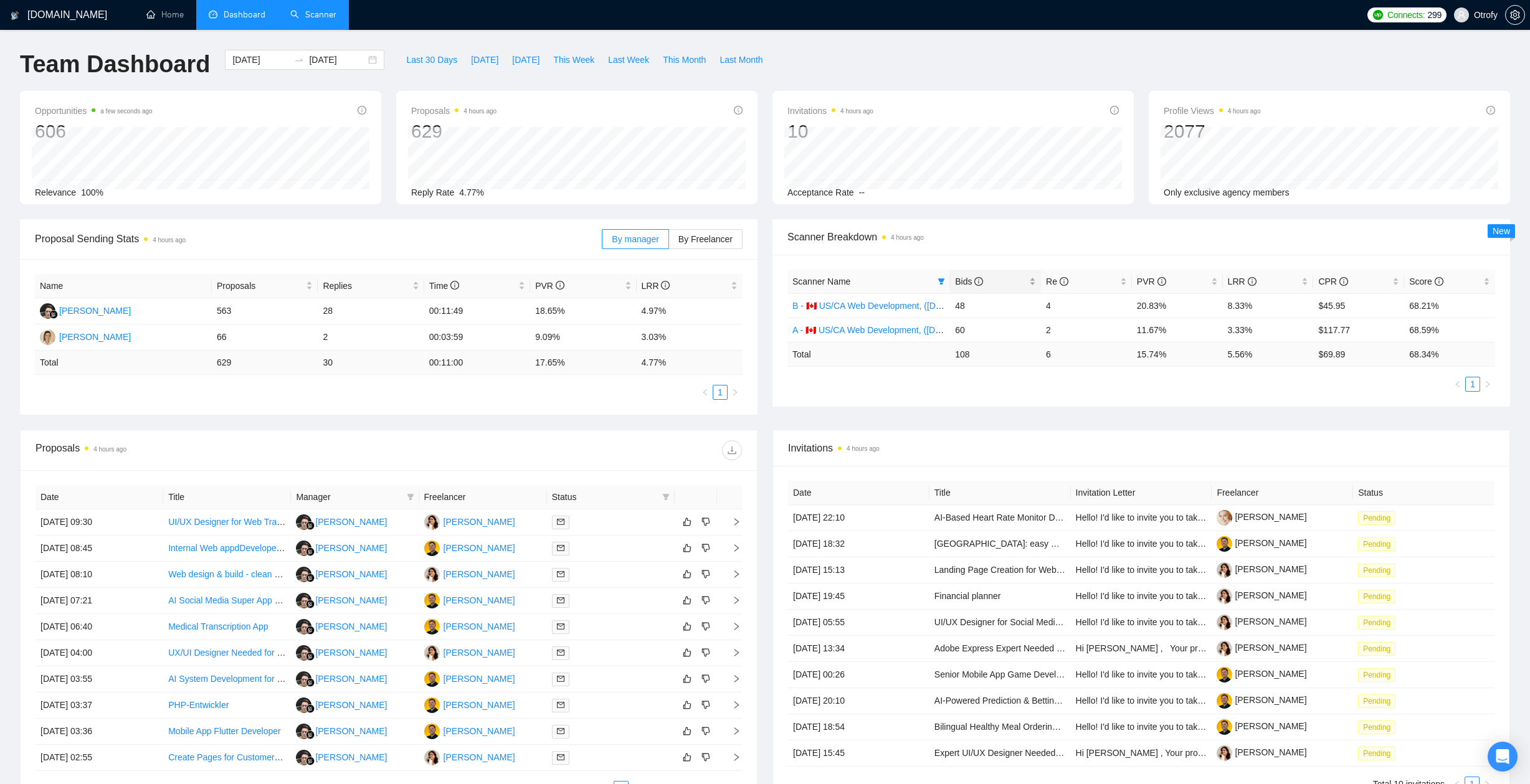
click at [1019, 278] on span "Bids" at bounding box center [991, 281] width 71 height 14
click at [1035, 282] on div "Bids" at bounding box center [995, 281] width 81 height 14
click at [887, 406] on div "Proposal Sending Stats 4 hours ago By manager By Freelancer Name Proposals Repl…" at bounding box center [765, 324] width 1505 height 211
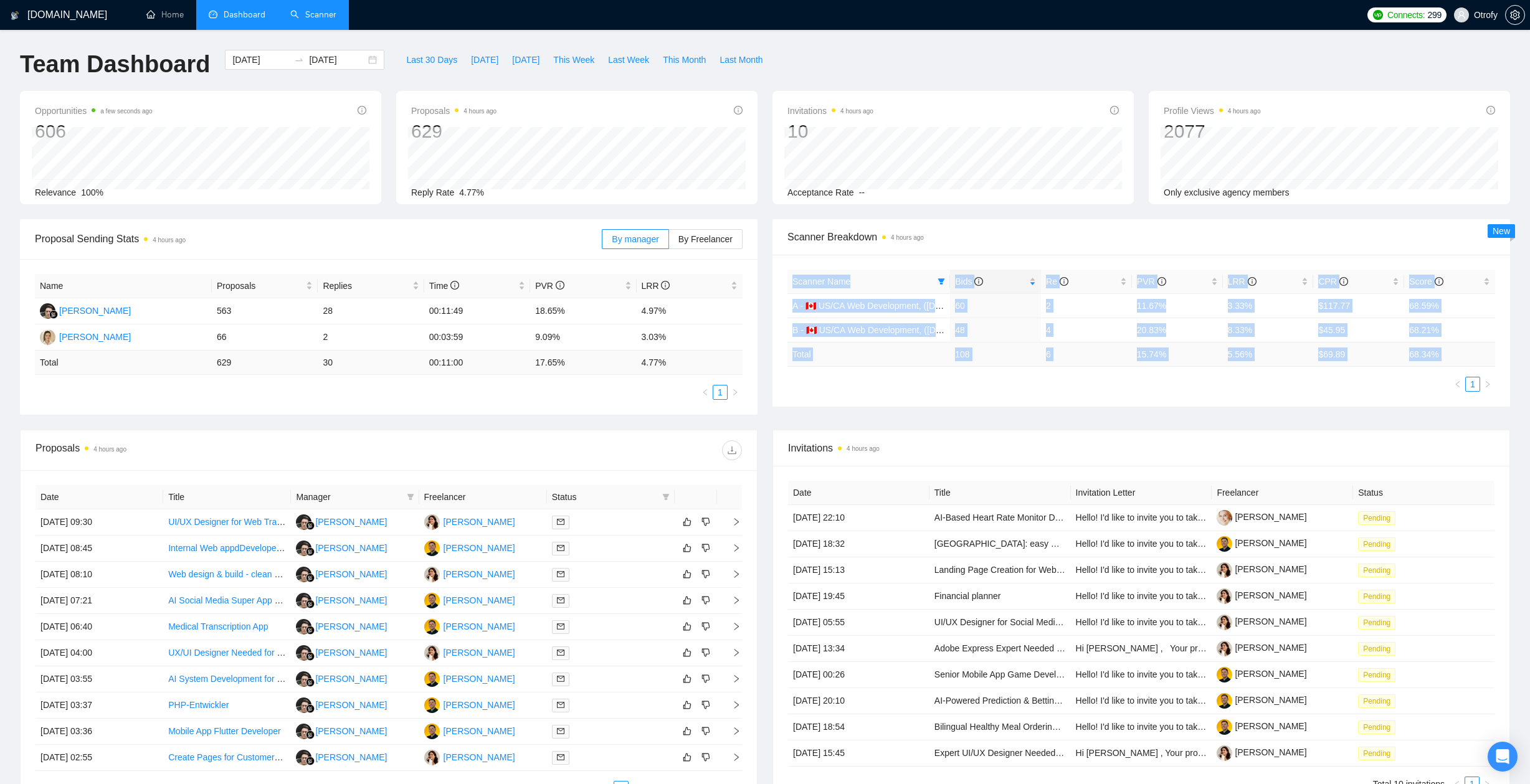
drag, startPoint x: 779, startPoint y: 269, endPoint x: 787, endPoint y: 379, distance: 110.3
click at [787, 379] on div "Scanner Name Bids Re PVR LRR CPR Score A - 🇨🇦 US/CA Web Development, (Aug 8, 20…" at bounding box center [1141, 331] width 738 height 152
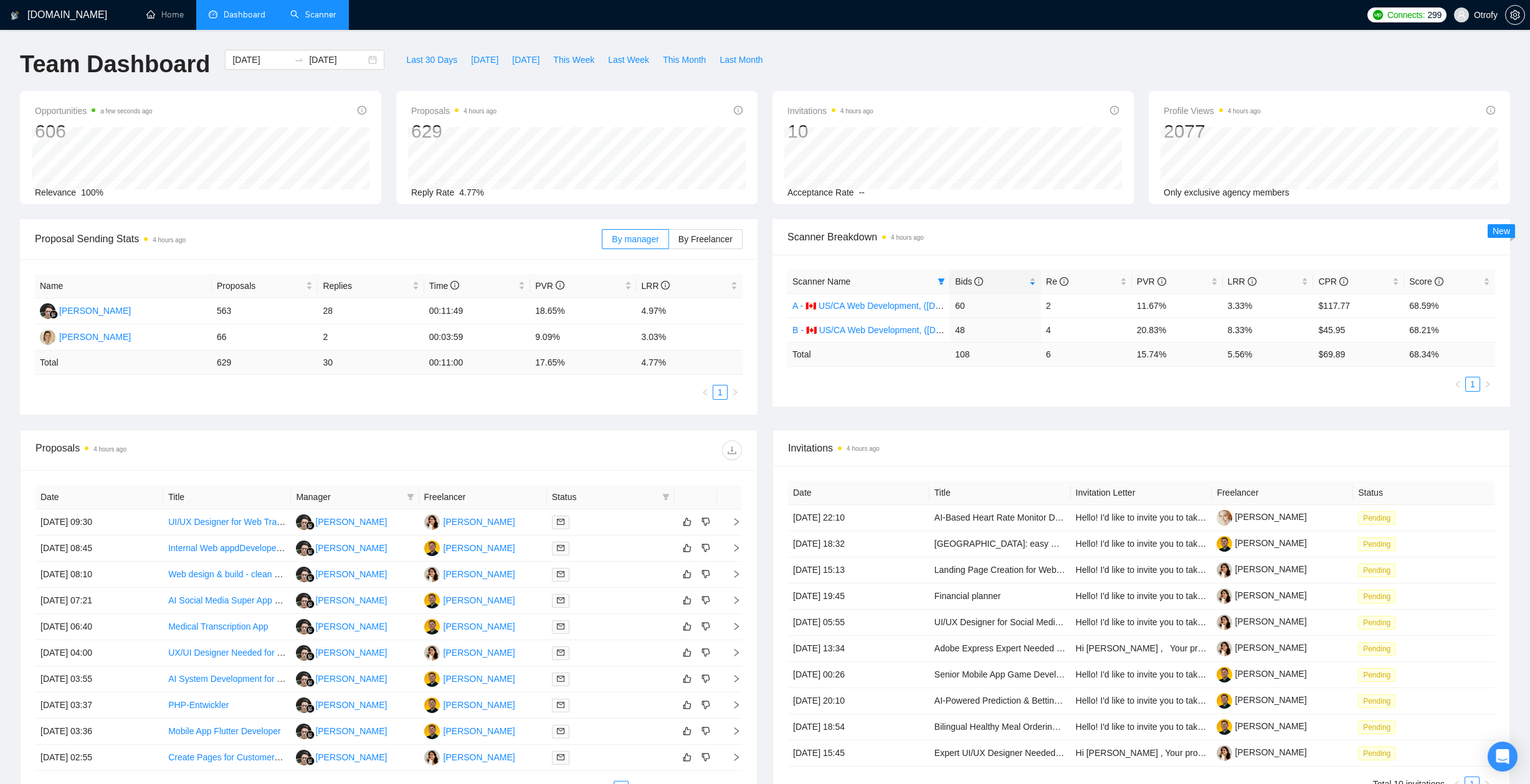
click at [787, 379] on ul "1" at bounding box center [1141, 384] width 708 height 15
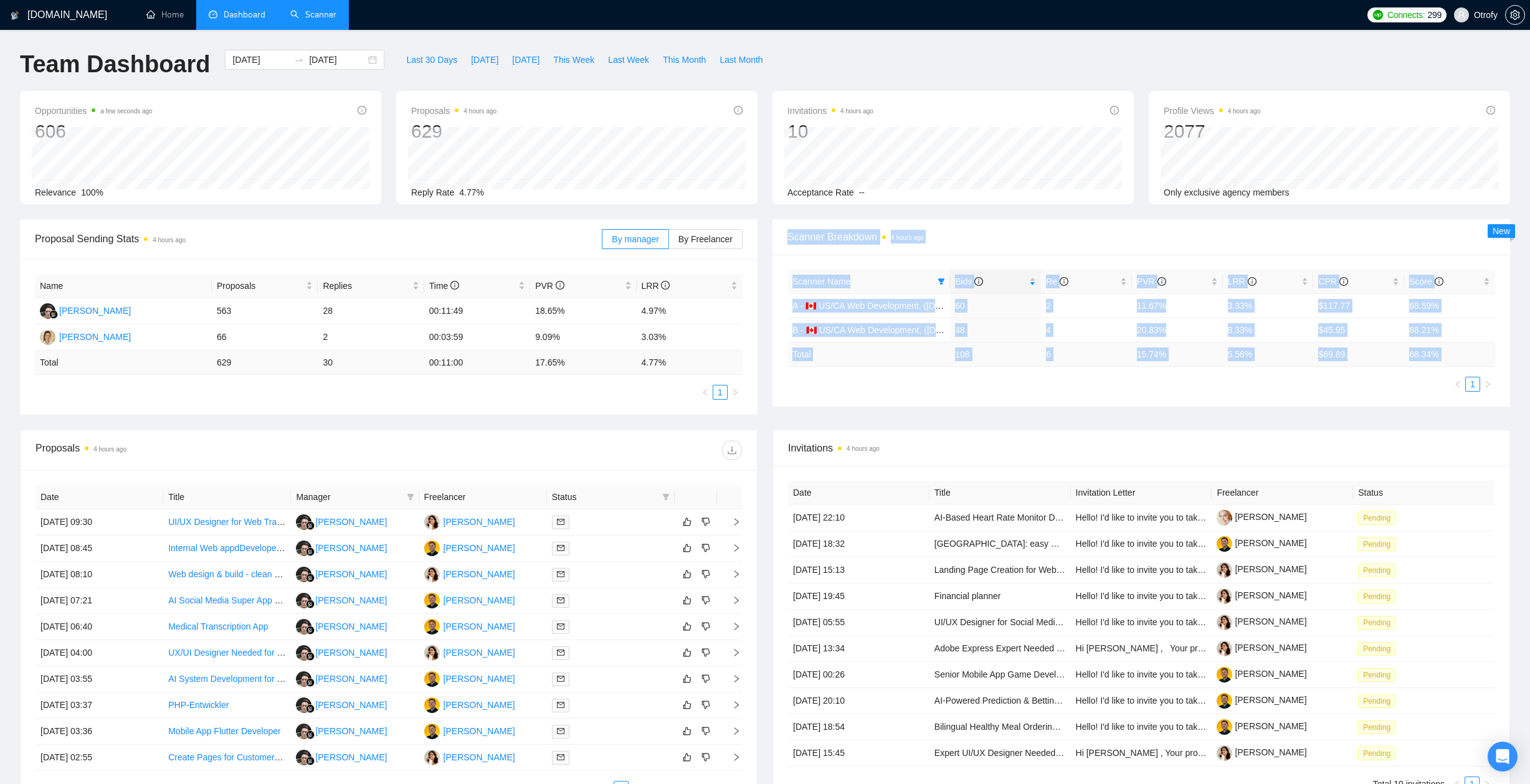
drag, startPoint x: 792, startPoint y: 382, endPoint x: 778, endPoint y: 236, distance: 146.7
click at [778, 236] on div "Scanner Breakdown 4 hours ago Scanner Name Bids Re PVR LRR CPR Score A - 🇨🇦 US/…" at bounding box center [1141, 313] width 738 height 187
click at [778, 236] on div "Scanner Breakdown 4 hours ago" at bounding box center [1141, 237] width 738 height 36
drag, startPoint x: 790, startPoint y: 298, endPoint x: 792, endPoint y: 376, distance: 78.0
click at [792, 376] on div "Scanner Breakdown 4 hours ago Scanner Name Bids Re PVR LRR CPR Score A - 🇨🇦 US/…" at bounding box center [1141, 313] width 738 height 187
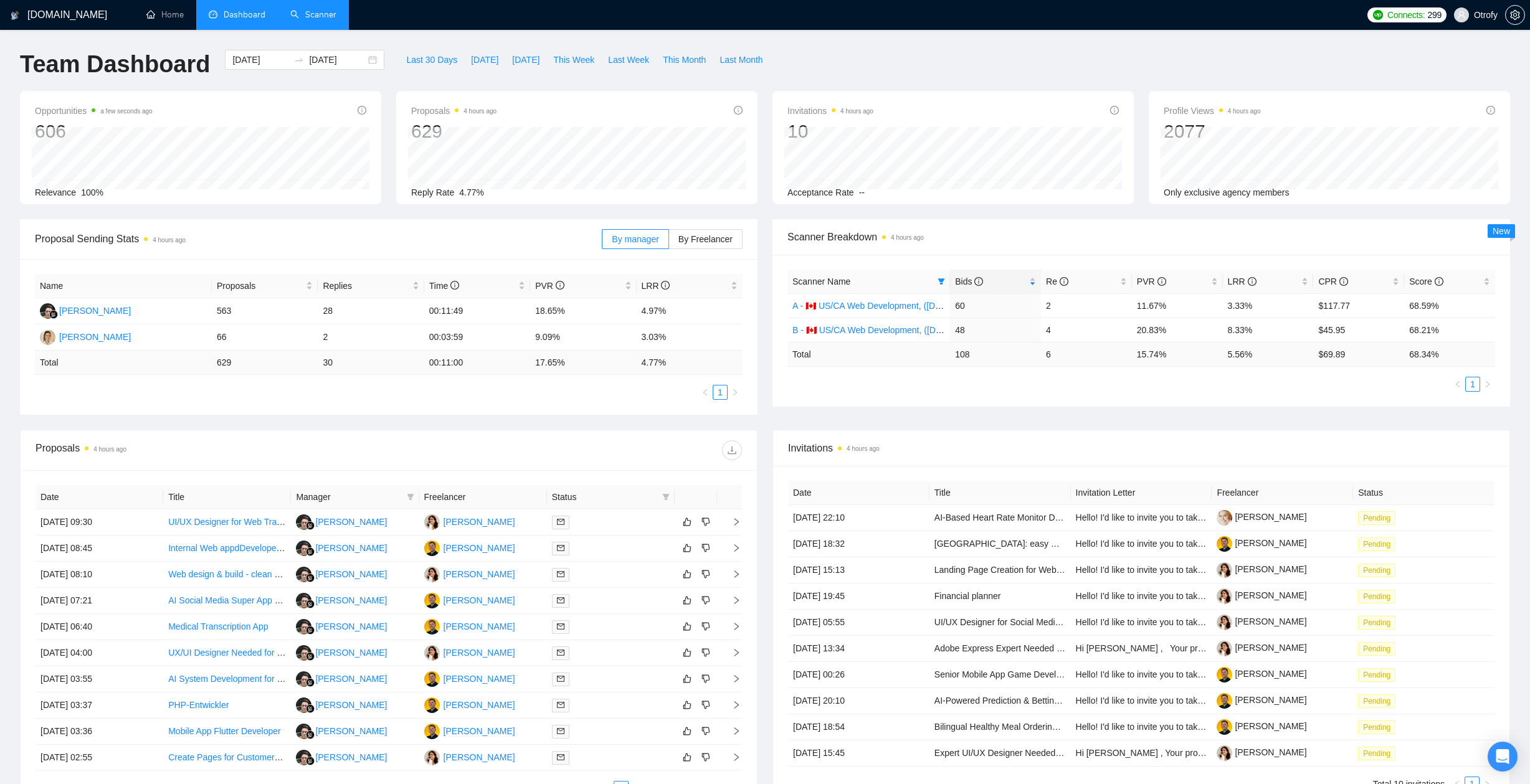
click at [792, 377] on ul "1" at bounding box center [1141, 384] width 708 height 15
drag, startPoint x: 1140, startPoint y: 331, endPoint x: 1173, endPoint y: 333, distance: 33.1
click at [1173, 333] on td "20.83%" at bounding box center [1177, 329] width 91 height 24
drag, startPoint x: 1228, startPoint y: 329, endPoint x: 1255, endPoint y: 331, distance: 27.1
click at [1255, 331] on td "8.33%" at bounding box center [1269, 329] width 91 height 24
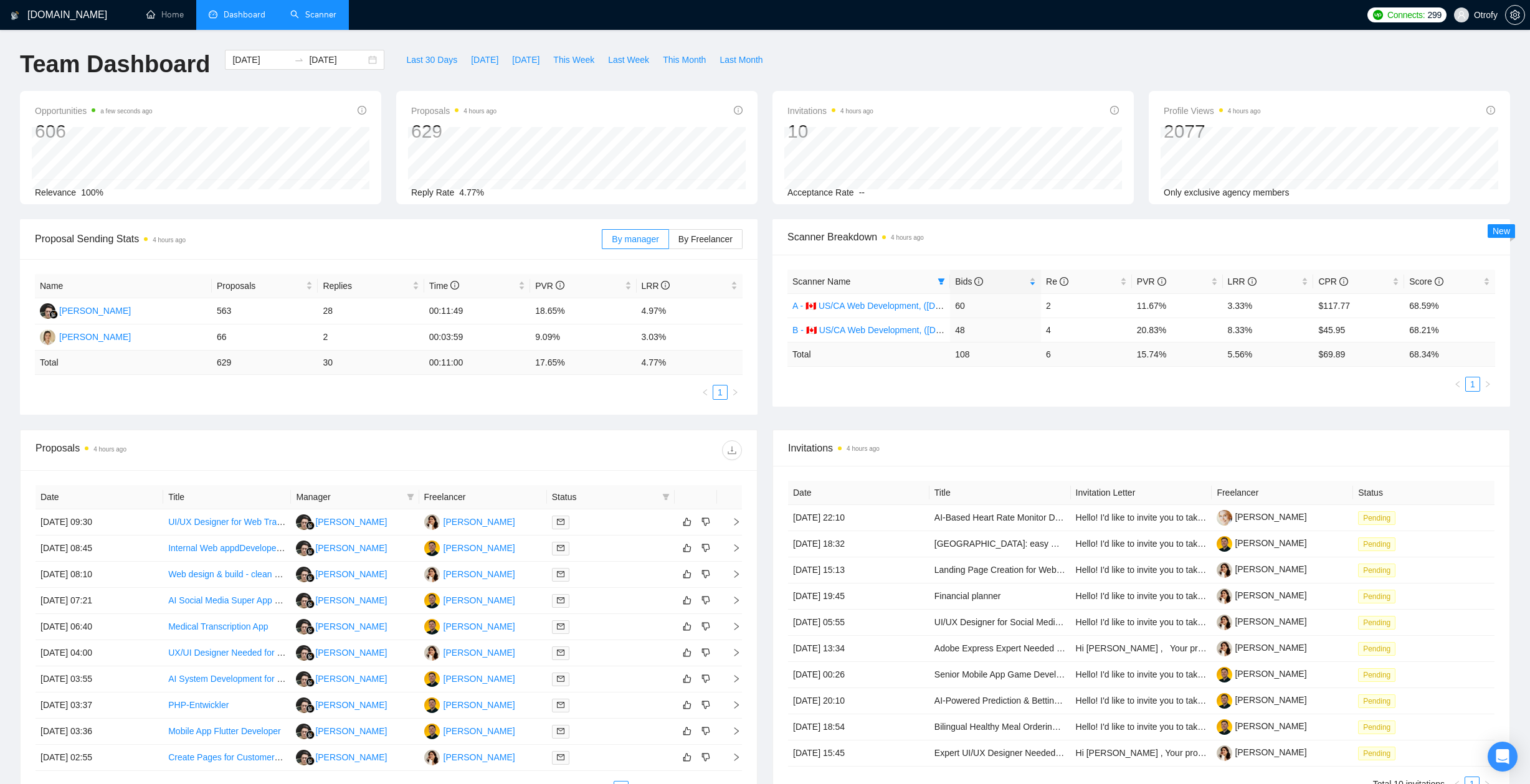
click at [1260, 402] on div "Scanner Name Bids Re PVR LRR CPR Score A - 🇨🇦 US/CA Web Development, (Aug 8, 20…" at bounding box center [1141, 331] width 738 height 152
drag, startPoint x: 1138, startPoint y: 330, endPoint x: 1251, endPoint y: 329, distance: 113.0
click at [1251, 329] on tr "B - 🇨🇦 US/CA Web Development, (March 10, 2025) 48 4 20.83% 8.33% $45.95 68.21%" at bounding box center [1141, 329] width 708 height 24
click at [1259, 412] on div "Proposal Sending Stats 4 hours ago By manager By Freelancer Name Proposals Repl…" at bounding box center [765, 324] width 1505 height 211
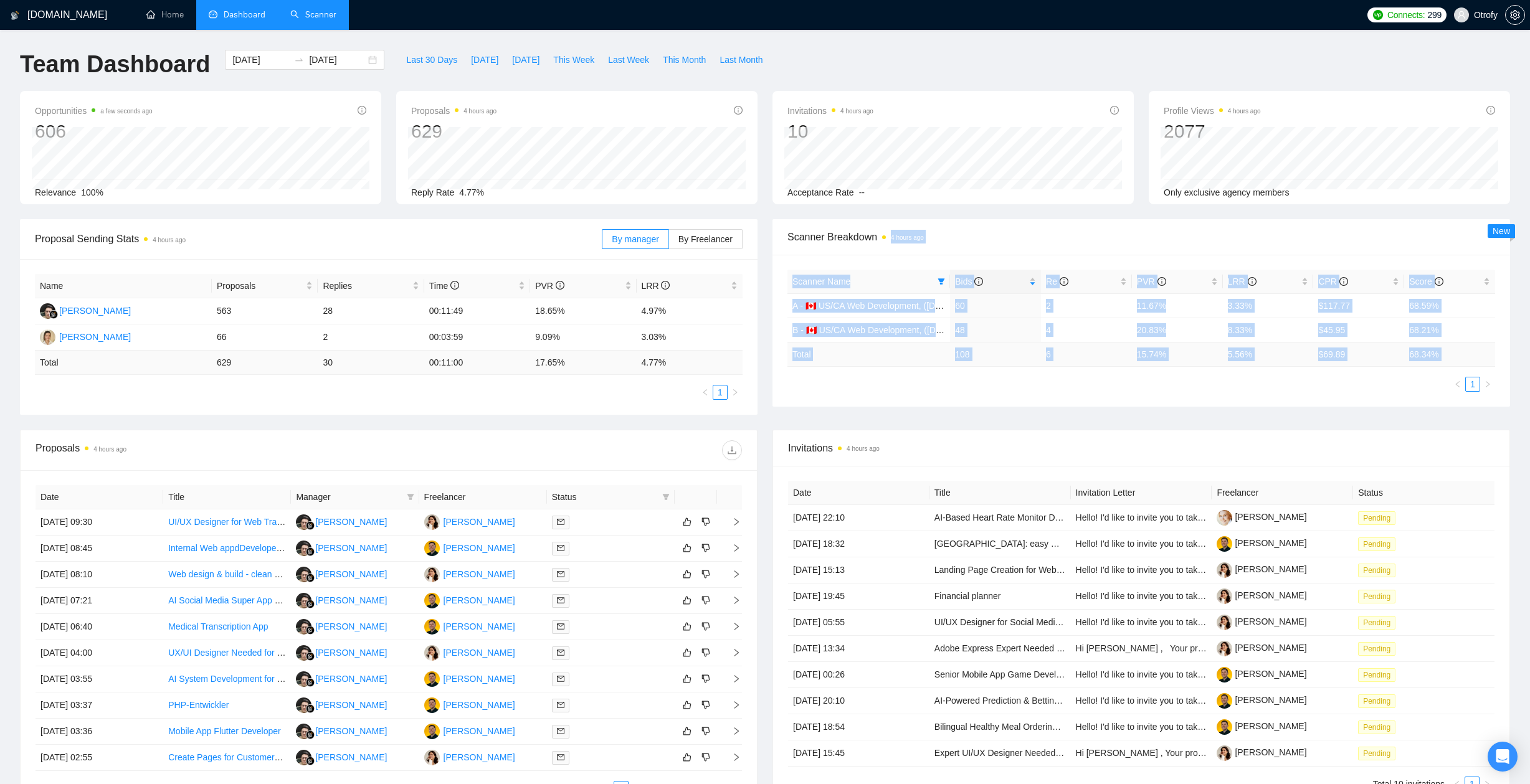
drag, startPoint x: 1088, startPoint y: 383, endPoint x: 768, endPoint y: 249, distance: 346.9
click at [767, 249] on div "Scanner Breakdown 4 hours ago Scanner Name Bids Re PVR LRR CPR Score A - 🇨🇦 US/…" at bounding box center [1140, 313] width 752 height 187
click at [768, 250] on div "Scanner Breakdown 4 hours ago Scanner Name Bids Re PVR LRR CPR Score A - 🇨🇦 US/…" at bounding box center [1140, 313] width 752 height 187
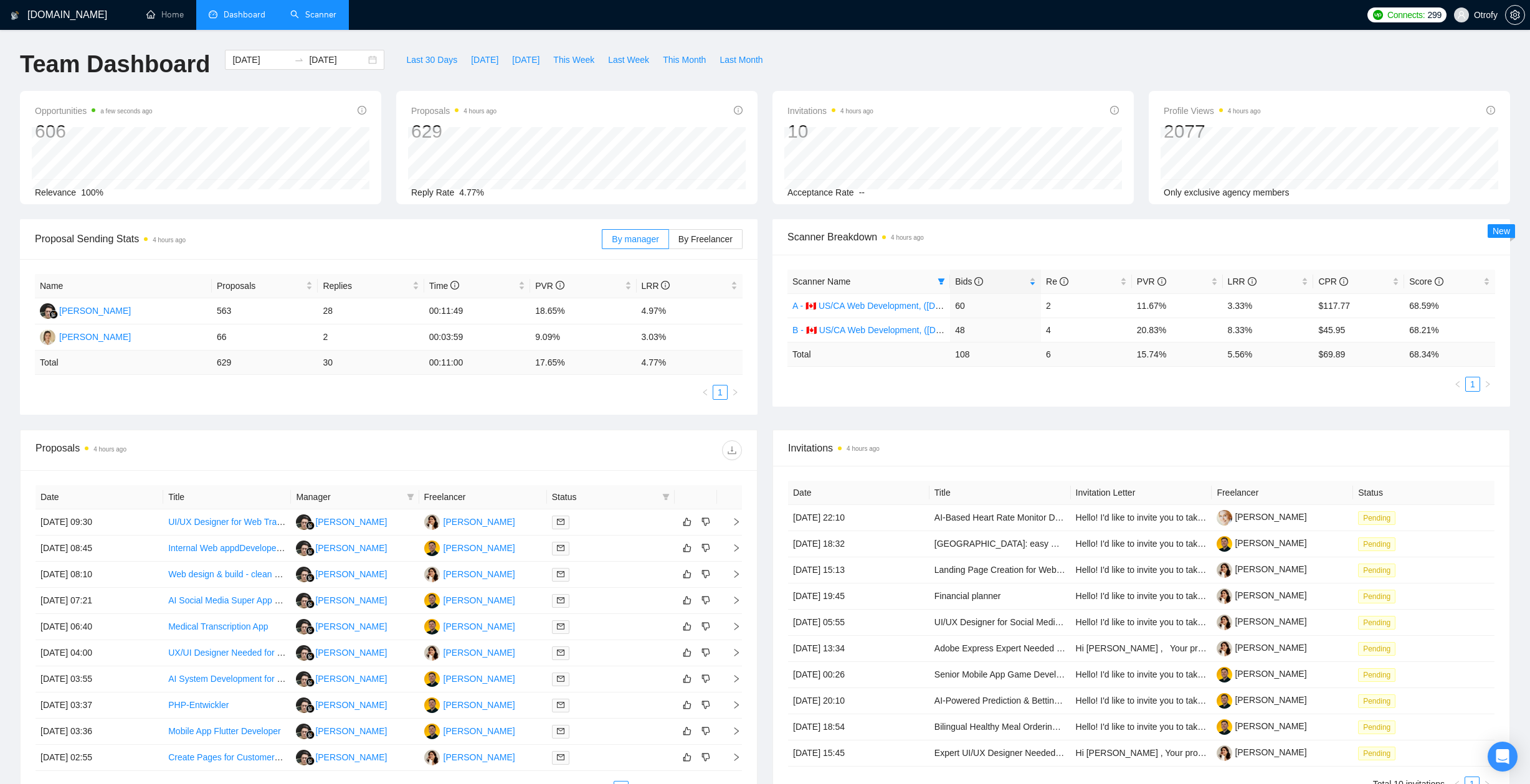
click at [759, 385] on div "Proposal Sending Stats 4 hours ago By manager By Freelancer Name Proposals Repl…" at bounding box center [388, 317] width 752 height 195
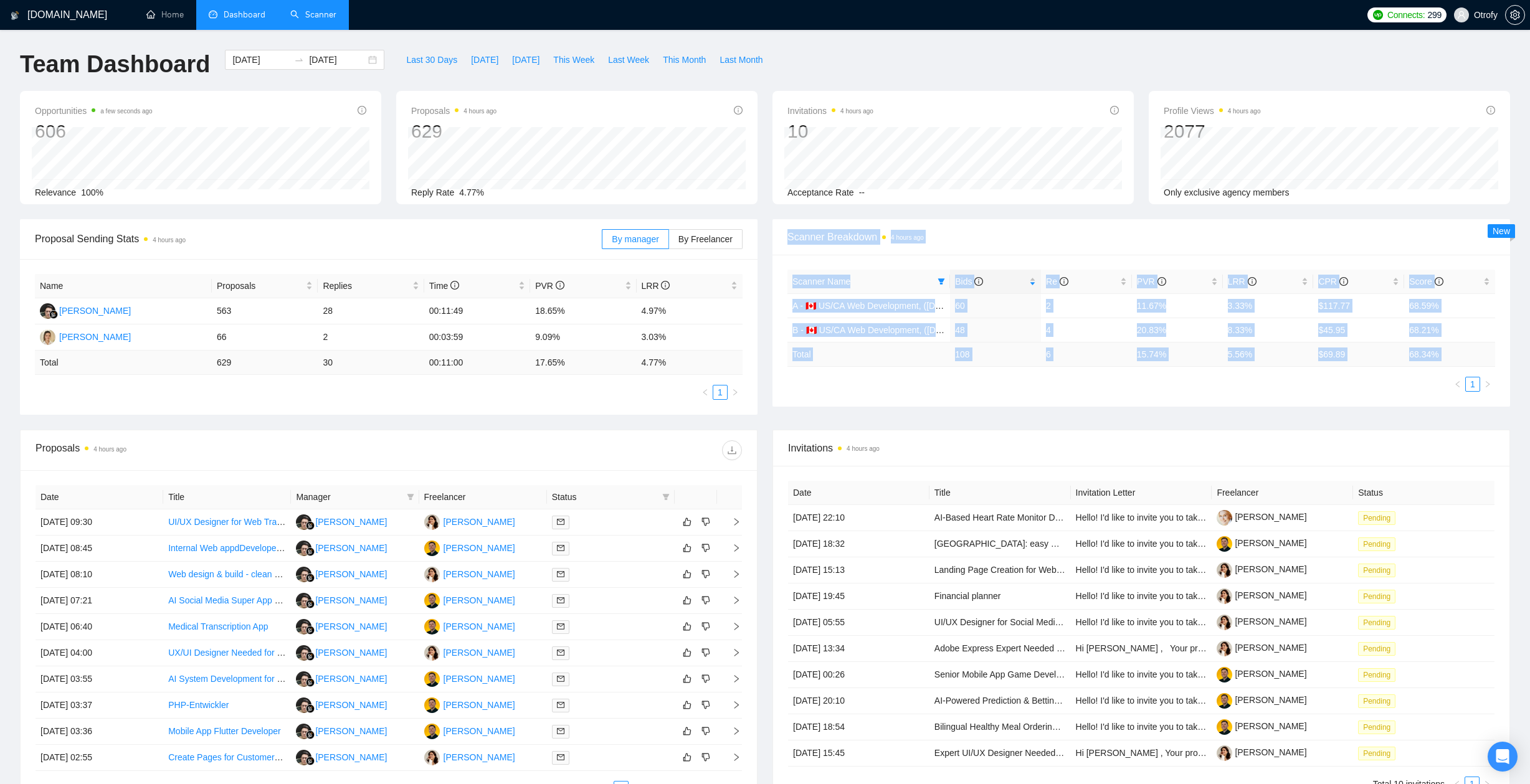
drag, startPoint x: 783, startPoint y: 236, endPoint x: 798, endPoint y: 381, distance: 145.8
click at [798, 381] on div "Scanner Breakdown 4 hours ago Scanner Name Bids Re PVR LRR CPR Score A - 🇨🇦 US/…" at bounding box center [1141, 313] width 738 height 187
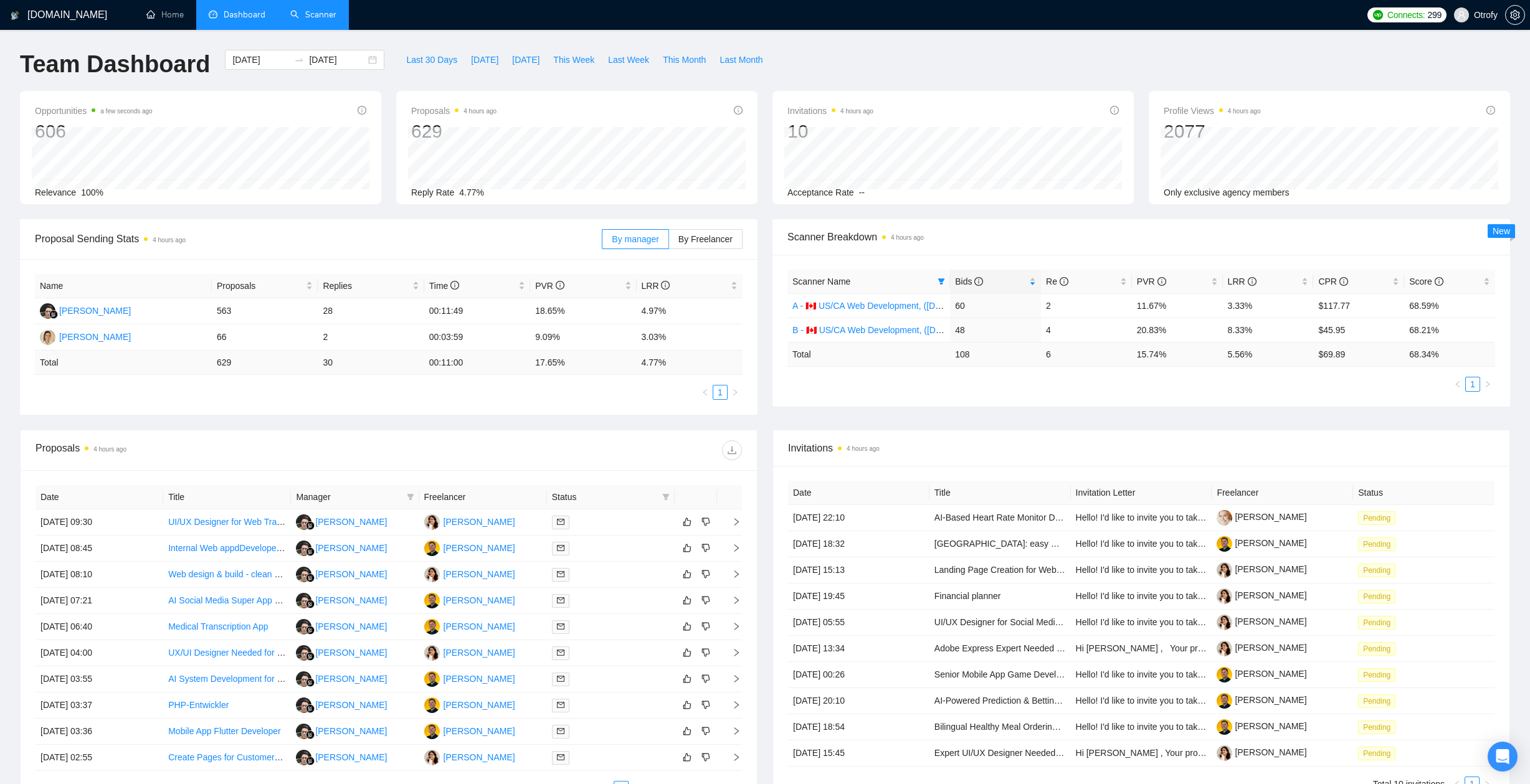
click at [798, 382] on ul "1" at bounding box center [1141, 384] width 708 height 15
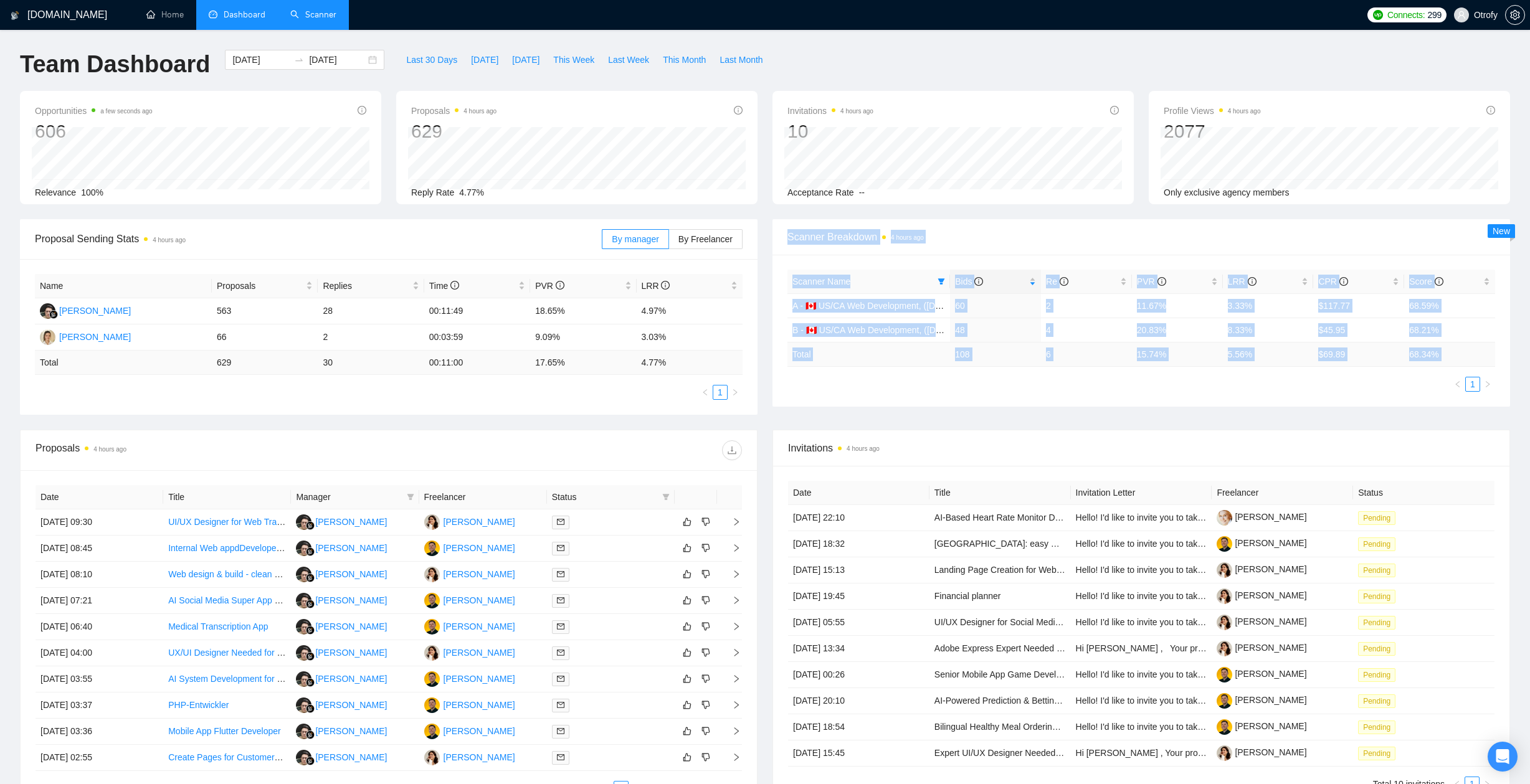
drag, startPoint x: 782, startPoint y: 239, endPoint x: 793, endPoint y: 381, distance: 142.4
click at [793, 381] on div "Scanner Breakdown 4 hours ago Scanner Name Bids Re PVR LRR CPR Score A - 🇨🇦 US/…" at bounding box center [1141, 313] width 738 height 187
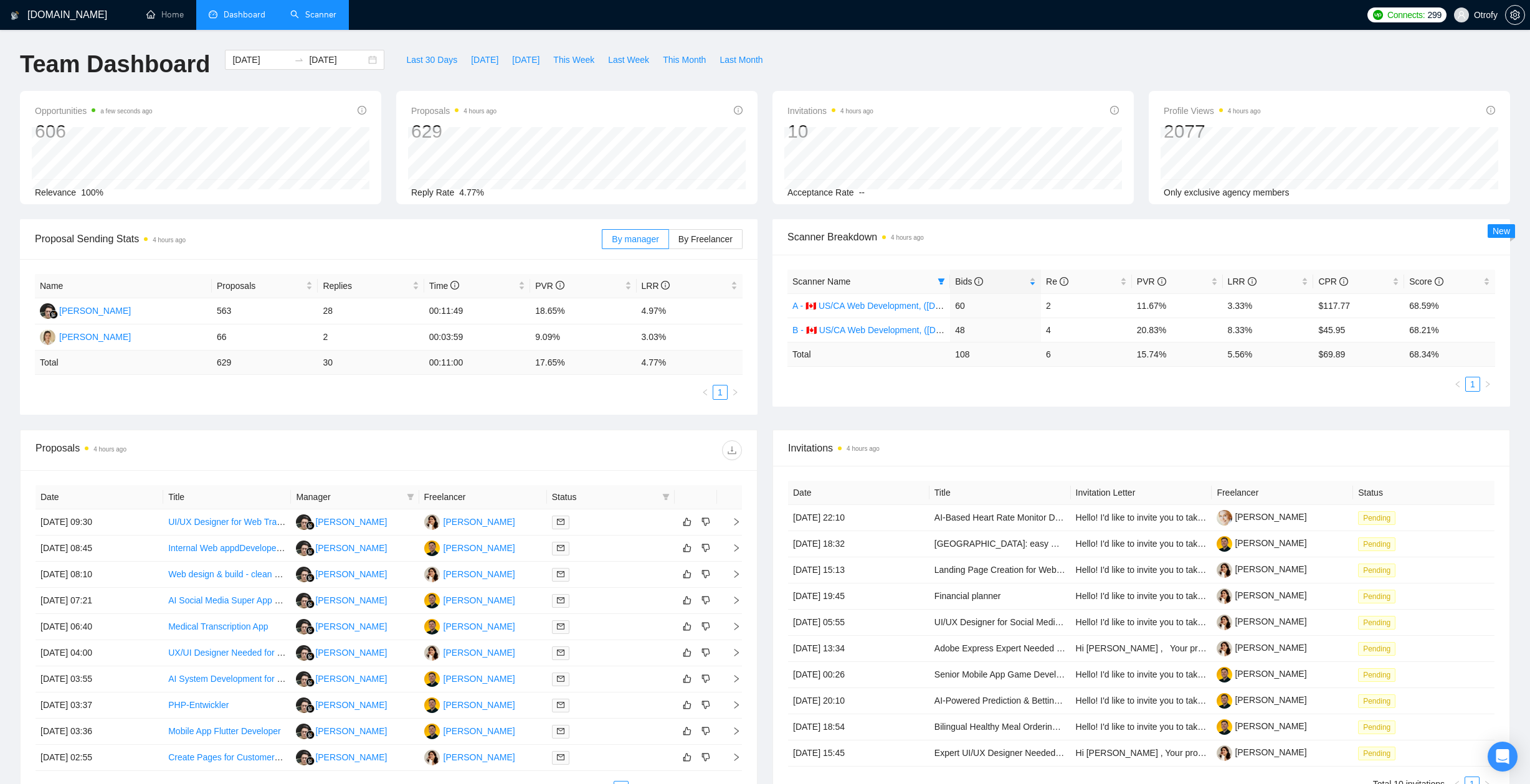
click at [793, 381] on ul "1" at bounding box center [1141, 384] width 708 height 15
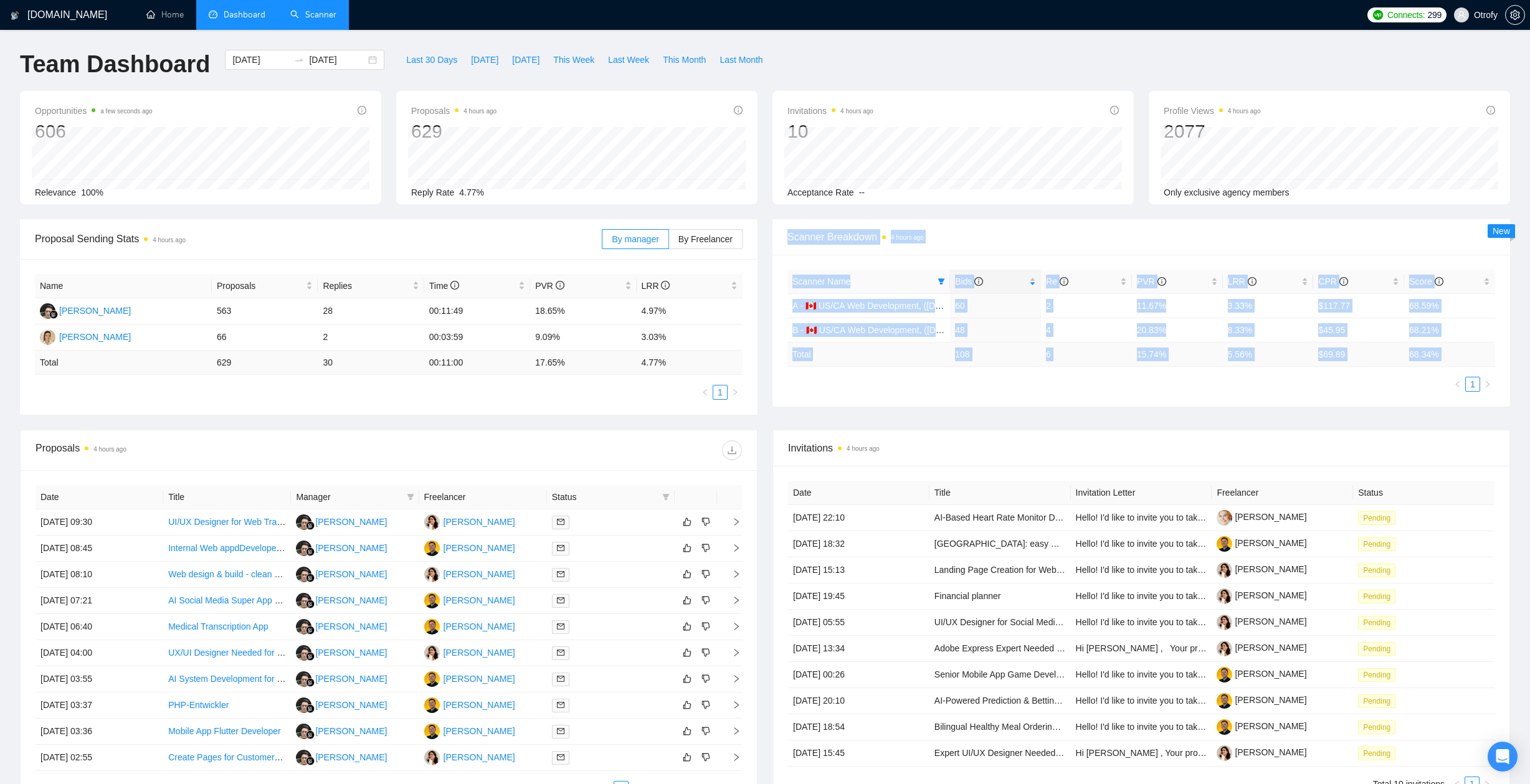
drag, startPoint x: 804, startPoint y: 387, endPoint x: 774, endPoint y: 234, distance: 155.9
click at [774, 234] on div "Scanner Breakdown 4 hours ago Scanner Name Bids Re PVR LRR CPR Score A - 🇨🇦 US/…" at bounding box center [1141, 313] width 738 height 187
click at [774, 234] on div "Scanner Breakdown 4 hours ago" at bounding box center [1141, 237] width 738 height 36
drag, startPoint x: 775, startPoint y: 290, endPoint x: 768, endPoint y: 385, distance: 95.3
click at [768, 385] on div "Scanner Breakdown 4 hours ago Scanner Name Bids Re PVR LRR CPR Score A - 🇨🇦 US/…" at bounding box center [1140, 313] width 752 height 187
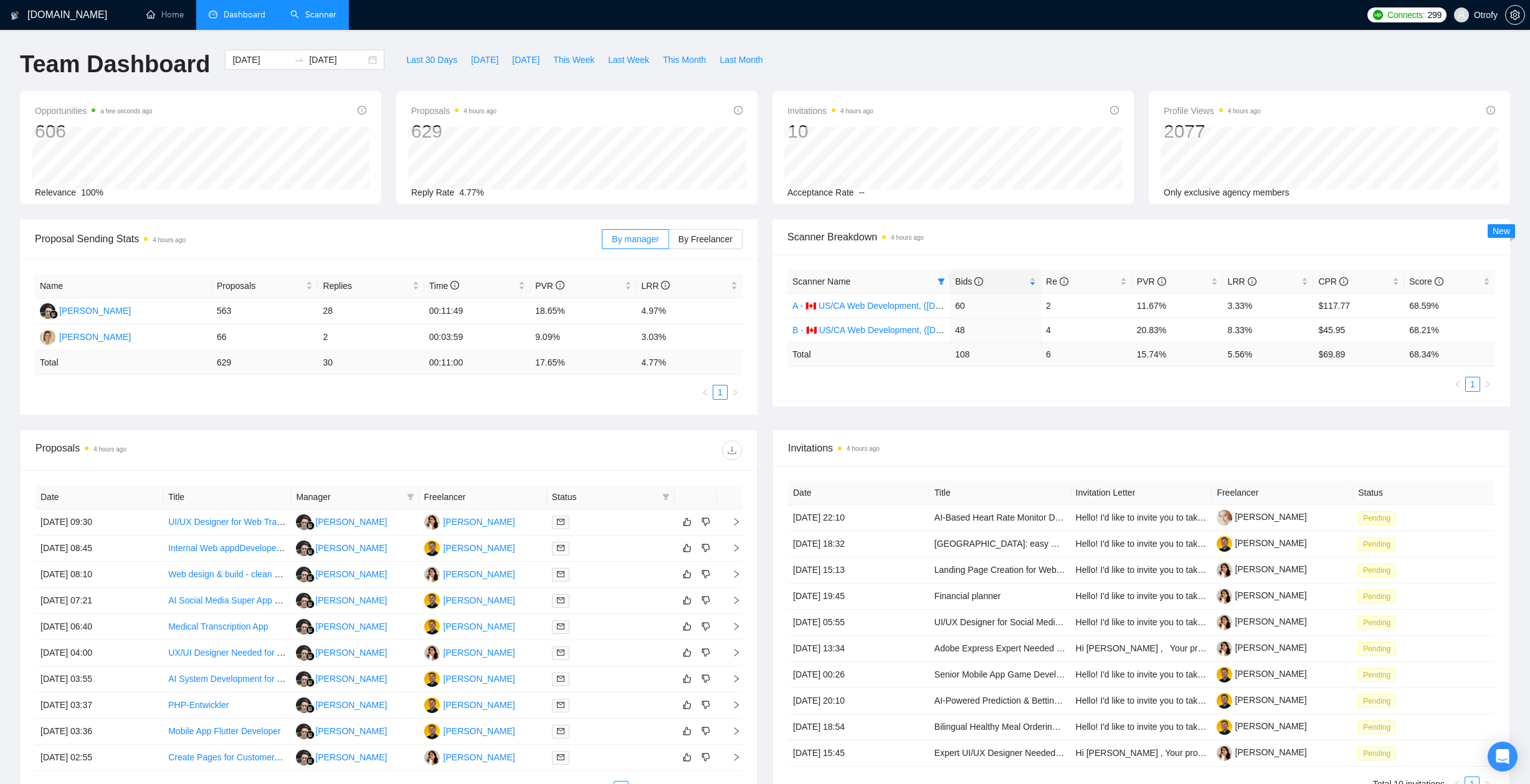
click at [770, 385] on div "Scanner Breakdown 4 hours ago Scanner Name Bids Re PVR LRR CPR Score A - 🇨🇦 US/…" at bounding box center [1140, 313] width 752 height 187
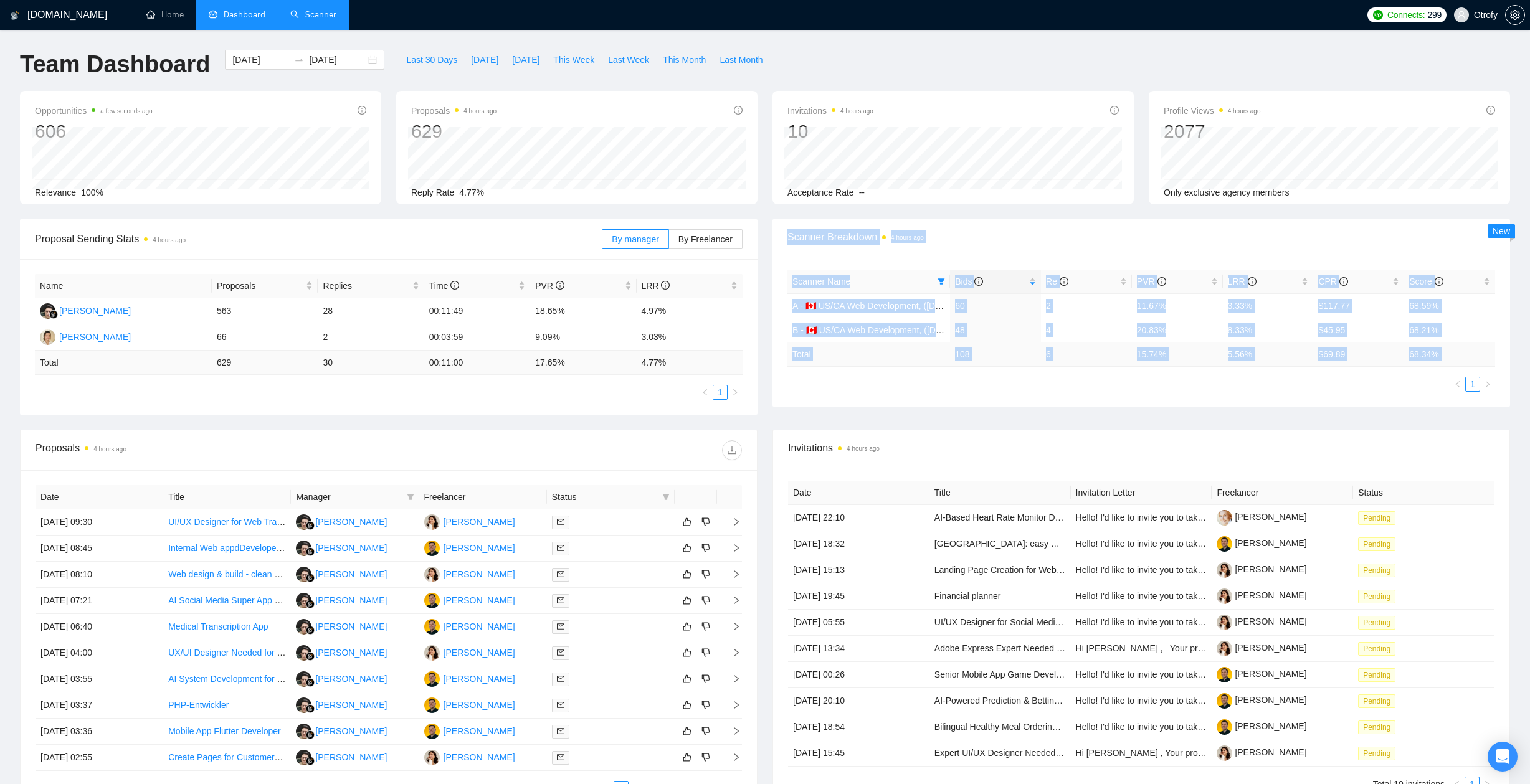
drag, startPoint x: 782, startPoint y: 234, endPoint x: 794, endPoint y: 385, distance: 151.5
click at [794, 385] on div "Scanner Breakdown 4 hours ago Scanner Name Bids Re PVR LRR CPR Score A - 🇨🇦 US/…" at bounding box center [1141, 313] width 738 height 187
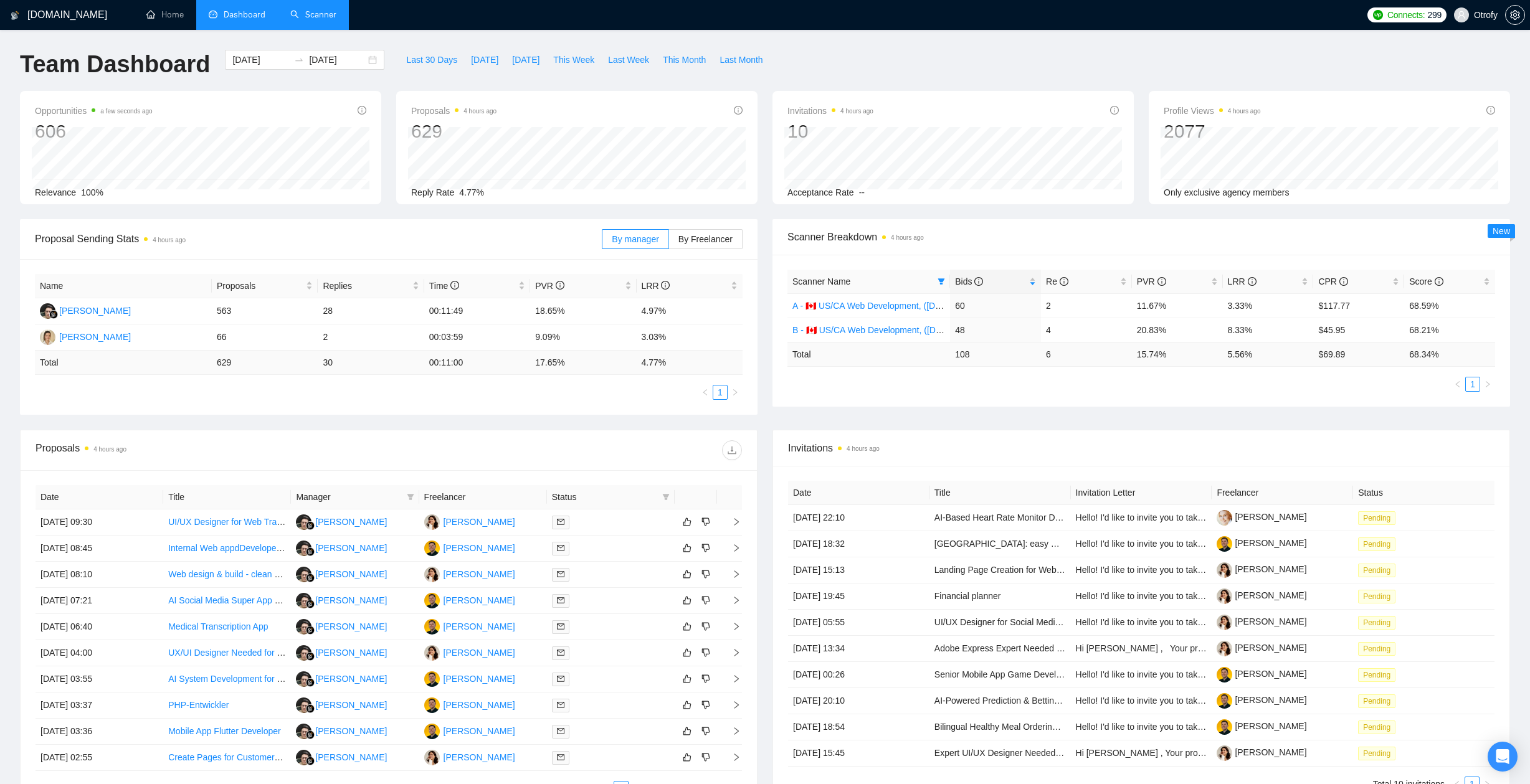
click at [794, 385] on ul "1" at bounding box center [1141, 384] width 708 height 15
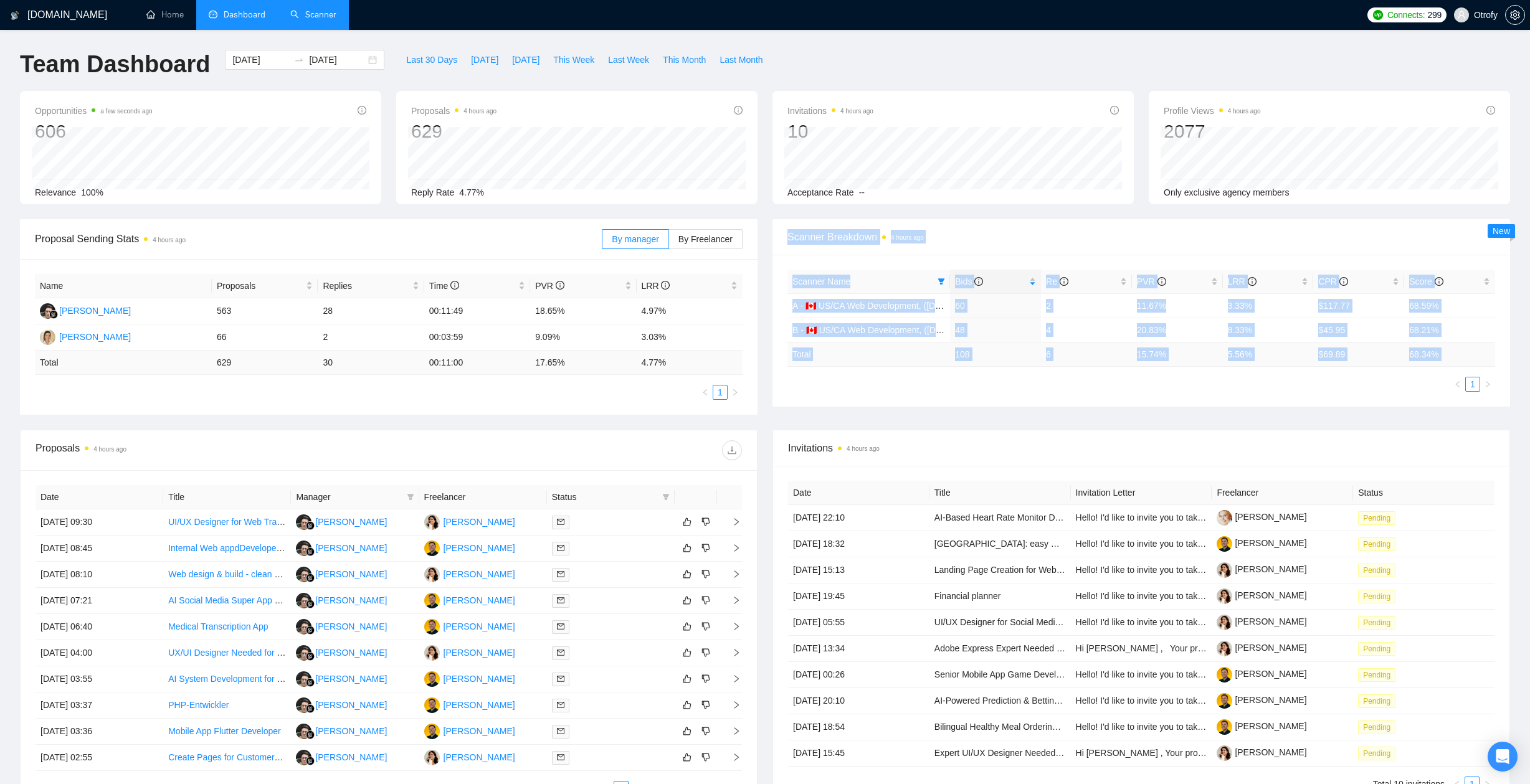
drag, startPoint x: 793, startPoint y: 354, endPoint x: 780, endPoint y: 230, distance: 124.7
click at [780, 230] on div "Scanner Breakdown 4 hours ago Scanner Name Bids Re PVR LRR CPR Score A - 🇨🇦 US/…" at bounding box center [1141, 313] width 738 height 187
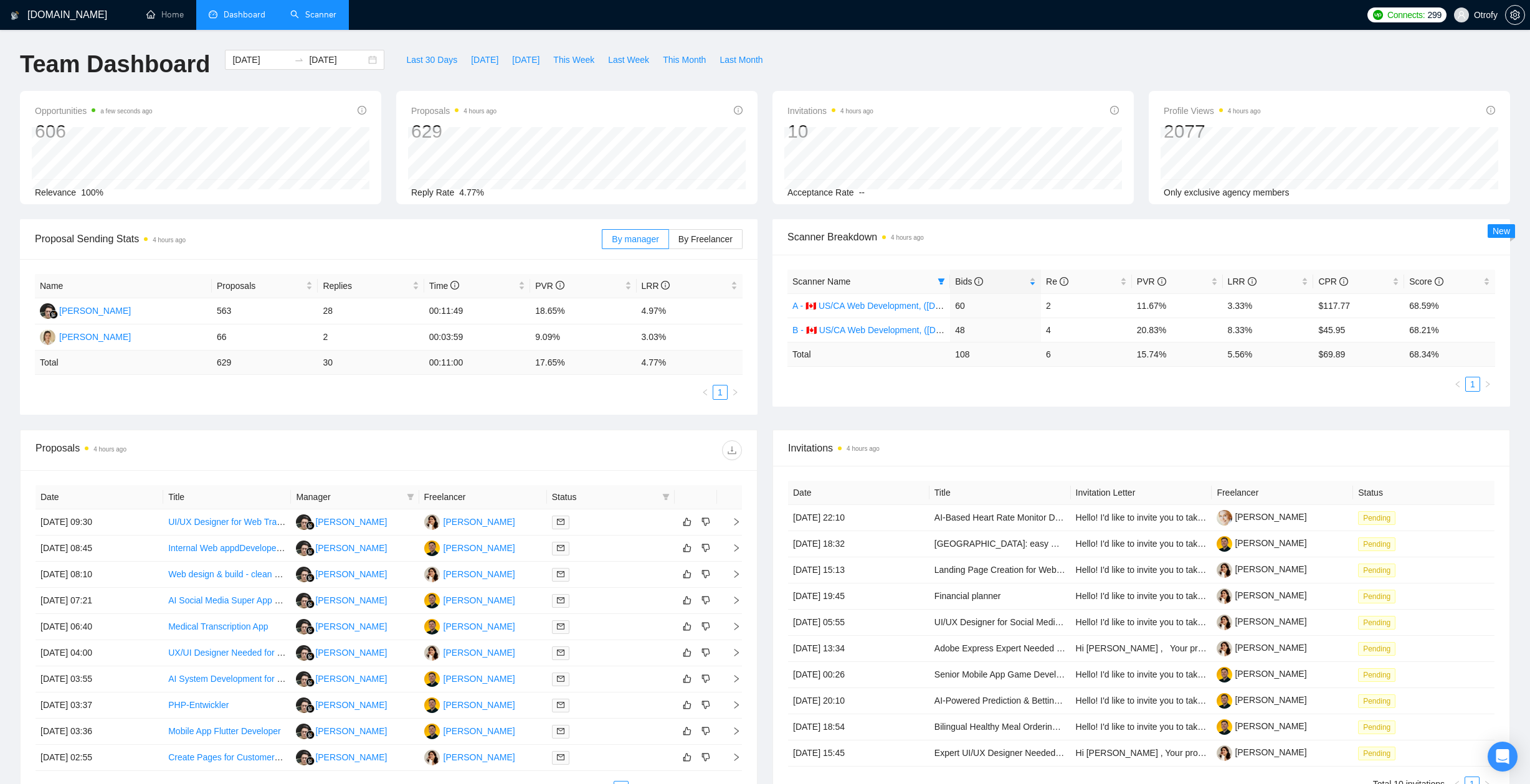
click at [788, 407] on div "Proposal Sending Stats 4 hours ago By manager By Freelancer Name Proposals Repl…" at bounding box center [765, 324] width 1505 height 211
drag, startPoint x: 957, startPoint y: 327, endPoint x: 1457, endPoint y: 356, distance: 500.8
click at [1457, 356] on table "Scanner Name Bids Re PVR LRR CPR Score A - 🇨🇦 US/CA Web Development, (Aug 8, 20…" at bounding box center [1141, 317] width 708 height 97
click at [1457, 356] on td "68.34 %" at bounding box center [1449, 354] width 91 height 24
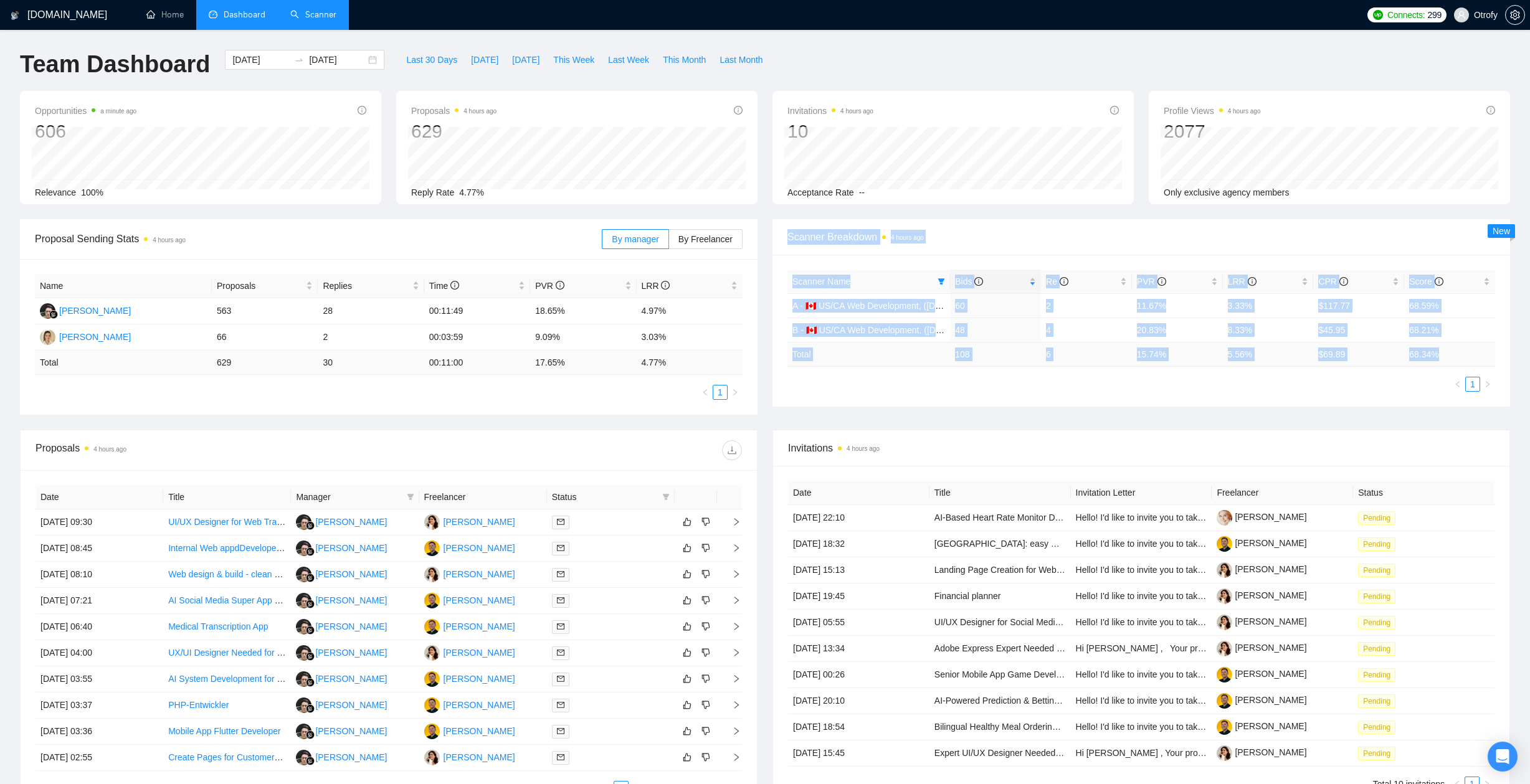
drag, startPoint x: 1412, startPoint y: 346, endPoint x: 777, endPoint y: 225, distance: 646.4
click at [777, 225] on div "Scanner Breakdown 4 hours ago Scanner Name Bids Re PVR LRR CPR Score A - 🇨🇦 US/…" at bounding box center [1141, 313] width 738 height 187
click at [777, 225] on div "Scanner Breakdown 4 hours ago" at bounding box center [1141, 237] width 738 height 36
drag, startPoint x: 777, startPoint y: 246, endPoint x: 784, endPoint y: 416, distance: 170.1
click at [784, 416] on div "Proposal Sending Stats 4 hours ago By manager By Freelancer Name Proposals Repl…" at bounding box center [765, 324] width 1505 height 211
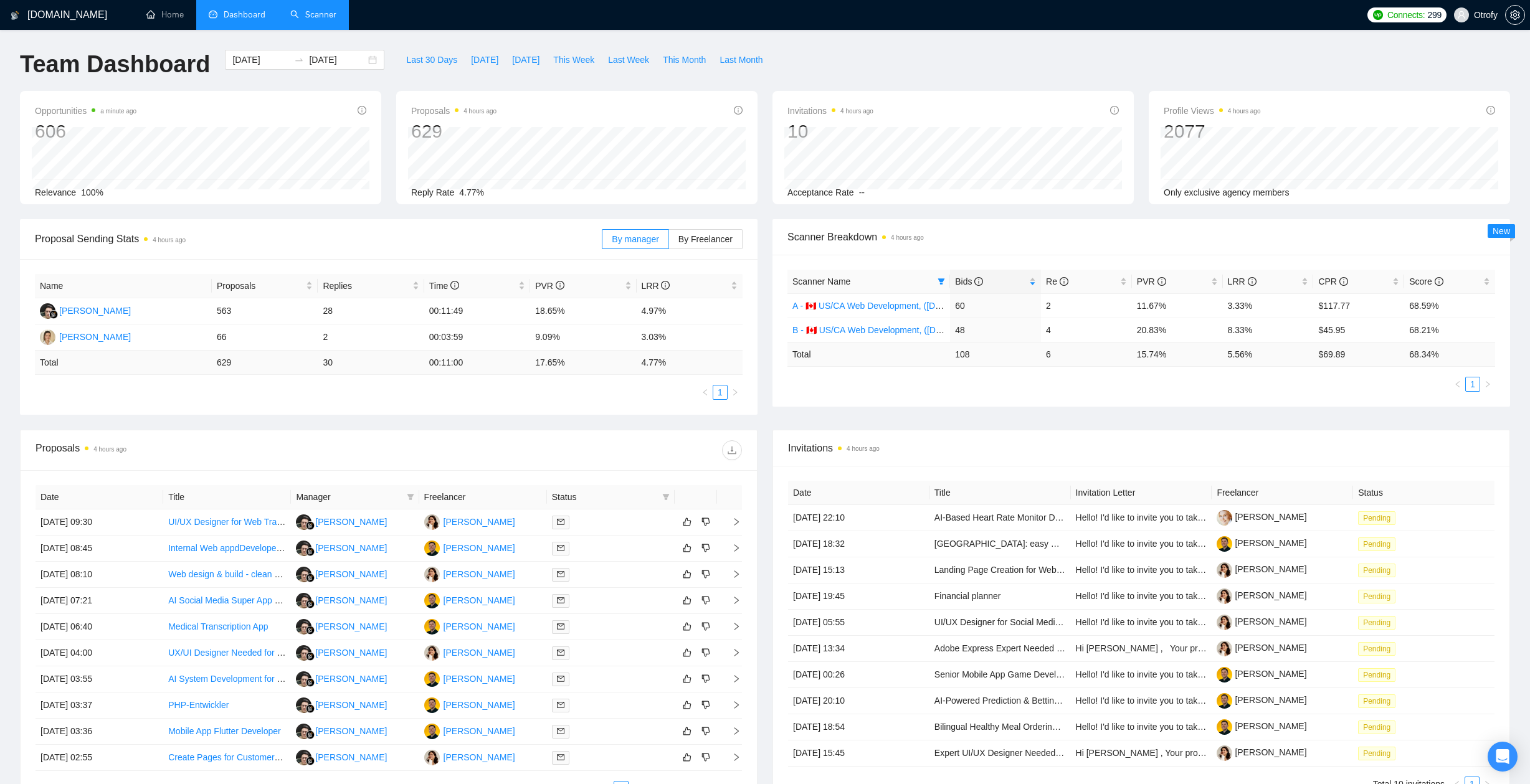
click at [785, 416] on div "Proposal Sending Stats 4 hours ago By manager By Freelancer Name Proposals Repl…" at bounding box center [765, 324] width 1505 height 211
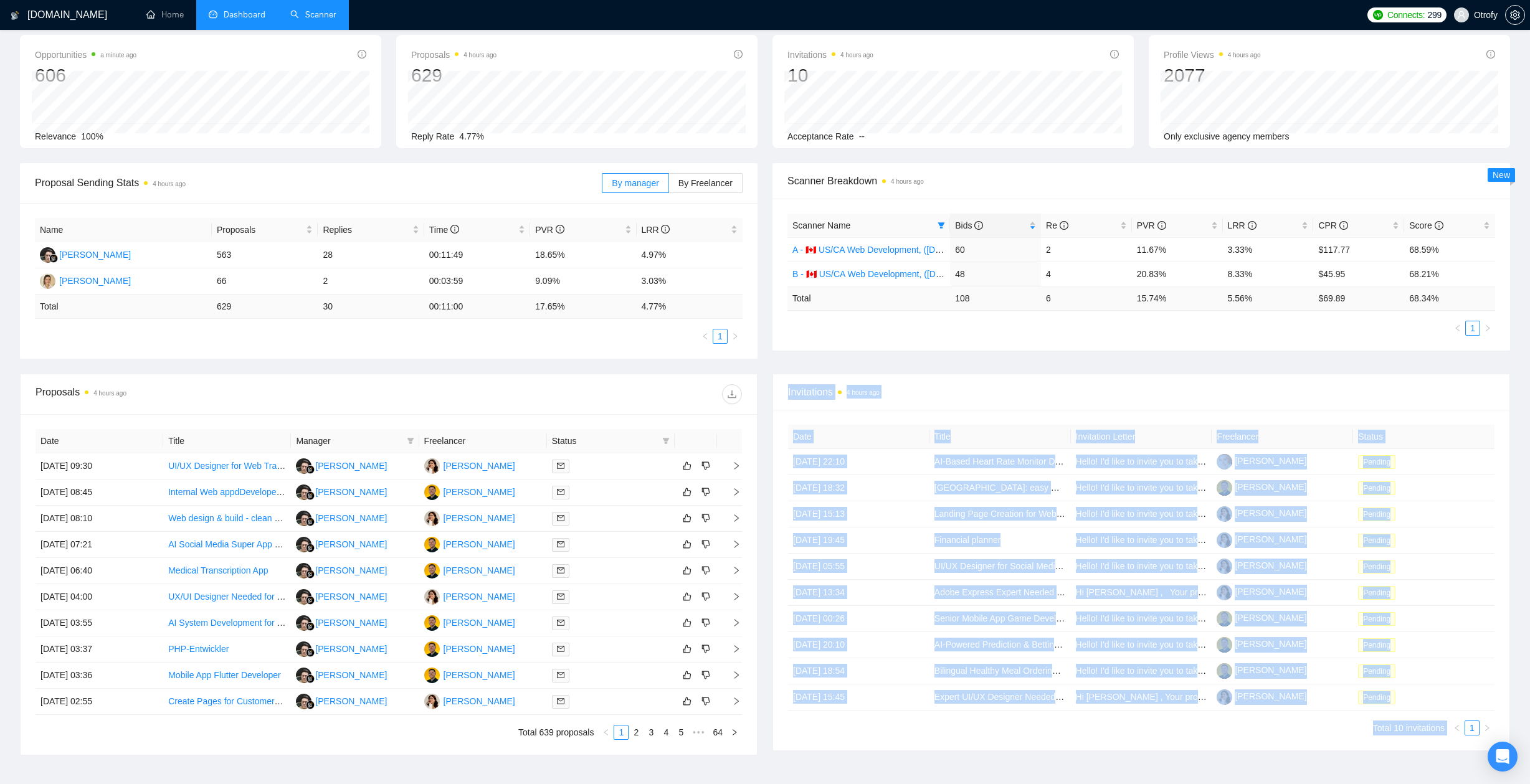
scroll to position [62, 0]
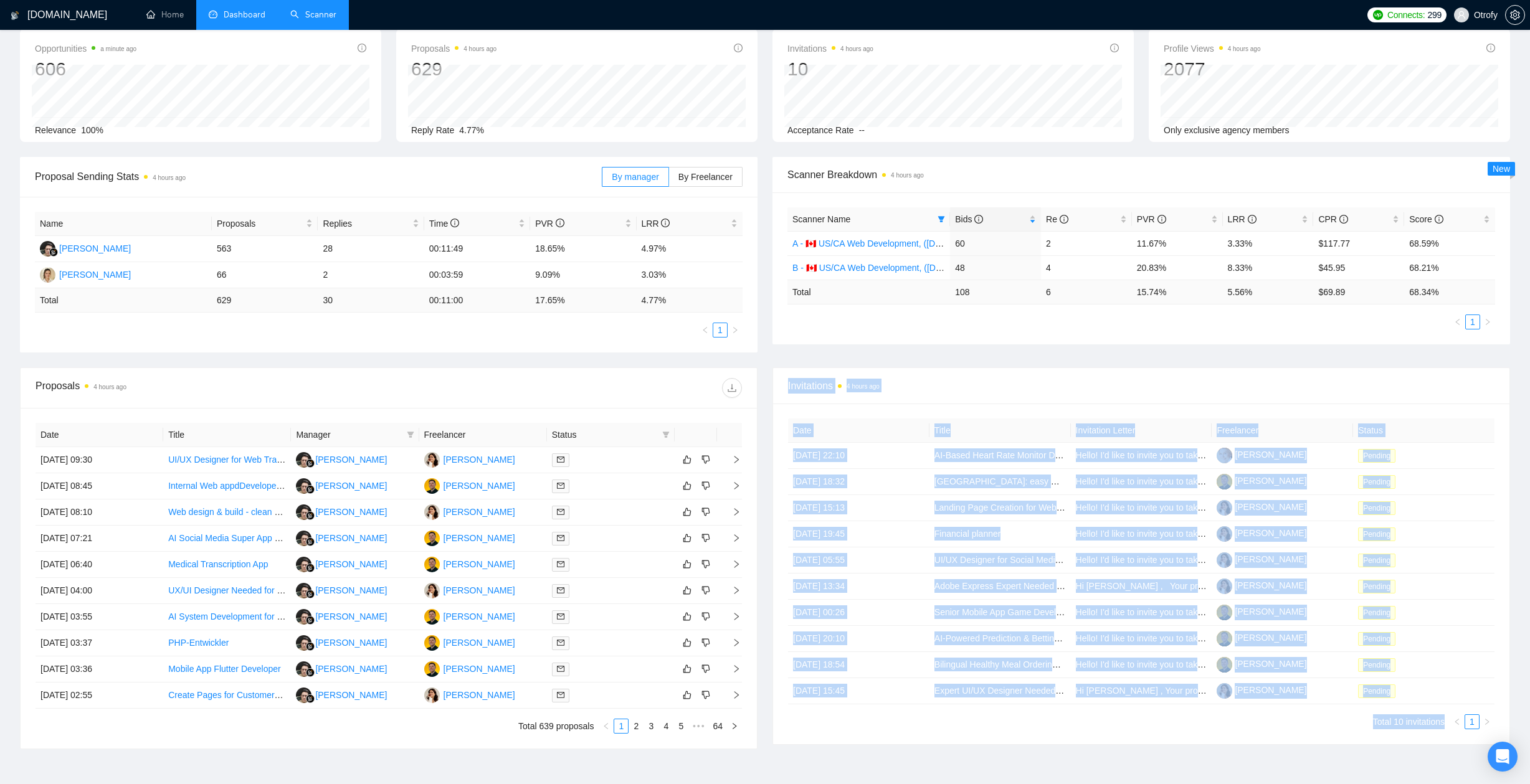
drag, startPoint x: 776, startPoint y: 443, endPoint x: 813, endPoint y: 739, distance: 298.3
click at [813, 739] on div "Invitations 4 hours ago Date Title Invitation Letter Freelancer Status 01 Sep, …" at bounding box center [1141, 556] width 738 height 377
click at [813, 739] on div "Date Title Invitation Letter Freelancer Status 01 Sep, 2025 22:10 AI-Based Hear…" at bounding box center [1141, 573] width 736 height 341
drag, startPoint x: 809, startPoint y: 739, endPoint x: 783, endPoint y: 388, distance: 352.0
click at [783, 388] on div "Invitations 4 hours ago Date Title Invitation Letter Freelancer Status 01 Sep, …" at bounding box center [1141, 556] width 738 height 377
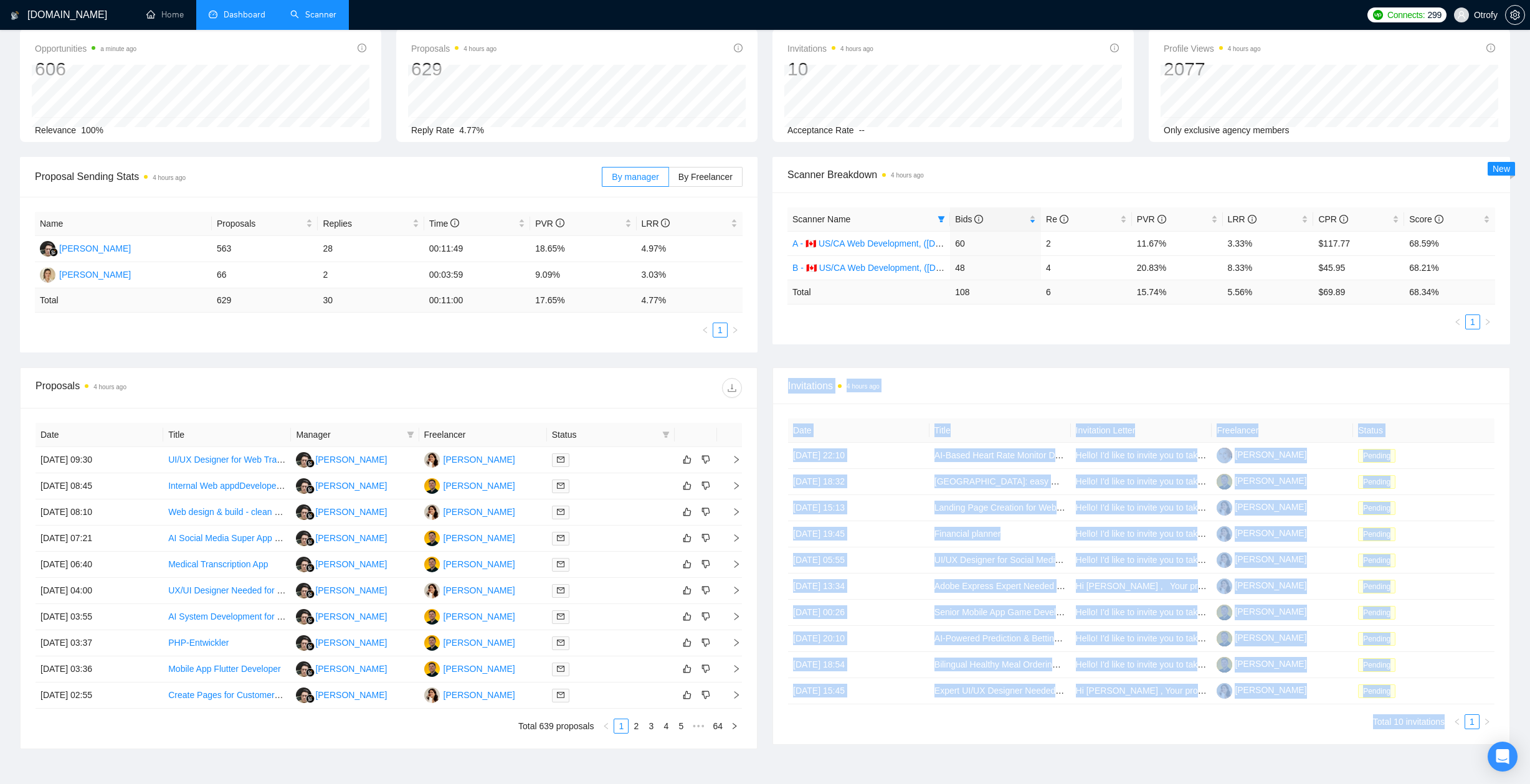
click at [783, 388] on div "Invitations 4 hours ago" at bounding box center [1141, 385] width 736 height 36
drag, startPoint x: 782, startPoint y: 385, endPoint x: 816, endPoint y: 755, distance: 371.6
click at [814, 765] on div "GigRadar.io Home Dashboard Scanner Connects: 299 Otrofy Team Dashboard 2025-08-…" at bounding box center [765, 399] width 1530 height 922
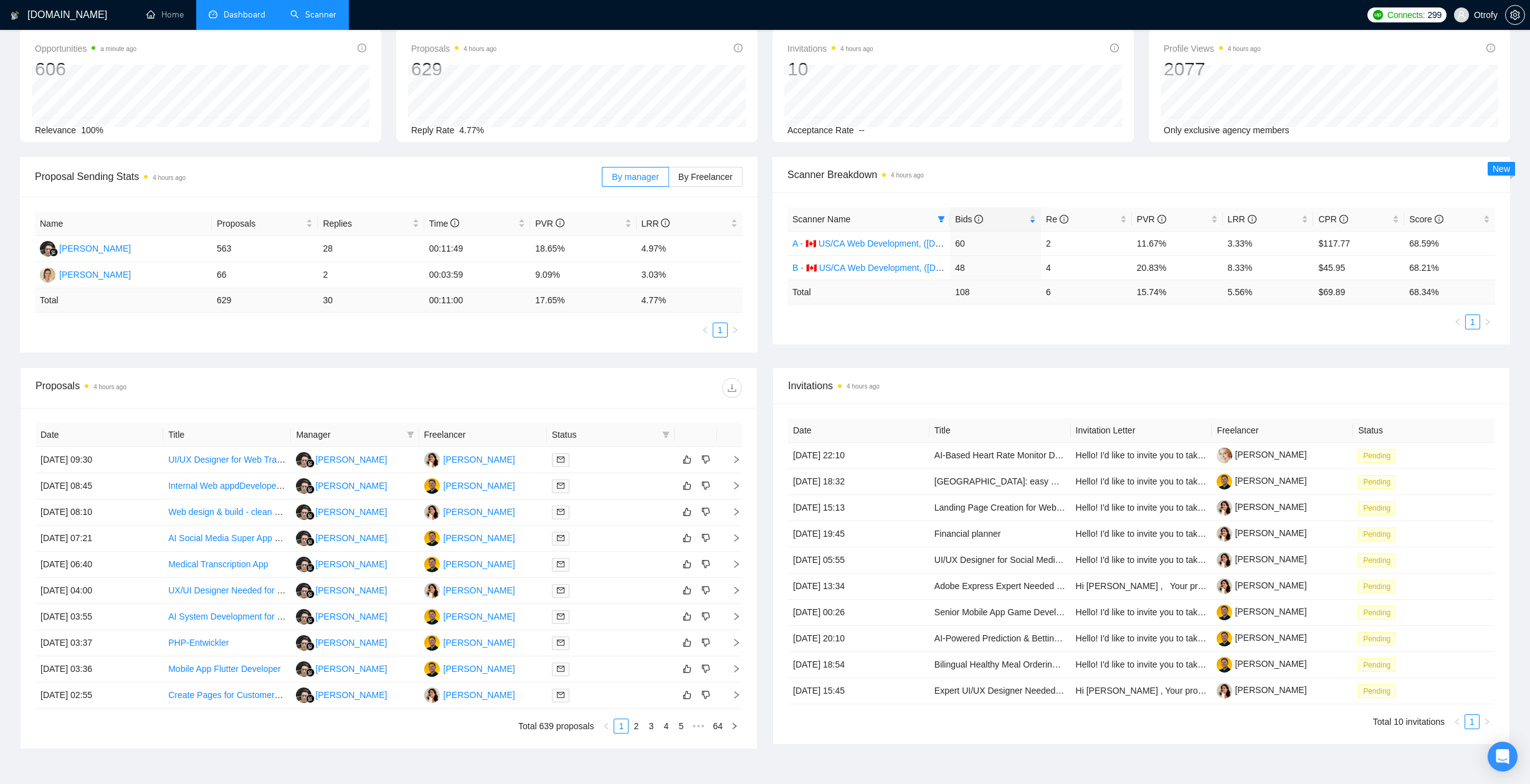
click at [816, 750] on div "Proposals 4 hours ago Date Title Manager Freelancer Status 11 Sep, 2025 09:30 U…" at bounding box center [765, 566] width 1505 height 397
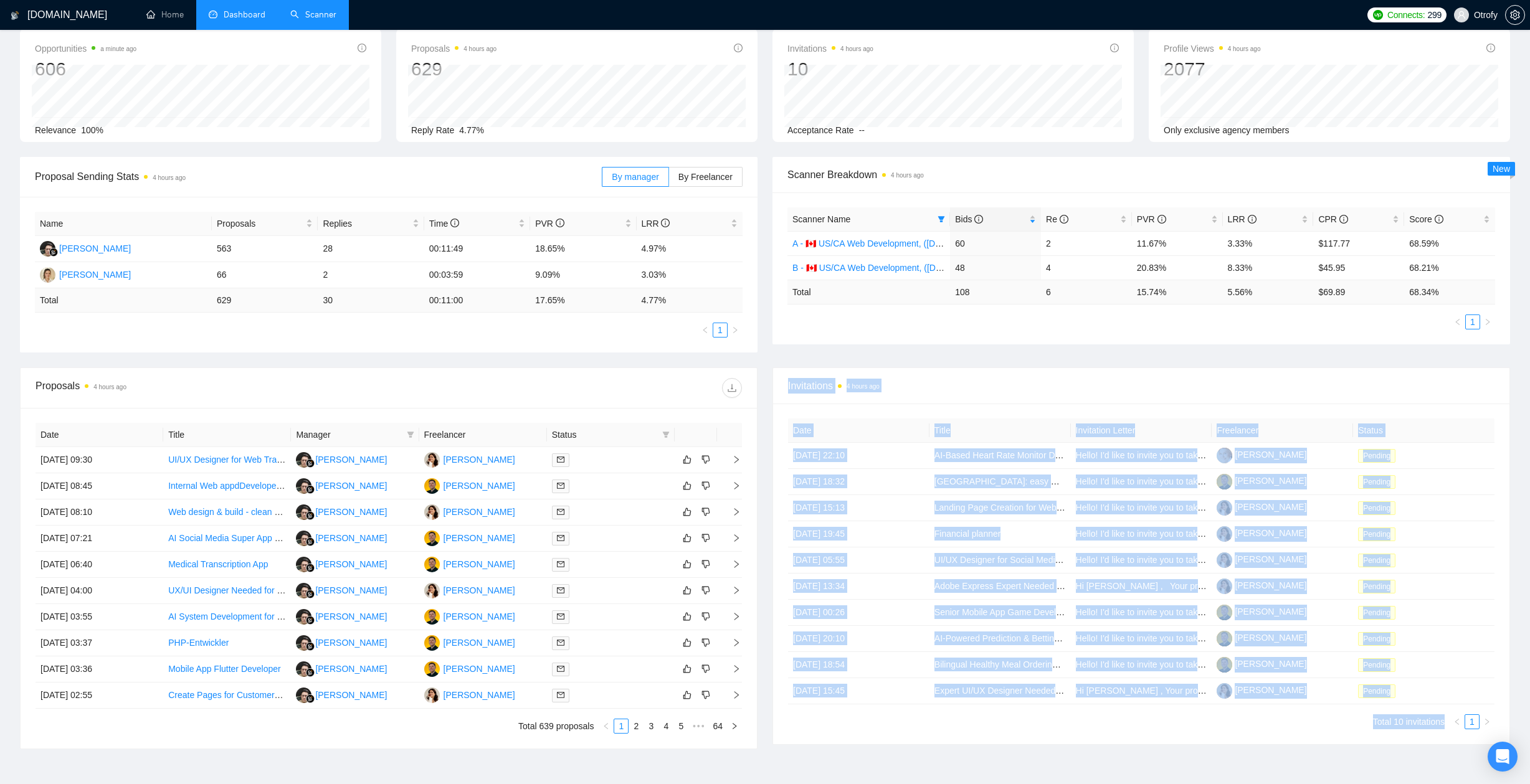
drag, startPoint x: 817, startPoint y: 726, endPoint x: 784, endPoint y: 389, distance: 338.6
click at [784, 389] on div "Invitations 4 hours ago Date Title Invitation Letter Freelancer Status 01 Sep, …" at bounding box center [1140, 558] width 752 height 381
click at [784, 389] on div "Invitations 4 hours ago" at bounding box center [1141, 385] width 736 height 36
drag, startPoint x: 784, startPoint y: 384, endPoint x: 819, endPoint y: 738, distance: 355.7
click at [819, 738] on div "Invitations 4 hours ago Date Title Invitation Letter Freelancer Status 01 Sep, …" at bounding box center [1141, 556] width 738 height 377
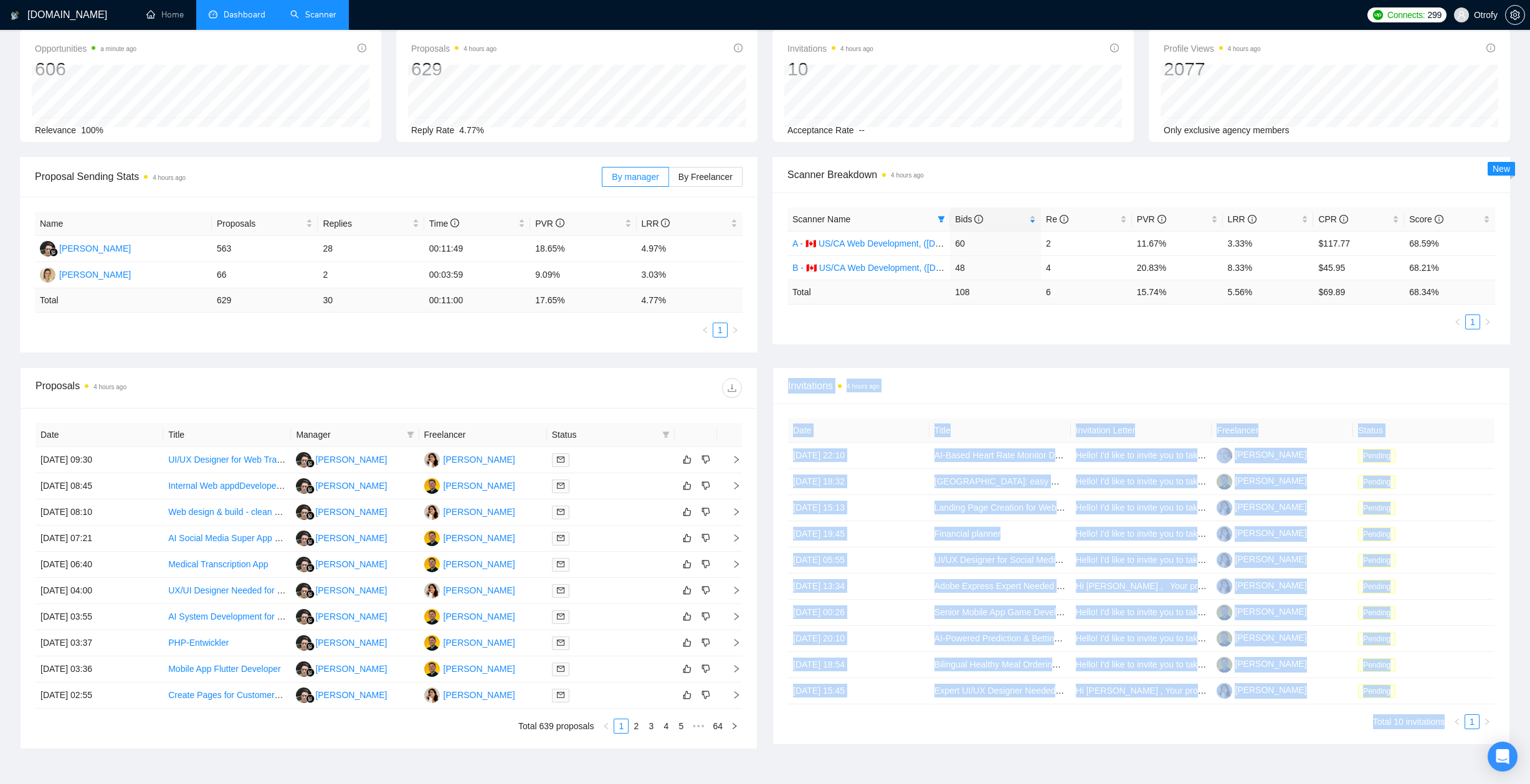
click at [819, 737] on div "Date Title Invitation Letter Freelancer Status 01 Sep, 2025 22:10 AI-Based Hear…" at bounding box center [1141, 573] width 736 height 341
drag, startPoint x: 821, startPoint y: 736, endPoint x: 776, endPoint y: 391, distance: 347.9
click at [776, 391] on div "Invitations 4 hours ago Date Title Invitation Letter Freelancer Status 01 Sep, …" at bounding box center [1141, 556] width 738 height 377
click at [776, 391] on div "Invitations 4 hours ago" at bounding box center [1141, 385] width 736 height 36
drag, startPoint x: 779, startPoint y: 383, endPoint x: 803, endPoint y: 734, distance: 351.8
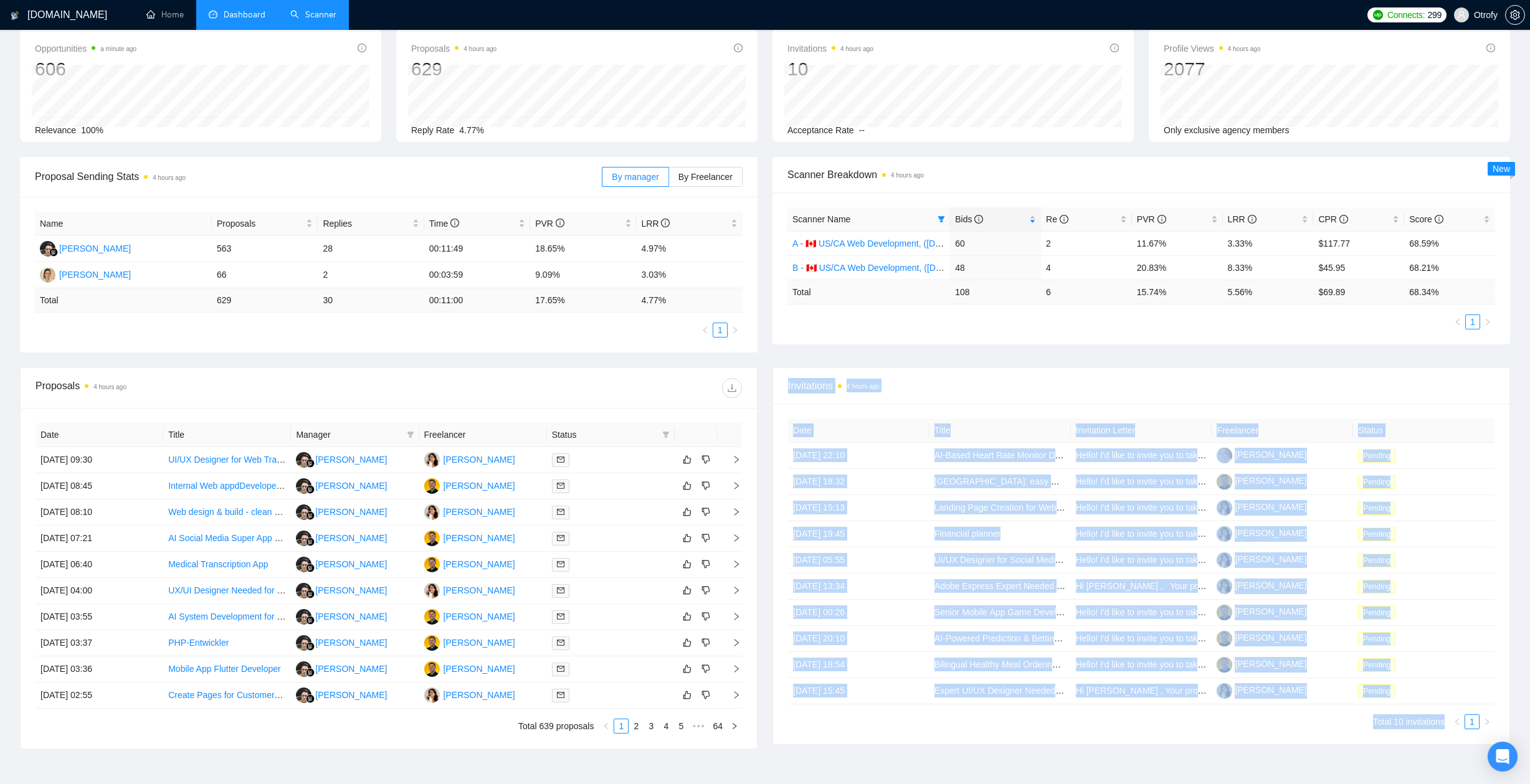
click at [803, 734] on div "Invitations 4 hours ago Date Title Invitation Letter Freelancer Status 01 Sep, …" at bounding box center [1141, 556] width 738 height 377
click at [803, 734] on div "Date Title Invitation Letter Freelancer Status 01 Sep, 2025 22:10 AI-Based Hear…" at bounding box center [1141, 573] width 736 height 341
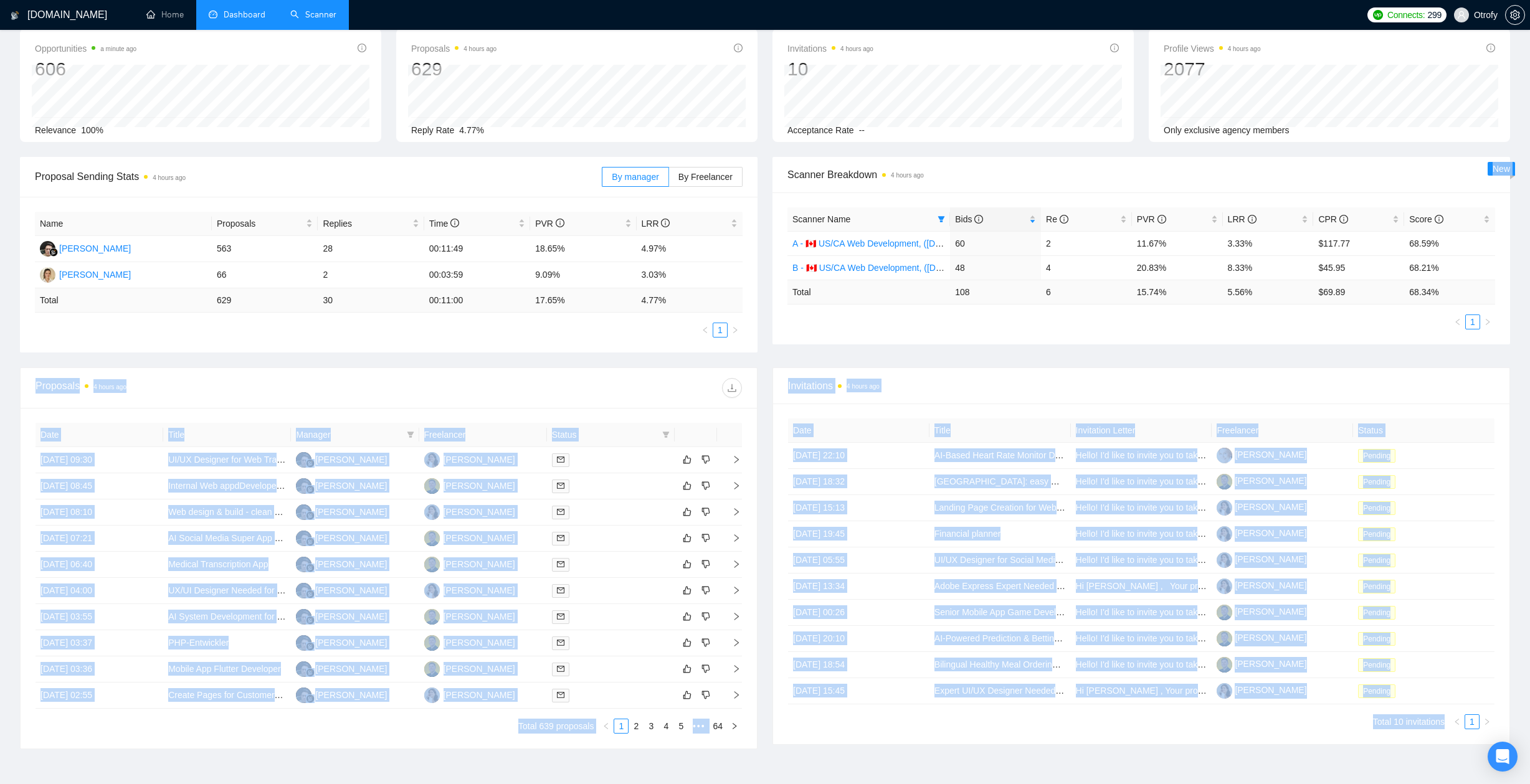
drag, startPoint x: 803, startPoint y: 734, endPoint x: 777, endPoint y: 364, distance: 370.9
click at [777, 364] on main "Team Dashboard 2025-08-15 2025-09-11 Last 30 Days Today Yesterday This Week Las…" at bounding box center [765, 376] width 1490 height 776
click at [777, 364] on div "Proposal Sending Stats 4 hours ago By manager By Freelancer Name Proposals Repl…" at bounding box center [765, 262] width 1505 height 211
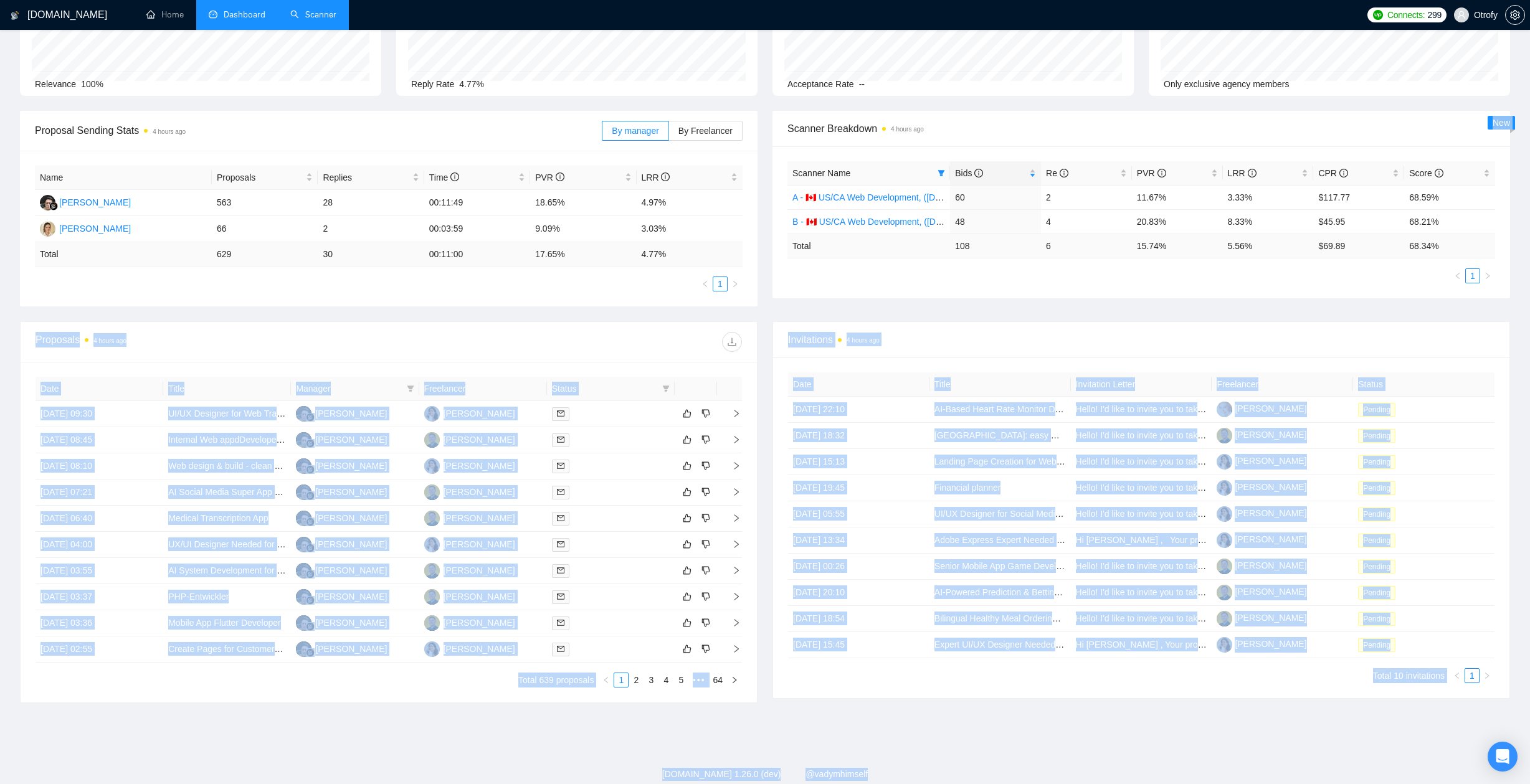
scroll to position [137, 0]
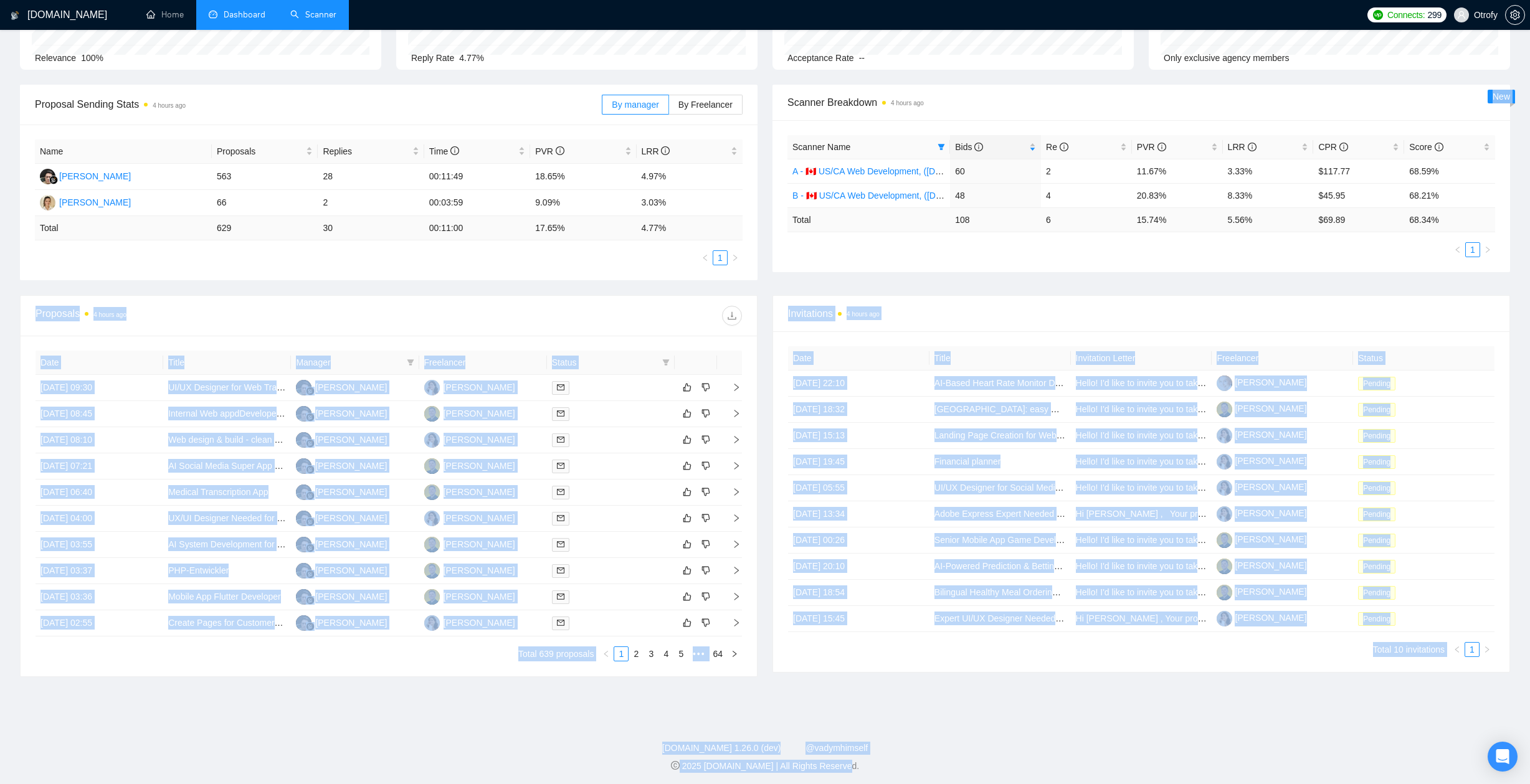
drag, startPoint x: 767, startPoint y: 431, endPoint x: 810, endPoint y: 806, distance: 377.5
click at [810, 649] on html "GigRadar.io Home Dashboard Scanner Connects: 299 Otrofy Team Dashboard 2025-08-…" at bounding box center [765, 257] width 1530 height 784
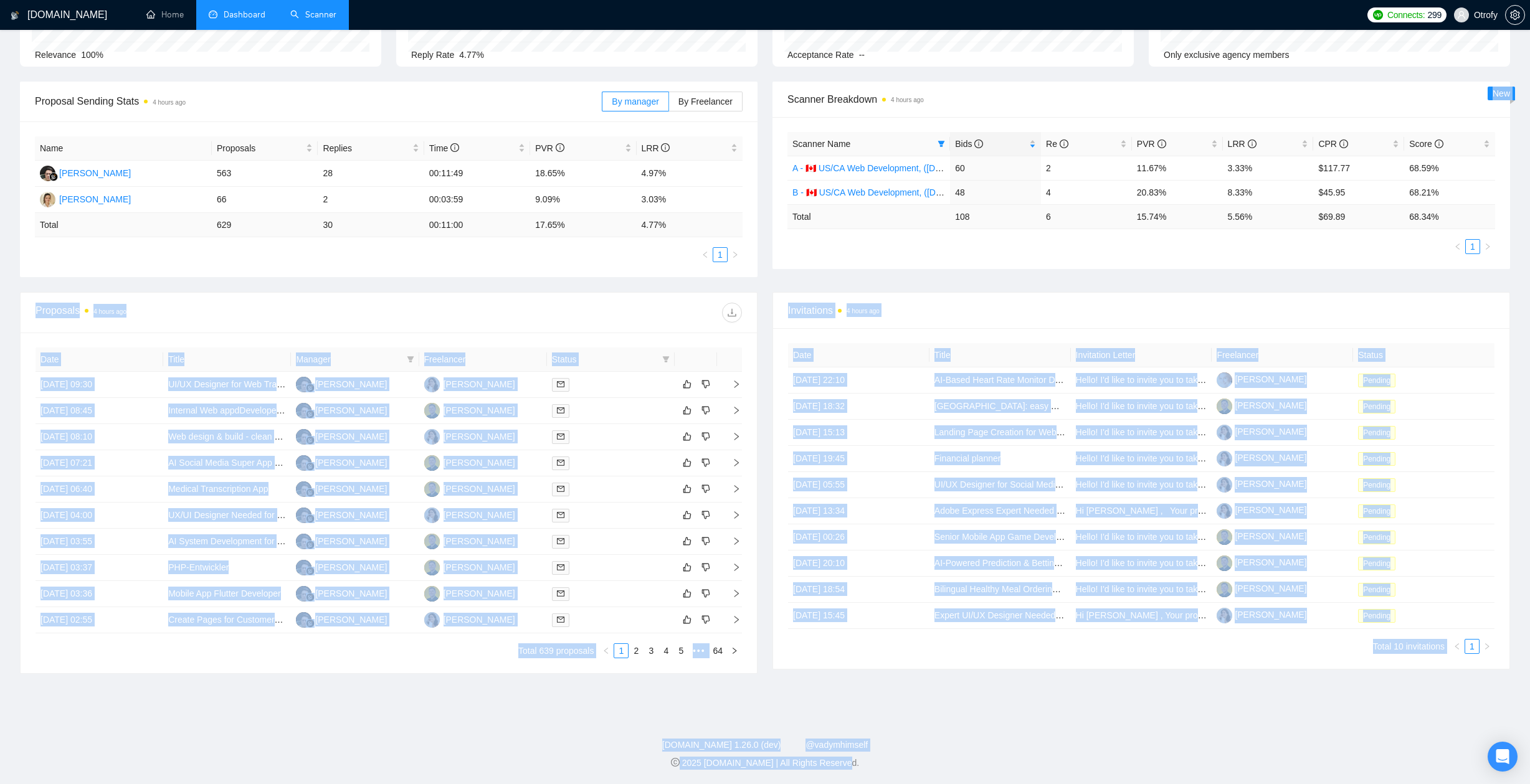
click at [833, 692] on div "GigRadar.io Home Dashboard Scanner Connects: 299 Otrofy Team Dashboard 2025-08-…" at bounding box center [765, 323] width 1530 height 922
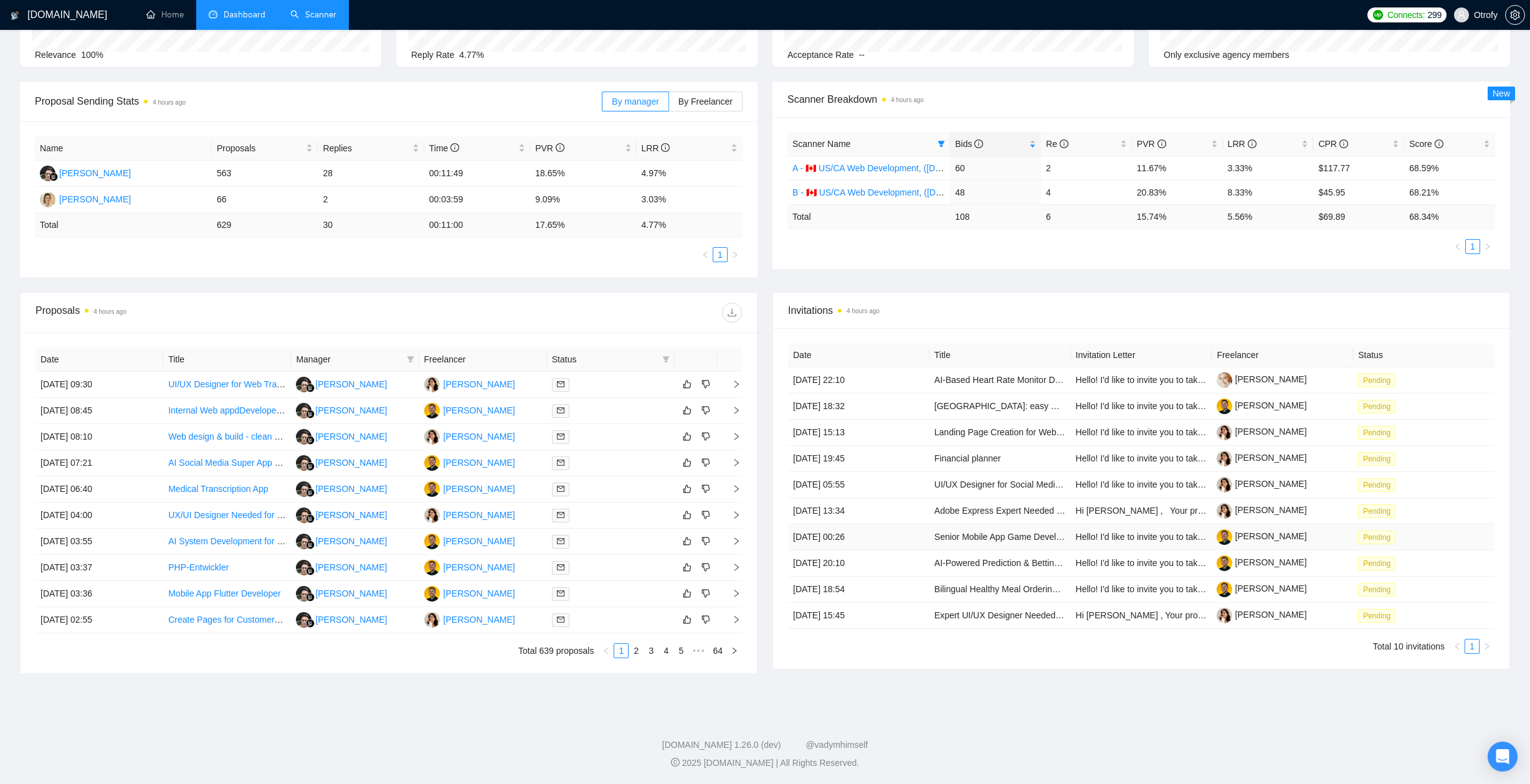
scroll to position [0, 0]
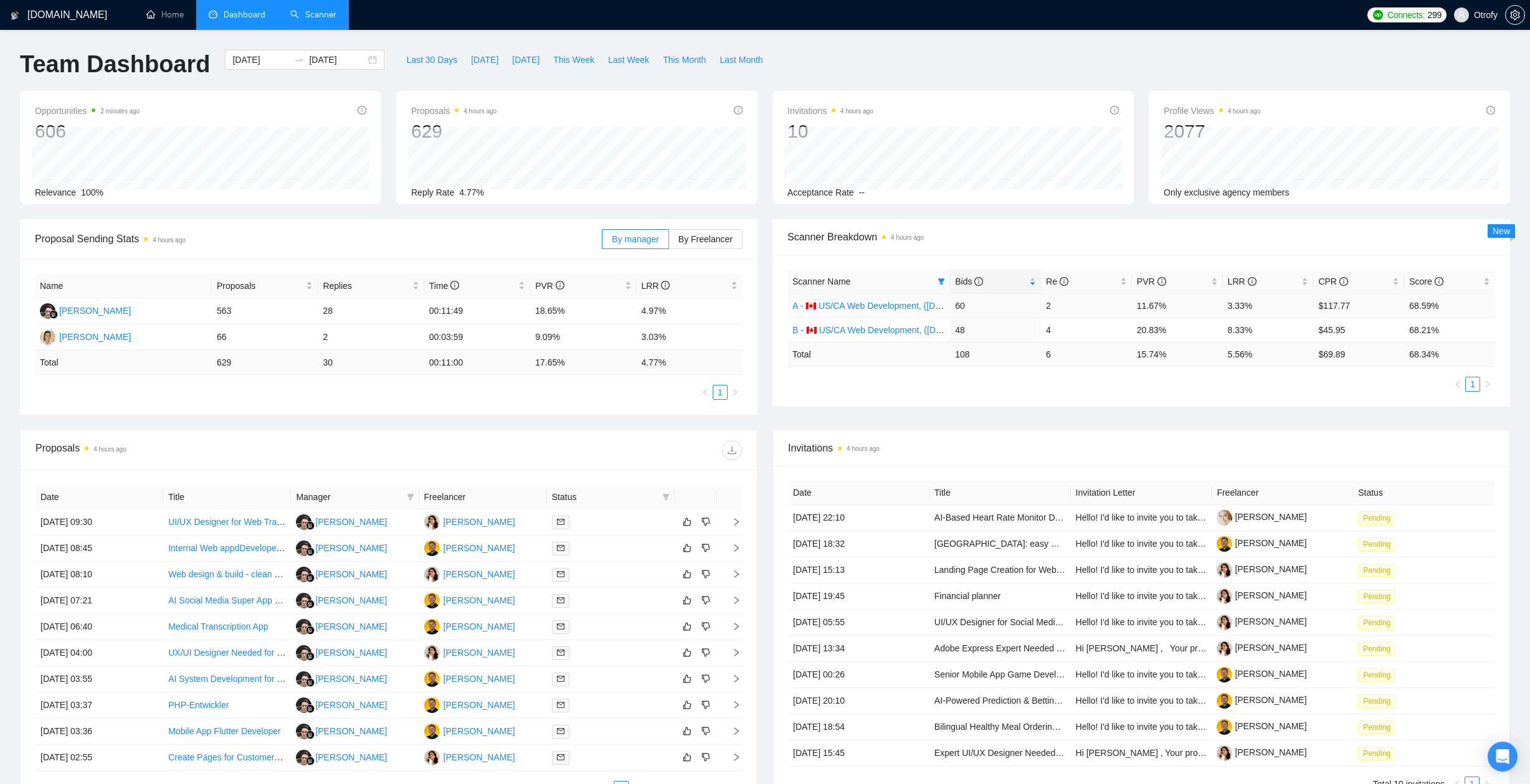
click at [862, 306] on link "A - 🇨🇦 US/CA Web Development, ([DATE]), portfolio & new cover letter" at bounding box center [928, 306] width 272 height 10
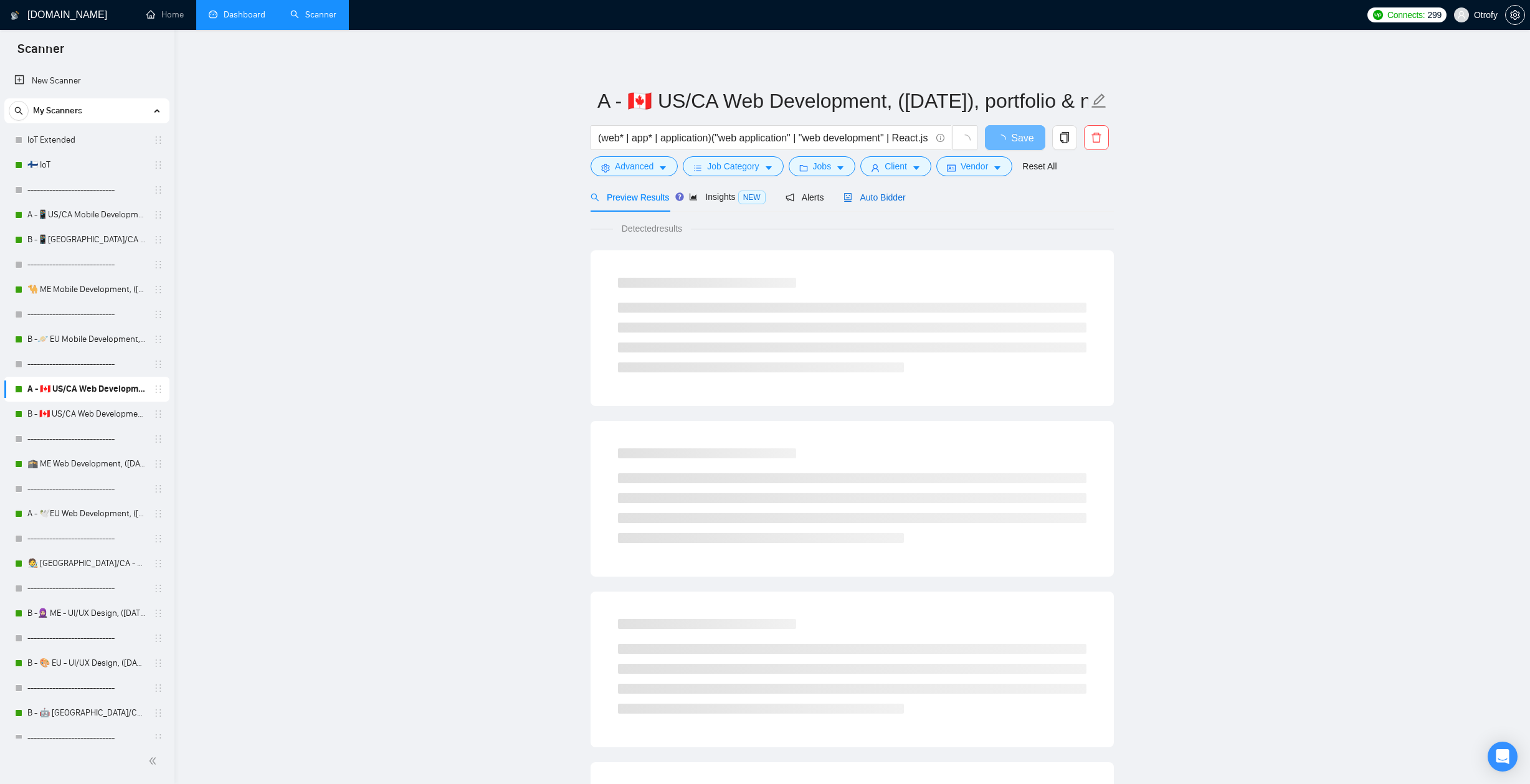
click at [891, 199] on span "Auto Bidder" at bounding box center [874, 197] width 61 height 10
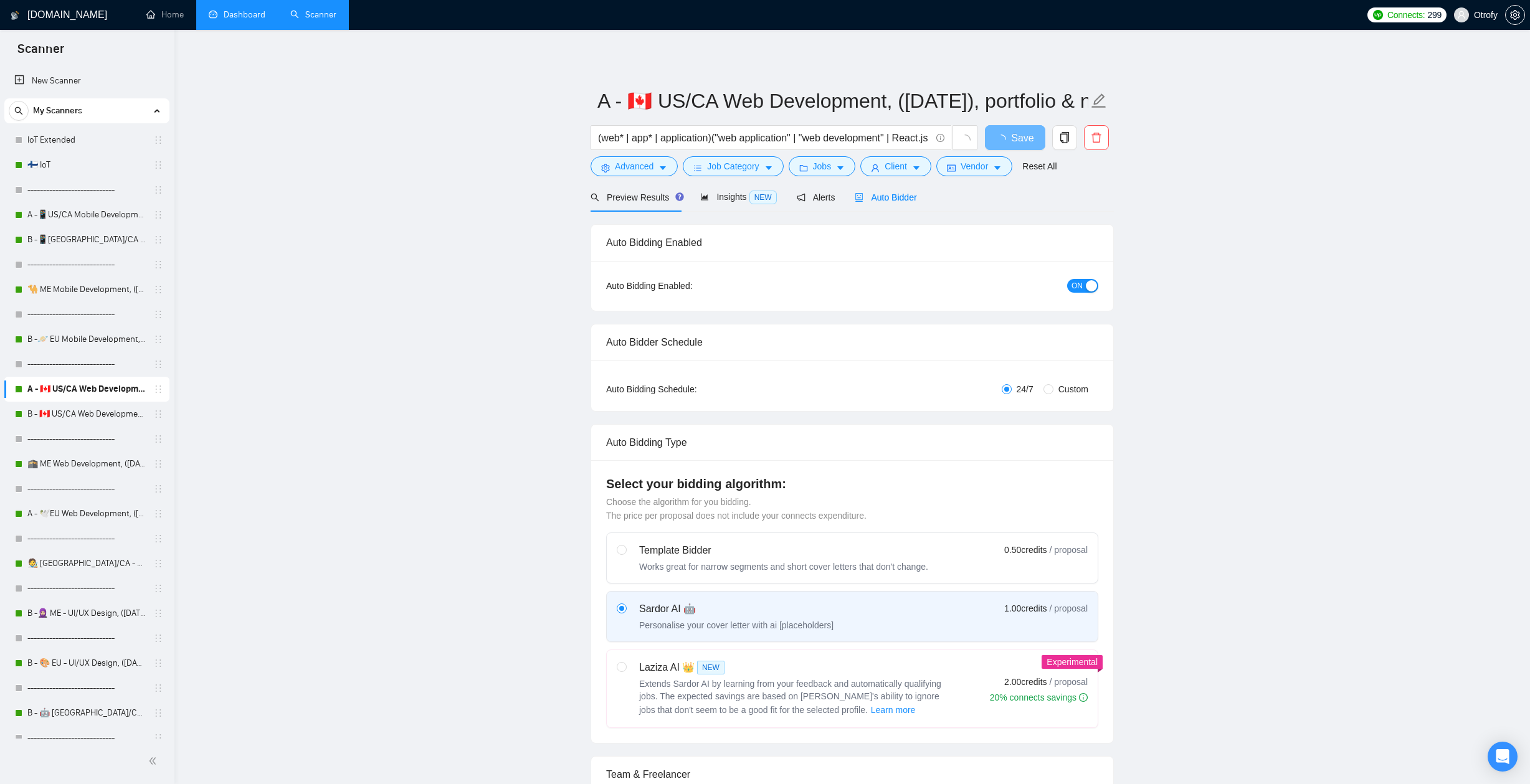
radio input "false"
radio input "true"
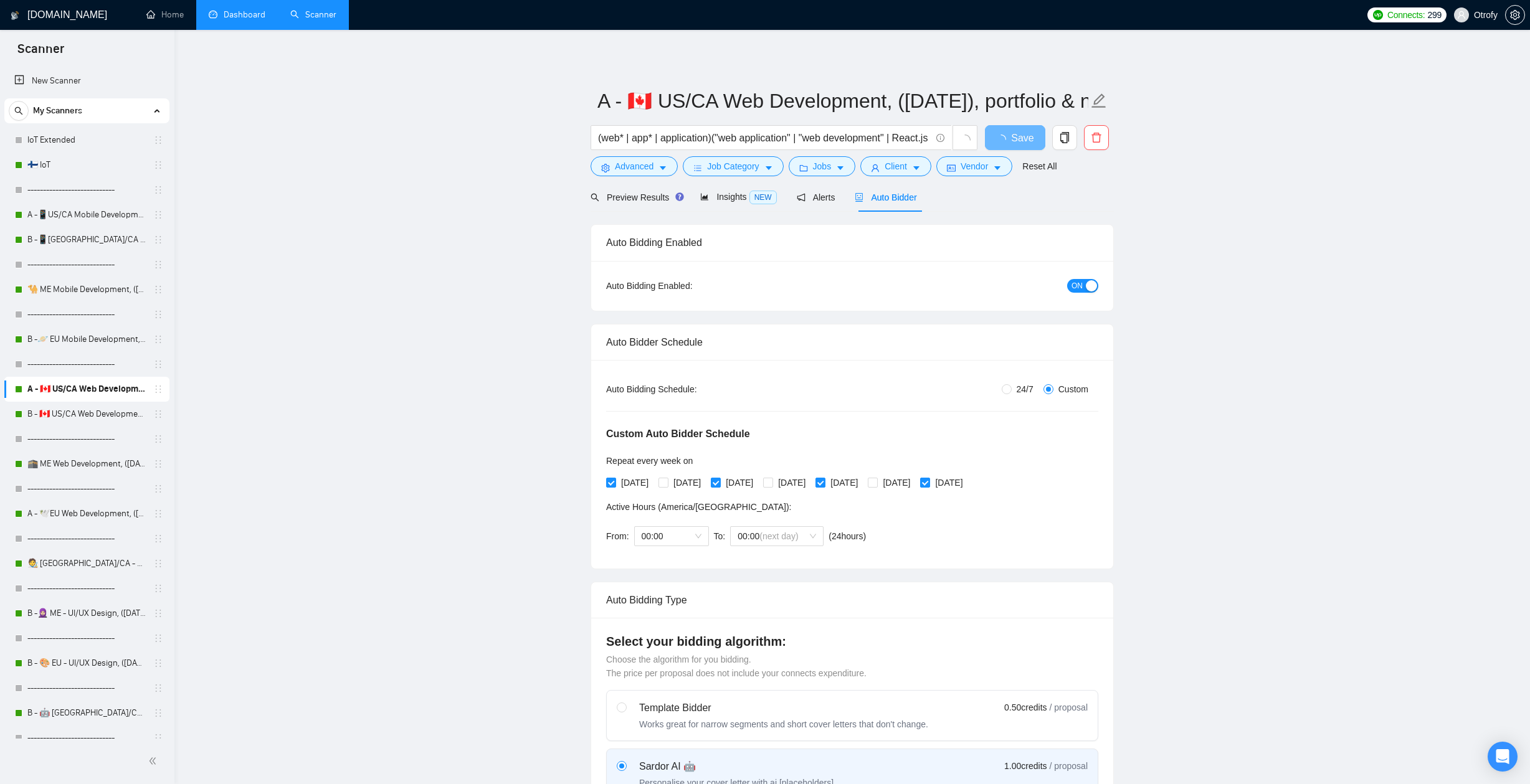
click at [1079, 290] on span "ON" at bounding box center [1076, 286] width 11 height 14
click at [112, 411] on link "B - 🇨🇦 US/CA Web Development, ([DATE])" at bounding box center [87, 414] width 118 height 25
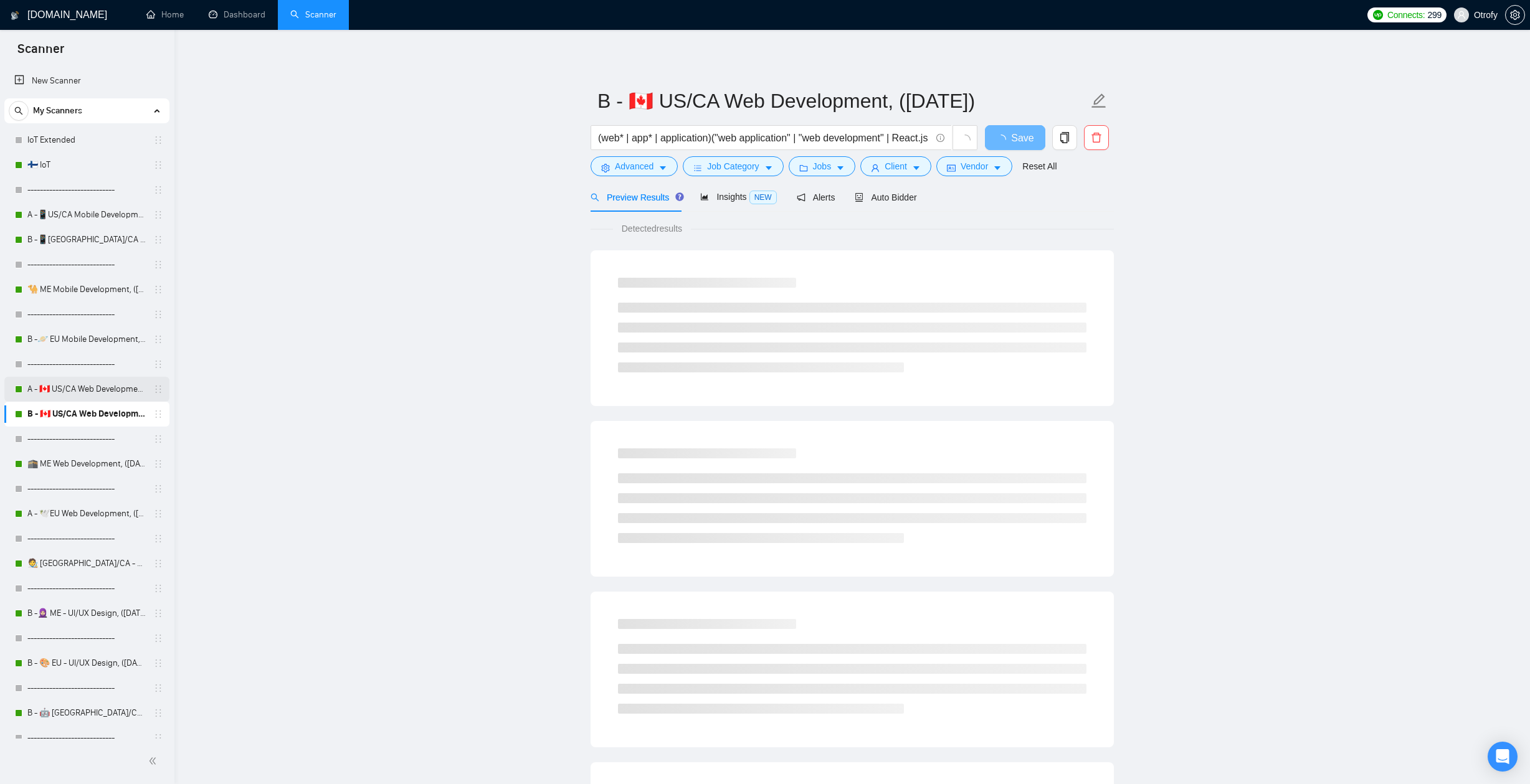
click at [103, 393] on link "A - 🇨🇦 US/CA Web Development, ([DATE]), portfolio & new cover letter" at bounding box center [87, 389] width 118 height 25
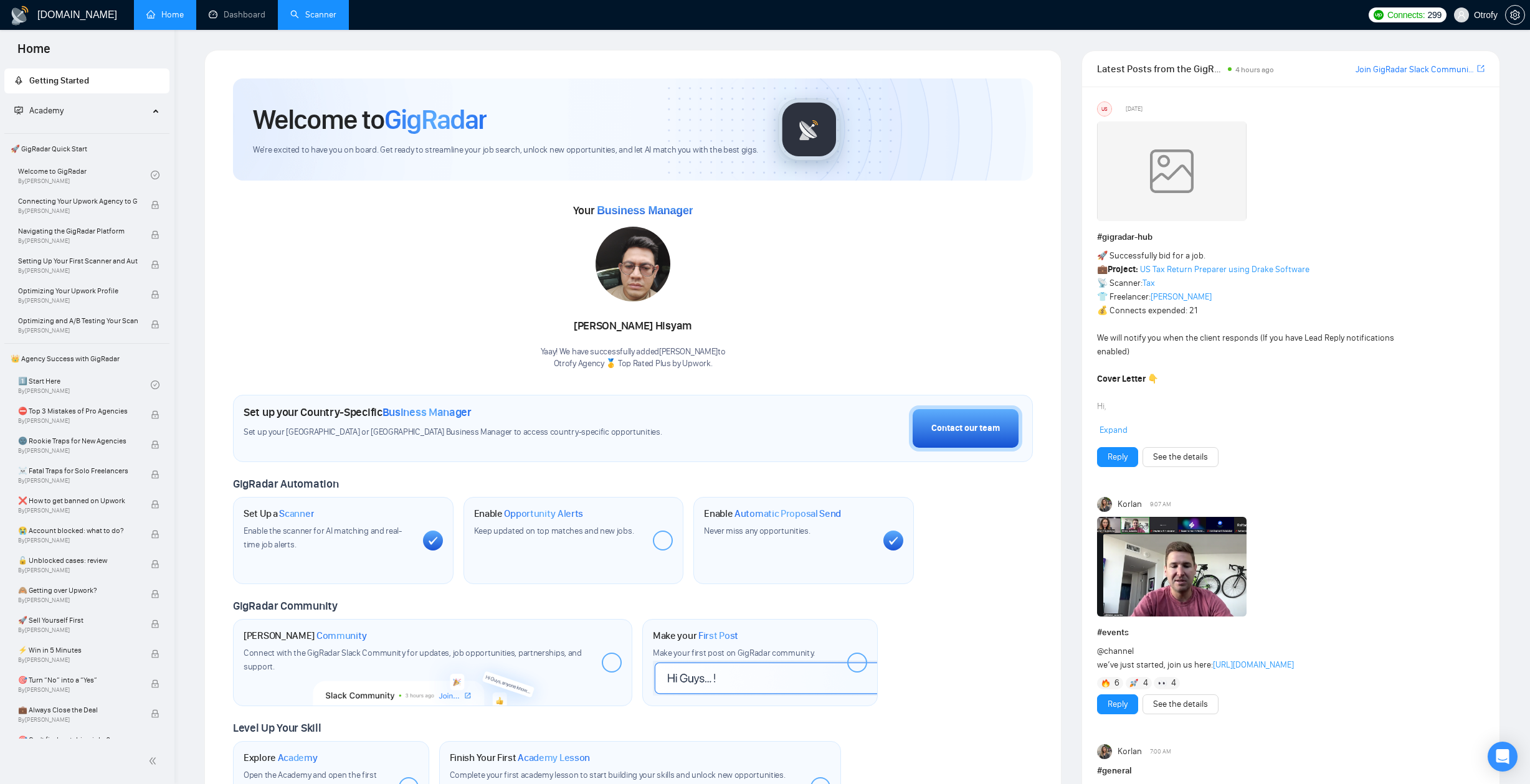
click at [335, 20] on link "Scanner" at bounding box center [314, 15] width 46 height 11
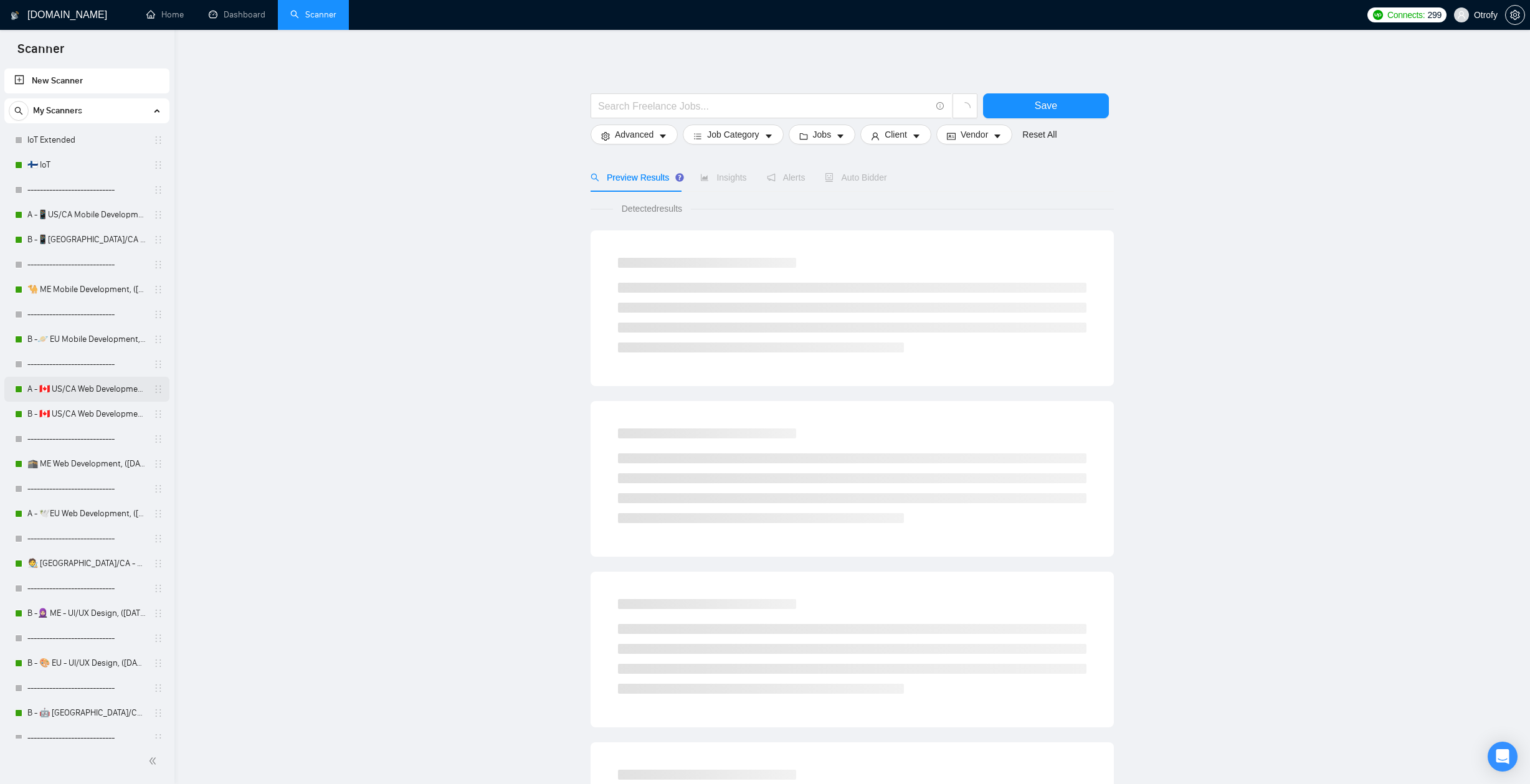
click at [105, 395] on link "A - 🇨🇦 US/CA Web Development, ([DATE]), portfolio & new cover letter" at bounding box center [87, 389] width 118 height 25
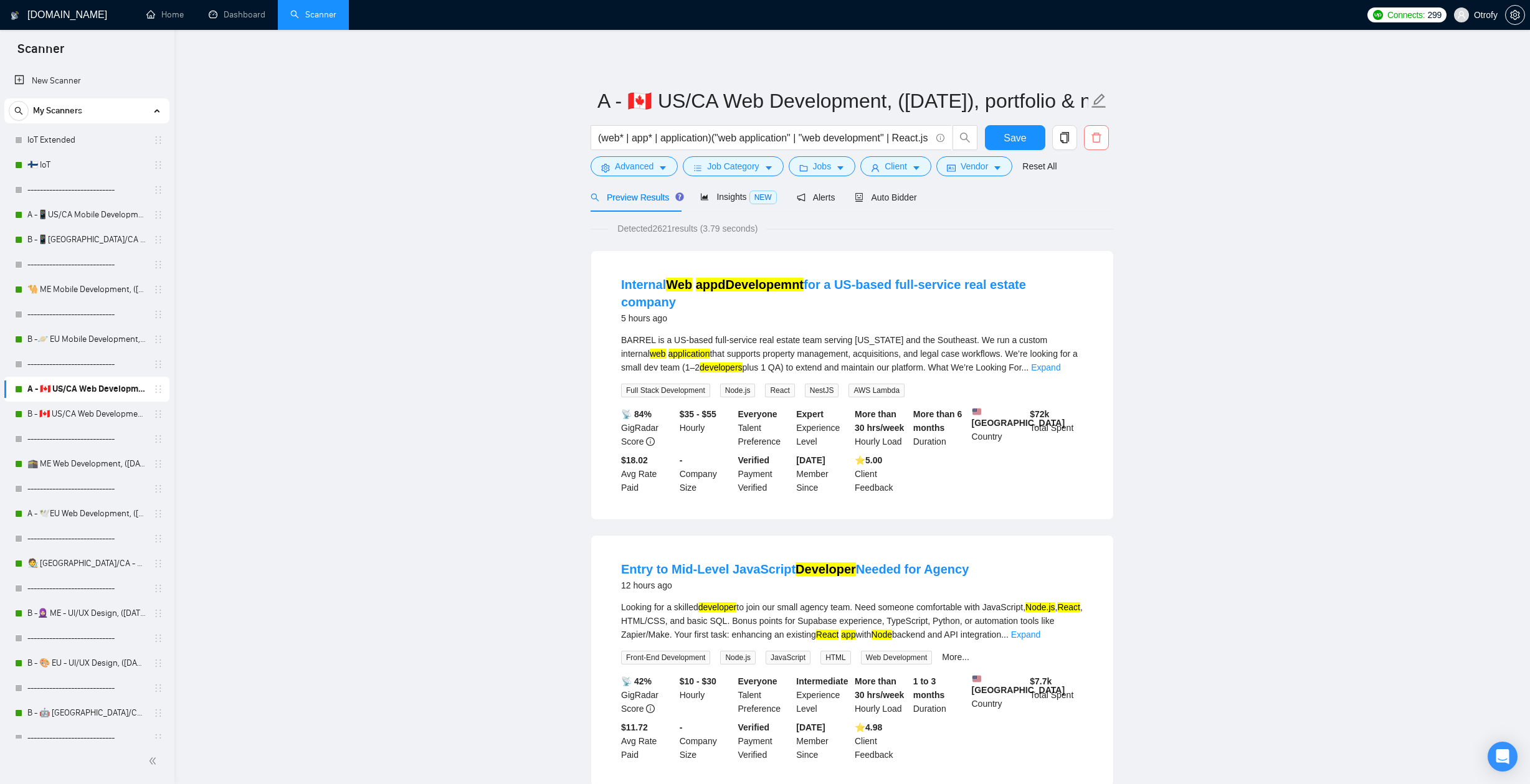
click at [1105, 141] on span "delete" at bounding box center [1096, 137] width 24 height 11
click at [891, 198] on span "Auto Bidder" at bounding box center [885, 197] width 61 height 10
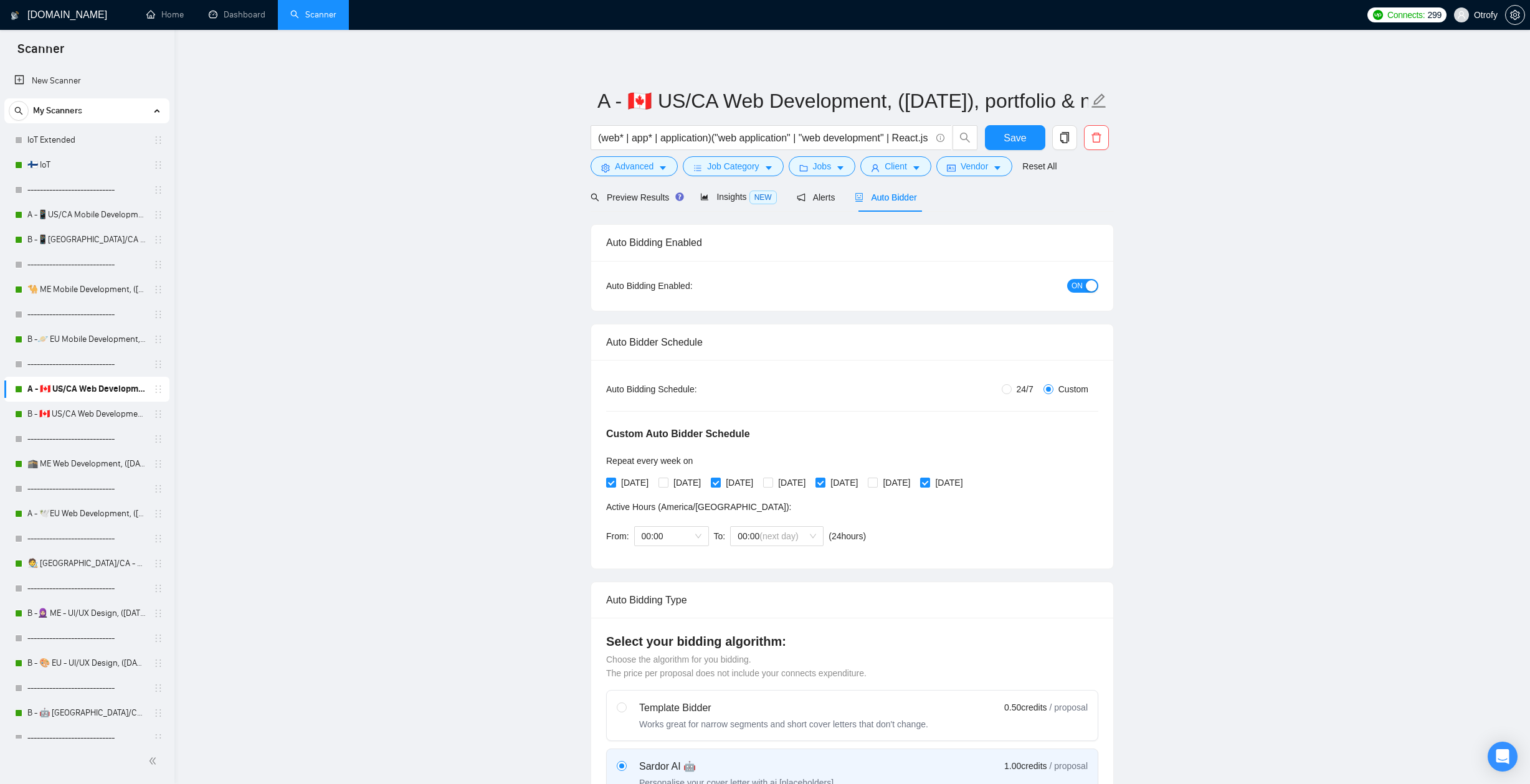
click at [1075, 291] on span "ON" at bounding box center [1076, 286] width 11 height 14
click at [1008, 134] on span "Save" at bounding box center [1015, 138] width 22 height 16
click at [1086, 138] on span "delete" at bounding box center [1096, 137] width 24 height 11
click at [1086, 203] on span "Yes" at bounding box center [1081, 200] width 15 height 14
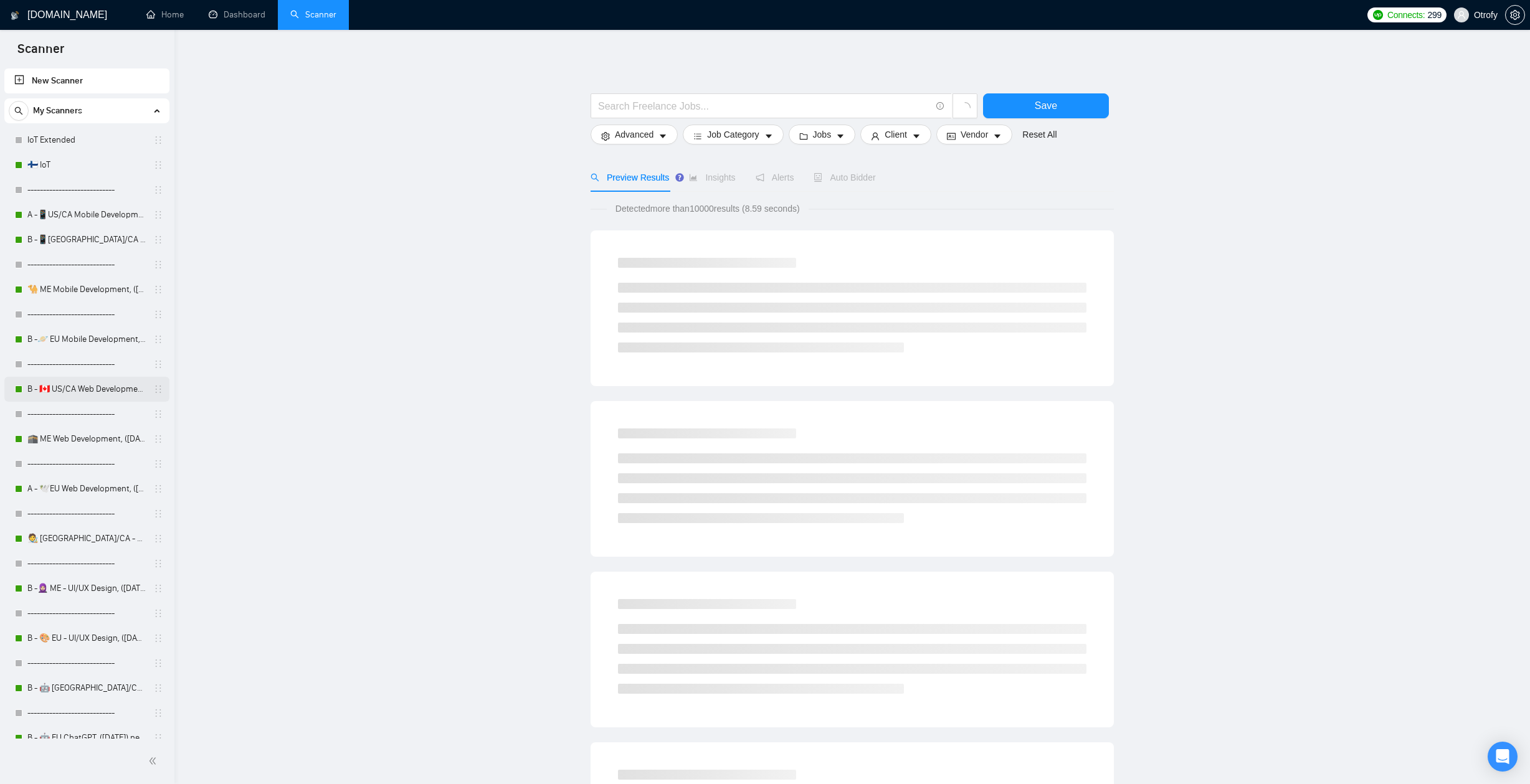
click at [75, 387] on link "B - 🇨🇦 US/CA Web Development, ([DATE])" at bounding box center [87, 389] width 118 height 25
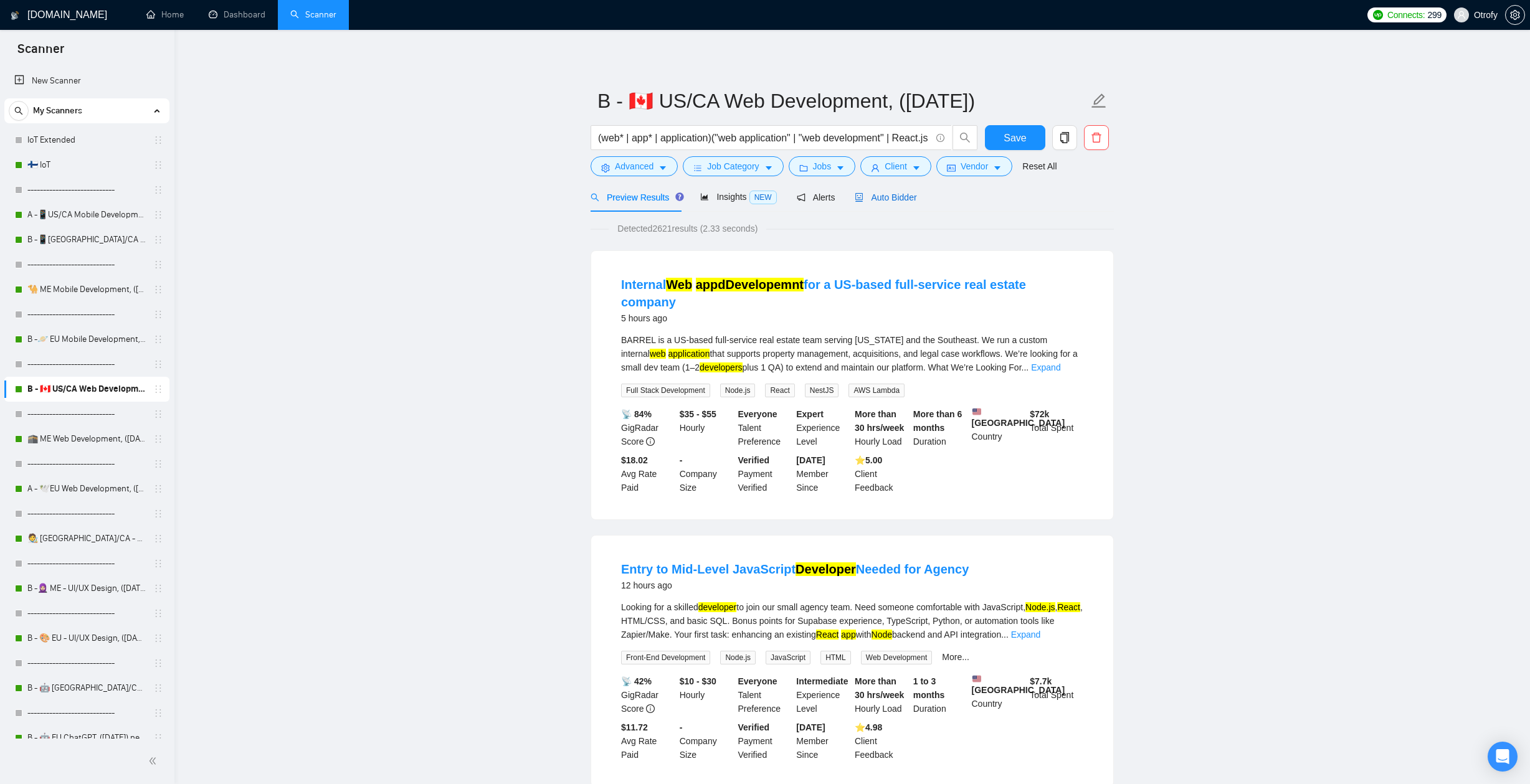
click at [885, 200] on span "Auto Bidder" at bounding box center [885, 197] width 61 height 10
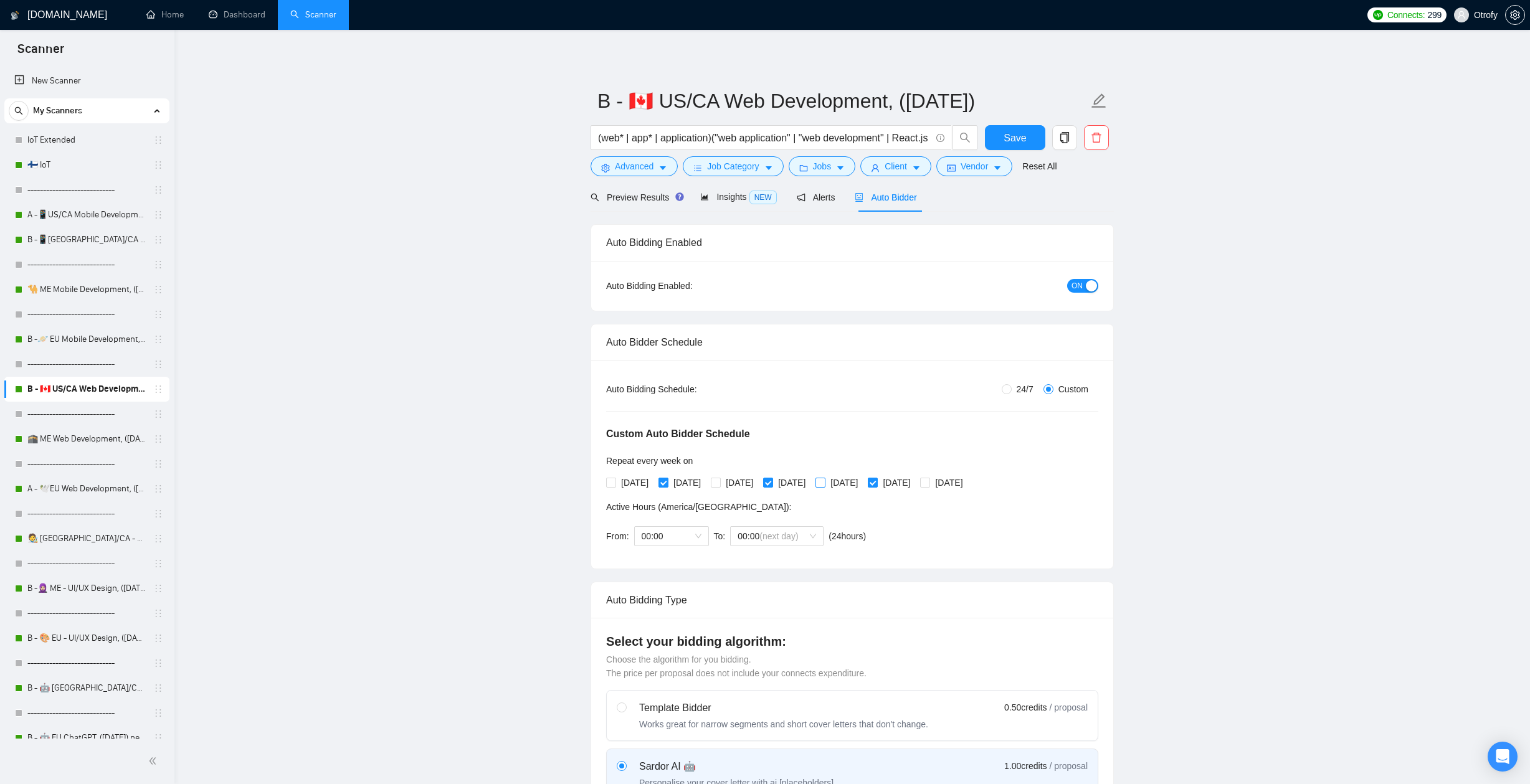
click at [824, 482] on input "[DATE]" at bounding box center [819, 481] width 9 height 9
checkbox input "true"
click at [928, 482] on input "[DATE]" at bounding box center [924, 481] width 9 height 9
checkbox input "true"
click at [720, 487] on span at bounding box center [715, 482] width 10 height 10
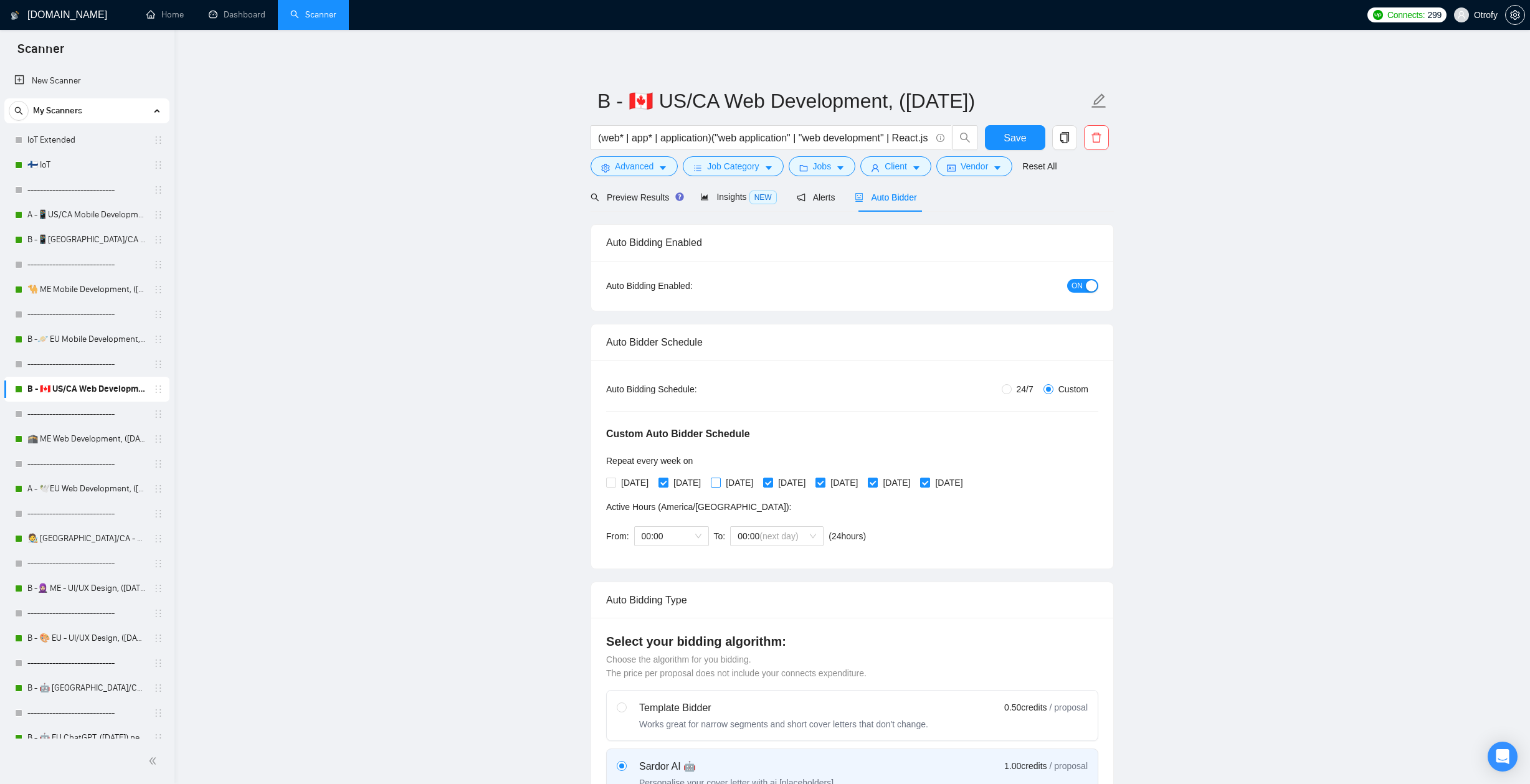
click at [719, 486] on input "[DATE]" at bounding box center [714, 481] width 9 height 9
checkbox input "true"
click at [608, 482] on input "[DATE]" at bounding box center [610, 481] width 9 height 9
checkbox input "true"
click at [1024, 139] on span "Save" at bounding box center [1015, 138] width 22 height 16
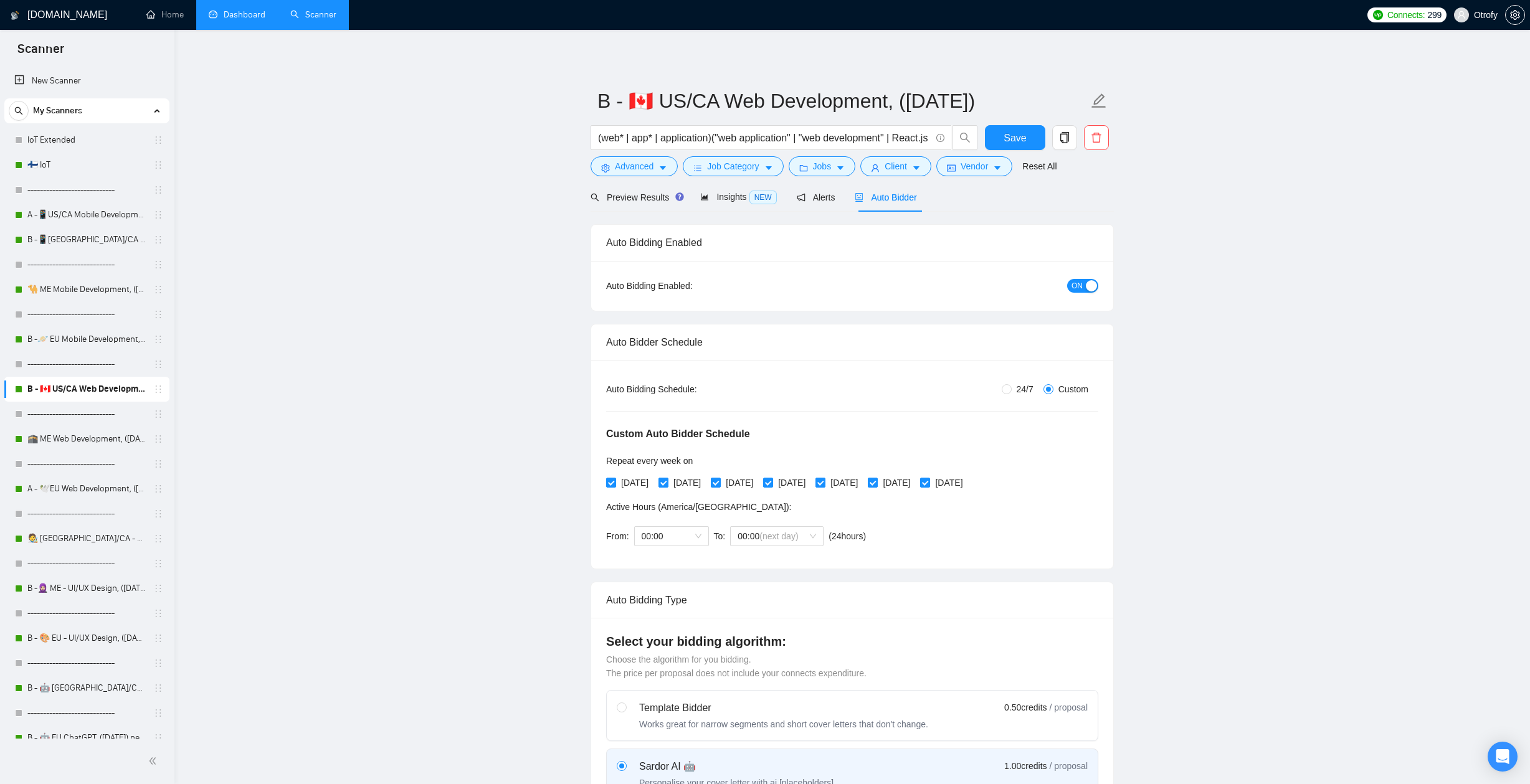
click at [251, 20] on link "Dashboard" at bounding box center [237, 15] width 57 height 11
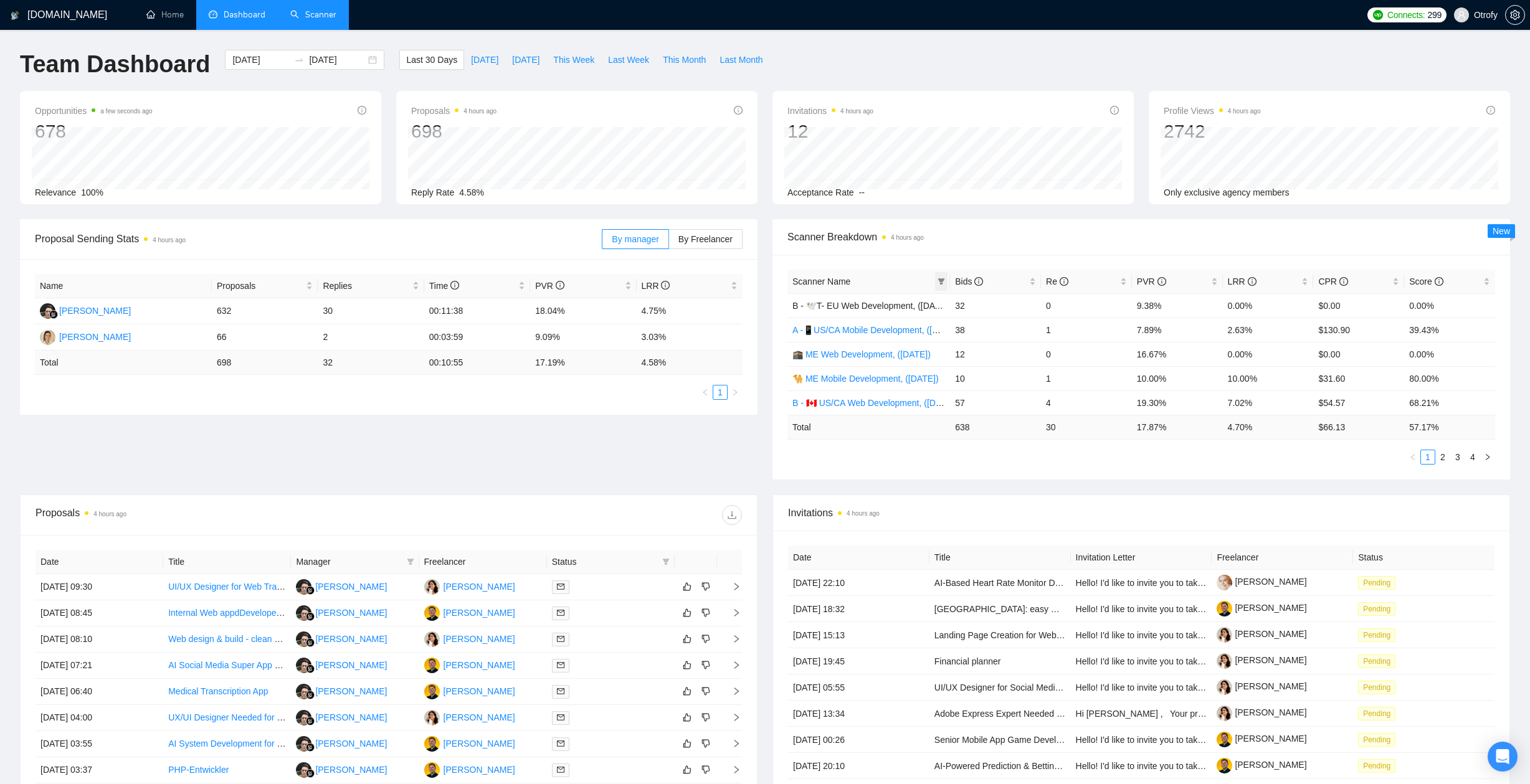
click at [942, 283] on icon "filter" at bounding box center [942, 281] width 7 height 6
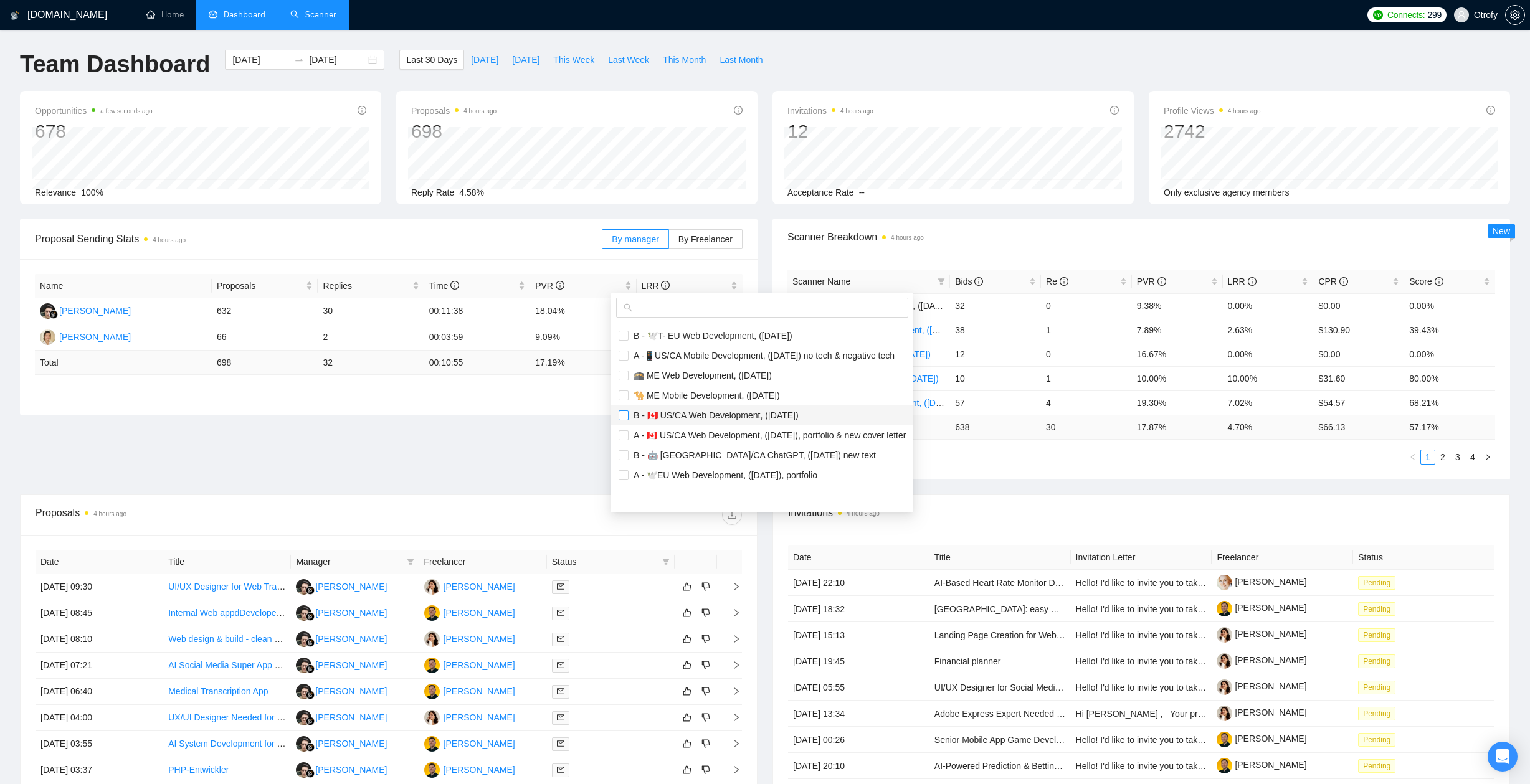
click at [626, 416] on input "checkbox" at bounding box center [623, 415] width 10 height 10
checkbox input "true"
click at [626, 435] on input "checkbox" at bounding box center [623, 435] width 10 height 10
click at [625, 438] on input "checkbox" at bounding box center [623, 435] width 10 height 10
click at [624, 436] on input "checkbox" at bounding box center [623, 435] width 10 height 10
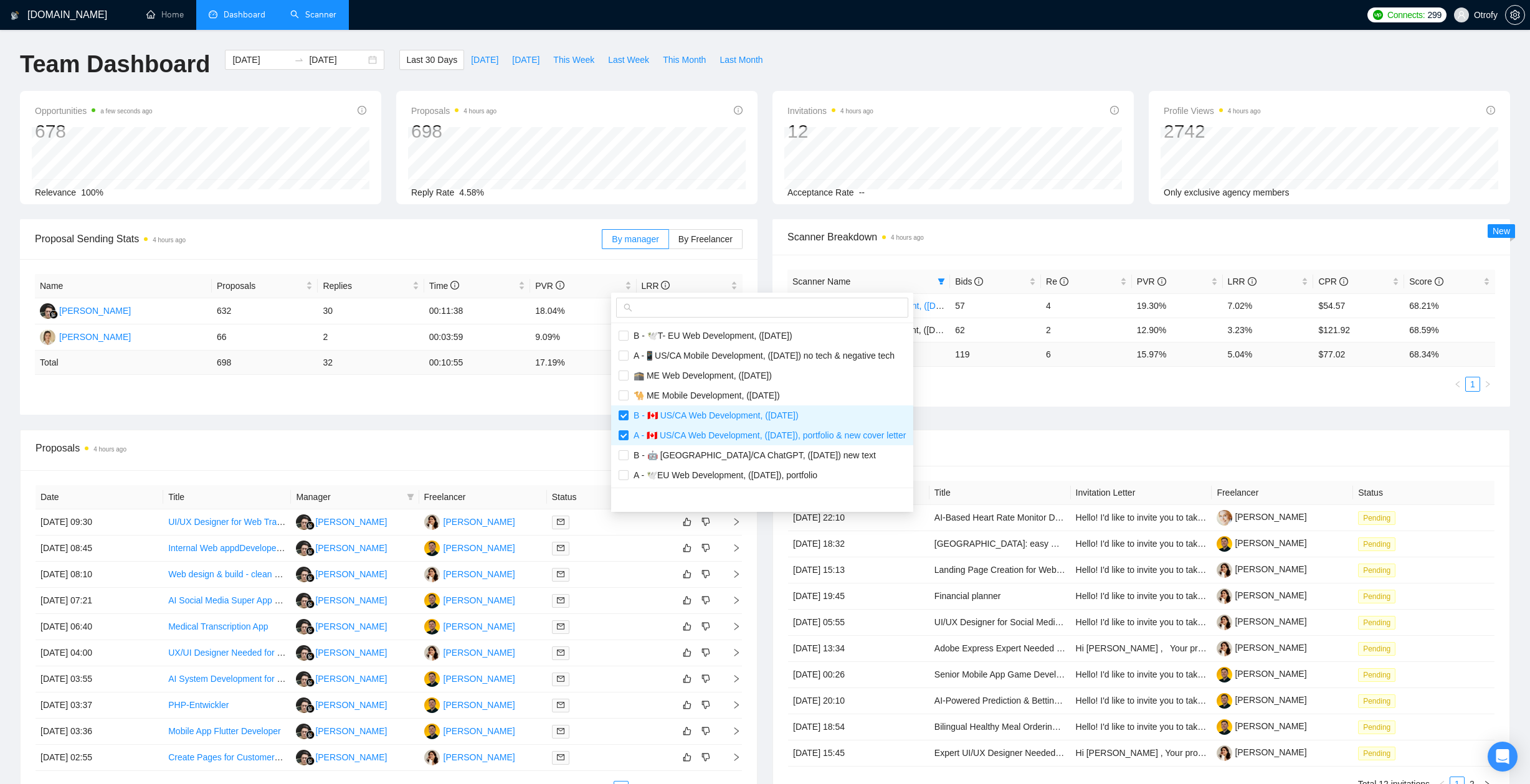
click at [574, 458] on main "Team Dashboard 2025-08-12 2025-09-11 Last 30 Days Today Yesterday This Week Las…" at bounding box center [765, 438] width 1490 height 776
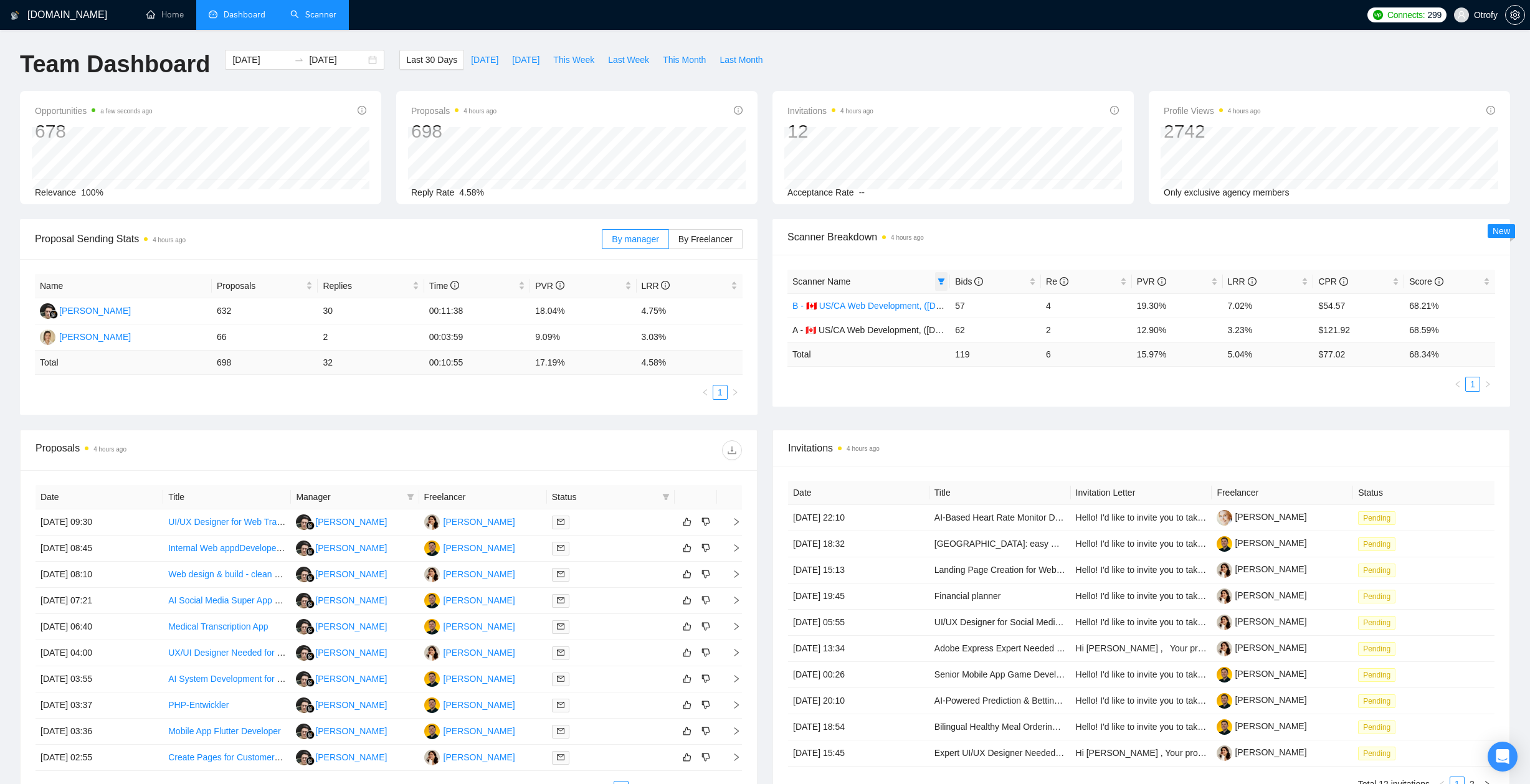
click at [943, 281] on icon "filter" at bounding box center [941, 281] width 7 height 7
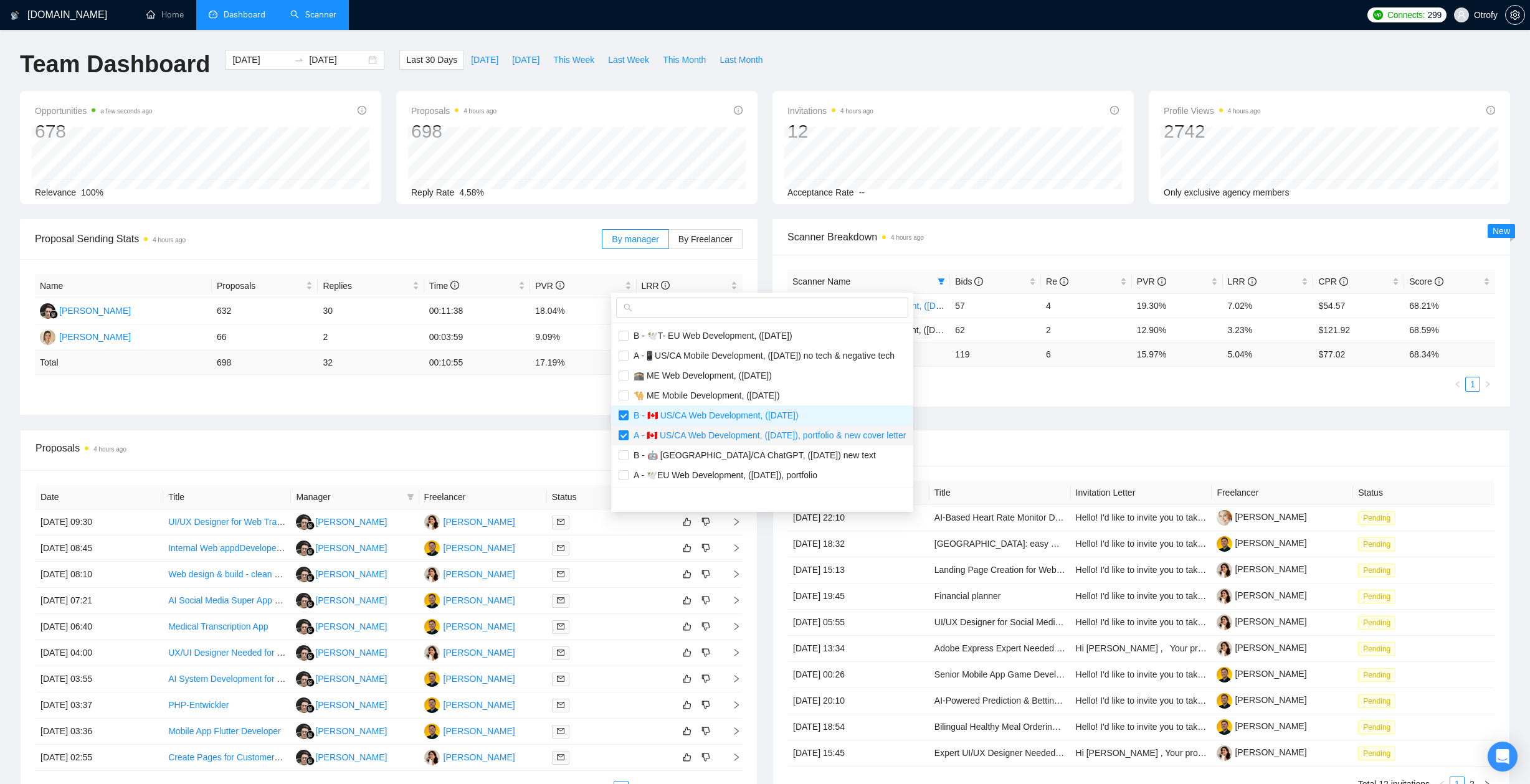
click at [622, 430] on input "checkbox" at bounding box center [623, 435] width 10 height 10
checkbox input "false"
click at [627, 414] on input "checkbox" at bounding box center [623, 415] width 10 height 10
checkbox input "false"
click at [626, 355] on input "checkbox" at bounding box center [623, 355] width 10 height 10
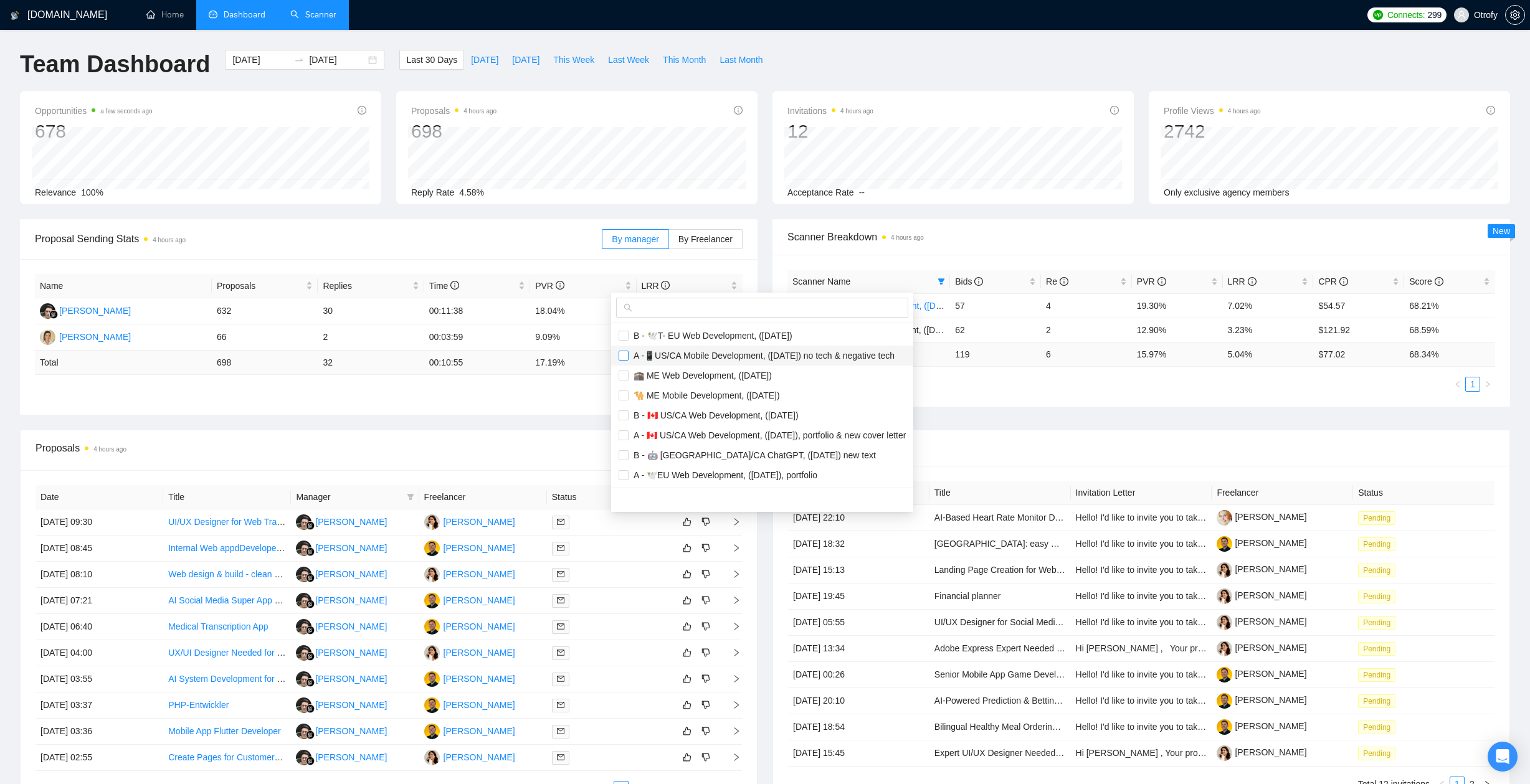
checkbox input "true"
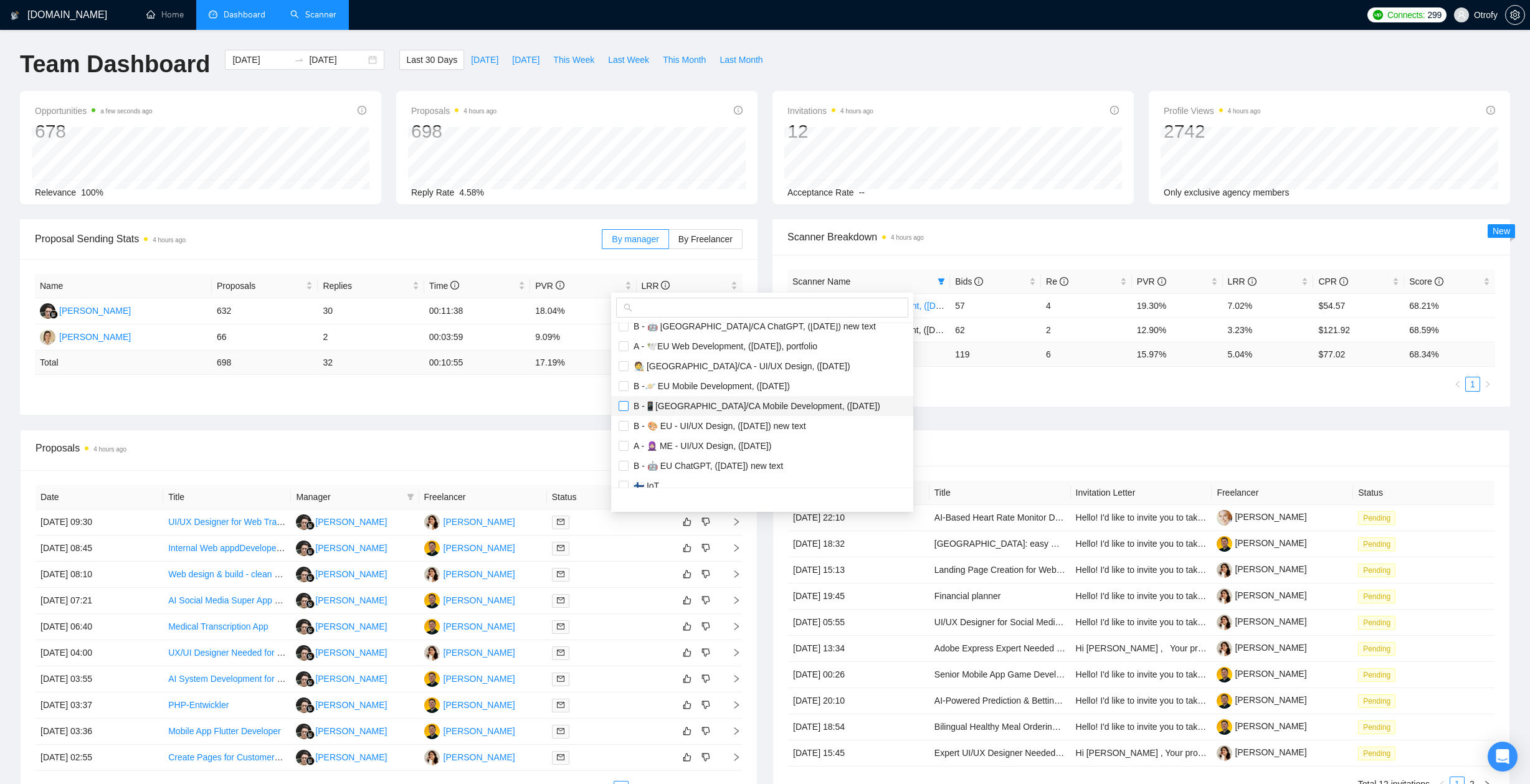
click at [623, 407] on input "checkbox" at bounding box center [623, 405] width 10 height 10
checkbox input "true"
click at [587, 424] on div "Proposal Sending Stats 4 hours ago By manager By Freelancer Name Proposals Repl…" at bounding box center [765, 324] width 1505 height 211
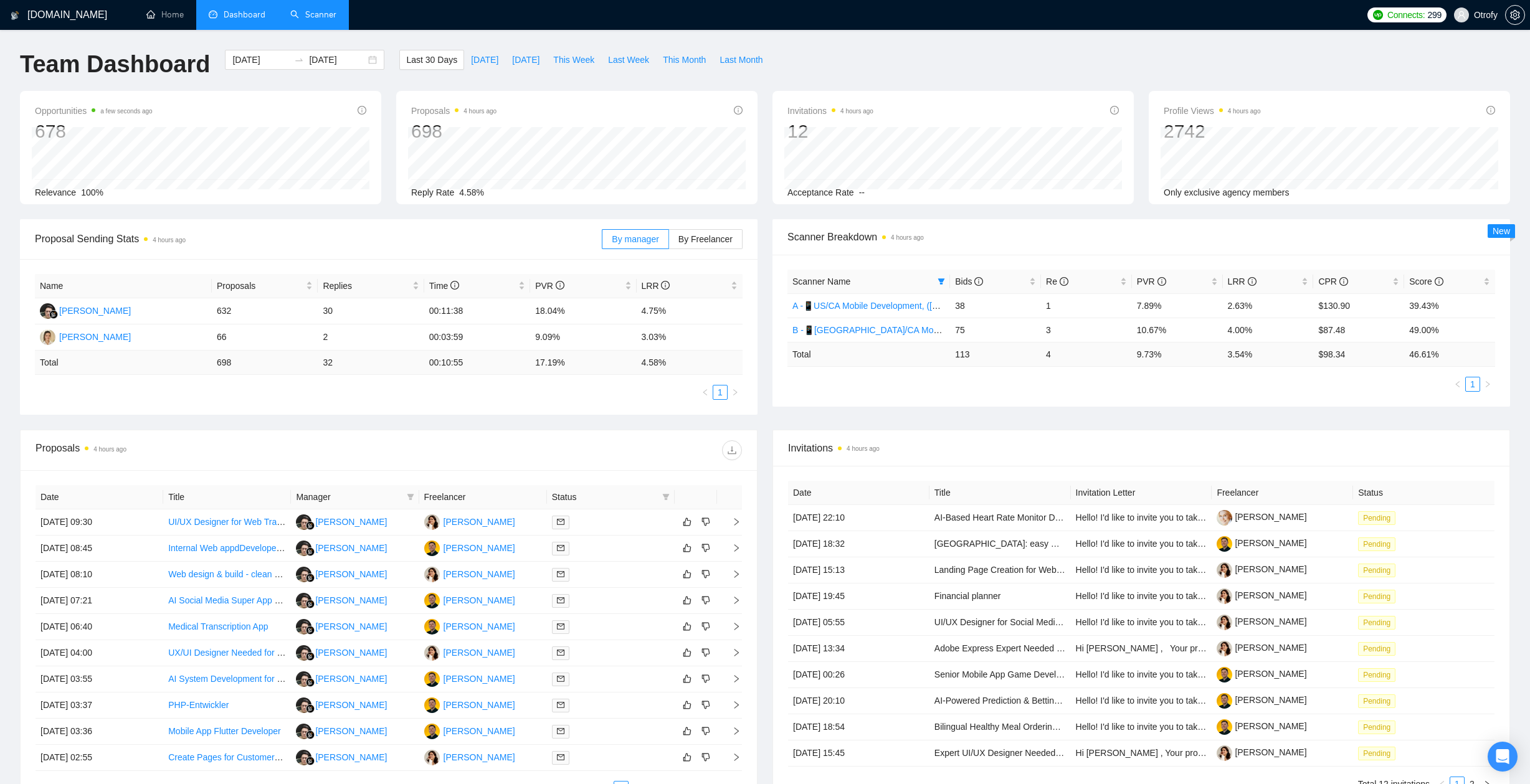
click at [852, 421] on div "Proposal Sending Stats 4 hours ago By manager By Freelancer Name Proposals Repl…" at bounding box center [765, 324] width 1505 height 211
click at [1036, 278] on div "Bids" at bounding box center [995, 281] width 81 height 14
click at [1036, 280] on div "Bids" at bounding box center [995, 281] width 81 height 14
click at [996, 428] on div "Proposal Sending Stats 4 hours ago By manager By Freelancer Name Proposals Repl…" at bounding box center [765, 324] width 1505 height 211
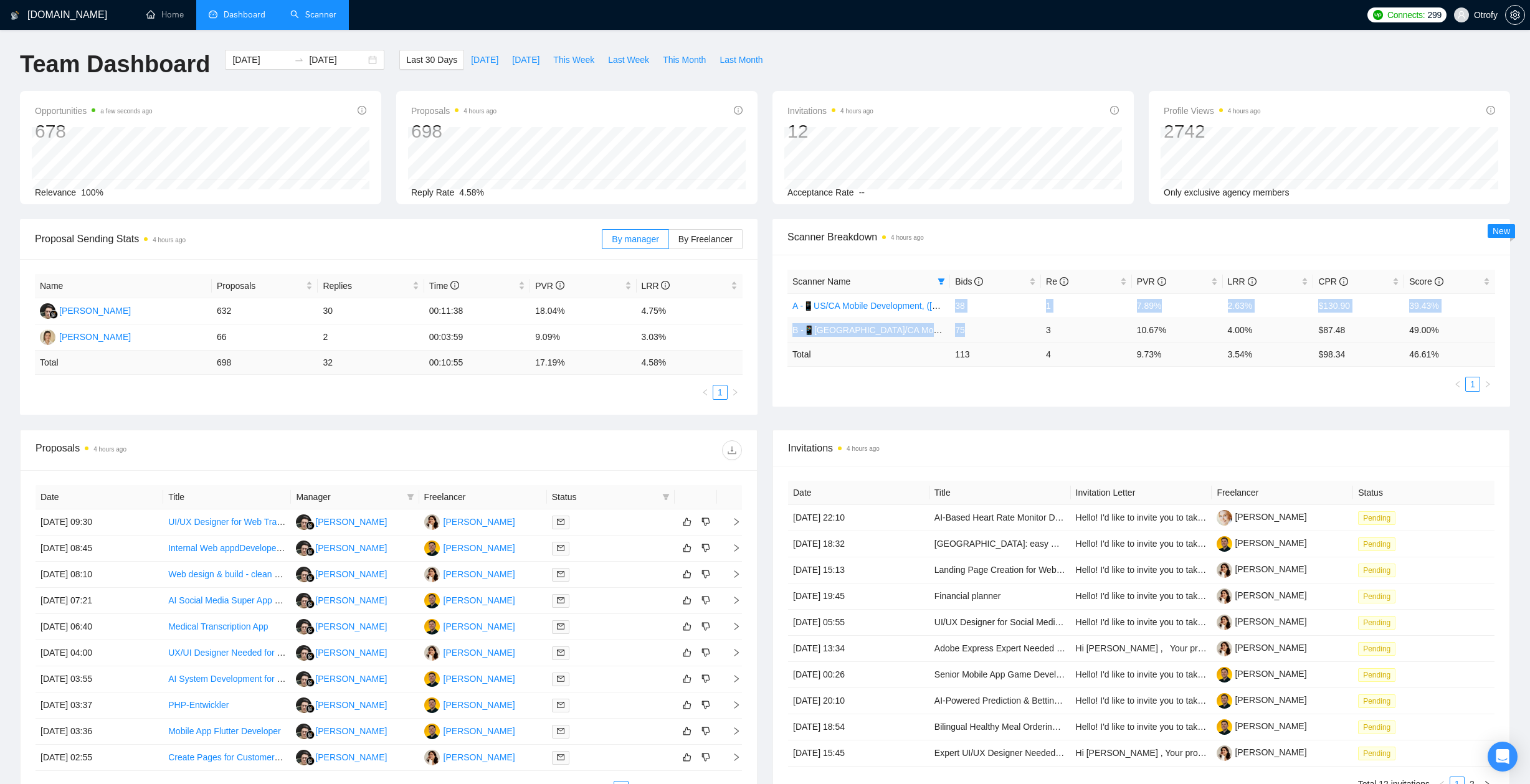
drag, startPoint x: 957, startPoint y: 306, endPoint x: 973, endPoint y: 329, distance: 28.0
click at [973, 329] on tbody "A -📱US/CA Mobile Development, (May 6, 2025) no tech & negative tech 38 1 7.89% …" at bounding box center [1141, 317] width 708 height 49
click at [989, 403] on div "Scanner Name Bids Re PVR LRR CPR Score A -📱US/CA Mobile Development, (May 6, 20…" at bounding box center [1141, 331] width 738 height 152
click at [863, 385] on ul "1" at bounding box center [1141, 384] width 708 height 15
click at [359, 58] on div "2025-08-12 2025-09-11" at bounding box center [304, 59] width 159 height 20
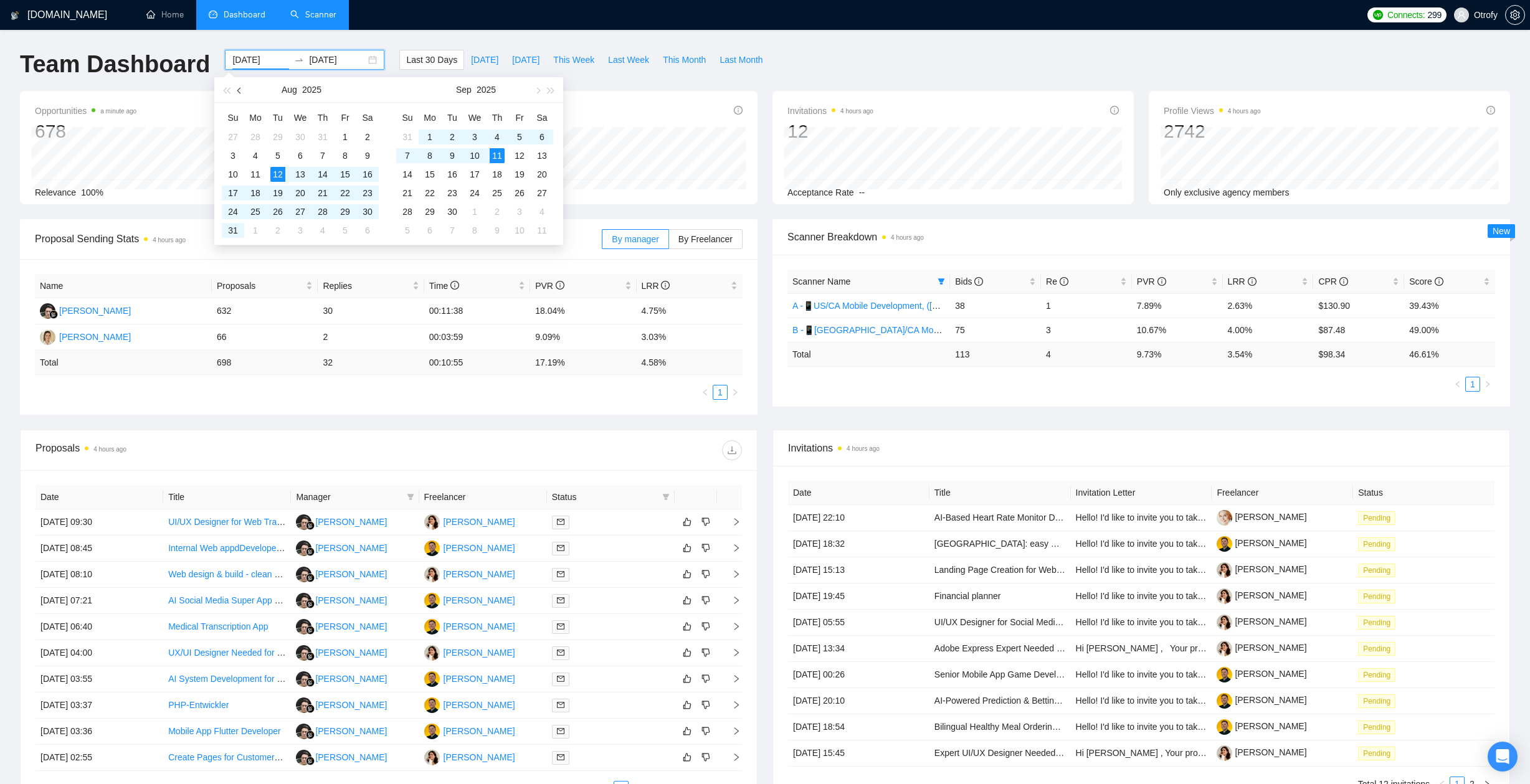
click at [238, 88] on button "button" at bounding box center [240, 90] width 14 height 25
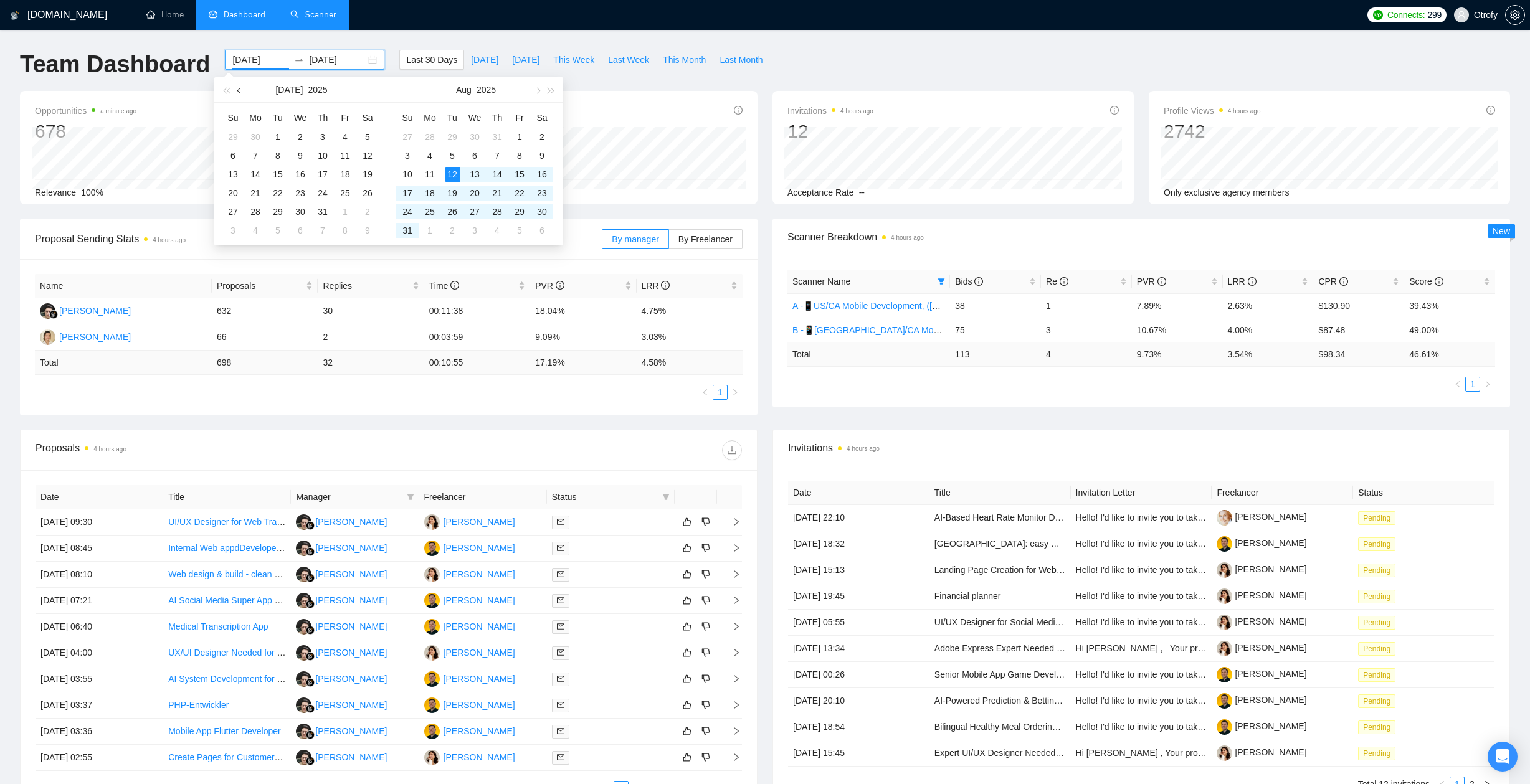
click at [238, 88] on button "button" at bounding box center [240, 90] width 14 height 25
type input "[DATE]"
click at [277, 172] on div "13" at bounding box center [277, 174] width 15 height 15
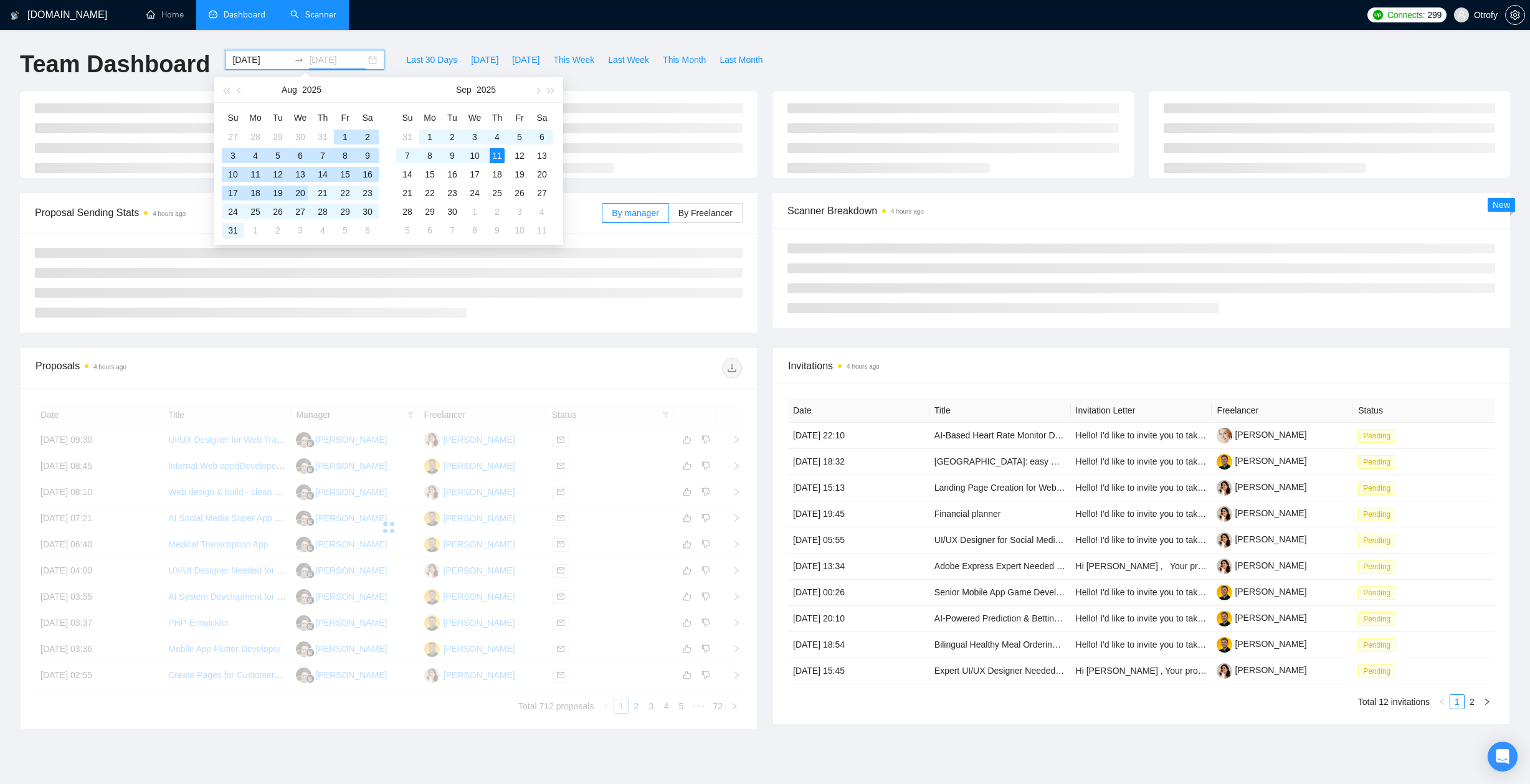
type input "[DATE]"
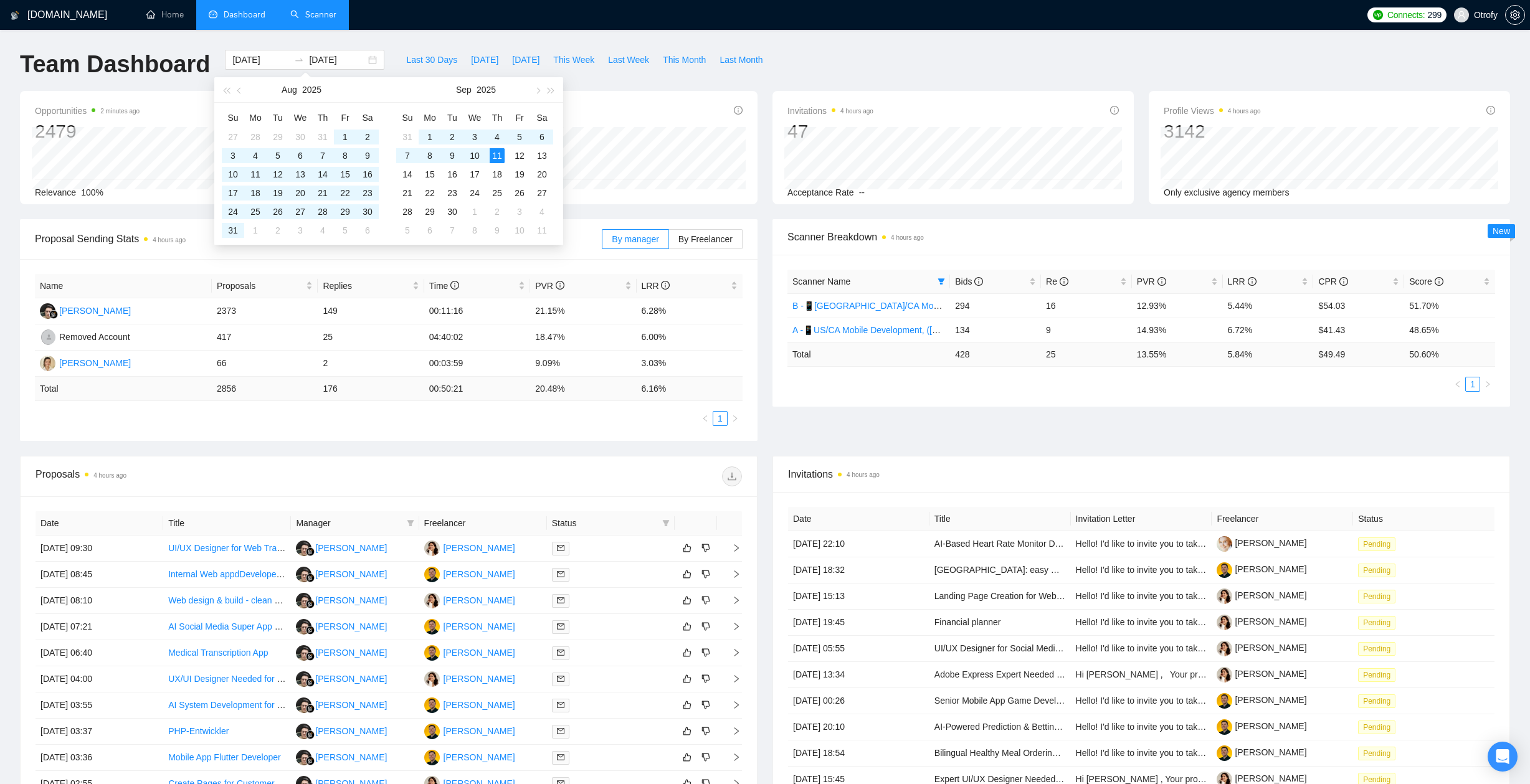
click at [765, 387] on div "Scanner Breakdown 4 hours ago Scanner Name Bids Re PVR LRR CPR Score B -📱US/CA …" at bounding box center [1140, 313] width 752 height 187
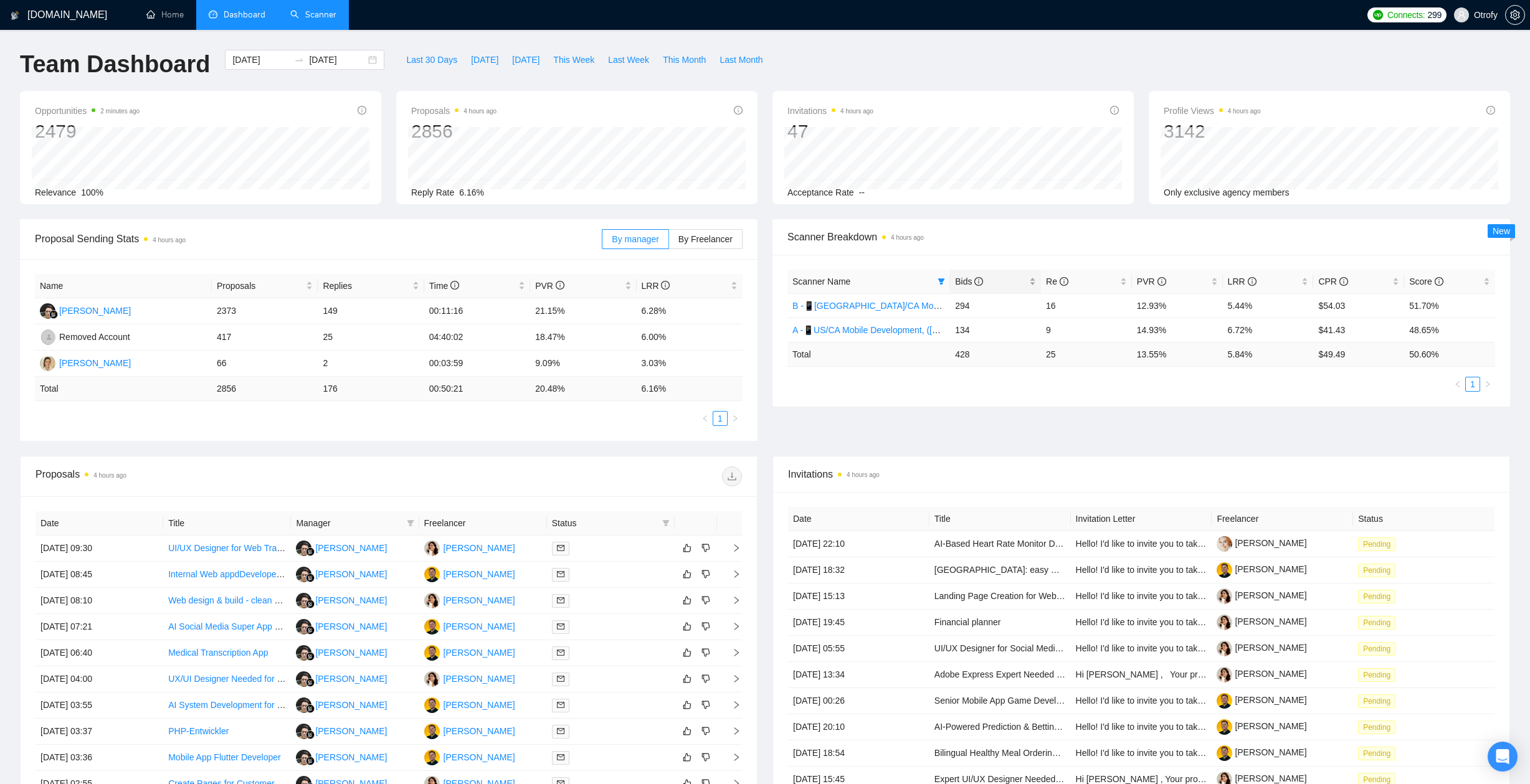
click at [1032, 280] on div "Bids" at bounding box center [995, 281] width 81 height 14
drag, startPoint x: 1325, startPoint y: 306, endPoint x: 1348, endPoint y: 306, distance: 23.0
click at [1348, 306] on td "$41.43" at bounding box center [1358, 305] width 91 height 24
drag, startPoint x: 1323, startPoint y: 332, endPoint x: 1348, endPoint y: 333, distance: 25.0
click at [1348, 333] on td "$54.03" at bounding box center [1358, 329] width 91 height 24
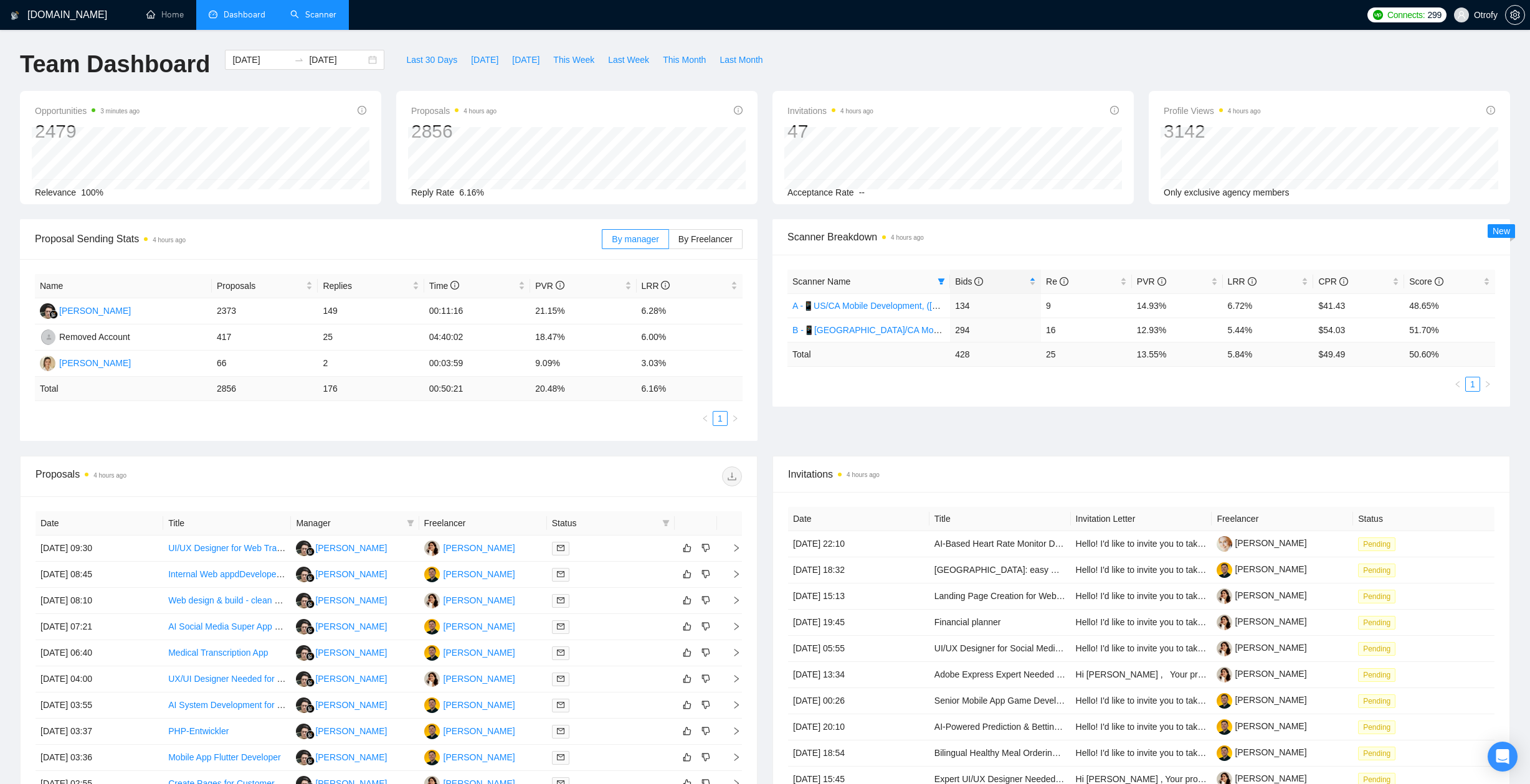
click at [1306, 408] on div "Proposal Sending Stats 4 hours ago By manager By Freelancer Name Proposals Repl…" at bounding box center [765, 337] width 1505 height 236
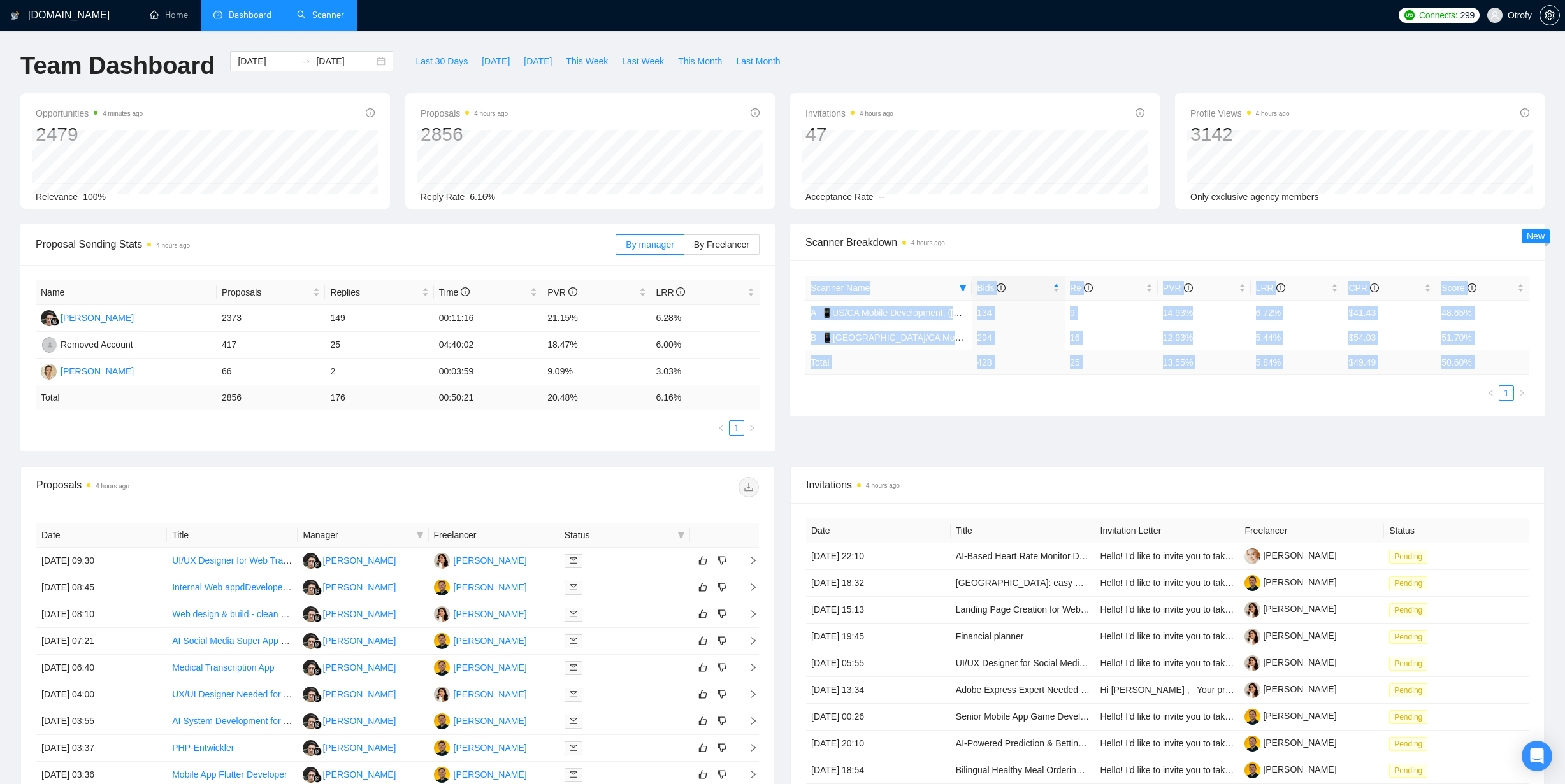
drag, startPoint x: 794, startPoint y: 306, endPoint x: 837, endPoint y: 382, distance: 87.3
click at [837, 382] on div "Scanner Name Bids Re PVR LRR CPR Score A -📱US/CA Mobile Development, (May 6, 20…" at bounding box center [1167, 338] width 754 height 155
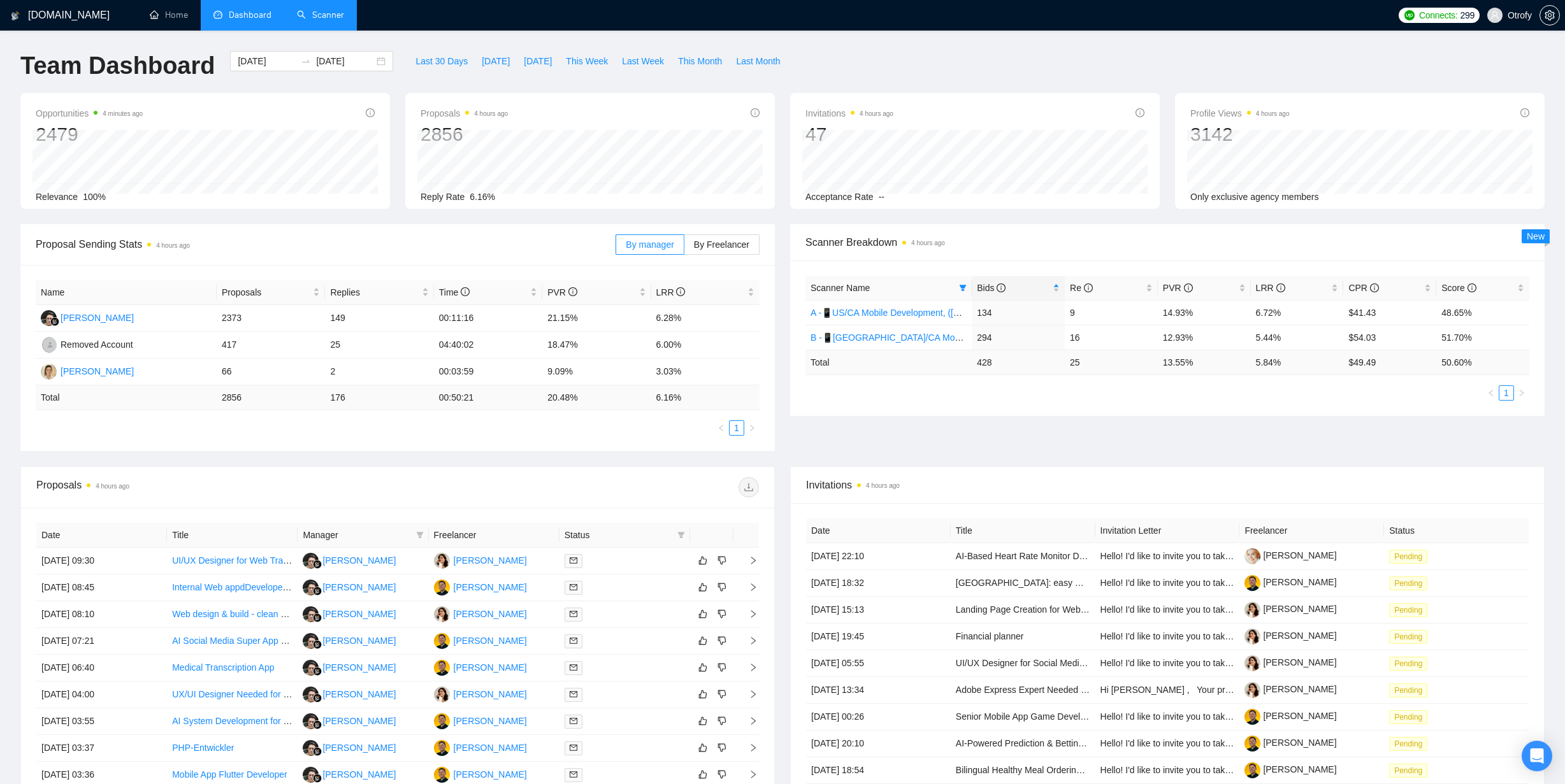
click at [837, 382] on div "Scanner Name Bids Re PVR LRR CPR Score A -📱US/CA Mobile Development, (May 6, 20…" at bounding box center [1167, 338] width 724 height 125
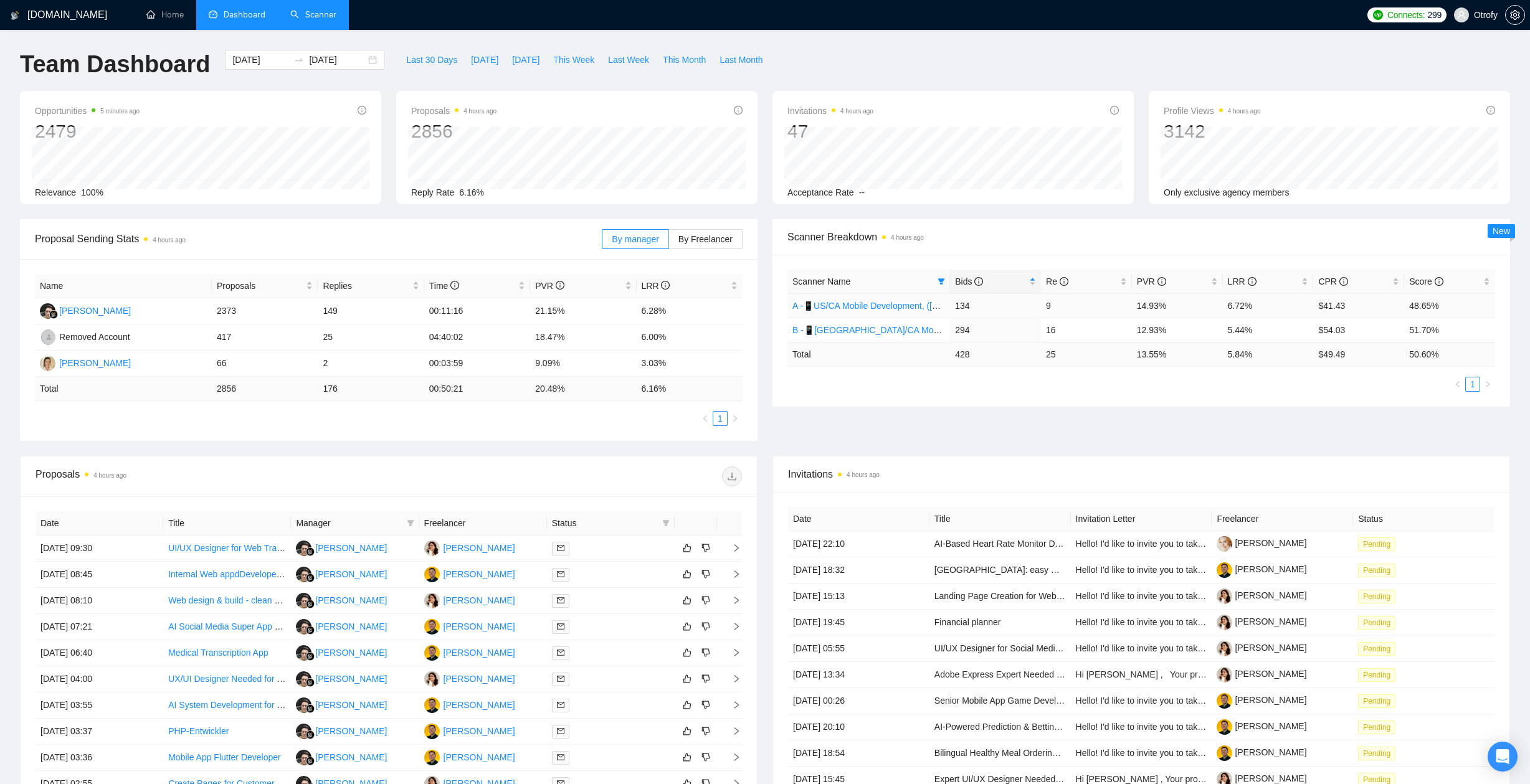
click at [831, 310] on link "A -📱US/CA Mobile Development, ([DATE]) no tech & negative tech" at bounding box center [922, 306] width 261 height 10
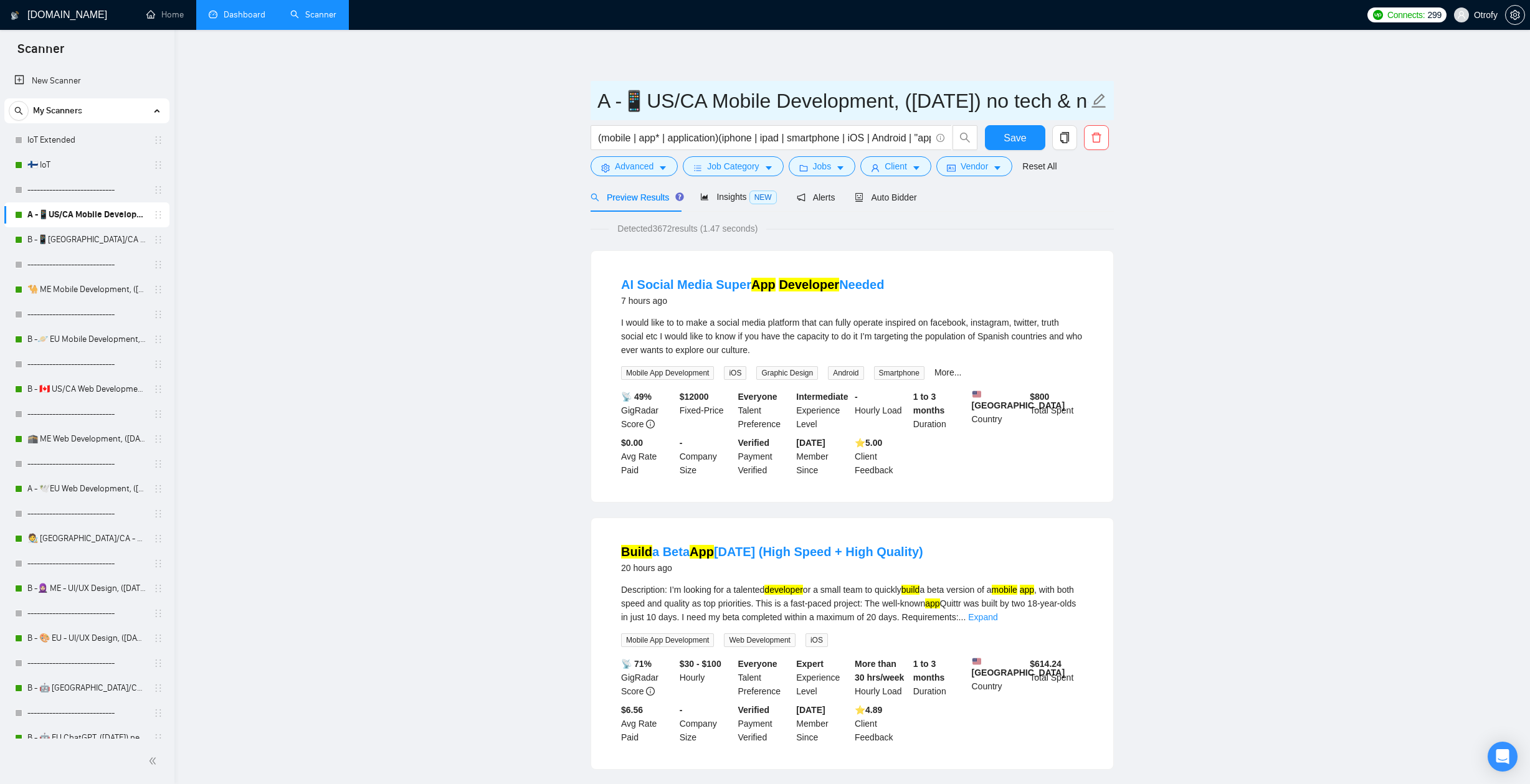
drag, startPoint x: 598, startPoint y: 100, endPoint x: 1144, endPoint y: 102, distance: 546.0
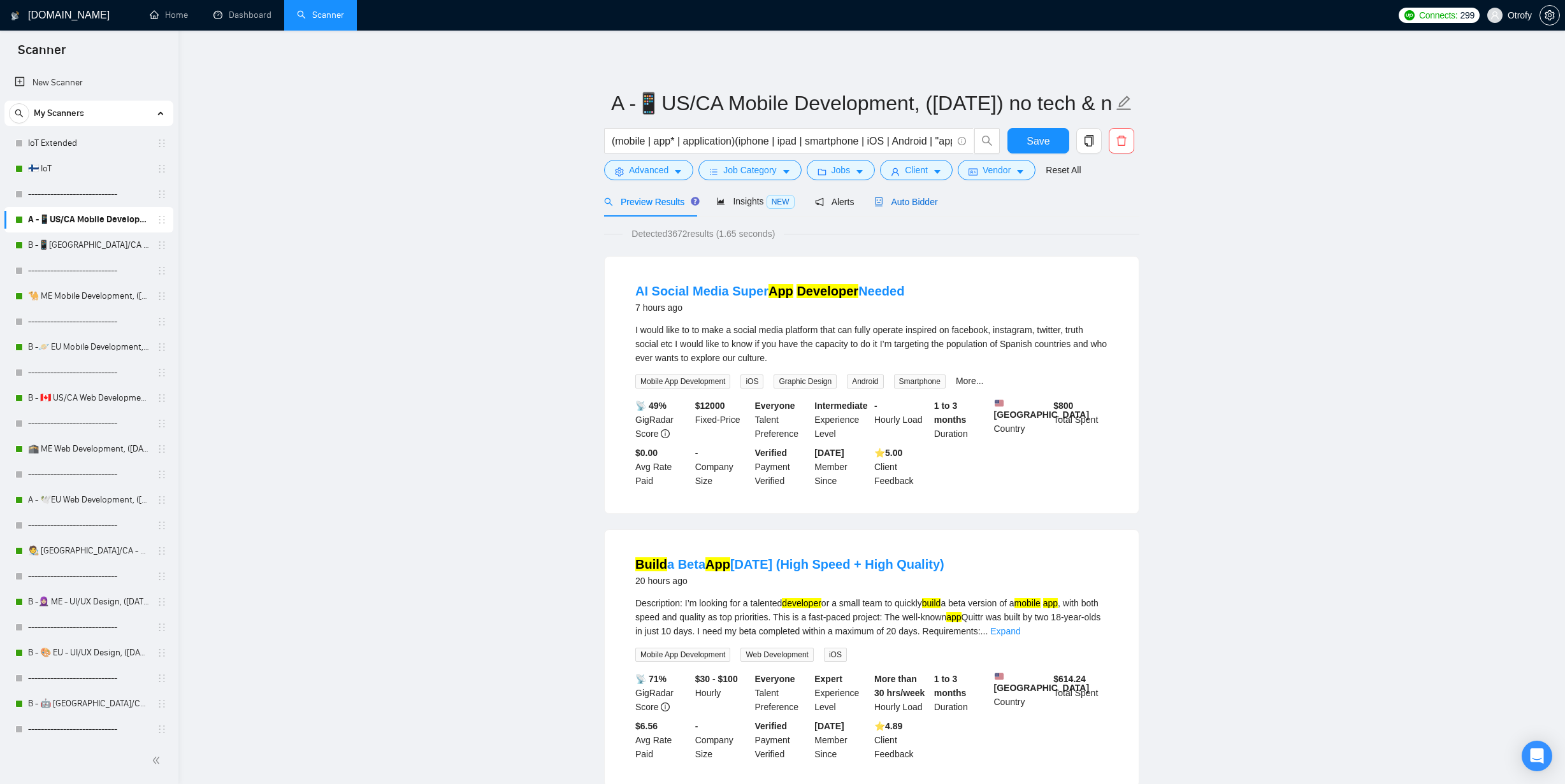
click at [927, 199] on span "Auto Bidder" at bounding box center [905, 201] width 63 height 10
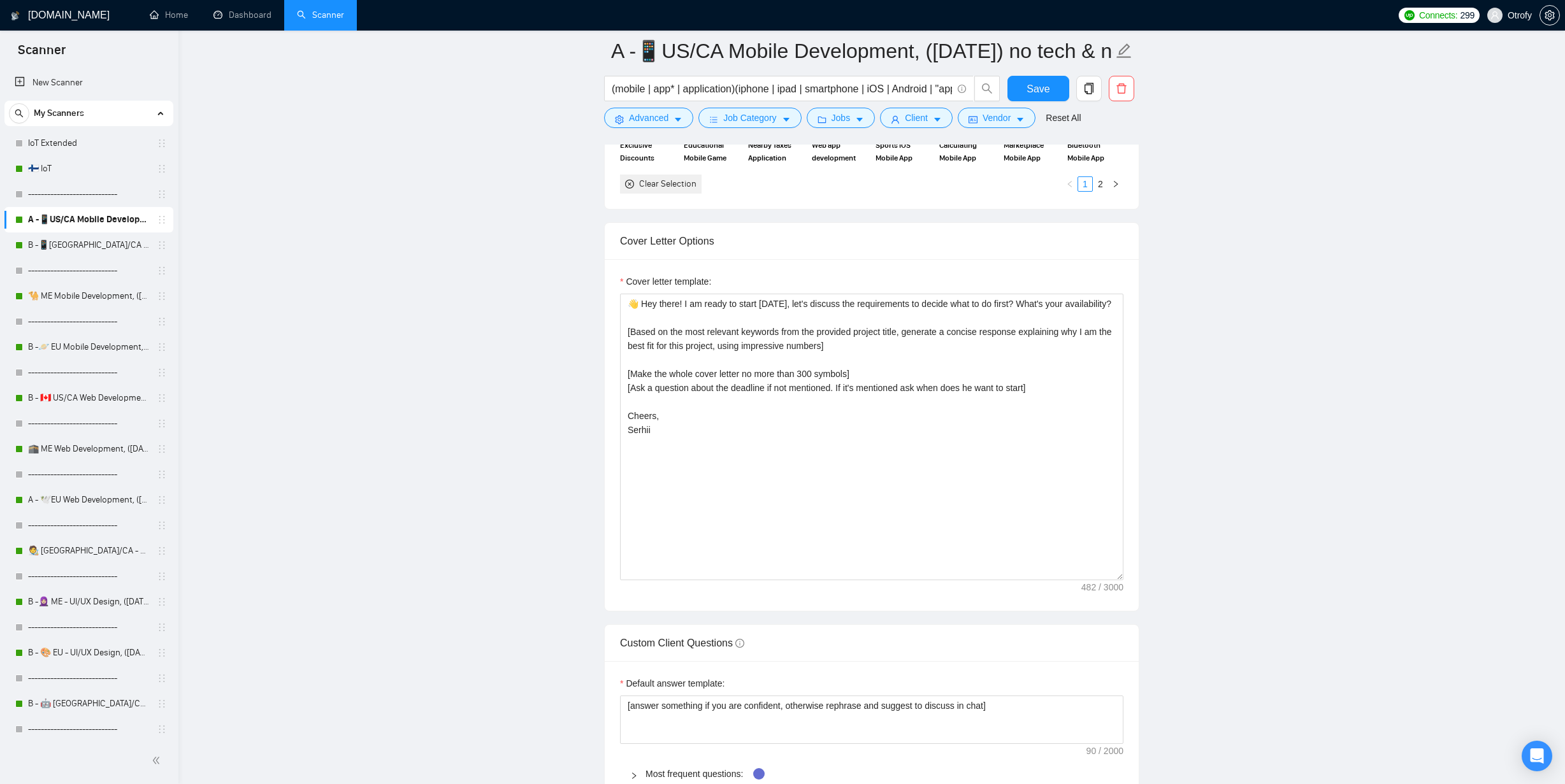
scroll to position [1353, 0]
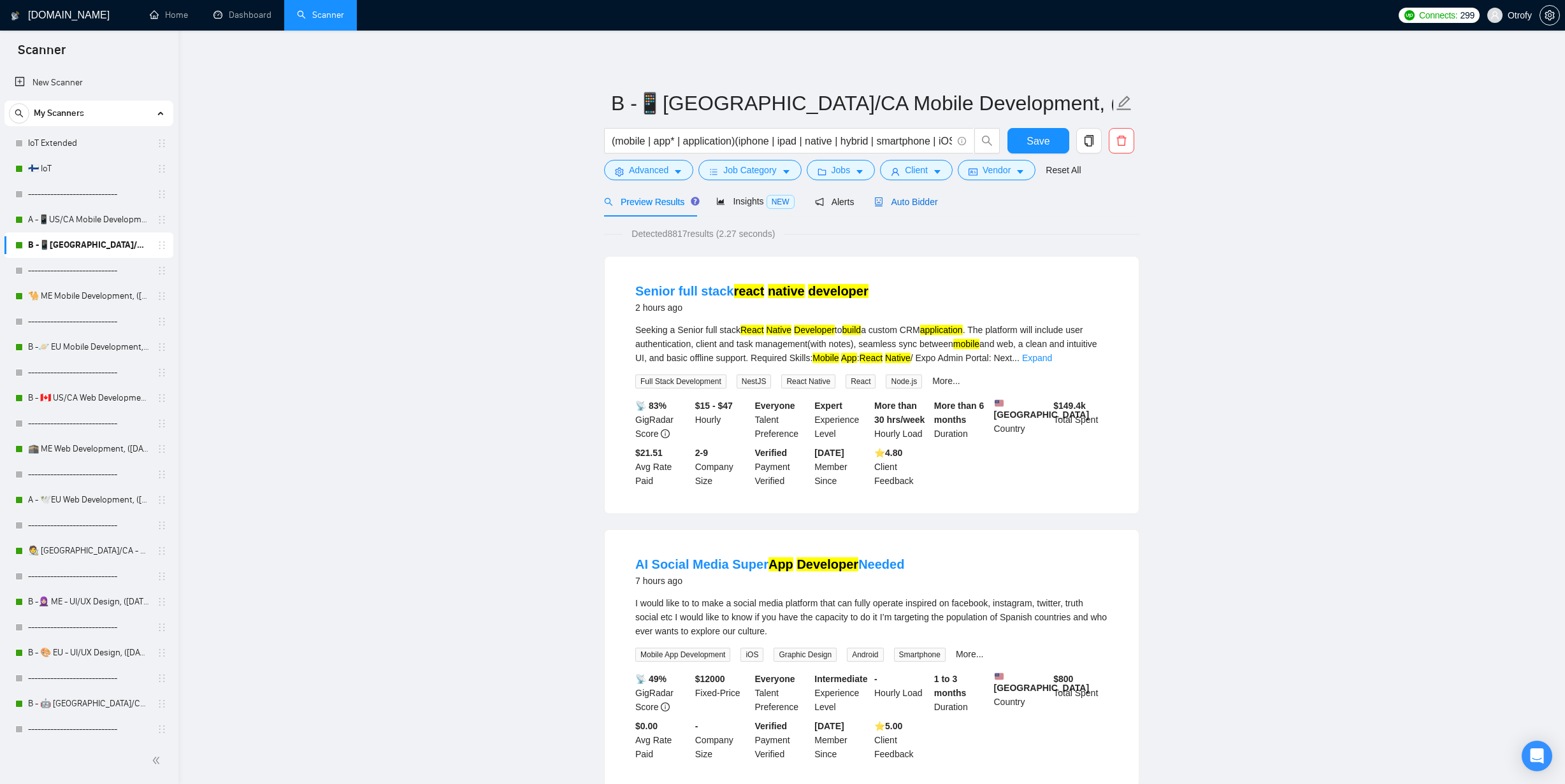
click at [897, 208] on div "Auto Bidder" at bounding box center [905, 202] width 63 height 14
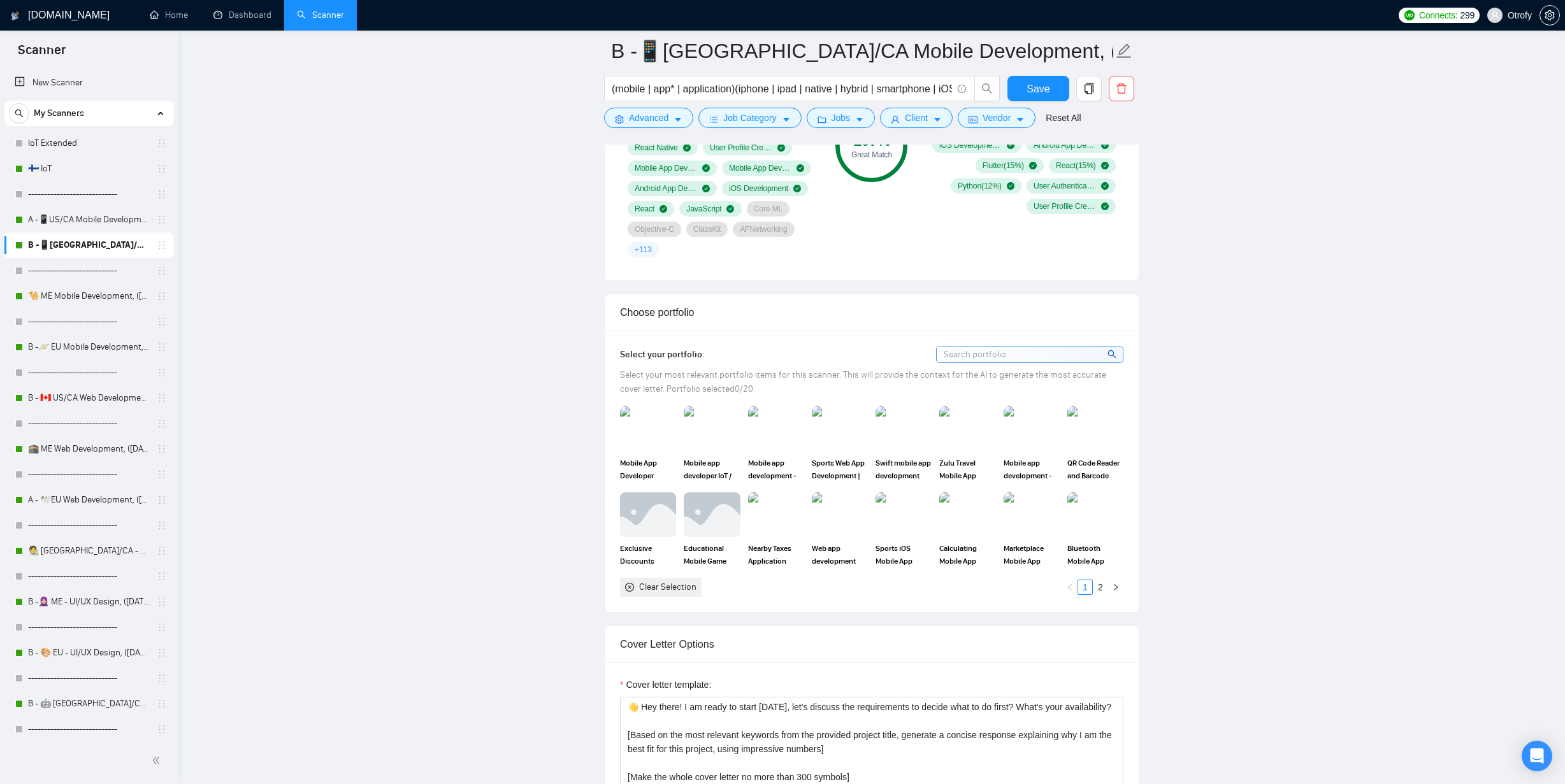
scroll to position [1209, 0]
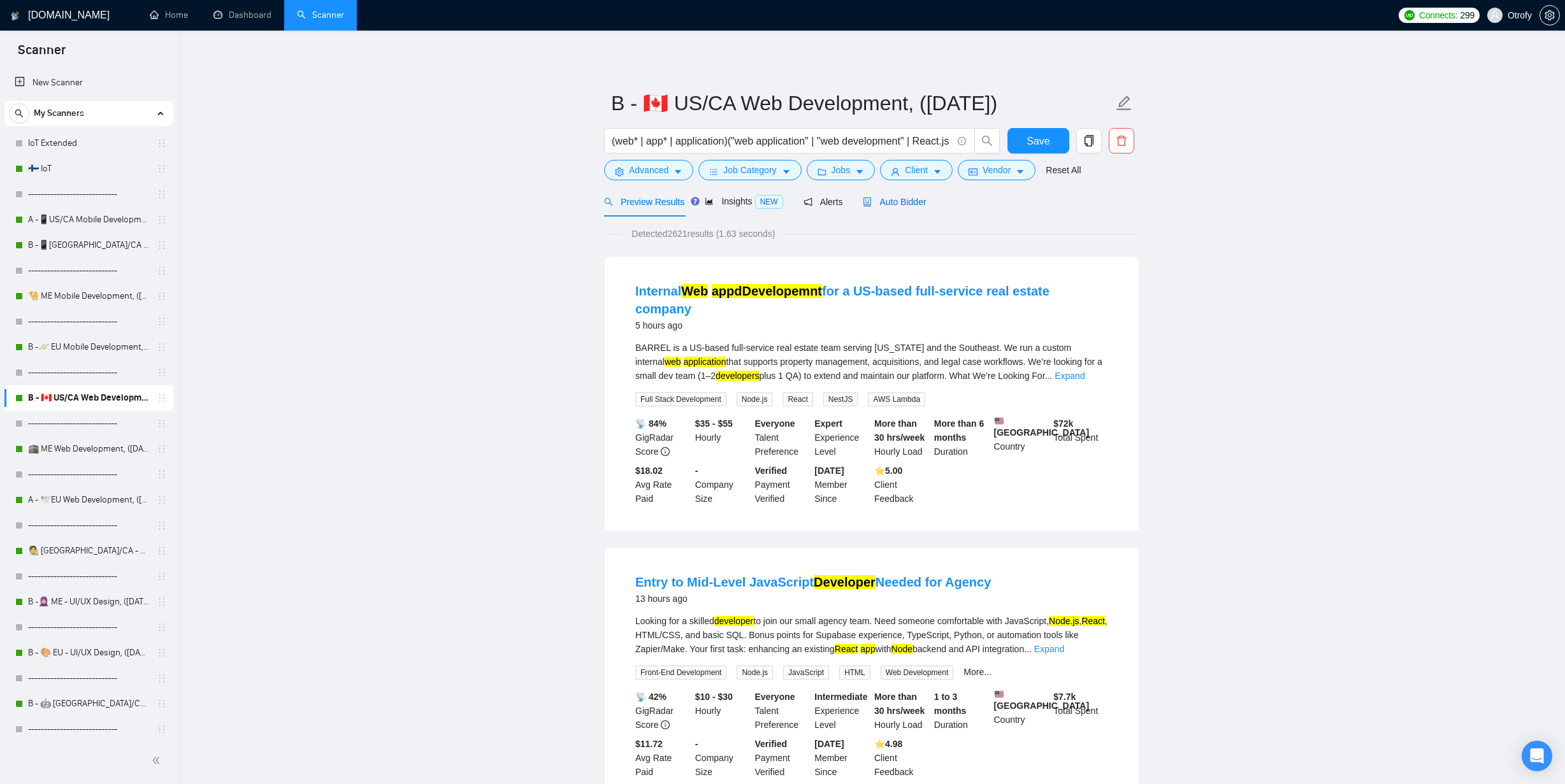
click at [904, 208] on div "Auto Bidder" at bounding box center [894, 202] width 63 height 14
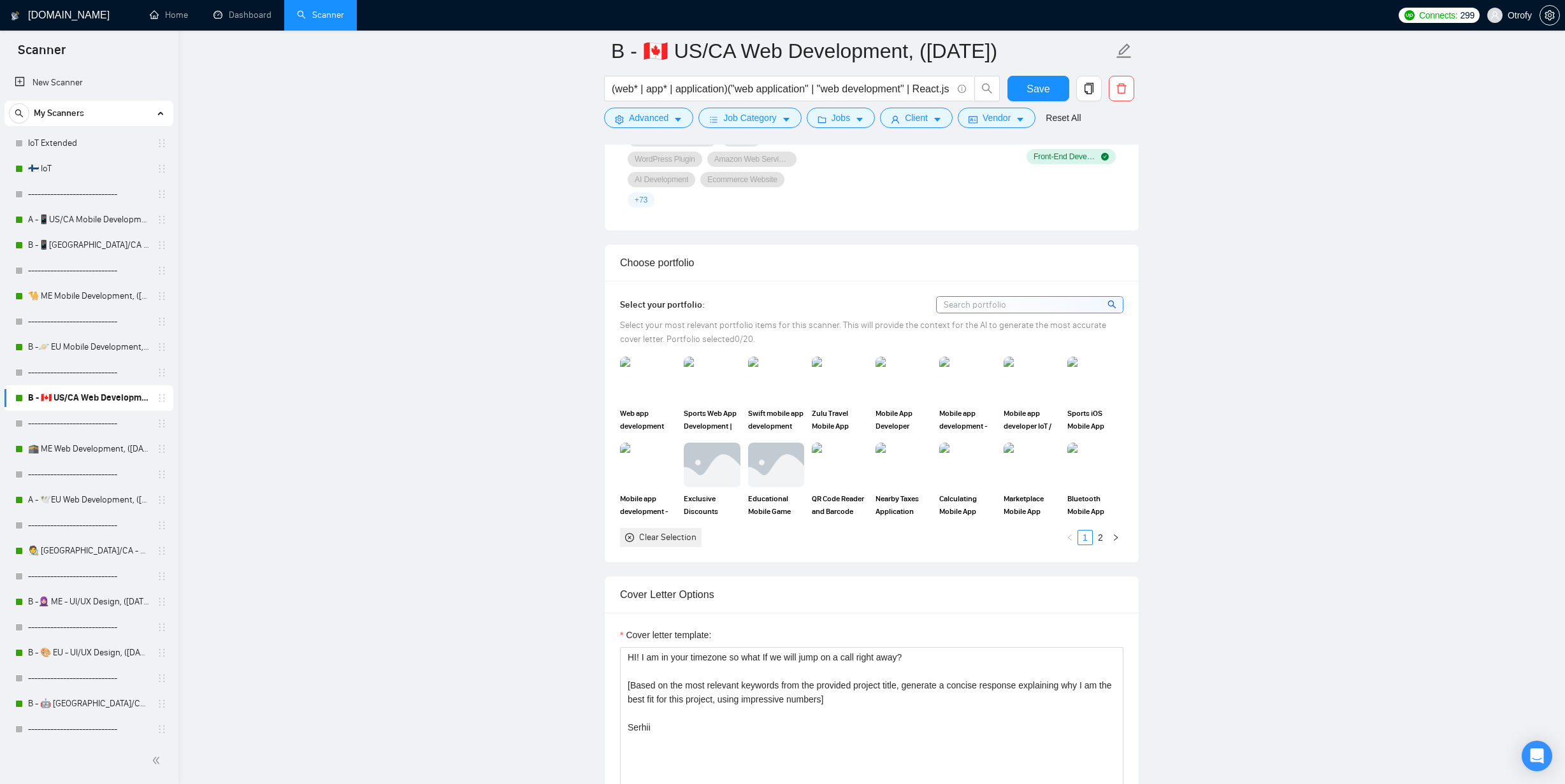
scroll to position [1286, 0]
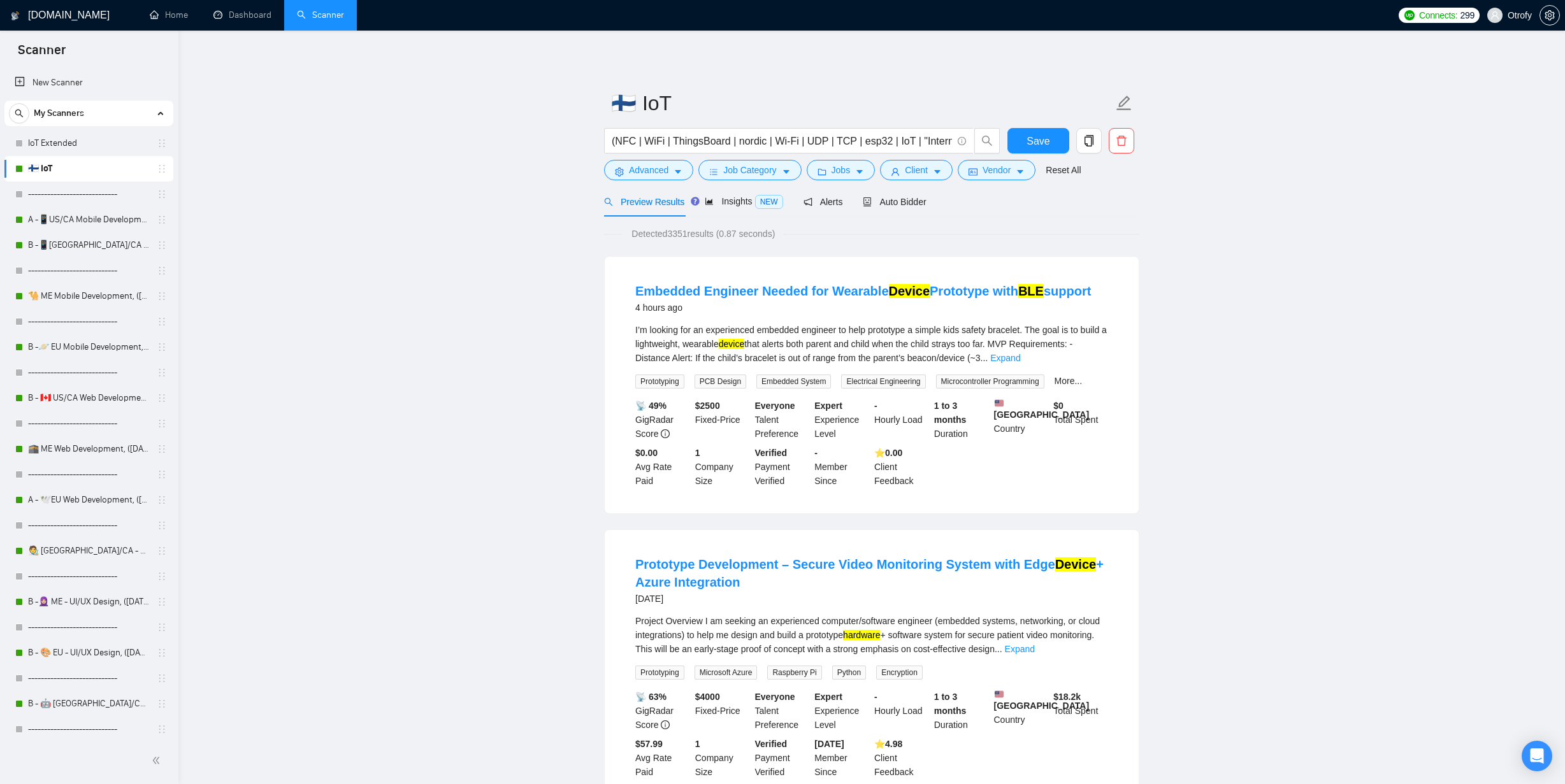
click at [933, 198] on div "Preview Results Insights NEW Alerts Auto Bidder" at bounding box center [871, 201] width 535 height 30
click at [919, 201] on span "Auto Bidder" at bounding box center [905, 201] width 63 height 10
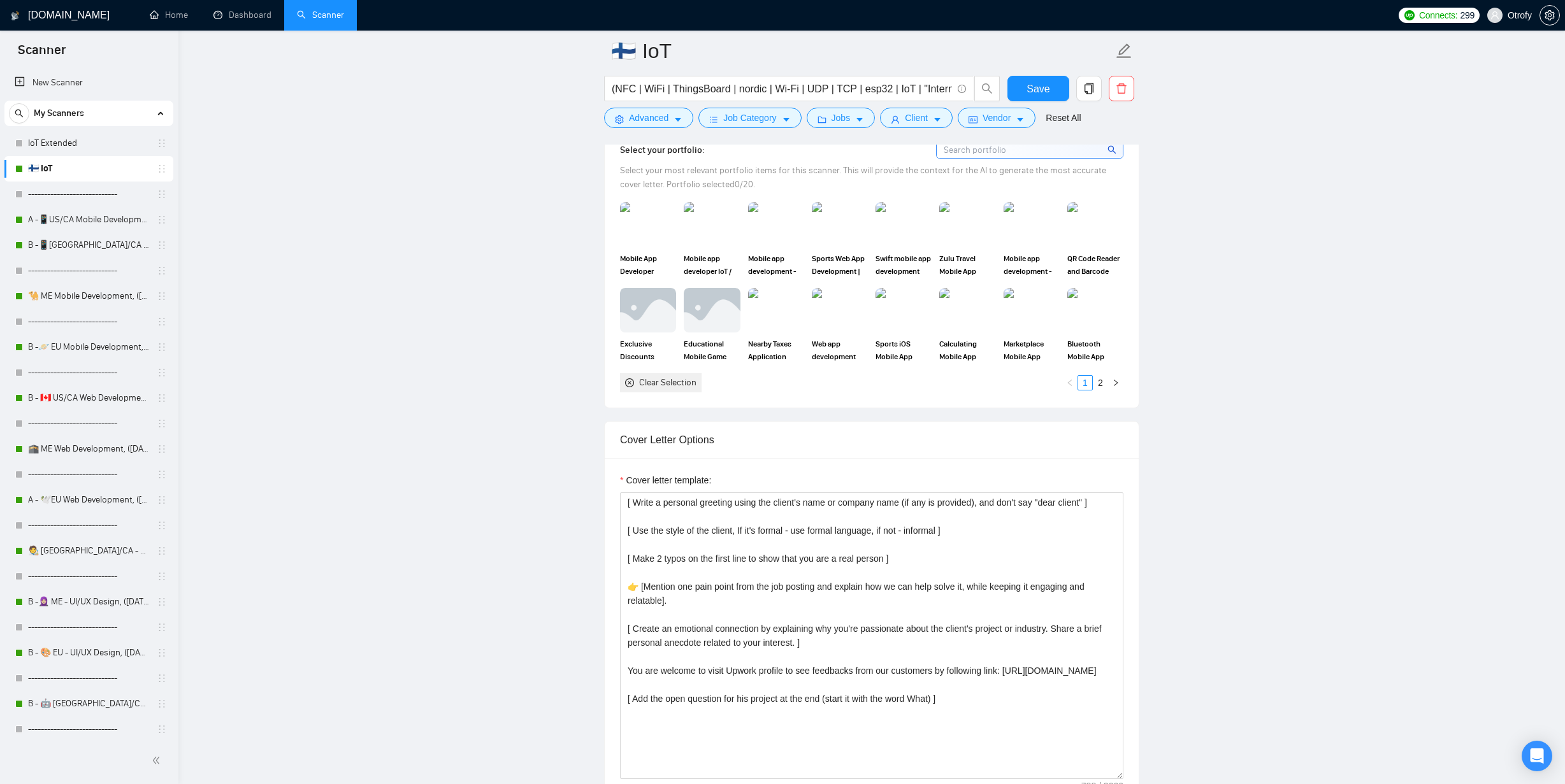
scroll to position [1289, 0]
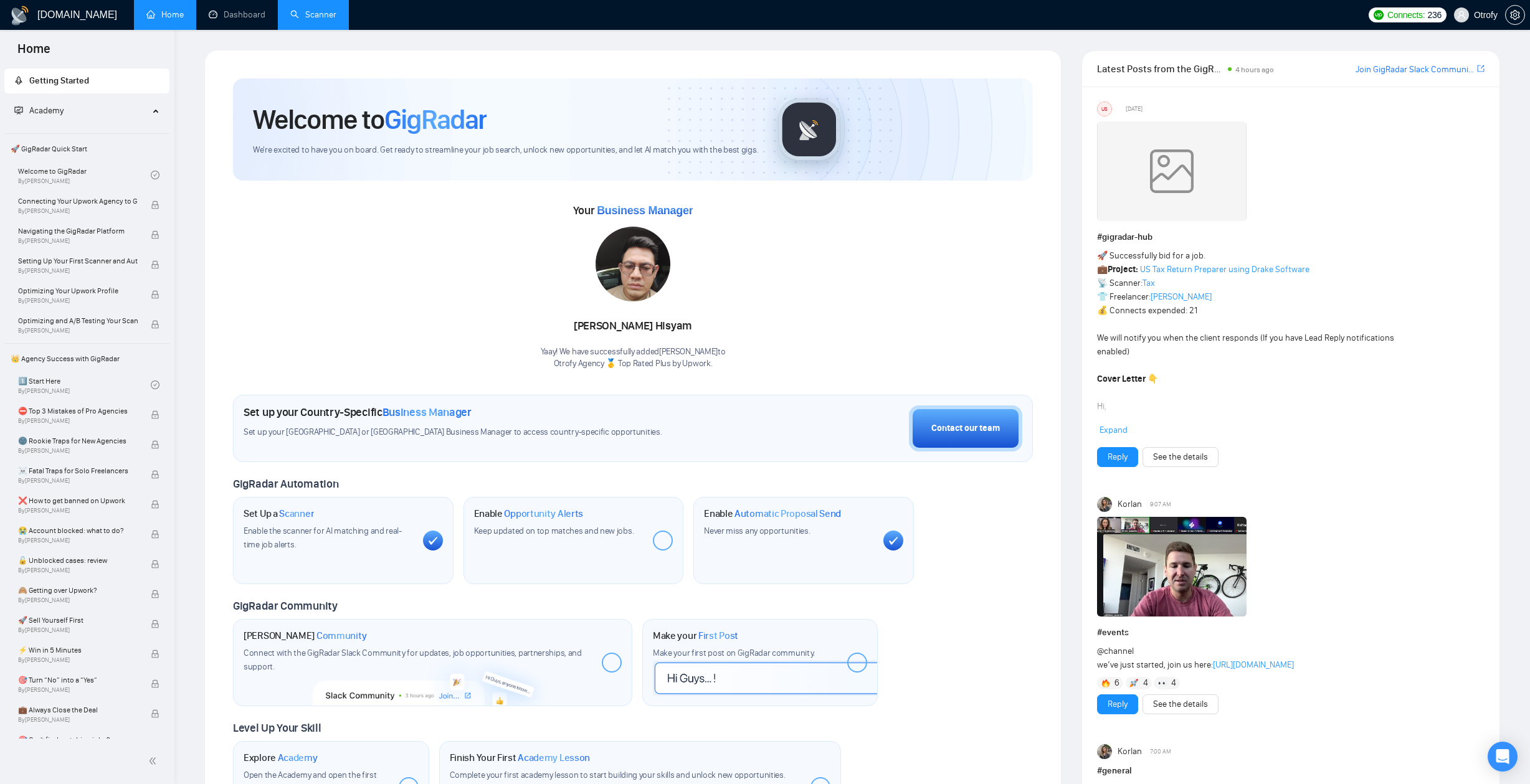
click at [315, 14] on link "Scanner" at bounding box center [314, 15] width 46 height 11
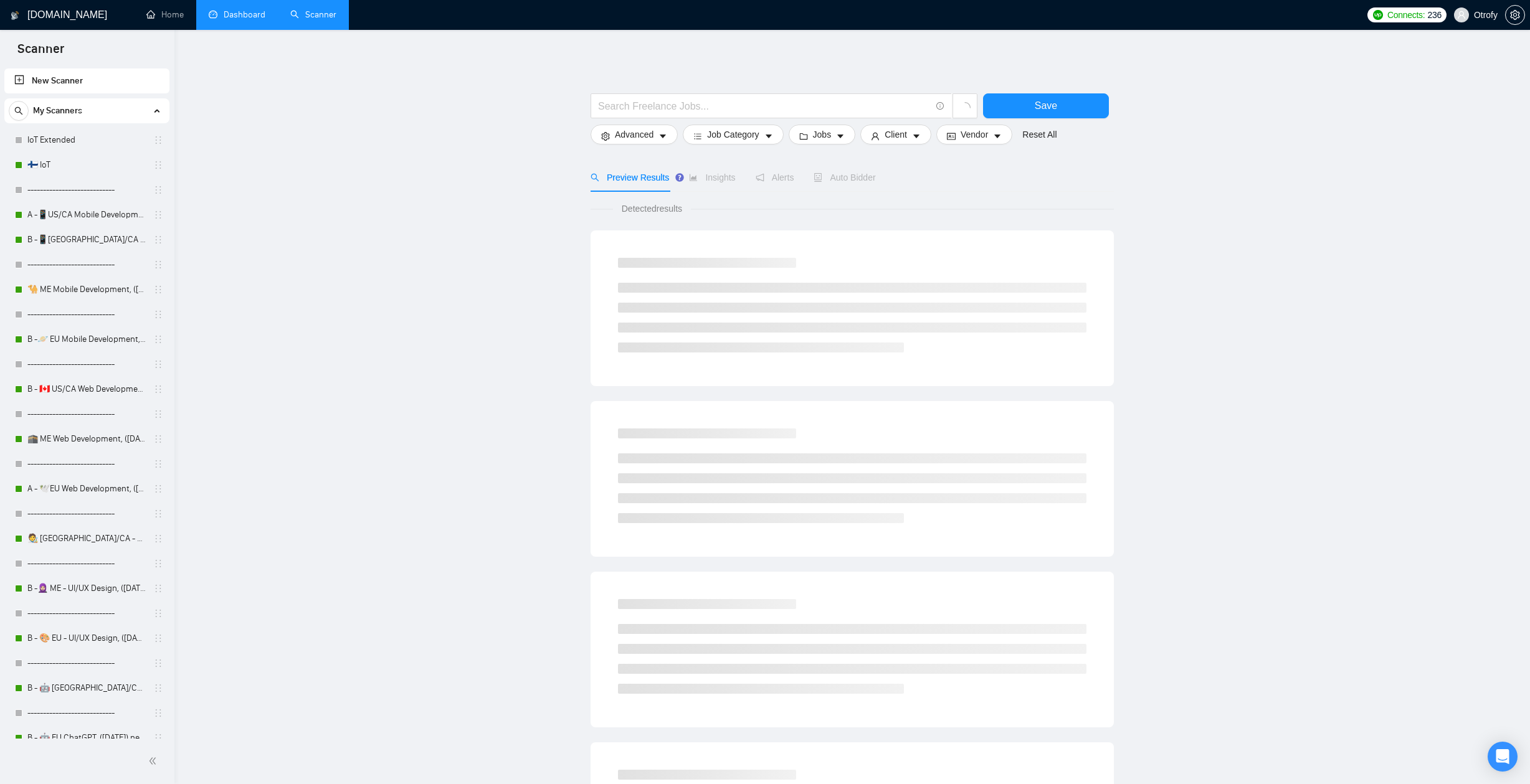
click at [254, 13] on link "Dashboard" at bounding box center [237, 15] width 57 height 11
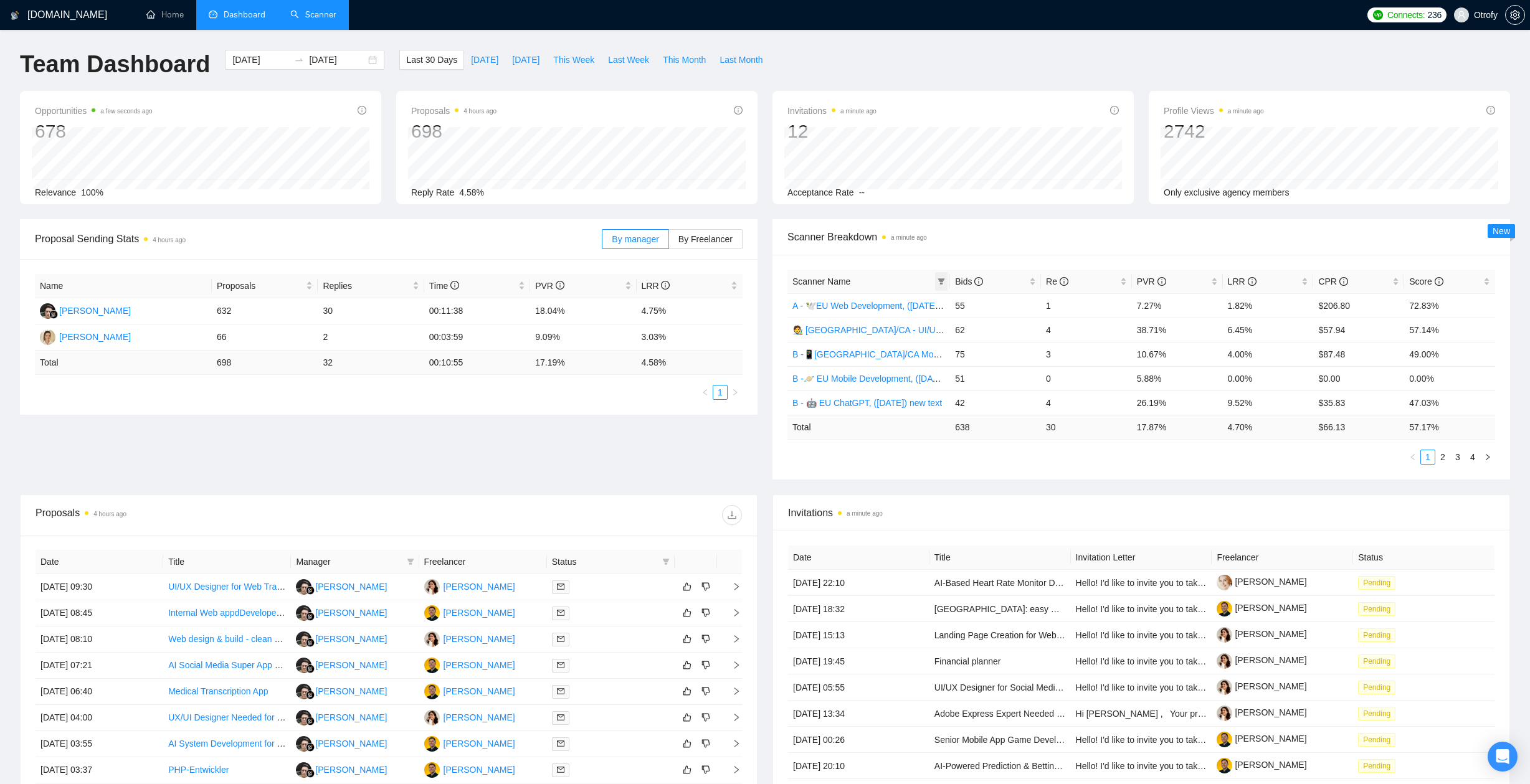
click at [939, 280] on icon "filter" at bounding box center [941, 281] width 7 height 7
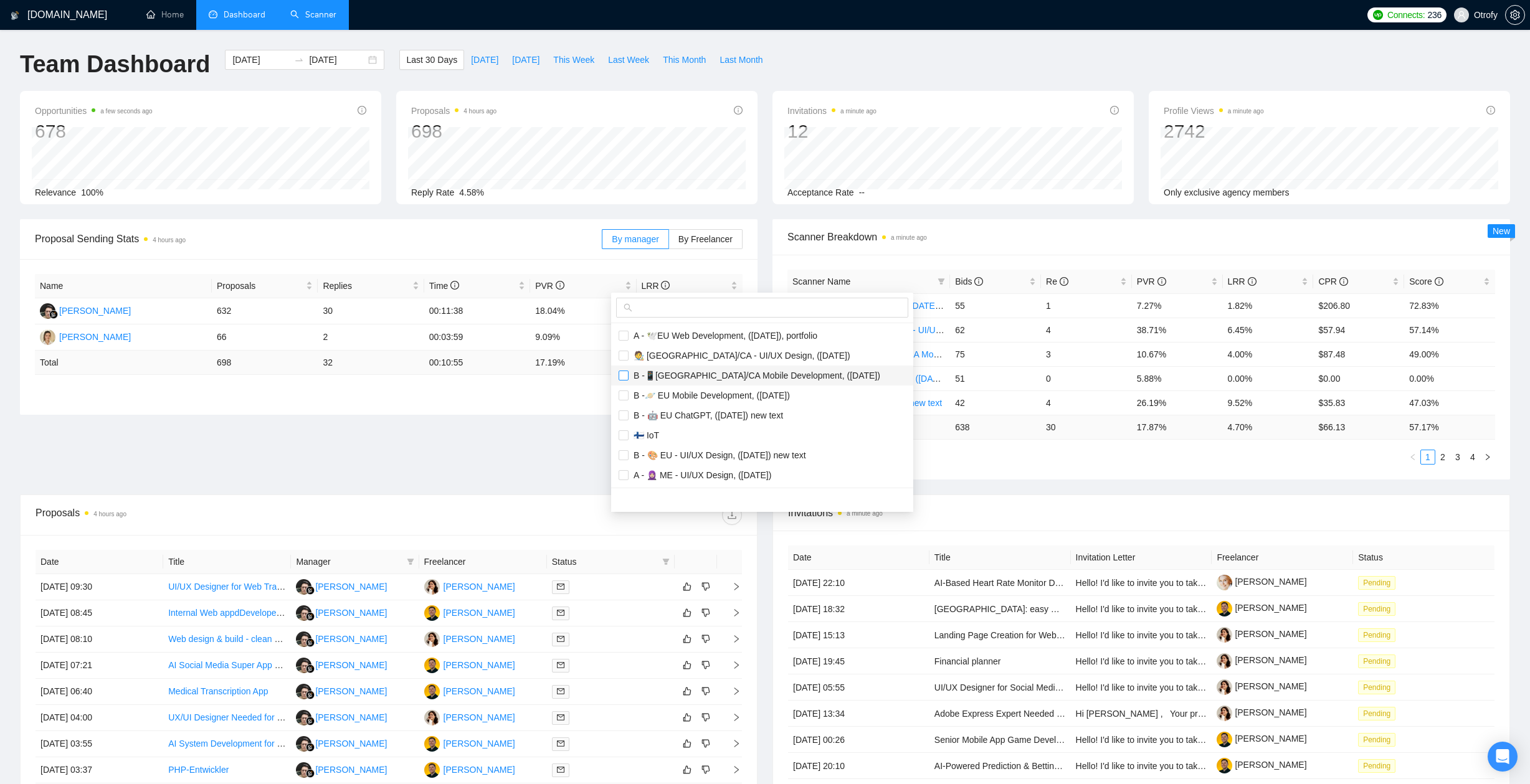
click at [623, 374] on input "checkbox" at bounding box center [623, 375] width 10 height 10
checkbox input "true"
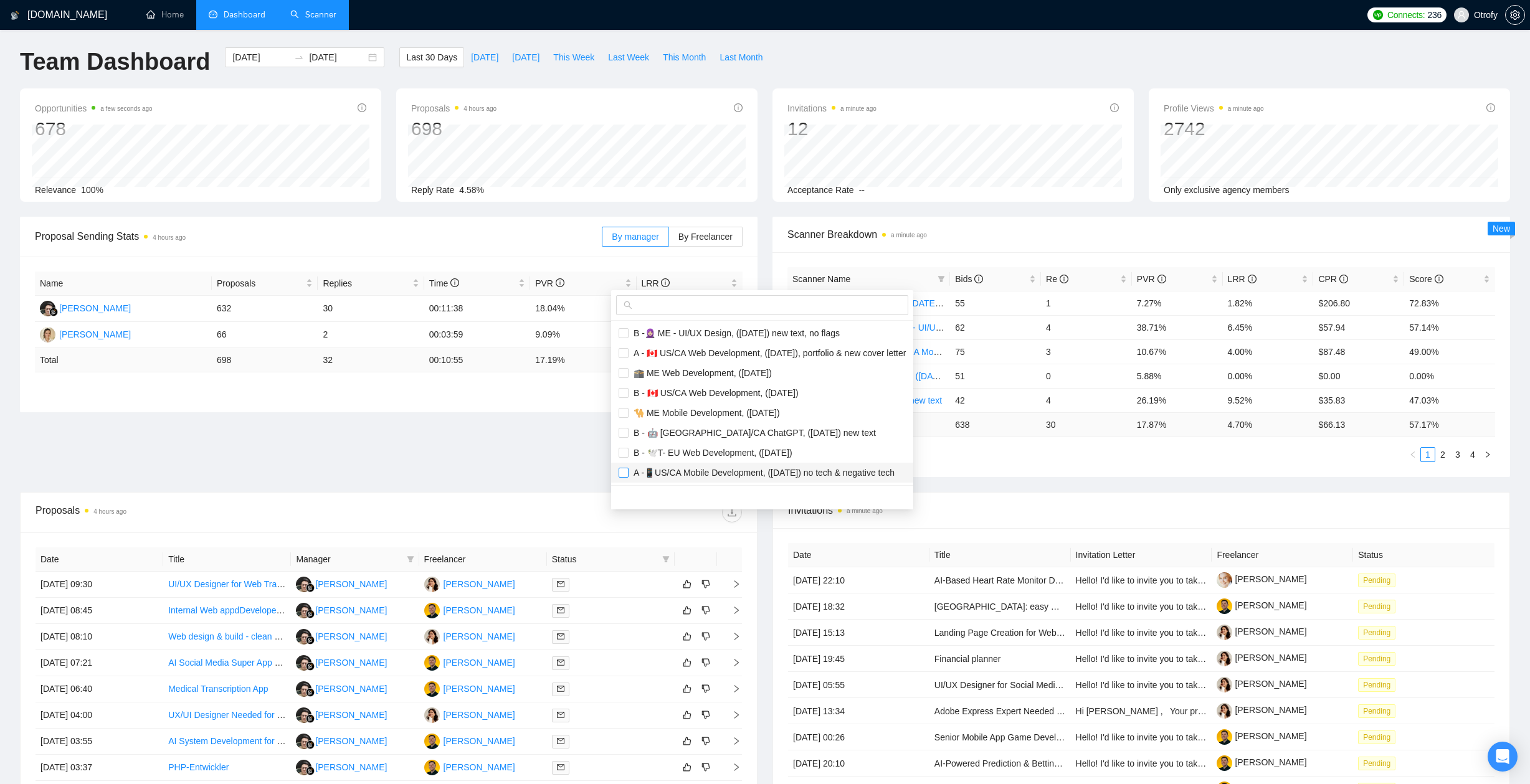
click at [621, 473] on input "checkbox" at bounding box center [623, 472] width 10 height 10
checkbox input "true"
click at [543, 466] on main "Team Dashboard [DATE] [DATE] Last 30 Days [DATE] [DATE] This Week Last Week Thi…" at bounding box center [765, 468] width 1490 height 841
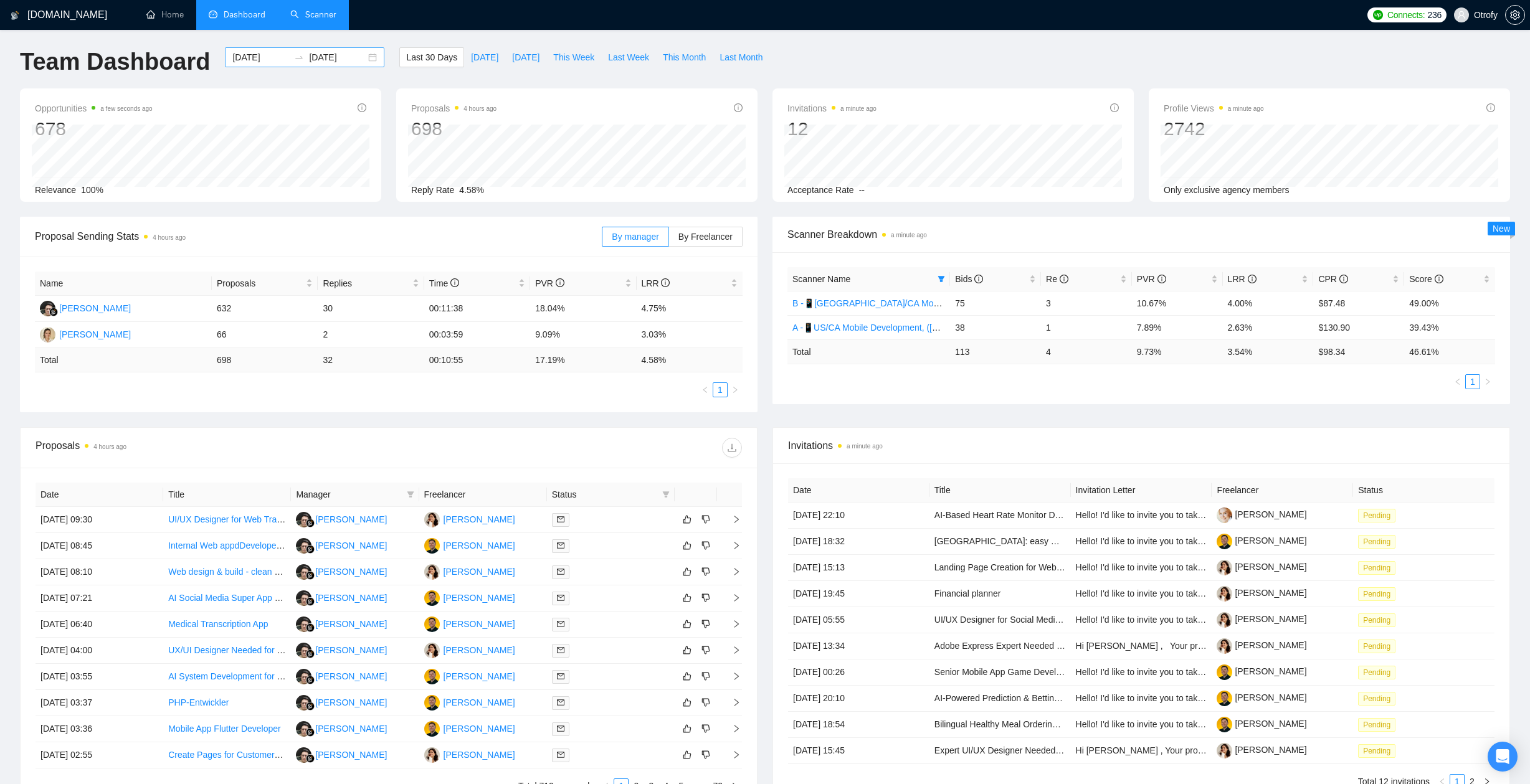
click at [361, 57] on div "[DATE] [DATE]" at bounding box center [304, 57] width 159 height 20
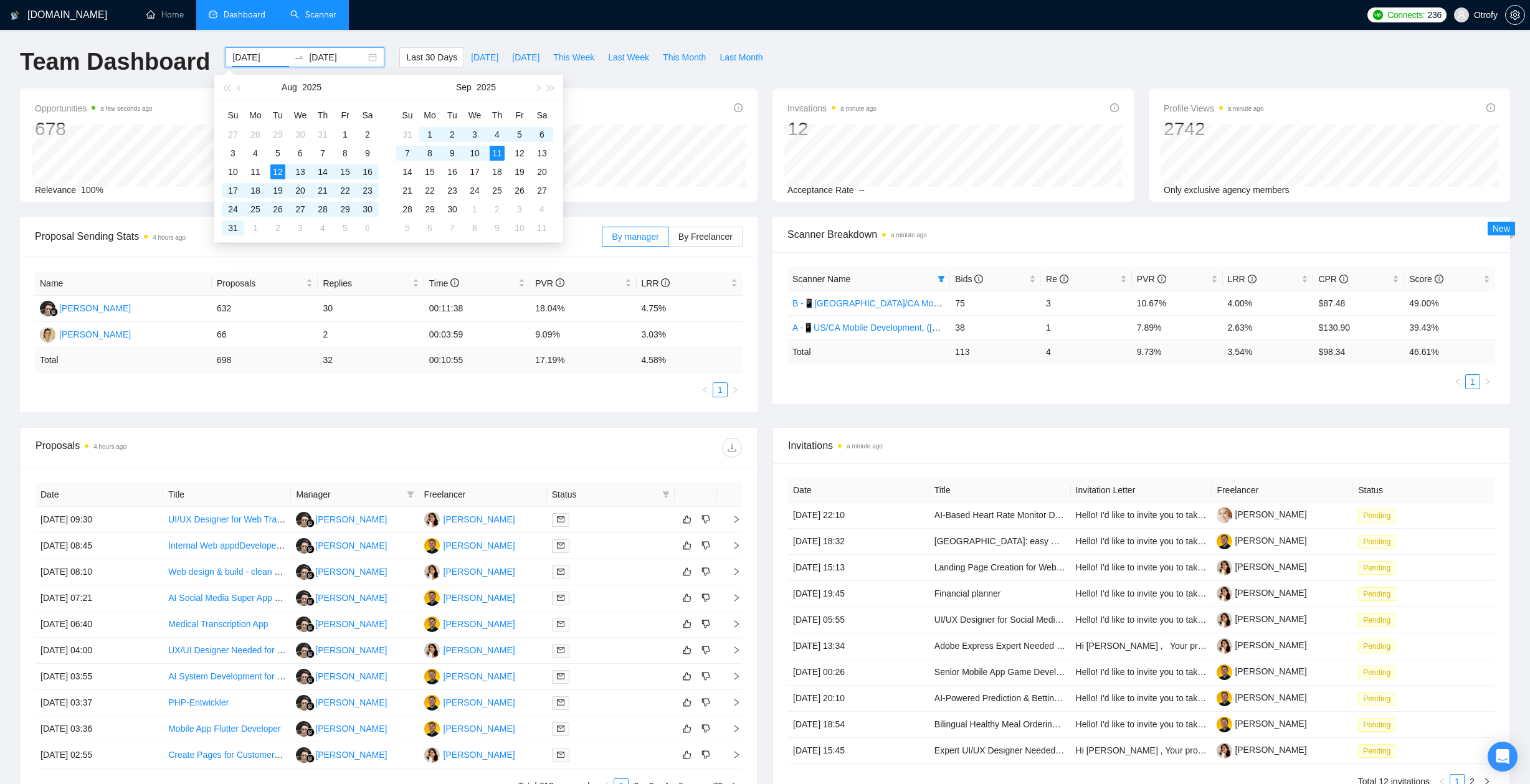
click at [689, 422] on div "Proposal Sending Stats 4 hours ago By manager By Freelancer Name Proposals Repl…" at bounding box center [765, 321] width 1505 height 211
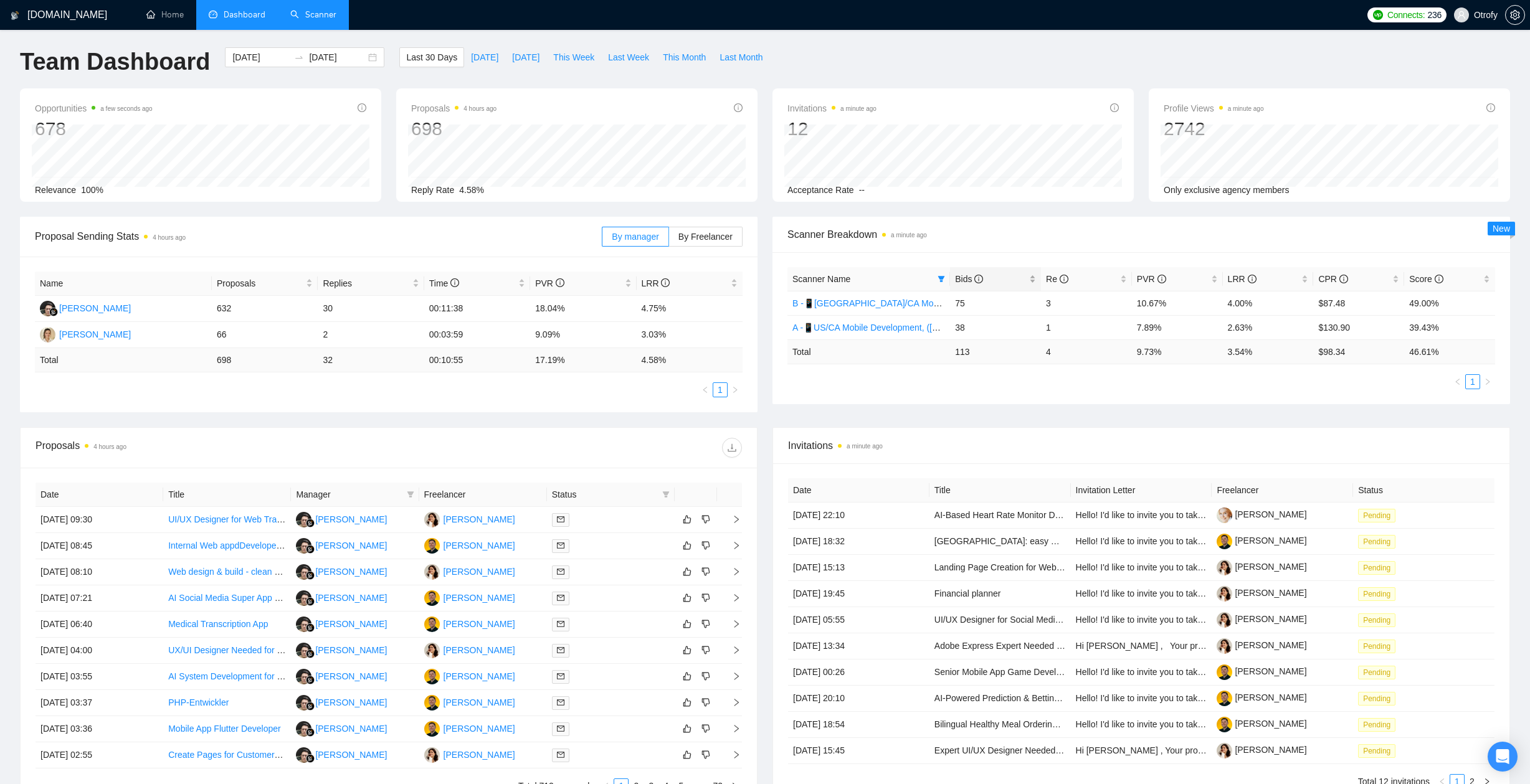
click at [1033, 278] on div "Bids" at bounding box center [995, 278] width 81 height 14
click at [364, 59] on div "[DATE] [DATE]" at bounding box center [304, 57] width 159 height 20
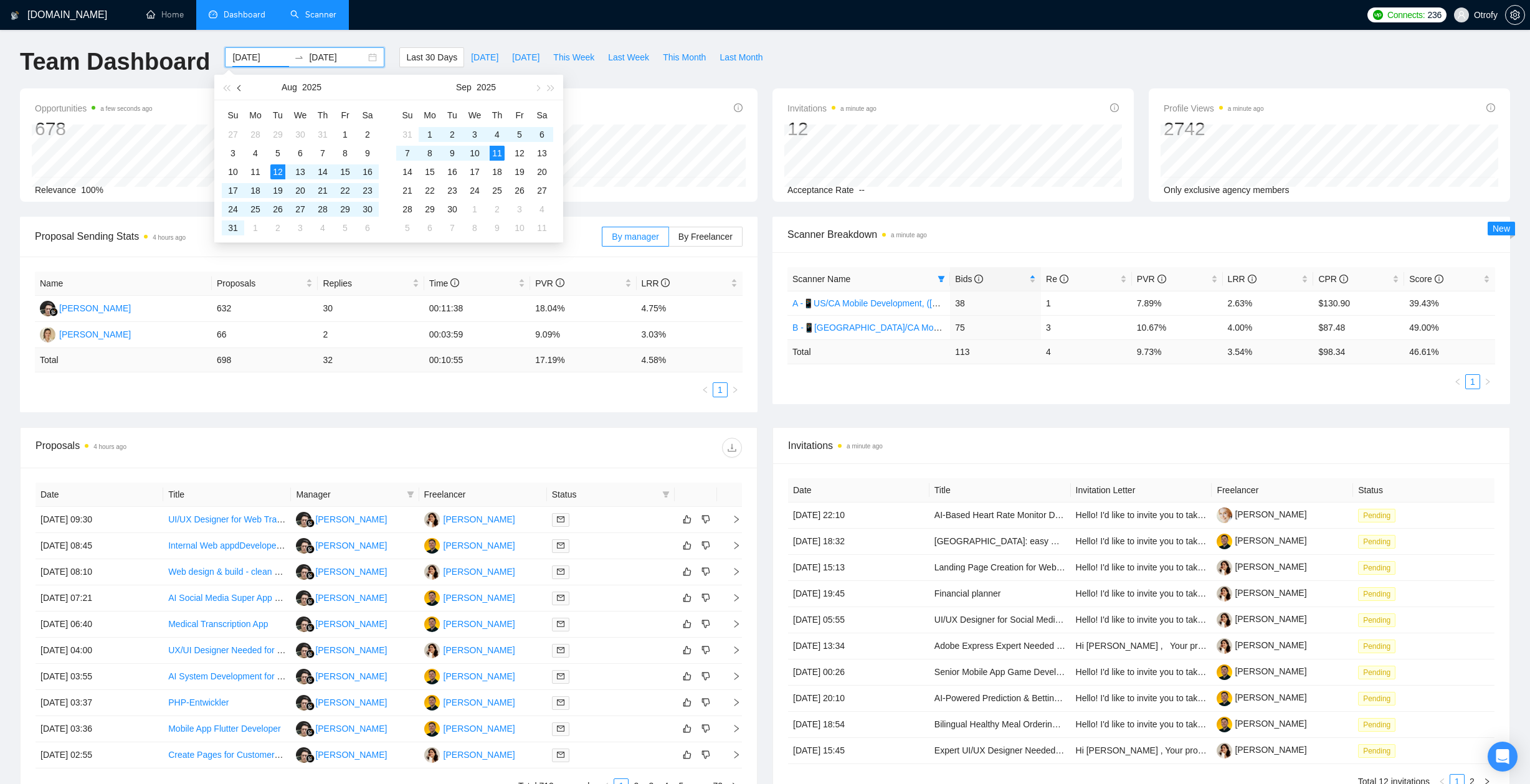
click at [241, 88] on span "button" at bounding box center [240, 87] width 6 height 6
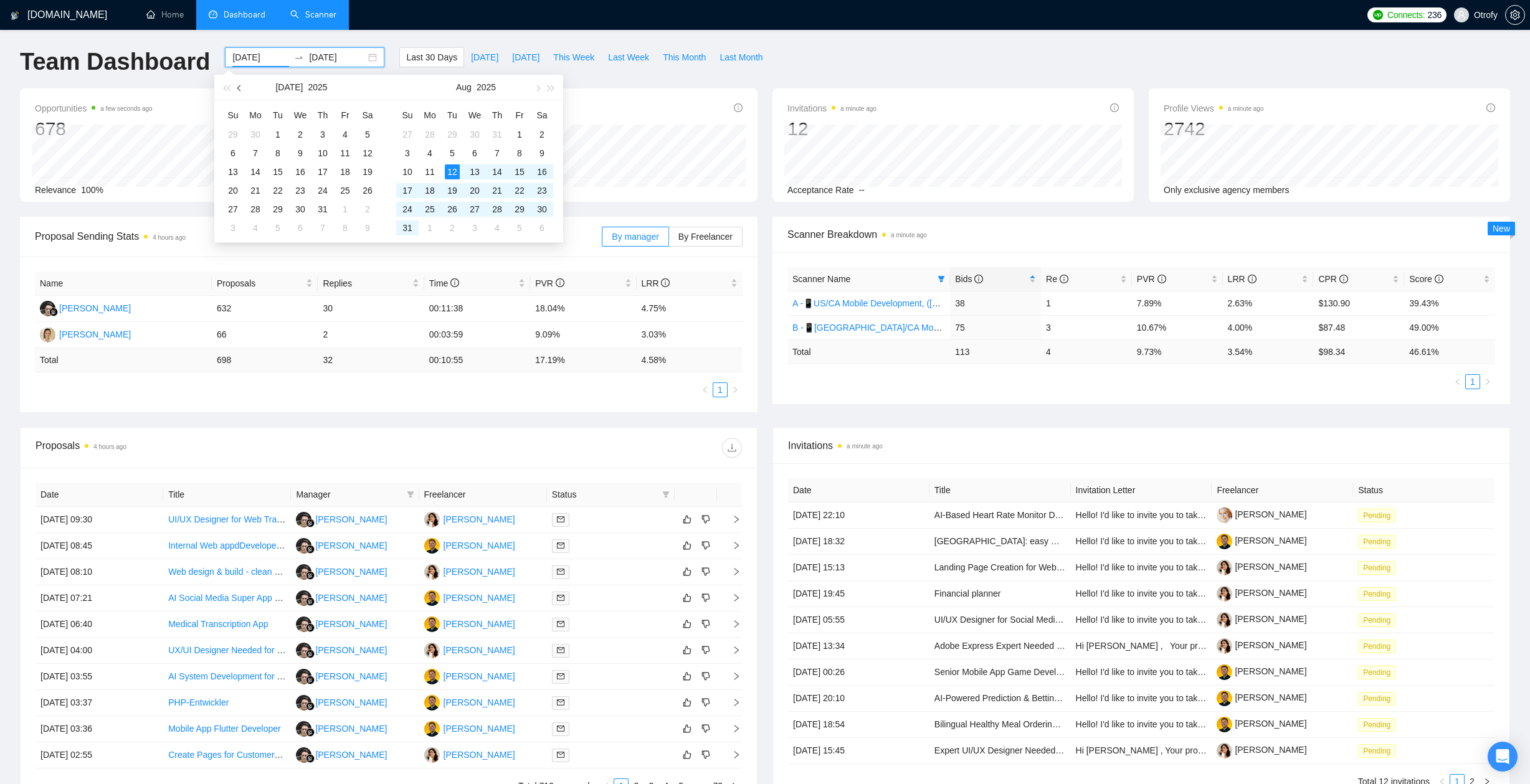
click at [241, 88] on span "button" at bounding box center [240, 87] width 6 height 6
drag, startPoint x: 241, startPoint y: 88, endPoint x: 1038, endPoint y: 82, distance: 797.0
click at [1038, 82] on body "[DOMAIN_NAME] Home Dashboard Scanner Connects: 236 Otrofy Team Dashboard [DATE]…" at bounding box center [765, 389] width 1530 height 784
click at [240, 89] on span "button" at bounding box center [240, 87] width 6 height 6
type input "[DATE]"
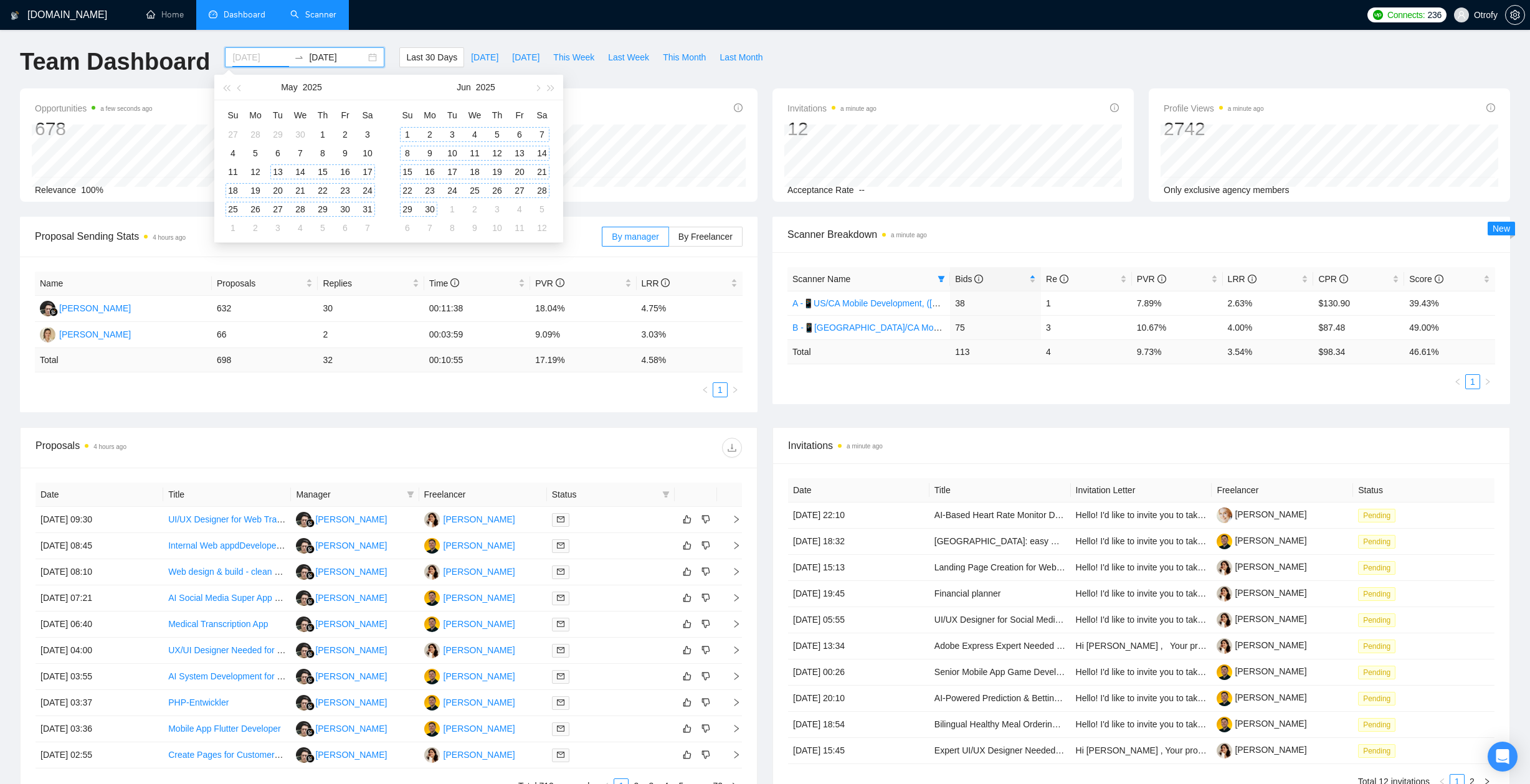
click at [279, 170] on div "13" at bounding box center [277, 172] width 15 height 15
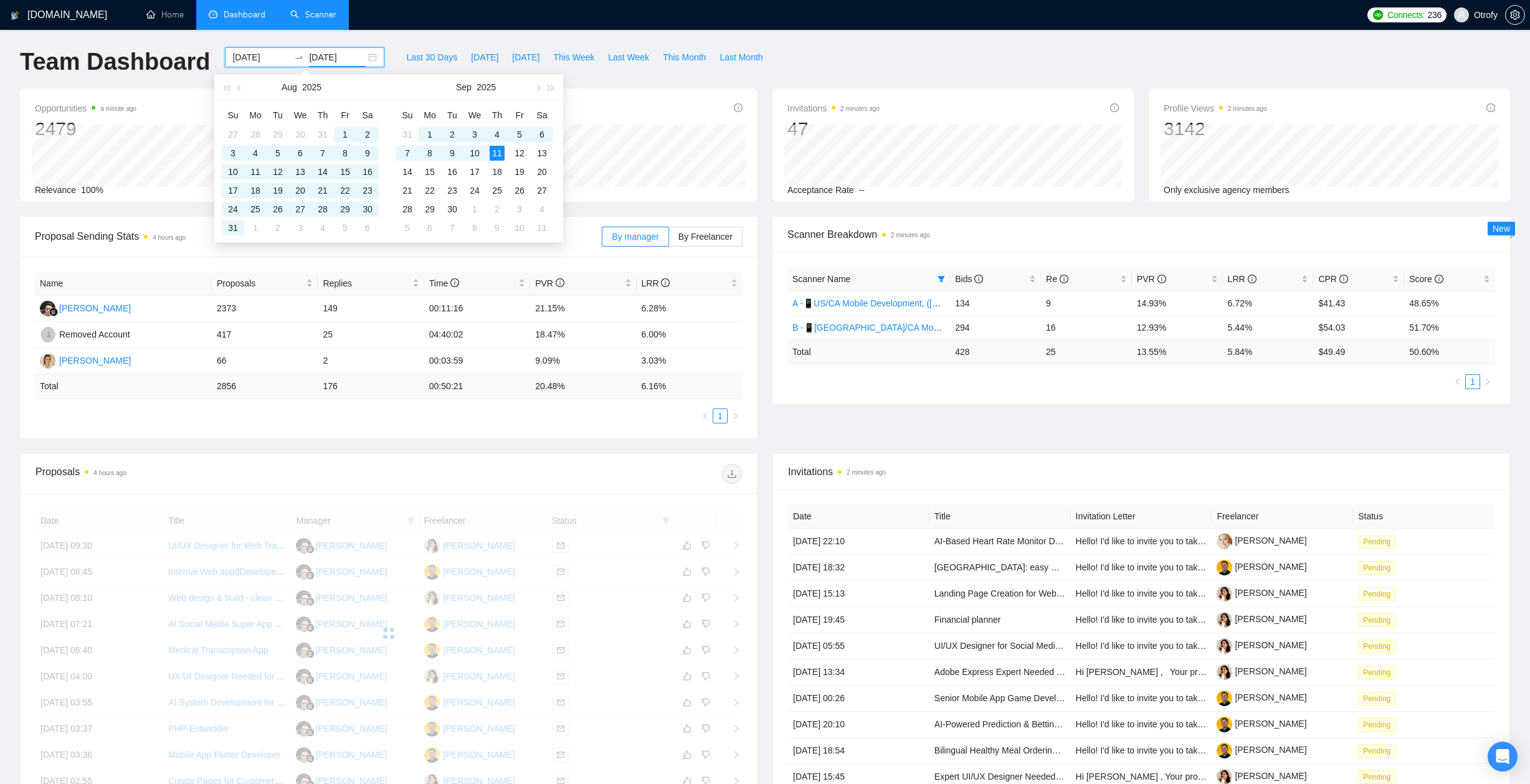
type input "[DATE]"
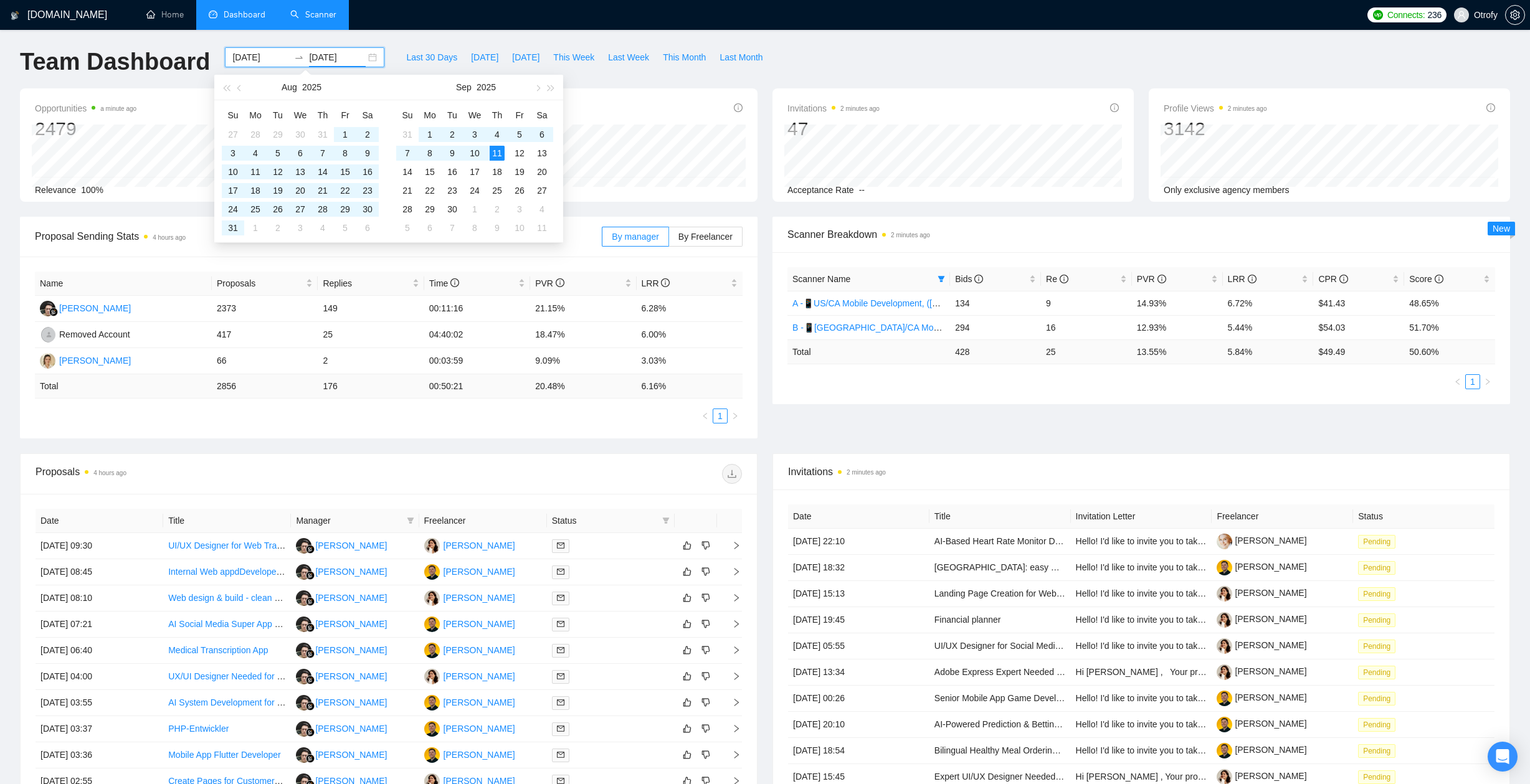
click at [766, 372] on div "Scanner Breakdown 2 minutes ago Scanner Name Bids Re PVR LRR CPR Score A -📱US/C…" at bounding box center [1140, 310] width 752 height 187
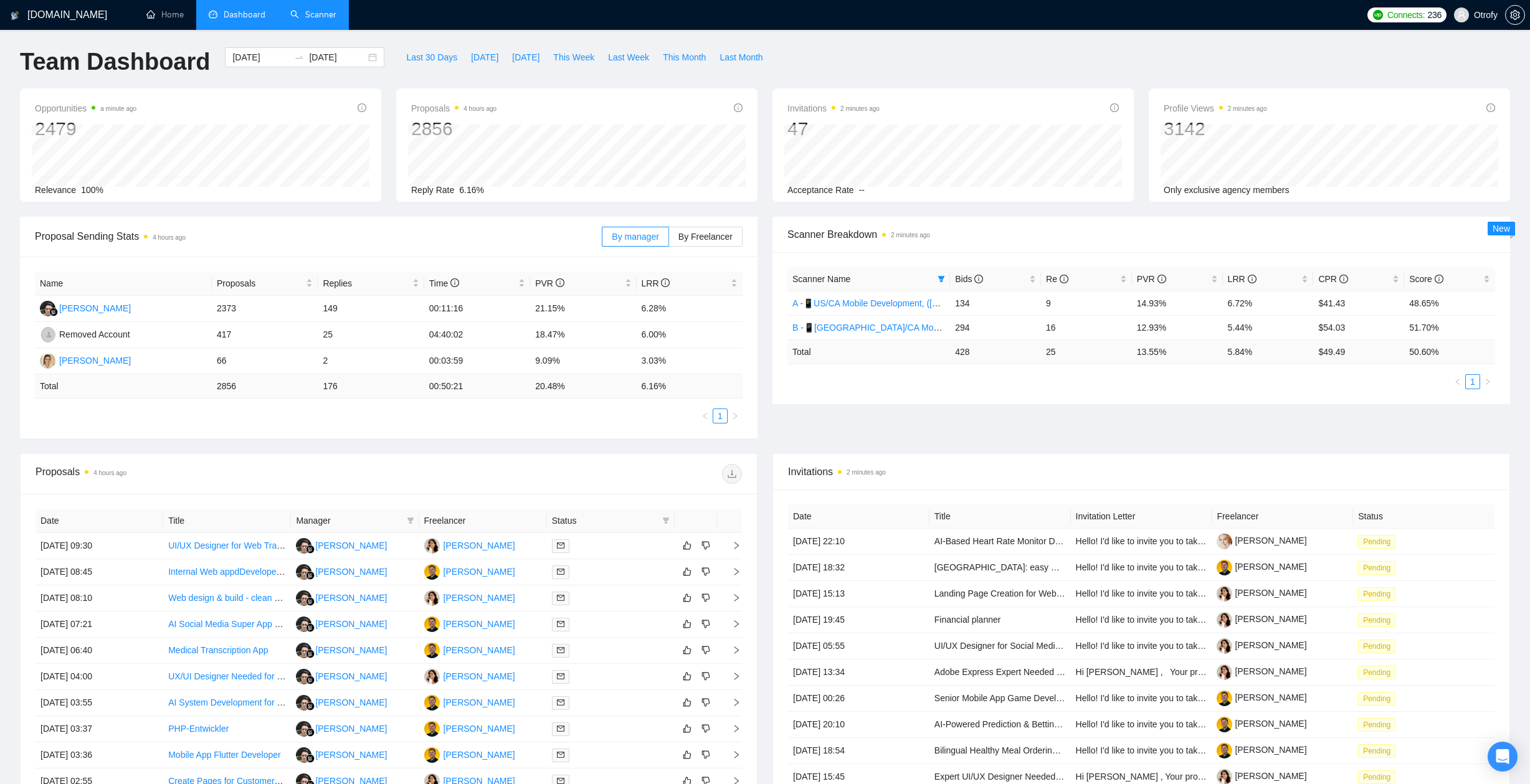
click at [767, 313] on div "Scanner Breakdown 2 minutes ago Scanner Name Bids Re PVR LRR CPR Score A -📱US/C…" at bounding box center [1140, 310] width 752 height 187
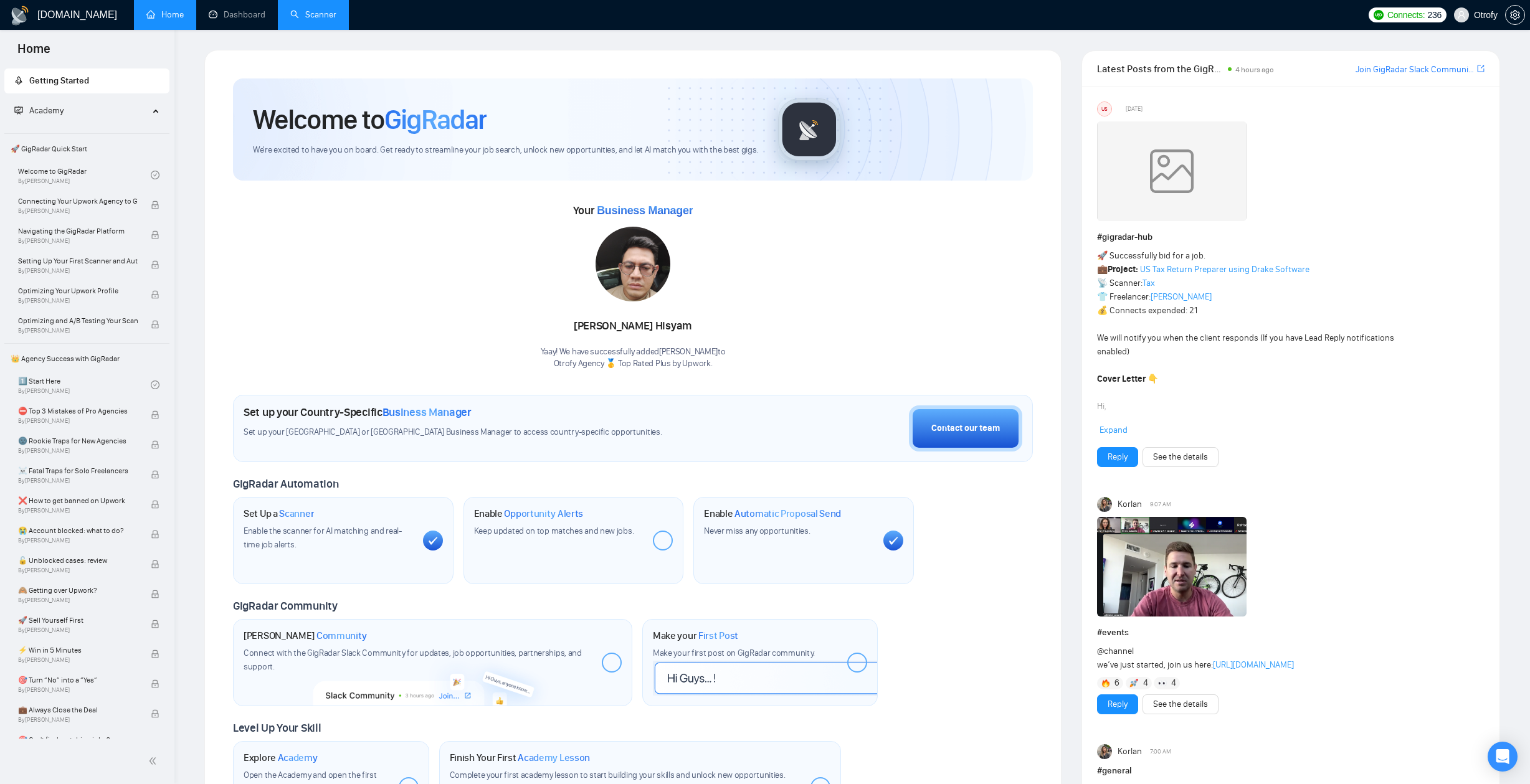
click at [322, 9] on link "Scanner" at bounding box center [314, 15] width 46 height 11
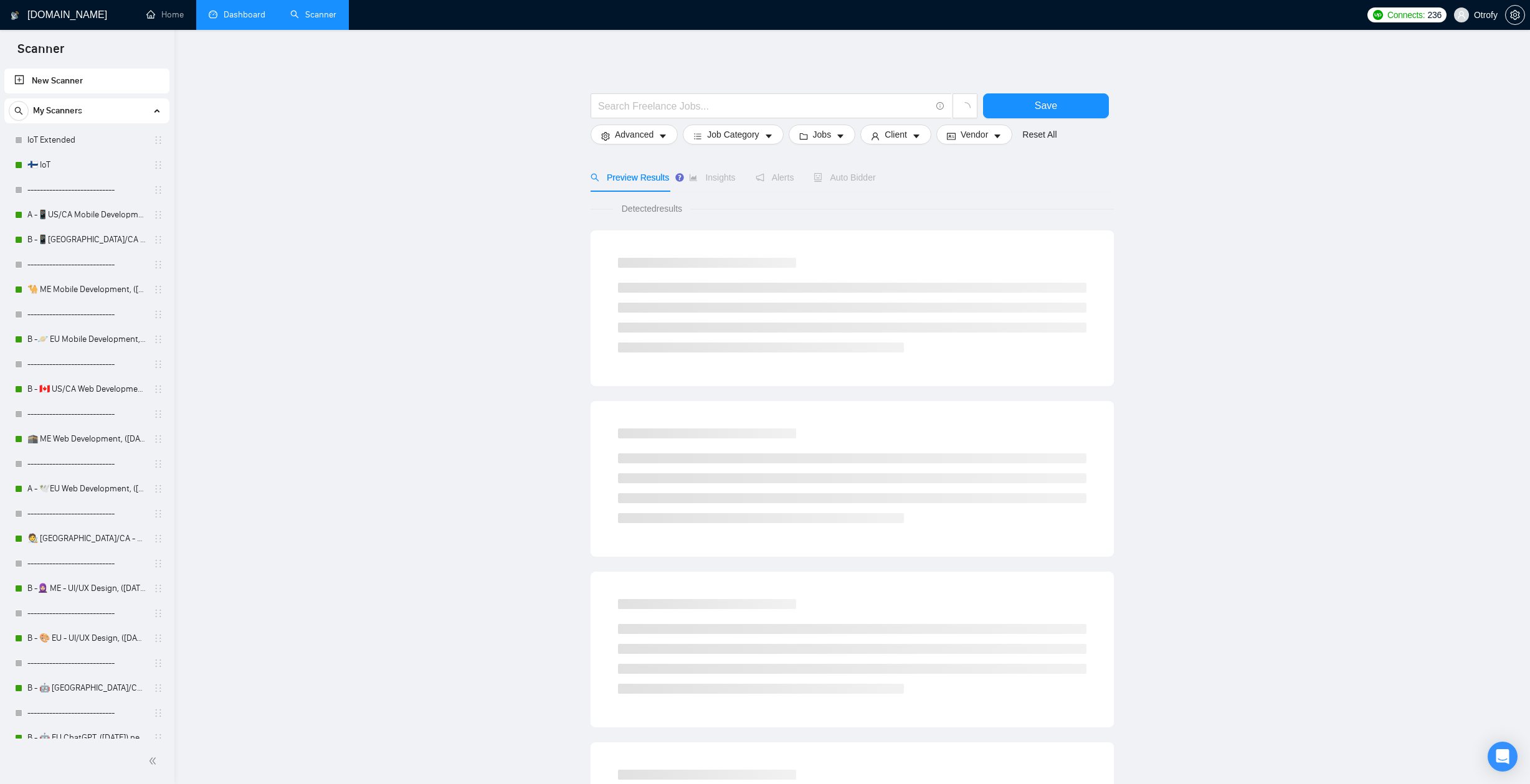
click at [263, 20] on link "Dashboard" at bounding box center [237, 15] width 57 height 11
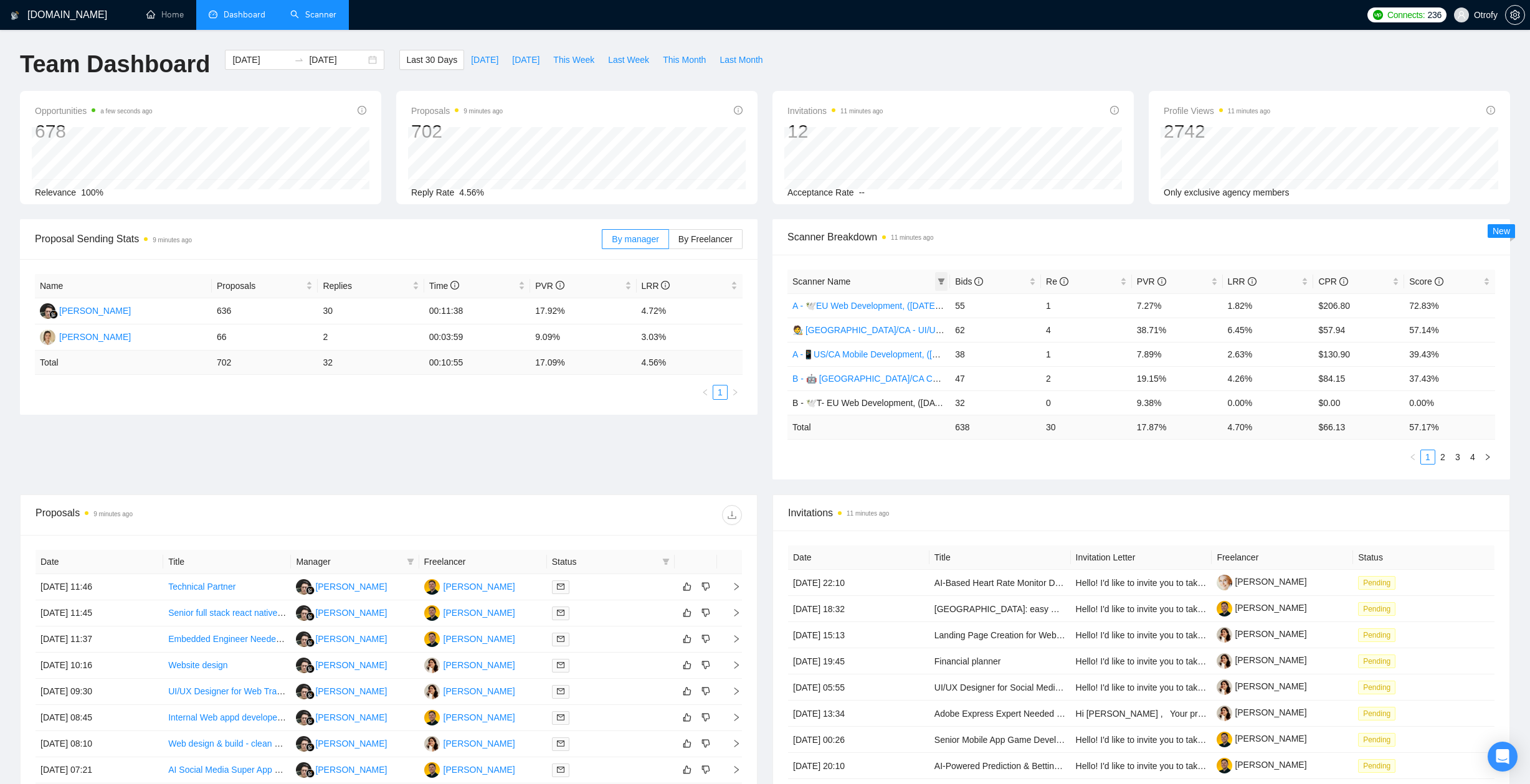
click at [937, 278] on span at bounding box center [941, 281] width 13 height 18
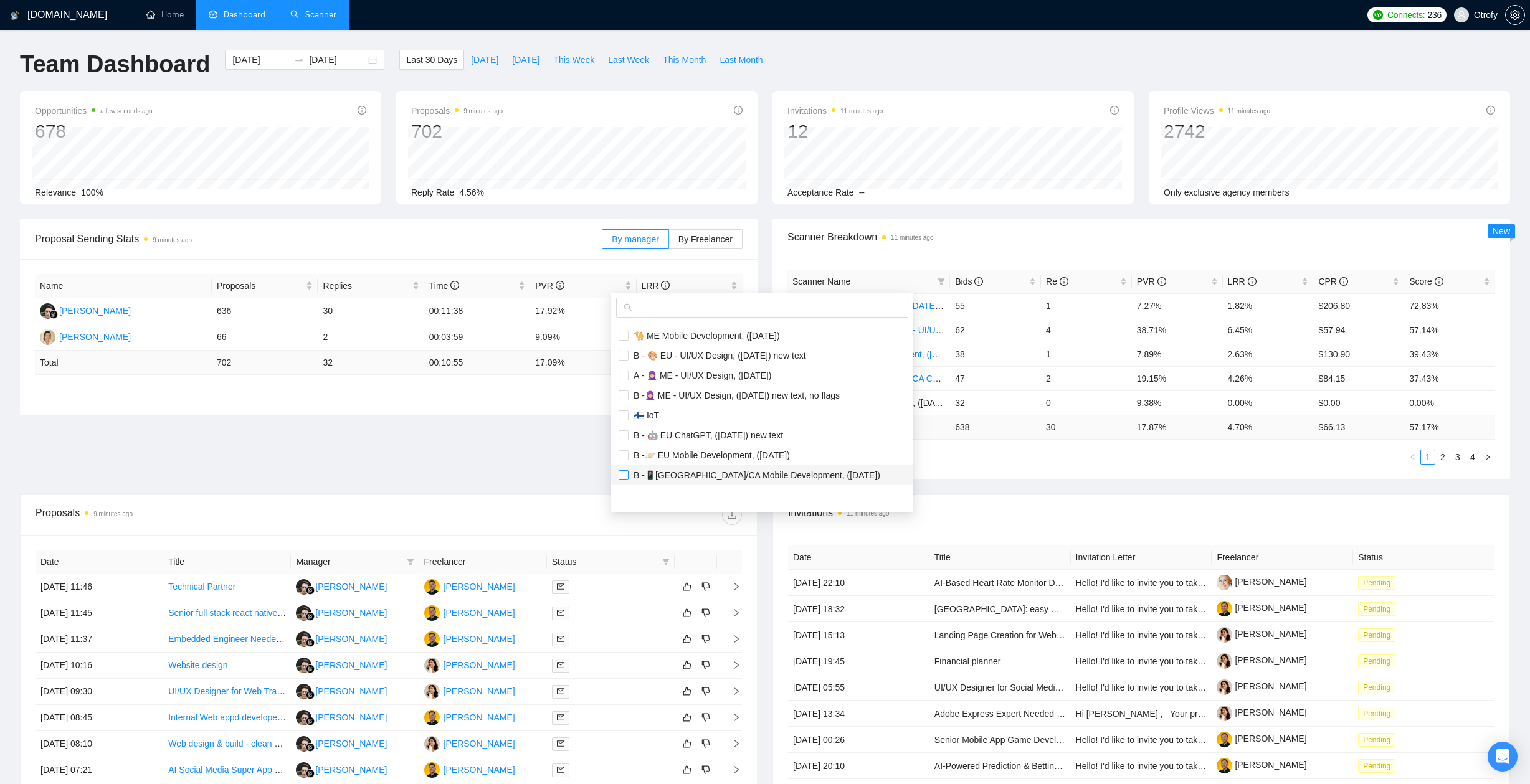
click at [625, 476] on input "checkbox" at bounding box center [623, 474] width 10 height 10
checkbox input "true"
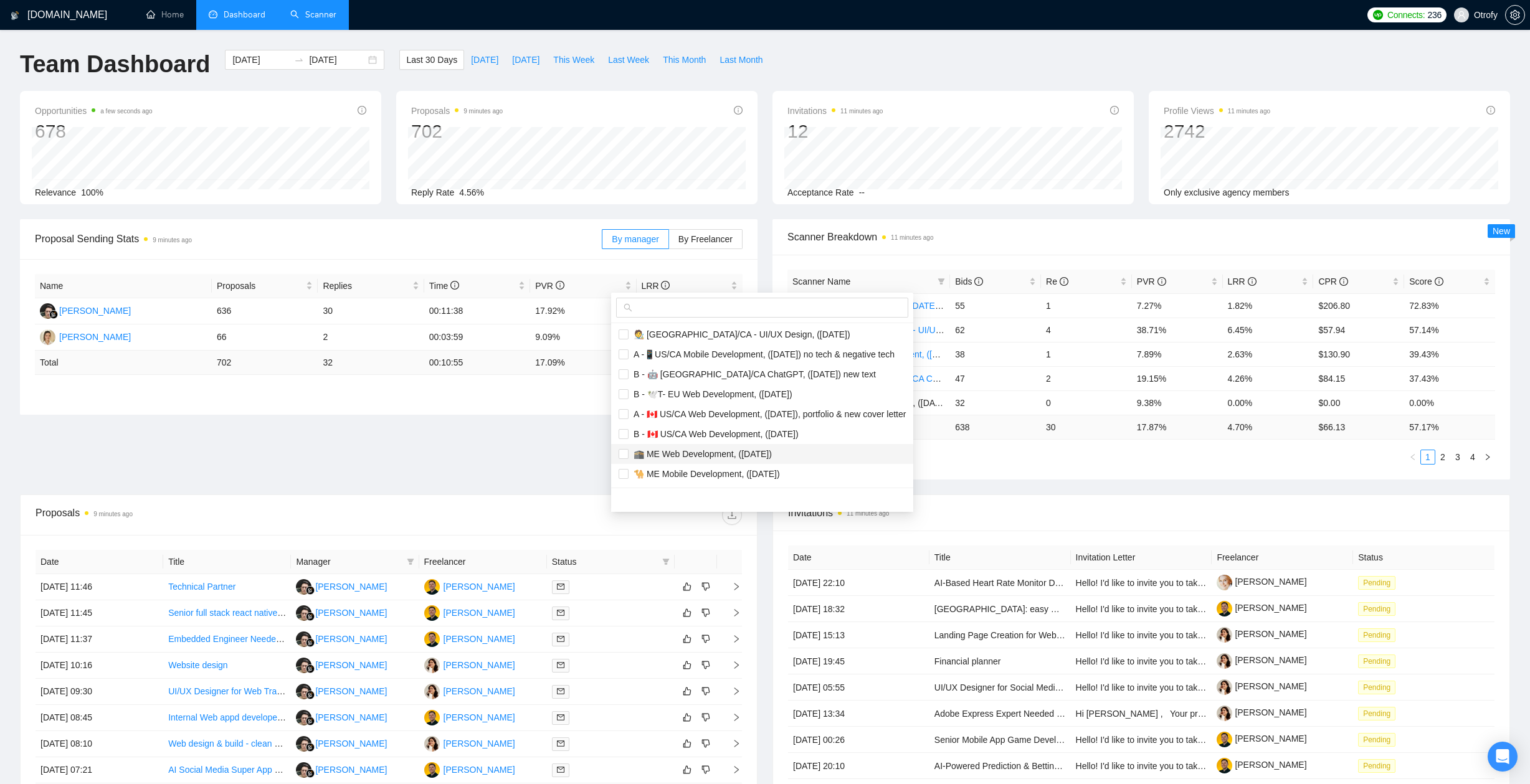
scroll to position [3, 0]
click at [624, 372] on input "checkbox" at bounding box center [623, 372] width 10 height 10
checkbox input "true"
click at [567, 436] on main "Team Dashboard [DATE] [DATE] Last 30 Days [DATE] [DATE] This Week Last Week Thi…" at bounding box center [765, 470] width 1490 height 841
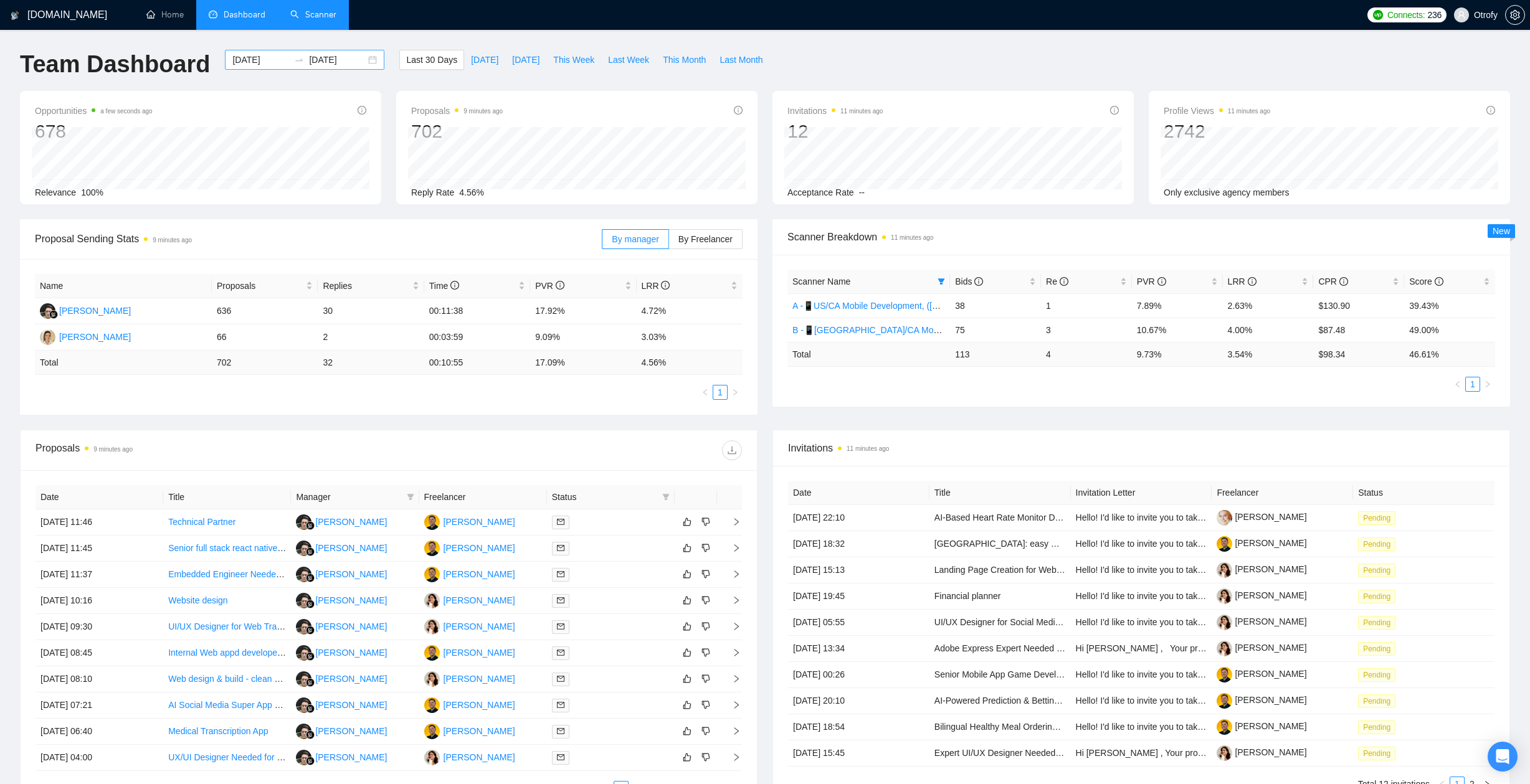
click at [366, 60] on div "[DATE] [DATE]" at bounding box center [304, 59] width 159 height 20
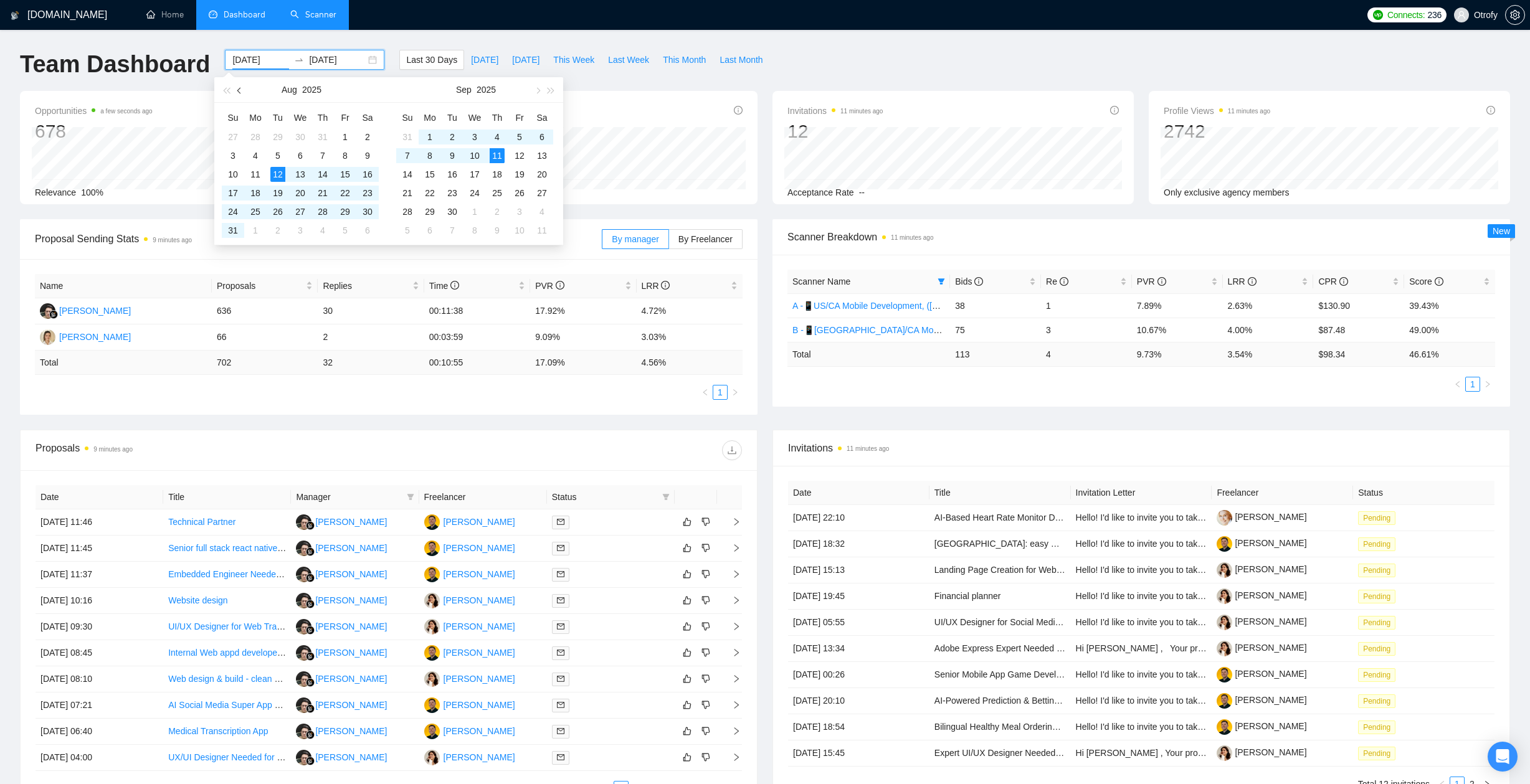
click at [239, 93] on button "button" at bounding box center [240, 90] width 14 height 25
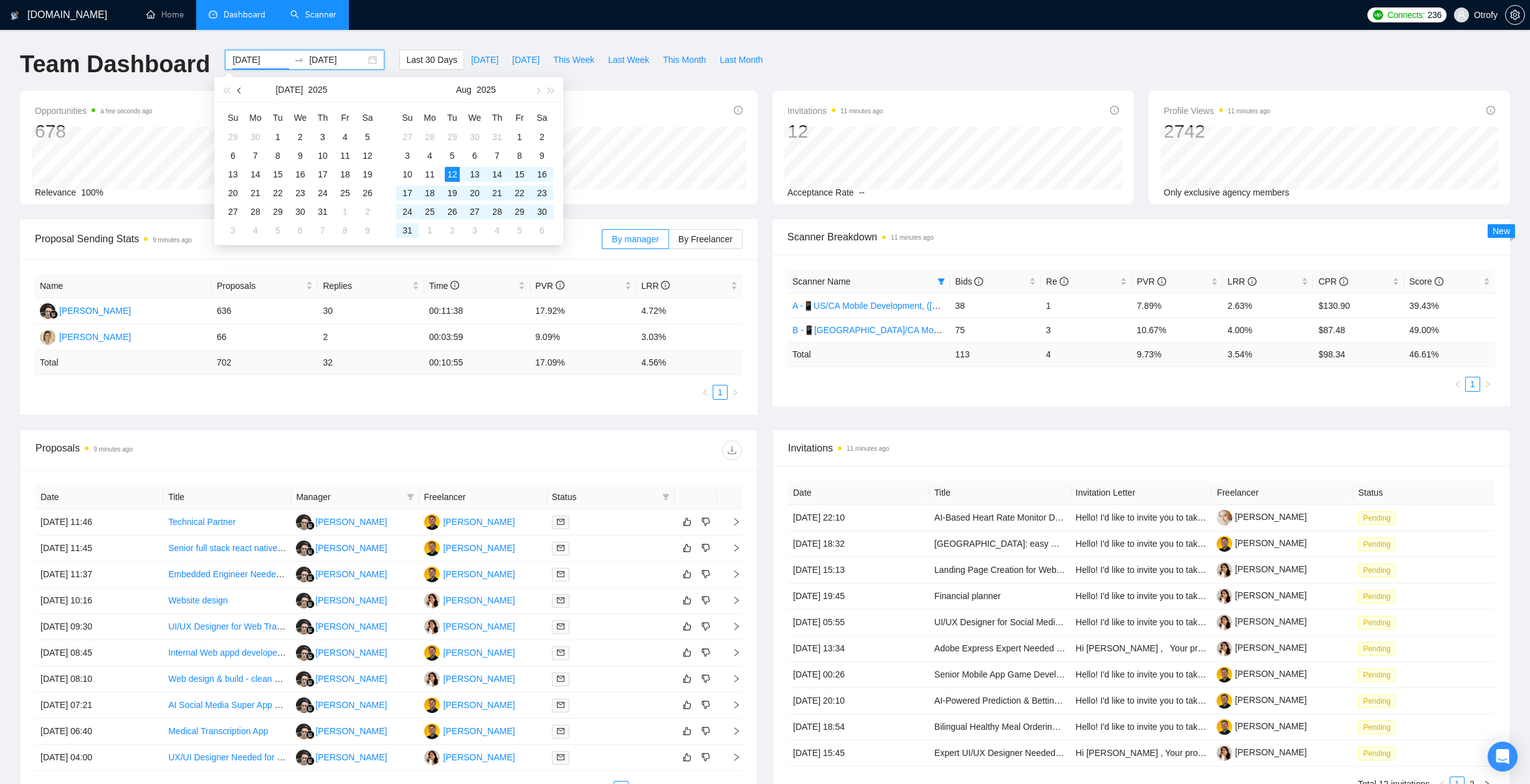
click at [239, 93] on button "button" at bounding box center [240, 90] width 14 height 25
click at [240, 93] on button "button" at bounding box center [240, 90] width 14 height 25
type input "[DATE]"
click at [278, 177] on div "13" at bounding box center [277, 174] width 15 height 15
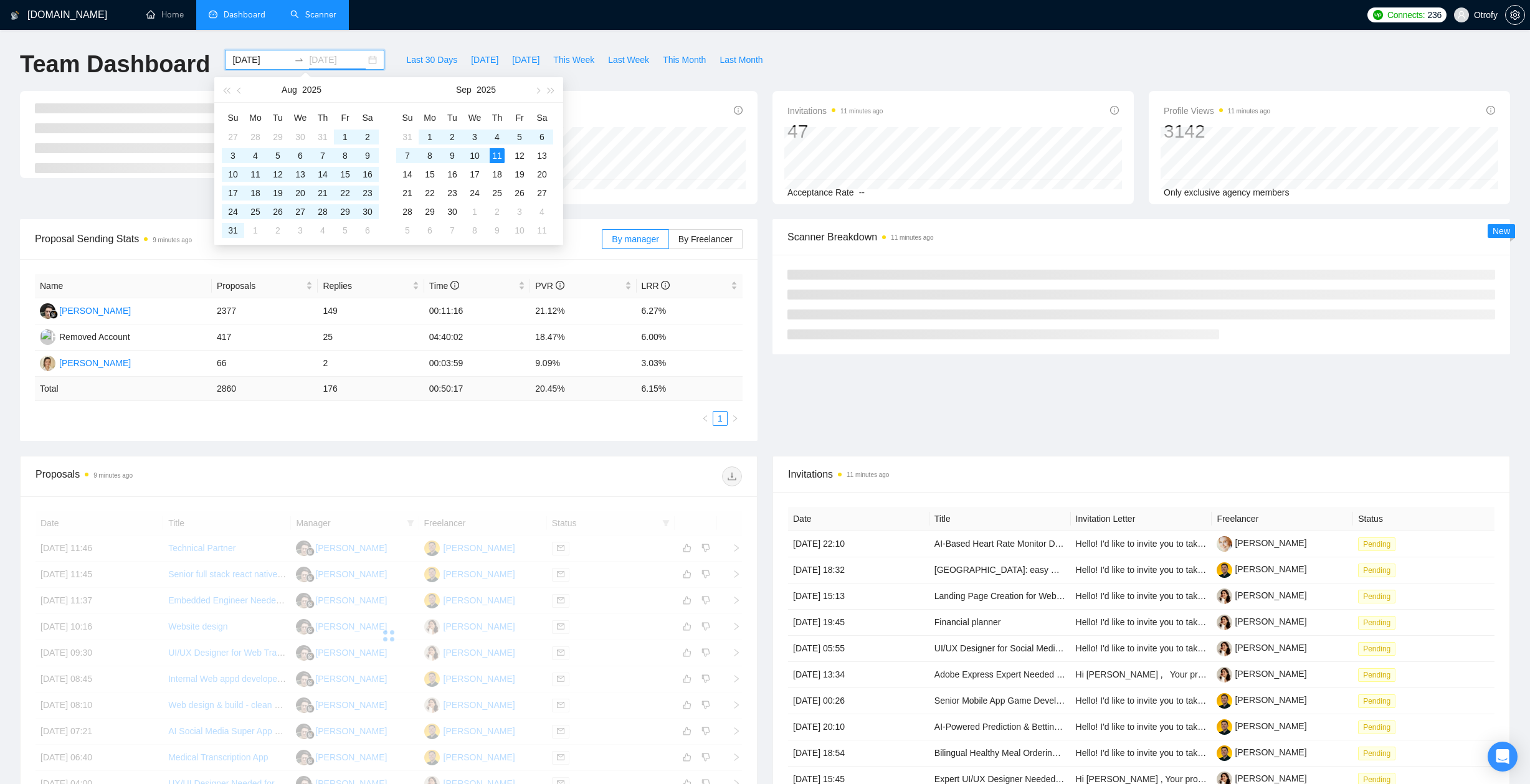
type input "[DATE]"
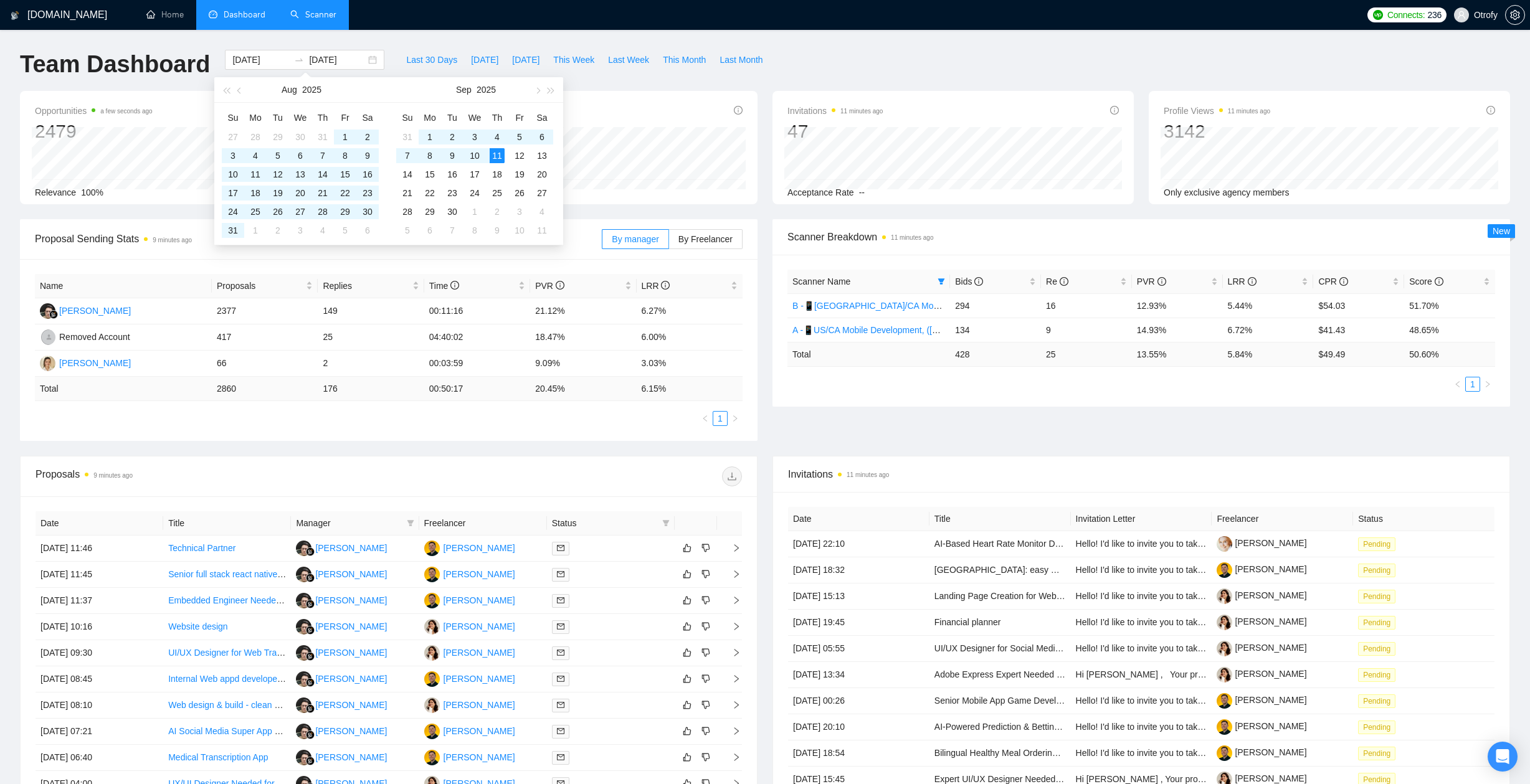
click at [765, 371] on div "Scanner Breakdown 11 minutes ago Scanner Name Bids Re PVR LRR CPR Score B -📱US/…" at bounding box center [1140, 313] width 752 height 187
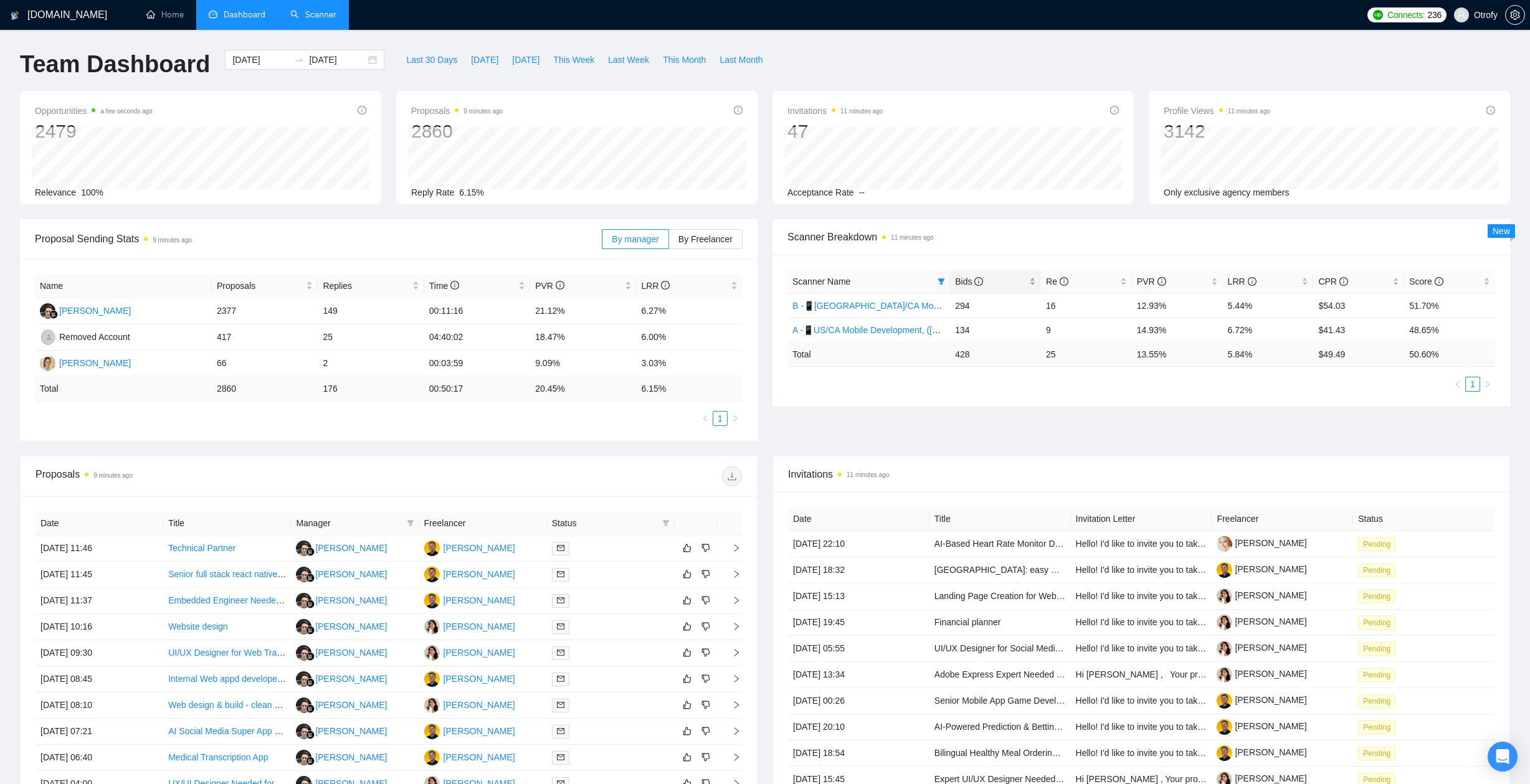
click at [1035, 282] on div "Bids" at bounding box center [995, 281] width 81 height 14
click at [970, 400] on div "Scanner Name Bids Re PVR LRR CPR Score A -📱US/CA Mobile Development, ([DATE]) n…" at bounding box center [1141, 331] width 738 height 152
click at [885, 327] on link "B -📱[GEOGRAPHIC_DATA]/CA Mobile Development, ([DATE])" at bounding box center [916, 329] width 247 height 10
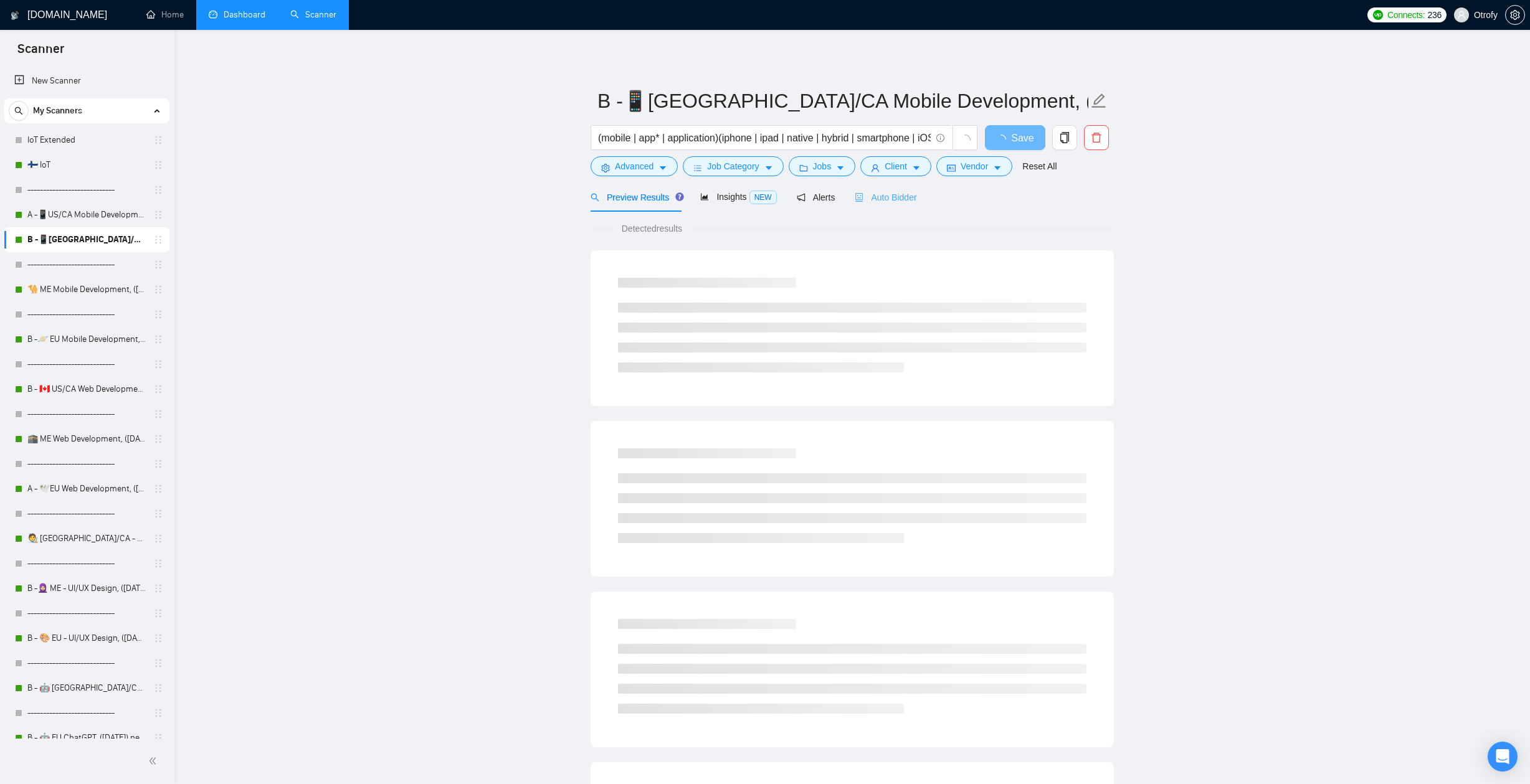
click at [897, 206] on div "Auto Bidder" at bounding box center [885, 197] width 61 height 29
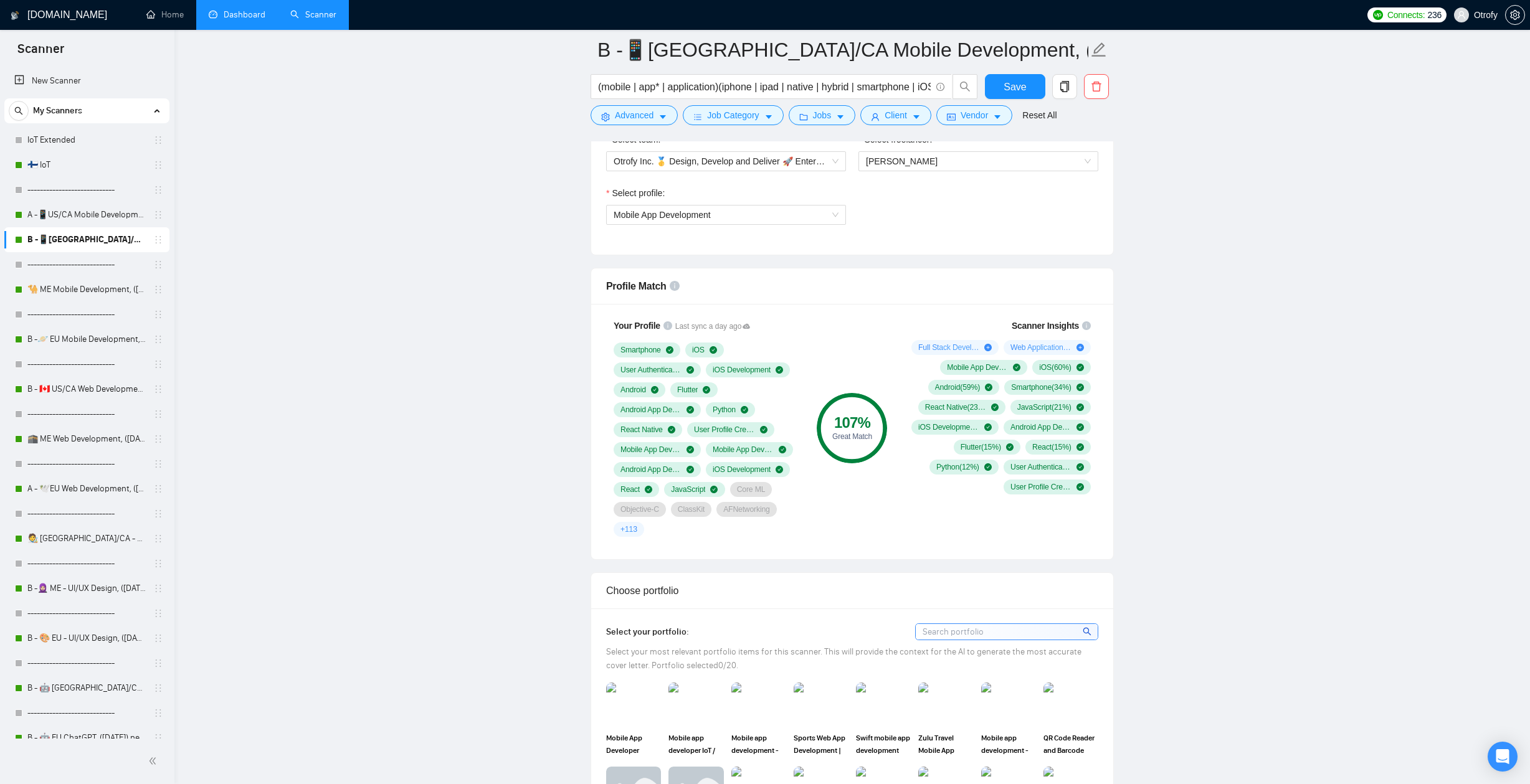
scroll to position [376, 0]
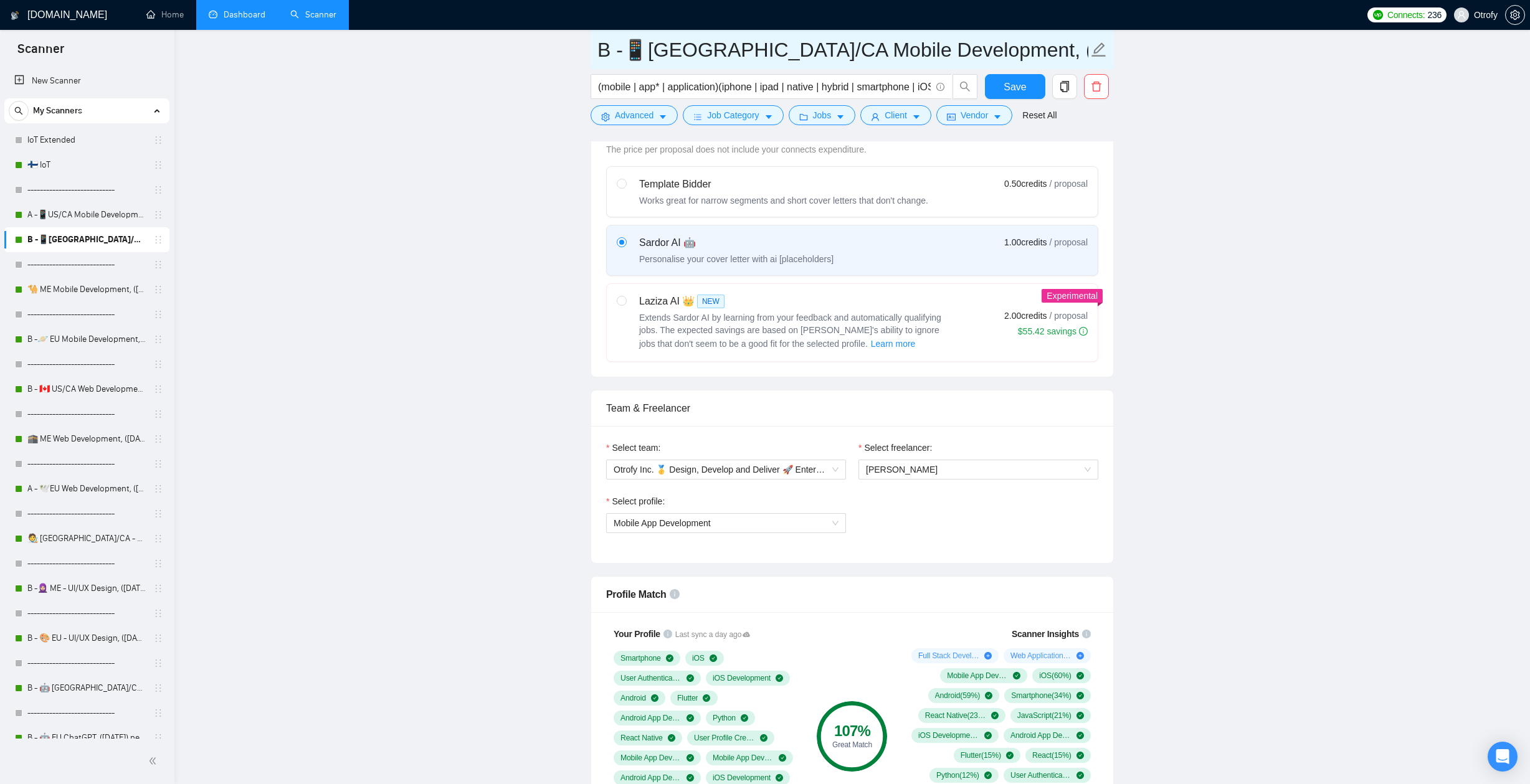
drag, startPoint x: 599, startPoint y: 50, endPoint x: 1070, endPoint y: 49, distance: 471.0
click at [1070, 49] on input "B -📱[GEOGRAPHIC_DATA]/CA Mobile Development, ([DATE])" at bounding box center [843, 49] width 491 height 31
click at [225, 11] on link "Dashboard" at bounding box center [237, 15] width 57 height 11
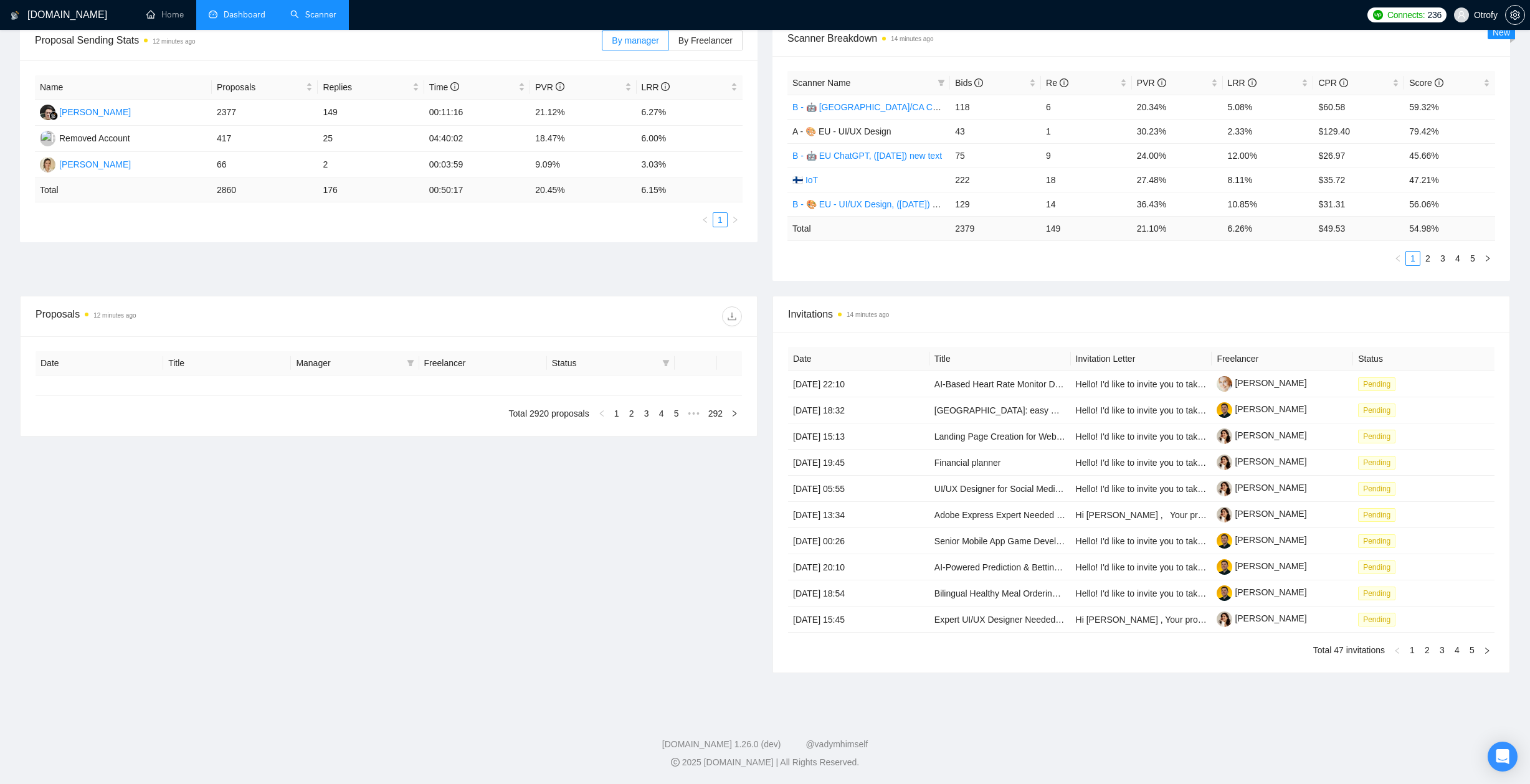
type input "[DATE]"
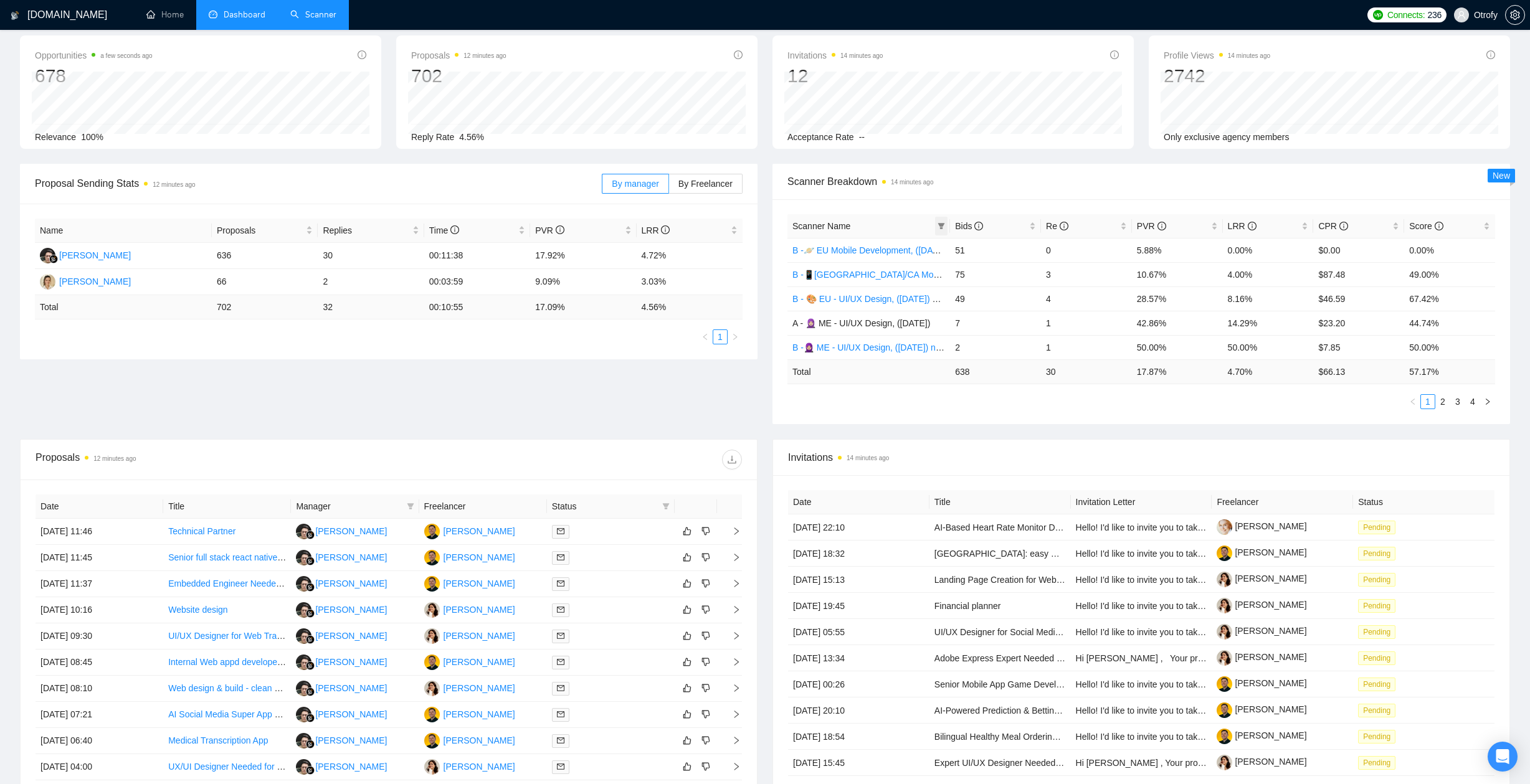
click at [942, 225] on icon "filter" at bounding box center [942, 226] width 7 height 6
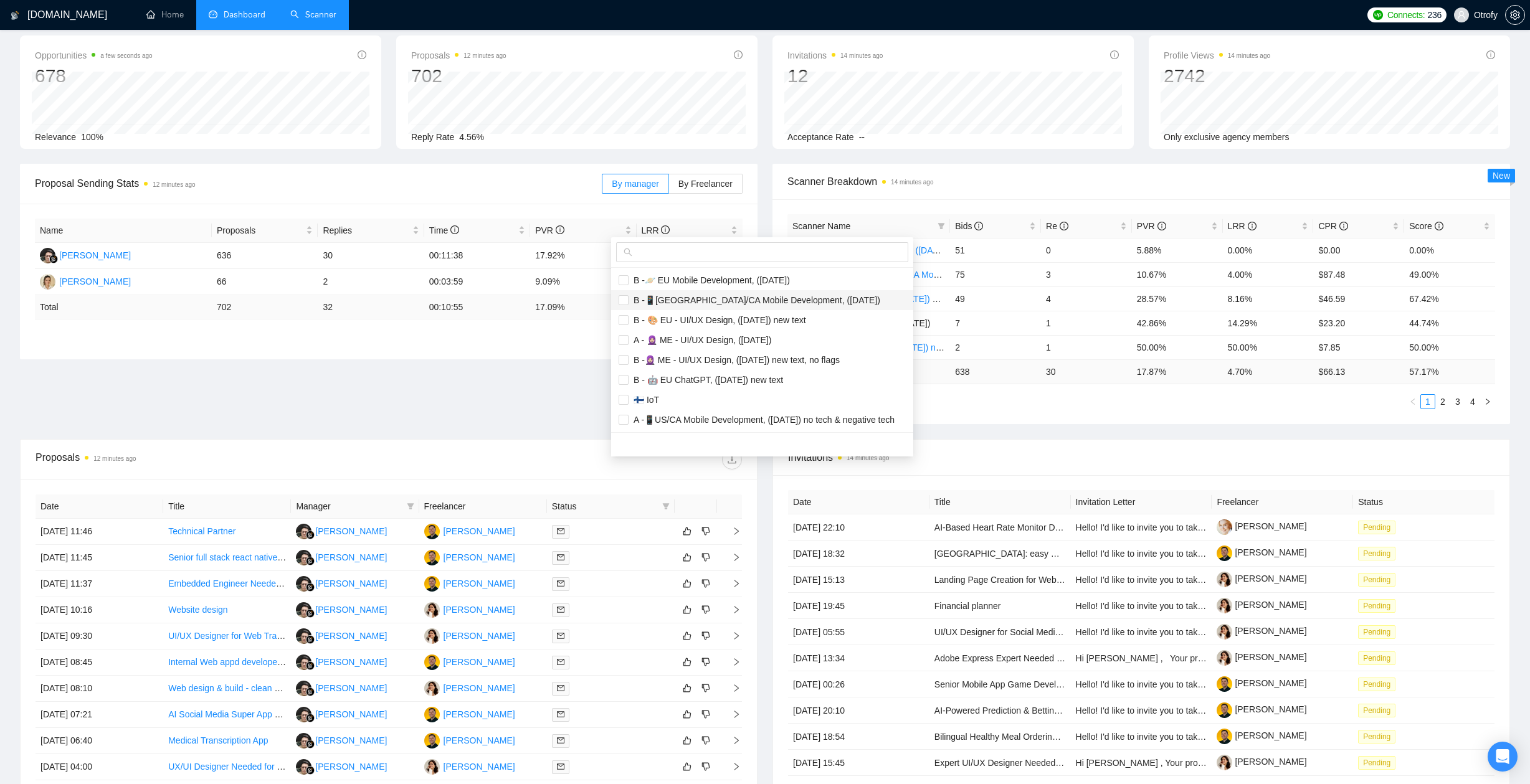
click at [698, 302] on span "B -📱[GEOGRAPHIC_DATA]/CA Mobile Development, ([DATE])" at bounding box center [754, 300] width 252 height 10
checkbox input "true"
click at [715, 425] on span "A -📱US/CA Mobile Development, ([DATE]) no tech & negative tech" at bounding box center [762, 419] width 287 height 14
checkbox input "true"
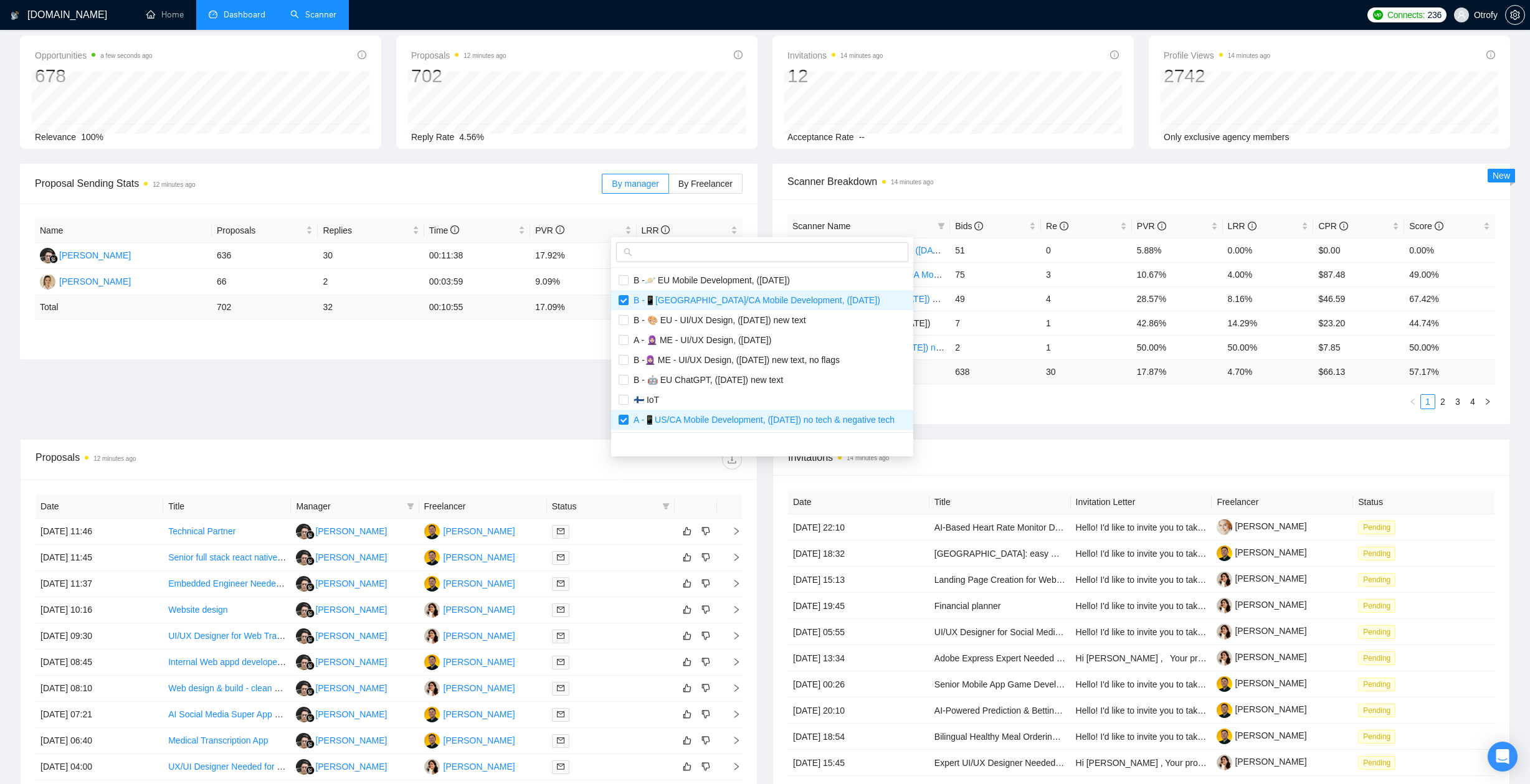
click at [521, 407] on main "Team Dashboard [DATE] [DATE] Last 30 Days [DATE] [DATE] This Week Last Week Thi…" at bounding box center [765, 415] width 1490 height 841
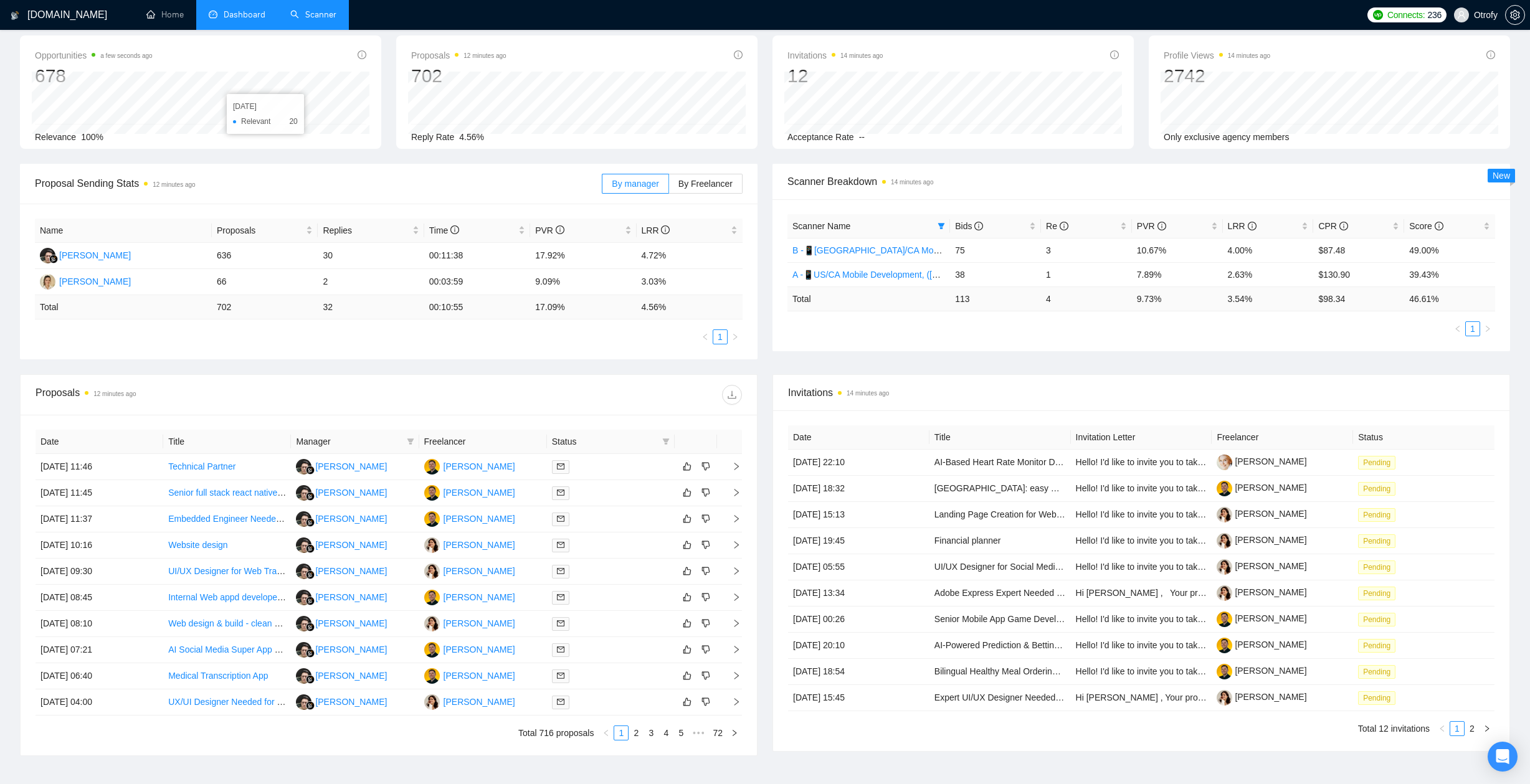
scroll to position [0, 0]
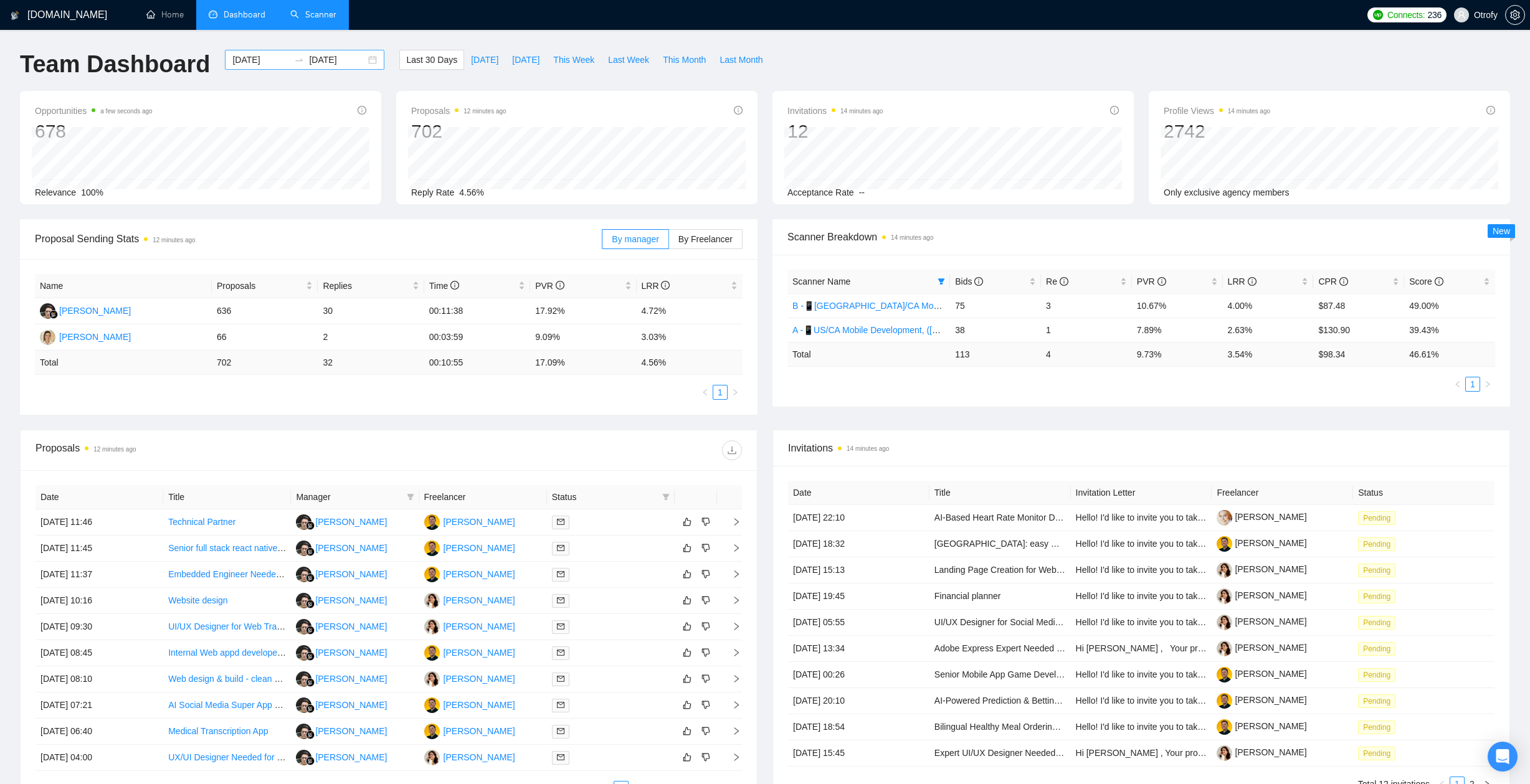
click at [361, 65] on div "[DATE] [DATE]" at bounding box center [304, 59] width 159 height 20
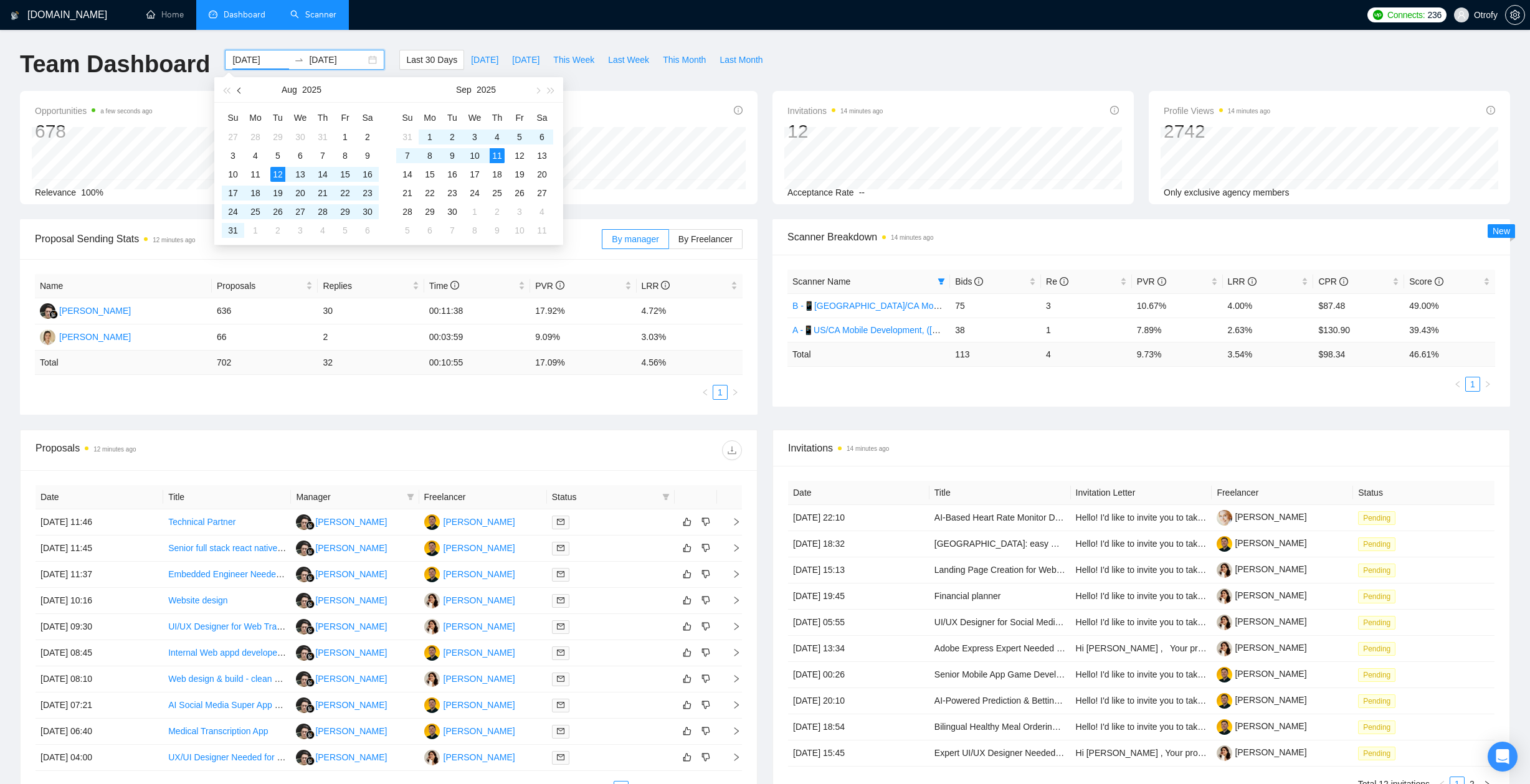
click at [240, 91] on span "button" at bounding box center [240, 90] width 6 height 6
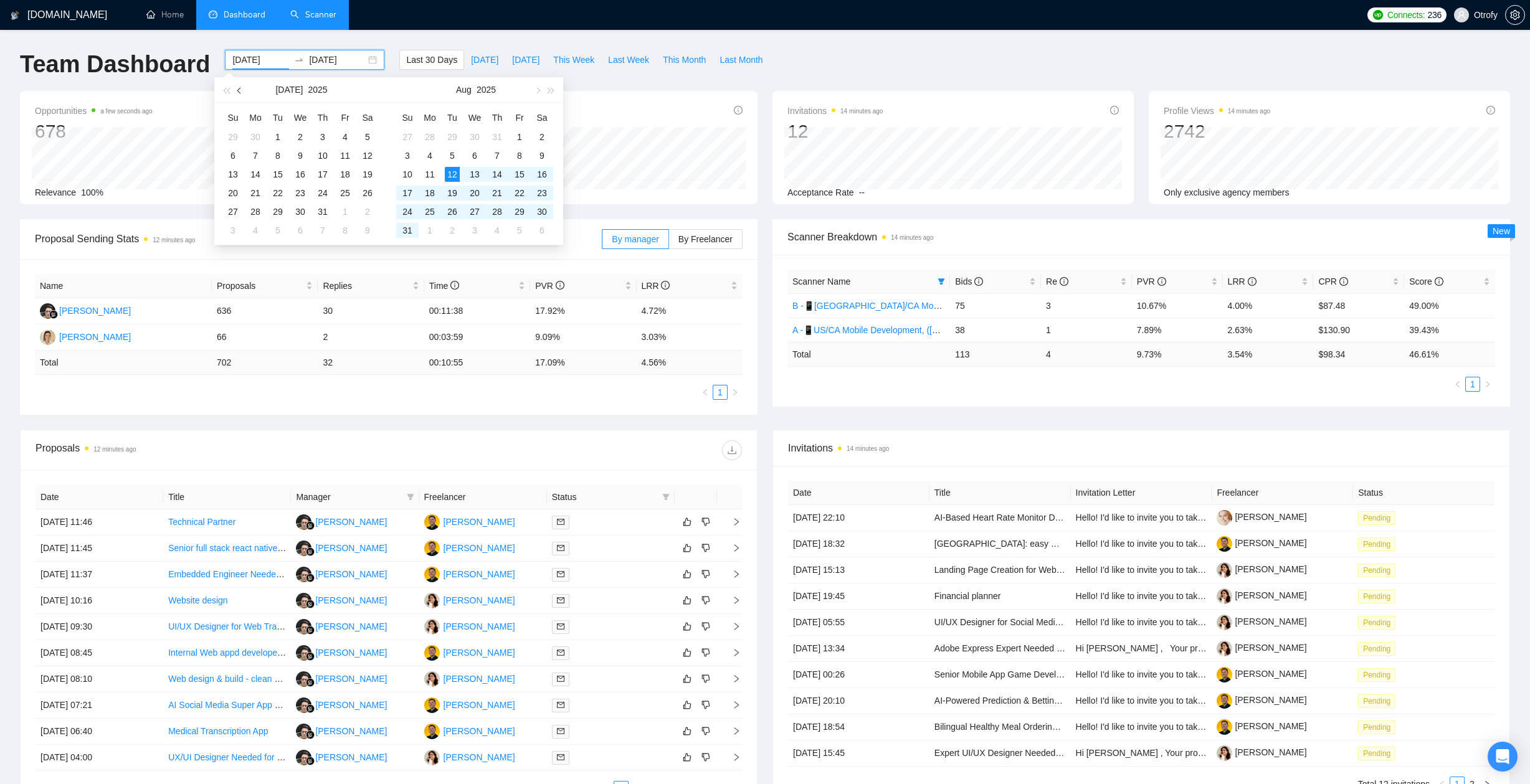
click at [240, 90] on span "button" at bounding box center [240, 90] width 6 height 6
click at [240, 90] on span "button" at bounding box center [240, 90] width 6 height 6
type input "[DATE]"
click at [301, 176] on div "14" at bounding box center [300, 174] width 15 height 15
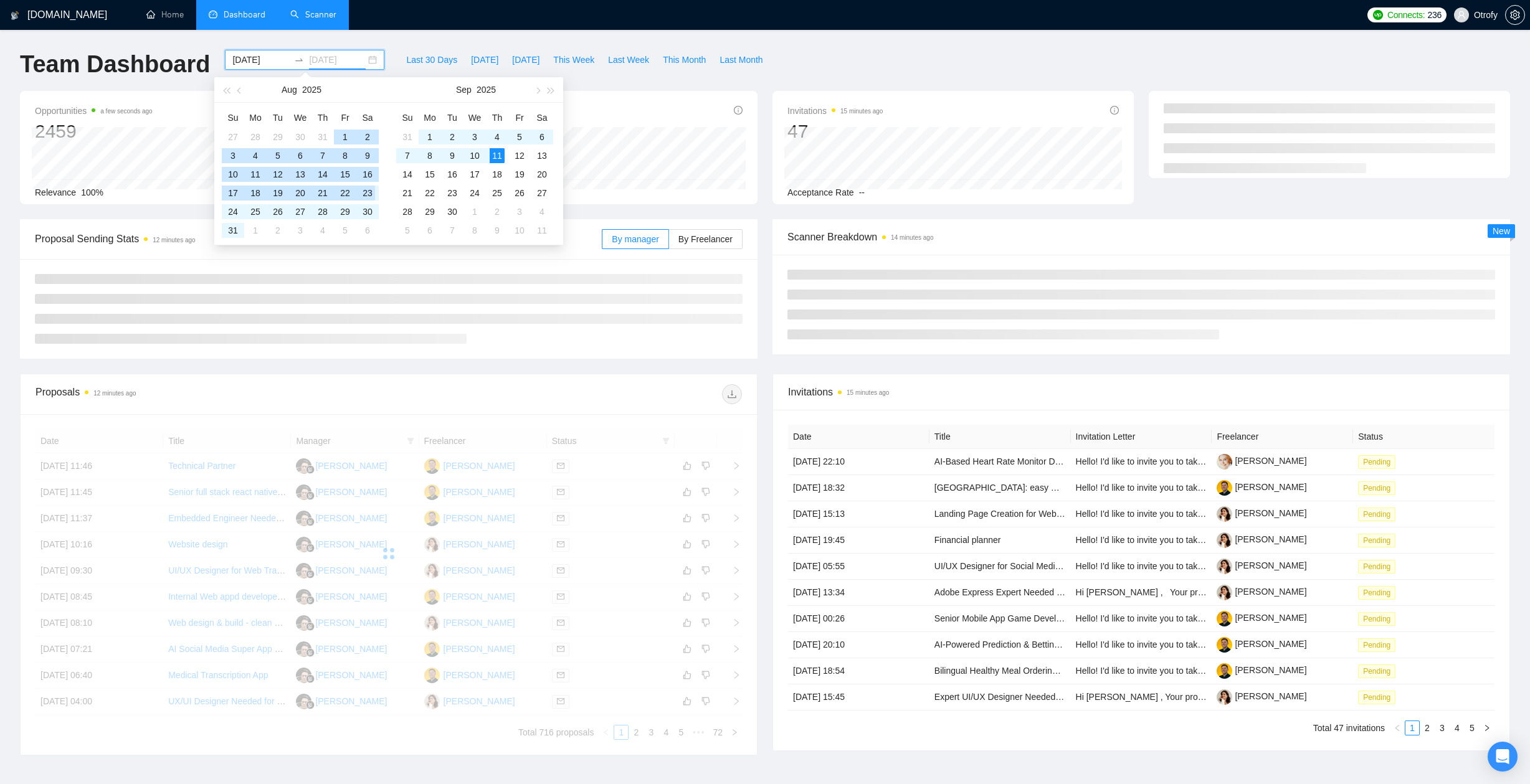
type input "[DATE]"
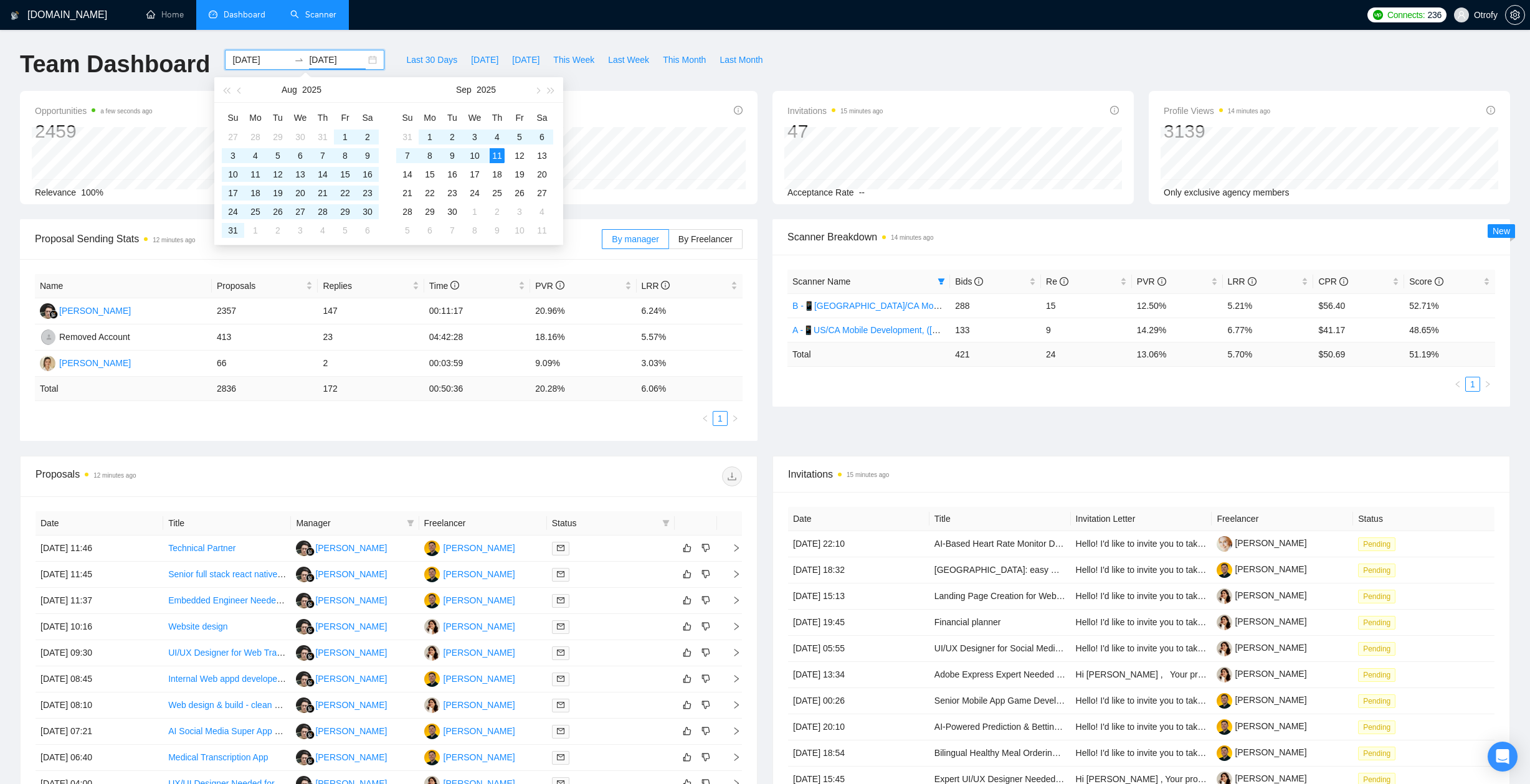
click at [759, 330] on div "Proposal Sending Stats 12 minutes ago By manager By Freelancer Name Proposals R…" at bounding box center [388, 330] width 752 height 222
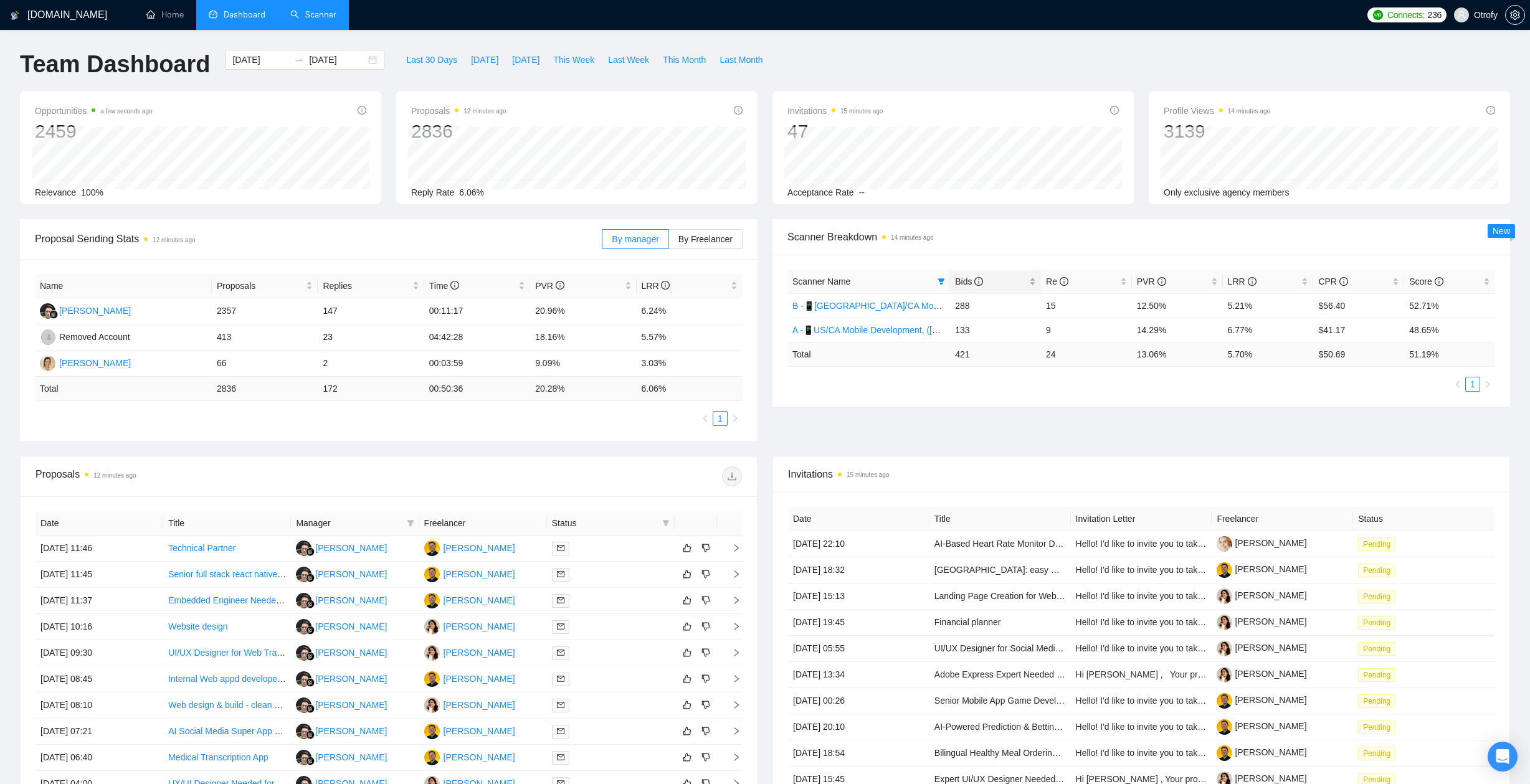
click at [1029, 282] on div "Bids" at bounding box center [995, 281] width 81 height 14
click at [766, 458] on div "Invitations 18 minutes ago Date Title Invitation Letter Freelancer Status [DATE…" at bounding box center [1140, 646] width 752 height 381
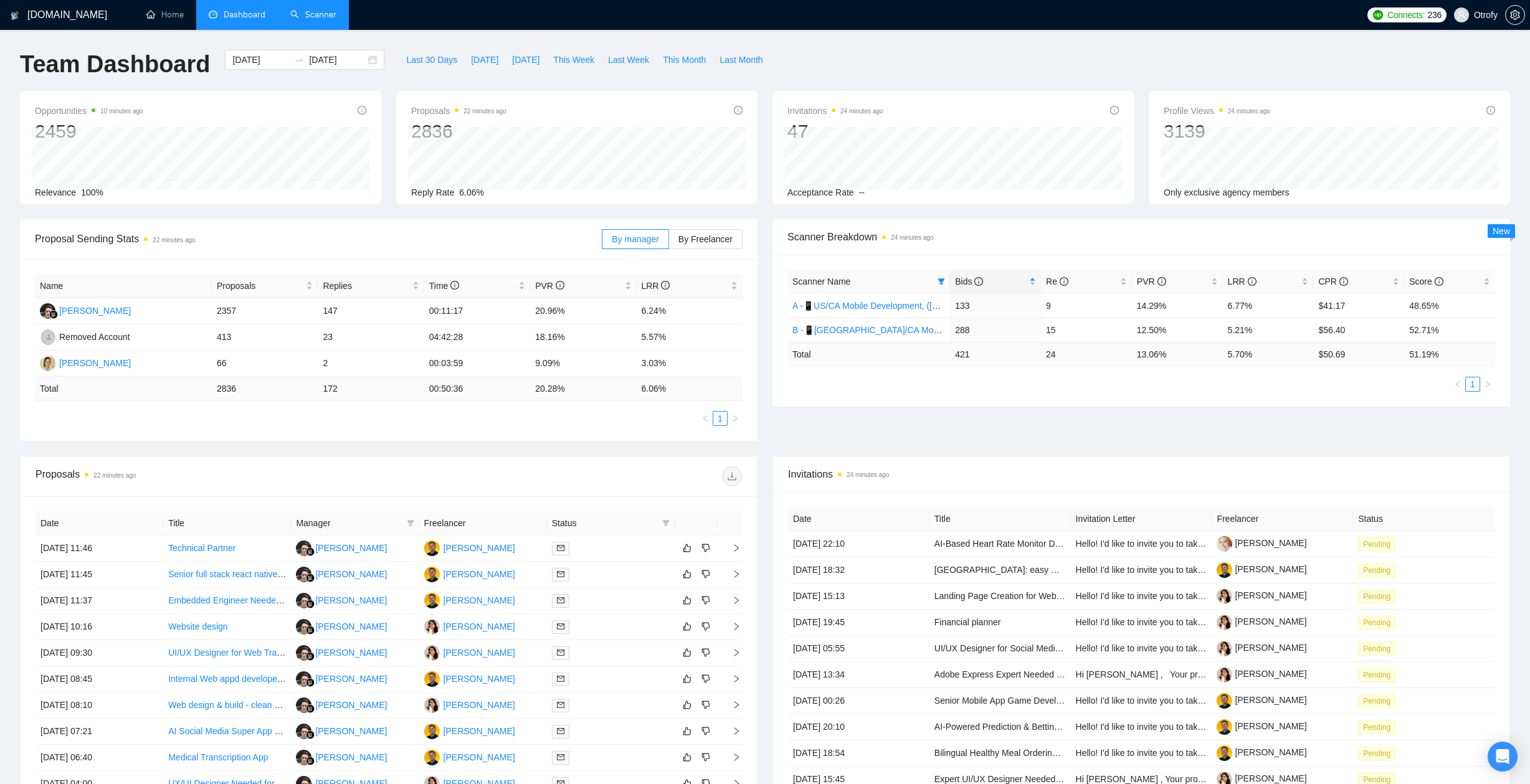
click at [760, 391] on div "Proposal Sending Stats 22 minutes ago By manager By Freelancer Name Proposals R…" at bounding box center [388, 330] width 752 height 222
click at [960, 385] on ul "1" at bounding box center [1141, 384] width 708 height 15
click at [336, 20] on link "Scanner" at bounding box center [314, 15] width 46 height 11
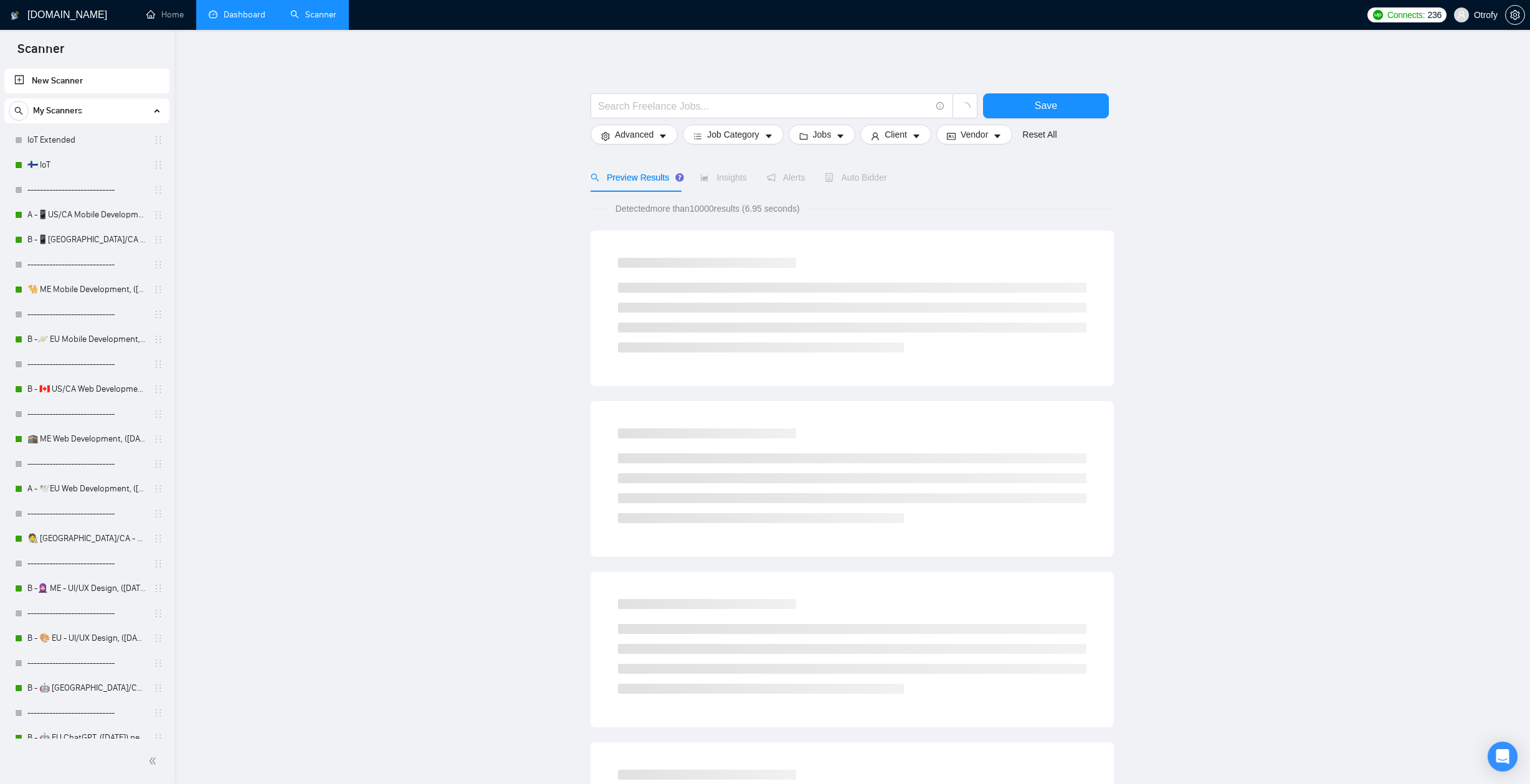
click at [259, 20] on link "Dashboard" at bounding box center [237, 15] width 57 height 11
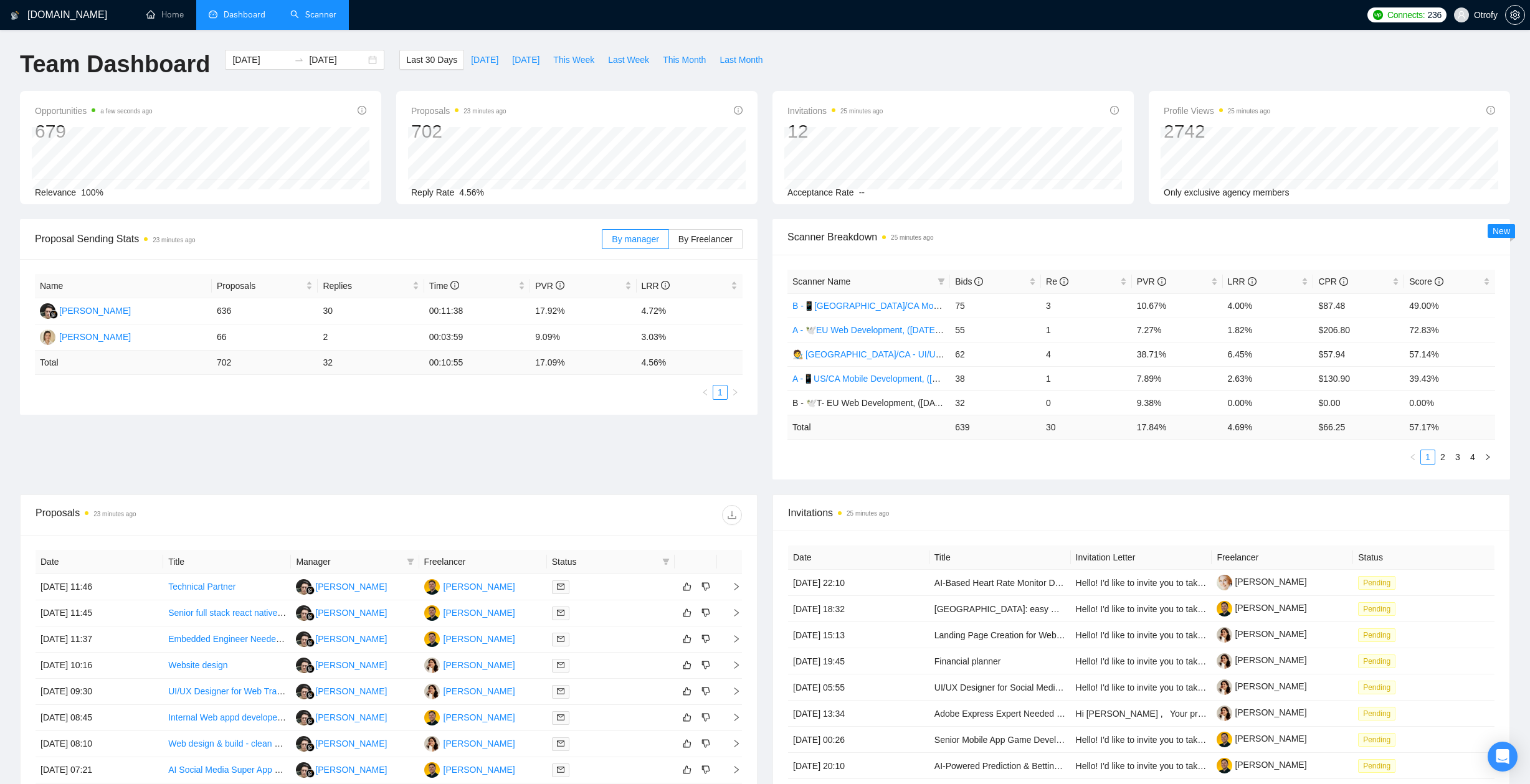
click at [313, 11] on link "Scanner" at bounding box center [314, 15] width 46 height 11
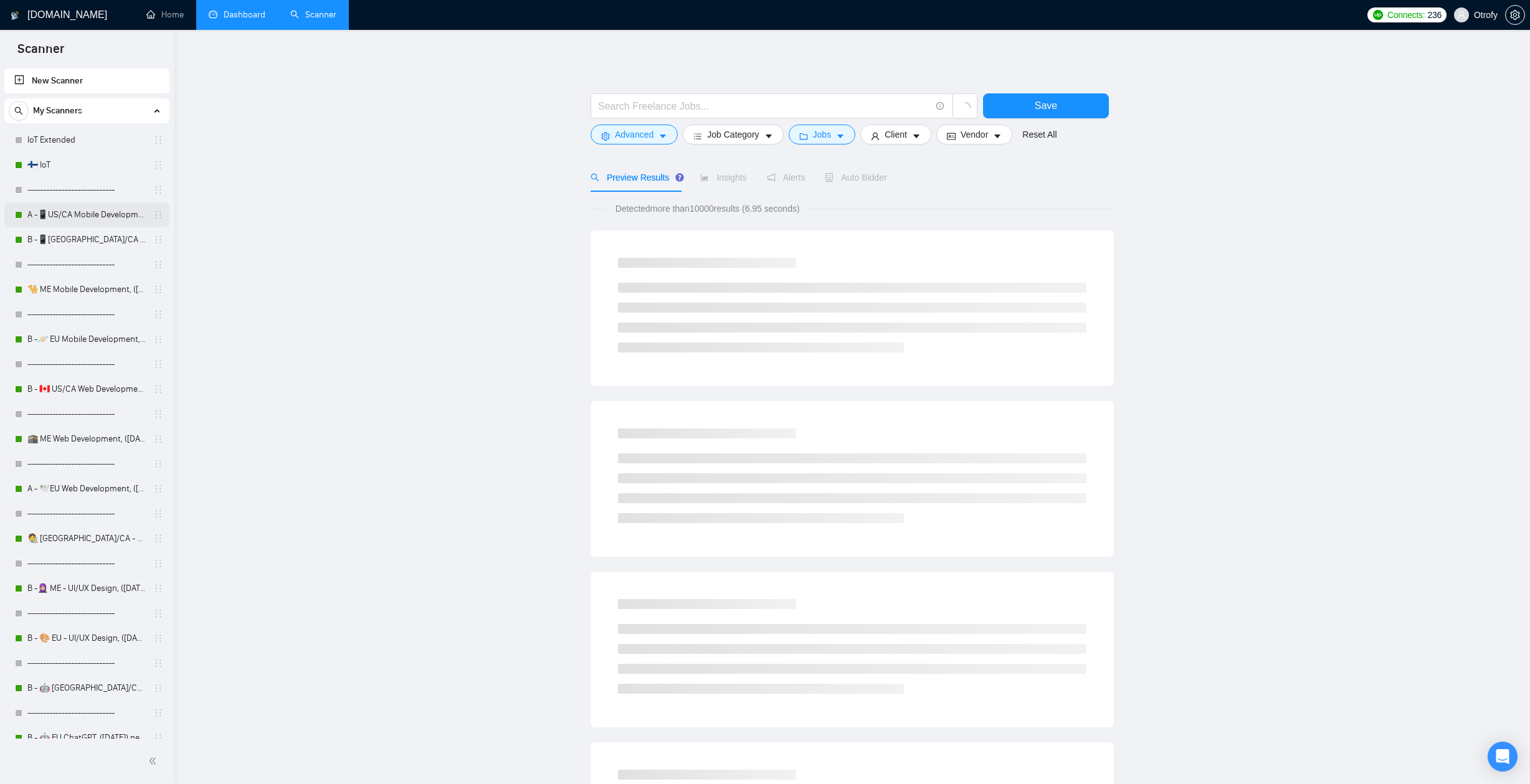
click at [73, 222] on link "A -📱US/CA Mobile Development, ([DATE]) no tech & negative tech" at bounding box center [87, 215] width 118 height 25
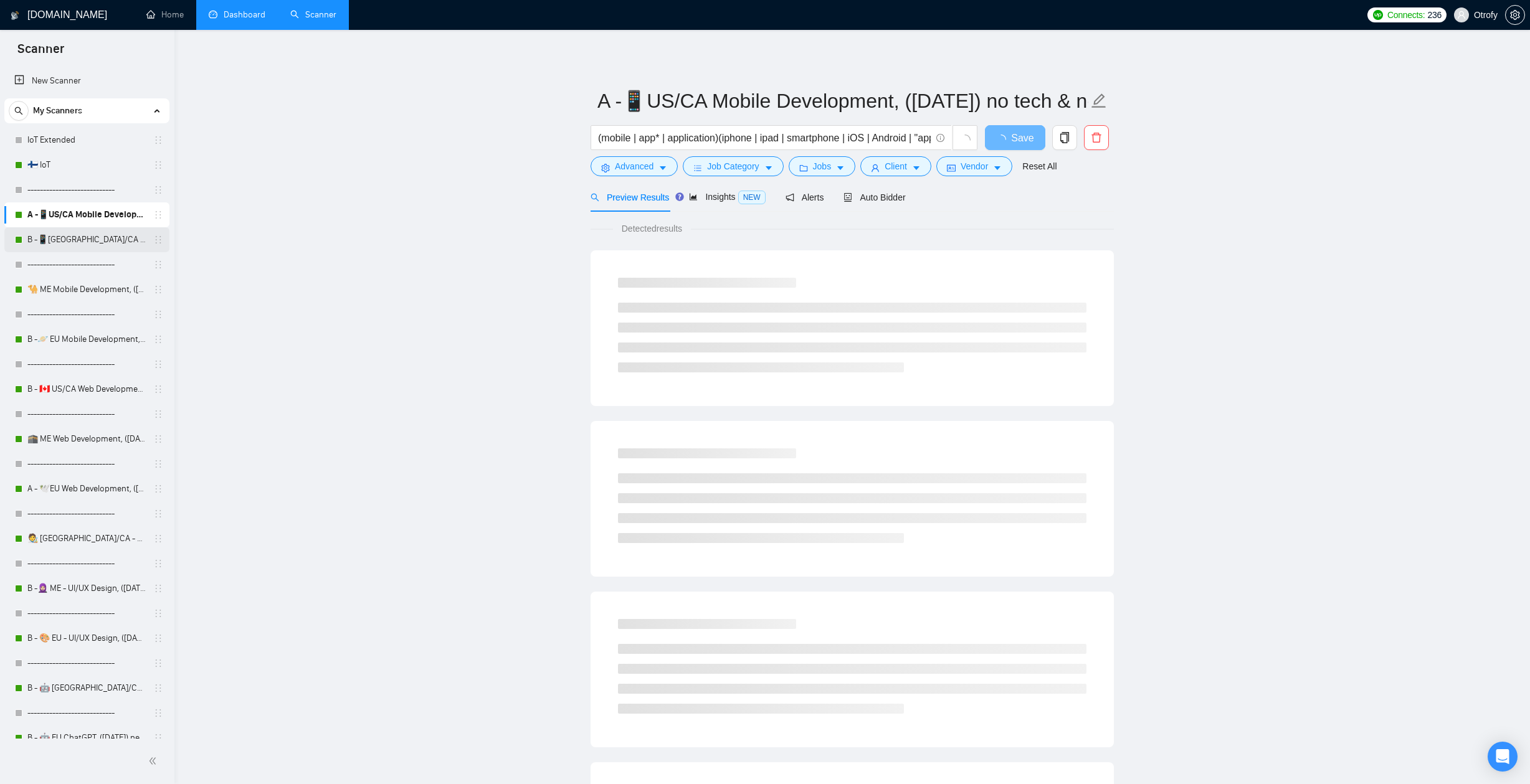
click at [71, 236] on link "B -📱[GEOGRAPHIC_DATA]/CA Mobile Development, ([DATE])" at bounding box center [87, 240] width 118 height 25
click at [88, 212] on link "A -📱US/CA Mobile Development, ([DATE]) no tech & negative tech" at bounding box center [87, 215] width 118 height 25
click at [879, 194] on span "Auto Bidder" at bounding box center [885, 197] width 61 height 10
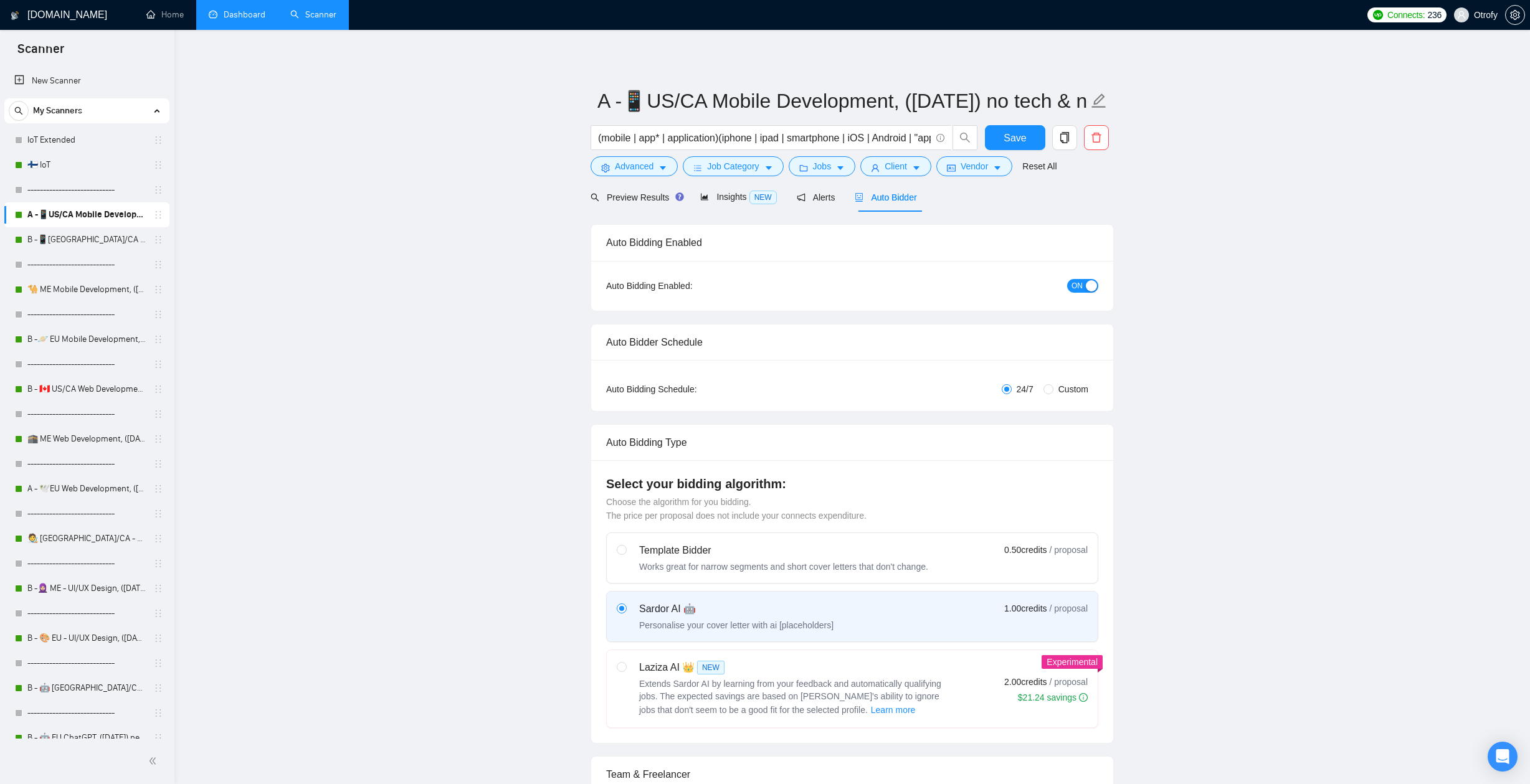
click at [1074, 284] on span "ON" at bounding box center [1076, 286] width 11 height 14
click at [1016, 141] on span "Save" at bounding box center [1015, 138] width 22 height 16
click at [1093, 141] on icon "delete" at bounding box center [1096, 137] width 9 height 10
click at [1081, 203] on span "Yes" at bounding box center [1081, 200] width 15 height 14
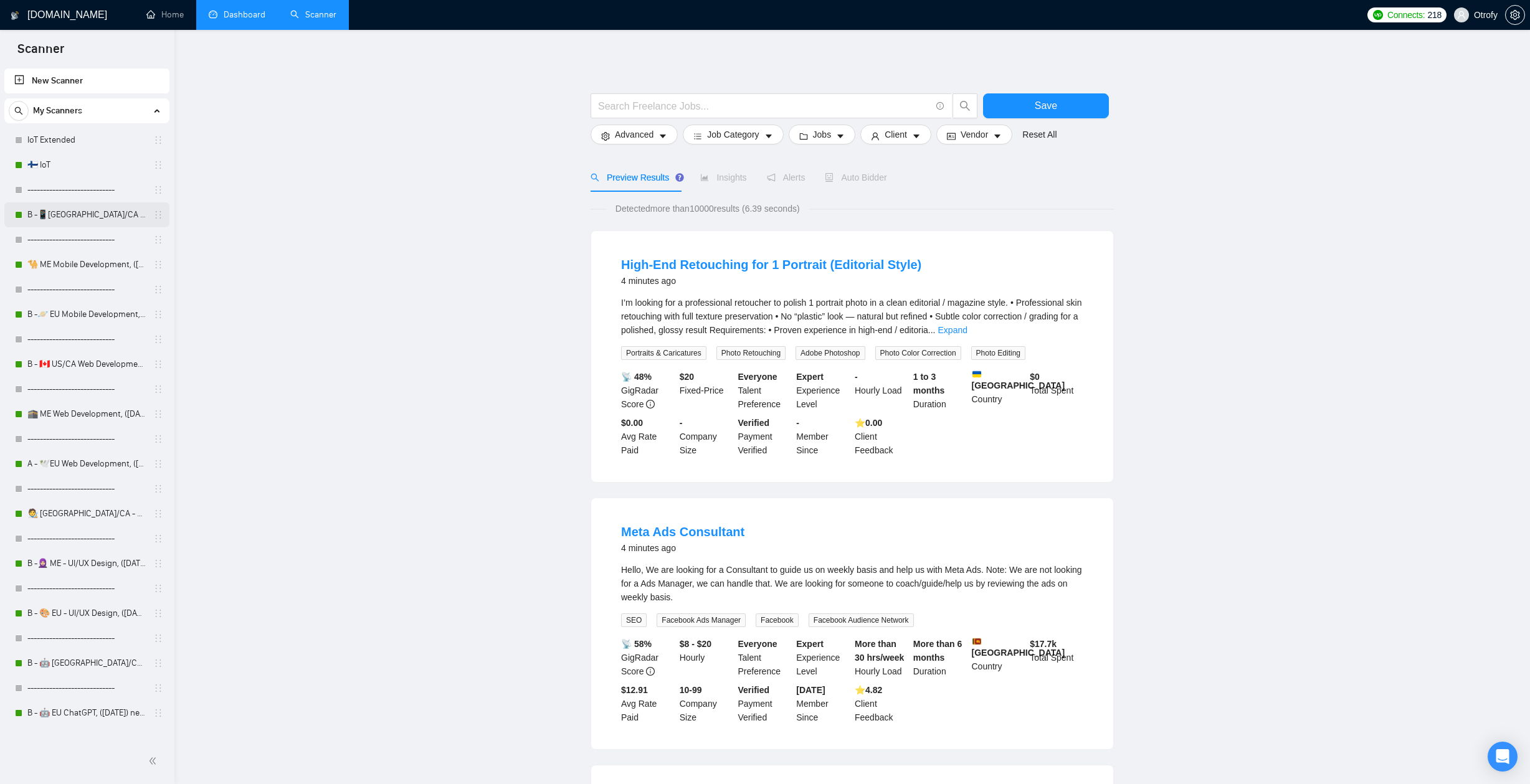
click at [103, 216] on link "B -📱[GEOGRAPHIC_DATA]/CA Mobile Development, ([DATE])" at bounding box center [87, 215] width 118 height 25
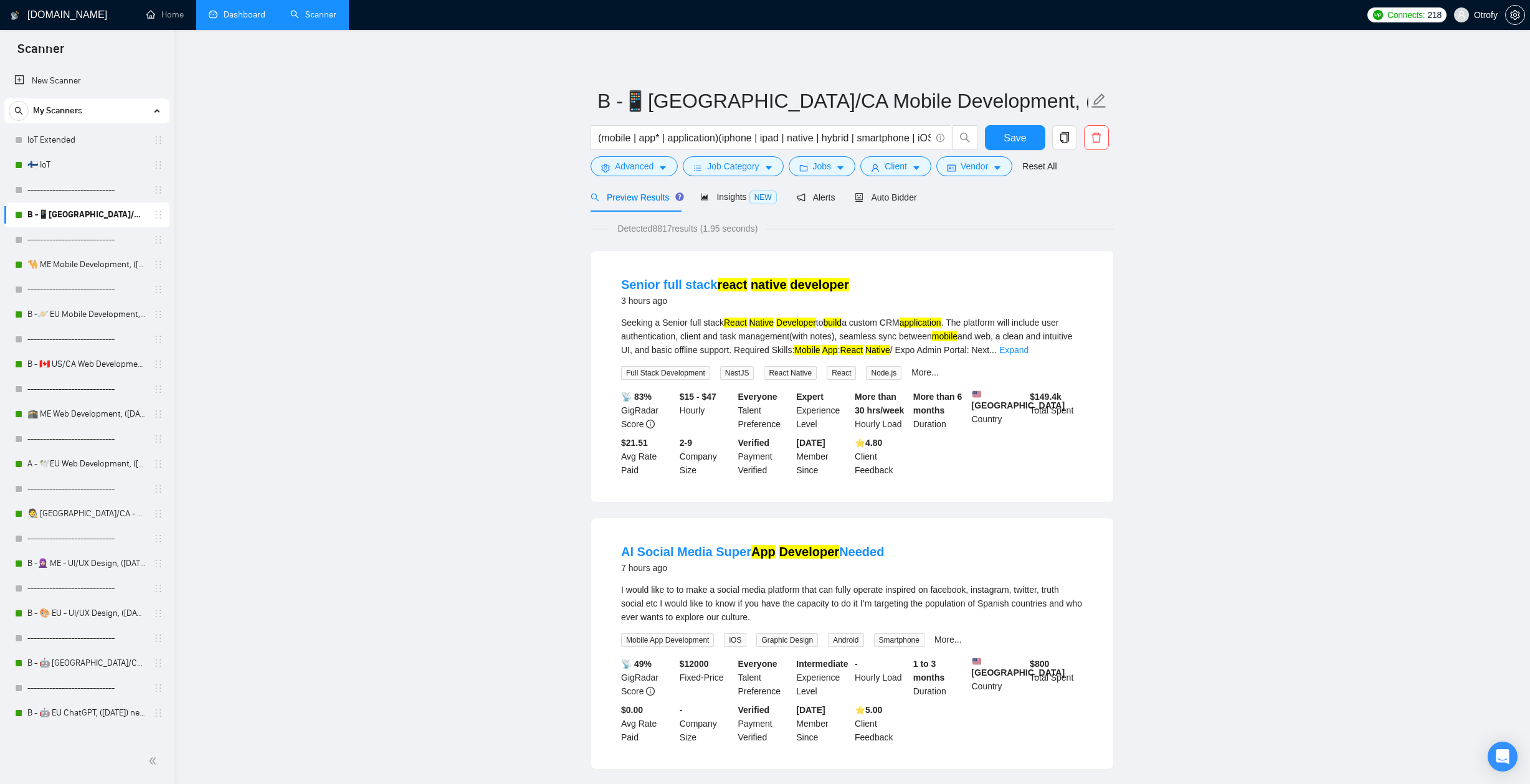
scroll to position [3, 0]
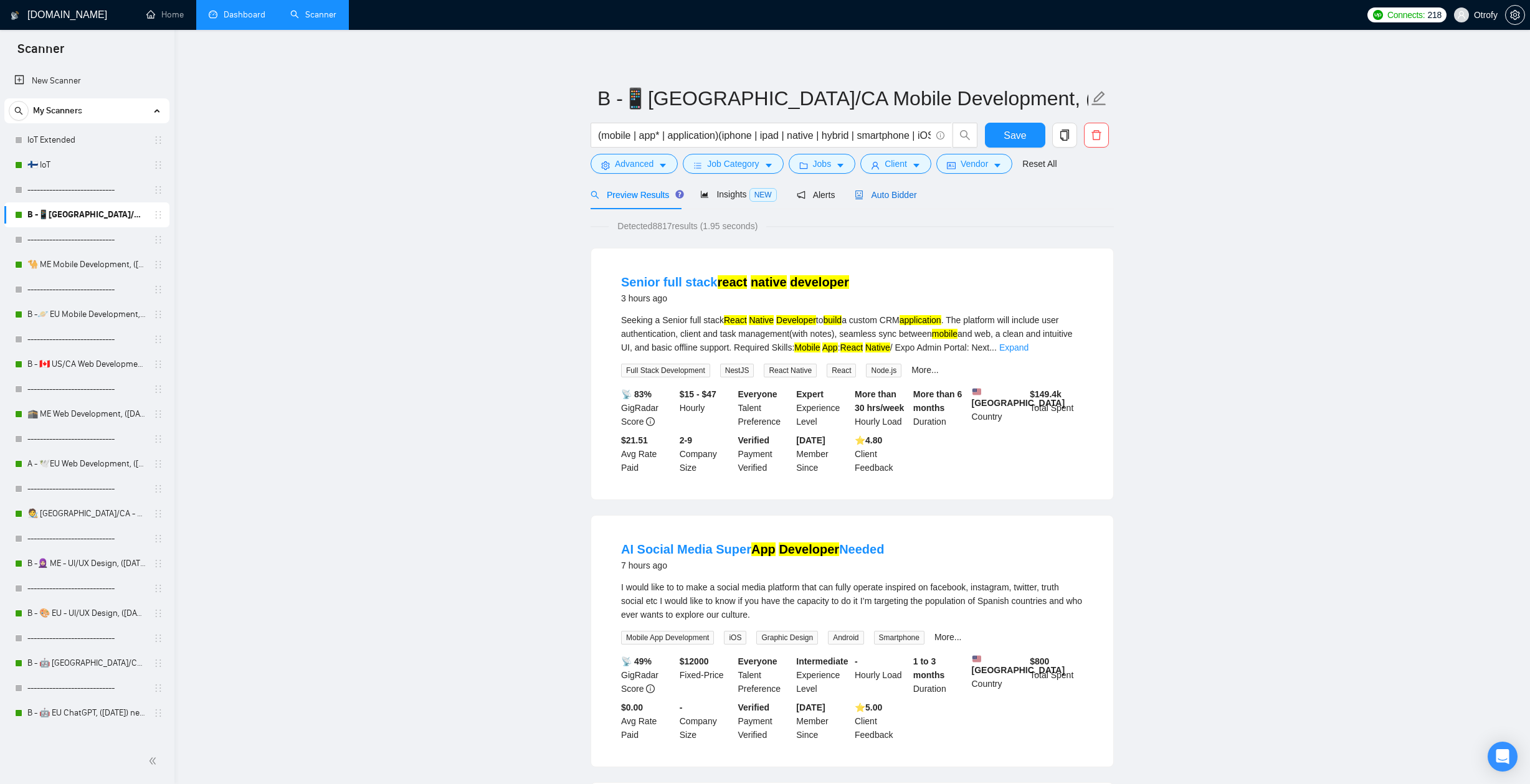
click at [908, 200] on span "Auto Bidder" at bounding box center [885, 195] width 61 height 10
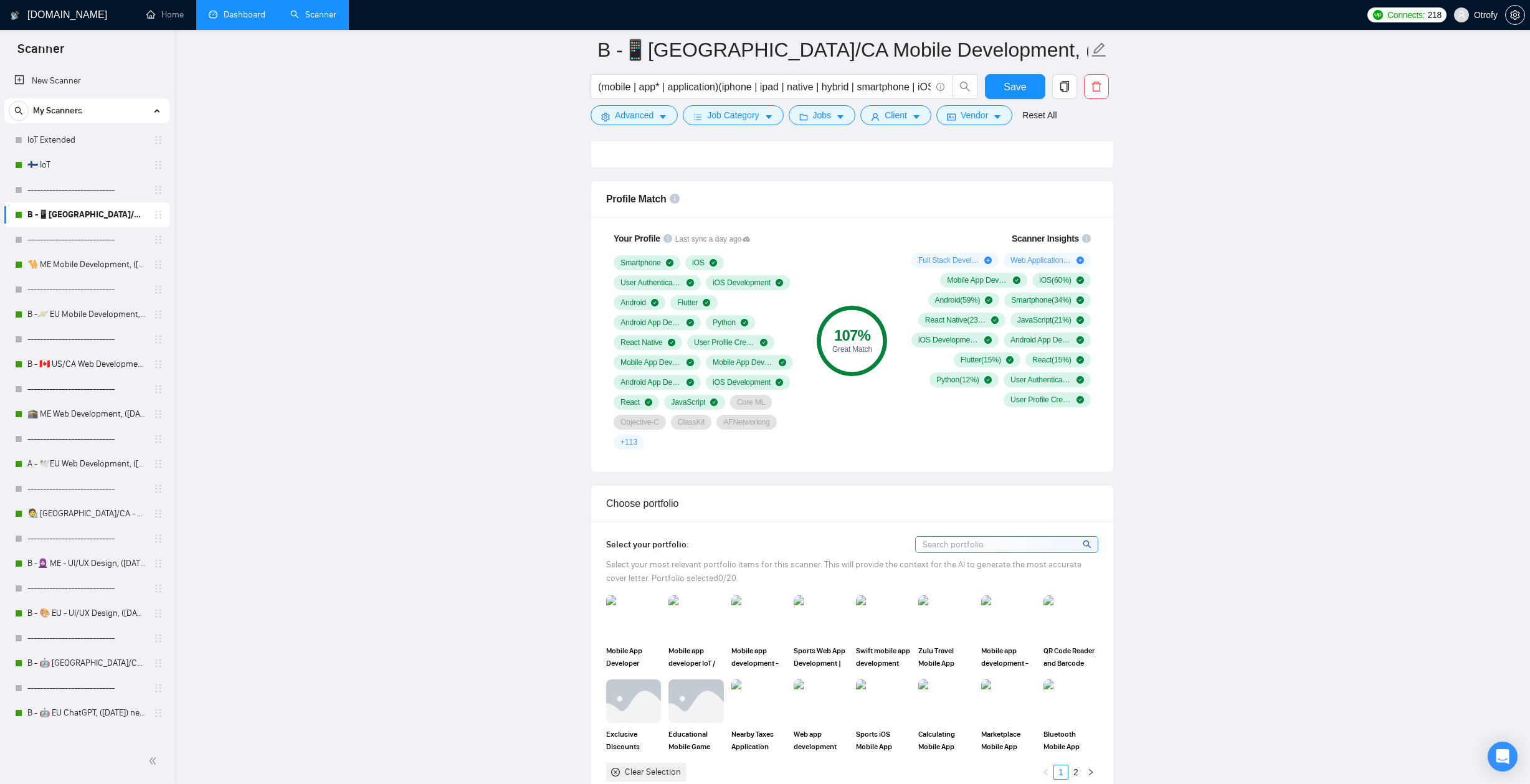
scroll to position [983, 0]
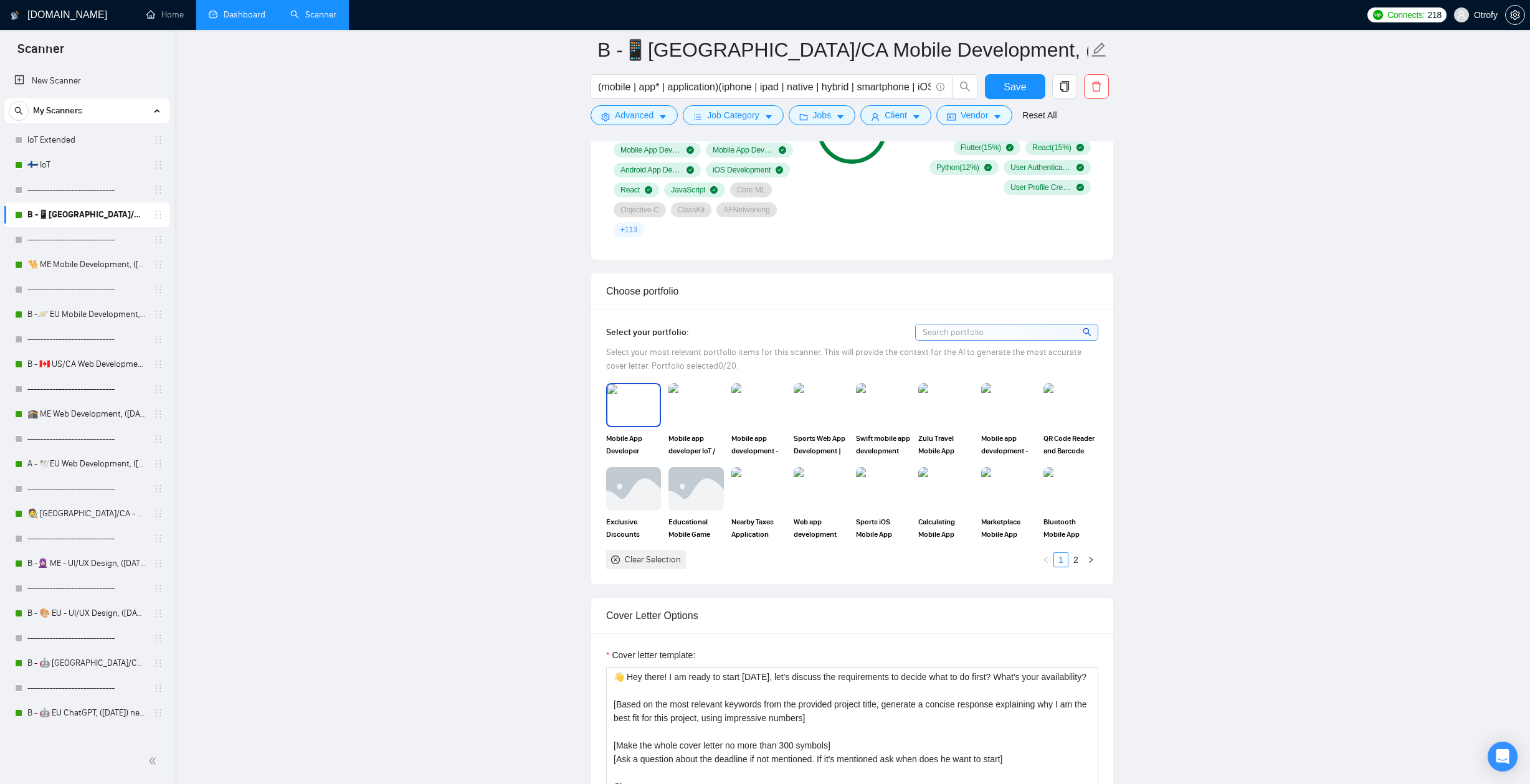
click at [641, 413] on img at bounding box center [633, 405] width 52 height 41
click at [702, 413] on img at bounding box center [695, 405] width 52 height 41
click at [742, 415] on img at bounding box center [758, 405] width 52 height 41
click at [991, 415] on img at bounding box center [1008, 405] width 52 height 41
click at [1004, 418] on div at bounding box center [1008, 405] width 52 height 41
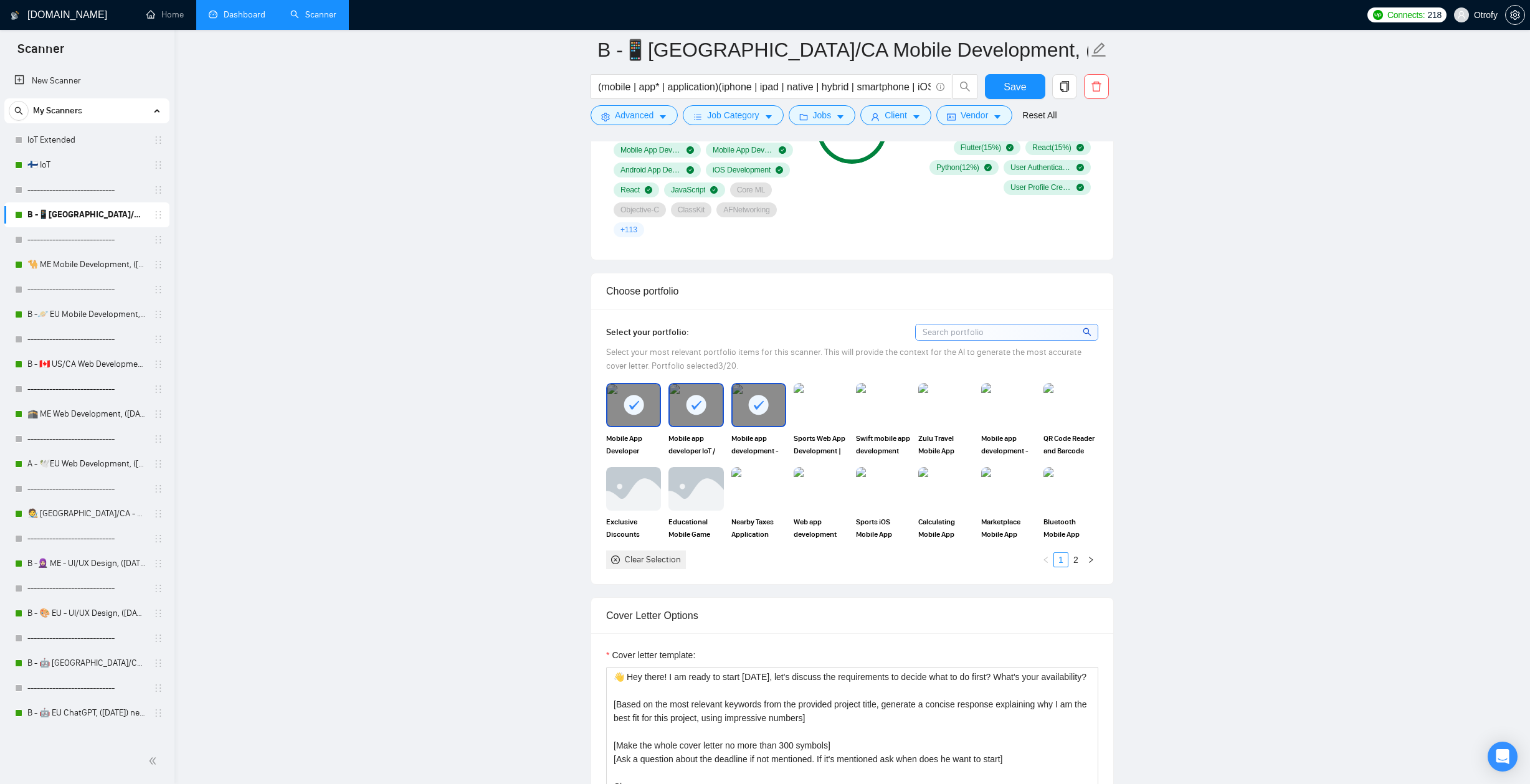
click at [773, 418] on div at bounding box center [758, 405] width 52 height 41
click at [699, 418] on div at bounding box center [695, 405] width 52 height 41
click at [624, 411] on icon at bounding box center [633, 405] width 20 height 20
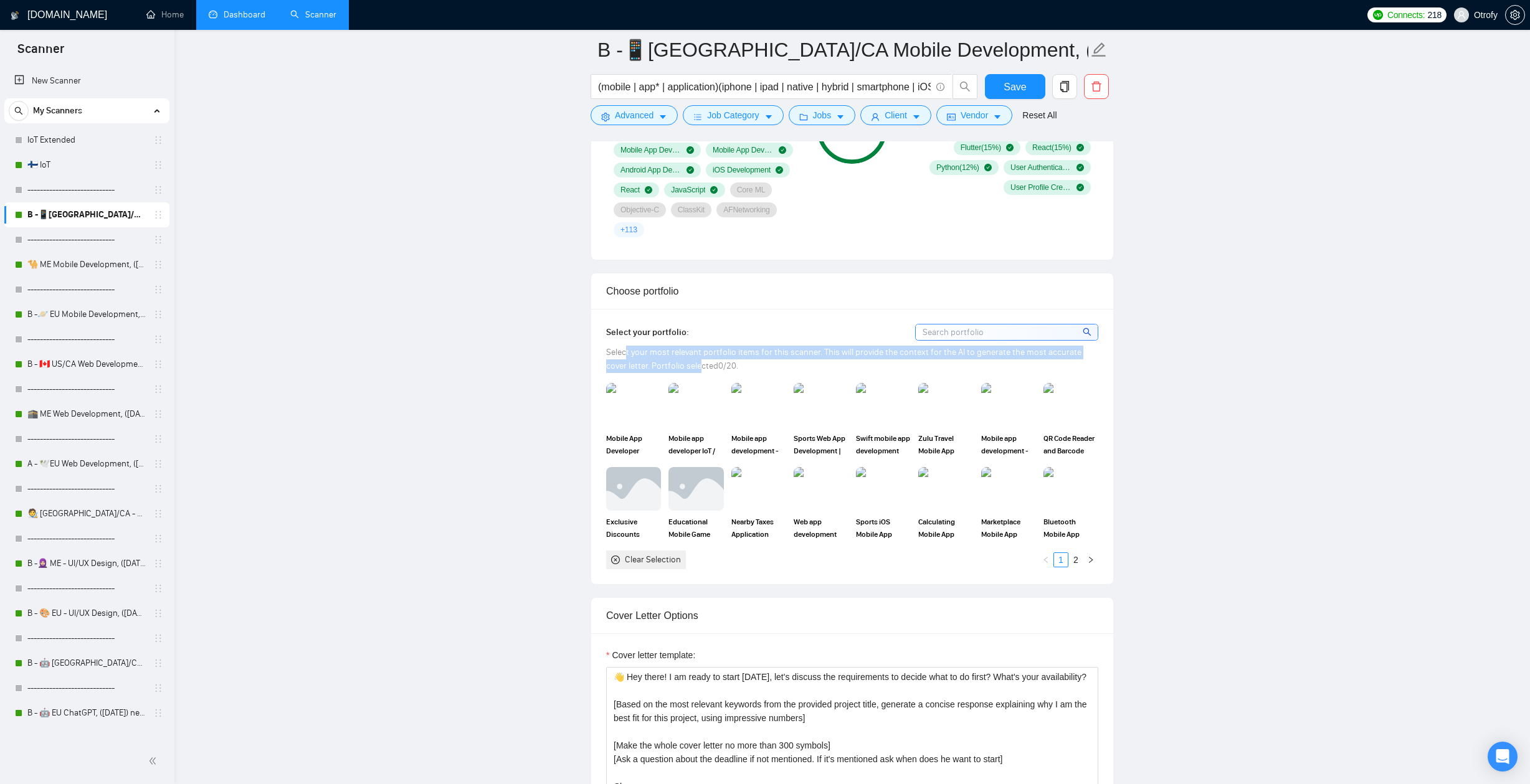
drag, startPoint x: 627, startPoint y: 352, endPoint x: 680, endPoint y: 358, distance: 53.3
click at [680, 358] on div "Select your most relevant portfolio items for this scanner. This will provide t…" at bounding box center [852, 360] width 492 height 28
click at [1075, 563] on link "2" at bounding box center [1076, 560] width 14 height 14
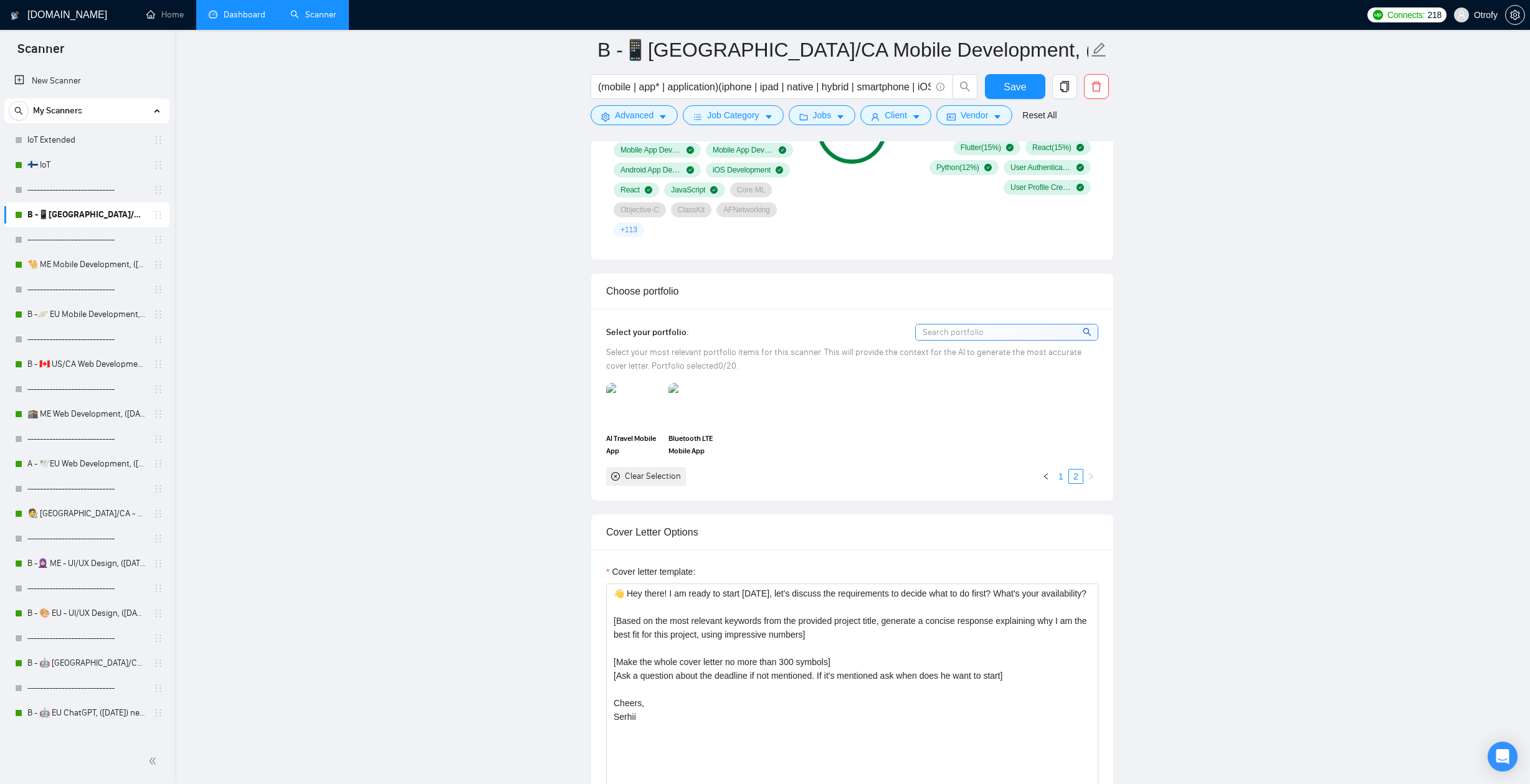
click at [1062, 476] on link "1" at bounding box center [1061, 476] width 14 height 14
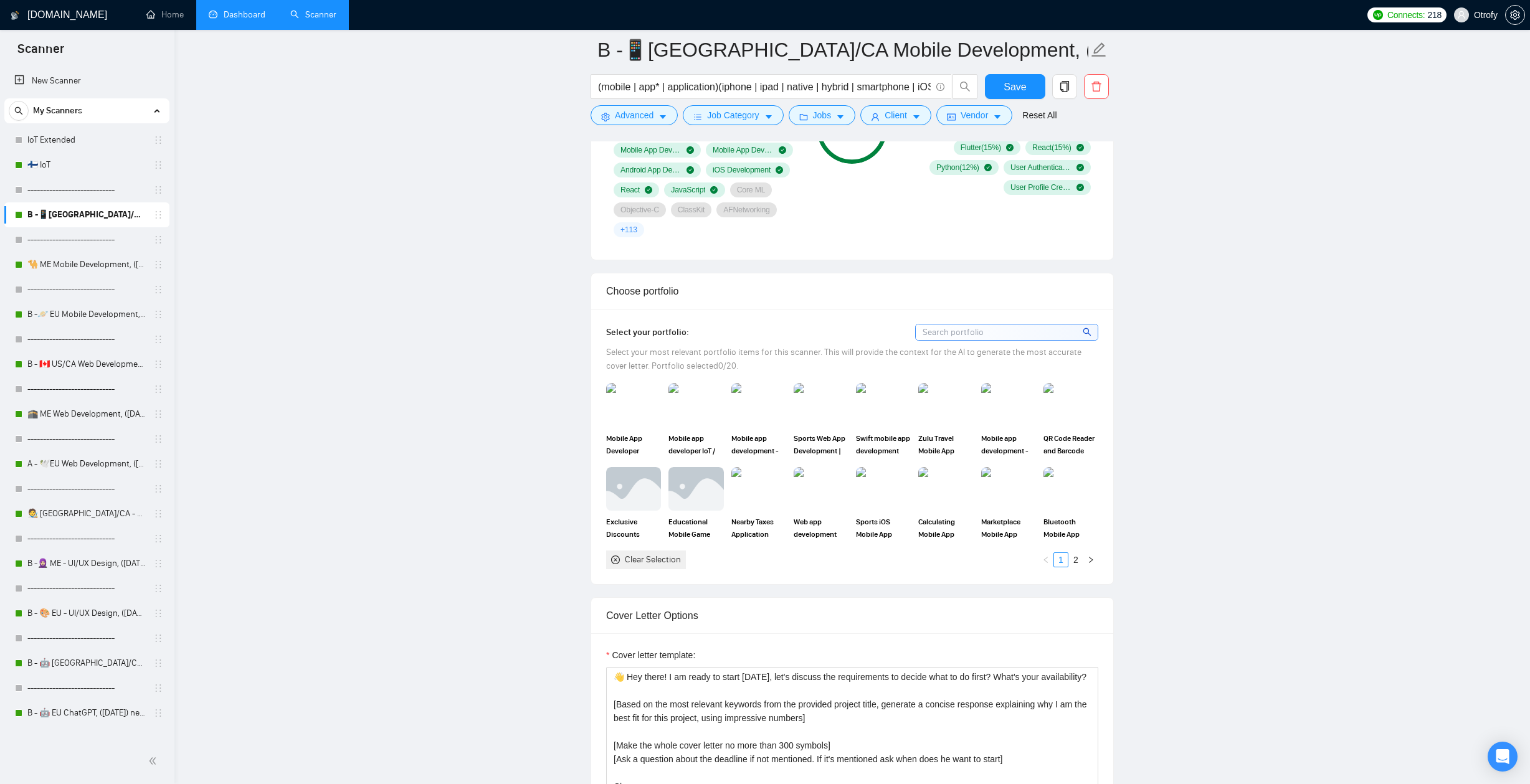
click at [644, 558] on div "Clear Selection" at bounding box center [652, 560] width 56 height 14
click at [623, 414] on img at bounding box center [633, 405] width 52 height 41
click at [695, 411] on img at bounding box center [695, 405] width 52 height 41
click at [766, 412] on img at bounding box center [758, 405] width 52 height 41
click at [1015, 415] on img at bounding box center [1008, 405] width 52 height 41
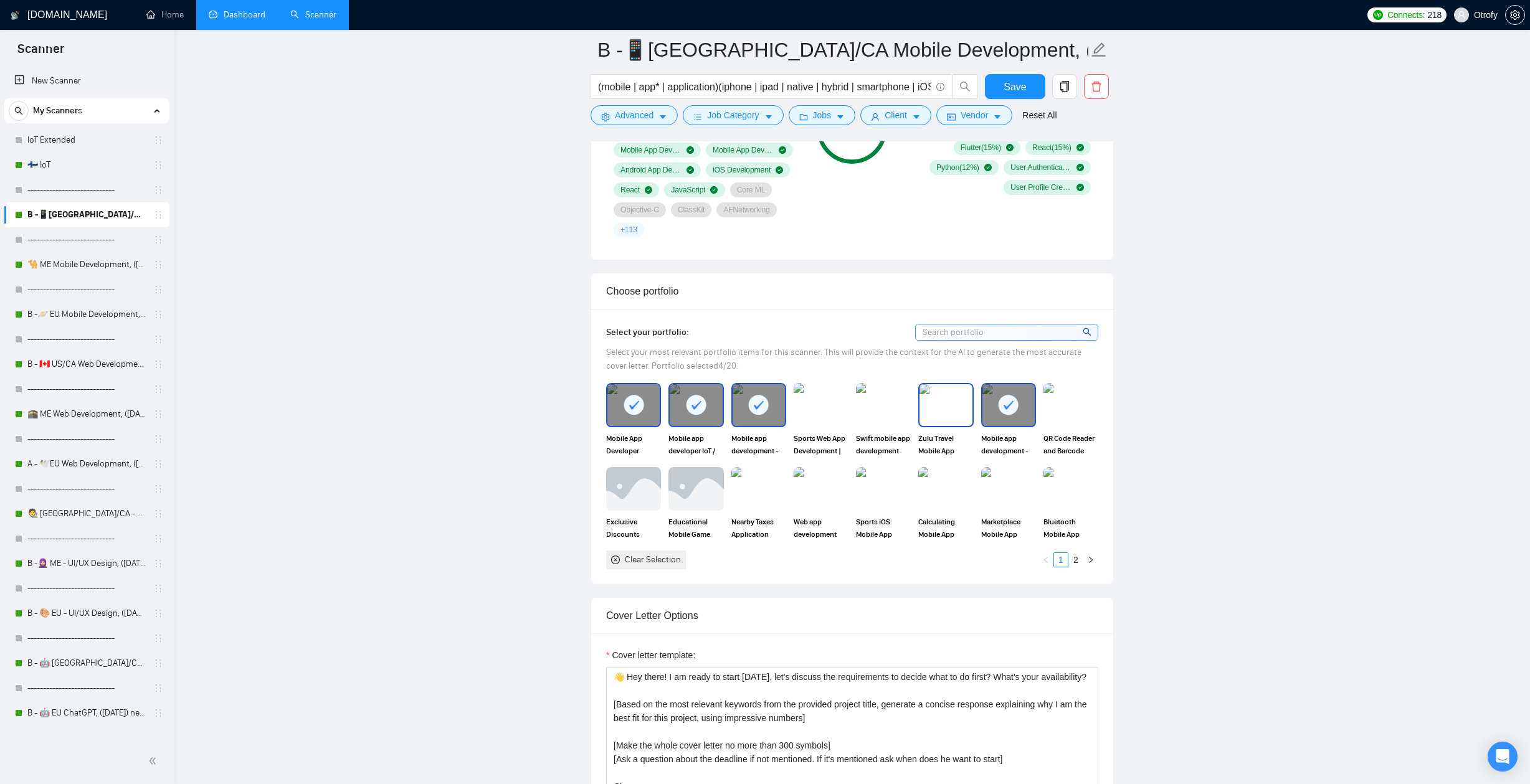
click at [948, 419] on img at bounding box center [945, 405] width 52 height 41
click at [1072, 414] on img at bounding box center [1070, 405] width 52 height 41
click at [937, 492] on img at bounding box center [945, 488] width 52 height 41
click at [878, 500] on img at bounding box center [883, 488] width 52 height 41
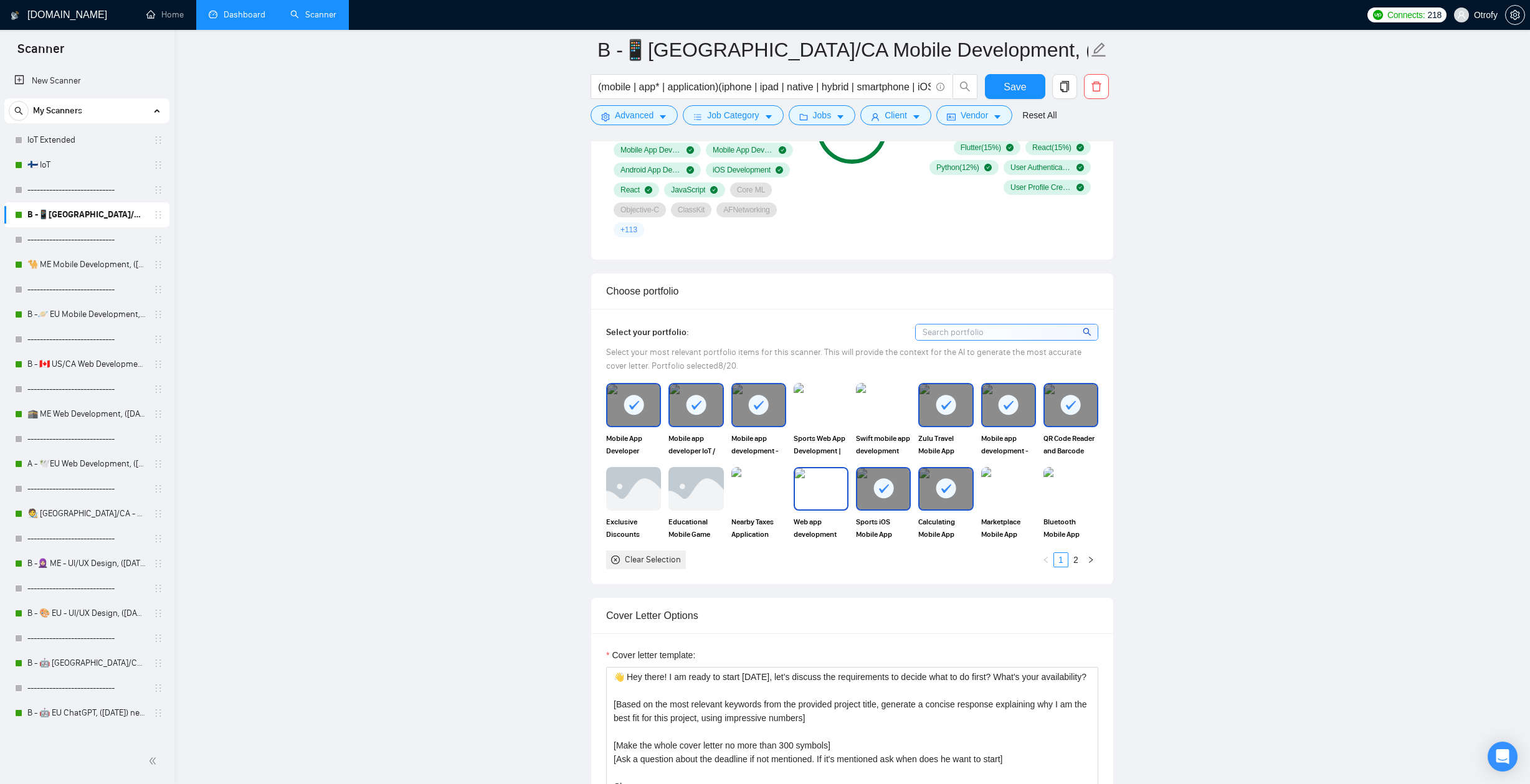
click at [819, 500] on img at bounding box center [821, 488] width 52 height 41
click at [819, 500] on div at bounding box center [821, 488] width 52 height 41
click at [1053, 505] on img at bounding box center [1070, 488] width 52 height 41
click at [871, 413] on img at bounding box center [883, 405] width 52 height 41
click at [1080, 560] on link "2" at bounding box center [1076, 560] width 14 height 14
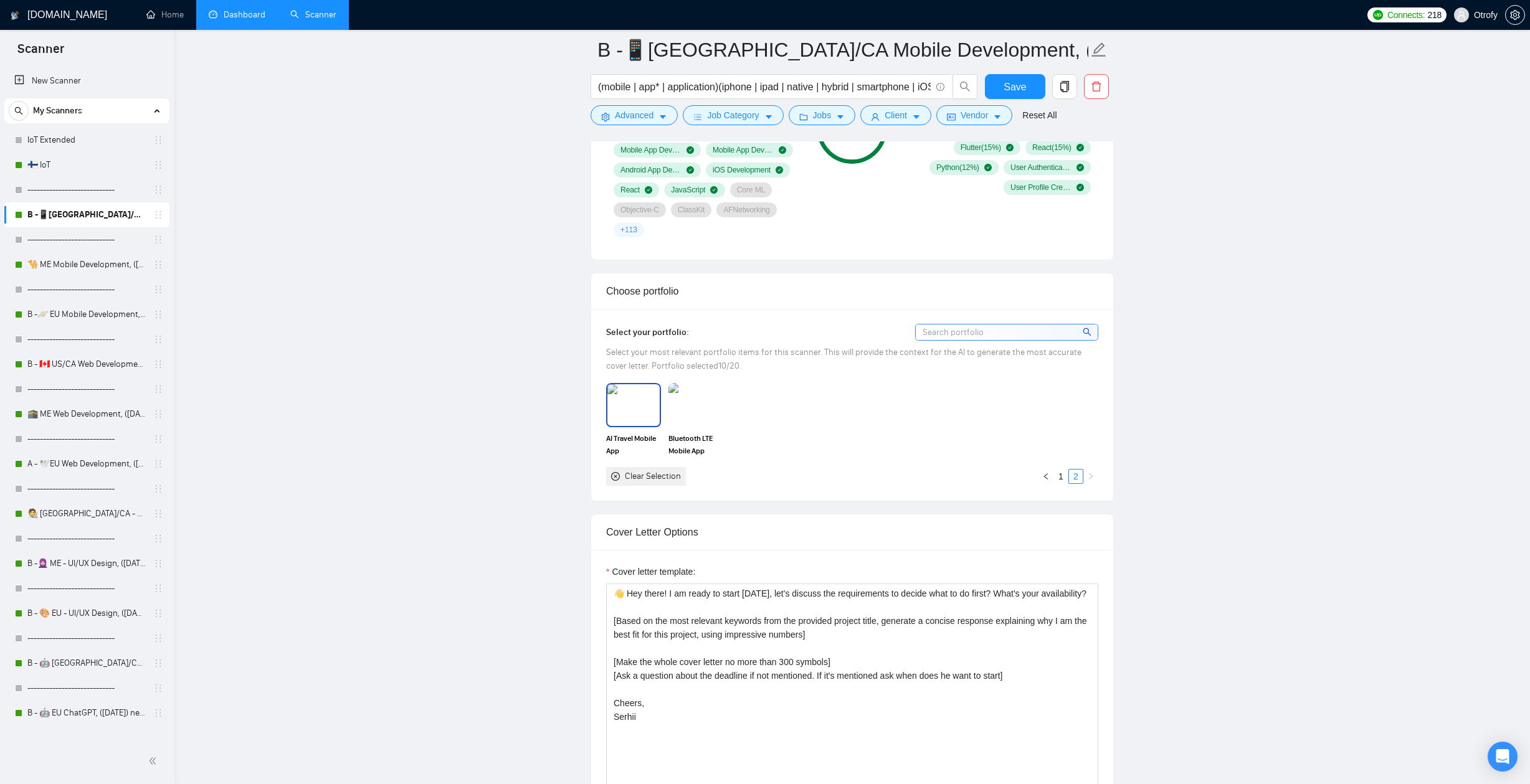
click at [643, 429] on div "AI Travel Mobile App Development - iOS app developer" at bounding box center [633, 419] width 55 height 73
click at [698, 425] on div at bounding box center [695, 405] width 55 height 44
click at [1059, 478] on link "1" at bounding box center [1061, 476] width 14 height 14
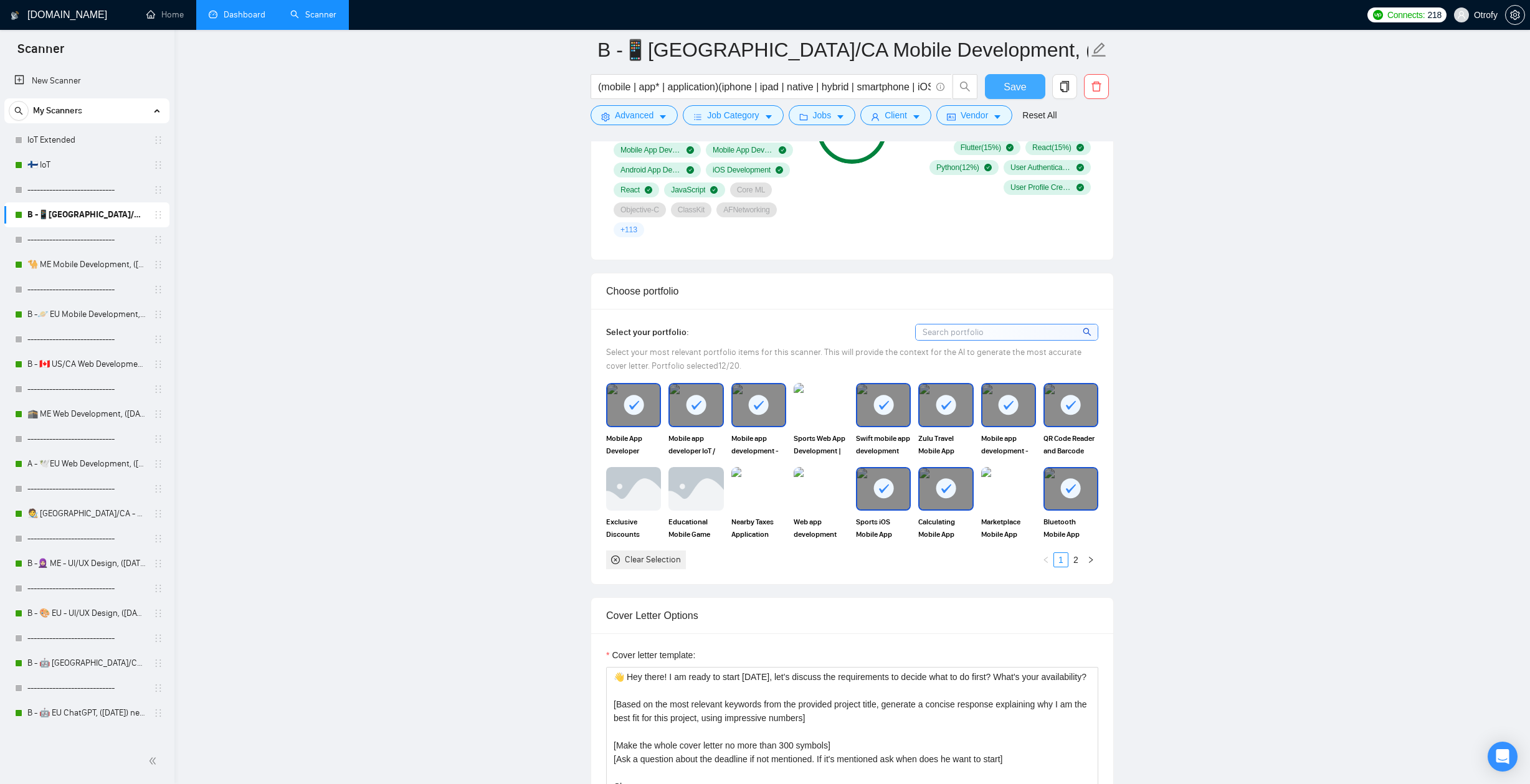
click at [1004, 87] on span "Save" at bounding box center [1015, 87] width 22 height 16
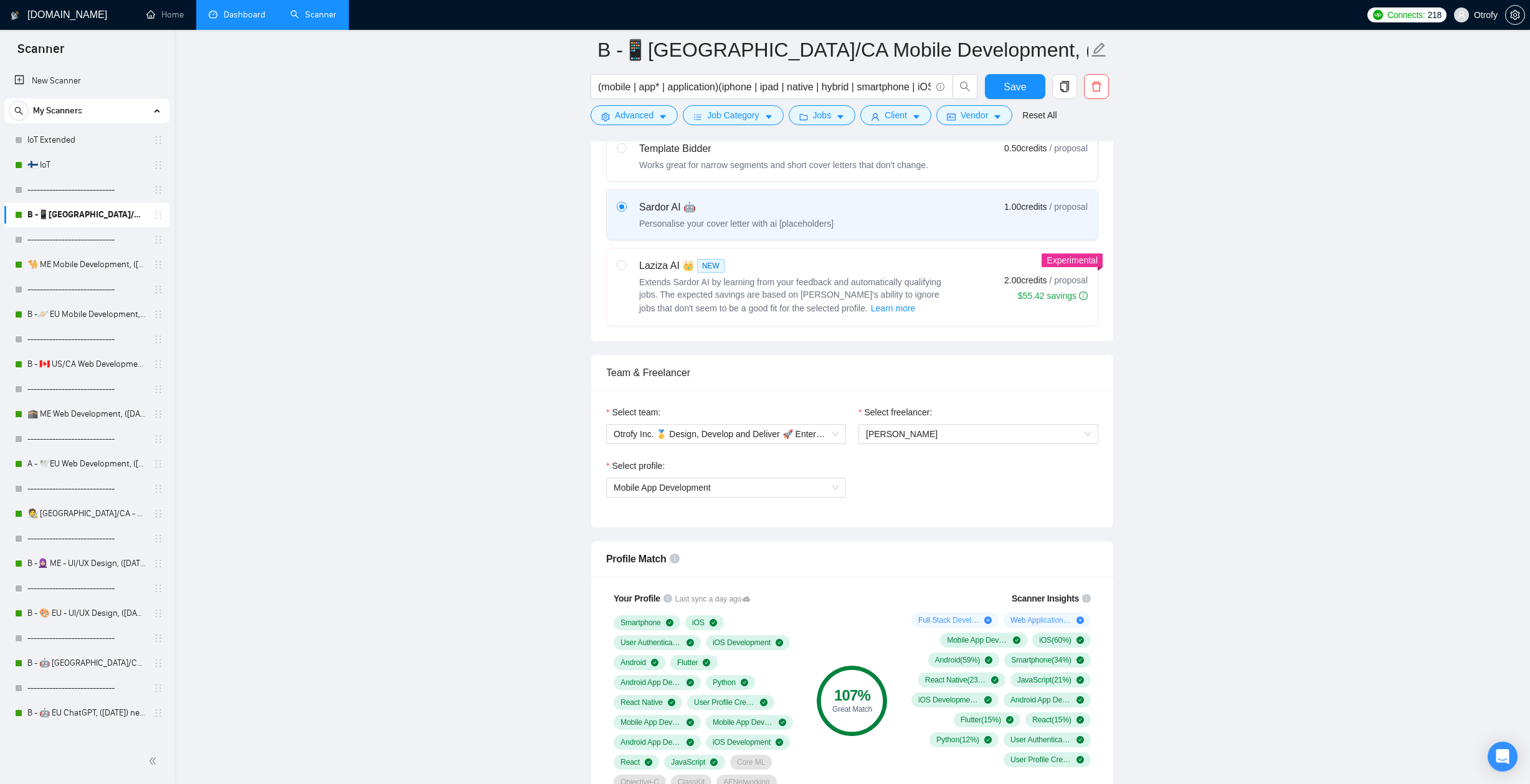
scroll to position [0, 0]
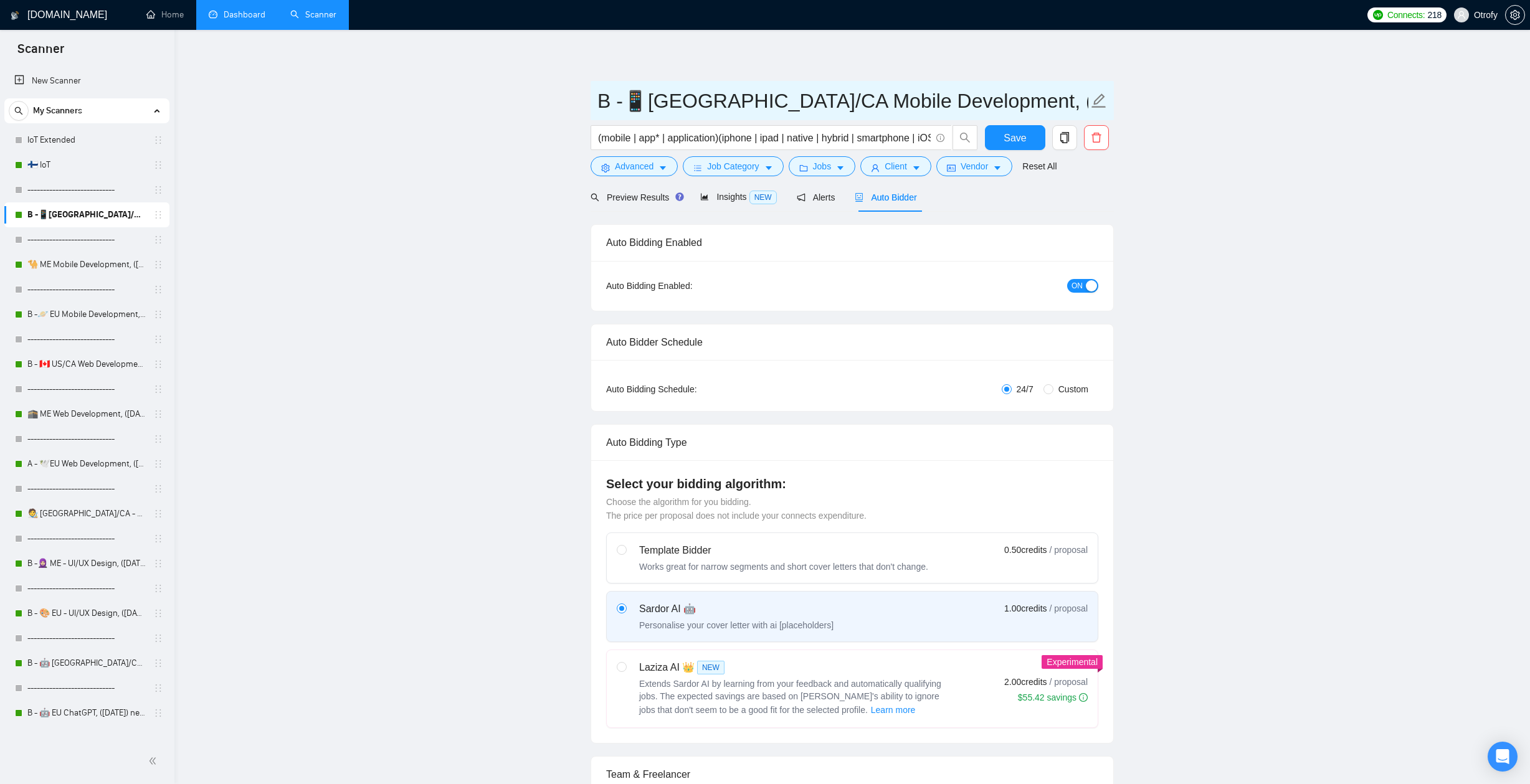
drag, startPoint x: 989, startPoint y: 104, endPoint x: 909, endPoint y: 106, distance: 80.0
click at [905, 106] on input "B -📱[GEOGRAPHIC_DATA]/CA Mobile Development, ([DATE])" at bounding box center [843, 100] width 491 height 31
click at [957, 104] on input "B -📱[GEOGRAPHIC_DATA]/CA Mobile Development, ([DATE])" at bounding box center [843, 100] width 491 height 31
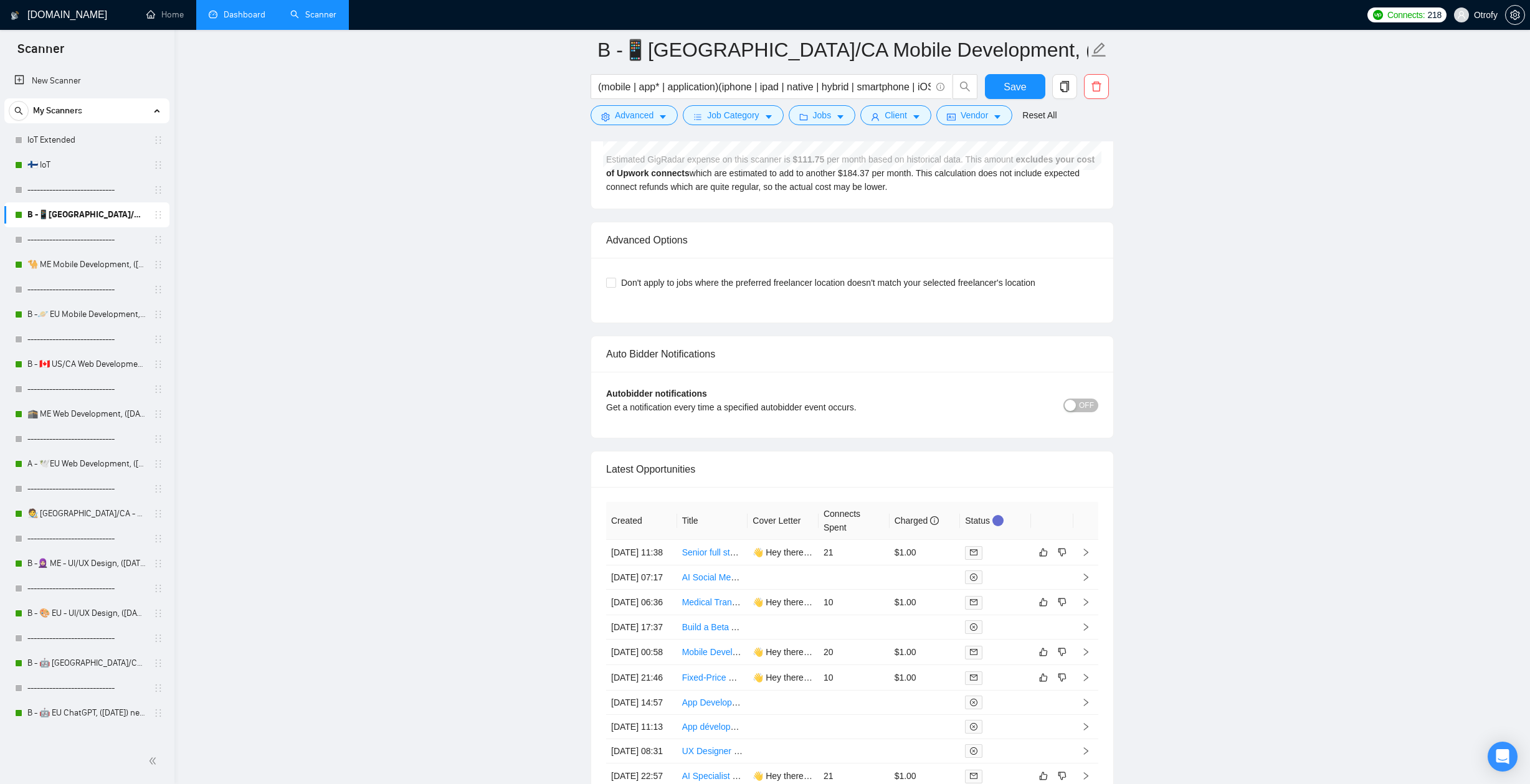
scroll to position [2923, 0]
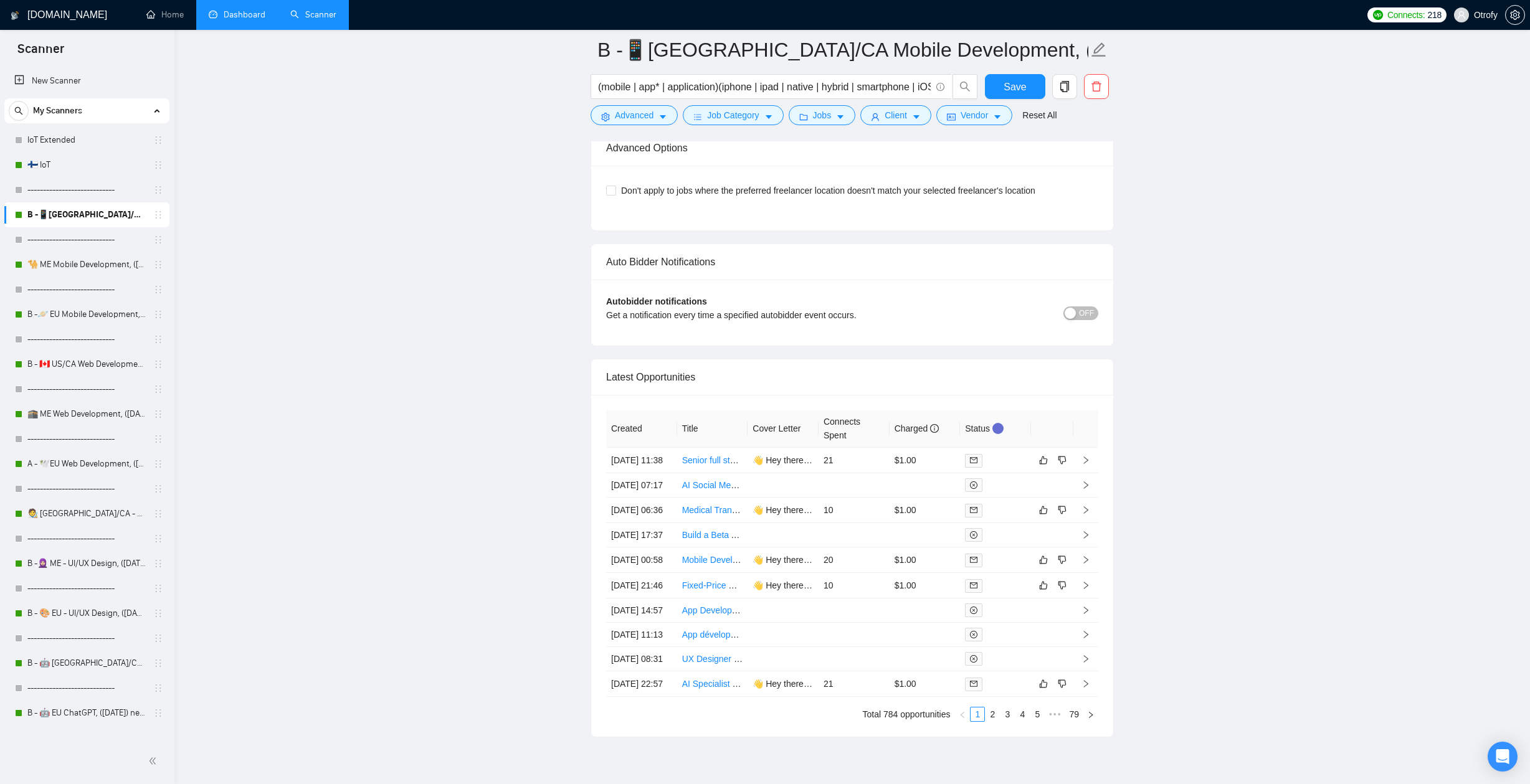
click at [227, 11] on link "Dashboard" at bounding box center [237, 15] width 57 height 11
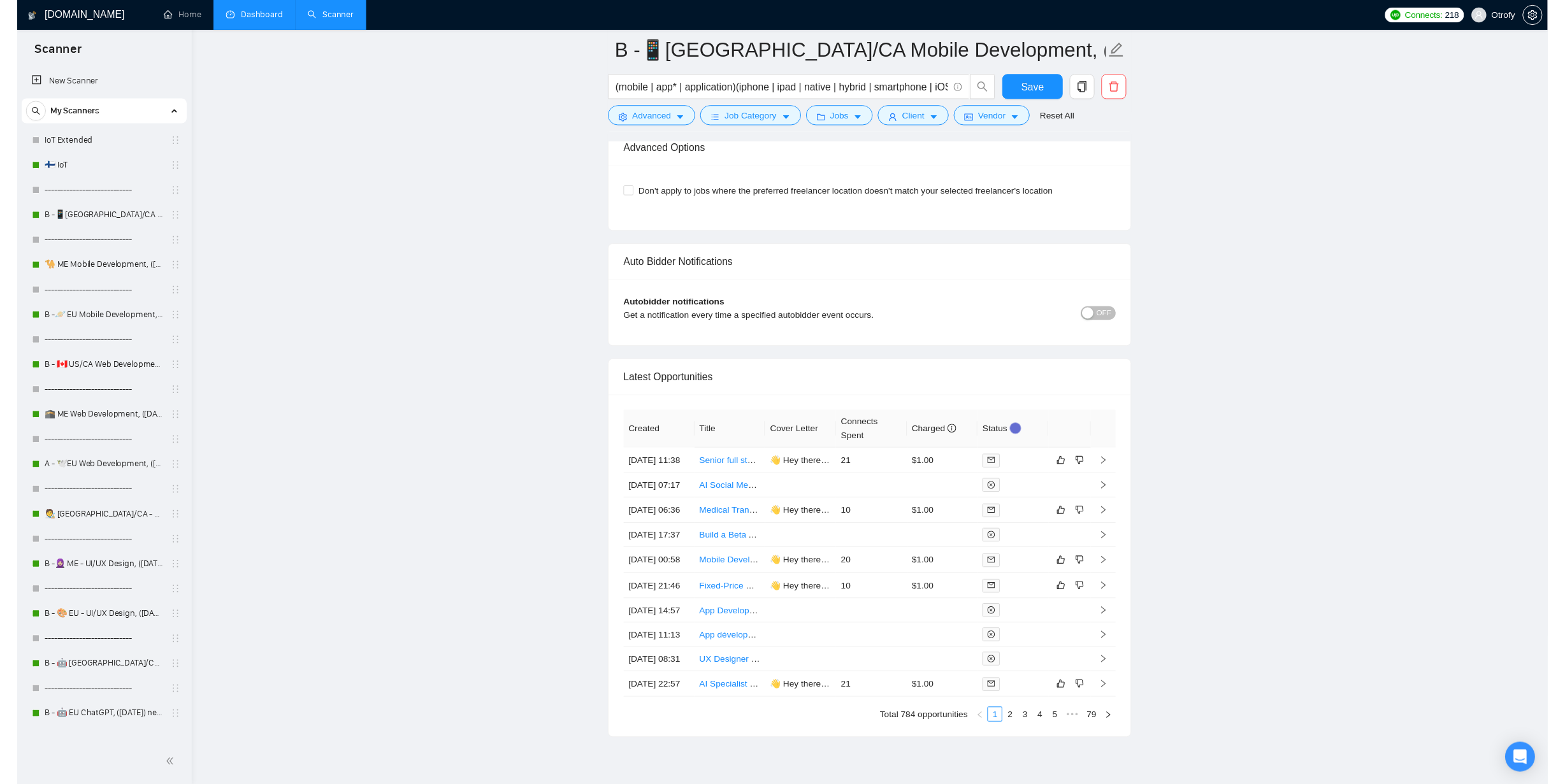
scroll to position [57, 0]
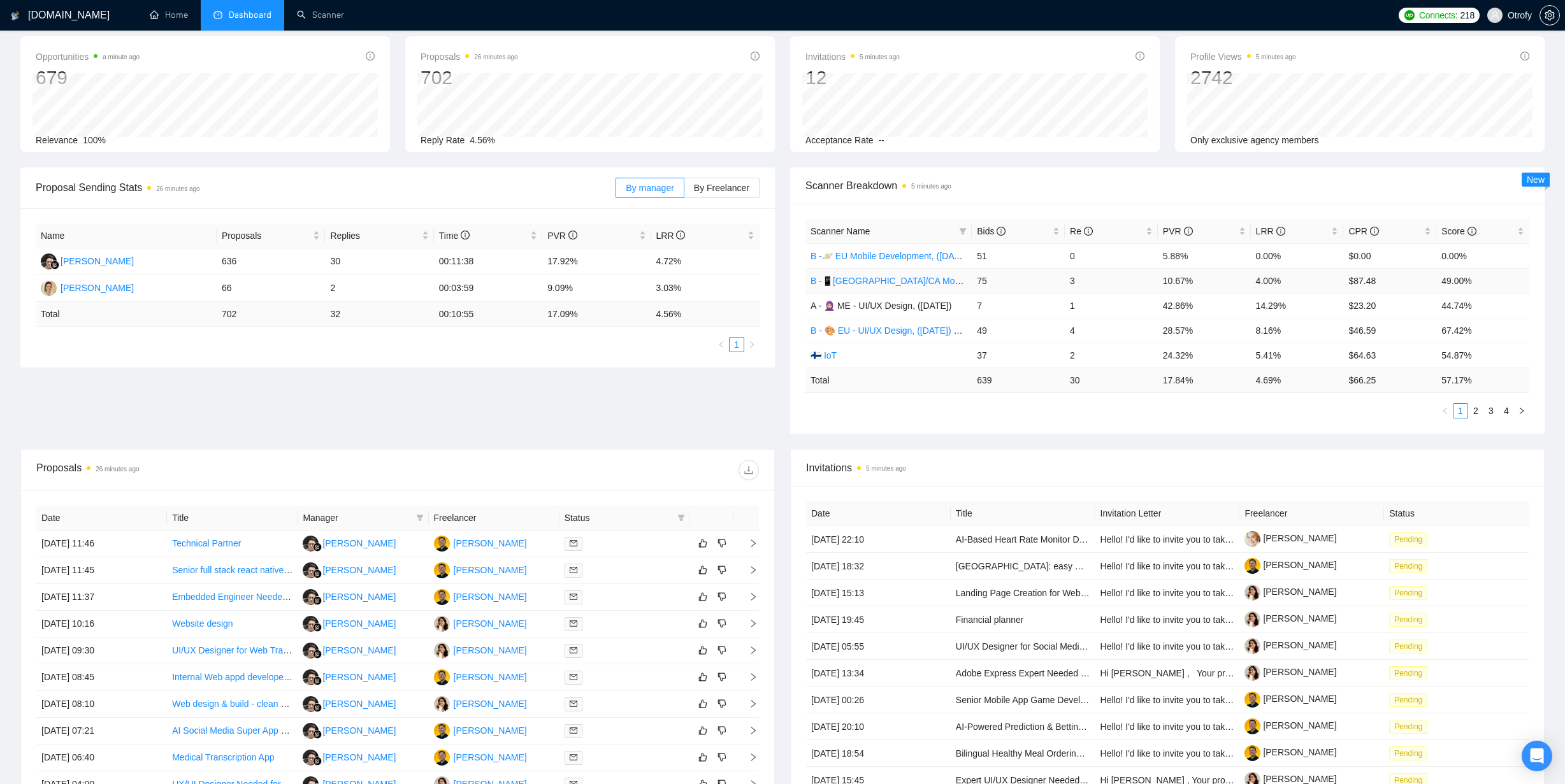
click at [852, 283] on link "B -📱[GEOGRAPHIC_DATA]/CA Mobile Development, ([DATE])" at bounding box center [937, 280] width 253 height 10
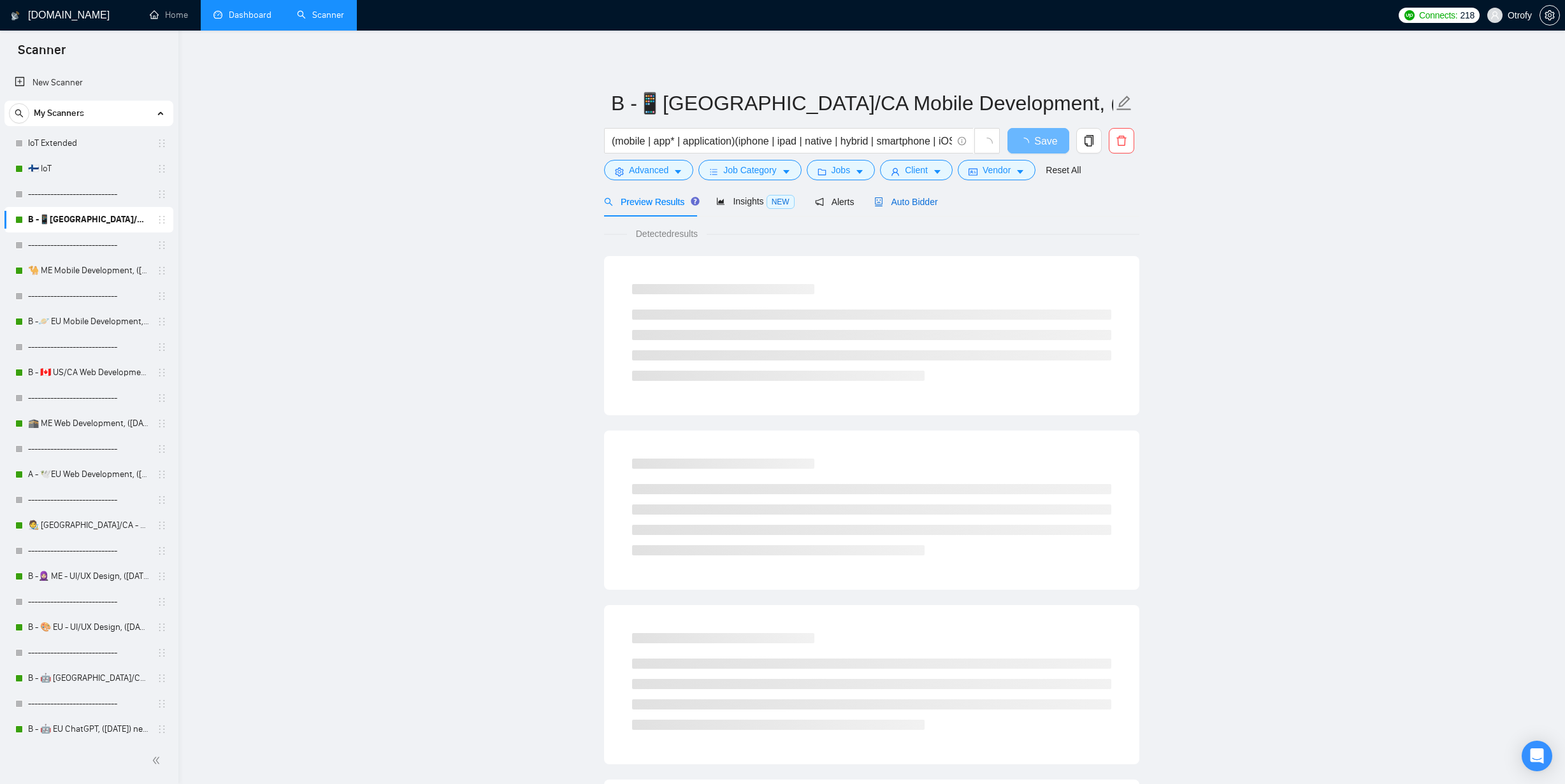
click at [915, 202] on span "Auto Bidder" at bounding box center [905, 201] width 63 height 10
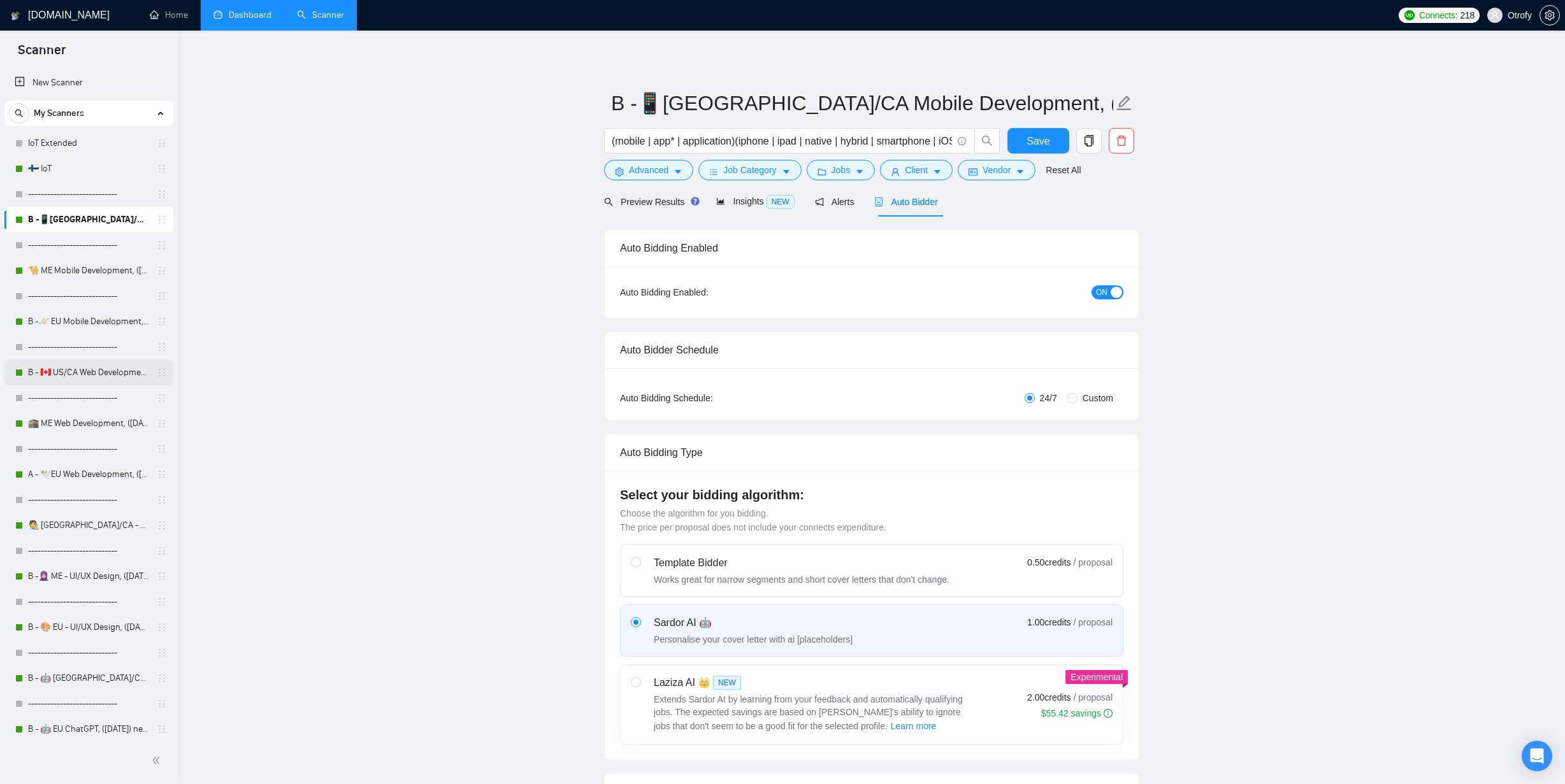
click at [119, 371] on link "B - 🇨🇦 US/CA Web Development, ([DATE])" at bounding box center [88, 373] width 121 height 26
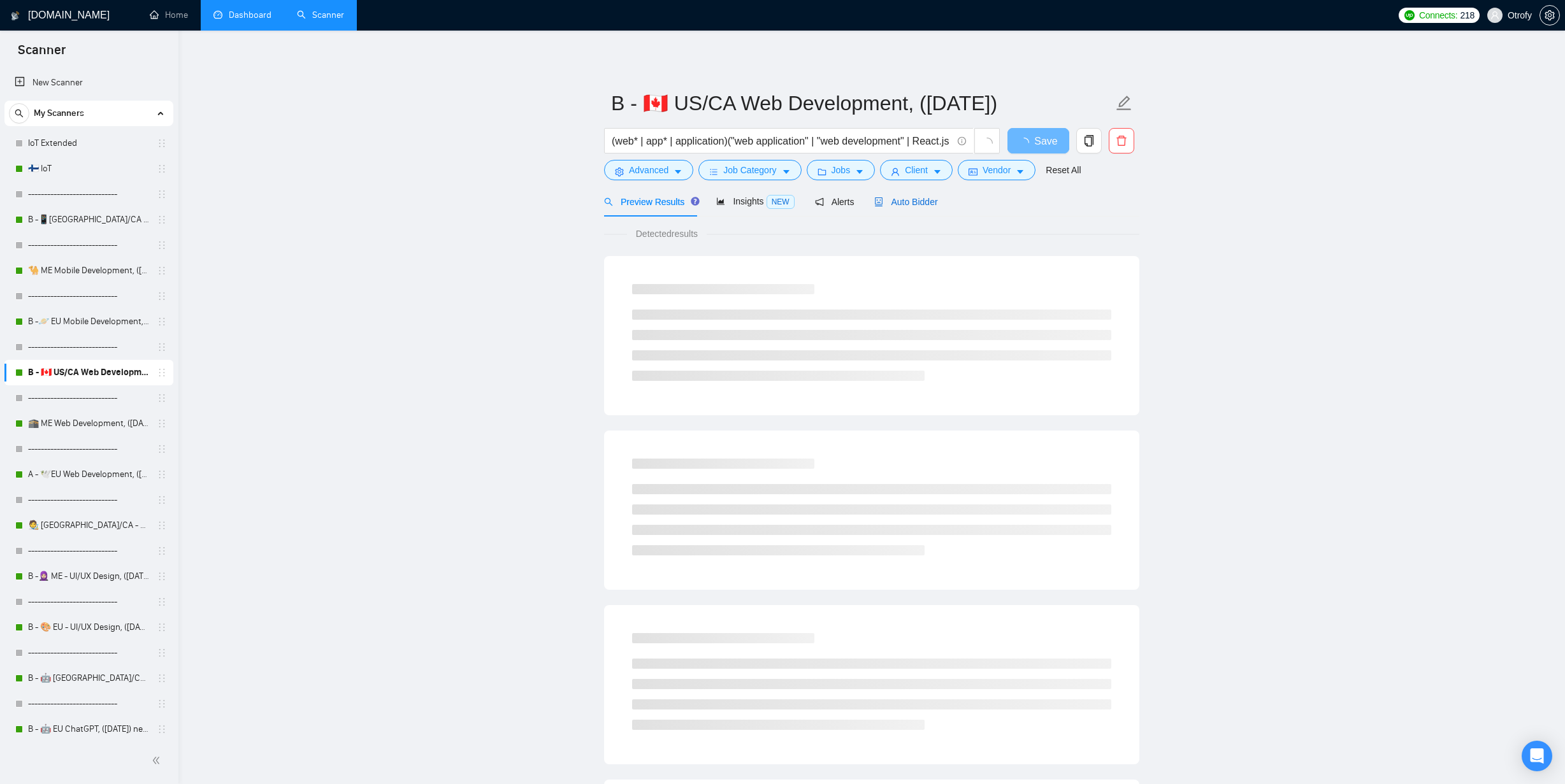
click at [902, 204] on span "Auto Bidder" at bounding box center [905, 201] width 63 height 10
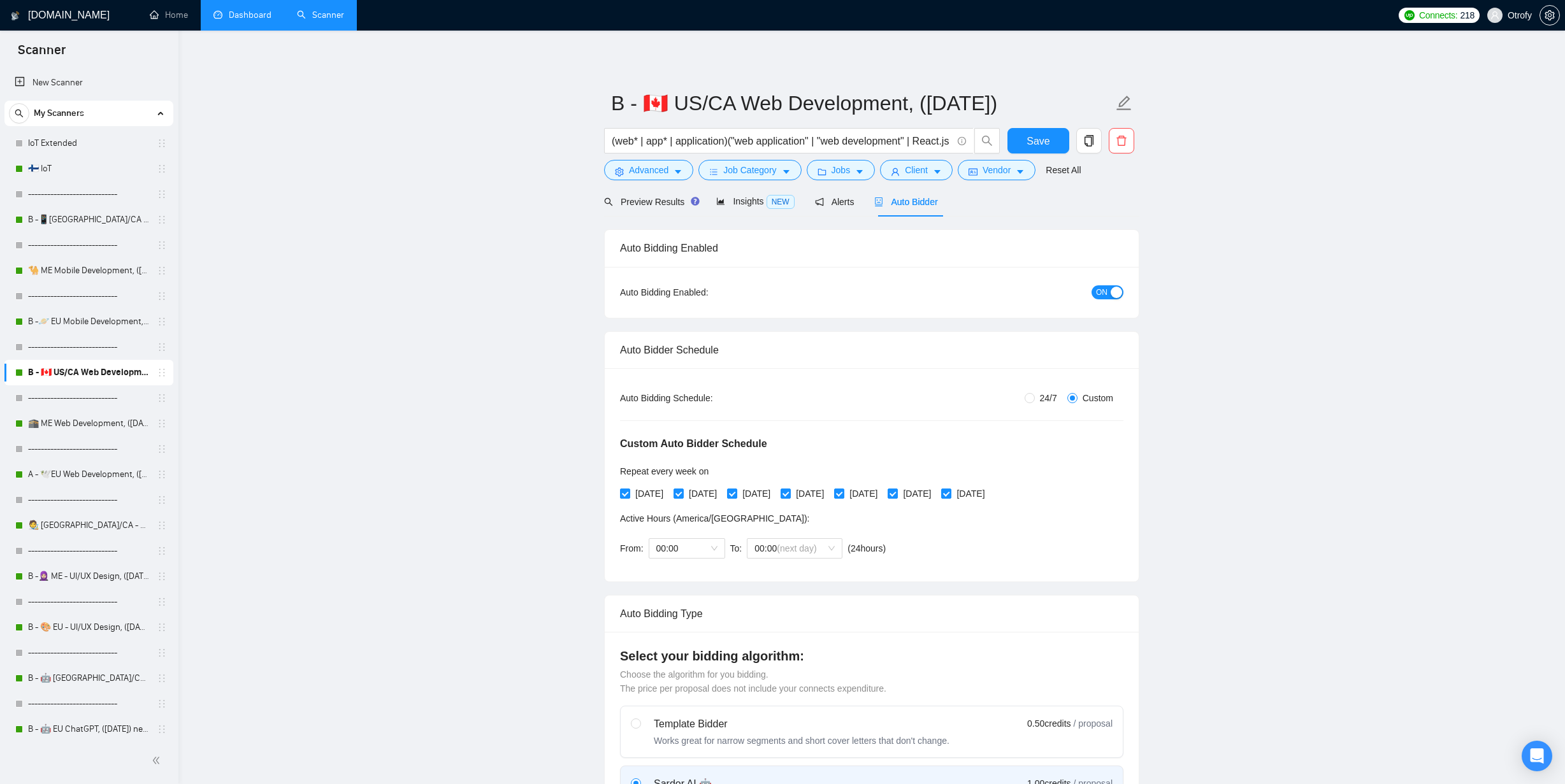
scroll to position [75, 0]
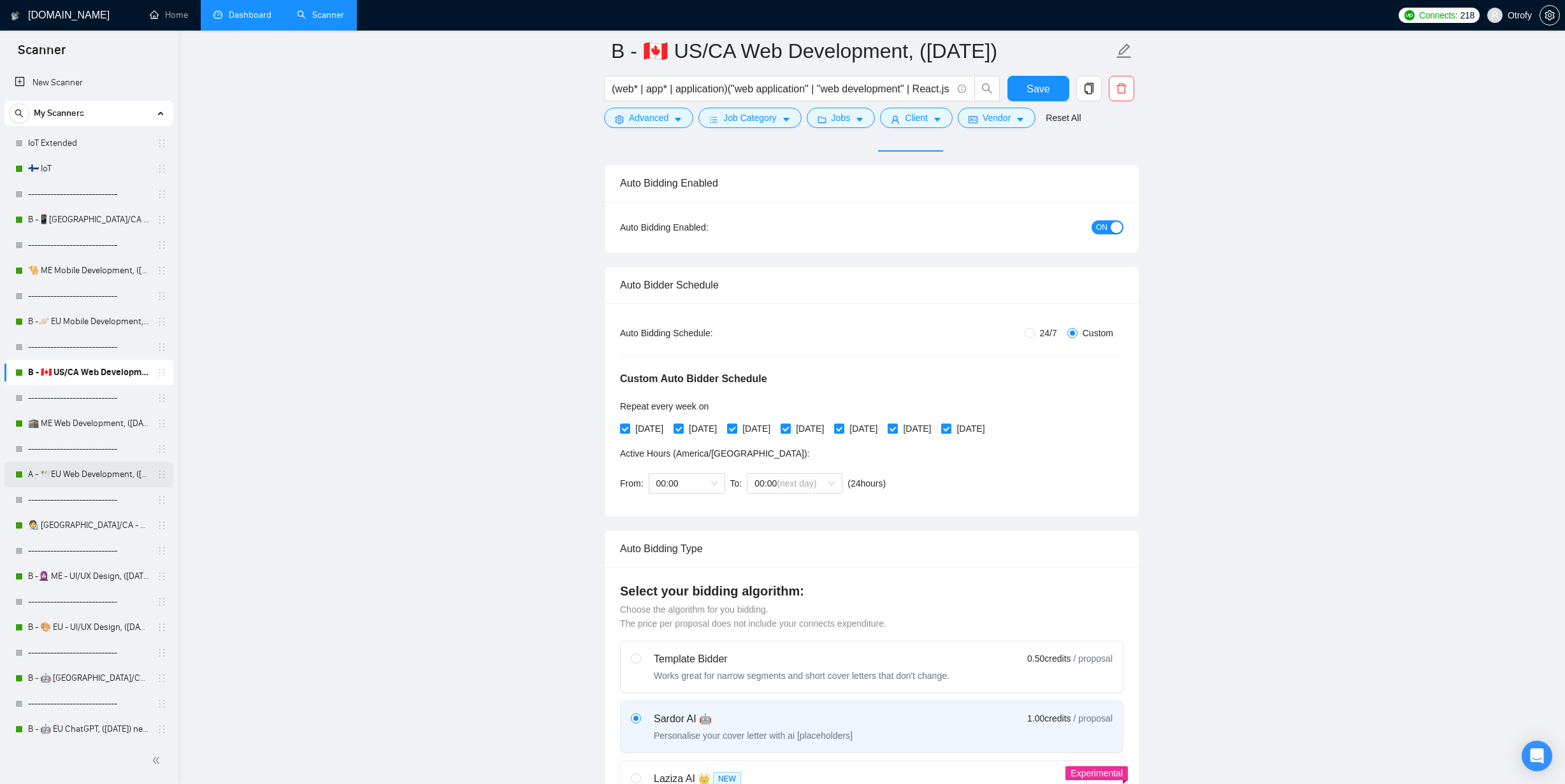
click at [89, 479] on link "A - 🕊️EU Web Development, ([DATE]), portfolio" at bounding box center [88, 475] width 121 height 26
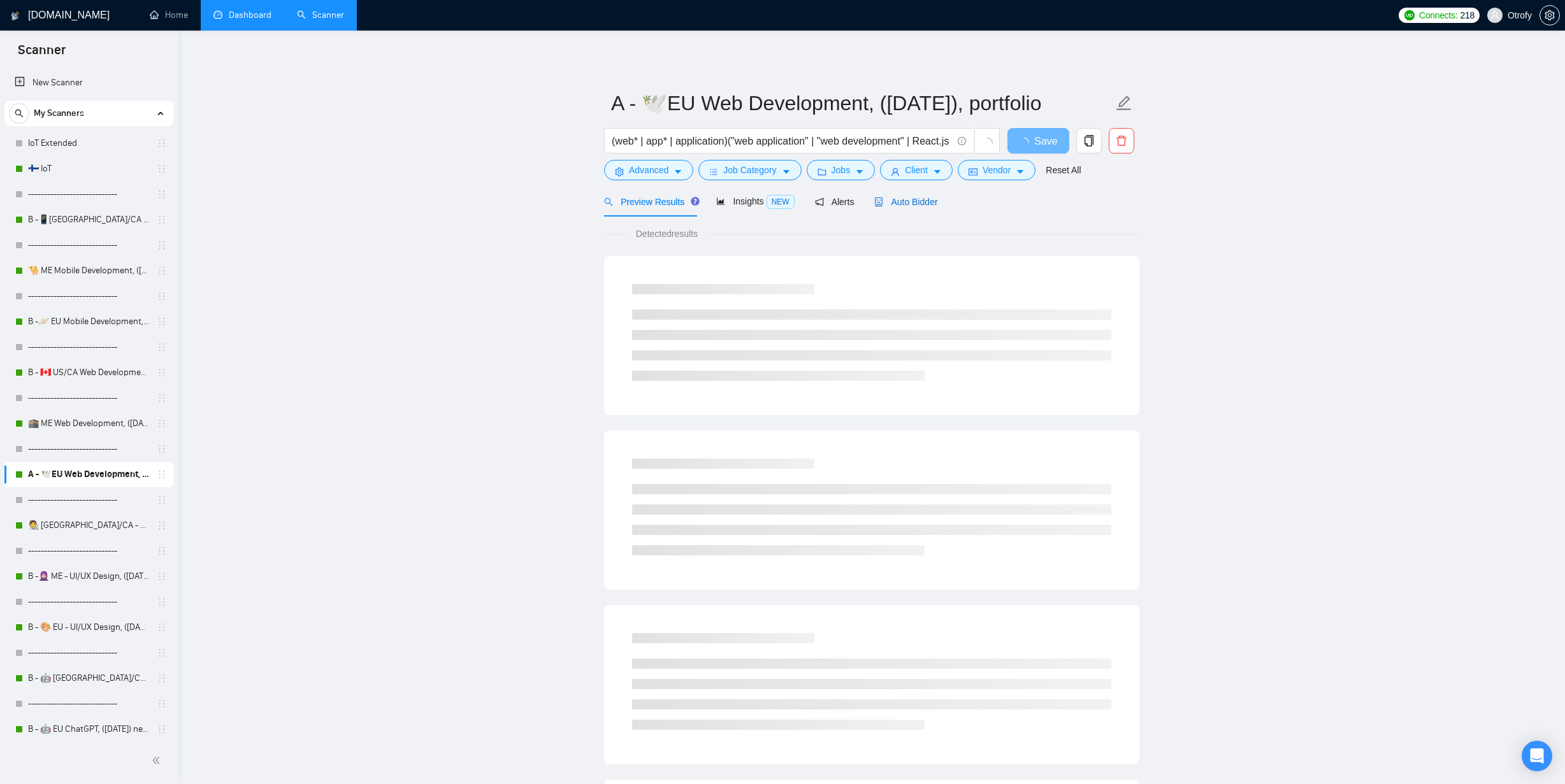
click at [906, 200] on span "Auto Bidder" at bounding box center [905, 201] width 63 height 10
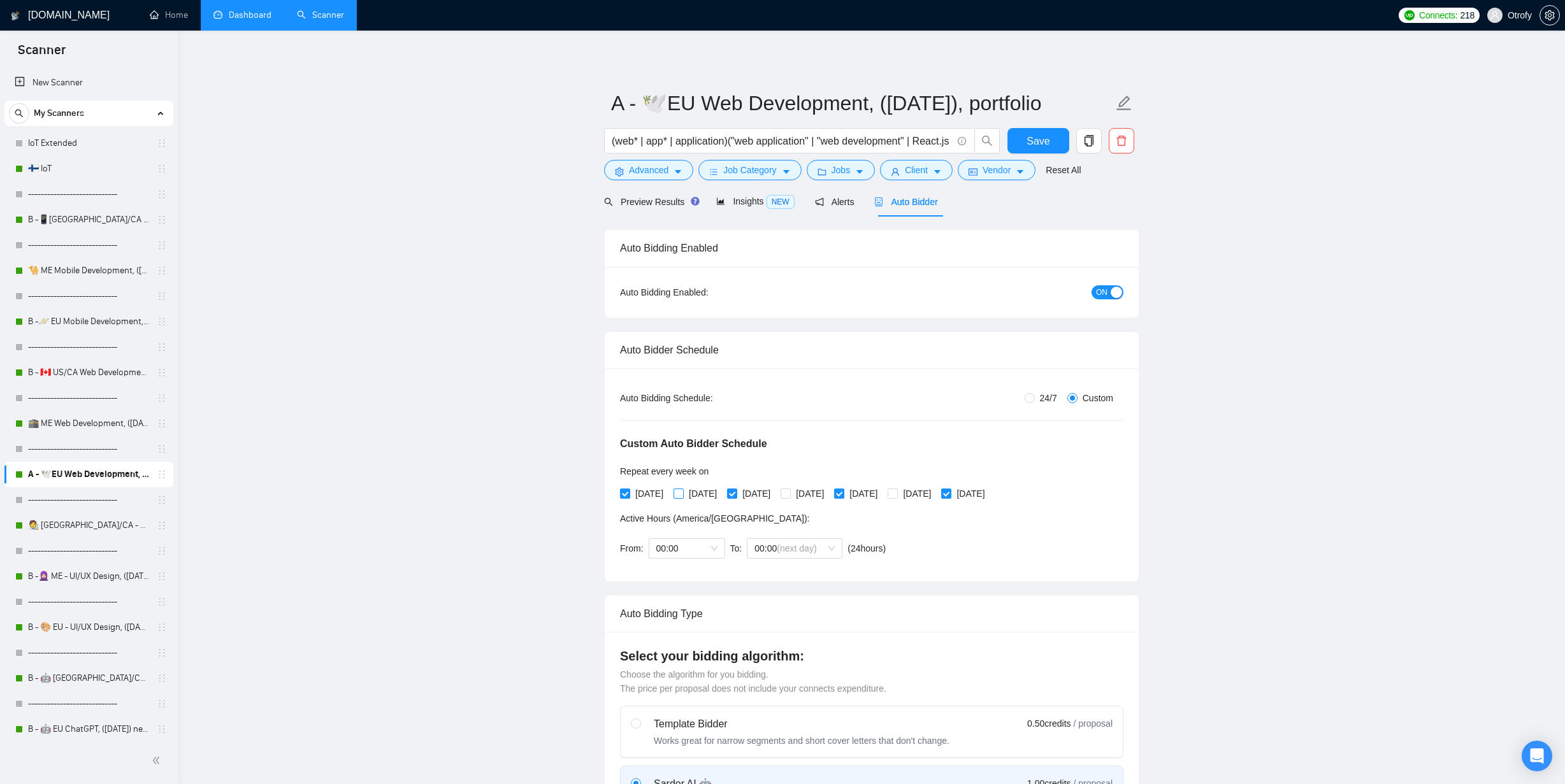
click at [698, 496] on span "[DATE]" at bounding box center [702, 494] width 39 height 14
click at [682, 496] on input "[DATE]" at bounding box center [677, 492] width 9 height 9
checkbox input "true"
click at [829, 496] on span "[DATE]" at bounding box center [810, 494] width 39 height 14
click at [790, 496] on input "[DATE]" at bounding box center [784, 492] width 9 height 9
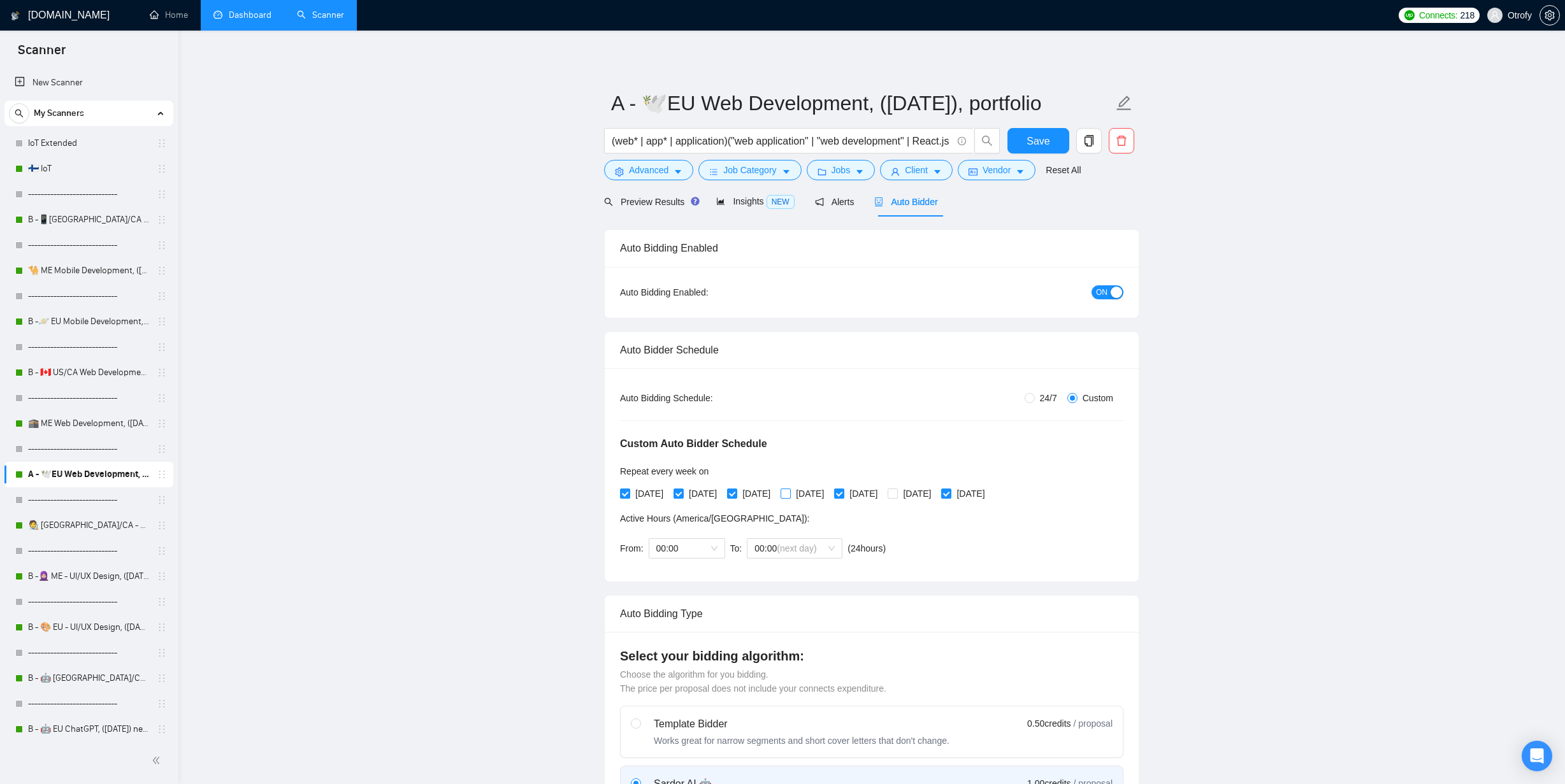
checkbox input "true"
click at [936, 494] on span "[DATE]" at bounding box center [917, 494] width 39 height 14
click at [896, 494] on input "[DATE]" at bounding box center [892, 492] width 9 height 9
checkbox input "true"
click at [1027, 138] on button "Save" at bounding box center [1037, 141] width 61 height 26
